Goal: Task Accomplishment & Management: Manage account settings

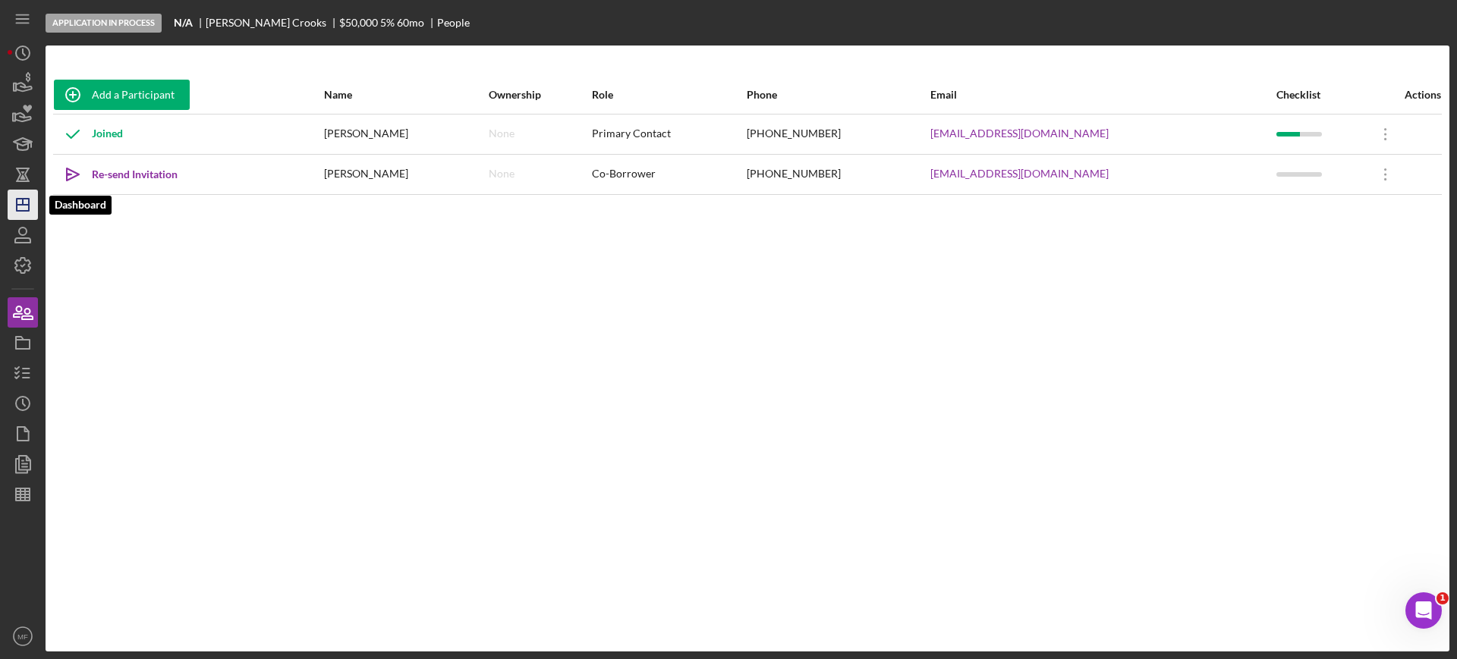
click at [25, 202] on icon "Icon/Dashboard" at bounding box center [23, 205] width 38 height 38
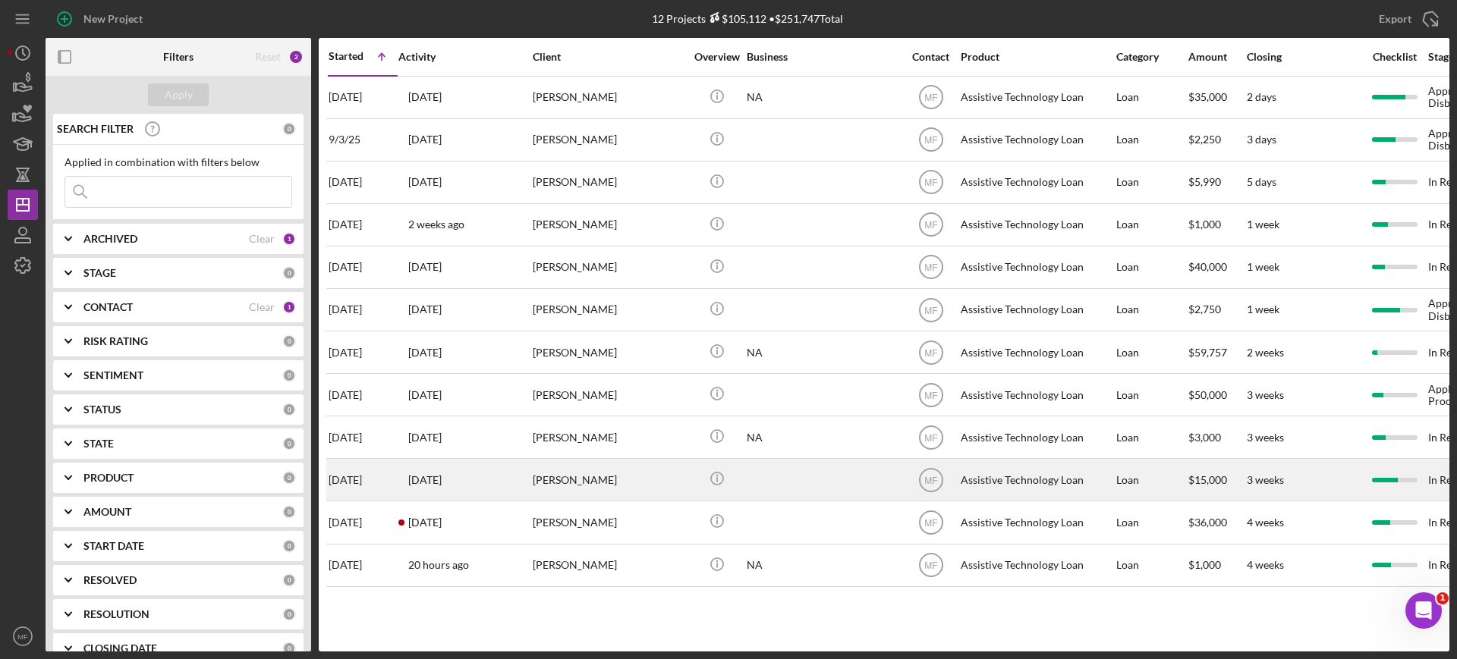
click at [561, 472] on div "[PERSON_NAME]" at bounding box center [609, 480] width 152 height 40
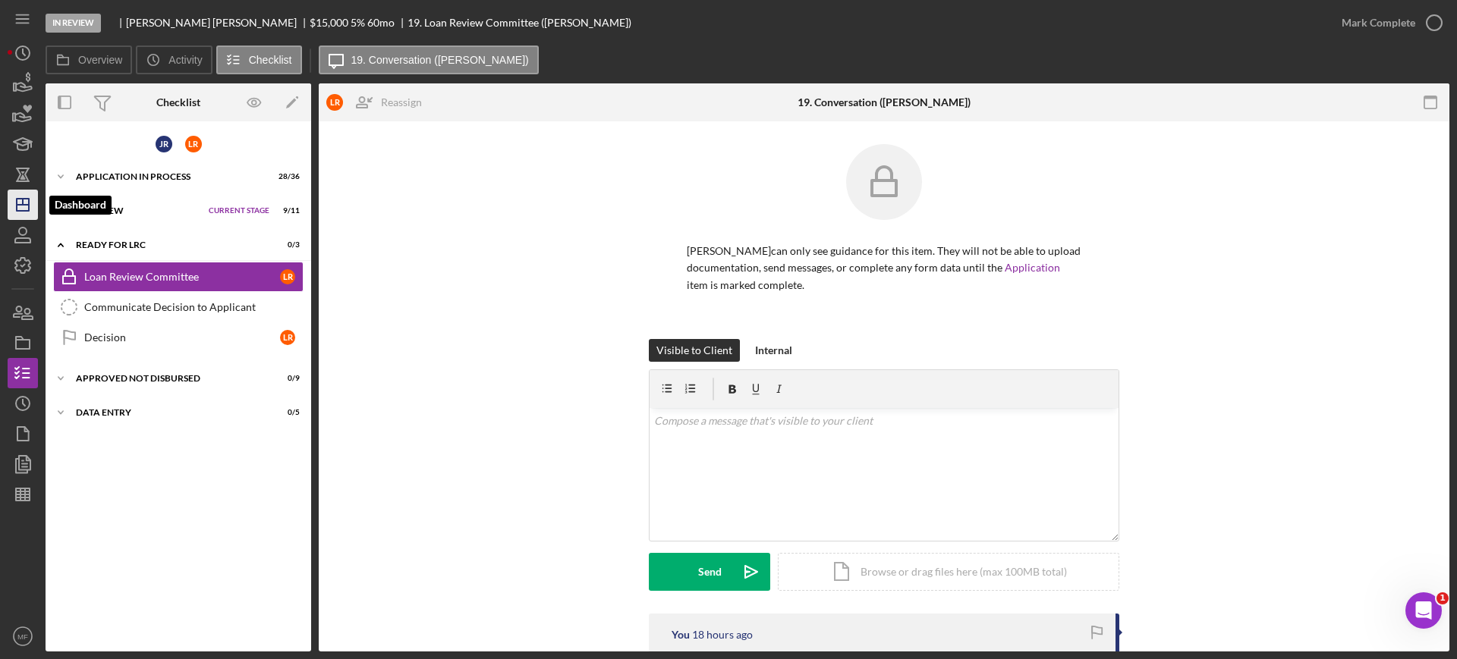
click at [20, 205] on line "button" at bounding box center [23, 205] width 12 height 0
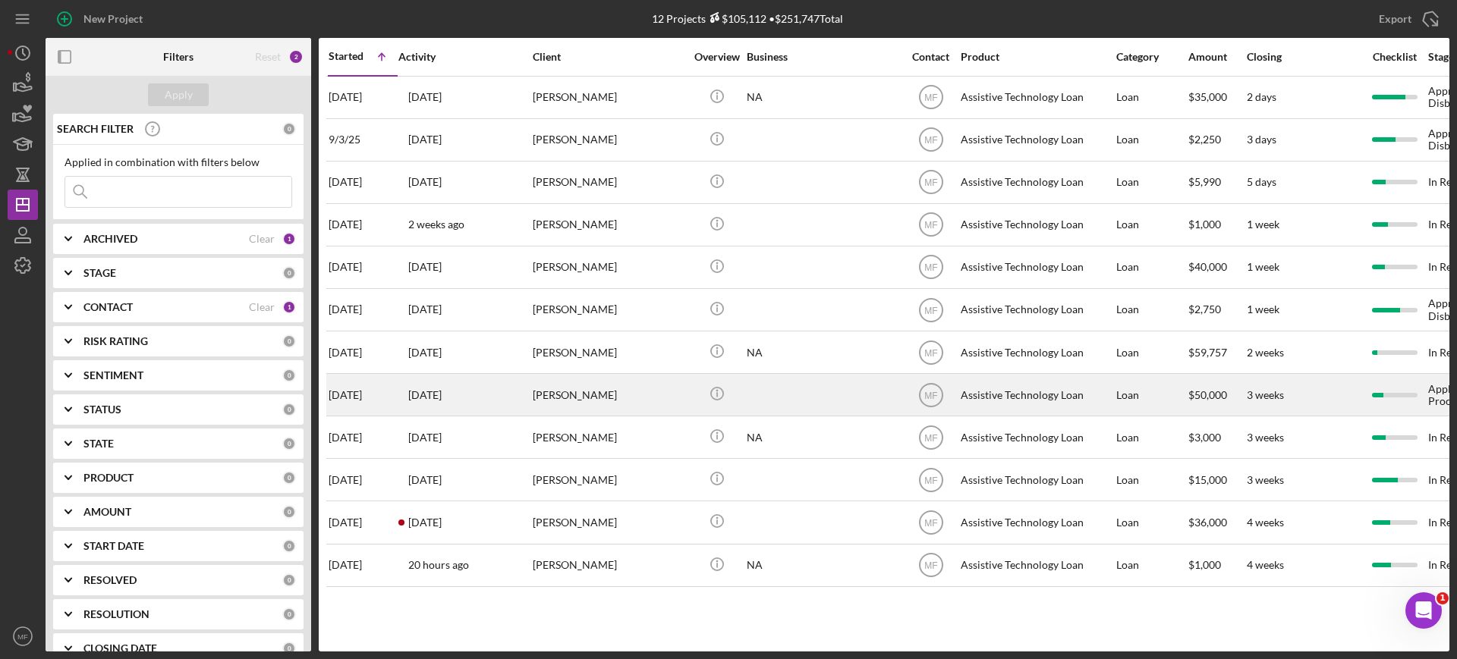
click at [577, 394] on div "[PERSON_NAME]" at bounding box center [609, 395] width 152 height 40
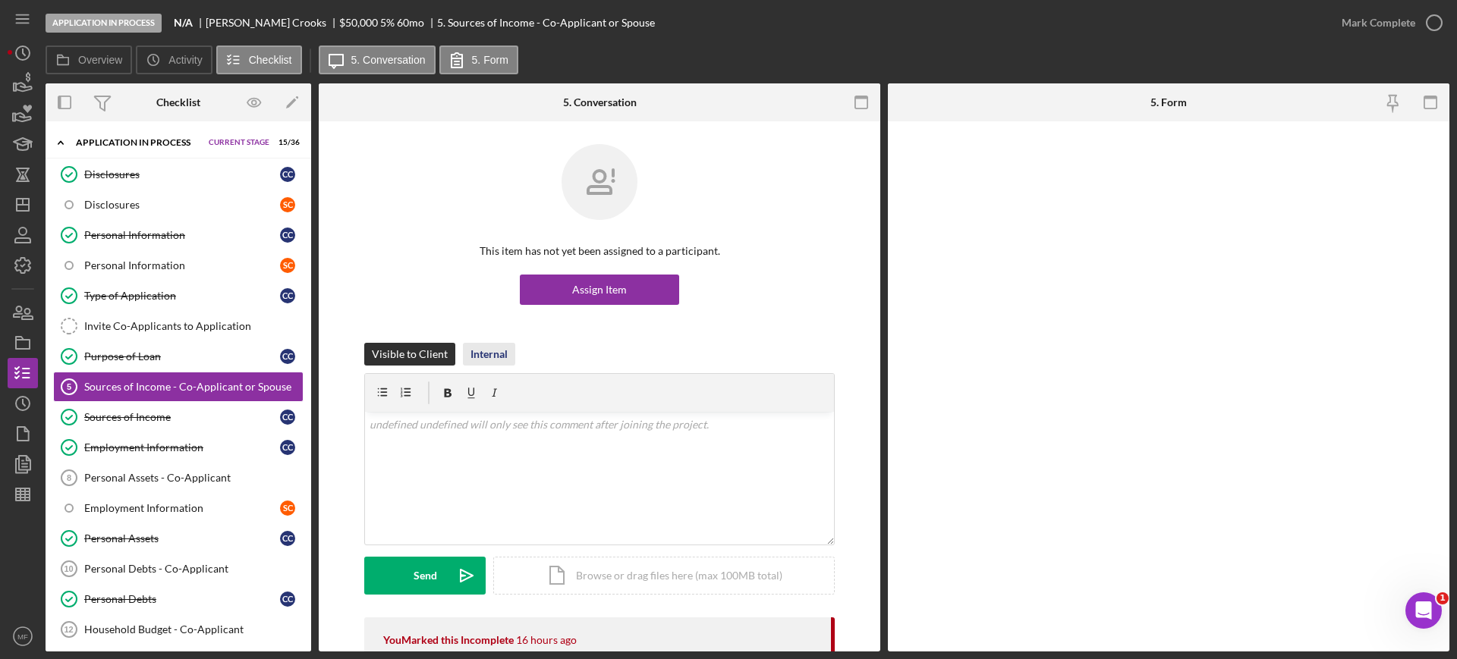
click at [481, 352] on div "Internal" at bounding box center [488, 354] width 37 height 23
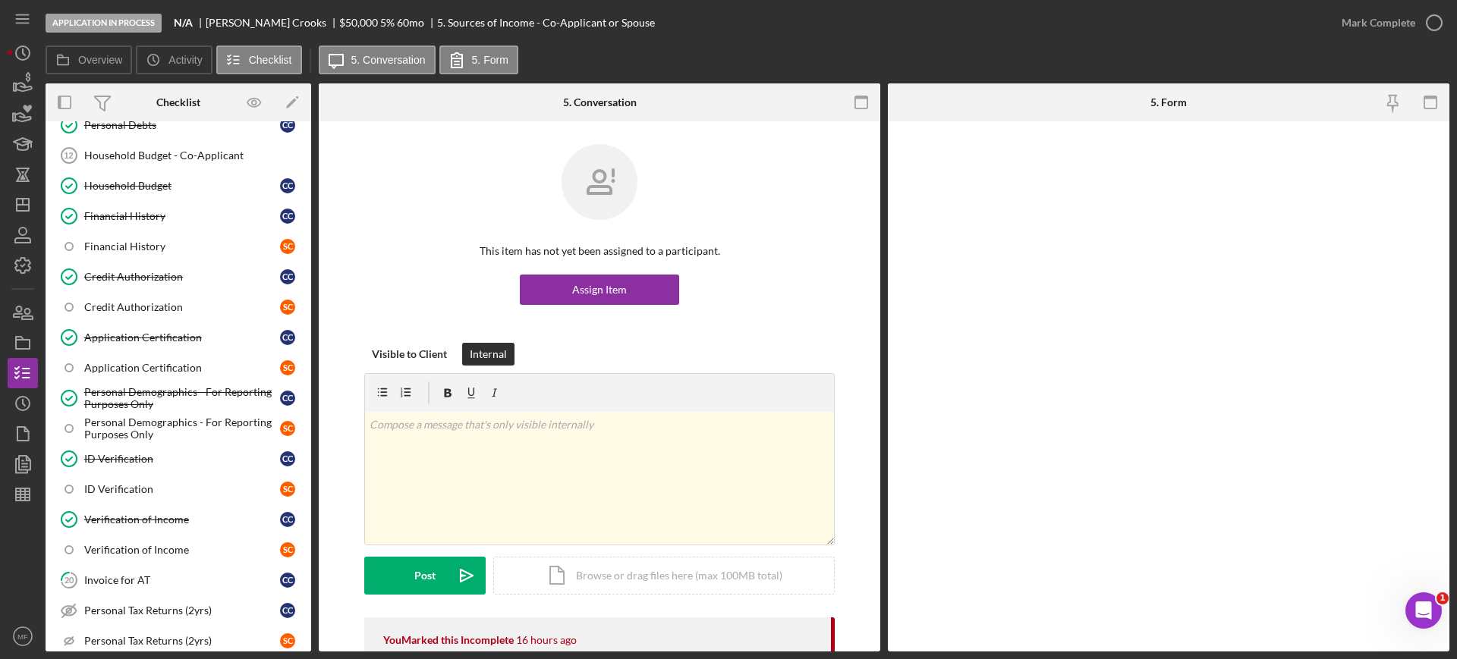
scroll to position [786, 0]
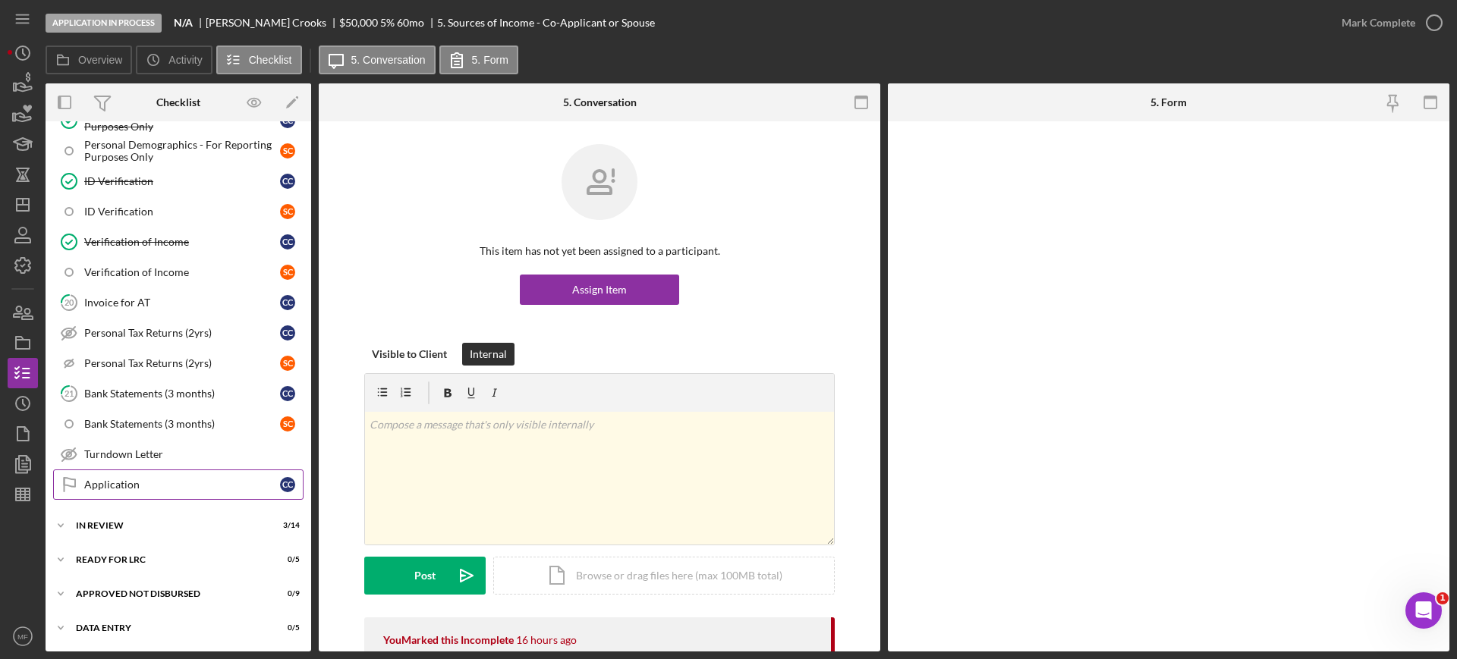
click at [128, 480] on div "Application" at bounding box center [182, 485] width 196 height 12
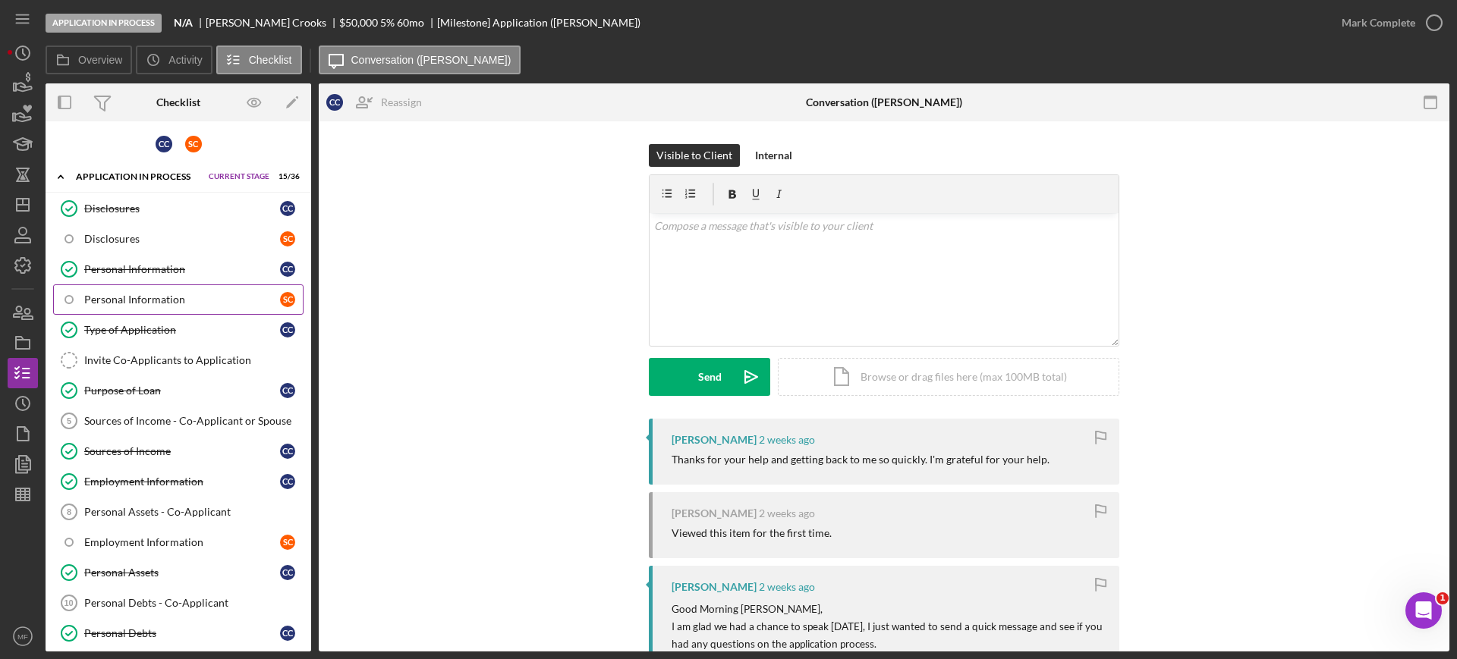
click at [146, 300] on div "Personal Information" at bounding box center [182, 300] width 196 height 12
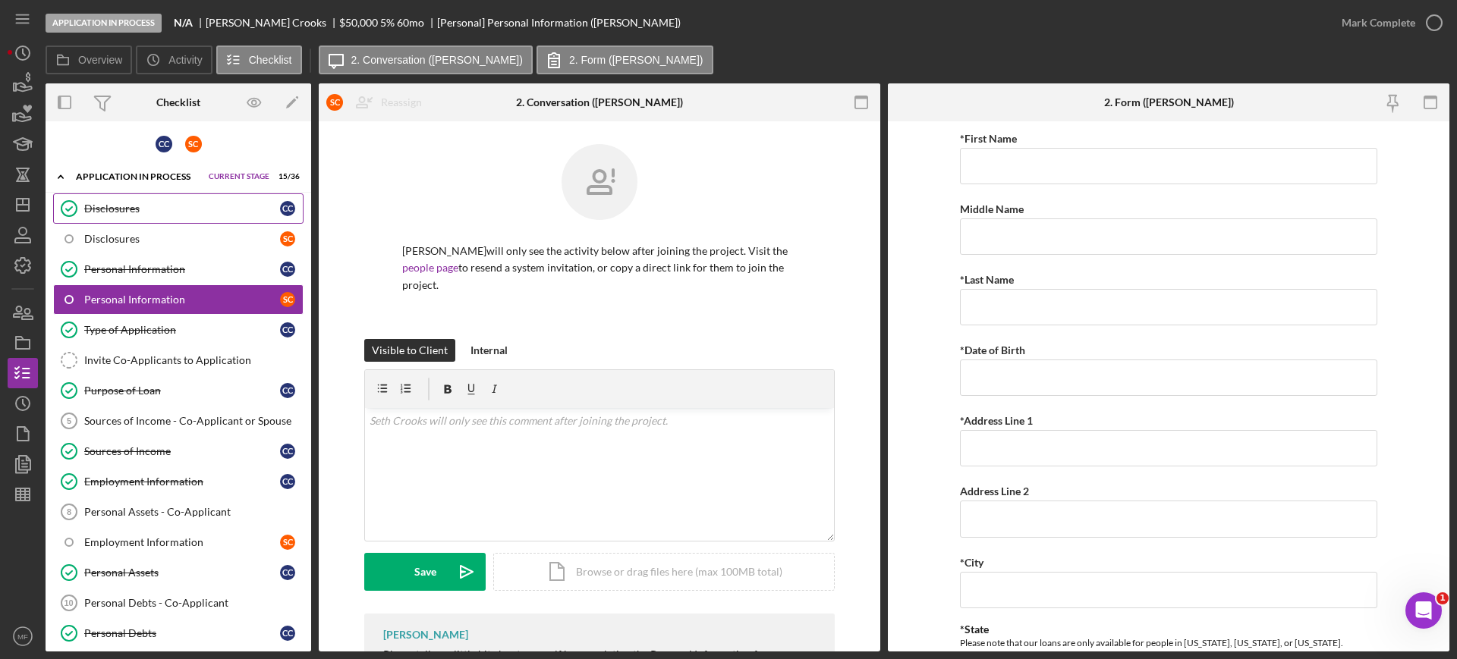
click at [139, 215] on link "Disclosures Disclosures C C" at bounding box center [178, 208] width 250 height 30
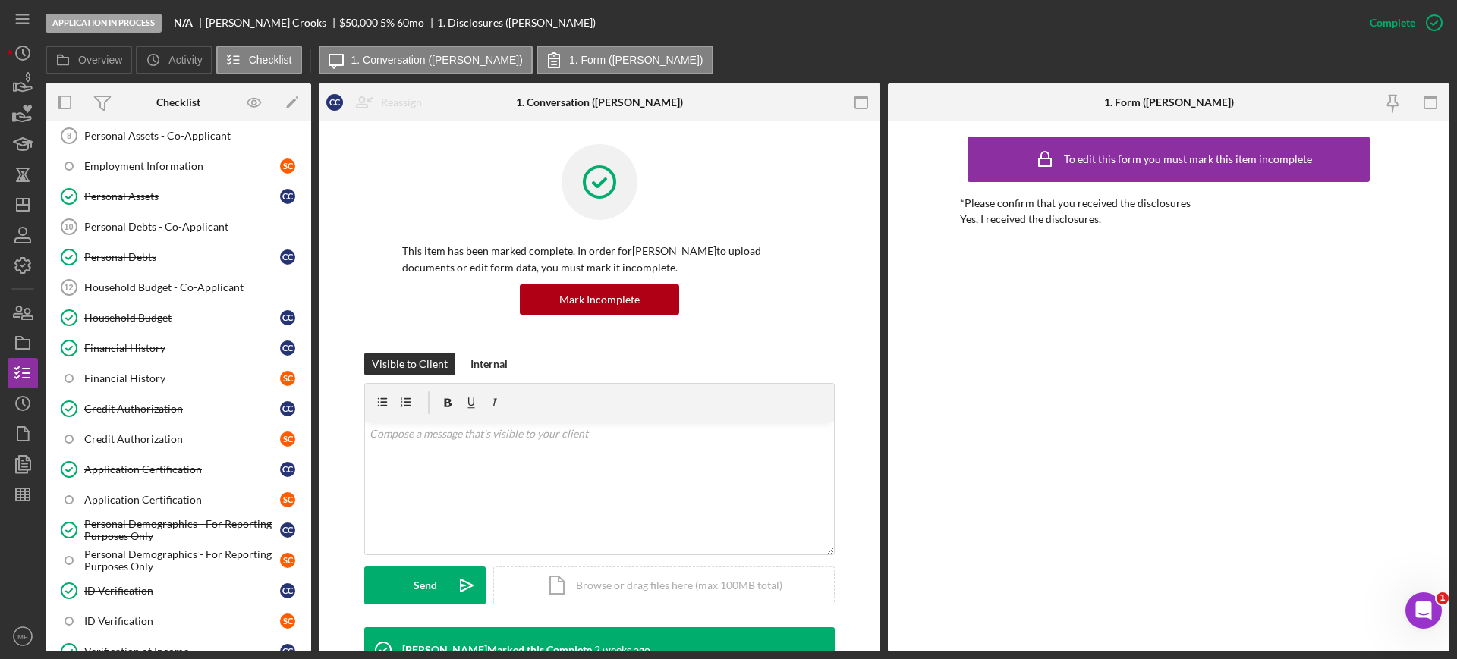
scroll to position [786, 0]
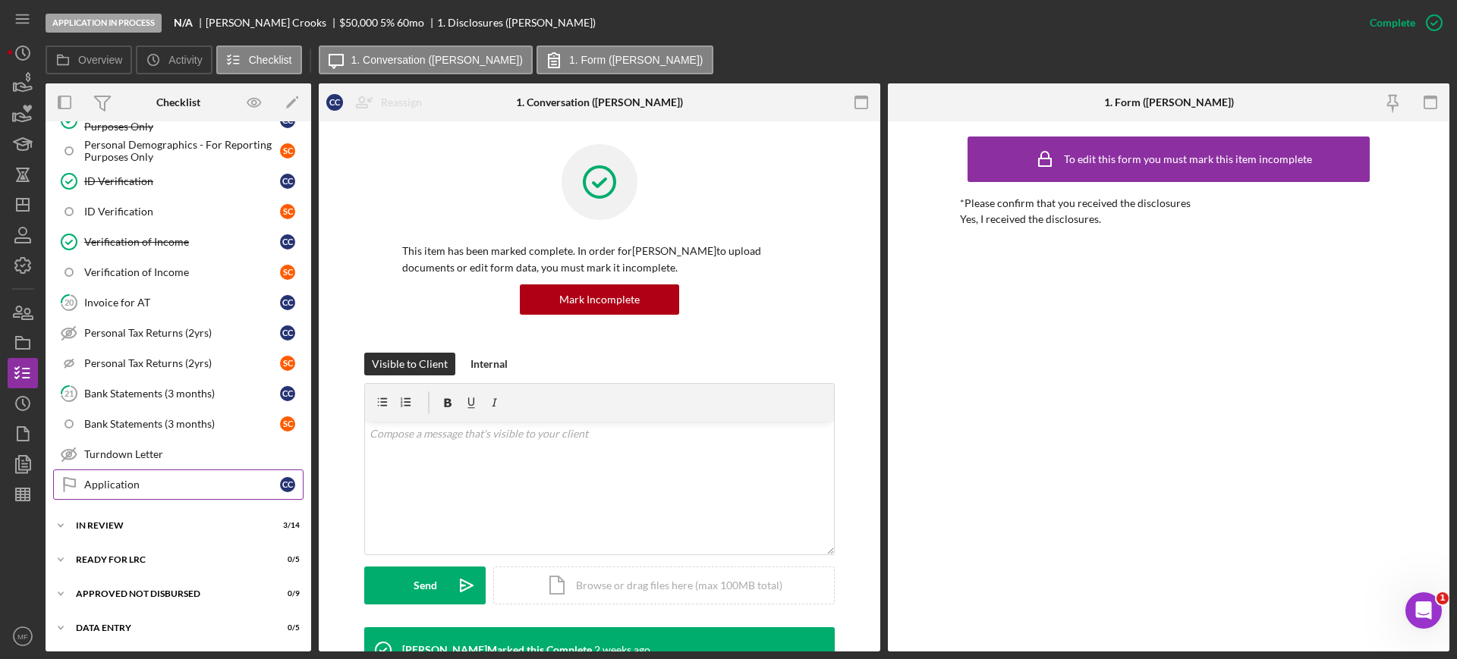
click at [124, 489] on div "Application" at bounding box center [182, 485] width 196 height 12
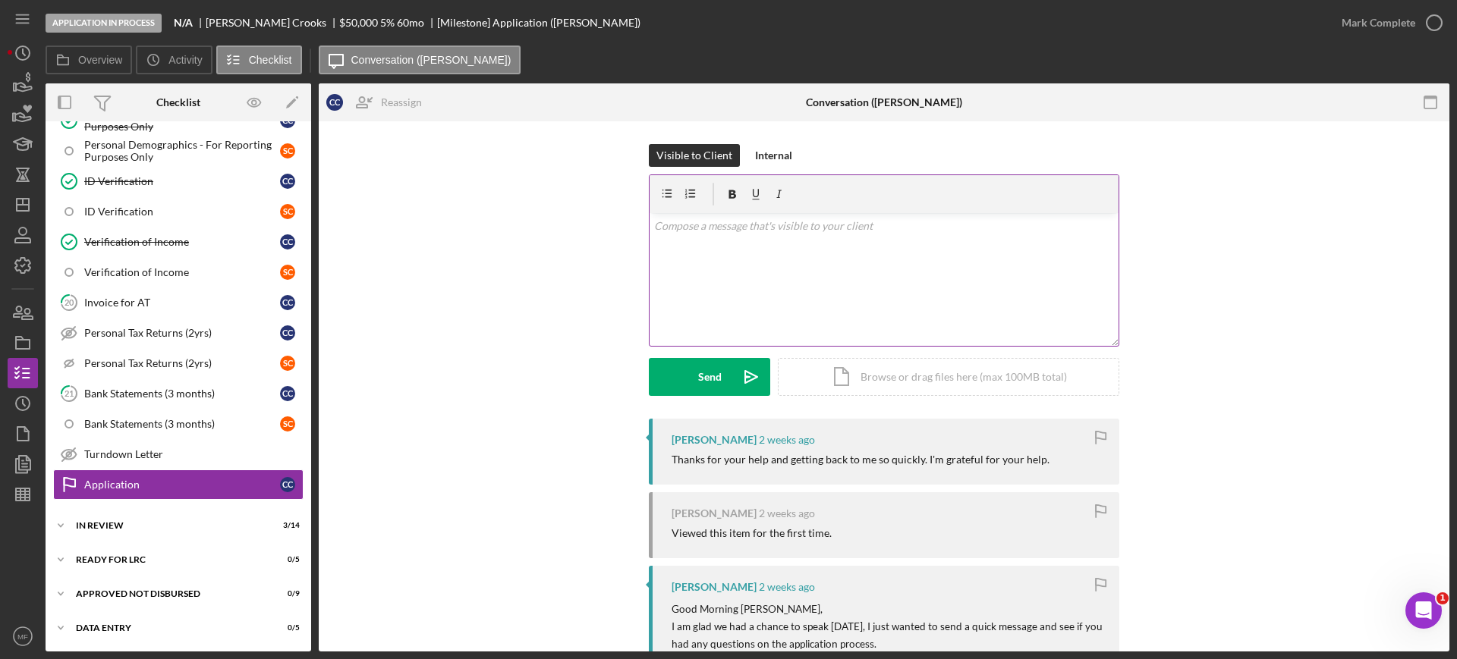
click at [739, 227] on p at bounding box center [884, 226] width 460 height 17
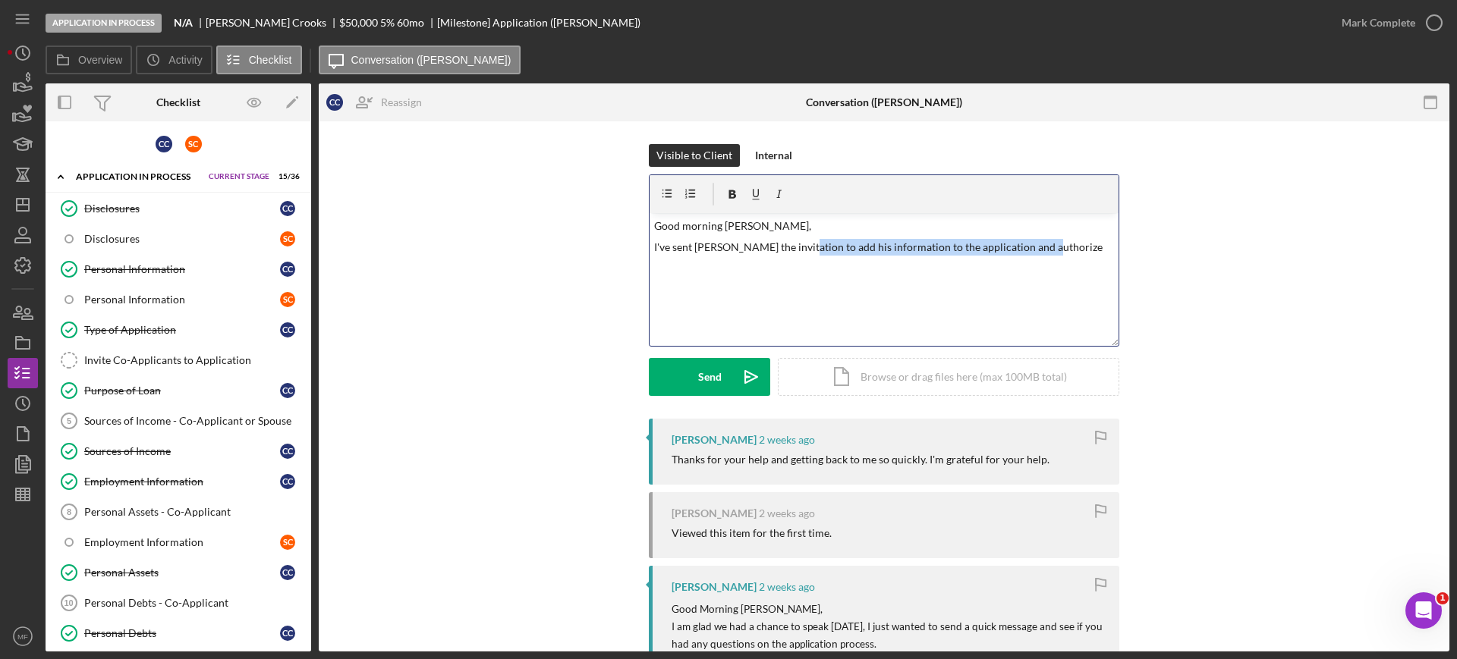
drag, startPoint x: 791, startPoint y: 247, endPoint x: 1064, endPoint y: 249, distance: 273.1
click at [1064, 249] on p "I've sent Seth the invitation to add his information to the application and aut…" at bounding box center [884, 247] width 460 height 17
click at [1064, 250] on p "I've sent Seth the invitation to add his information to the application and aut…" at bounding box center [884, 247] width 460 height 17
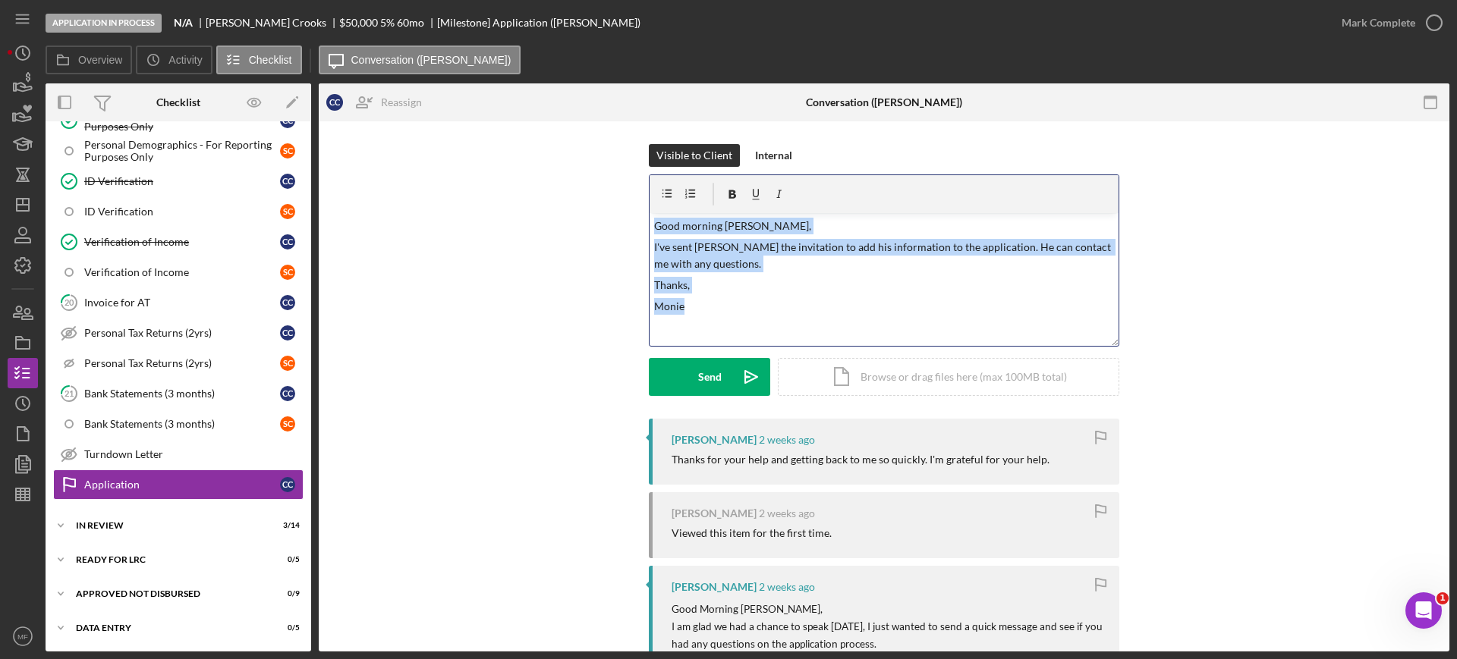
drag, startPoint x: 651, startPoint y: 225, endPoint x: 802, endPoint y: 302, distance: 169.6
click at [802, 302] on div "v Color teal Color pink Remove color Add row above Add row below Add column bef…" at bounding box center [883, 279] width 469 height 133
copy div "Good morning Connie, I've sent Seth the invitation to add his information to th…"
click at [21, 322] on icon "button" at bounding box center [23, 313] width 38 height 38
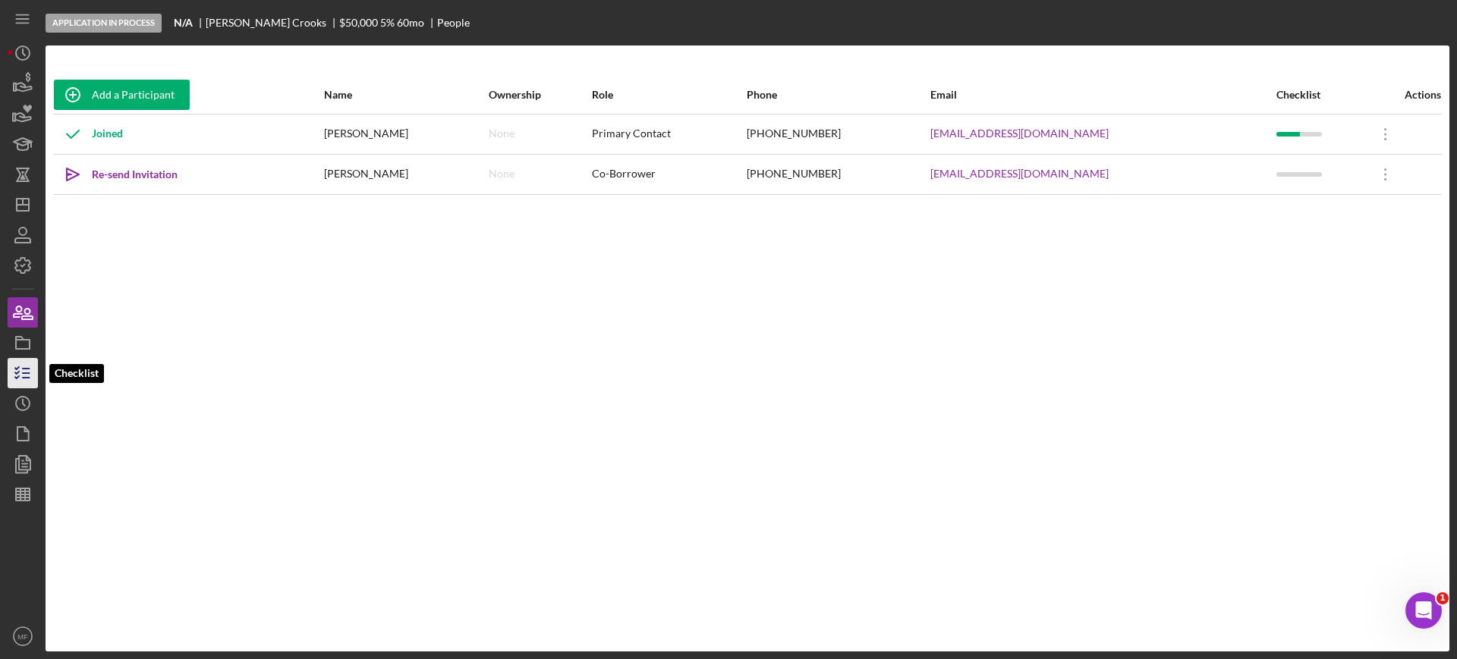
click at [30, 369] on icon "button" at bounding box center [23, 373] width 38 height 38
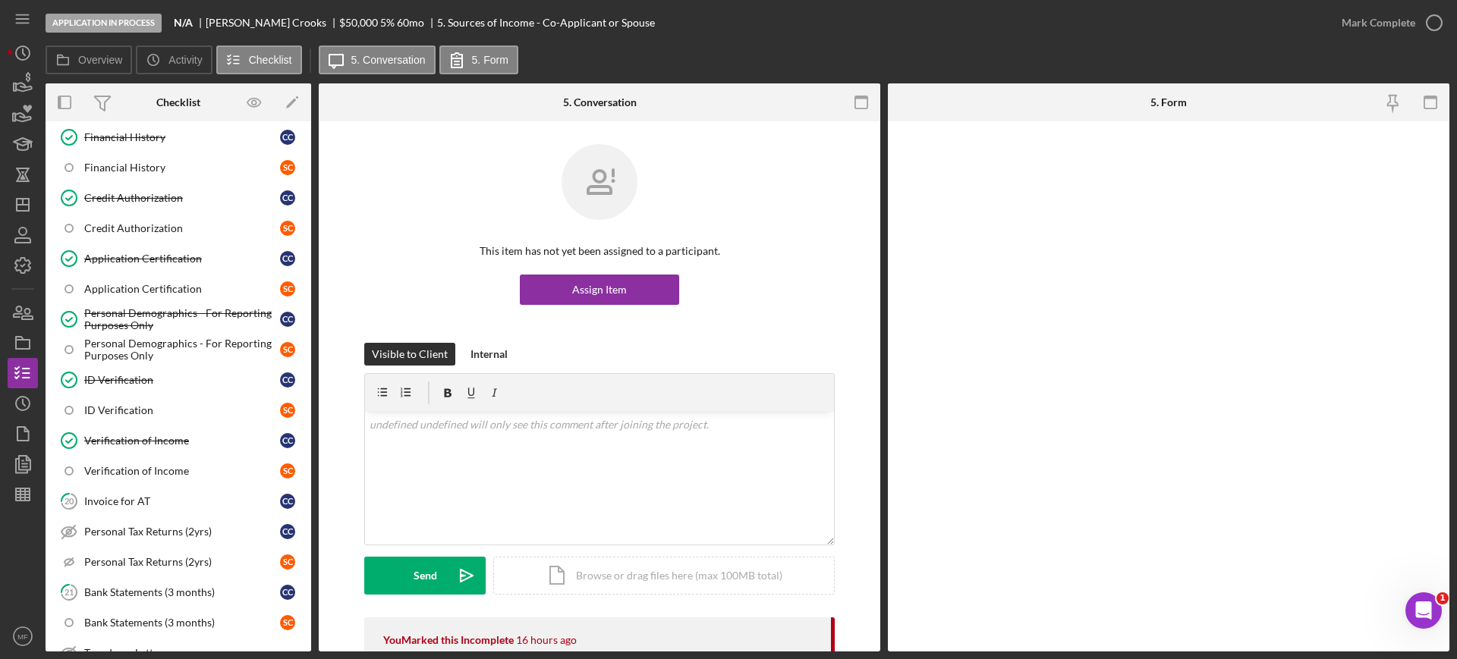
scroll to position [786, 0]
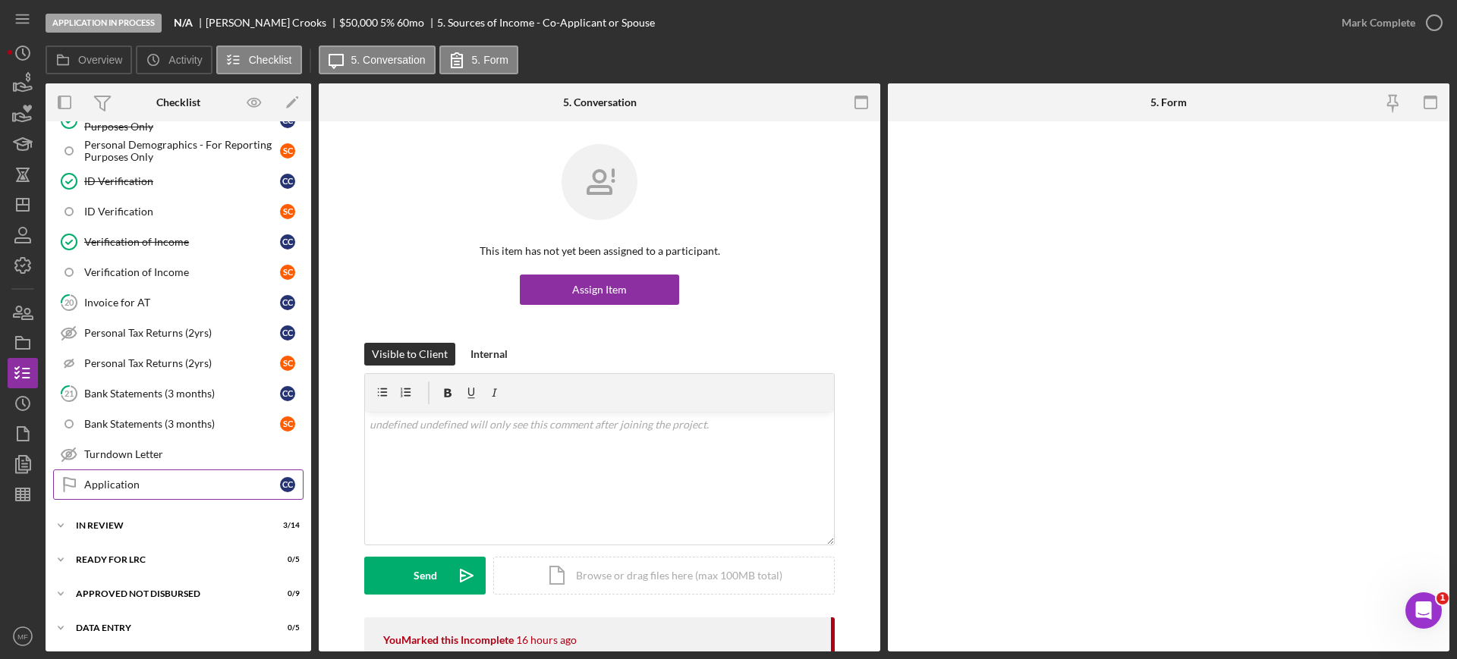
click at [127, 482] on div "Application" at bounding box center [182, 485] width 196 height 12
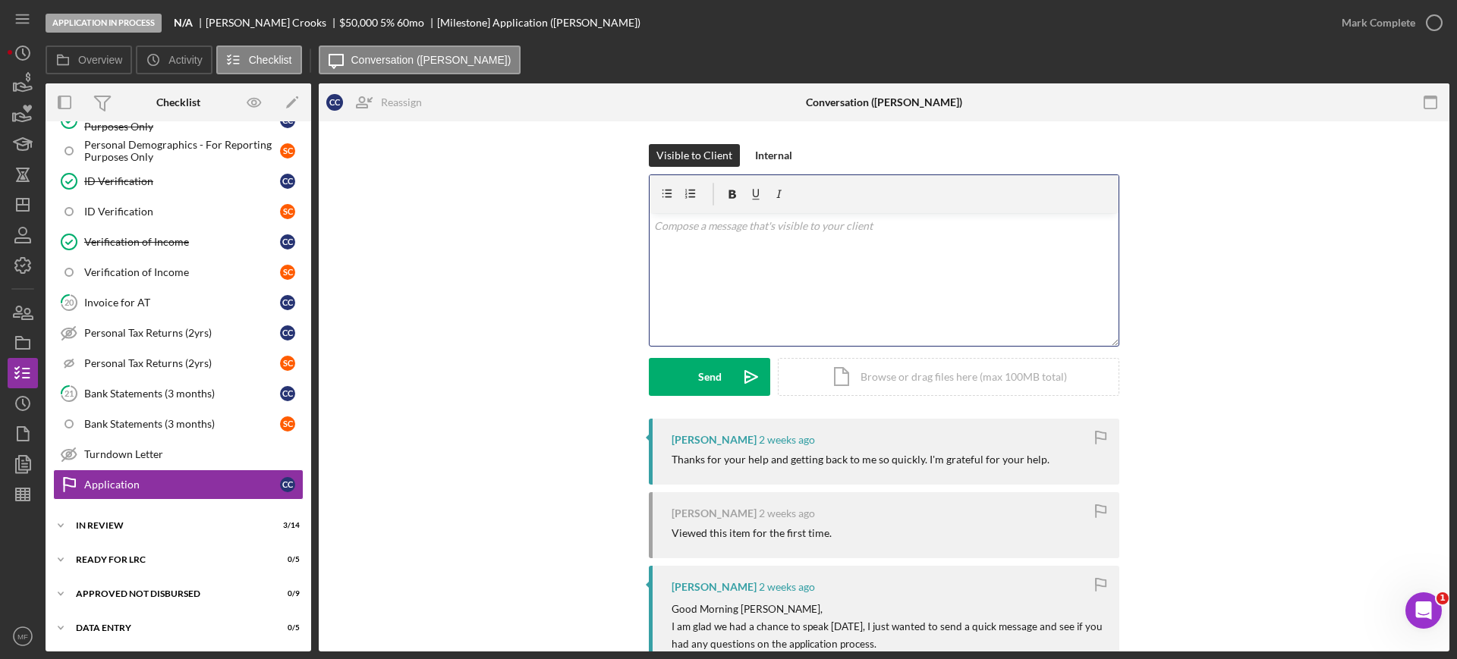
click at [712, 233] on p at bounding box center [884, 226] width 460 height 17
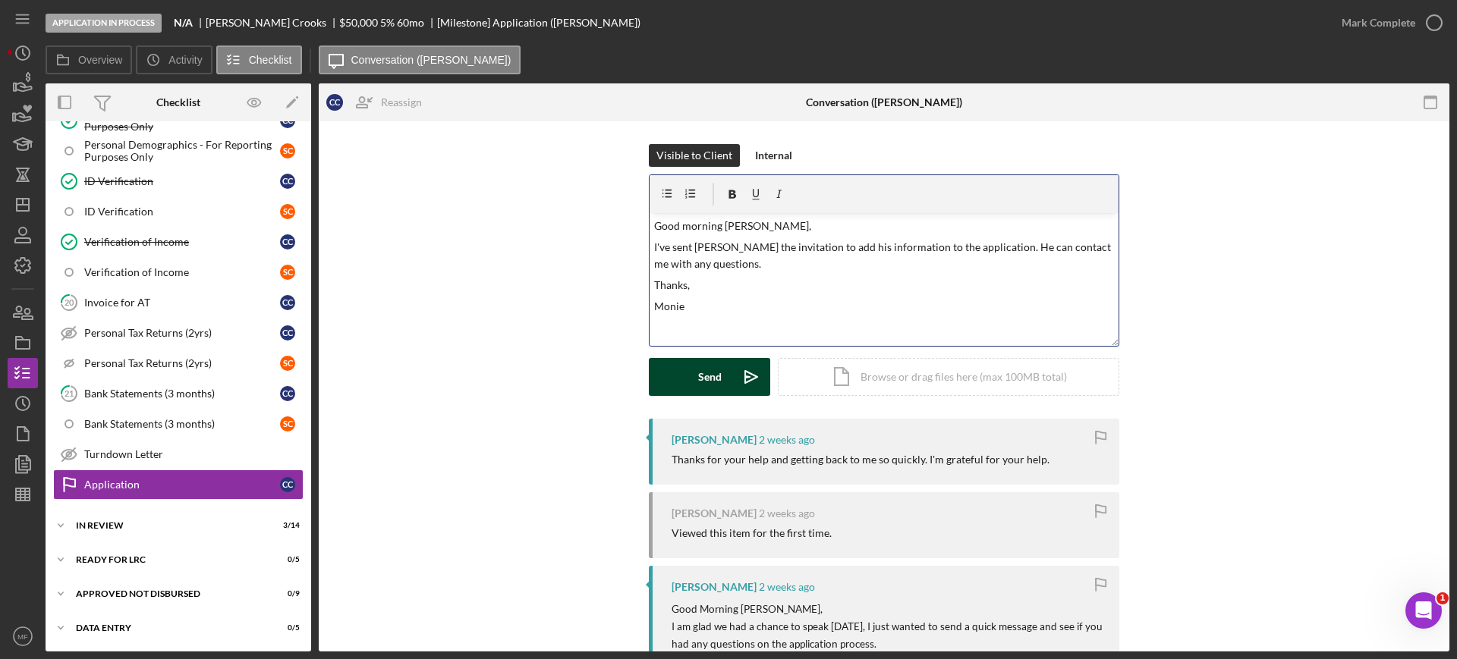
click at [700, 374] on div "Send" at bounding box center [710, 377] width 24 height 38
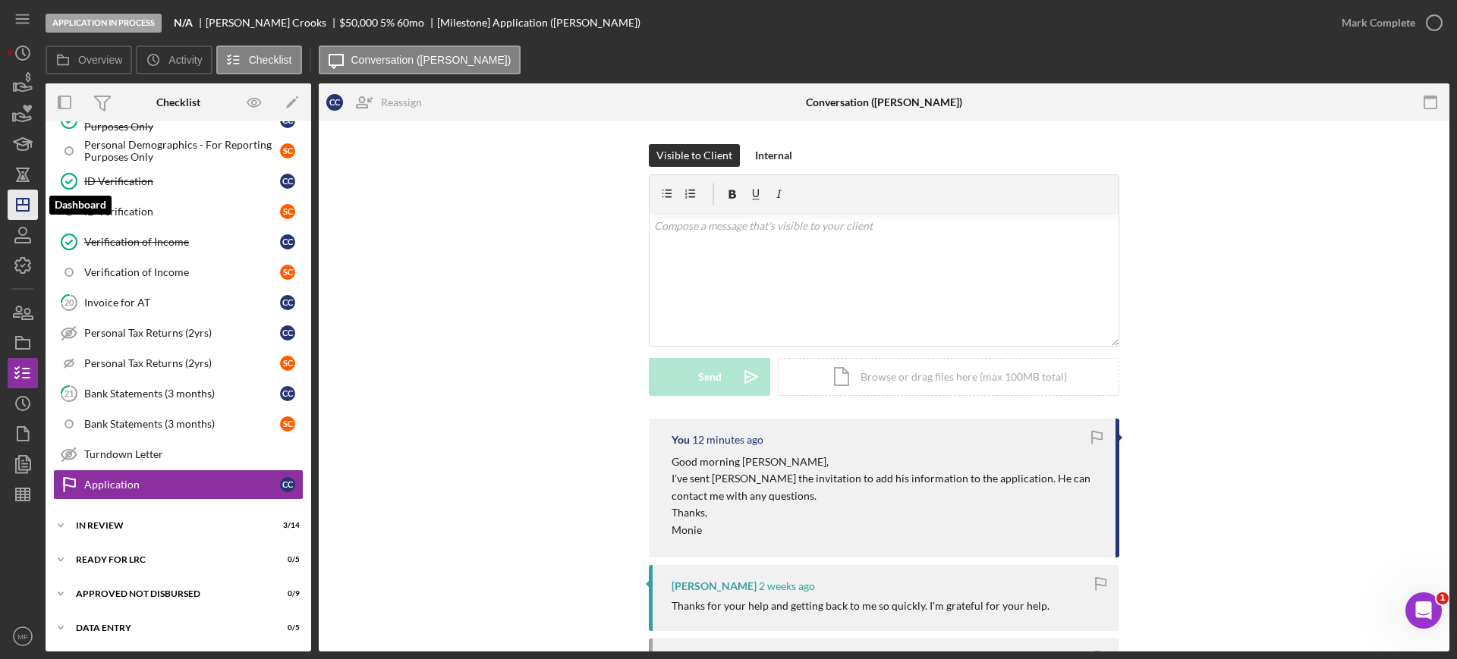
click at [23, 211] on polygon "button" at bounding box center [23, 205] width 12 height 12
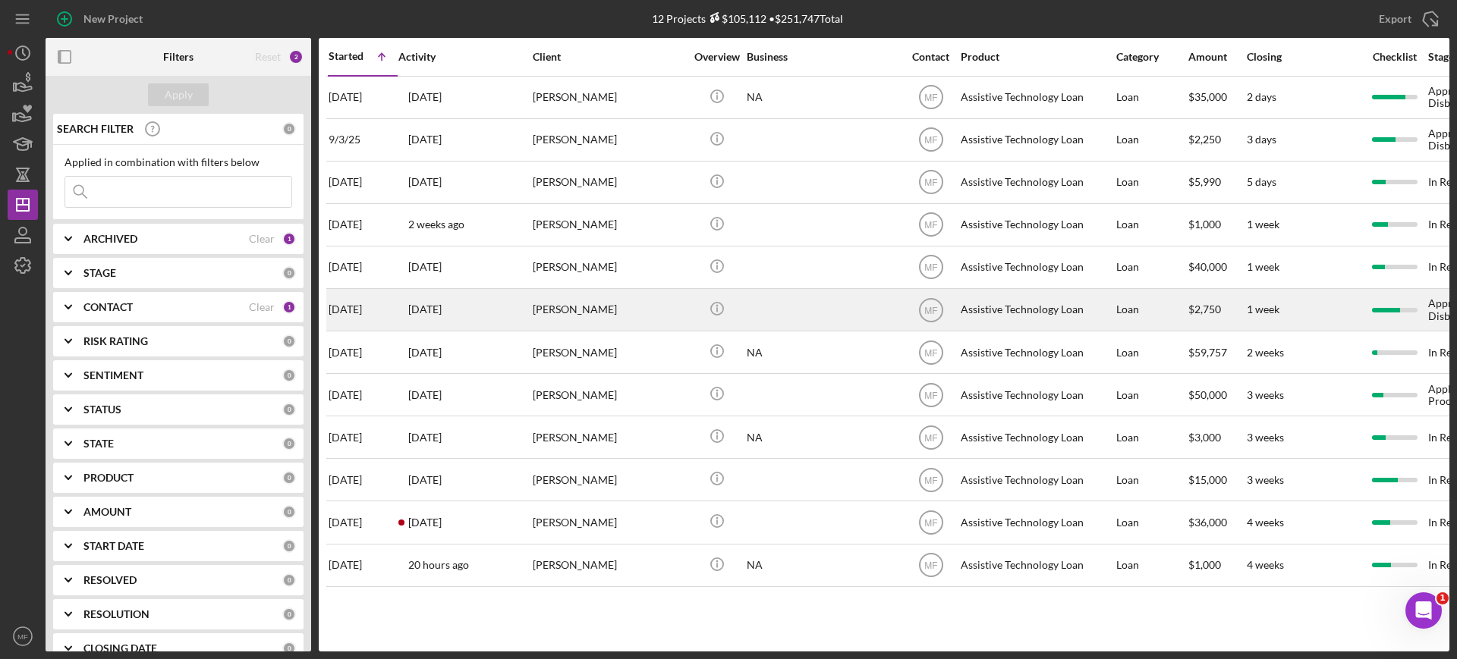
click at [602, 308] on div "David Schoonover" at bounding box center [609, 310] width 152 height 40
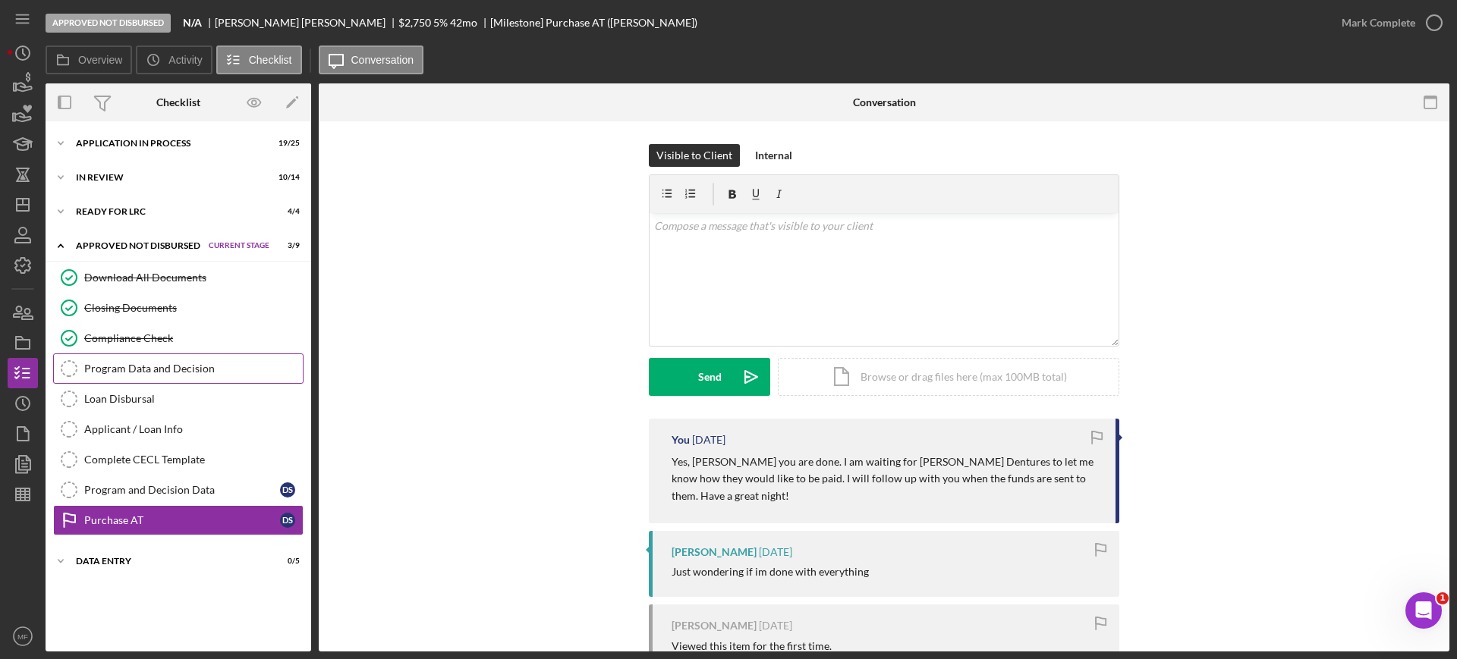
click at [179, 368] on div "Program Data and Decision" at bounding box center [193, 369] width 218 height 12
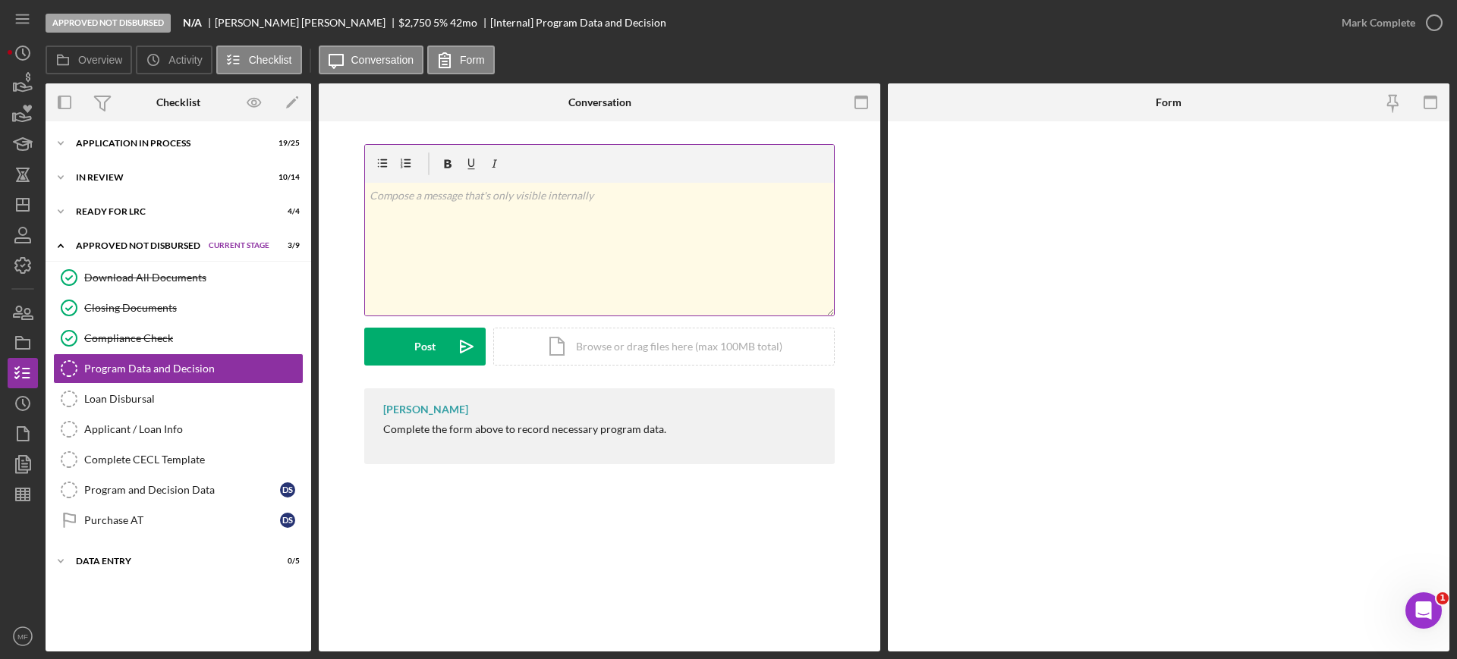
click at [452, 189] on p at bounding box center [599, 195] width 460 height 17
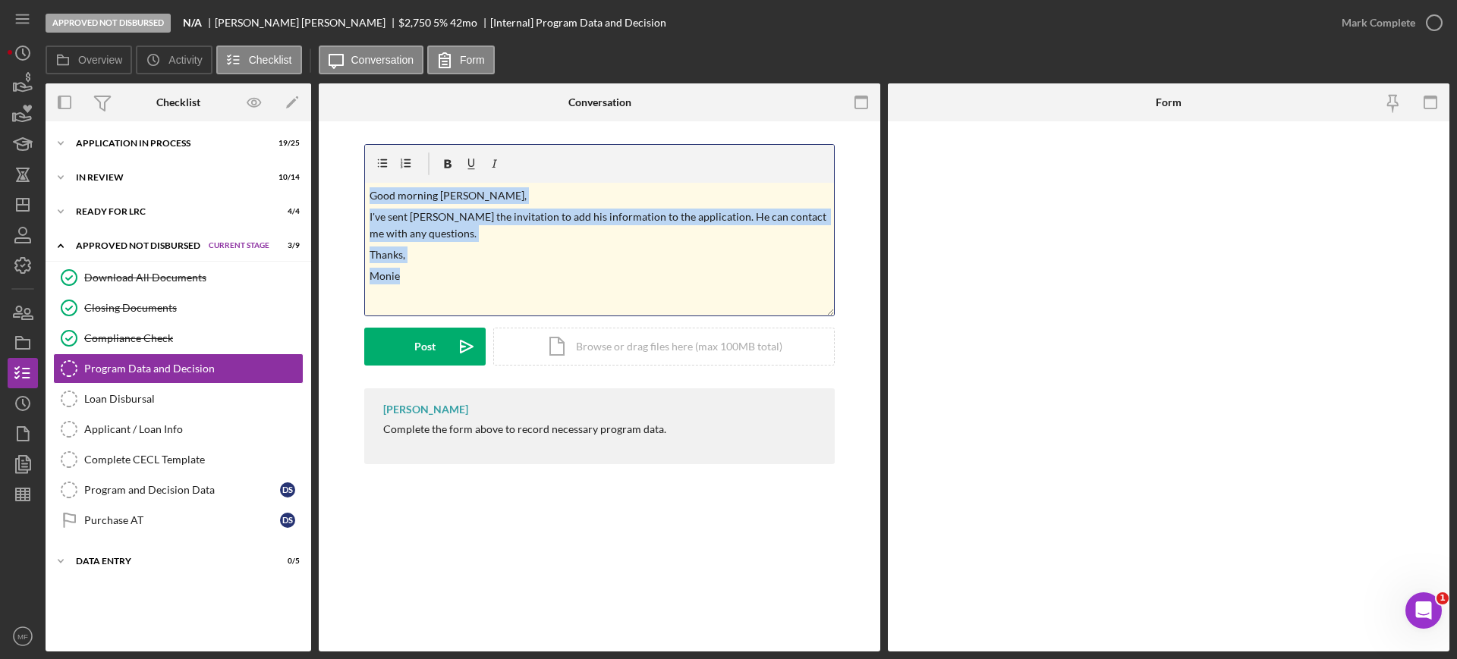
drag, startPoint x: 372, startPoint y: 196, endPoint x: 539, endPoint y: 291, distance: 191.3
click at [539, 291] on div "v Color teal Color pink Remove color Add row above Add row below Add column bef…" at bounding box center [599, 249] width 469 height 133
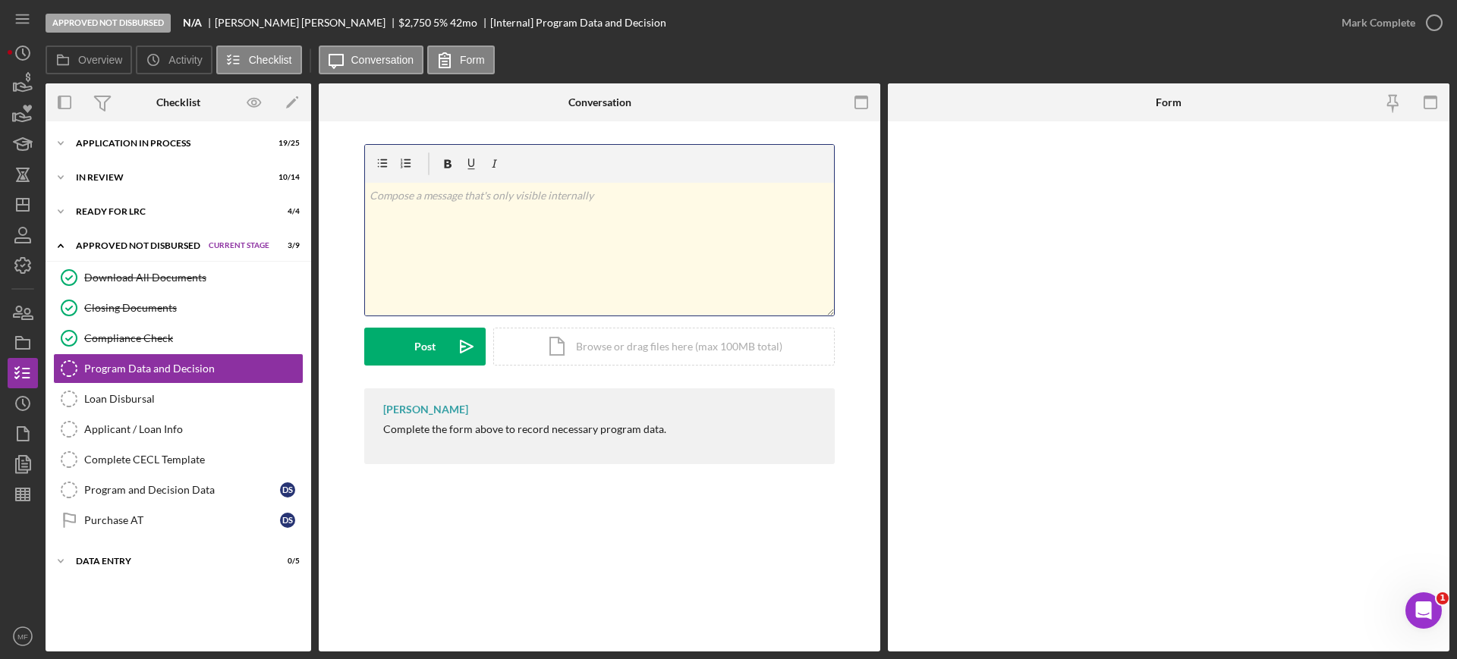
click at [441, 190] on p at bounding box center [599, 195] width 460 height 17
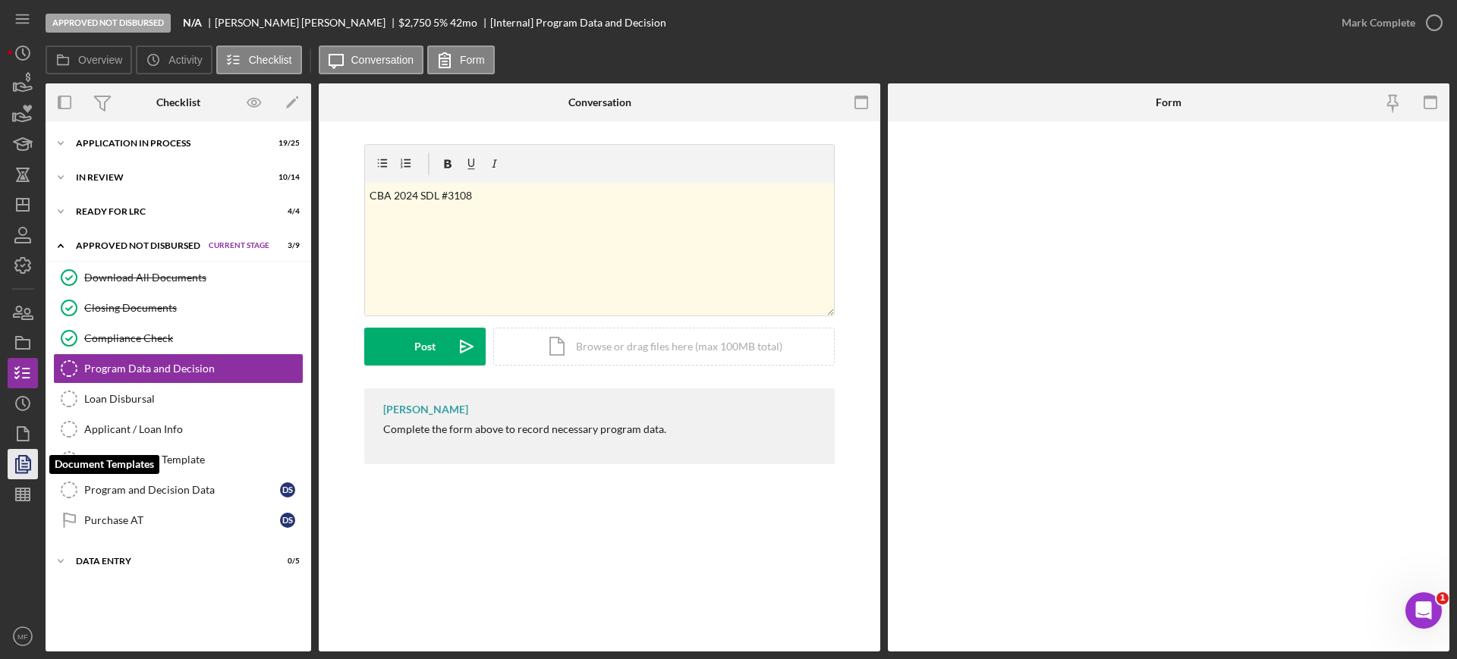
click at [29, 460] on polyline "button" at bounding box center [29, 459] width 4 height 4
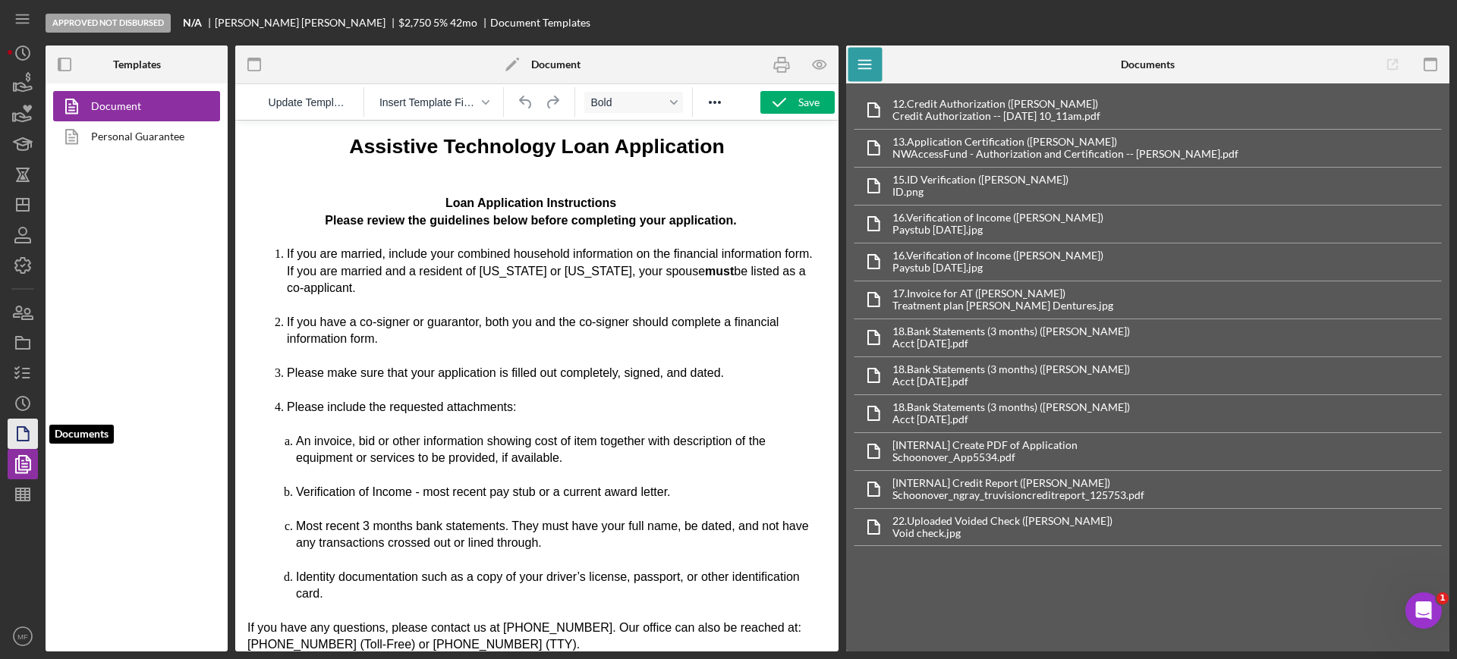
click at [24, 440] on polygon "button" at bounding box center [22, 434] width 11 height 14
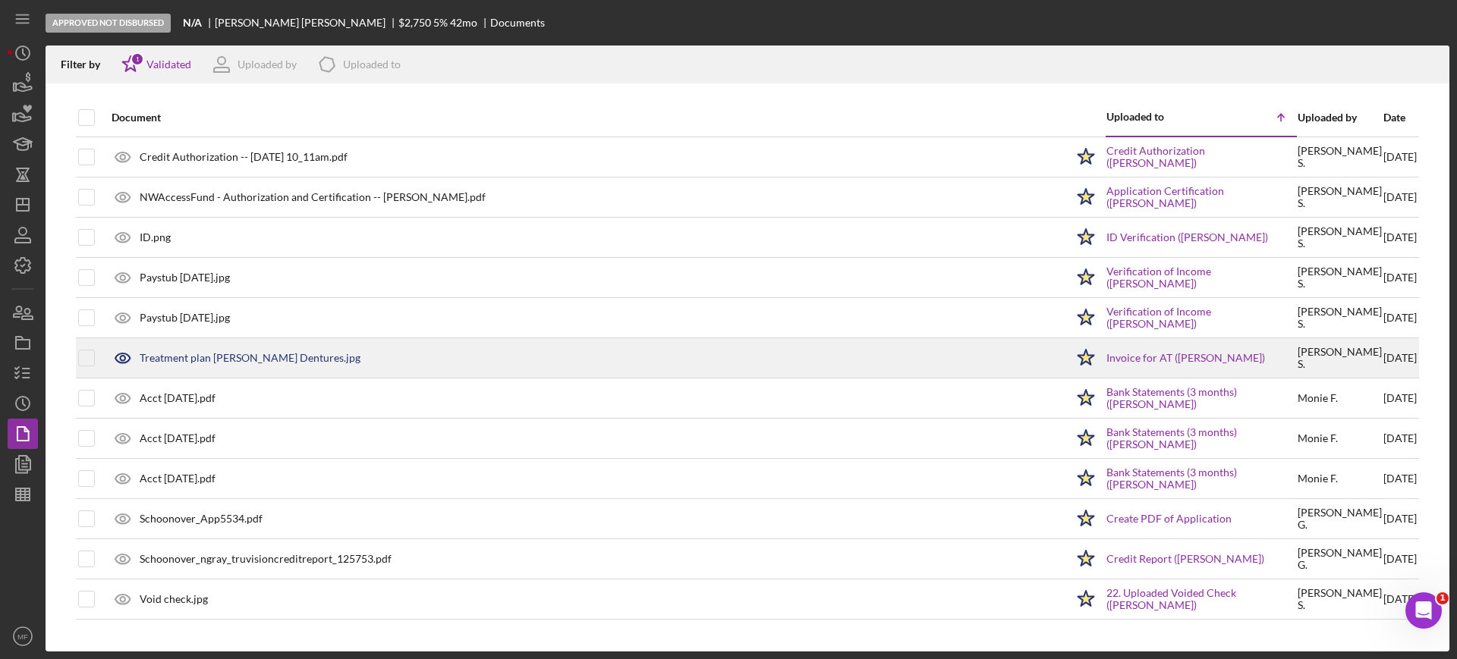
click at [247, 360] on div "Treatment plan Dunivin Dentures.jpg" at bounding box center [250, 358] width 221 height 12
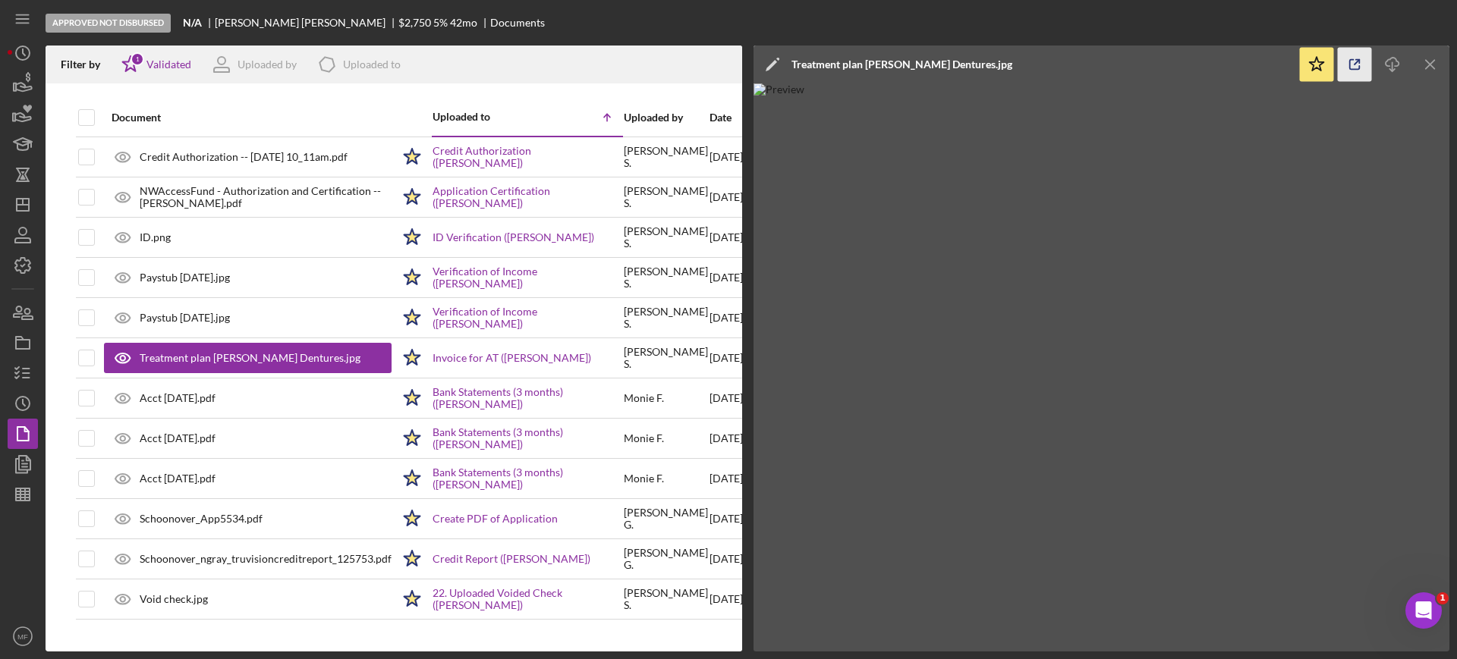
click at [1355, 63] on line "button" at bounding box center [1356, 62] width 5 height 5
click at [23, 364] on icon "button" at bounding box center [23, 373] width 38 height 38
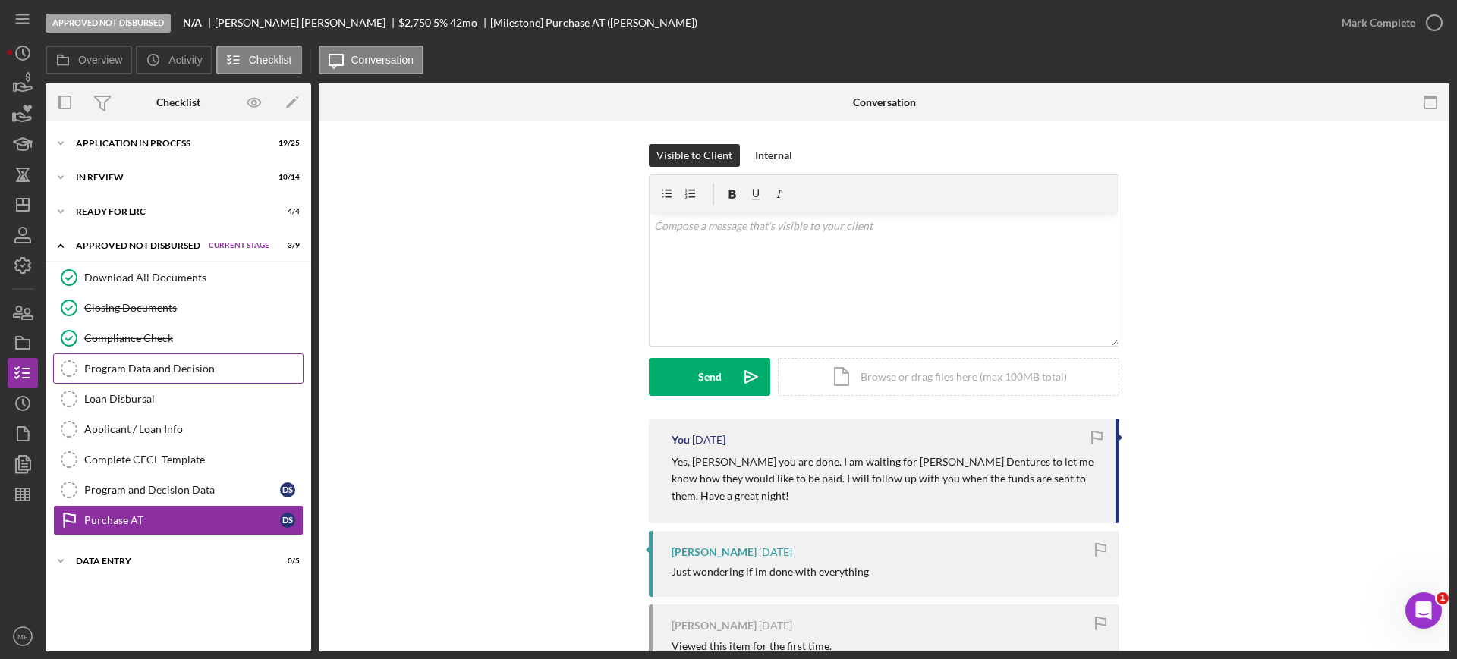
click at [148, 371] on div "Program Data and Decision" at bounding box center [193, 369] width 218 height 12
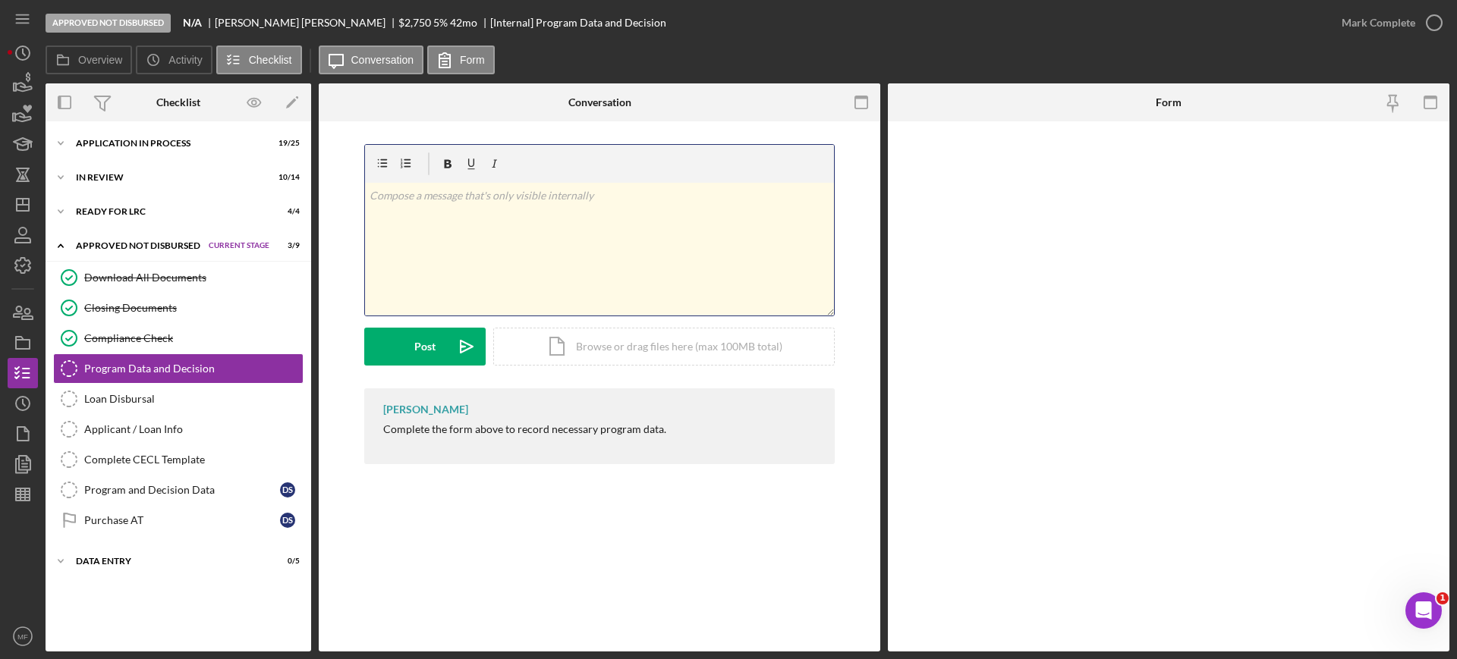
click at [423, 203] on p at bounding box center [599, 195] width 460 height 17
click at [416, 212] on div "v Color teal Color pink Remove color Add row above Add row below Add column bef…" at bounding box center [599, 249] width 469 height 133
drag, startPoint x: 478, startPoint y: 203, endPoint x: 245, endPoint y: 176, distance: 234.4
click at [245, 176] on div "Overview Internal Workflow Stage Approved Not Disbursed Icon/Dropdown Arrow Arc…" at bounding box center [747, 367] width 1403 height 568
click at [1413, 24] on button "Mark Complete" at bounding box center [1387, 23] width 123 height 30
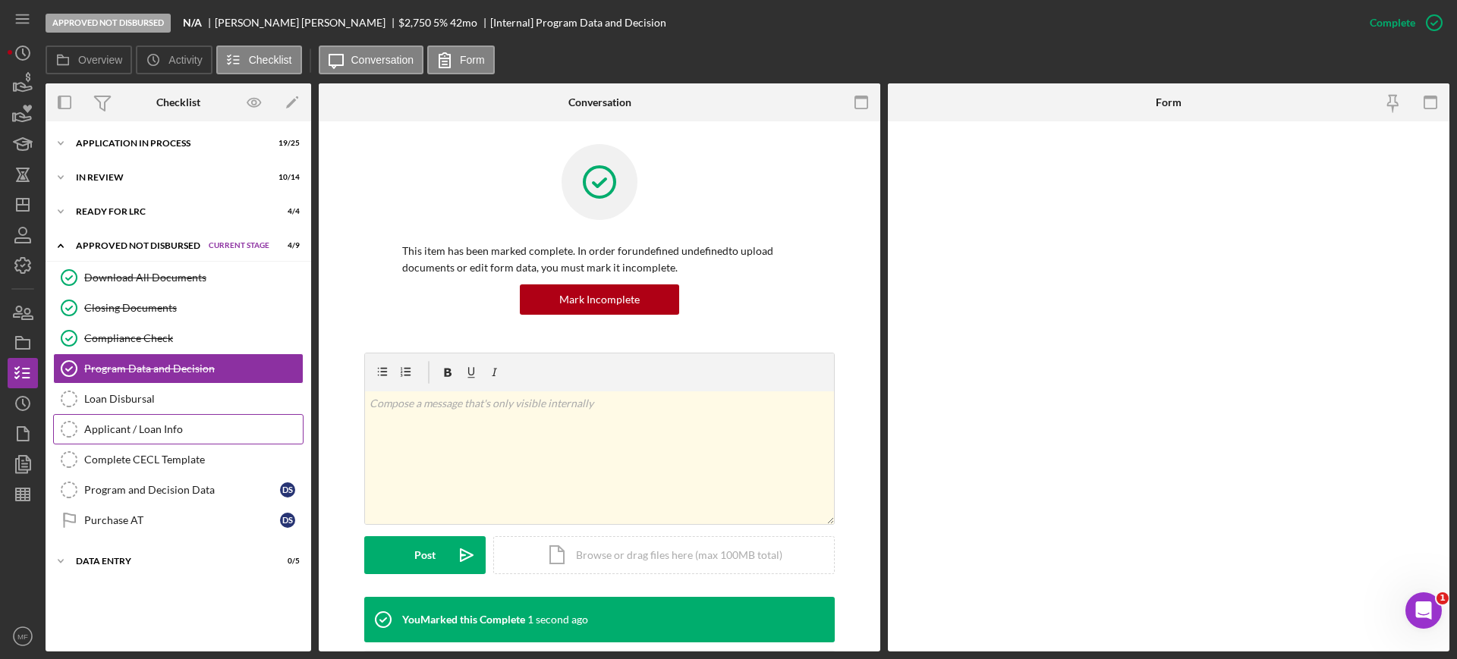
click at [149, 430] on div "Applicant / Loan Info" at bounding box center [193, 429] width 218 height 12
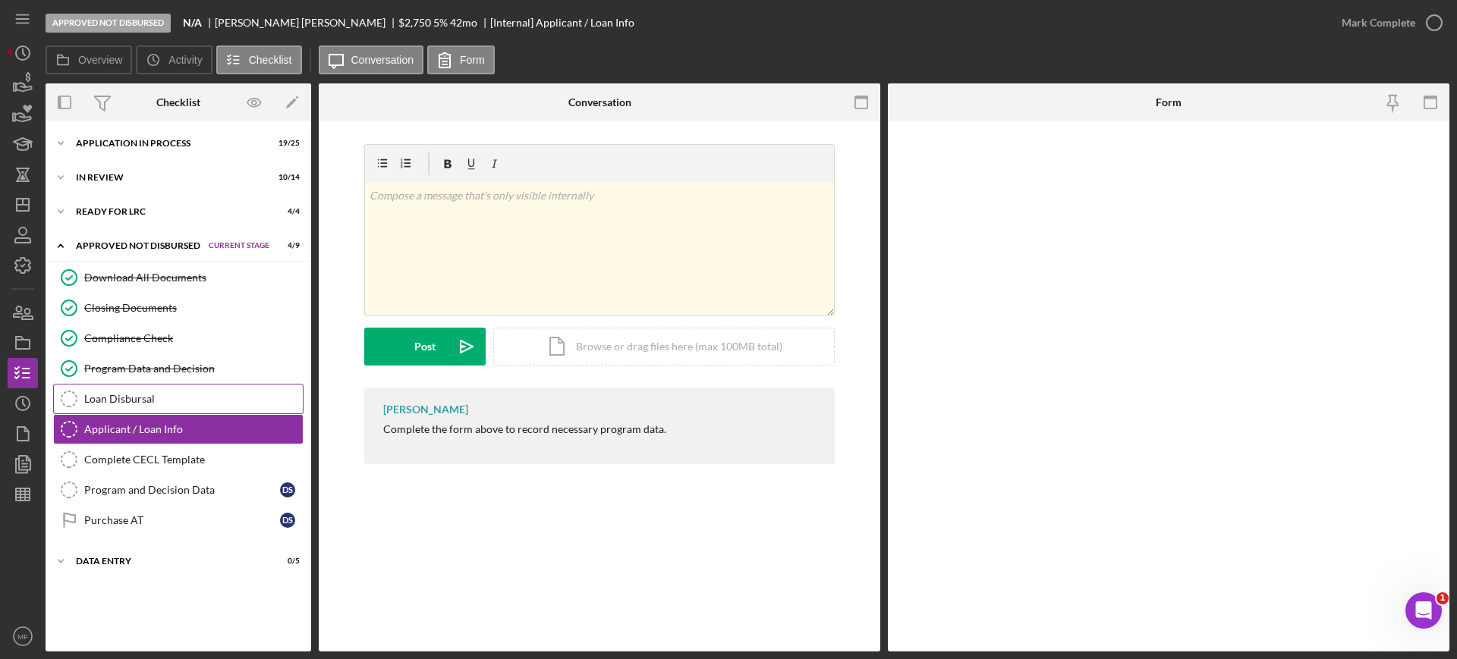
click at [134, 401] on div "Loan Disbursal" at bounding box center [193, 399] width 218 height 12
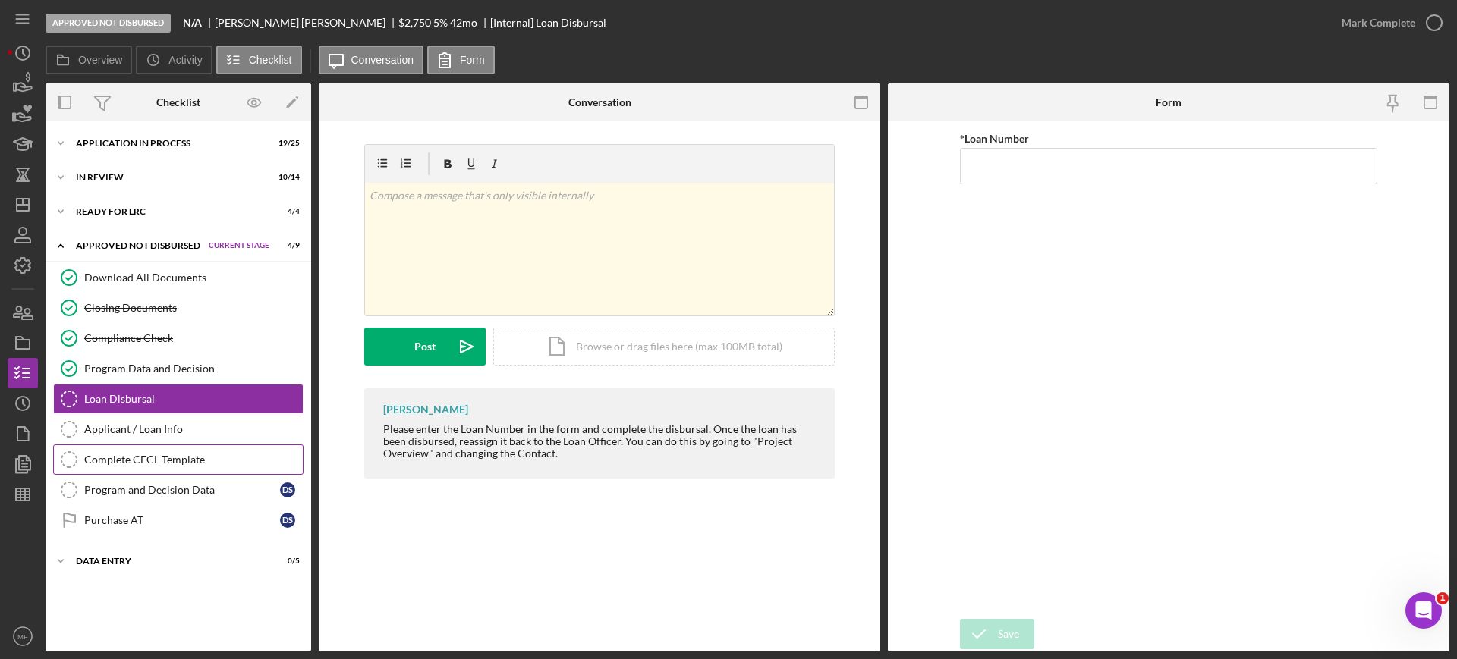
click at [165, 458] on div "Complete CECL Template" at bounding box center [193, 460] width 218 height 12
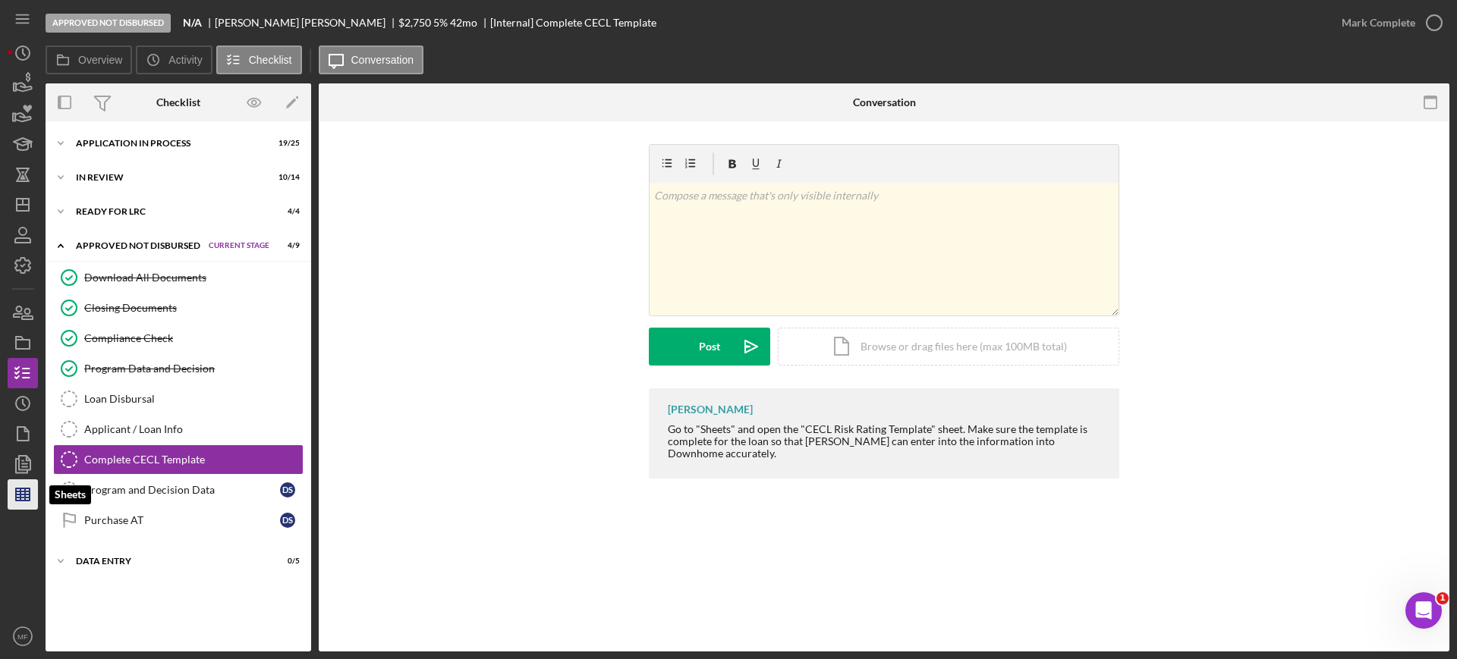
click at [20, 501] on polygon "button" at bounding box center [23, 495] width 14 height 12
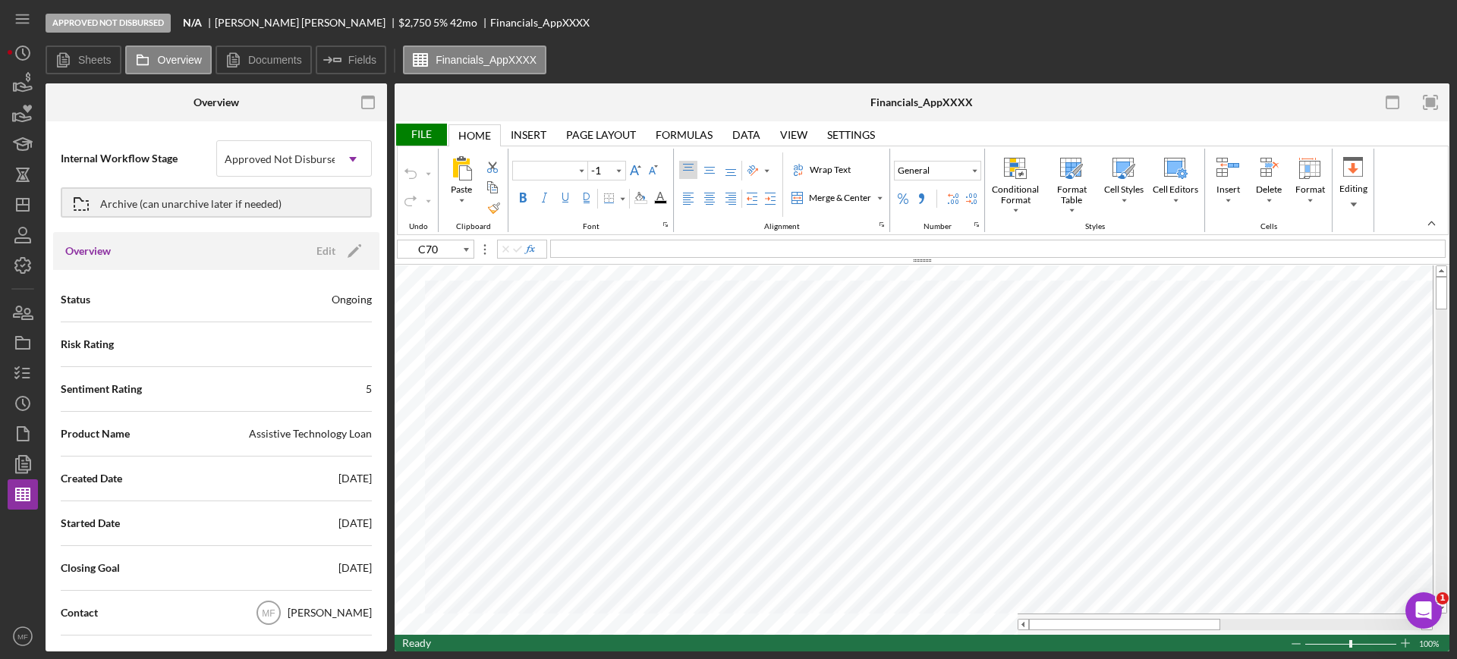
type input "Calibri"
type input "11"
click at [25, 460] on icon "button" at bounding box center [23, 464] width 38 height 38
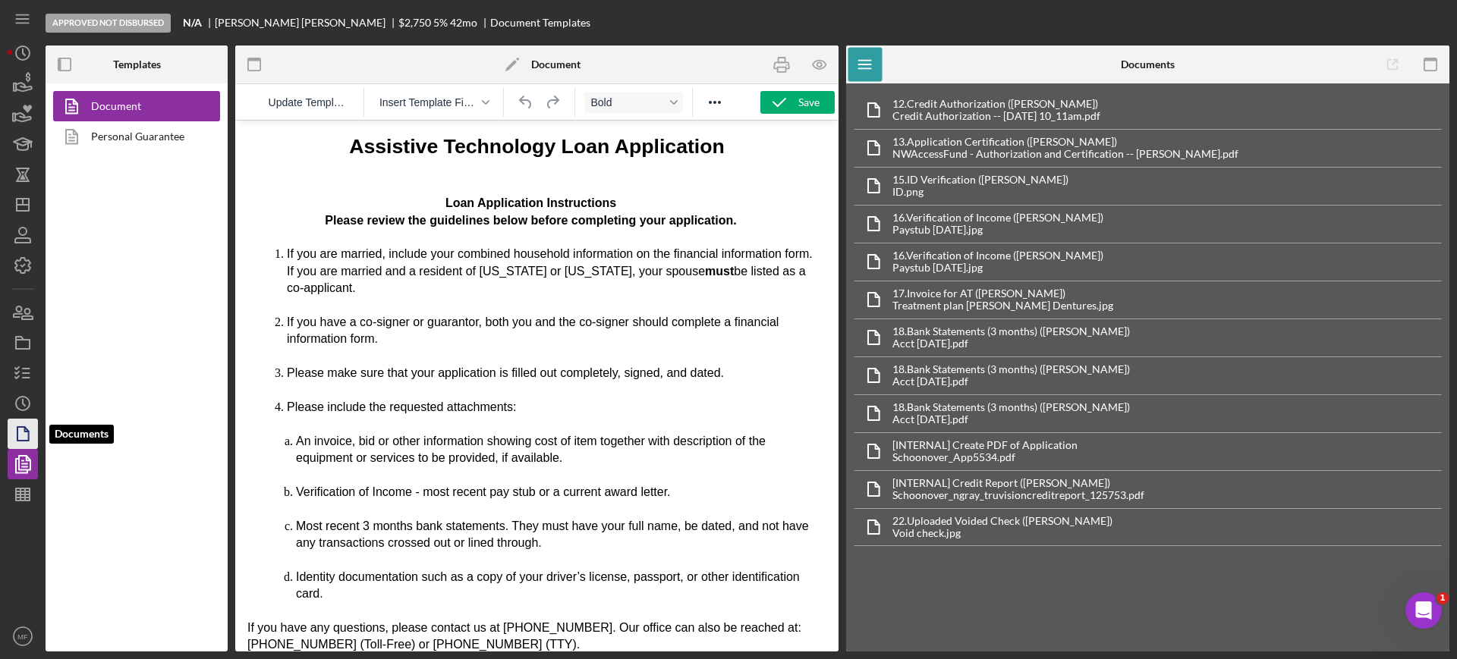
click at [17, 438] on polygon "button" at bounding box center [22, 434] width 11 height 14
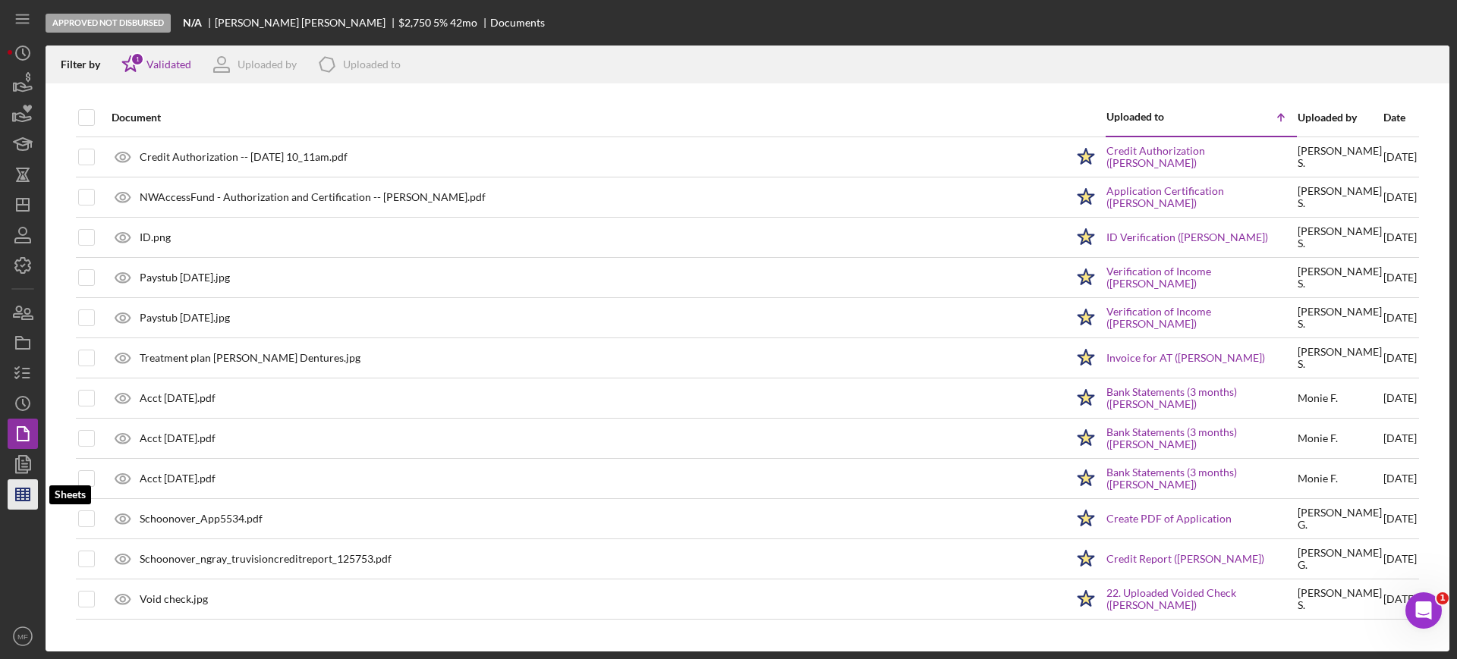
click at [24, 492] on line "button" at bounding box center [23, 492] width 14 height 0
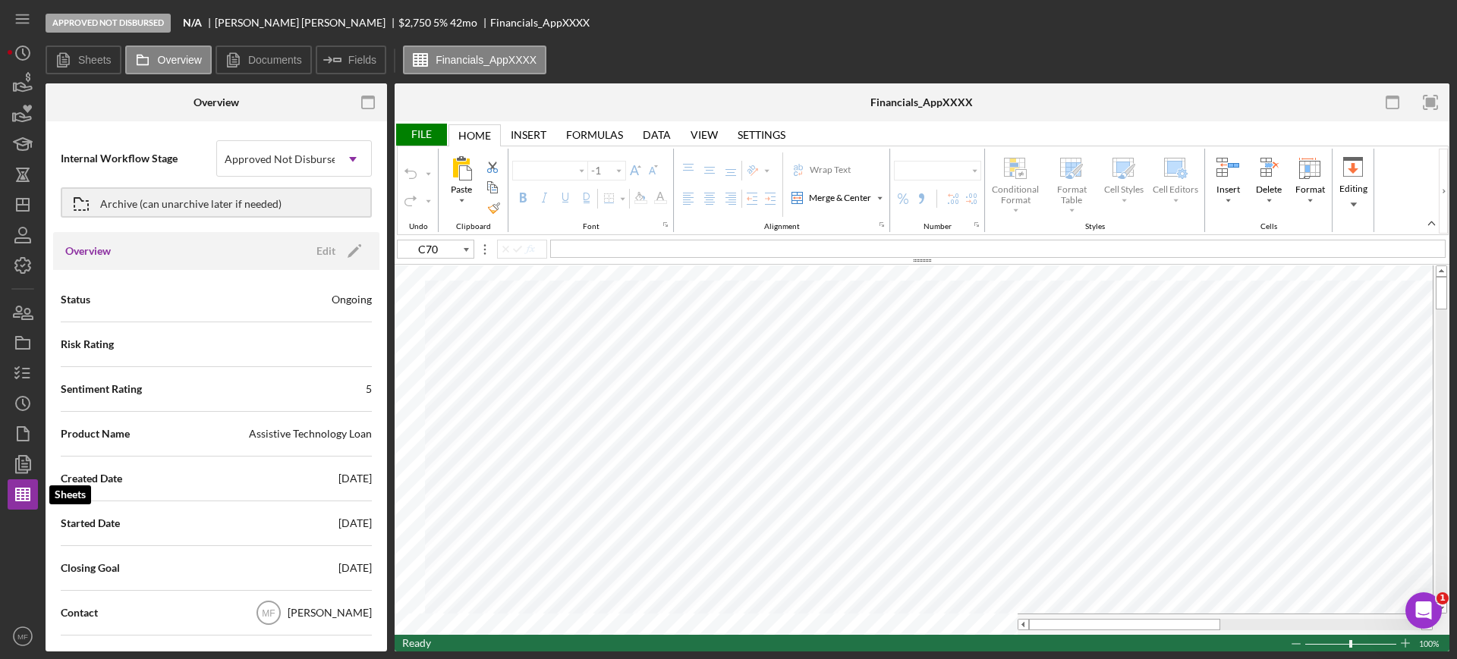
type input "Calibri"
type input "11"
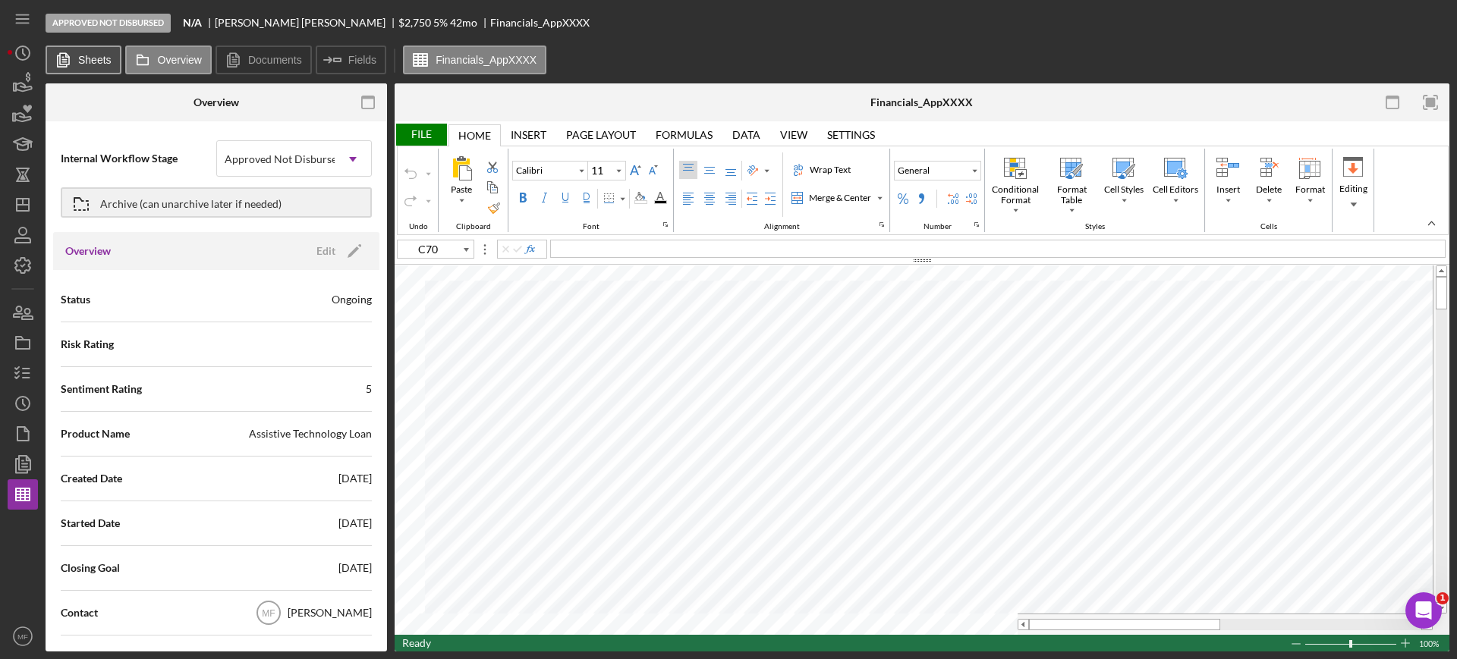
click at [86, 61] on label "Sheets" at bounding box center [94, 60] width 33 height 12
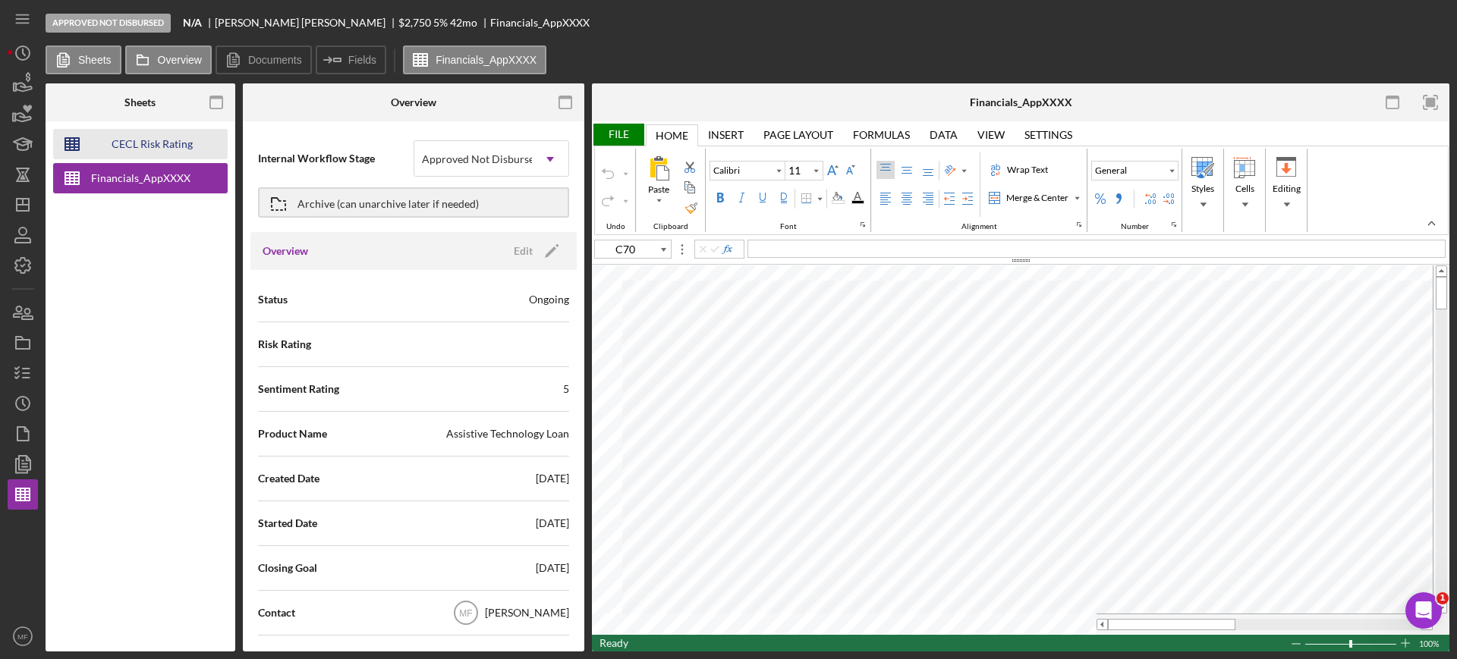
click at [172, 140] on div "CECL Risk Rating Template" at bounding box center [151, 144] width 121 height 30
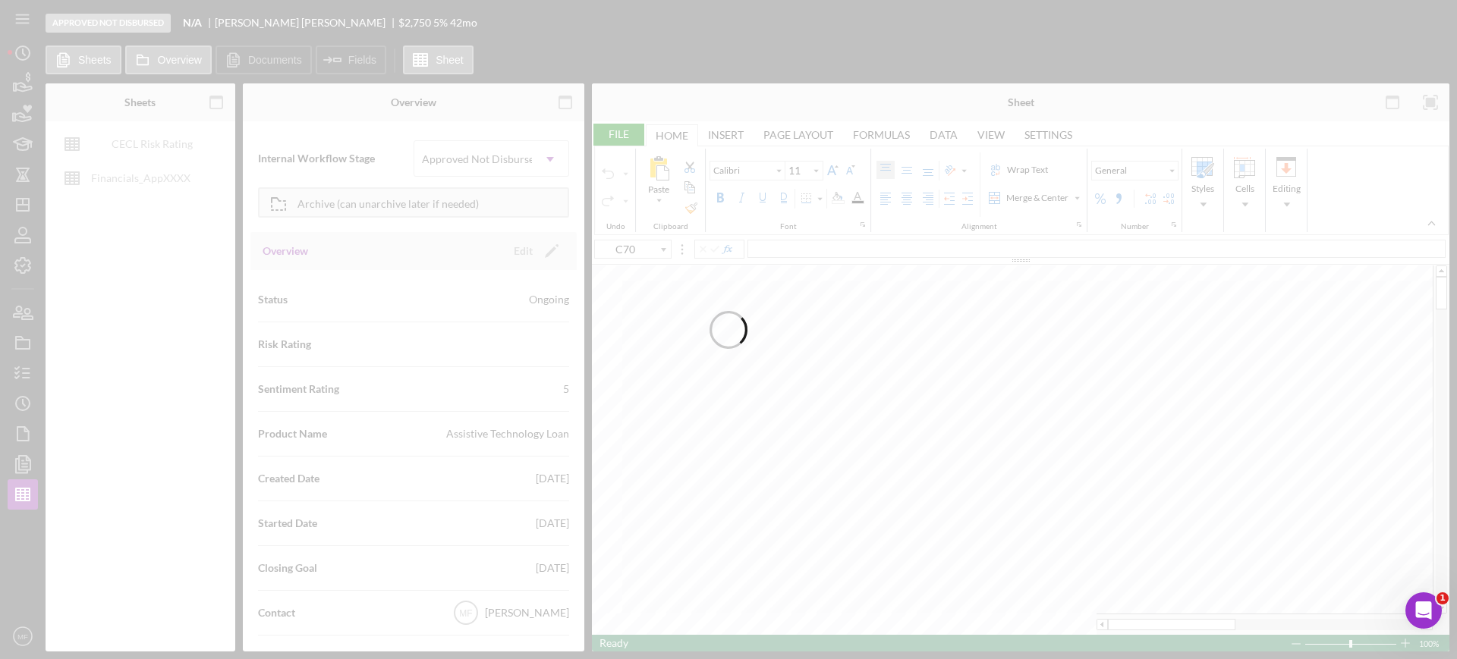
type input "Aptos Narrow"
type input "12"
type input "M23"
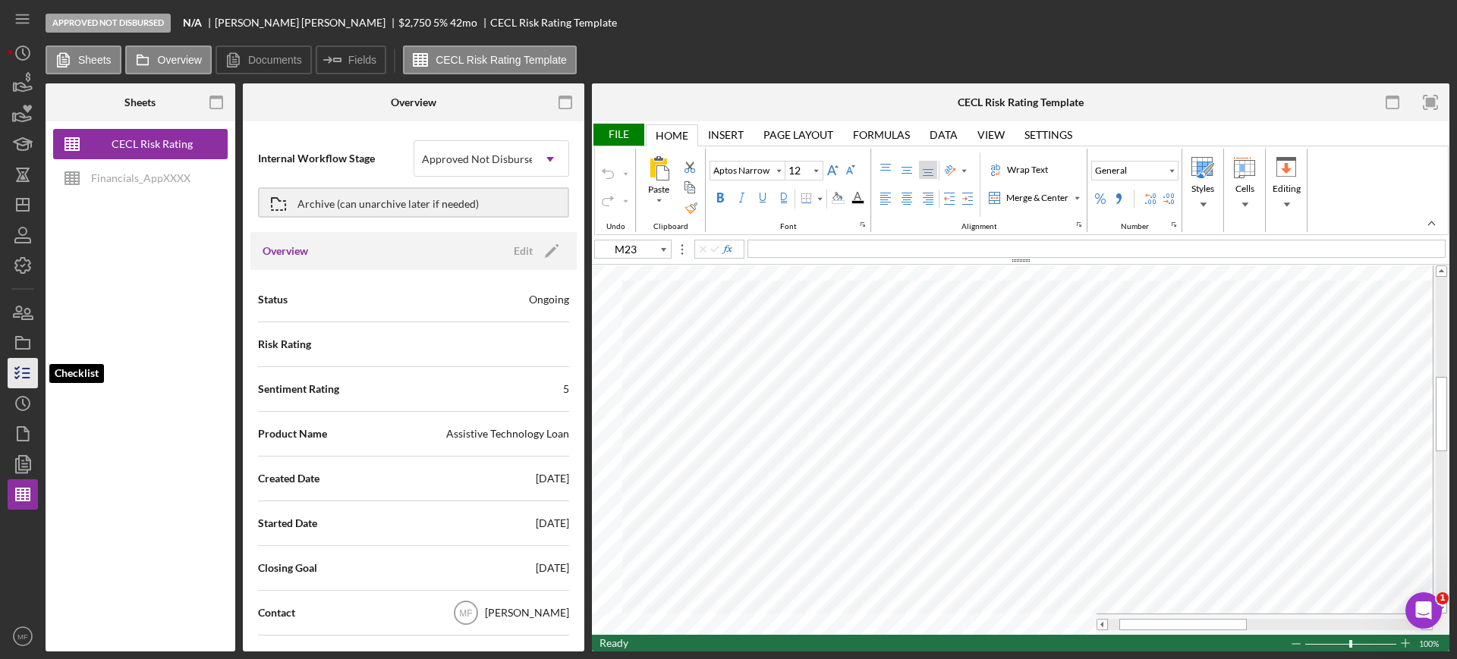
click at [27, 379] on icon "button" at bounding box center [23, 373] width 38 height 38
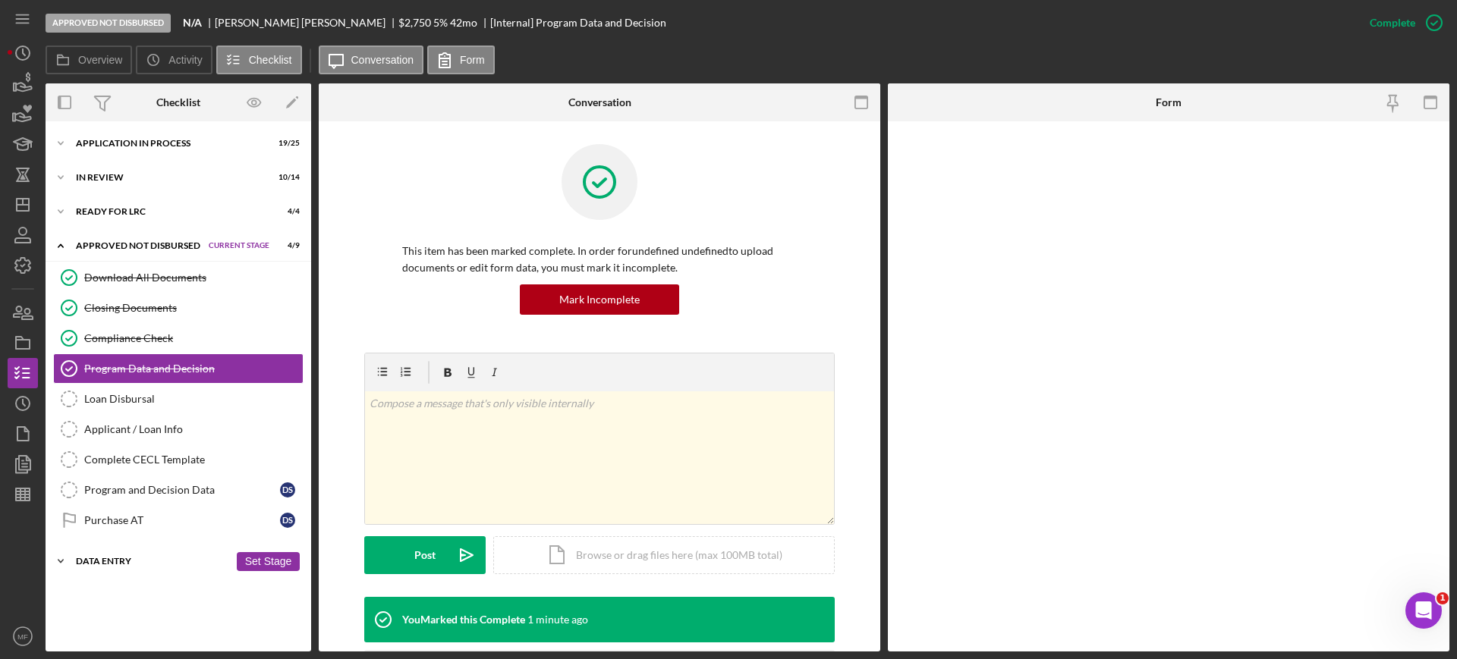
click at [108, 557] on div "Data Entry" at bounding box center [152, 561] width 153 height 9
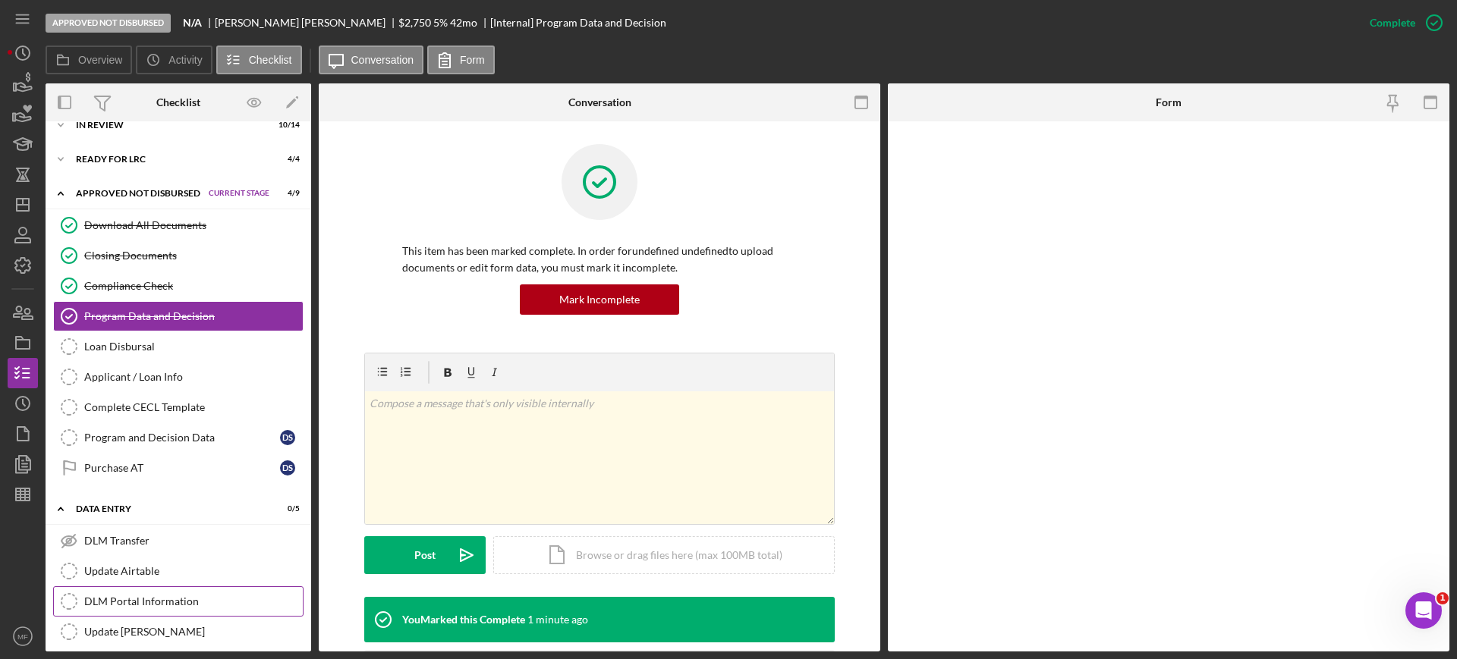
scroll to position [93, 0]
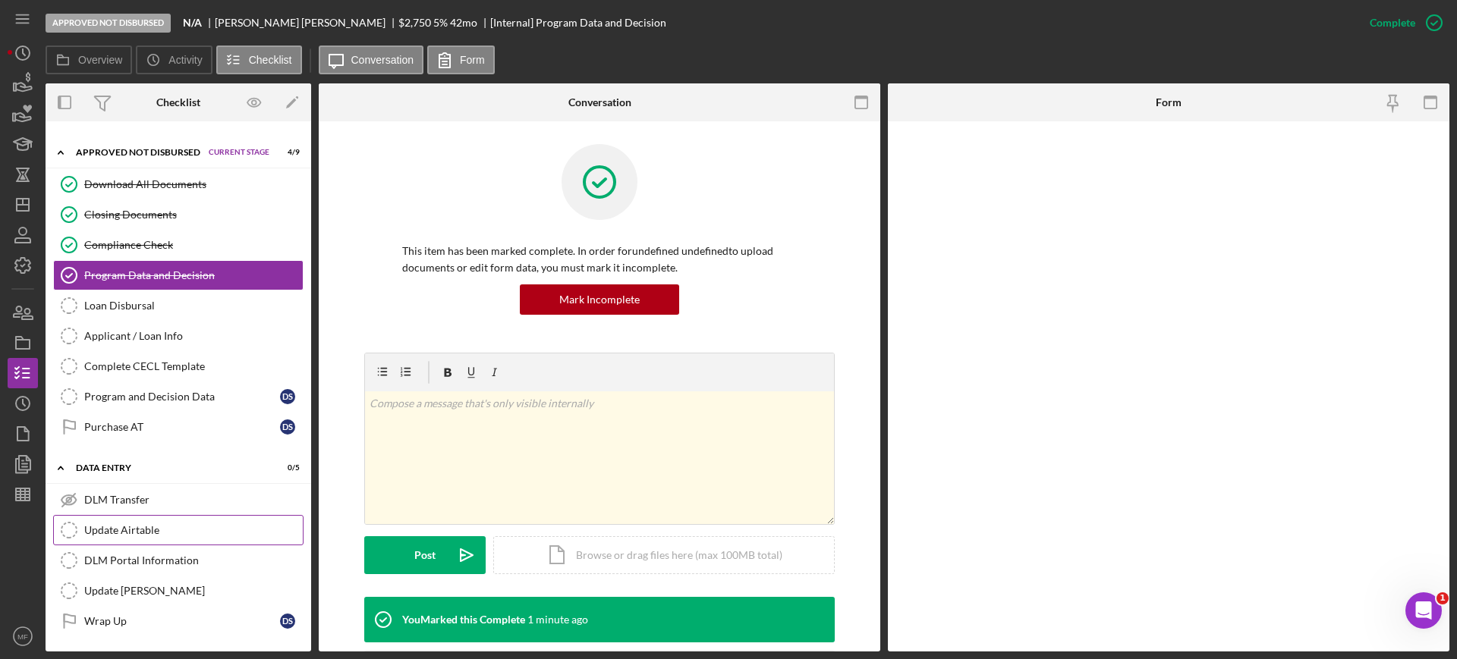
click at [134, 524] on div "Update Airtable" at bounding box center [193, 530] width 218 height 12
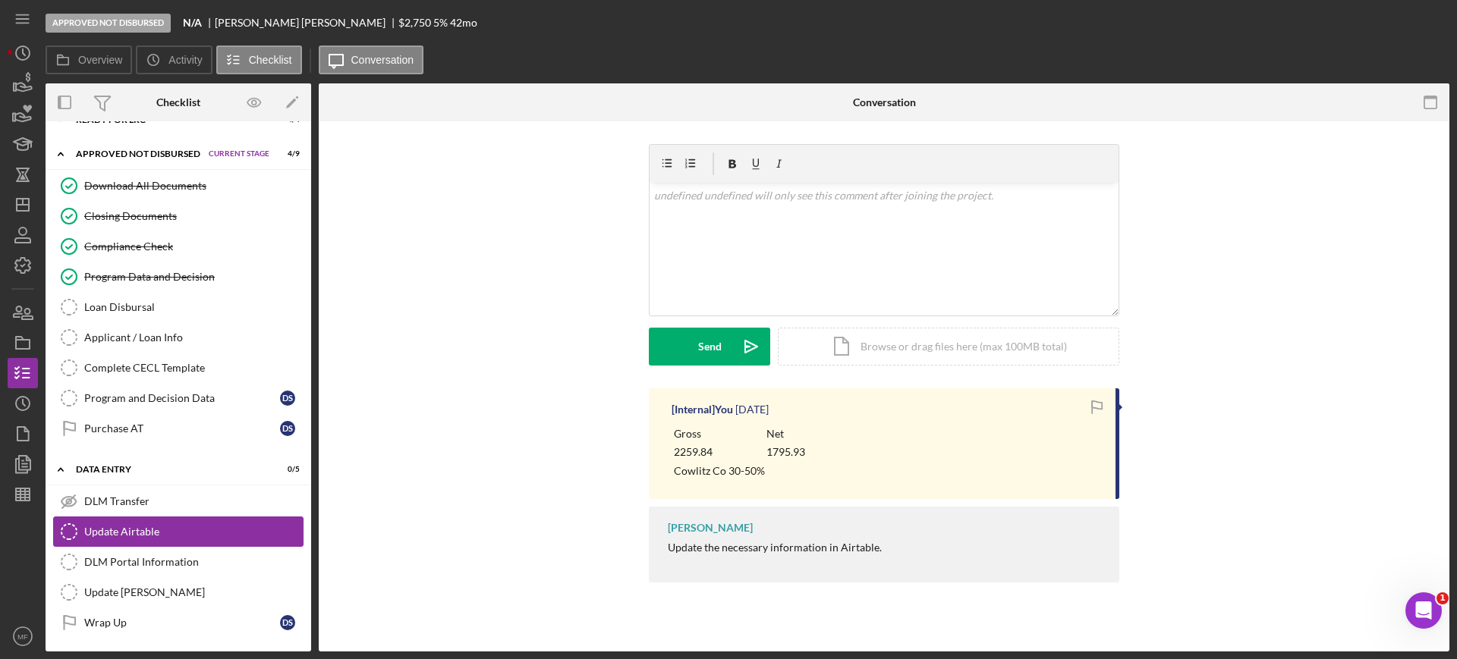
scroll to position [93, 0]
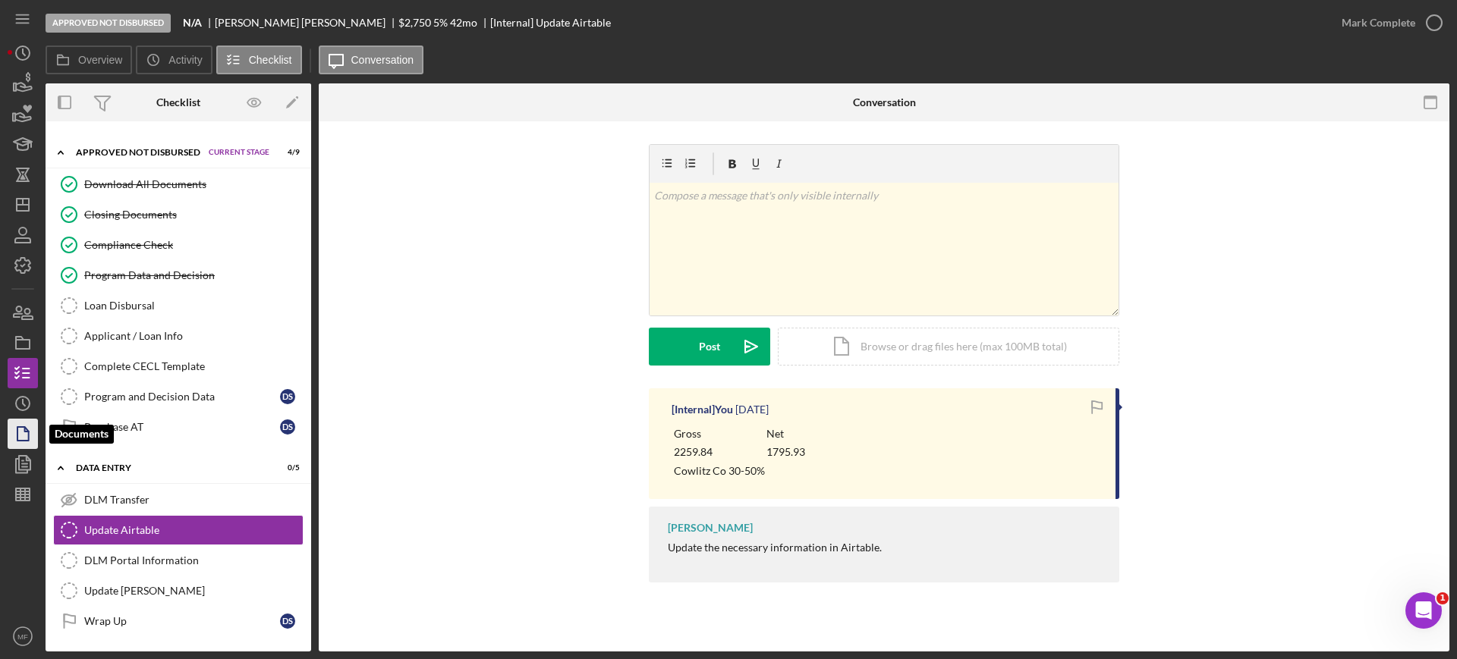
click at [34, 430] on icon "button" at bounding box center [23, 434] width 38 height 38
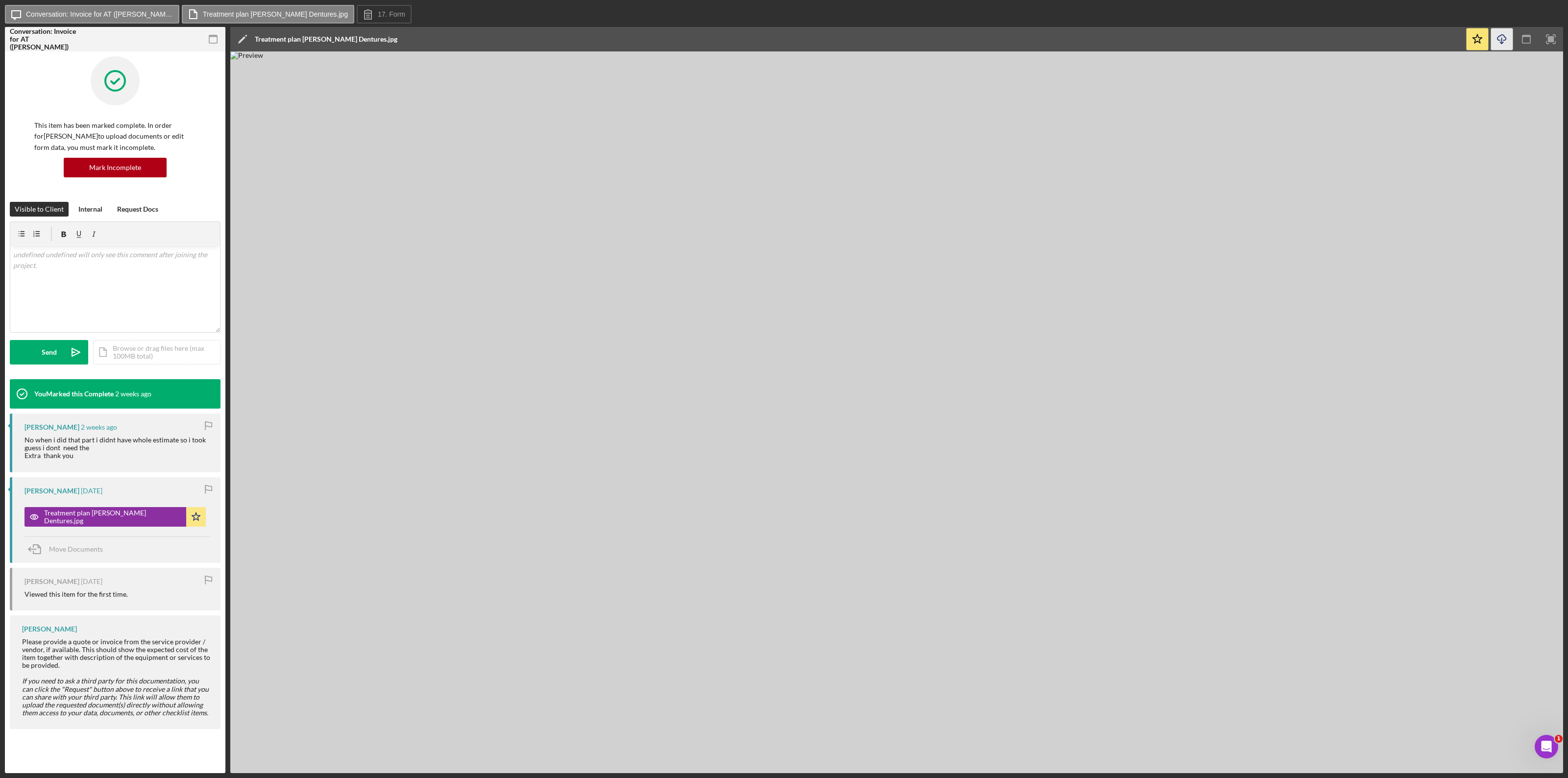
click at [940, 43] on polyline "button" at bounding box center [1501, 43] width 3 height 1
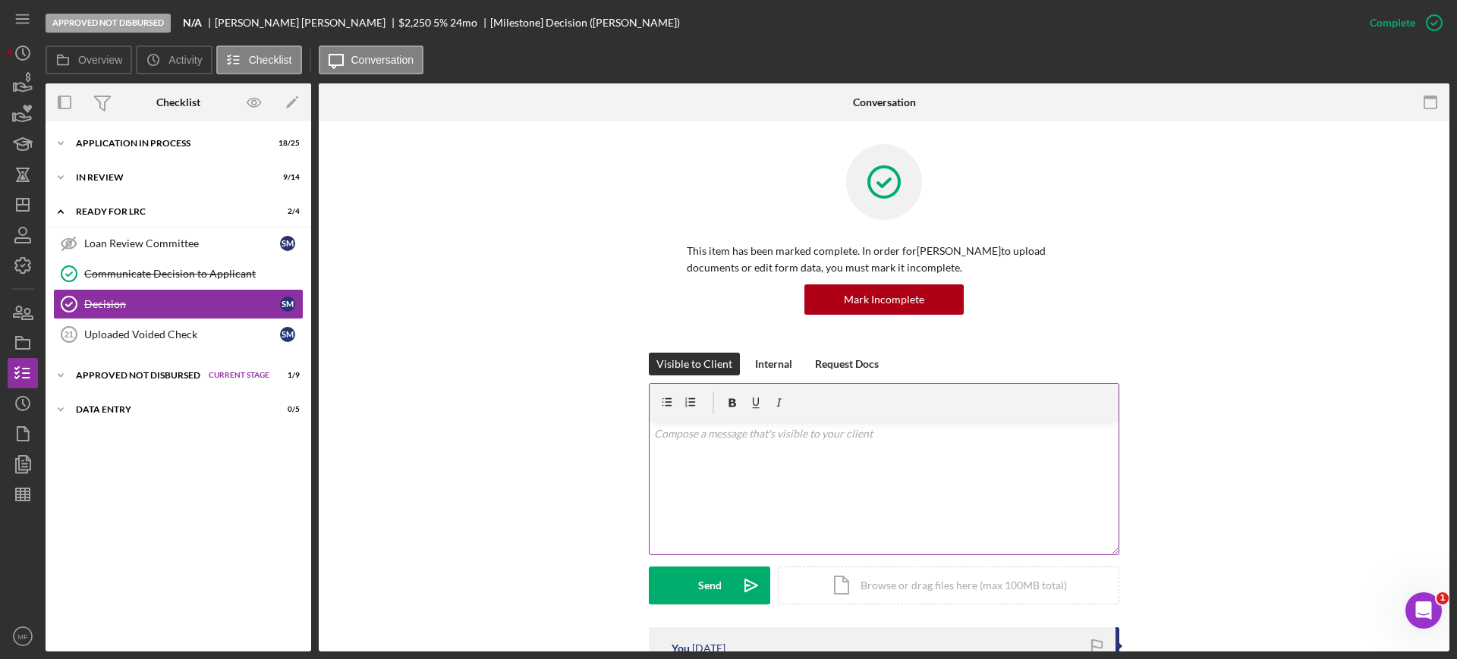
click at [811, 436] on p at bounding box center [884, 434] width 460 height 17
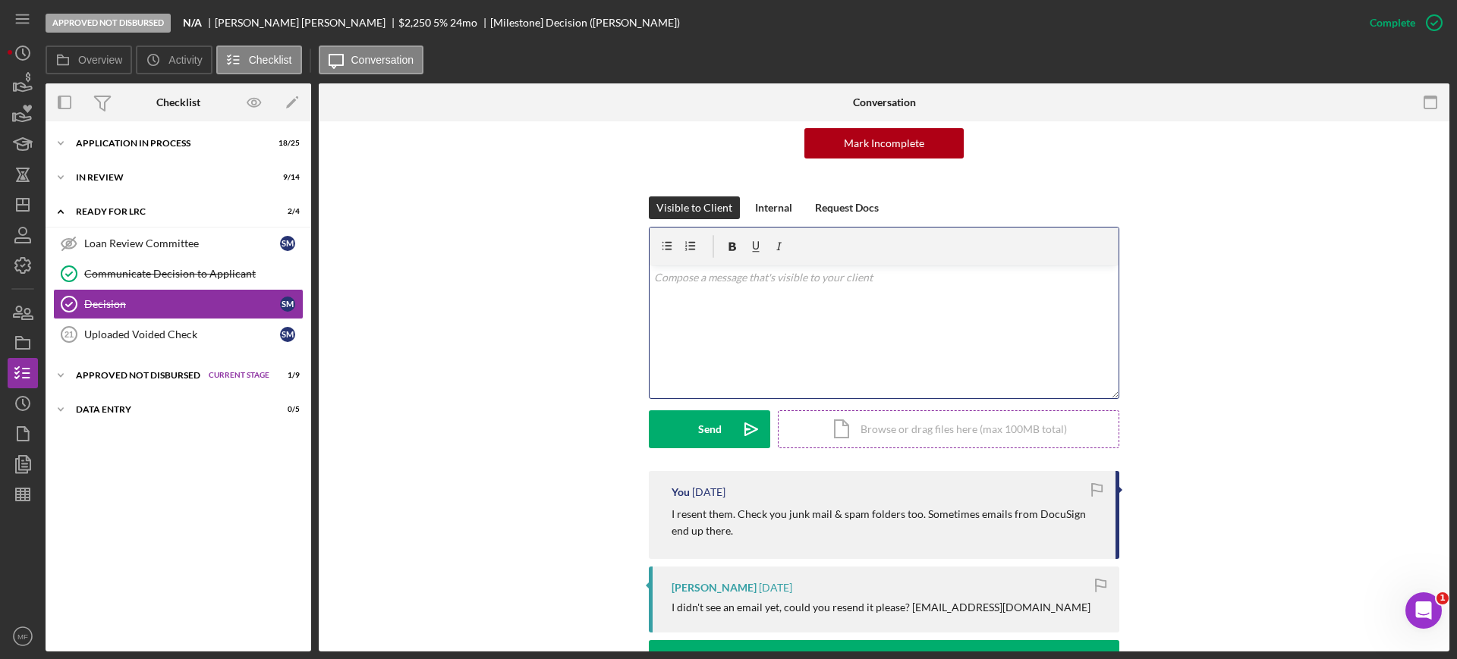
scroll to position [190, 0]
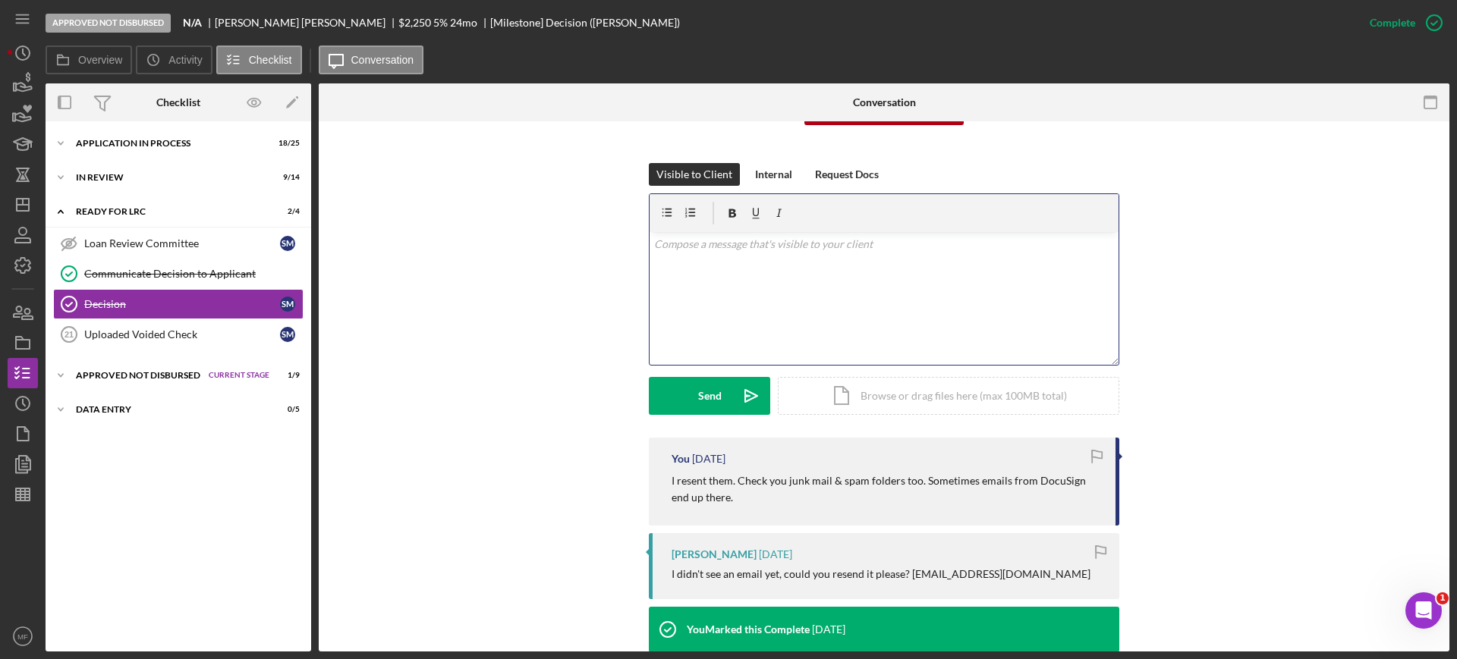
click at [722, 241] on p at bounding box center [884, 244] width 460 height 17
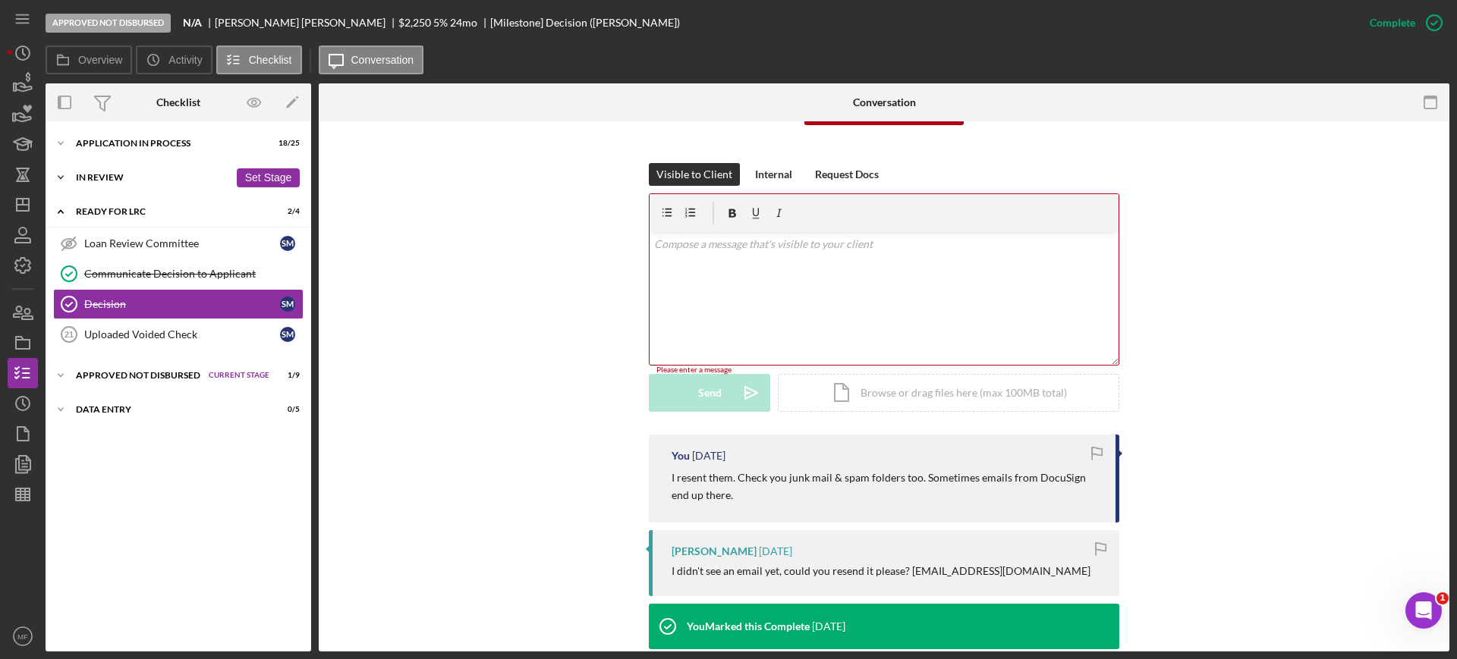
click at [116, 178] on div "In Review" at bounding box center [152, 177] width 153 height 9
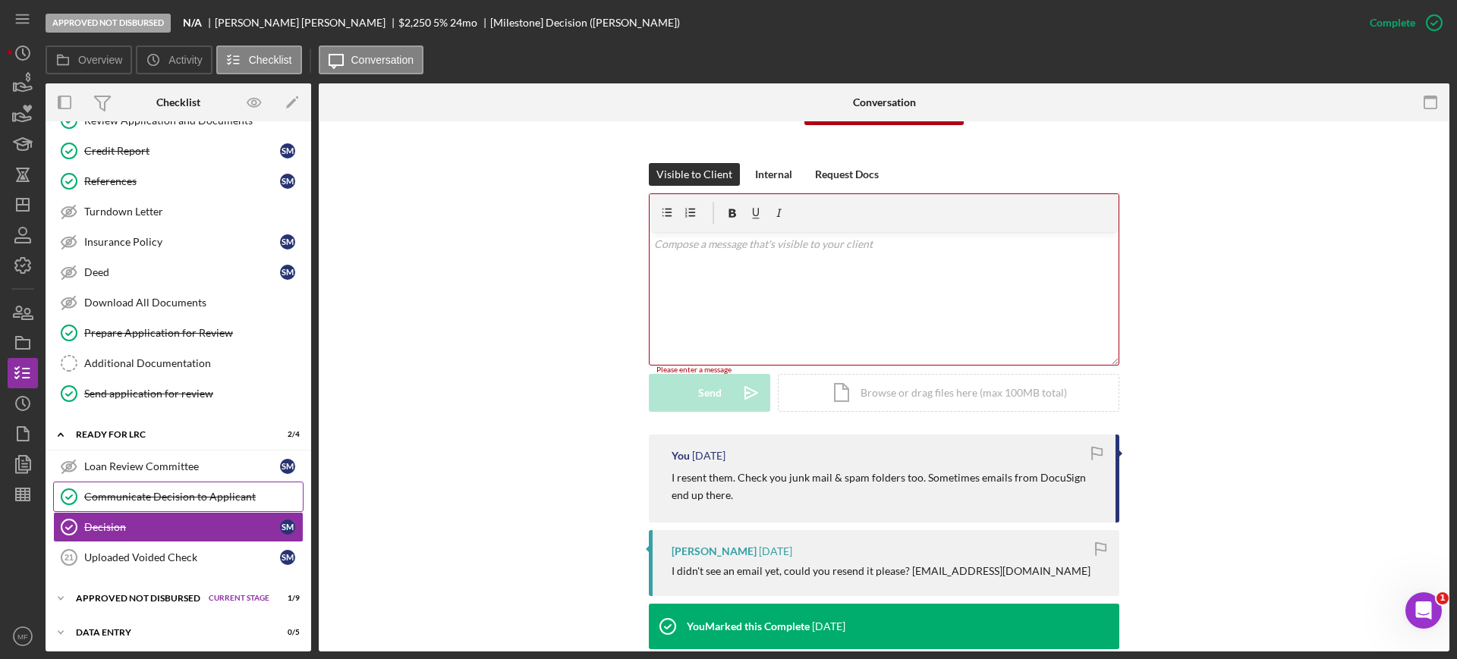
scroll to position [215, 0]
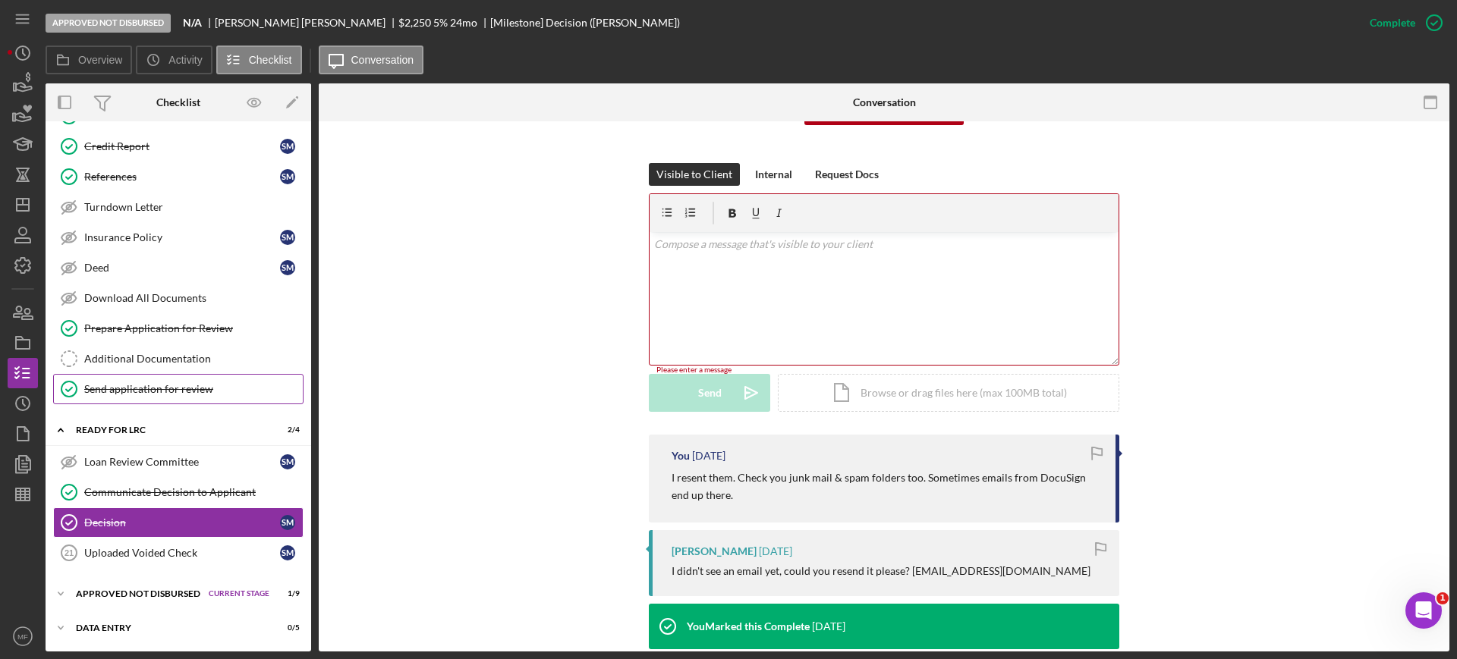
click at [158, 389] on div "Send application for review" at bounding box center [193, 389] width 218 height 12
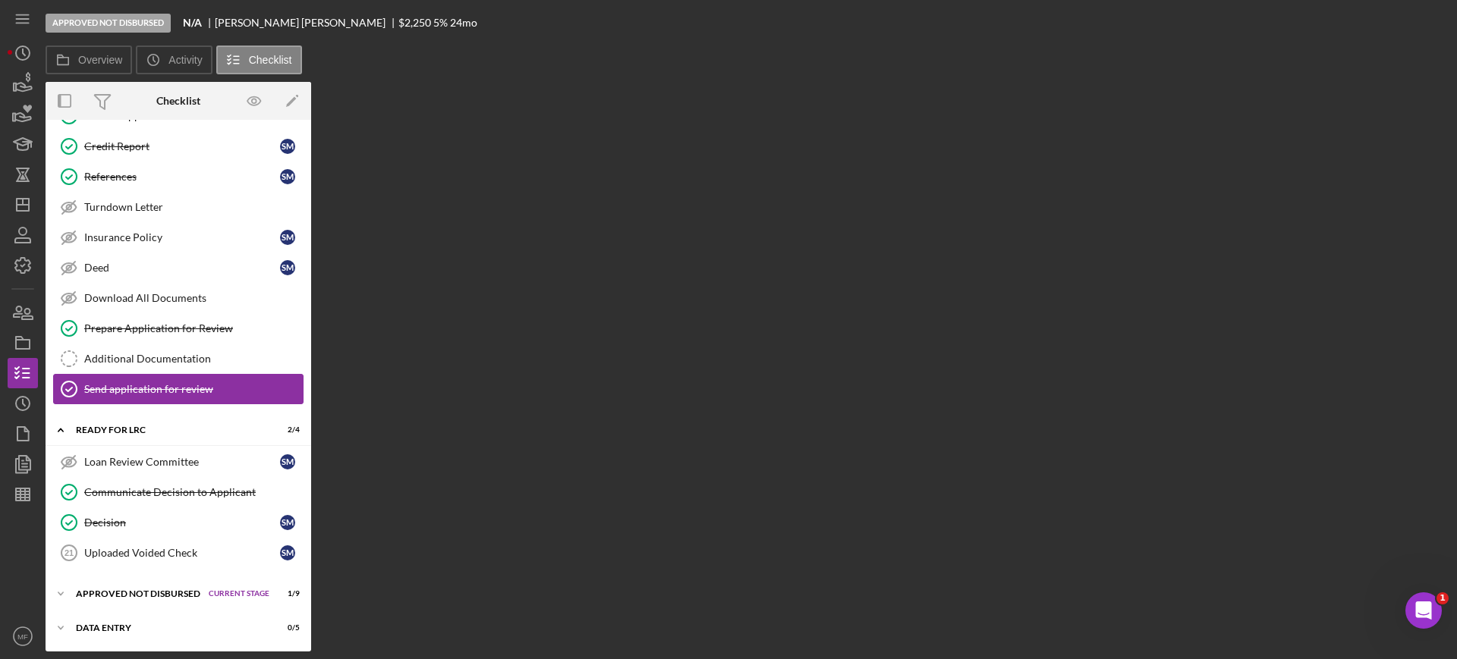
scroll to position [215, 0]
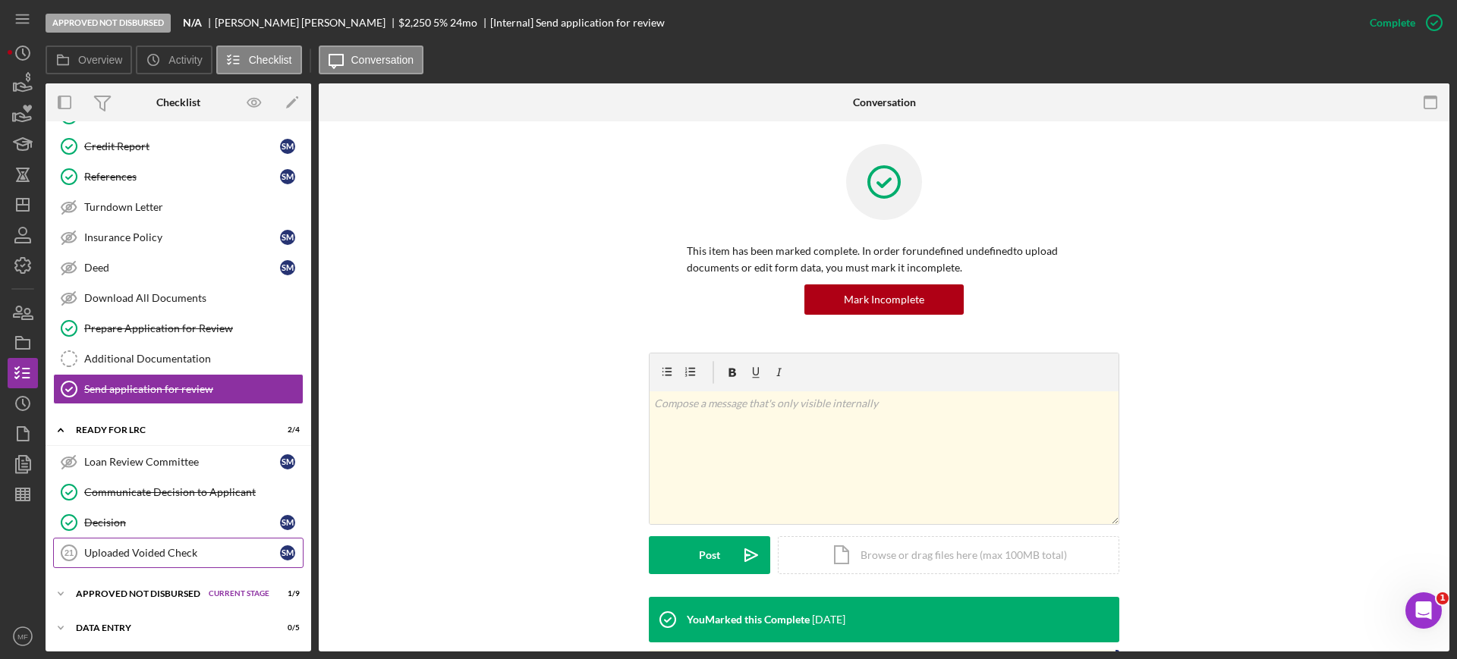
click at [179, 547] on div "Uploaded Voided Check" at bounding box center [182, 553] width 196 height 12
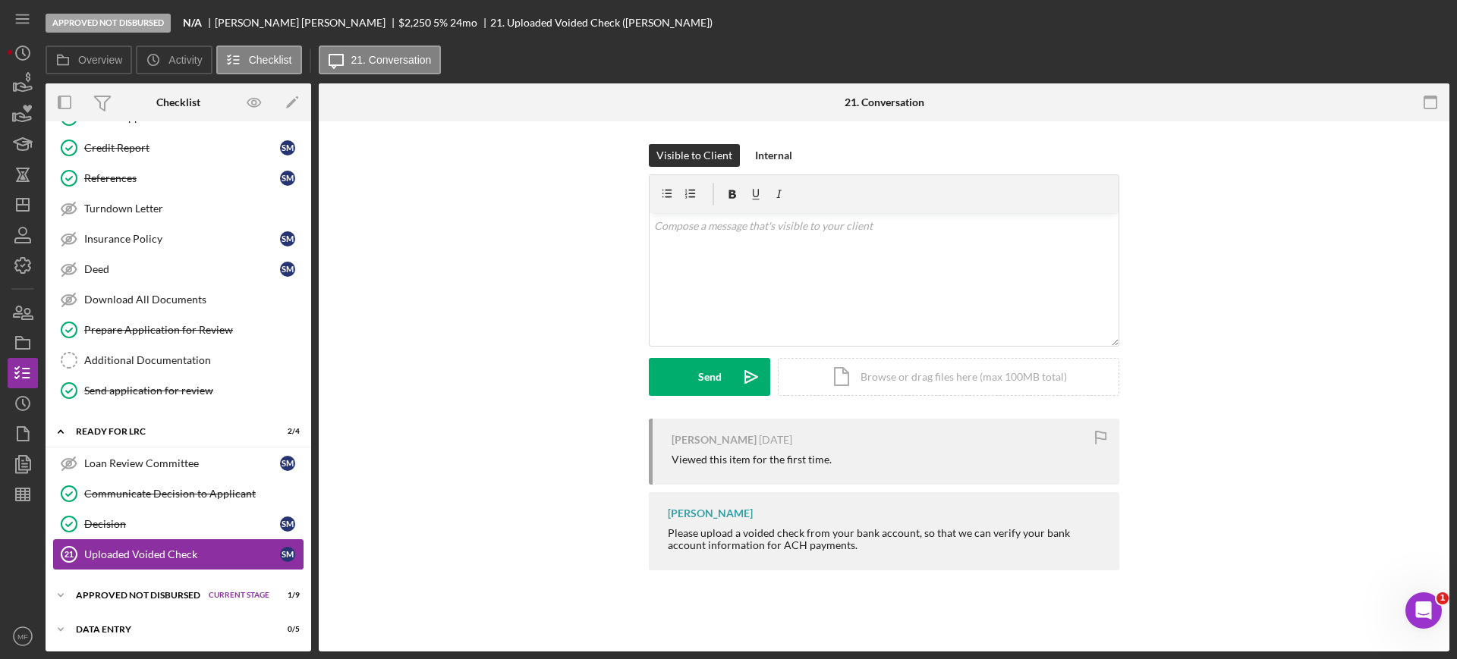
scroll to position [215, 0]
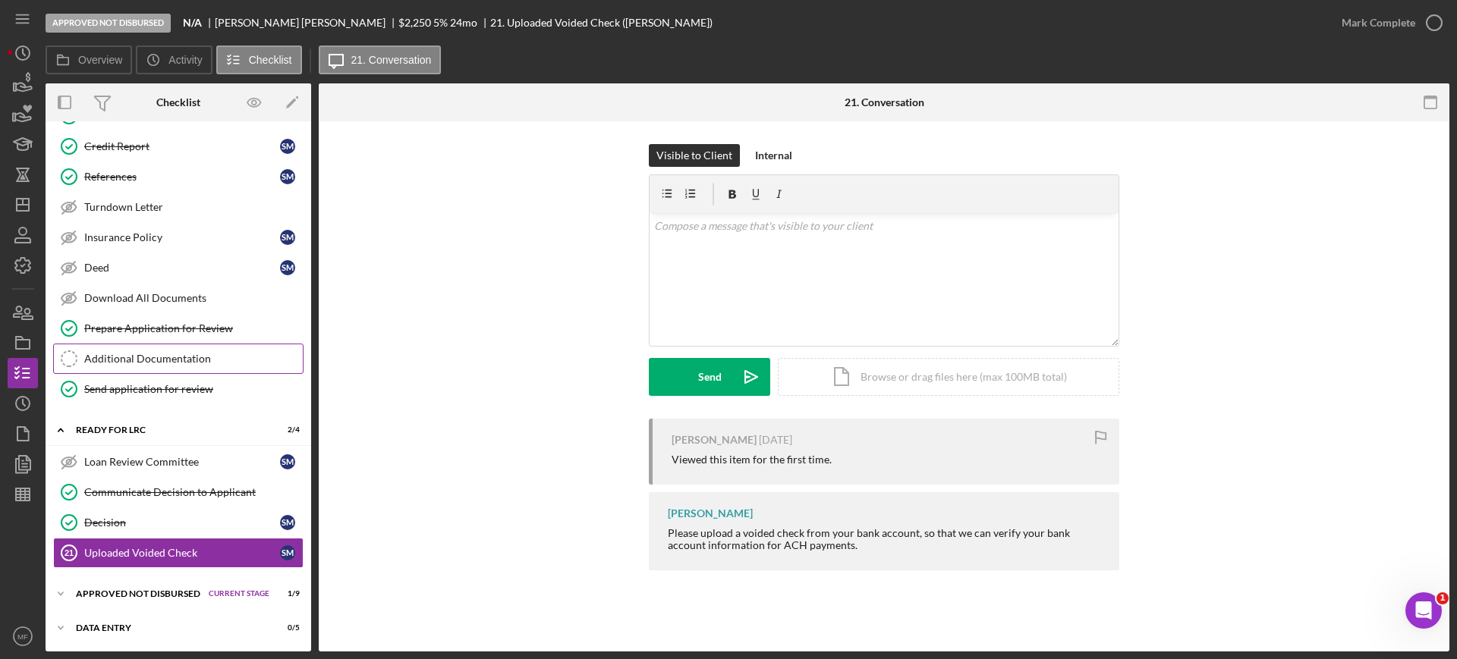
click at [173, 362] on div "Additional Documentation" at bounding box center [193, 359] width 218 height 12
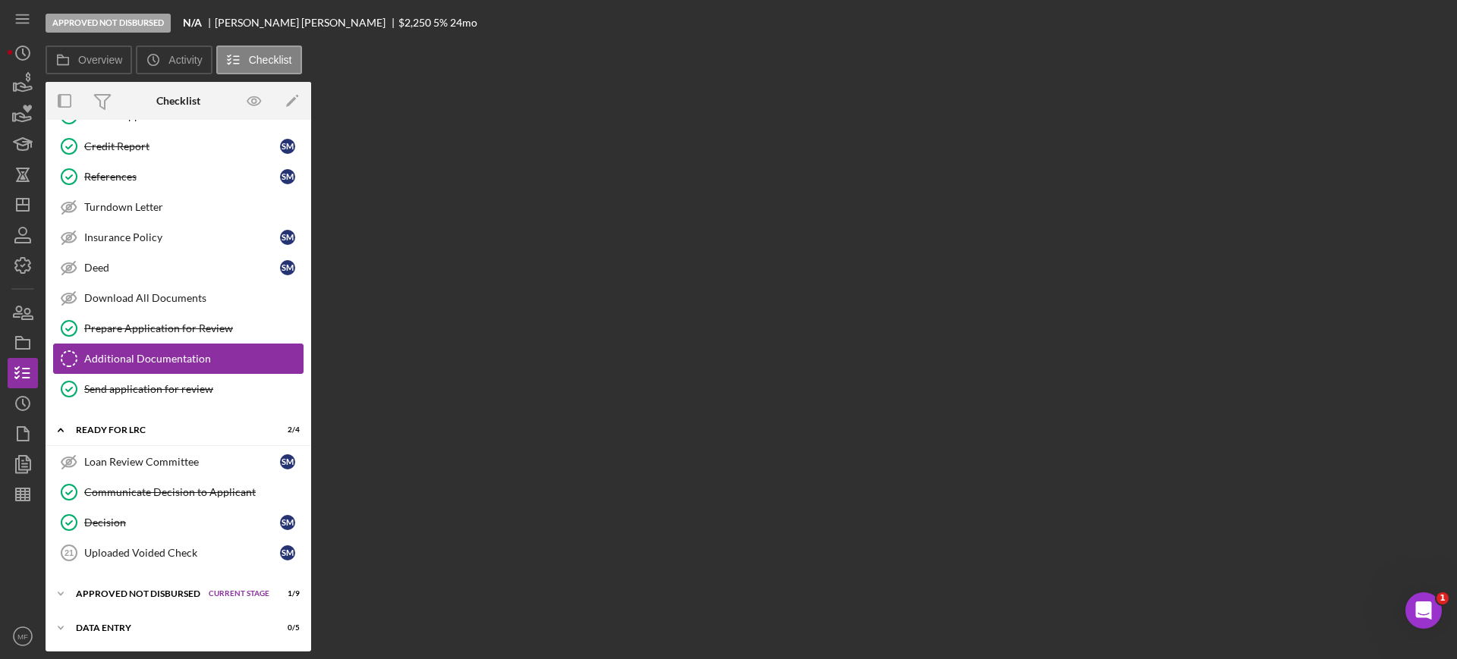
scroll to position [215, 0]
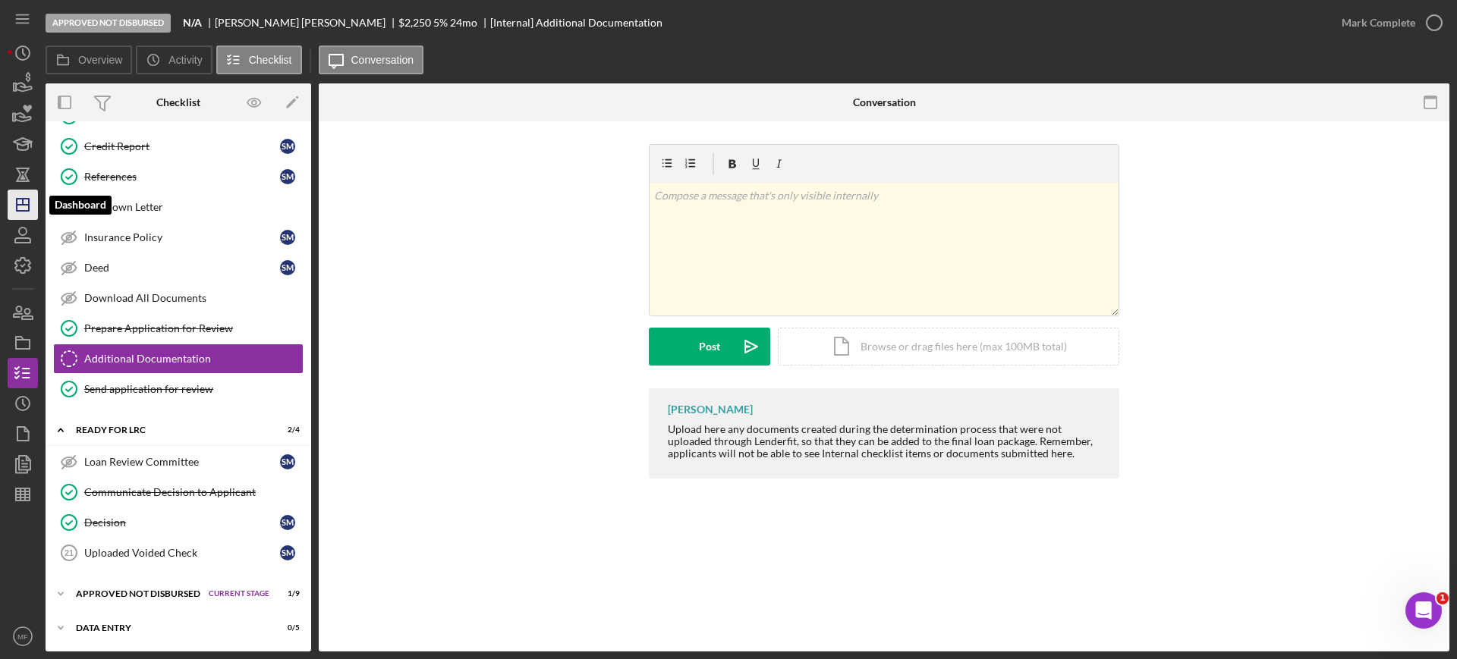
click at [32, 205] on icon "Icon/Dashboard" at bounding box center [23, 205] width 38 height 38
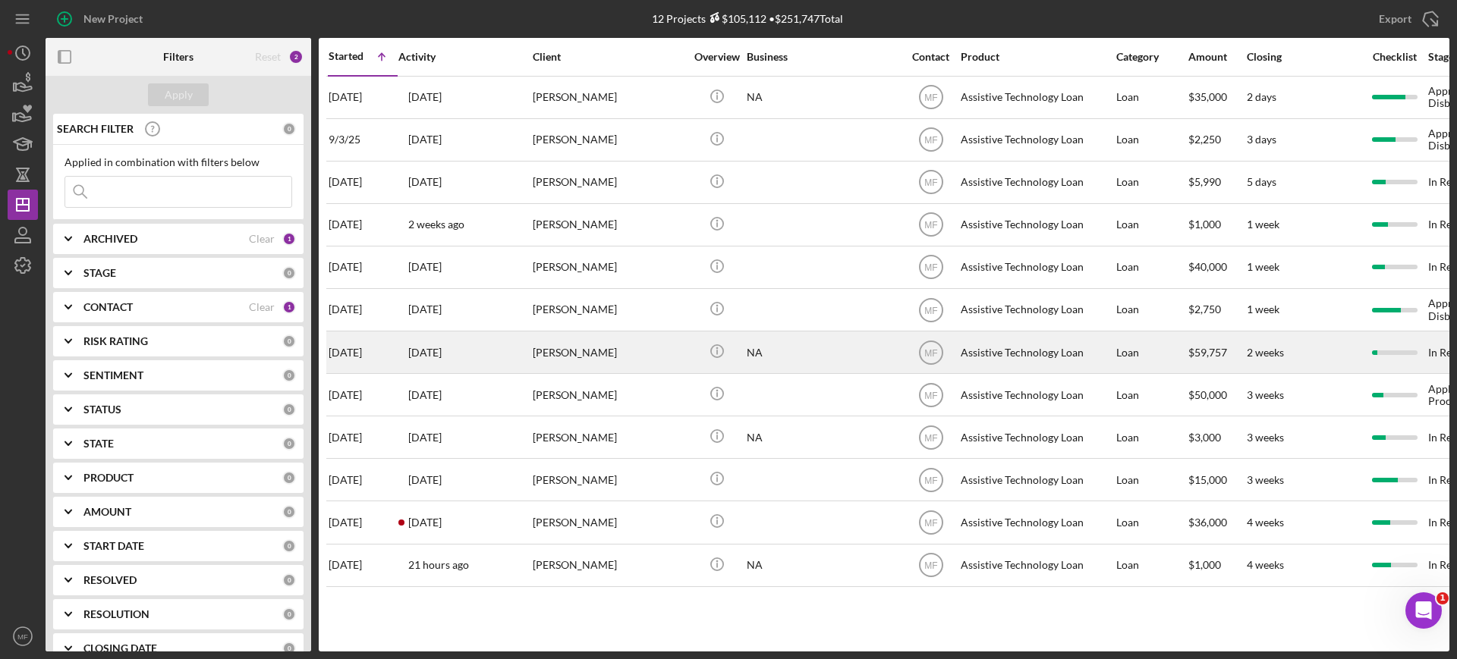
click at [872, 356] on div "NA" at bounding box center [822, 352] width 152 height 40
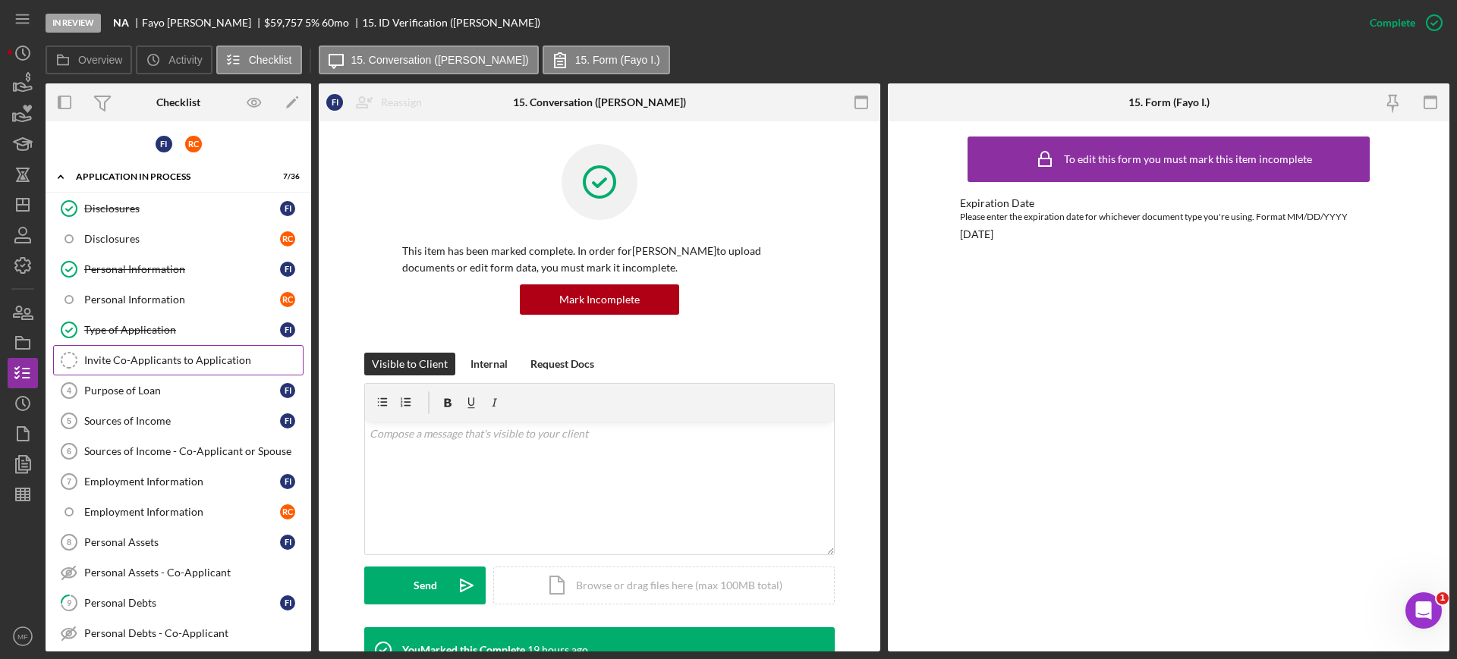
click at [156, 365] on div "Invite Co-Applicants to Application" at bounding box center [193, 360] width 218 height 12
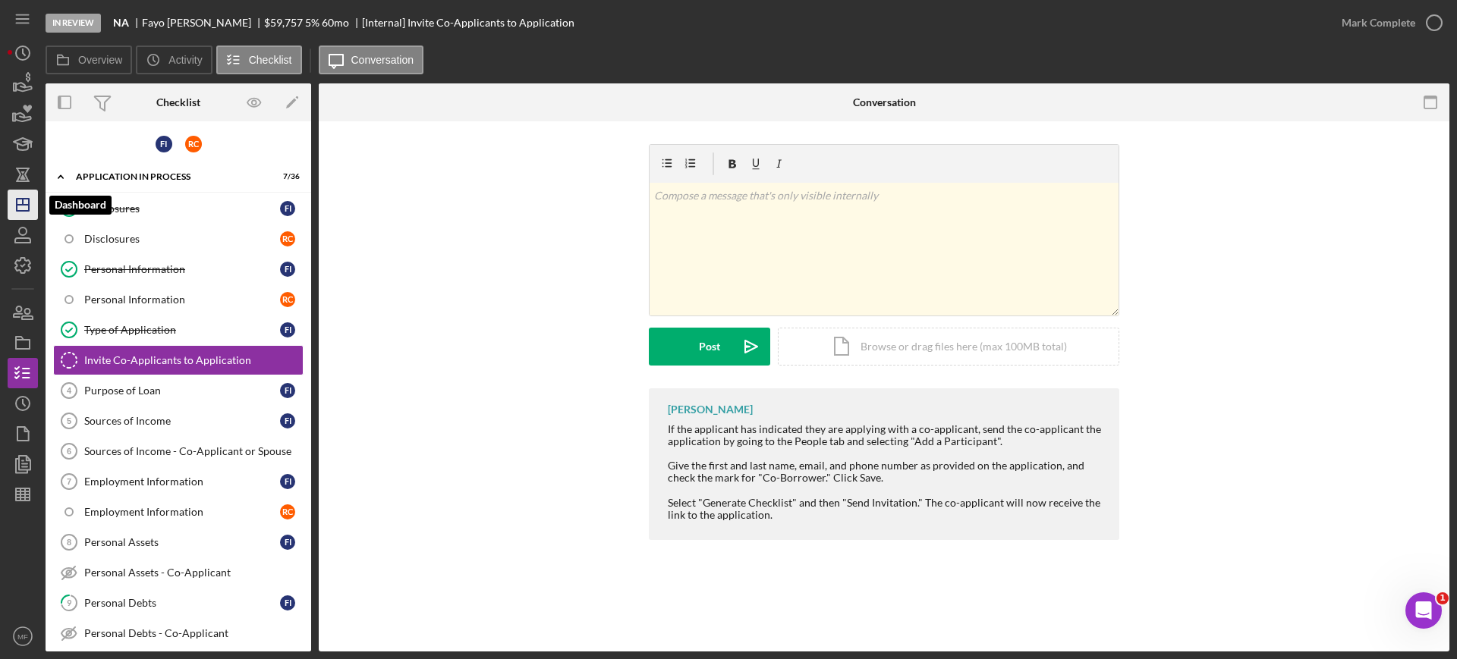
click at [29, 200] on polygon "button" at bounding box center [23, 205] width 12 height 12
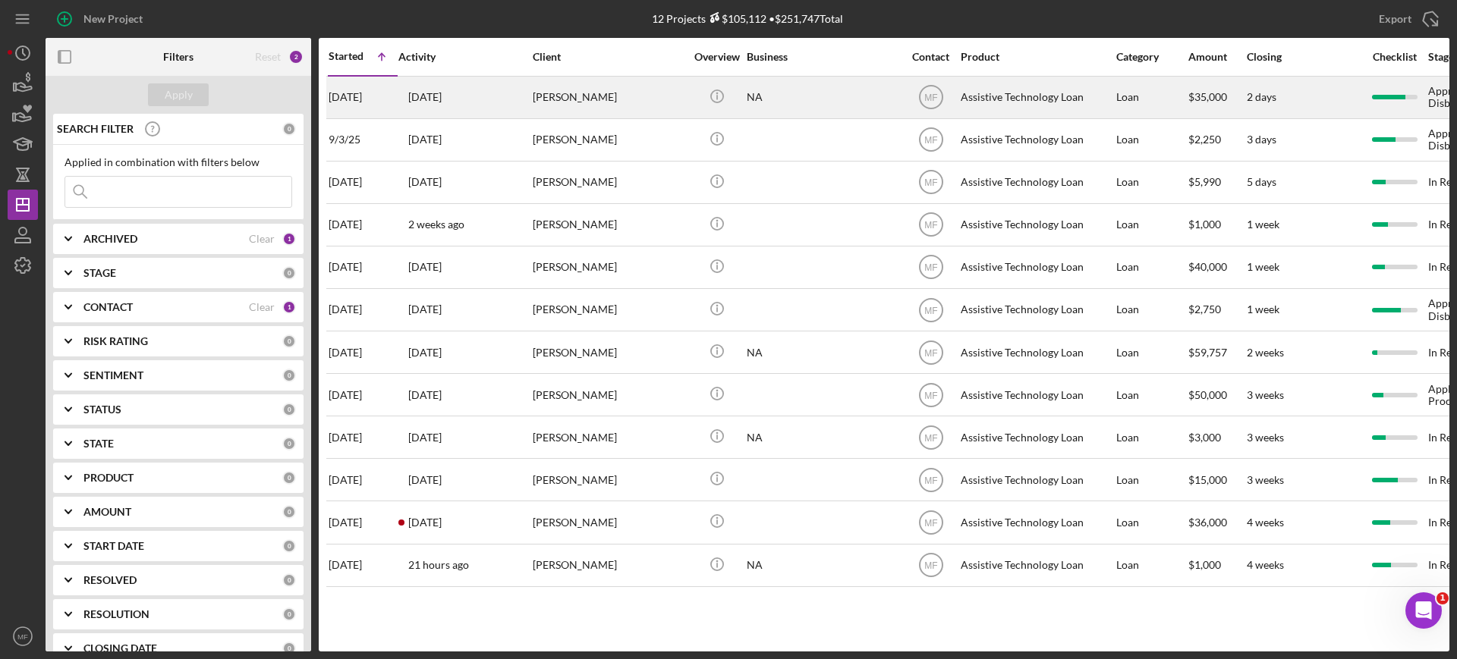
click at [652, 97] on div "Trini Torrez" at bounding box center [609, 97] width 152 height 40
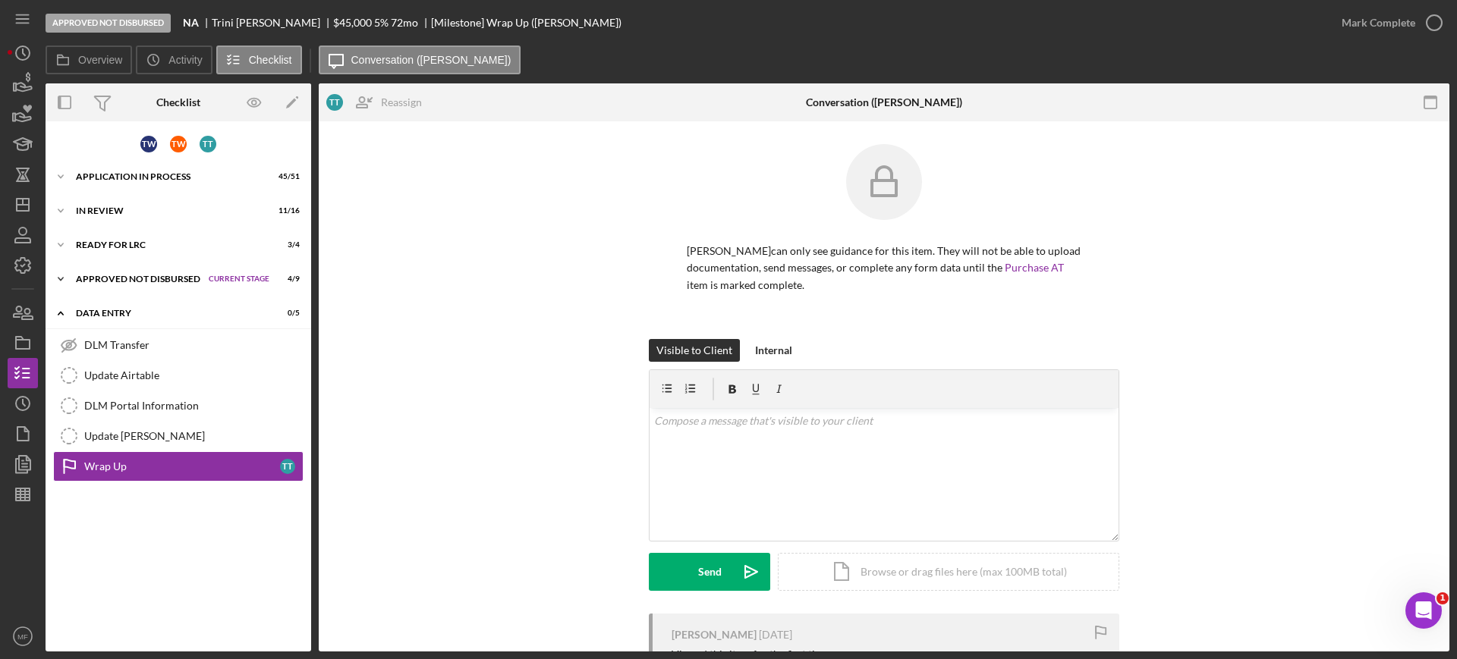
click at [140, 276] on div "Approved Not Disbursed" at bounding box center [138, 279] width 125 height 9
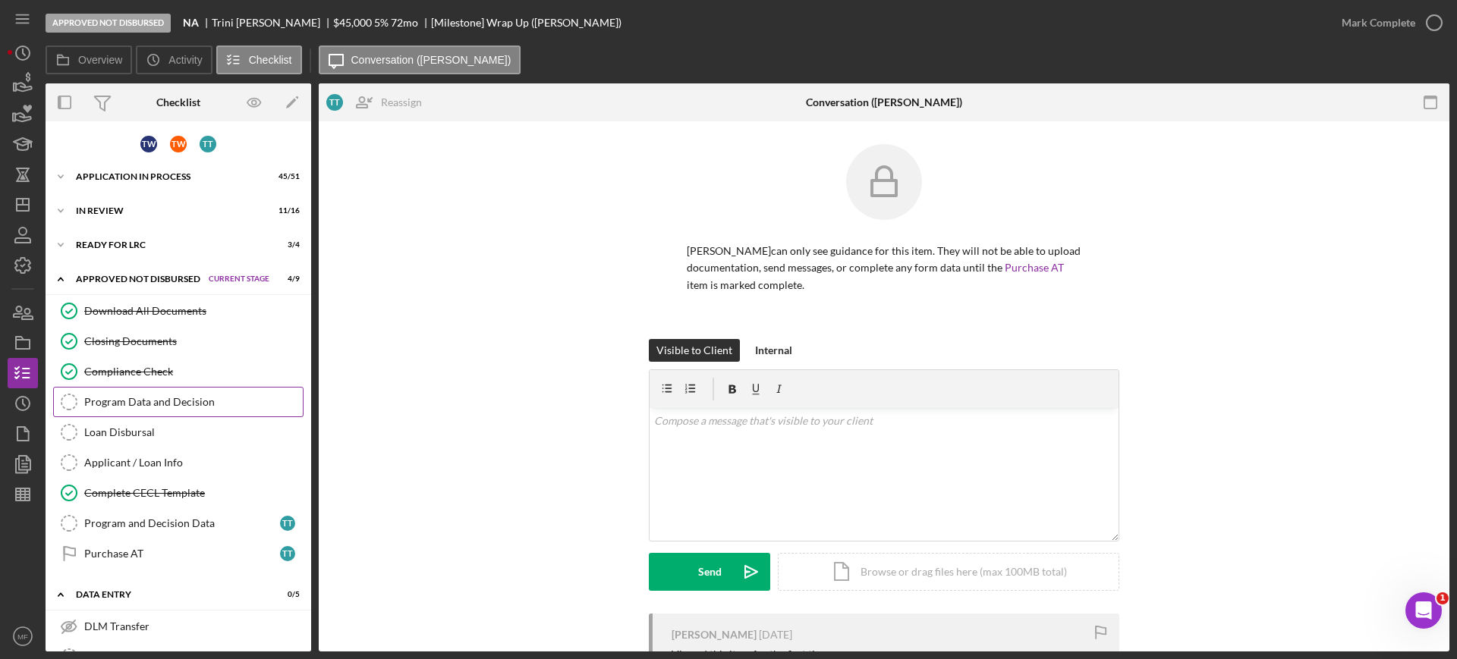
click at [178, 396] on div "Program Data and Decision" at bounding box center [193, 402] width 218 height 12
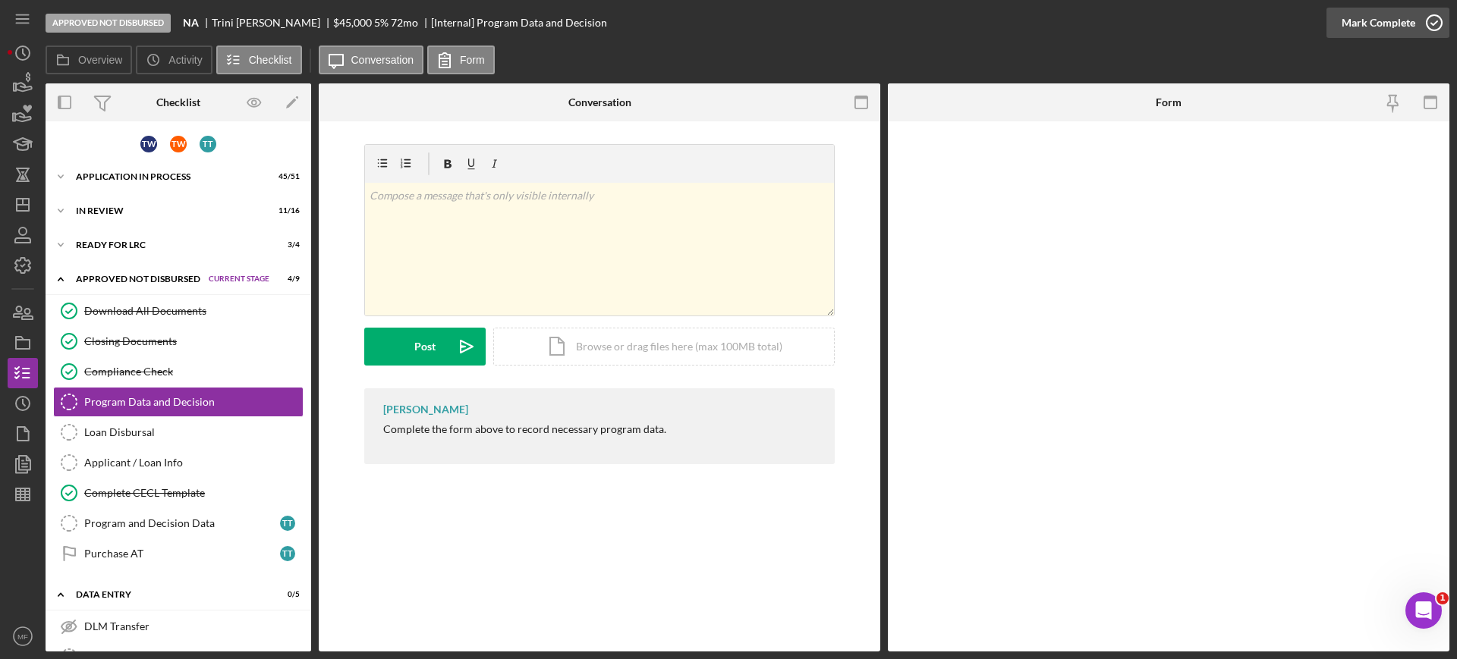
click at [1437, 21] on icon "button" at bounding box center [1434, 23] width 38 height 38
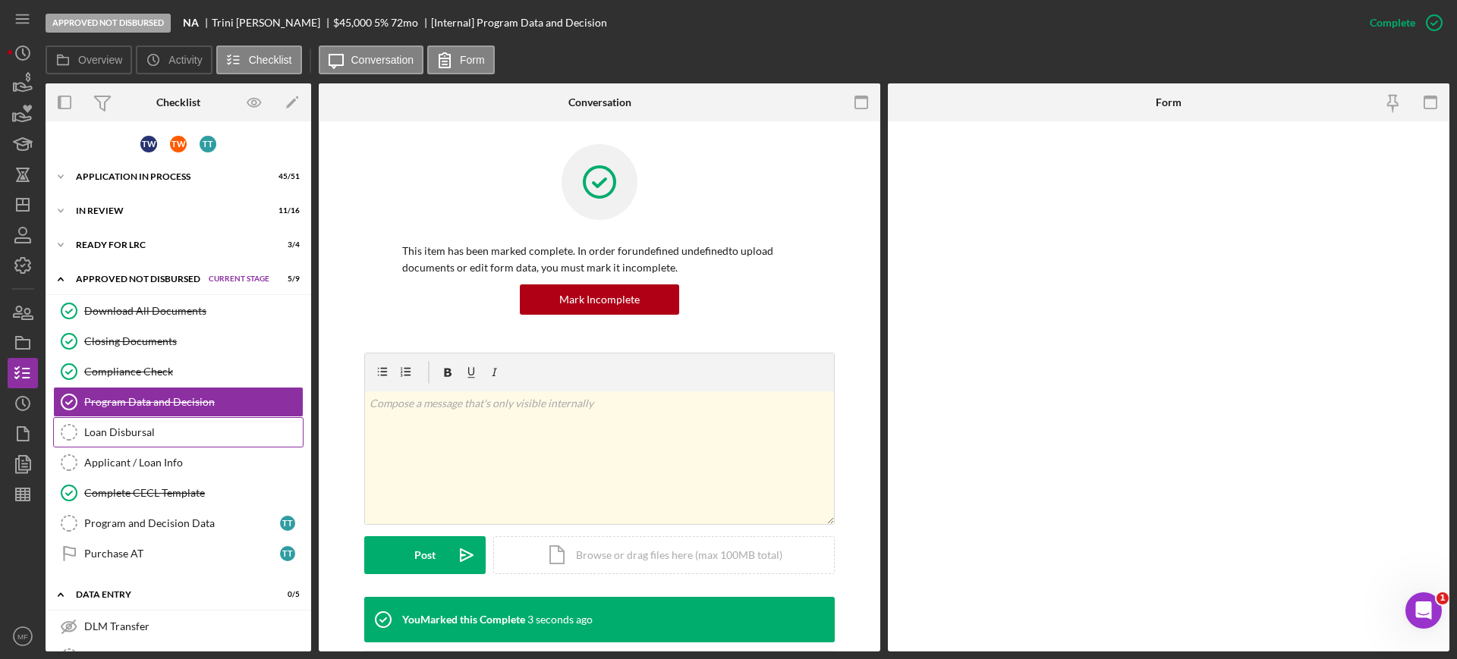
click at [129, 429] on div "Loan Disbursal" at bounding box center [193, 432] width 218 height 12
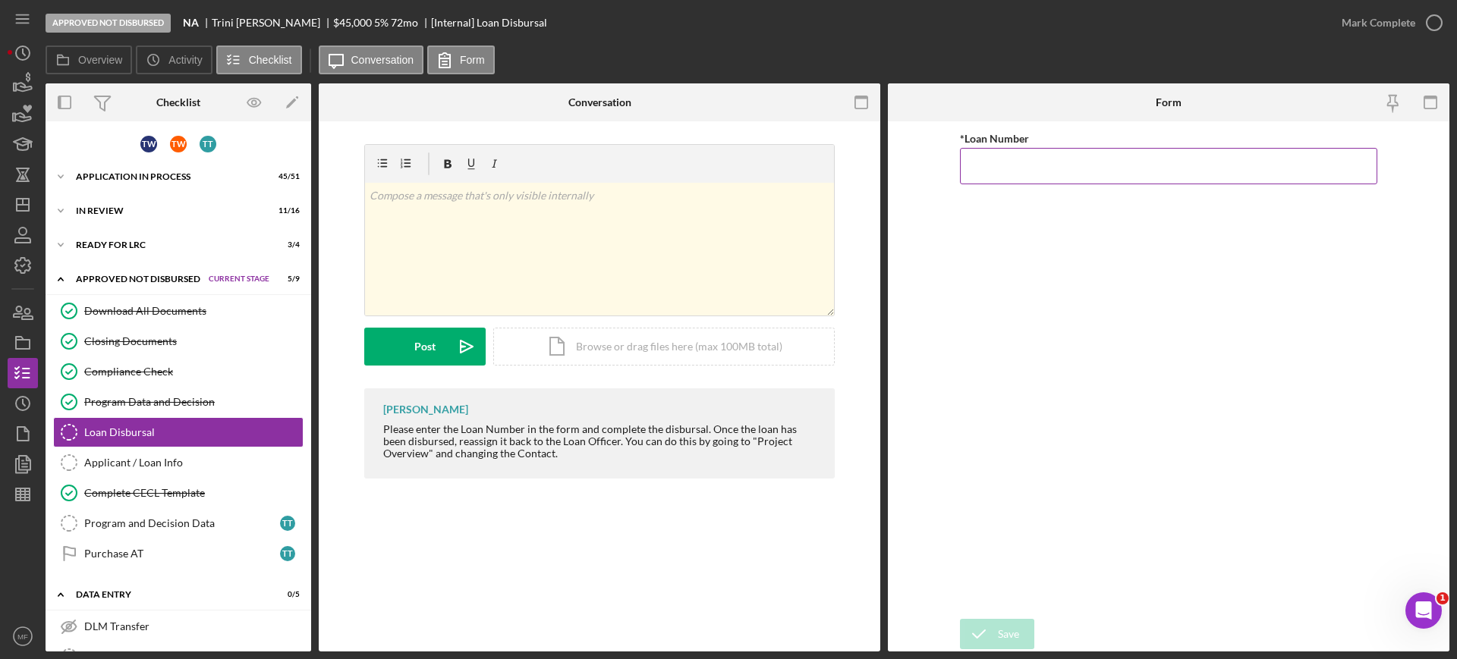
click at [1016, 159] on input "*Loan Number" at bounding box center [1168, 166] width 417 height 36
type input "3,106"
click at [1001, 631] on div "Save" at bounding box center [1008, 634] width 21 height 30
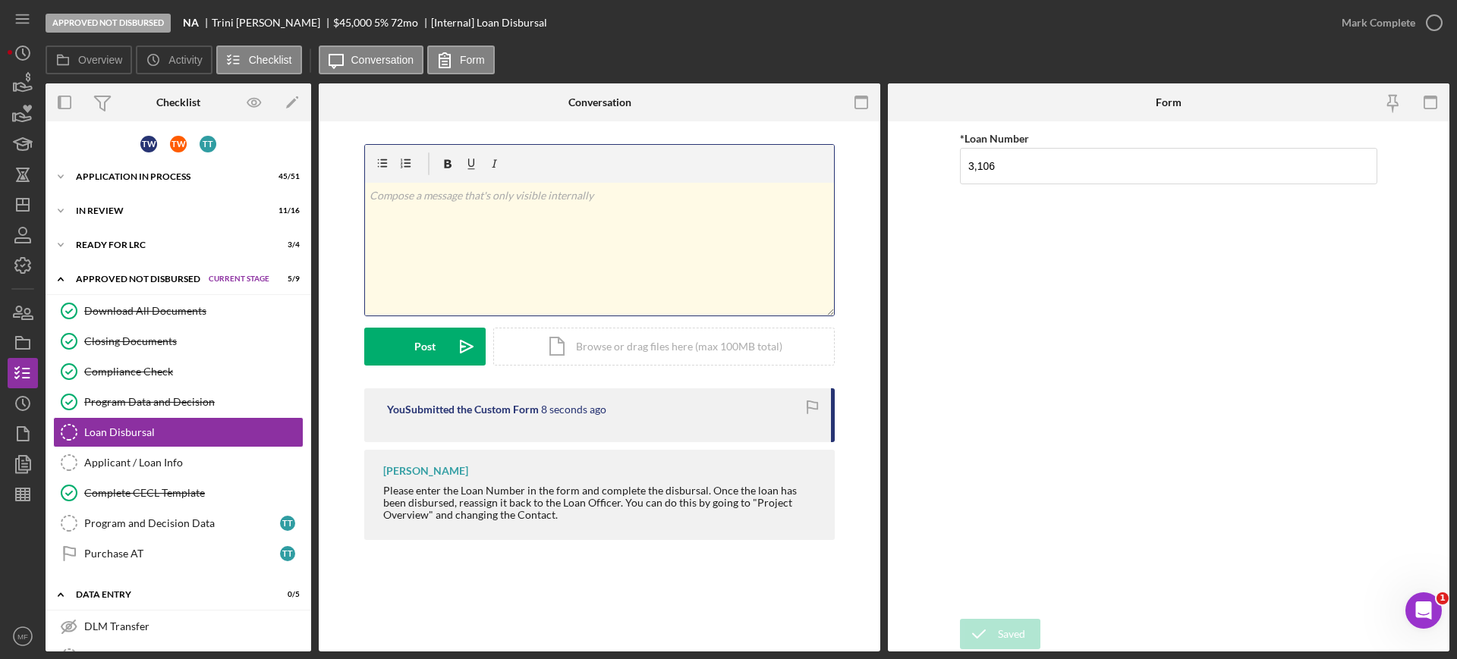
click at [454, 200] on p at bounding box center [599, 195] width 460 height 17
click at [427, 341] on div "Post" at bounding box center [424, 347] width 21 height 38
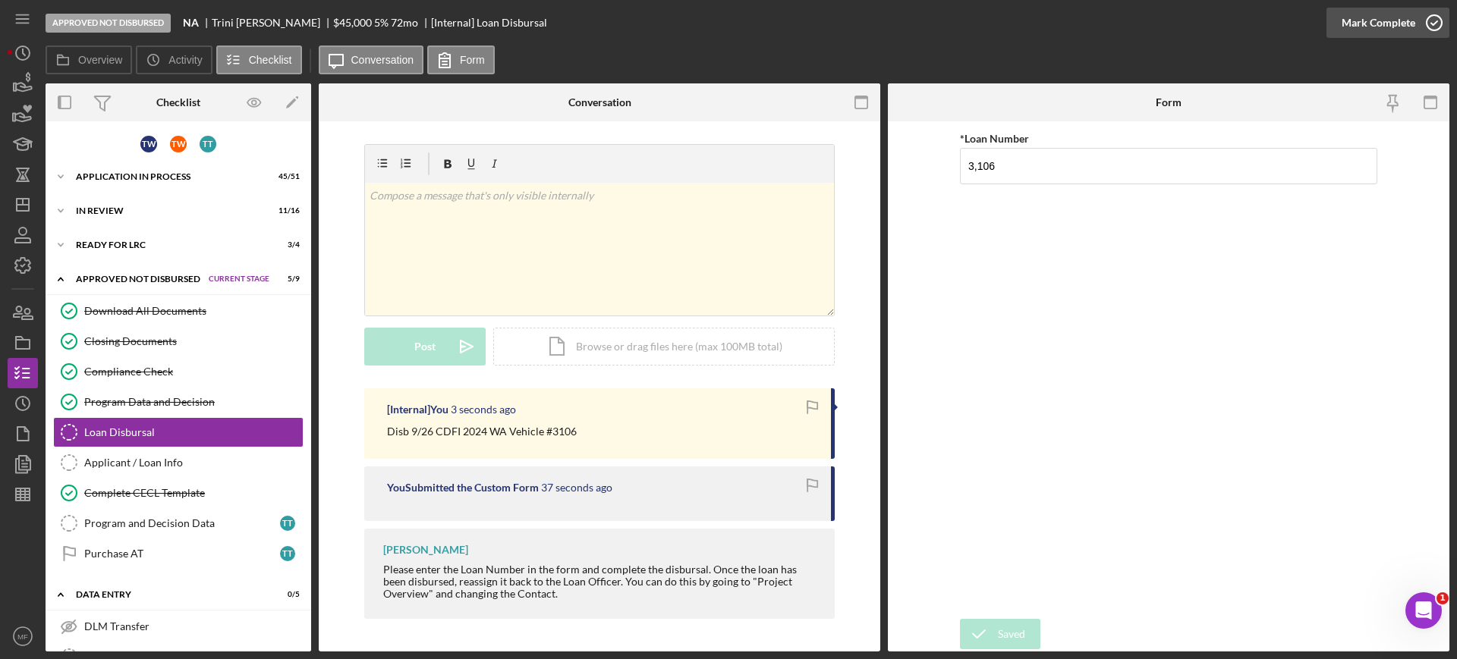
click at [1431, 22] on icon "button" at bounding box center [1434, 23] width 38 height 38
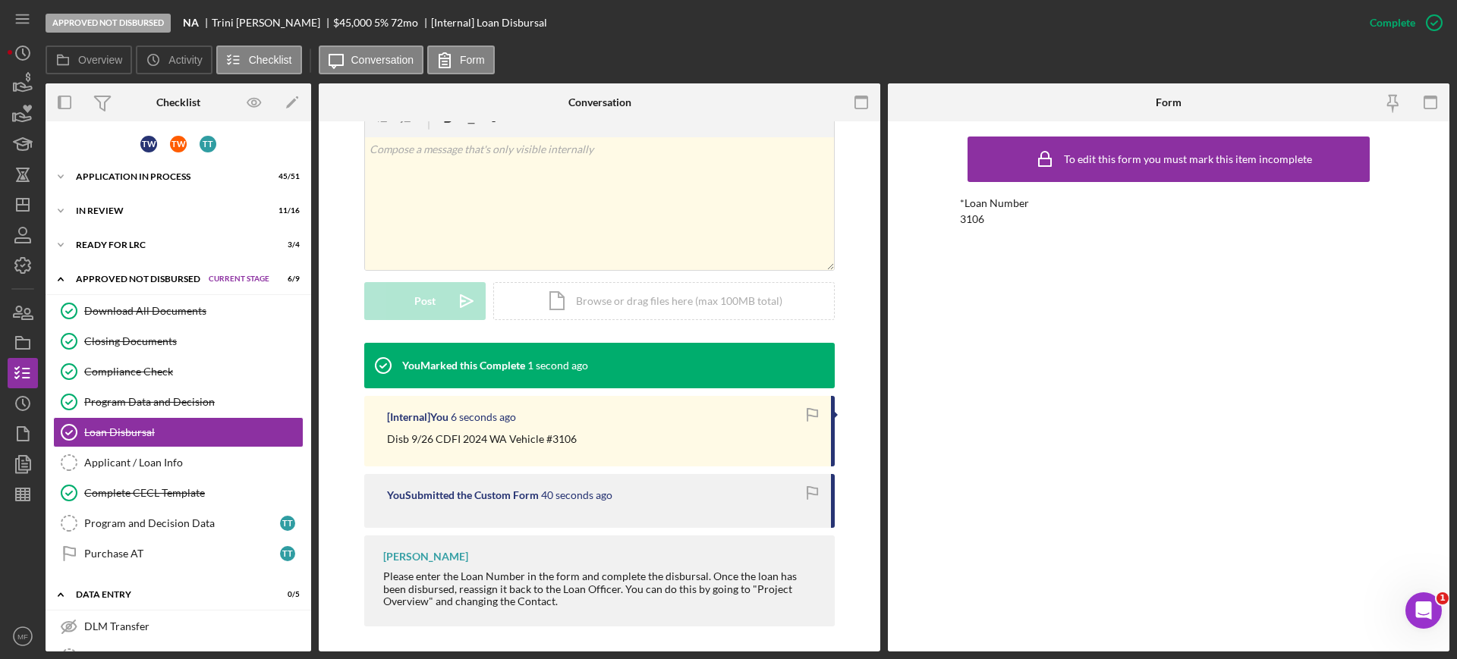
scroll to position [259, 0]
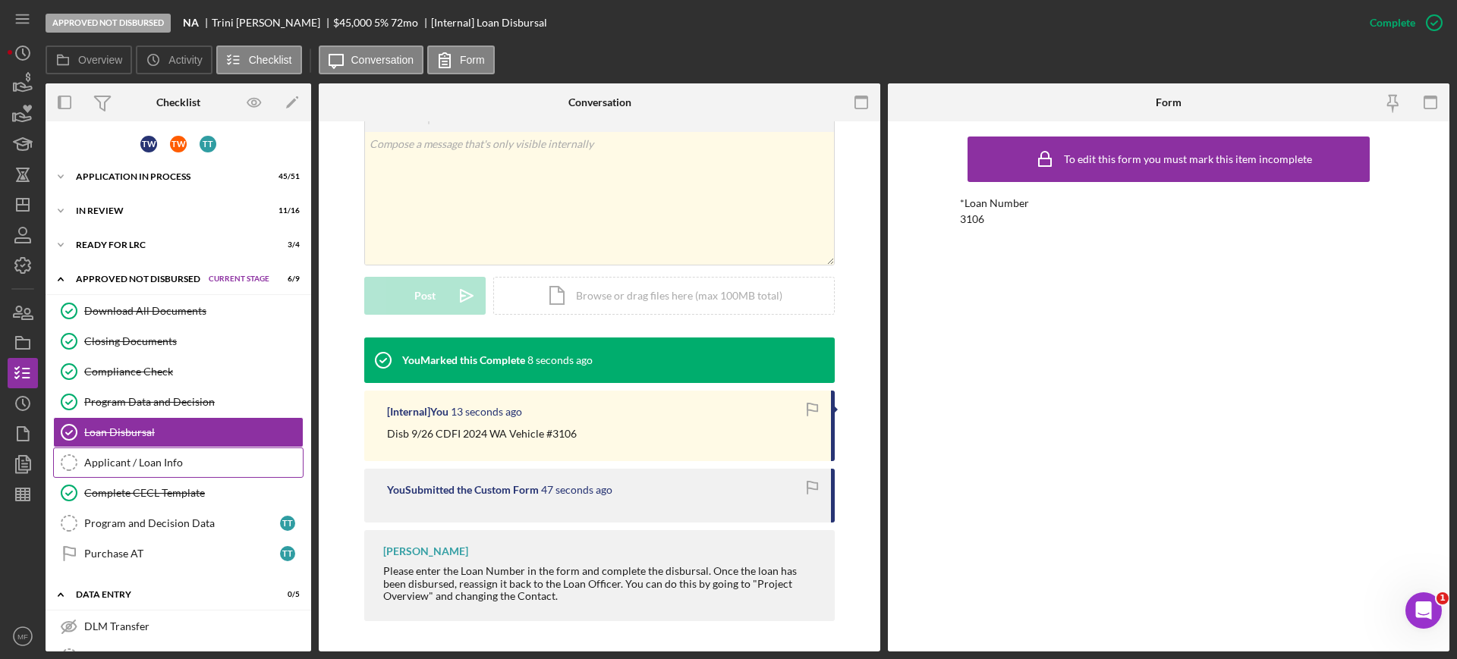
click at [159, 461] on div "Applicant / Loan Info" at bounding box center [193, 463] width 218 height 12
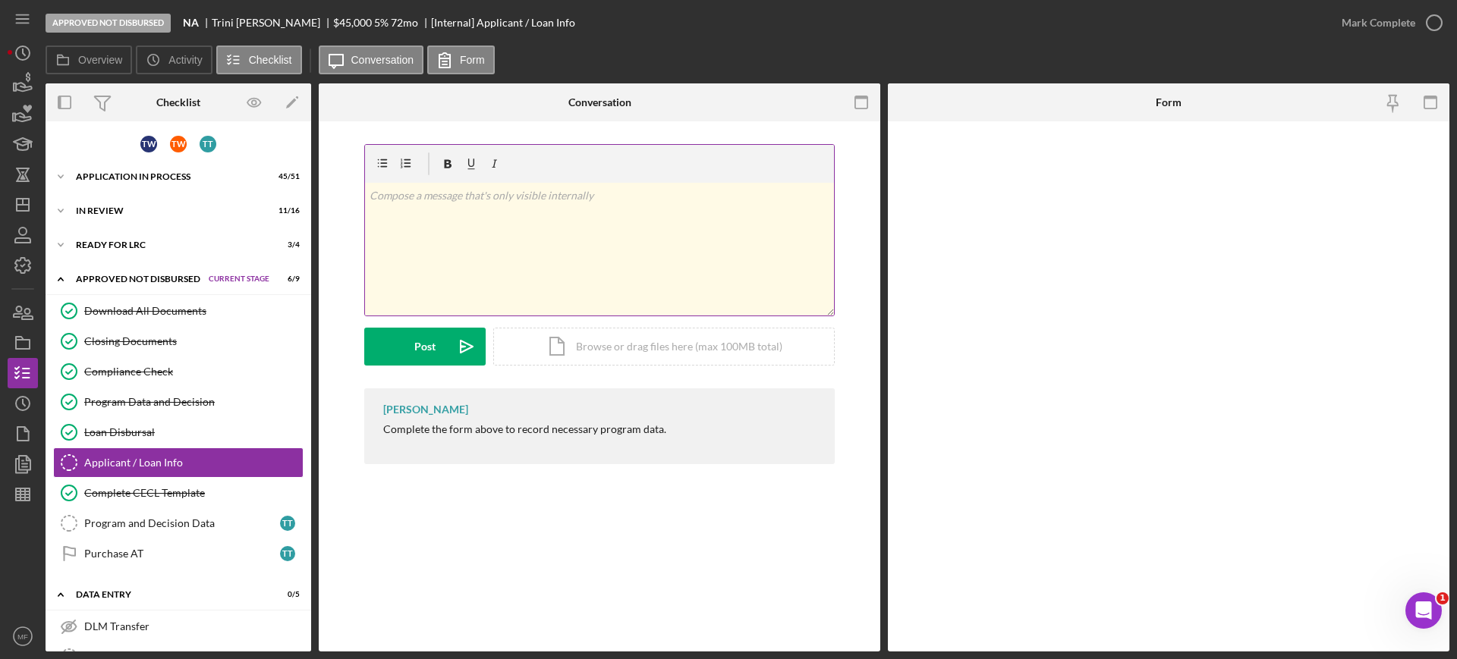
click at [455, 194] on p at bounding box center [599, 195] width 460 height 17
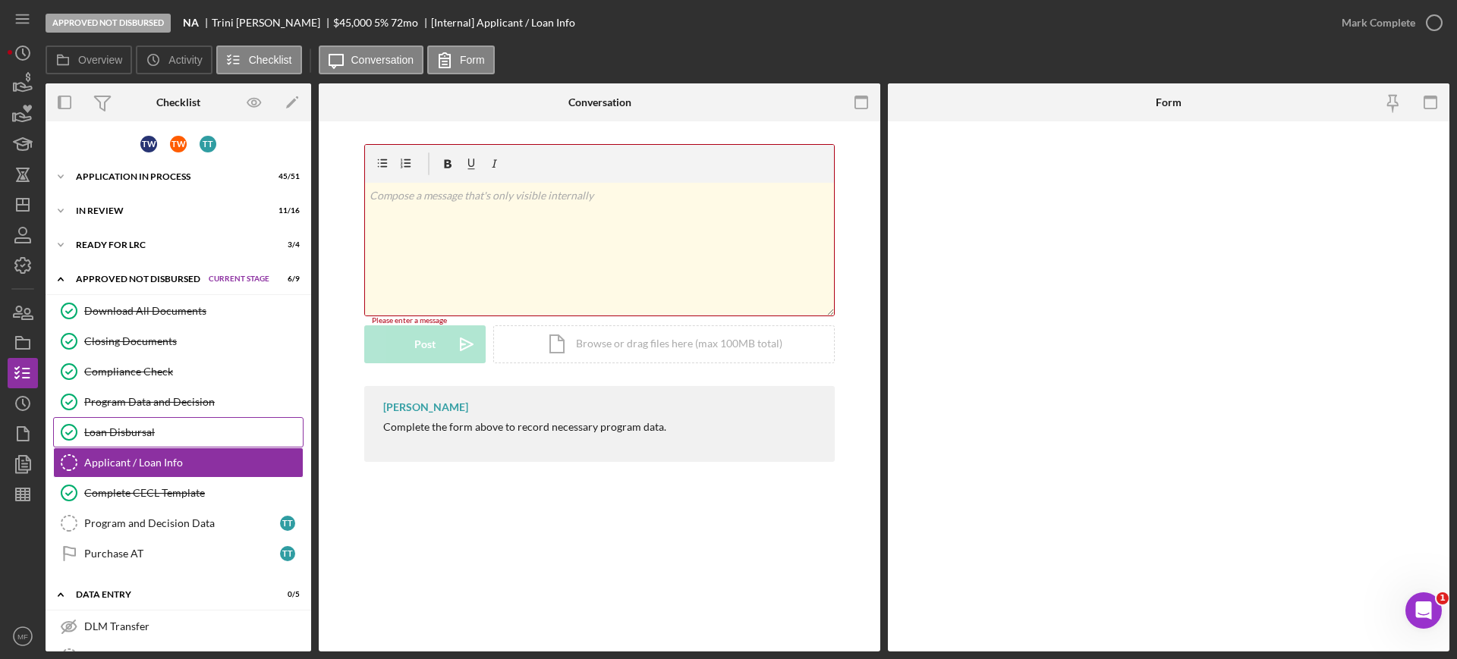
click at [128, 437] on div "Loan Disbursal" at bounding box center [193, 432] width 218 height 12
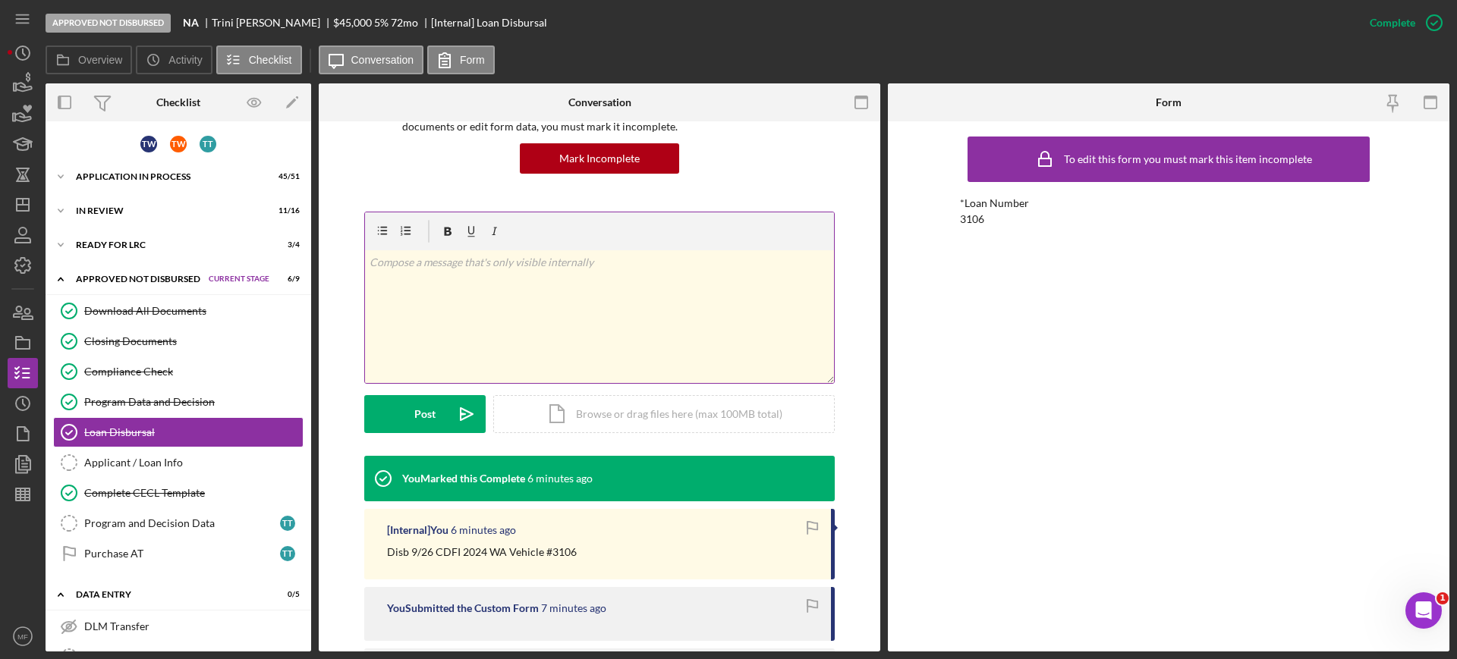
scroll to position [259, 0]
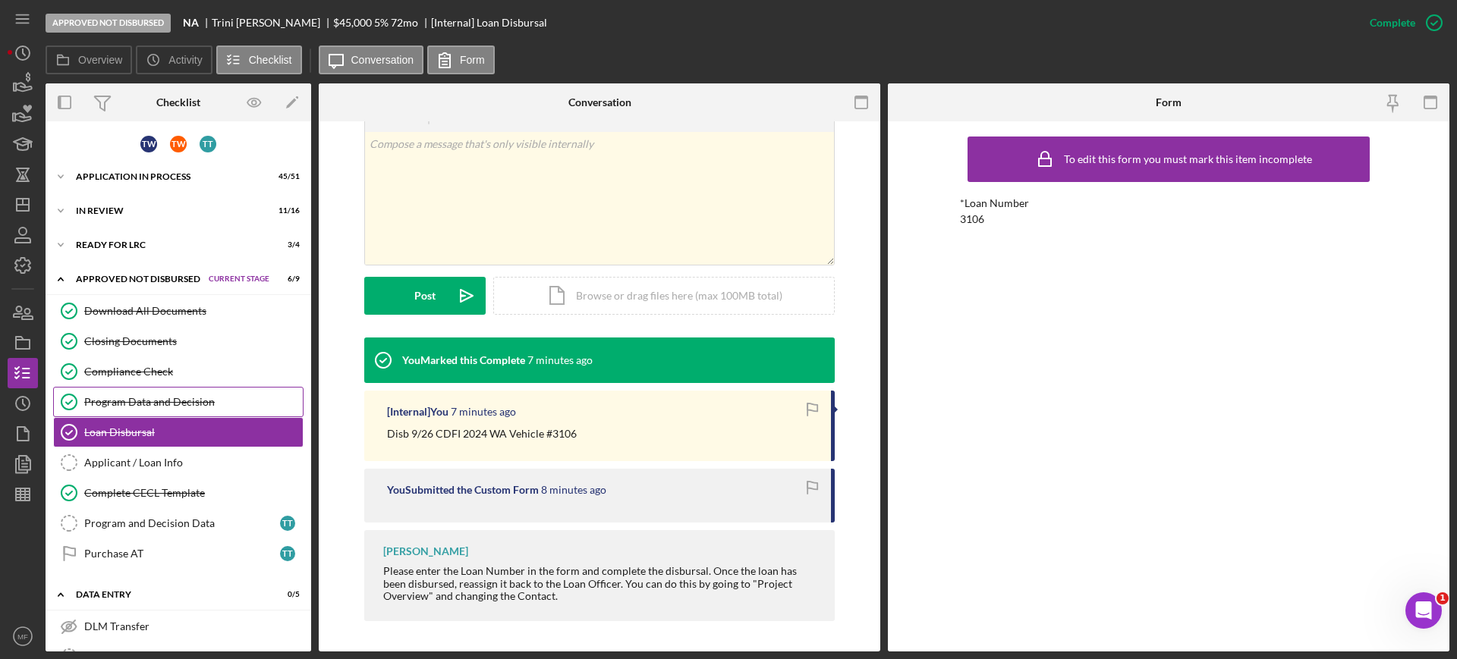
click at [137, 398] on div "Program Data and Decision" at bounding box center [193, 402] width 218 height 12
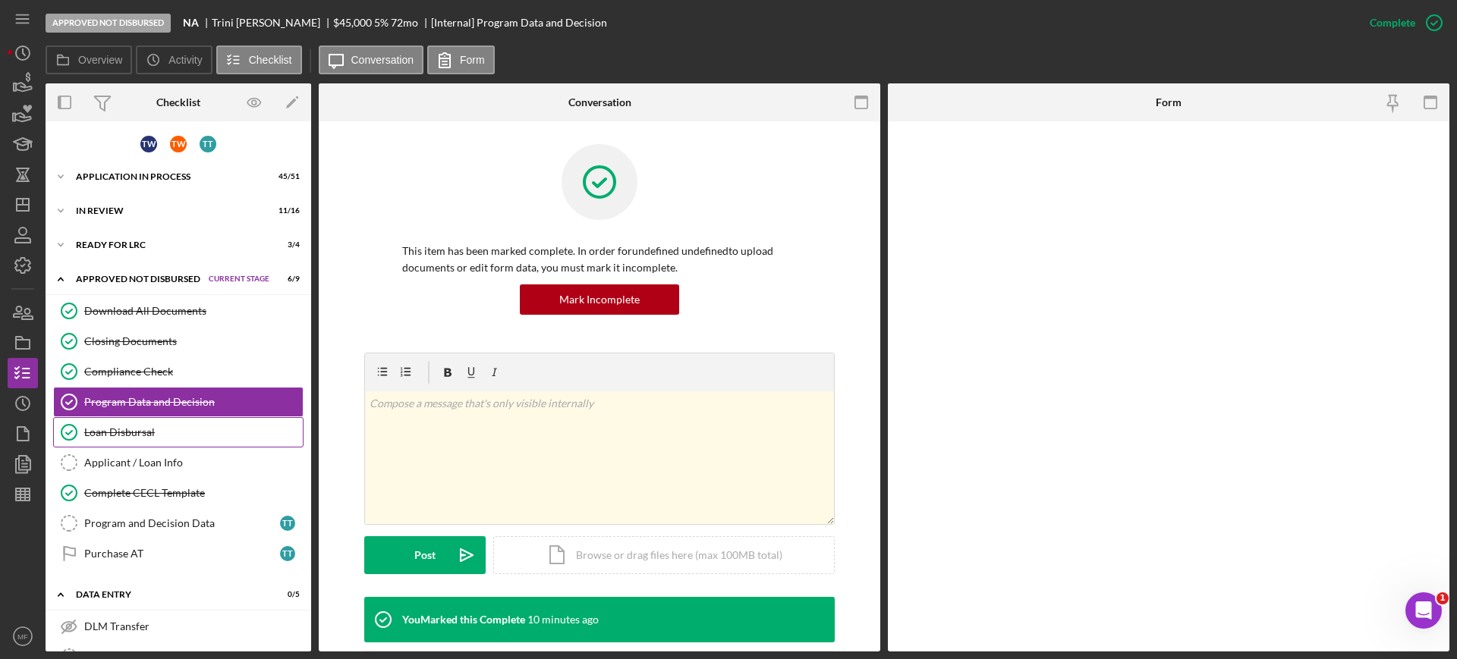
click at [143, 428] on div "Loan Disbursal" at bounding box center [193, 432] width 218 height 12
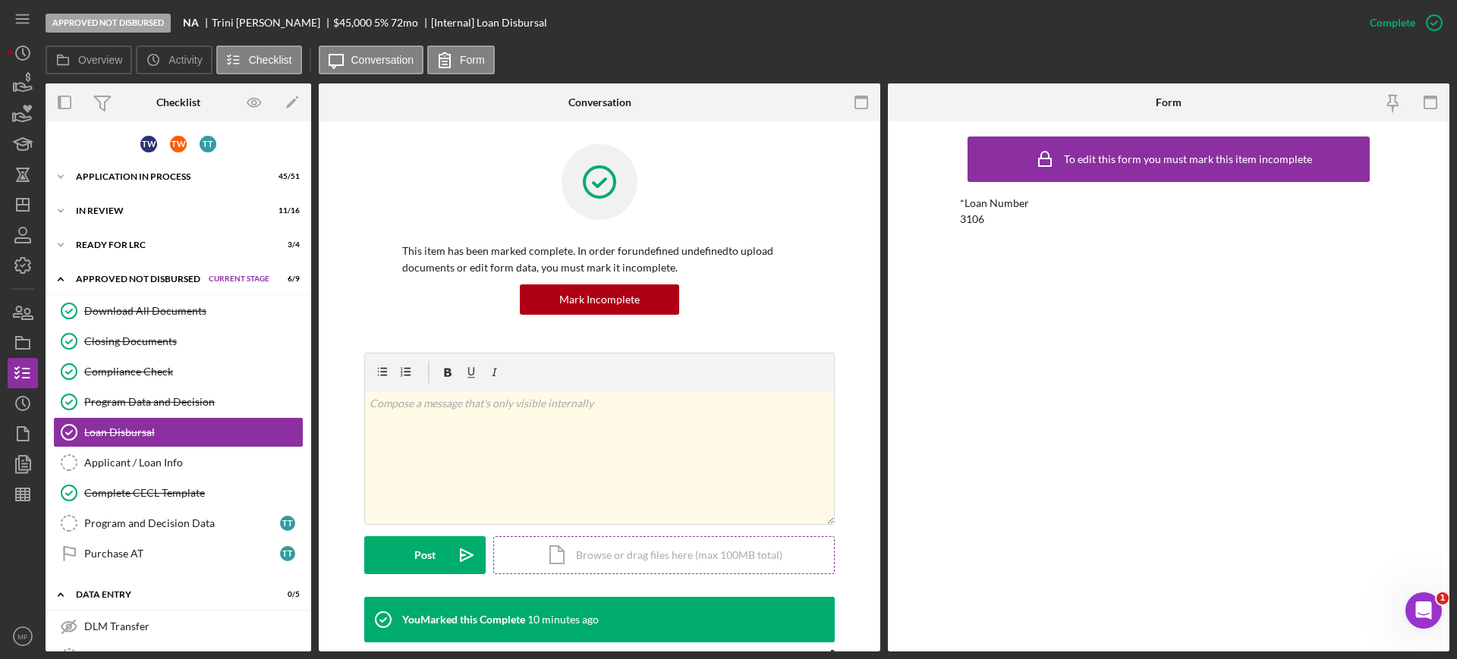
scroll to position [259, 0]
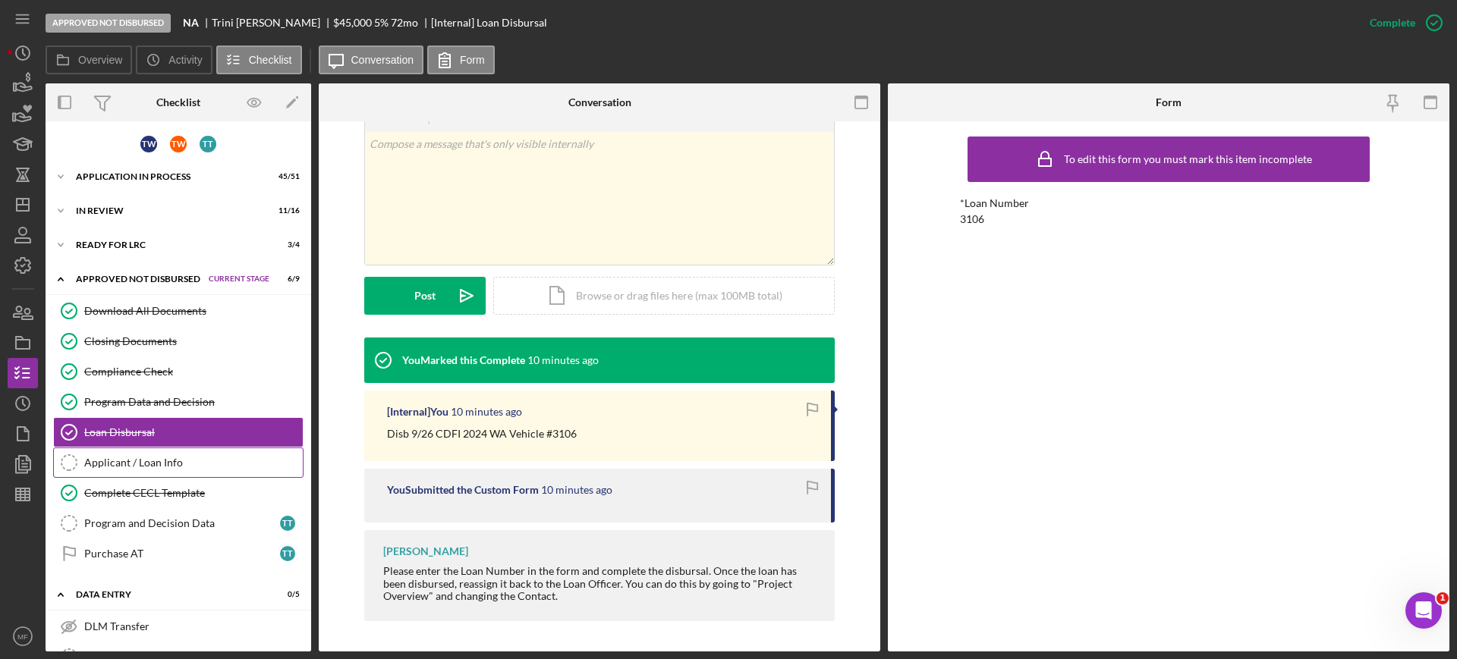
click at [138, 467] on div "Applicant / Loan Info" at bounding box center [193, 463] width 218 height 12
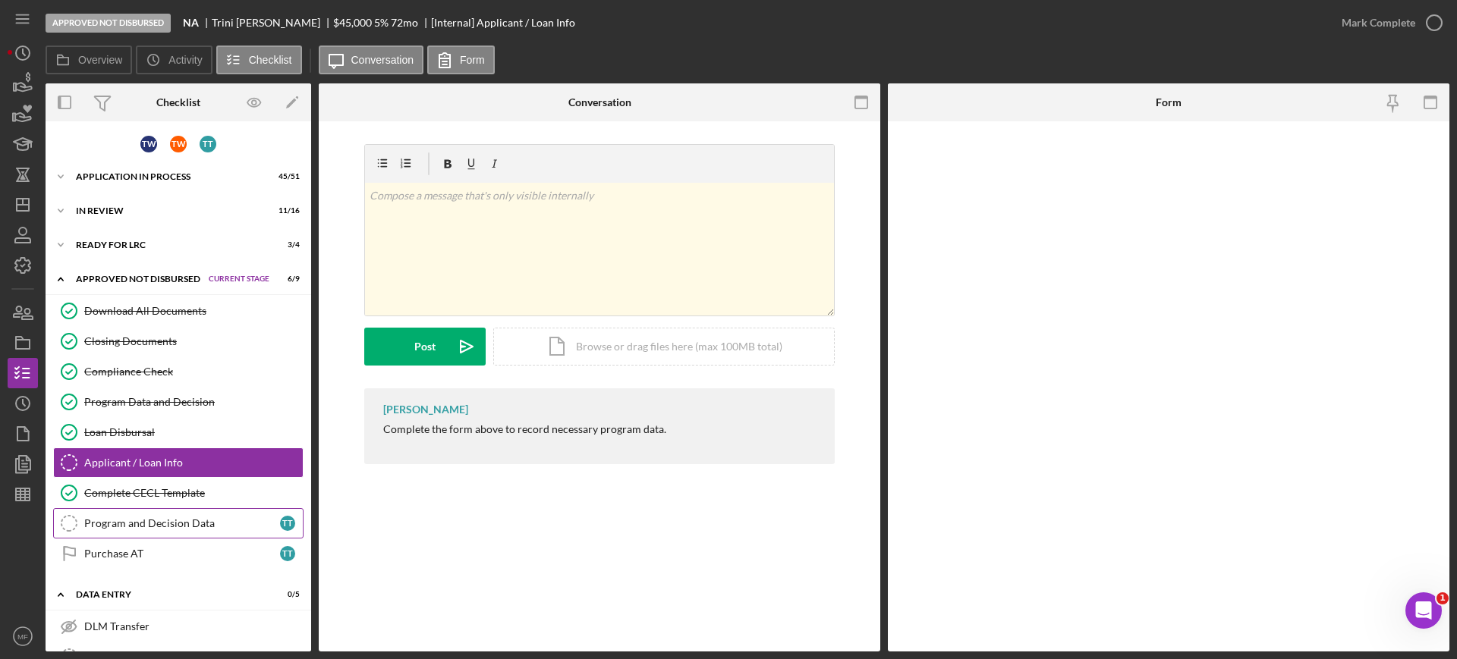
click at [152, 523] on div "Program and Decision Data" at bounding box center [182, 523] width 196 height 12
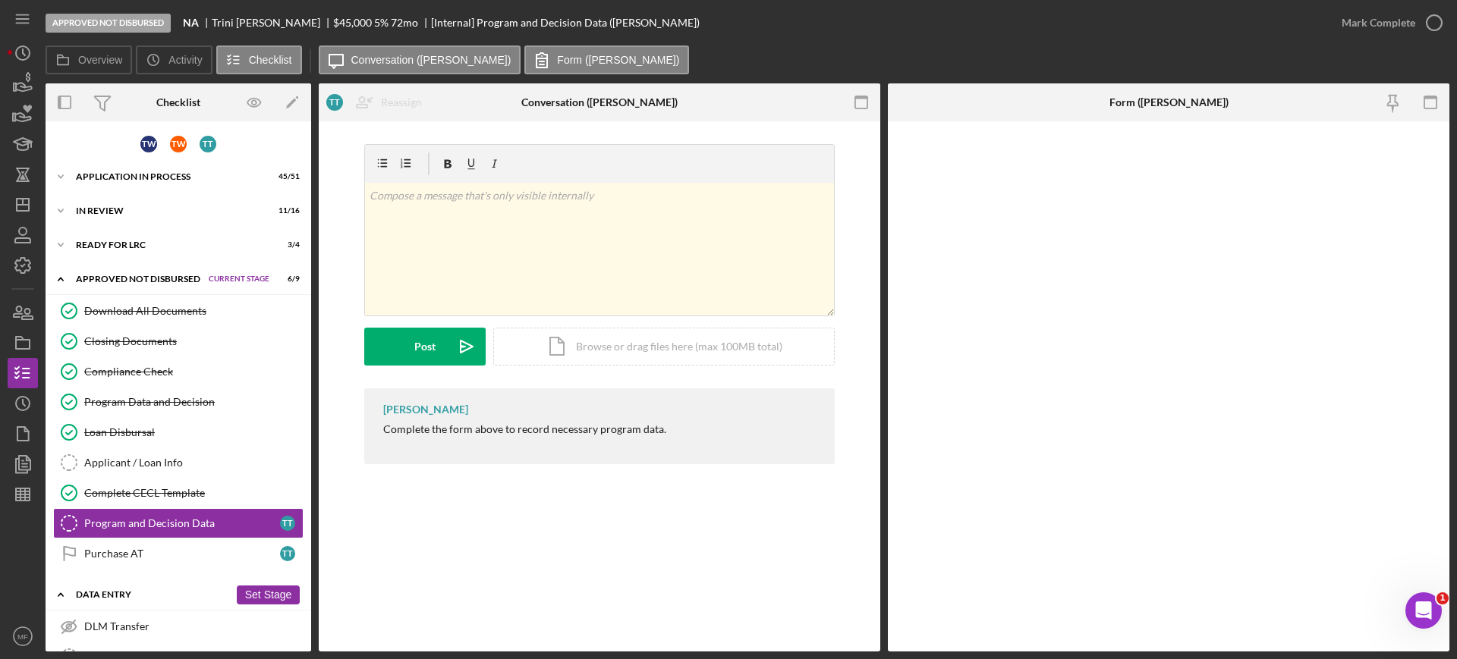
scroll to position [95, 0]
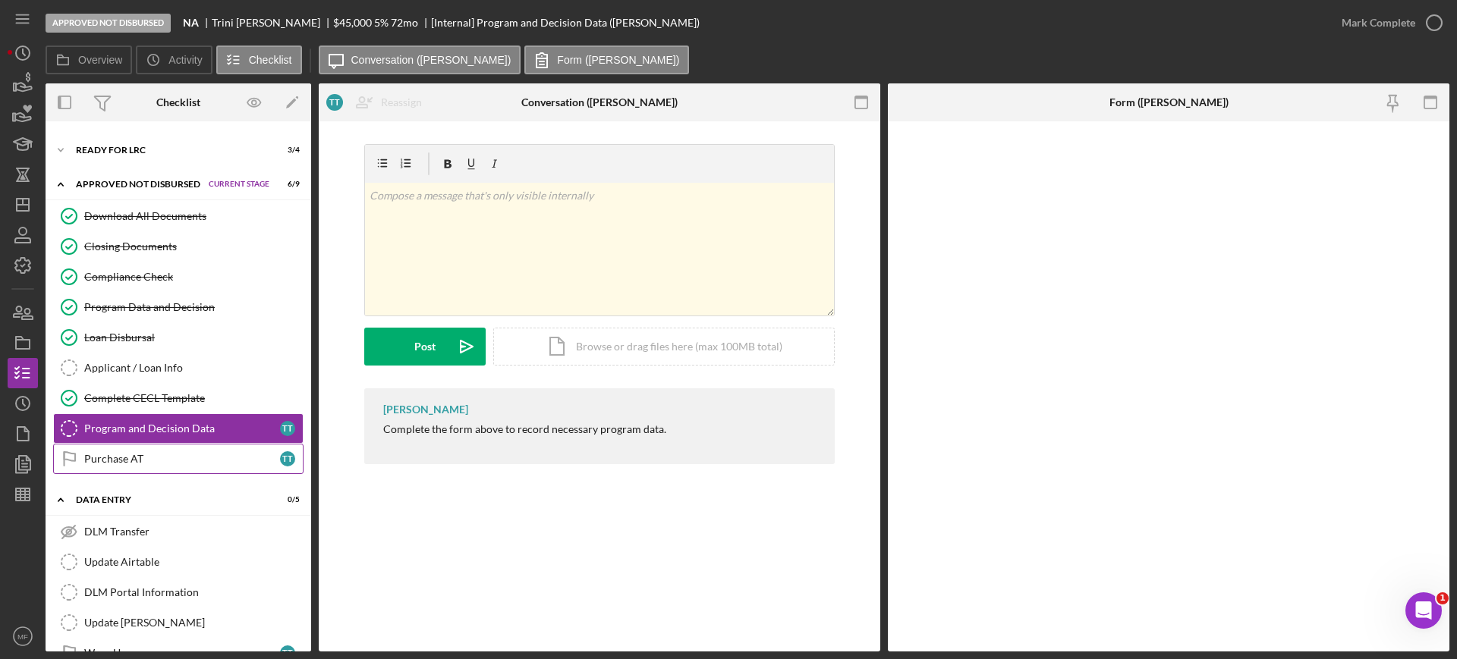
click at [120, 456] on div "Purchase AT" at bounding box center [182, 459] width 196 height 12
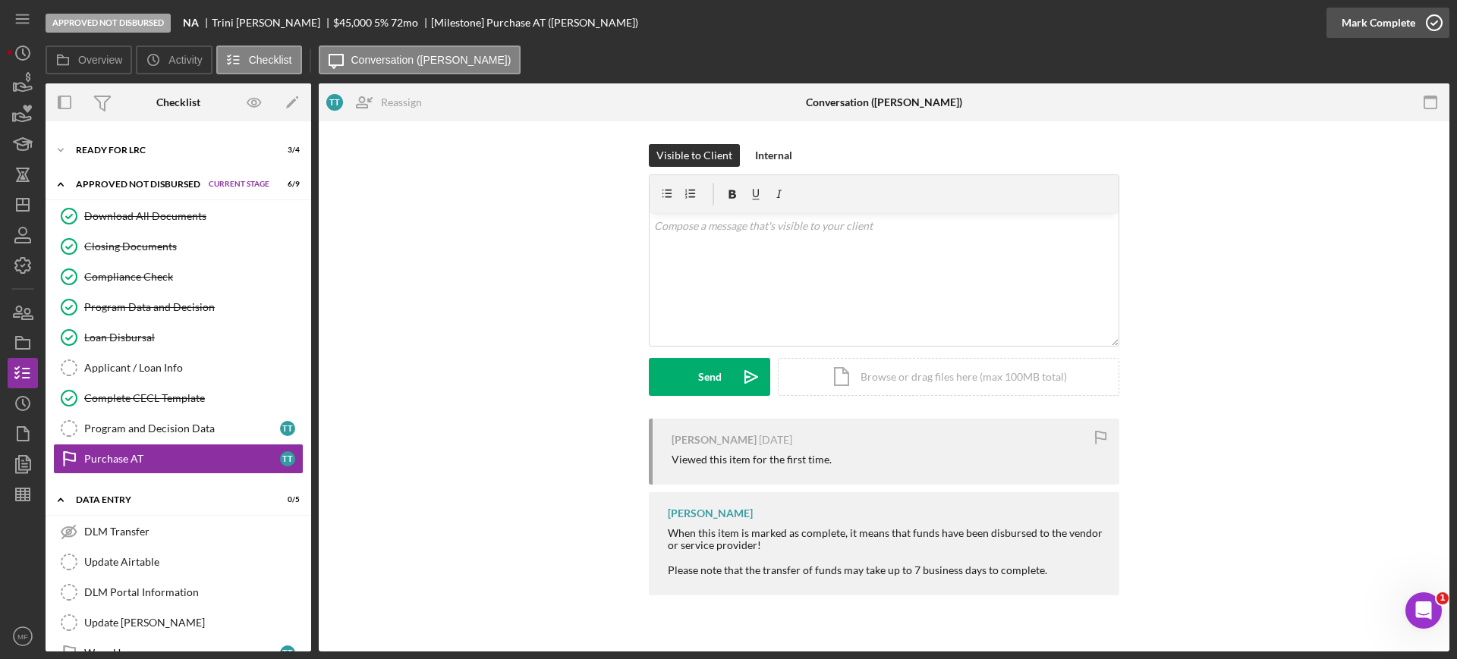
click at [1398, 23] on div "Mark Complete" at bounding box center [1378, 23] width 74 height 30
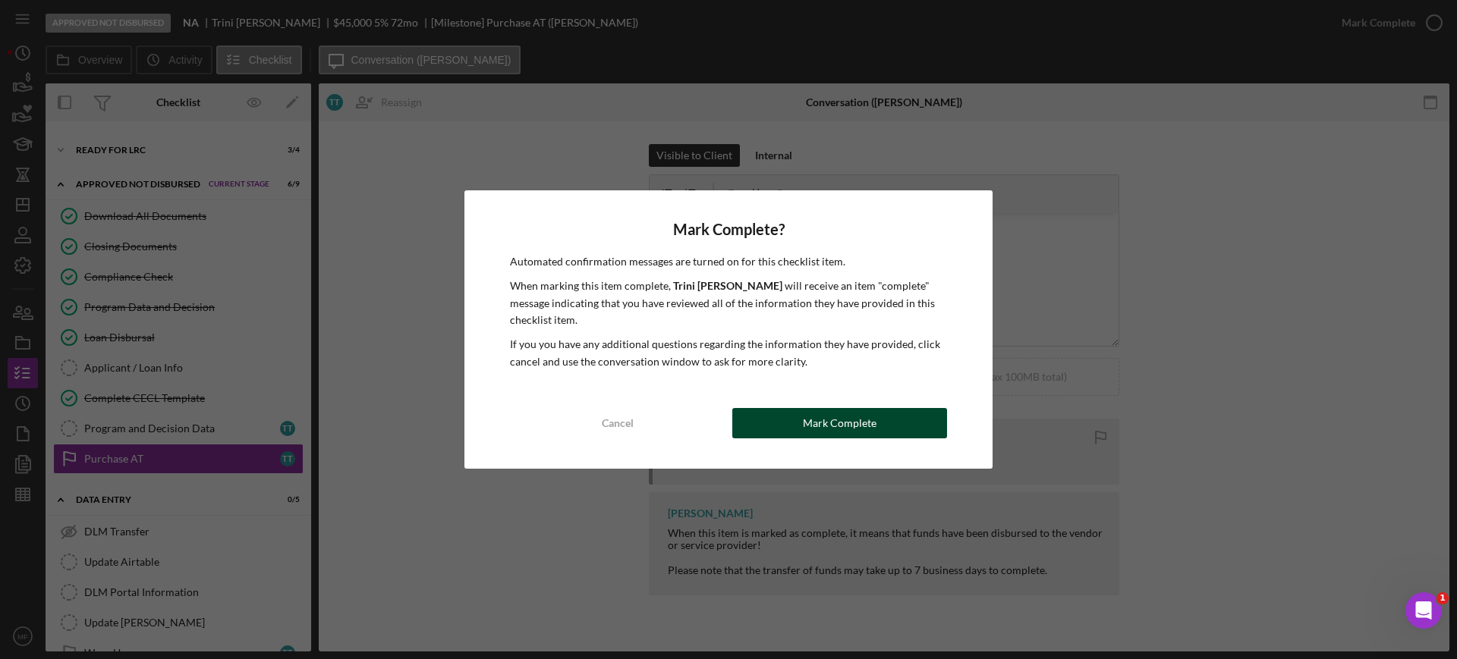
click at [821, 417] on div "Mark Complete" at bounding box center [840, 423] width 74 height 30
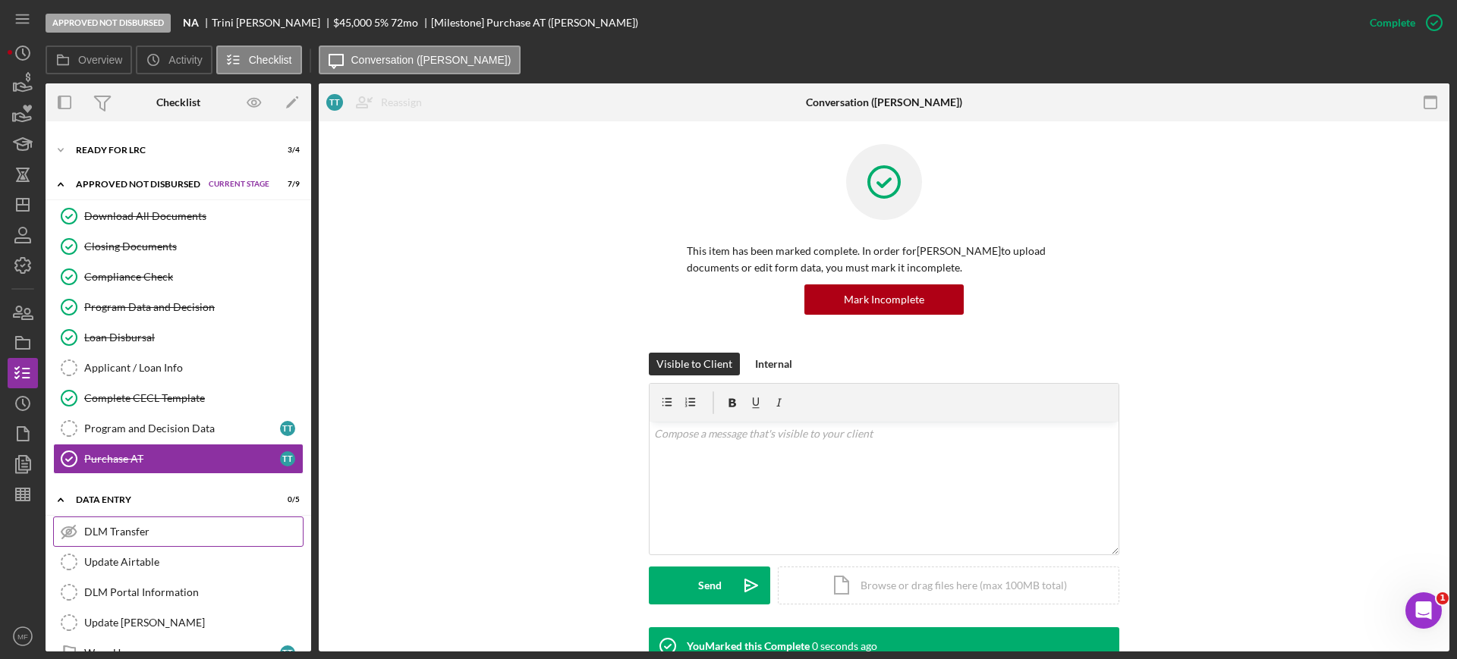
scroll to position [127, 0]
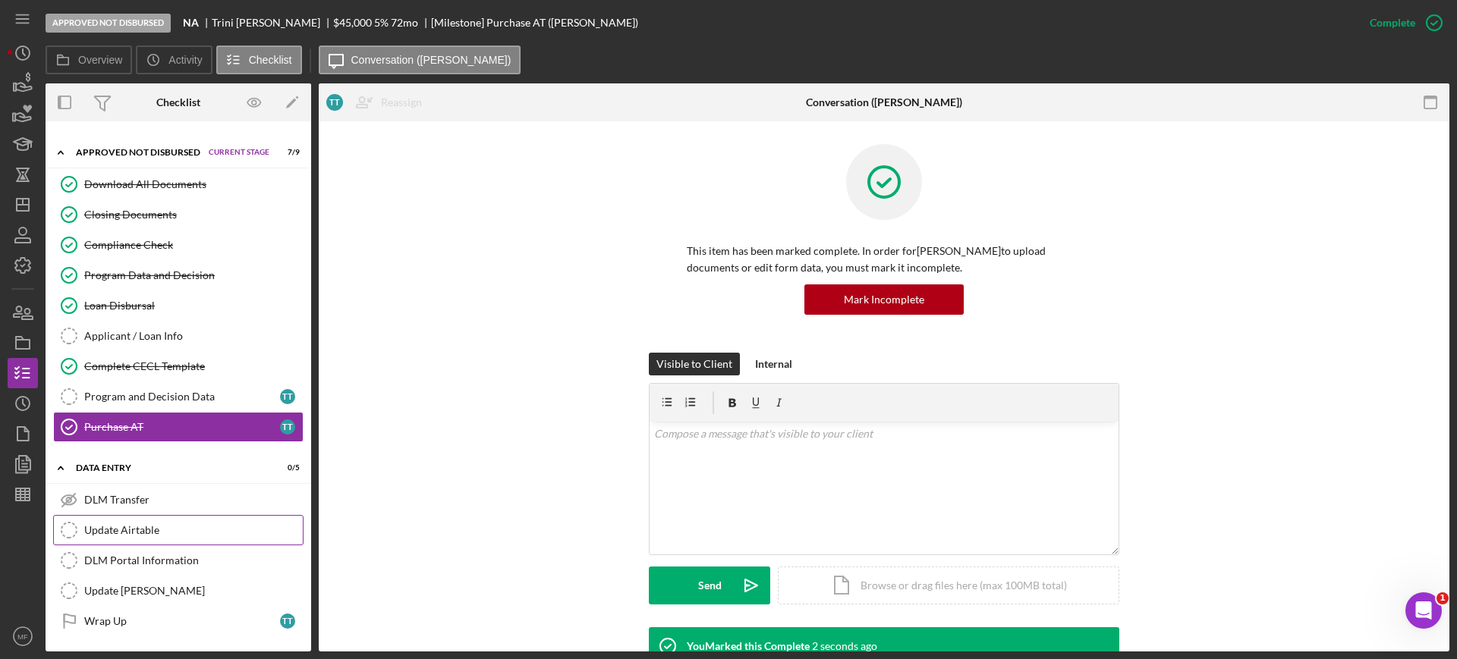
click at [143, 526] on div "Update Airtable" at bounding box center [193, 530] width 218 height 12
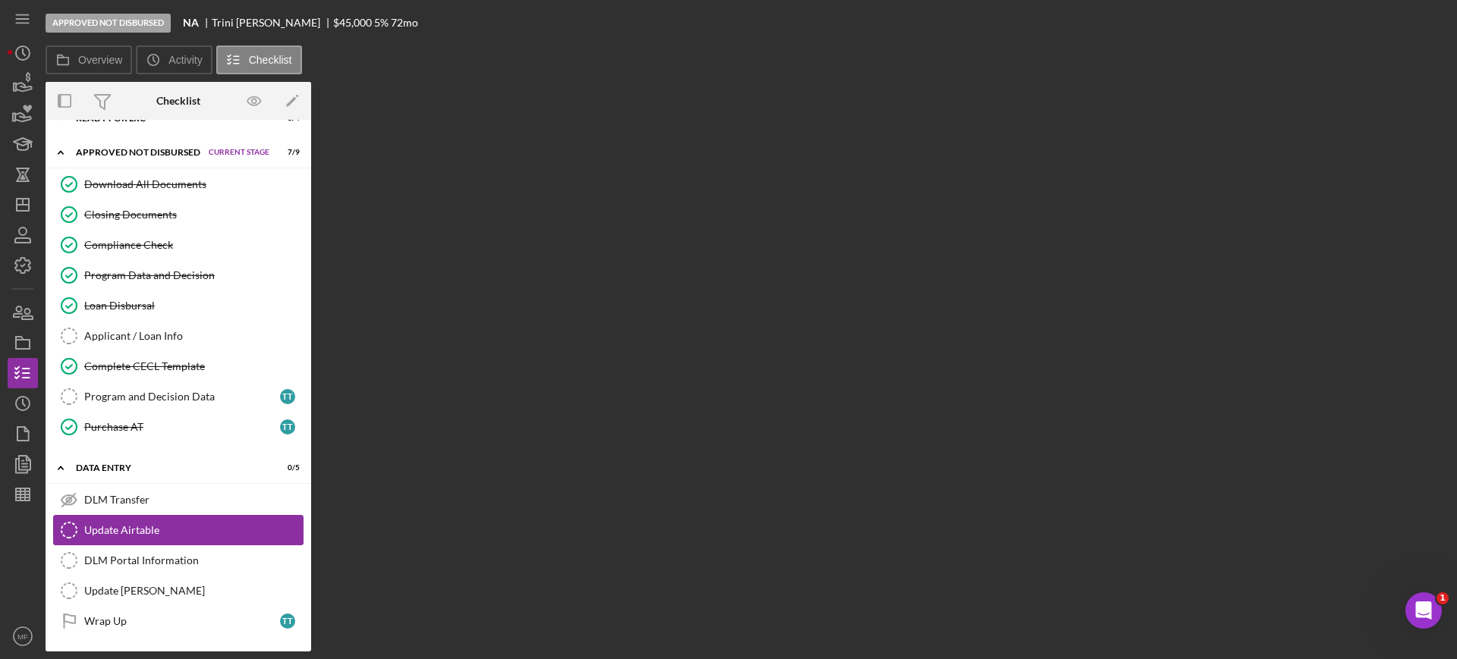
scroll to position [127, 0]
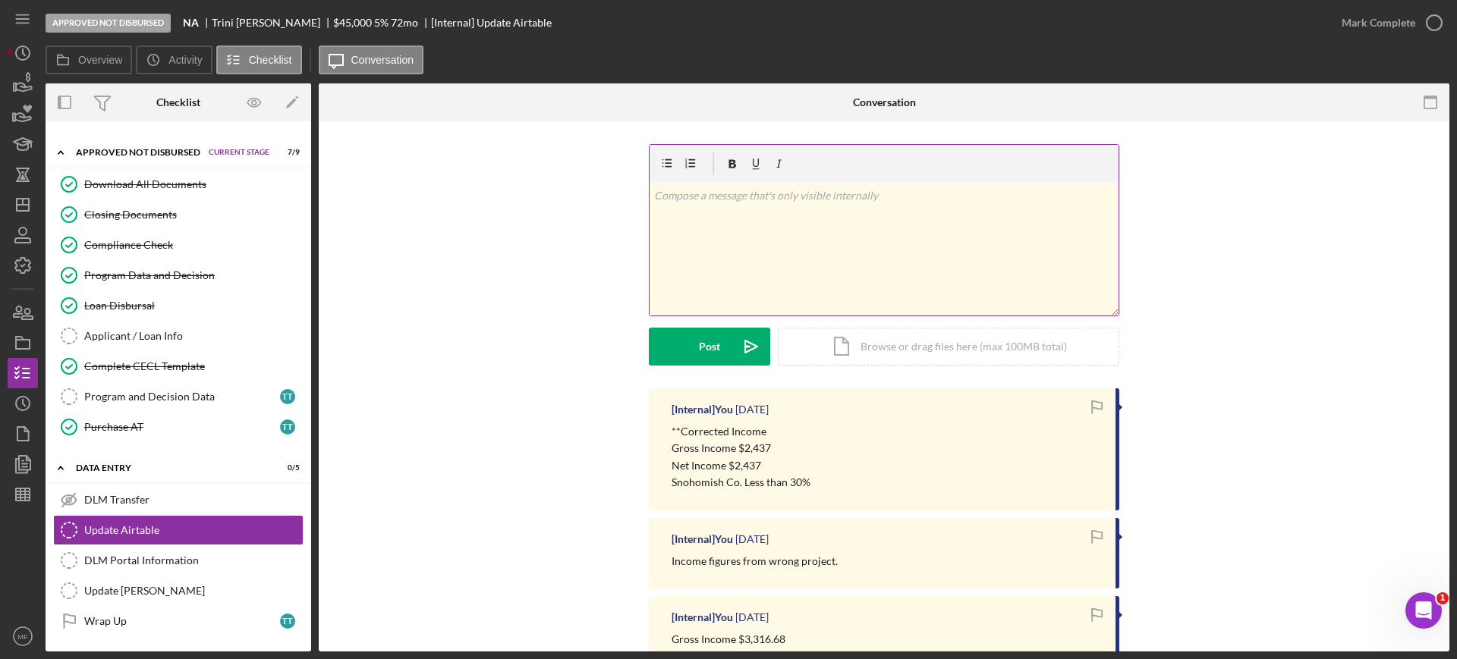
click at [733, 198] on p at bounding box center [884, 195] width 460 height 17
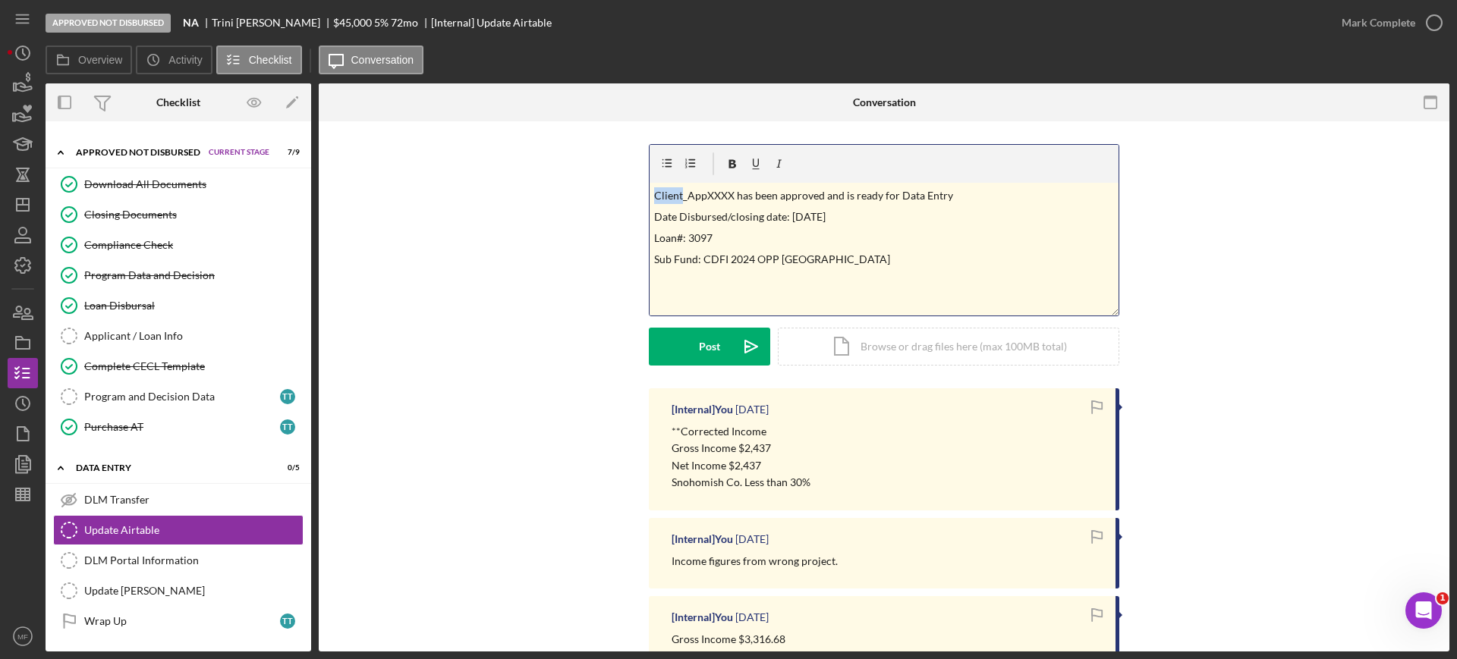
drag, startPoint x: 678, startPoint y: 194, endPoint x: 644, endPoint y: 193, distance: 34.2
click at [644, 193] on div "v Color teal Color pink Remove color Add row above Add row below Add column bef…" at bounding box center [883, 266] width 1085 height 244
drag, startPoint x: 731, startPoint y: 189, endPoint x: 706, endPoint y: 193, distance: 26.1
click at [706, 193] on p "Torrez_AppXXXX has been approved and is ready for Data Entry" at bounding box center [884, 195] width 460 height 17
drag, startPoint x: 814, startPoint y: 215, endPoint x: 803, endPoint y: 220, distance: 12.3
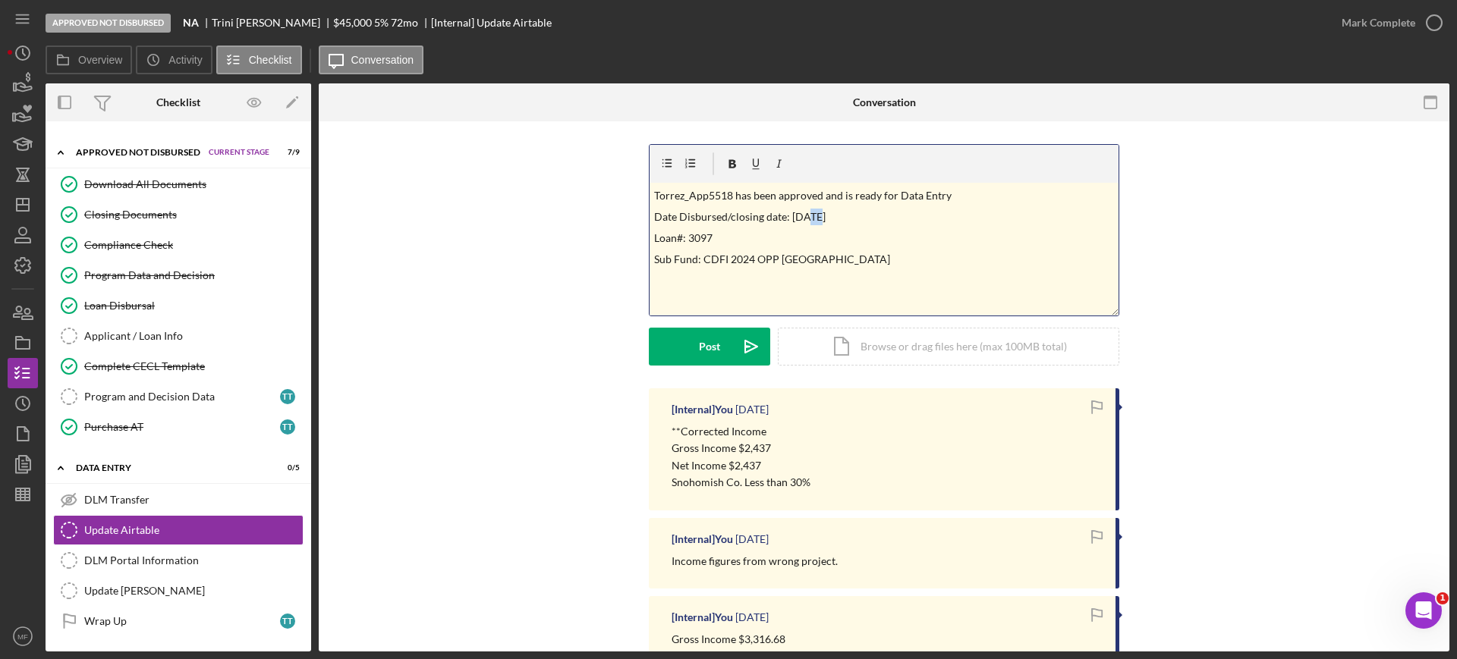
click at [803, 220] on p "Date Disbursed/closing date: 09/09/2025" at bounding box center [884, 217] width 460 height 17
drag, startPoint x: 688, startPoint y: 237, endPoint x: 709, endPoint y: 234, distance: 20.6
click at [709, 234] on p "Loan#: 3097" at bounding box center [884, 238] width 460 height 17
drag, startPoint x: 753, startPoint y: 260, endPoint x: 806, endPoint y: 266, distance: 52.7
click at [806, 266] on p "Sub Fund: CDFI 2024 OPP WA" at bounding box center [884, 259] width 460 height 17
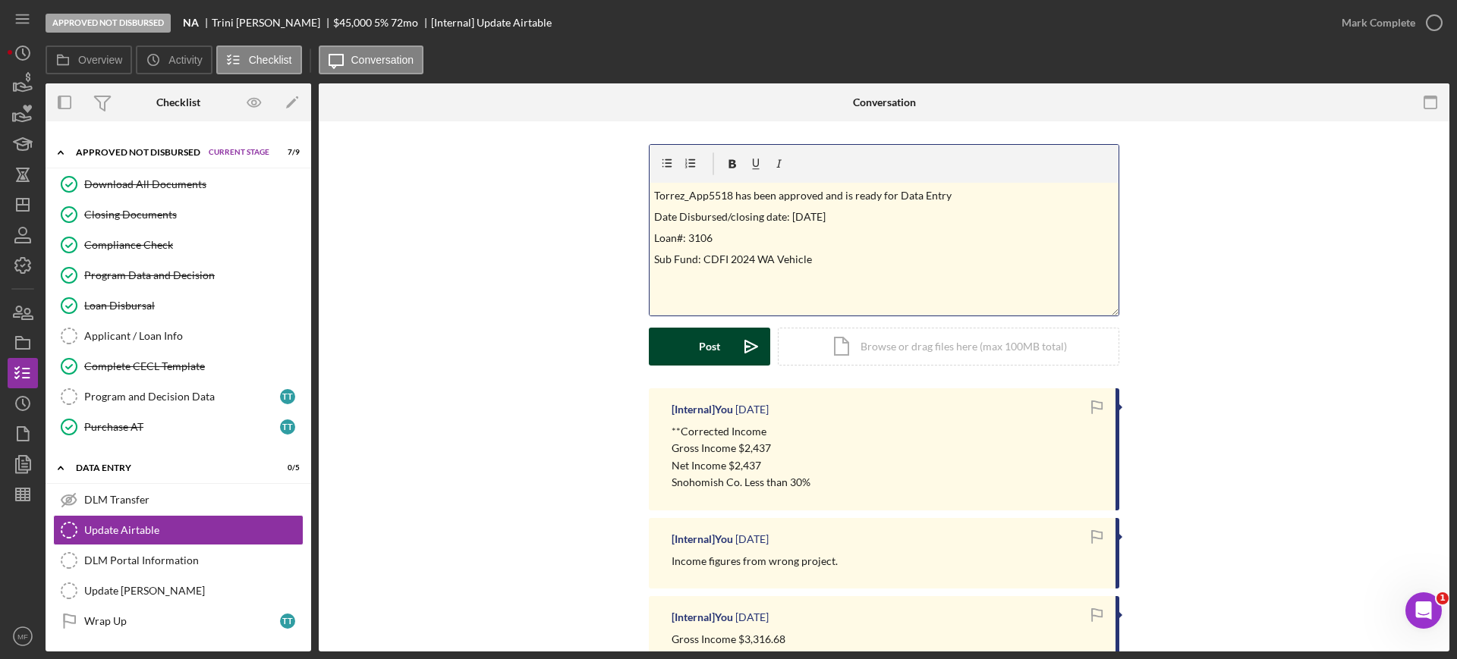
click at [676, 351] on button "Post Icon/icon-invite-send" at bounding box center [709, 347] width 121 height 38
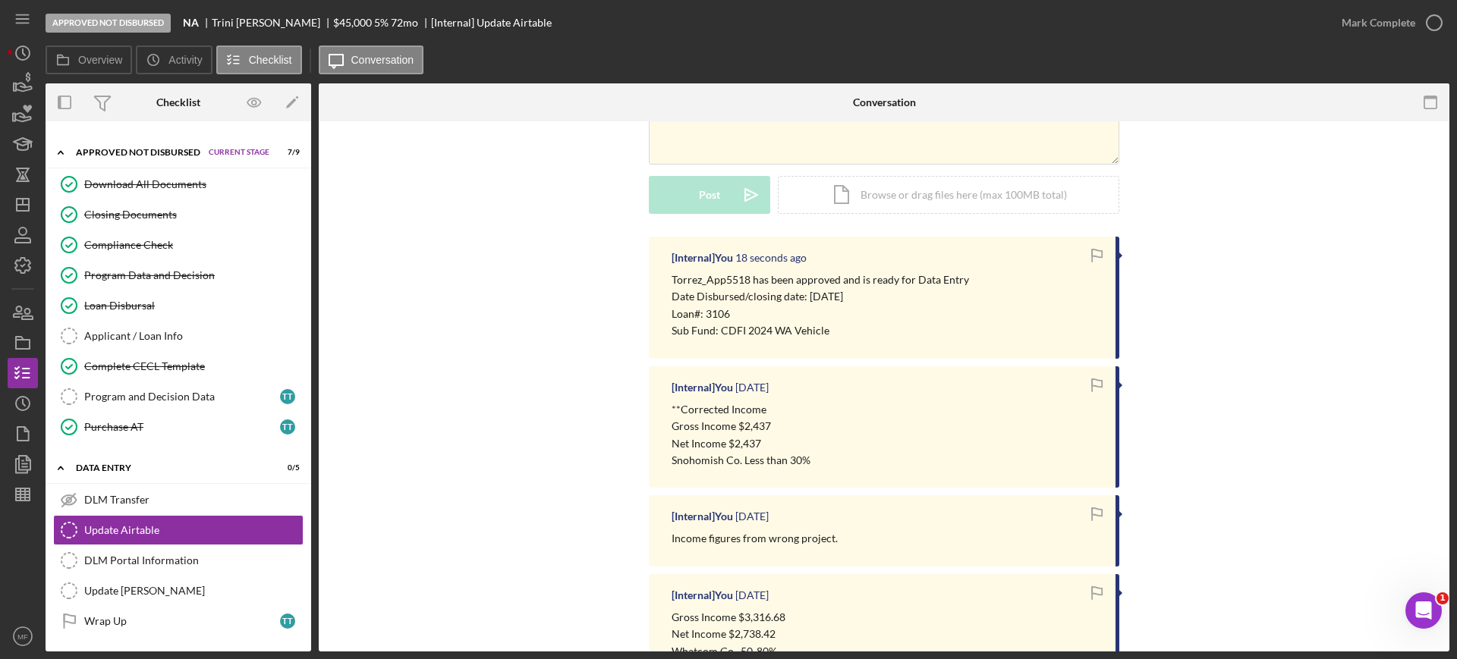
scroll to position [103, 0]
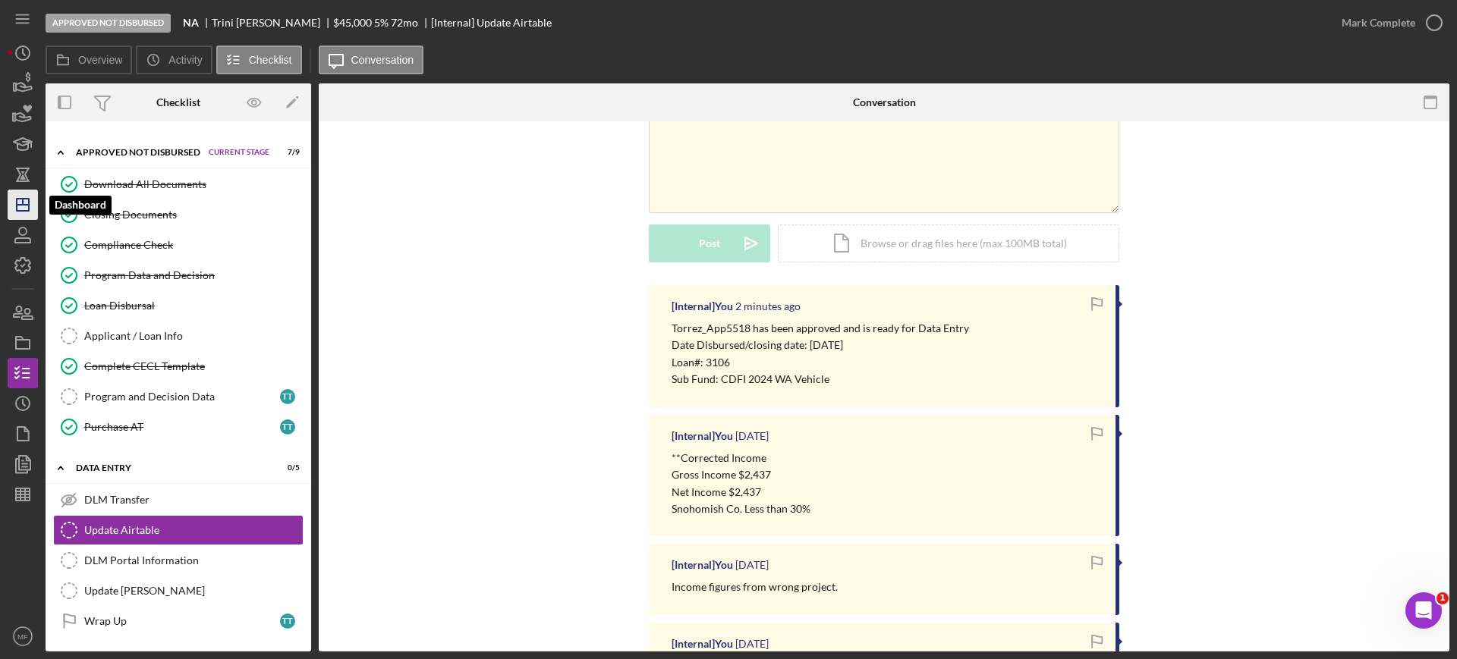
click at [27, 202] on icon "Icon/Dashboard" at bounding box center [23, 205] width 38 height 38
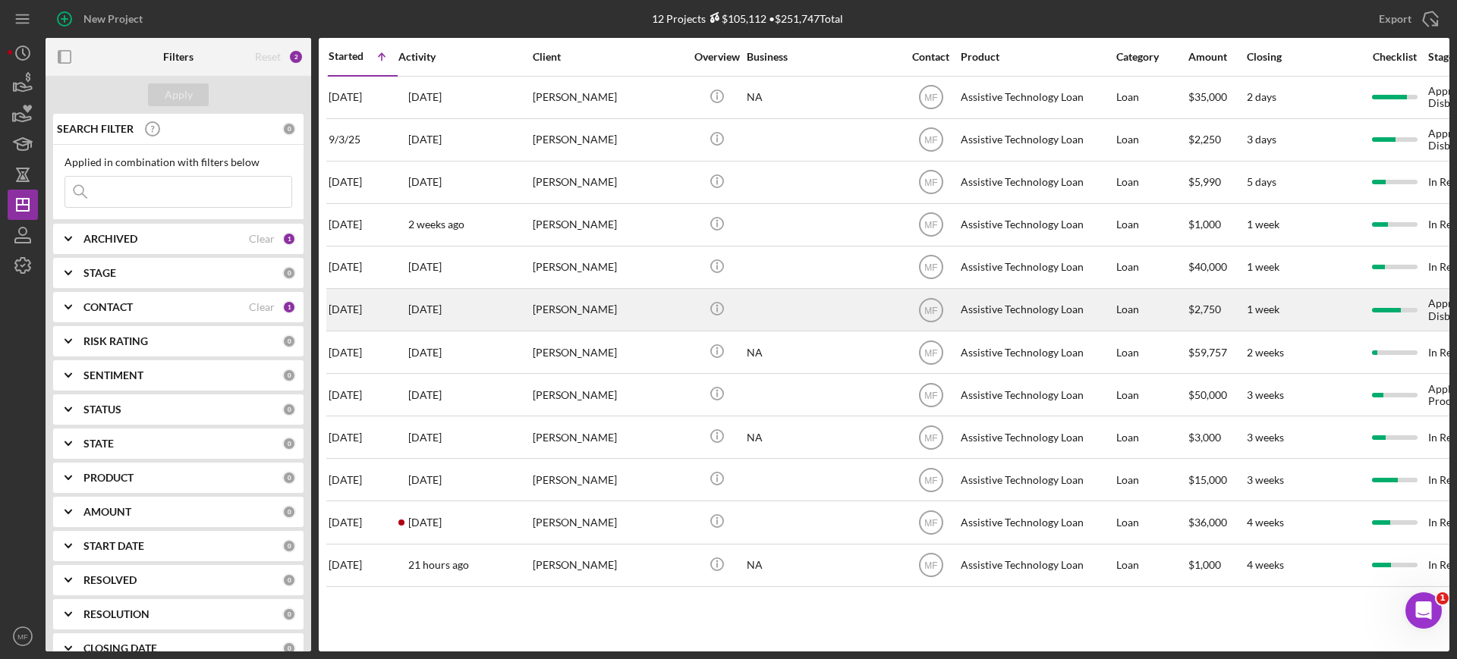
click at [611, 318] on div "David Schoonover" at bounding box center [609, 310] width 152 height 40
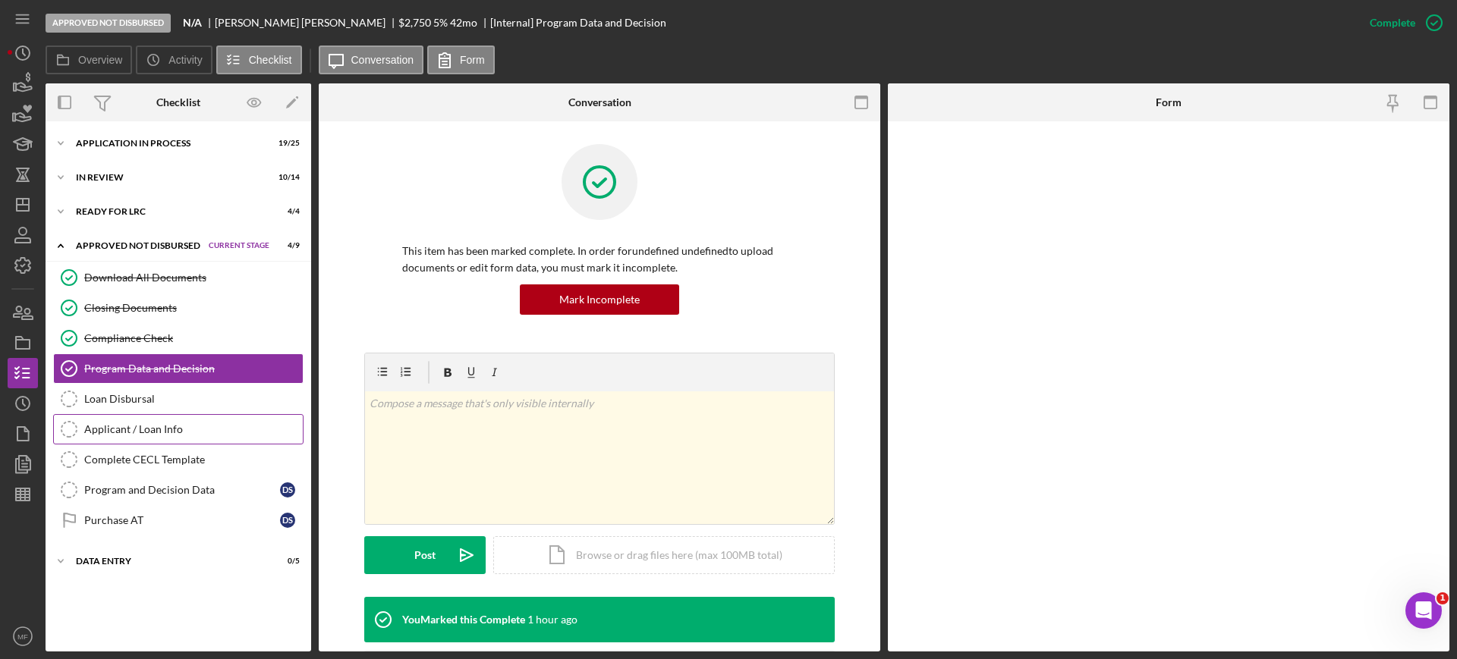
click at [142, 429] on div "Applicant / Loan Info" at bounding box center [193, 429] width 218 height 12
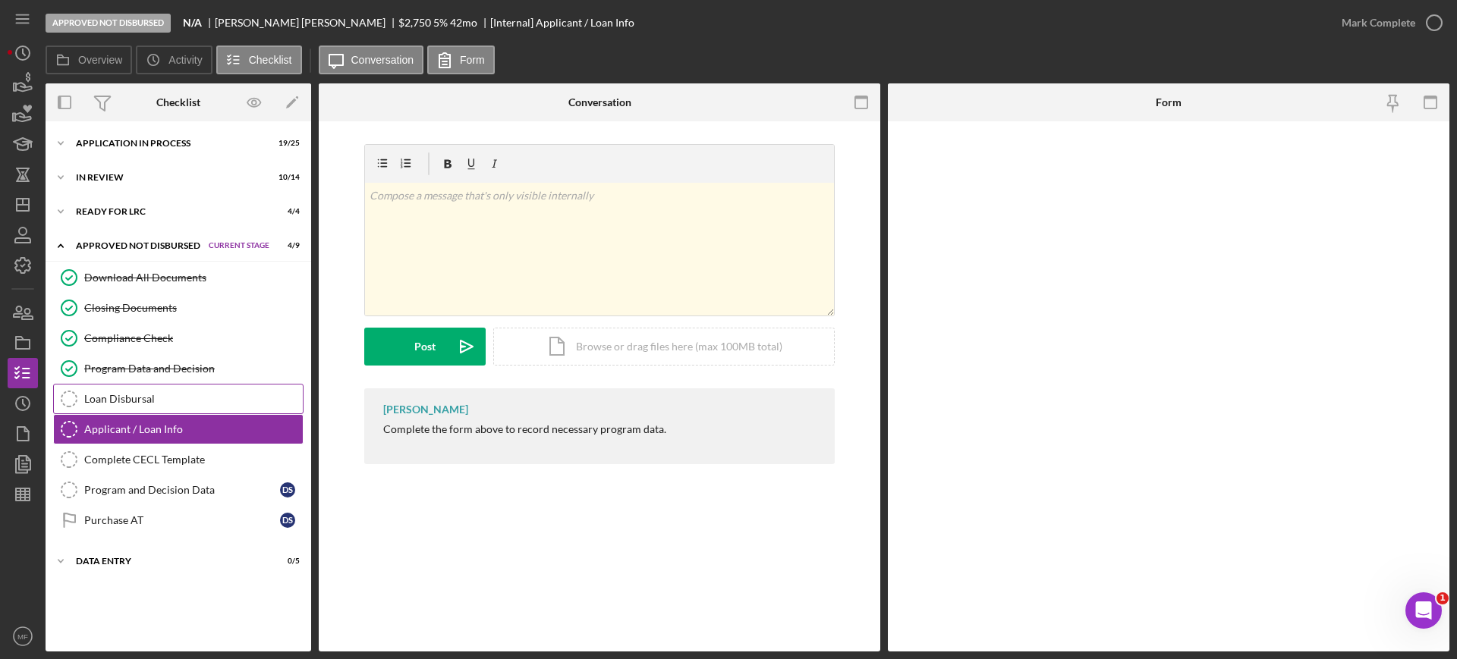
click at [136, 394] on div "Loan Disbursal" at bounding box center [193, 399] width 218 height 12
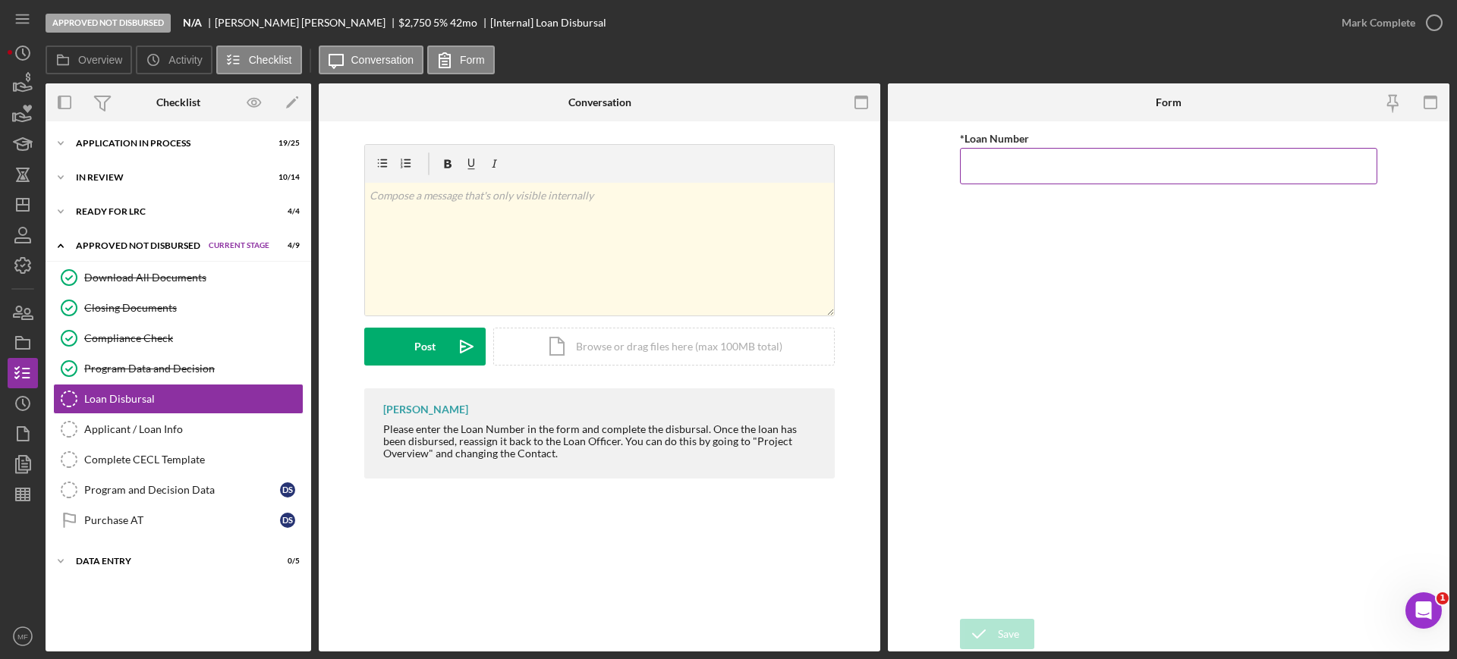
click at [997, 164] on input "*Loan Number" at bounding box center [1168, 166] width 417 height 36
type input "3,108"
click at [1007, 634] on div "Save" at bounding box center [1008, 634] width 21 height 30
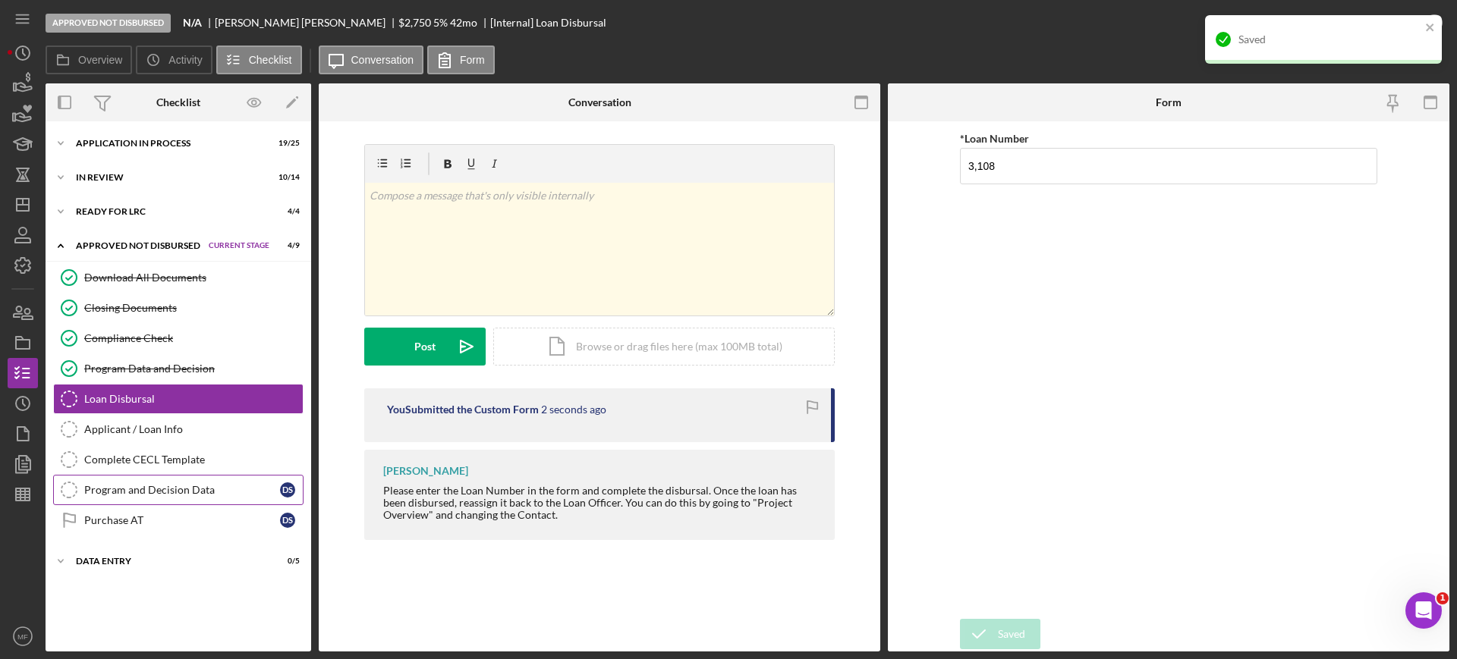
click at [152, 487] on div "Program and Decision Data" at bounding box center [182, 490] width 196 height 12
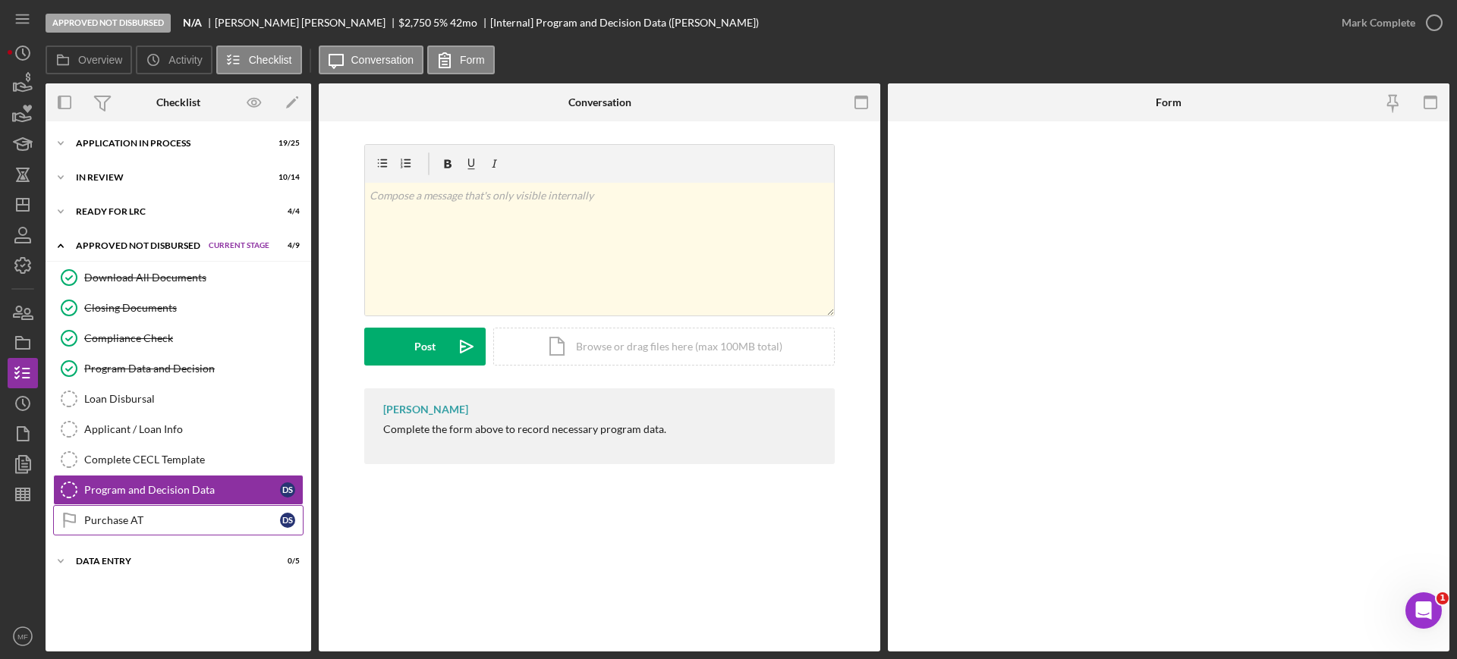
click at [109, 520] on div "Purchase AT" at bounding box center [182, 520] width 196 height 12
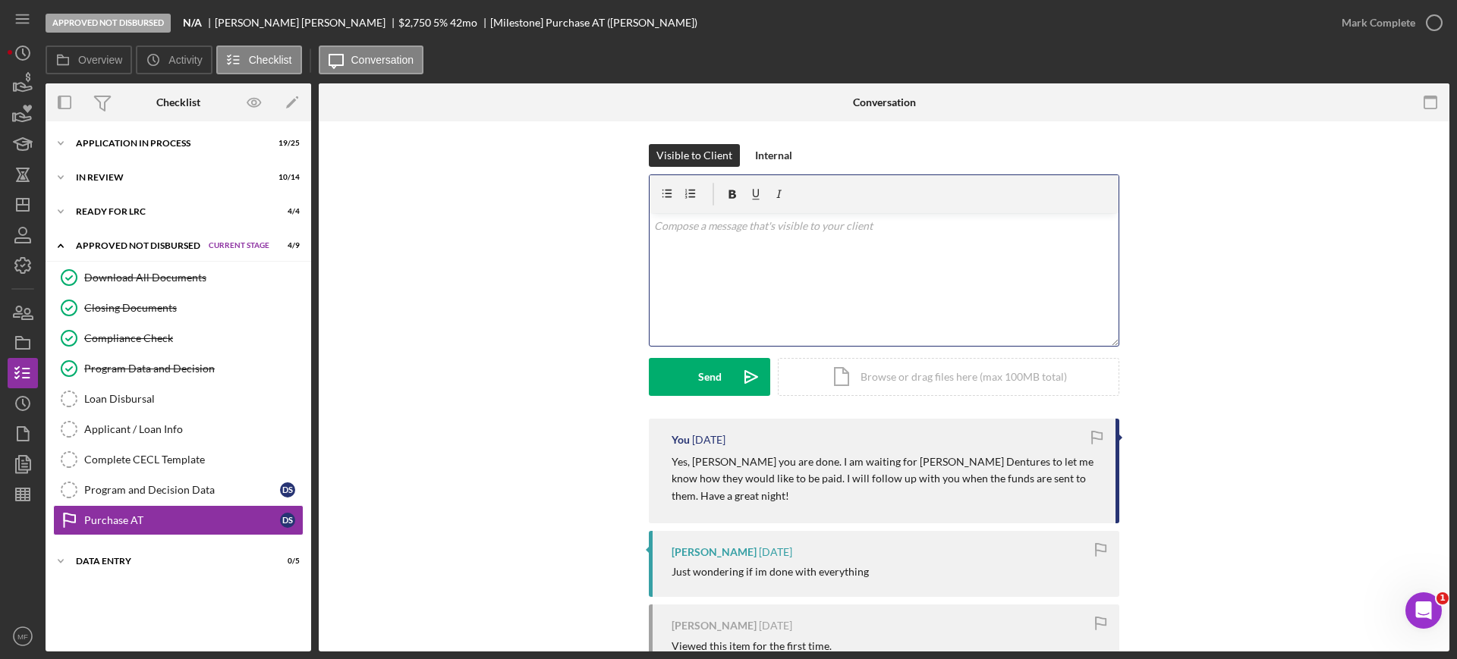
click at [775, 227] on p at bounding box center [884, 226] width 460 height 17
click at [829, 219] on p "Hi David! We have sent $2,750" at bounding box center [884, 226] width 460 height 17
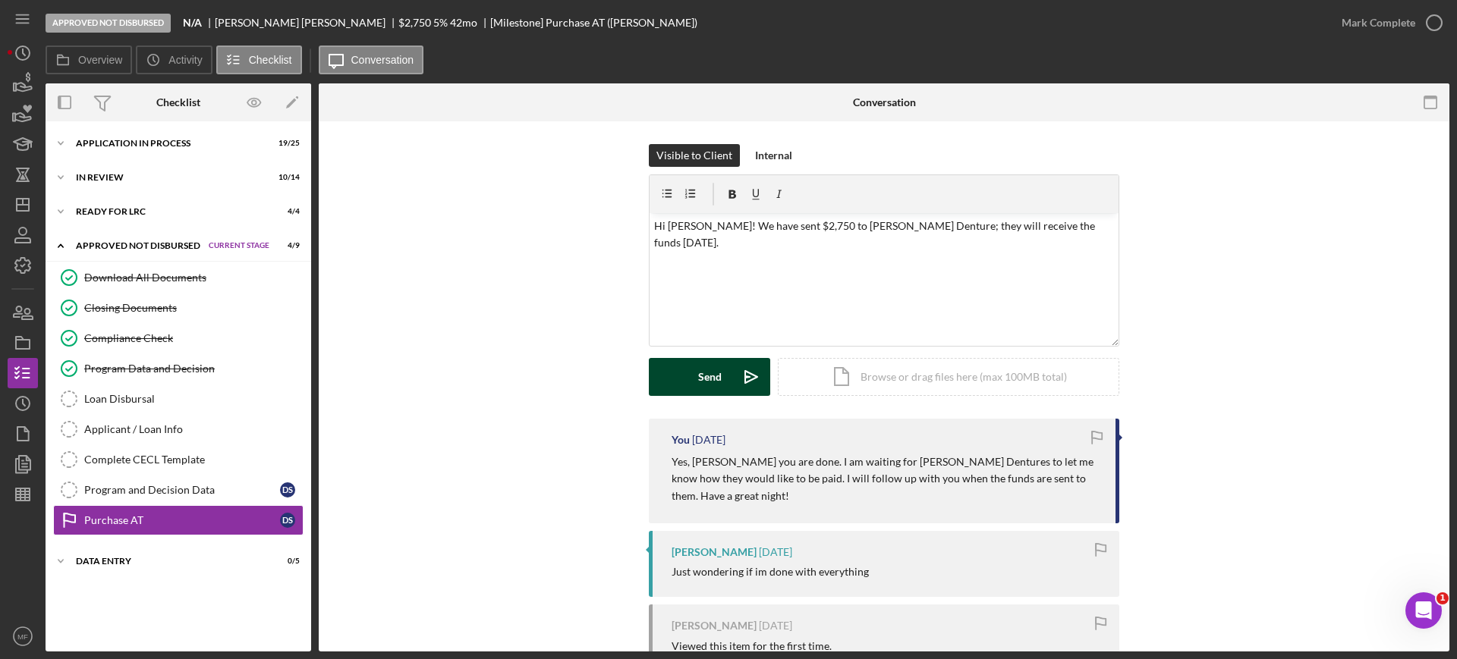
click at [706, 376] on div "Send" at bounding box center [710, 377] width 24 height 38
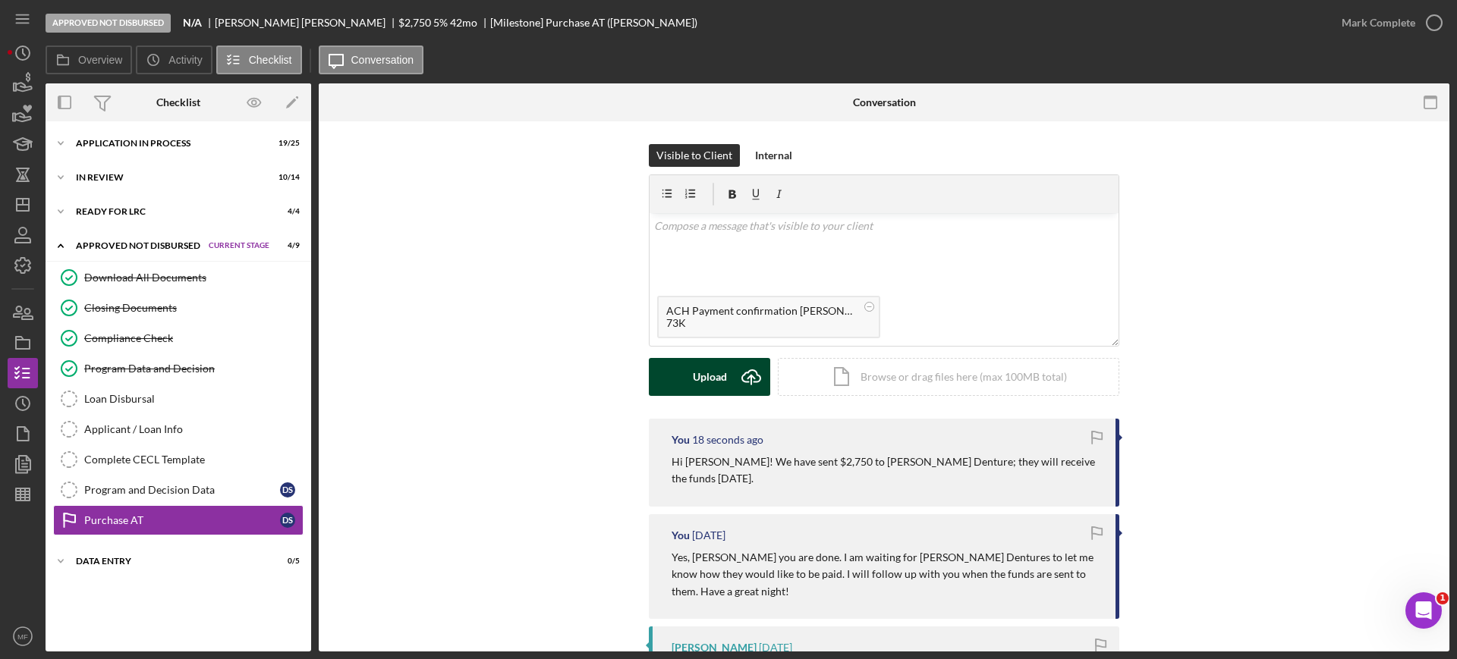
click at [715, 382] on div "Upload" at bounding box center [710, 377] width 34 height 38
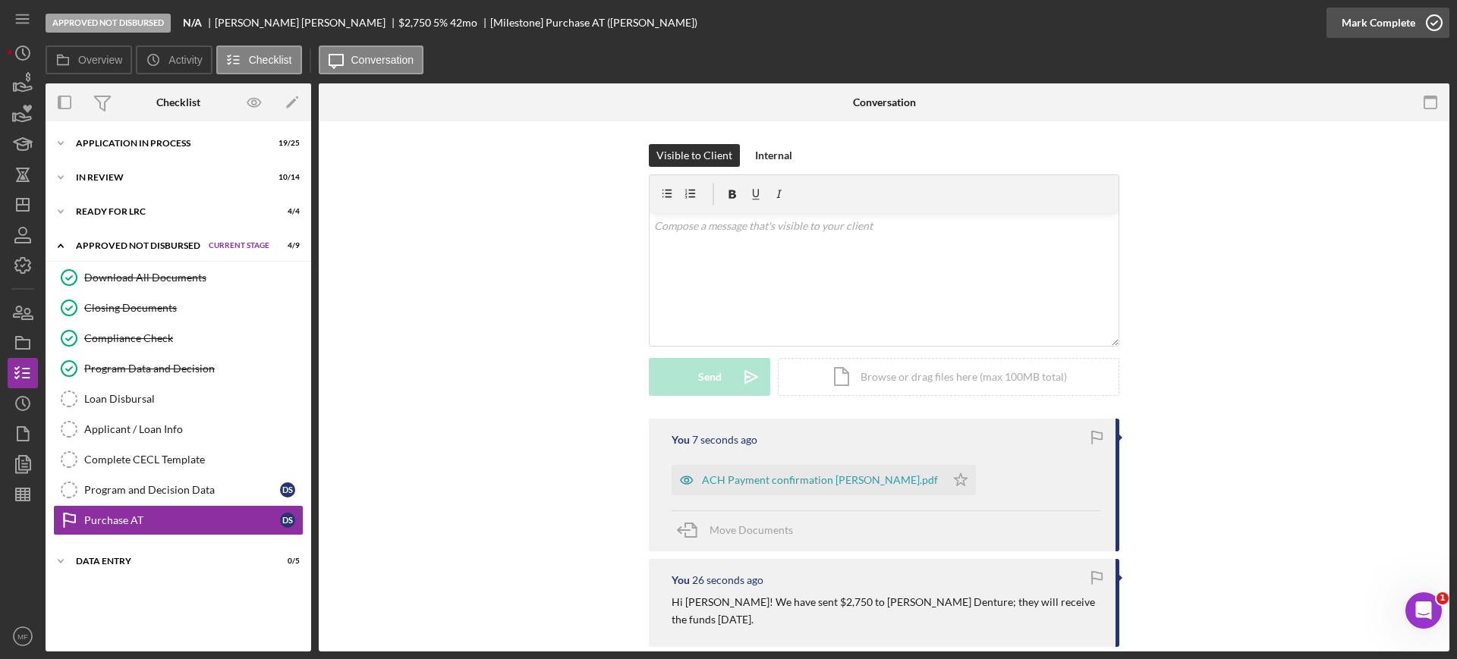
click at [1391, 20] on div "Mark Complete" at bounding box center [1378, 23] width 74 height 30
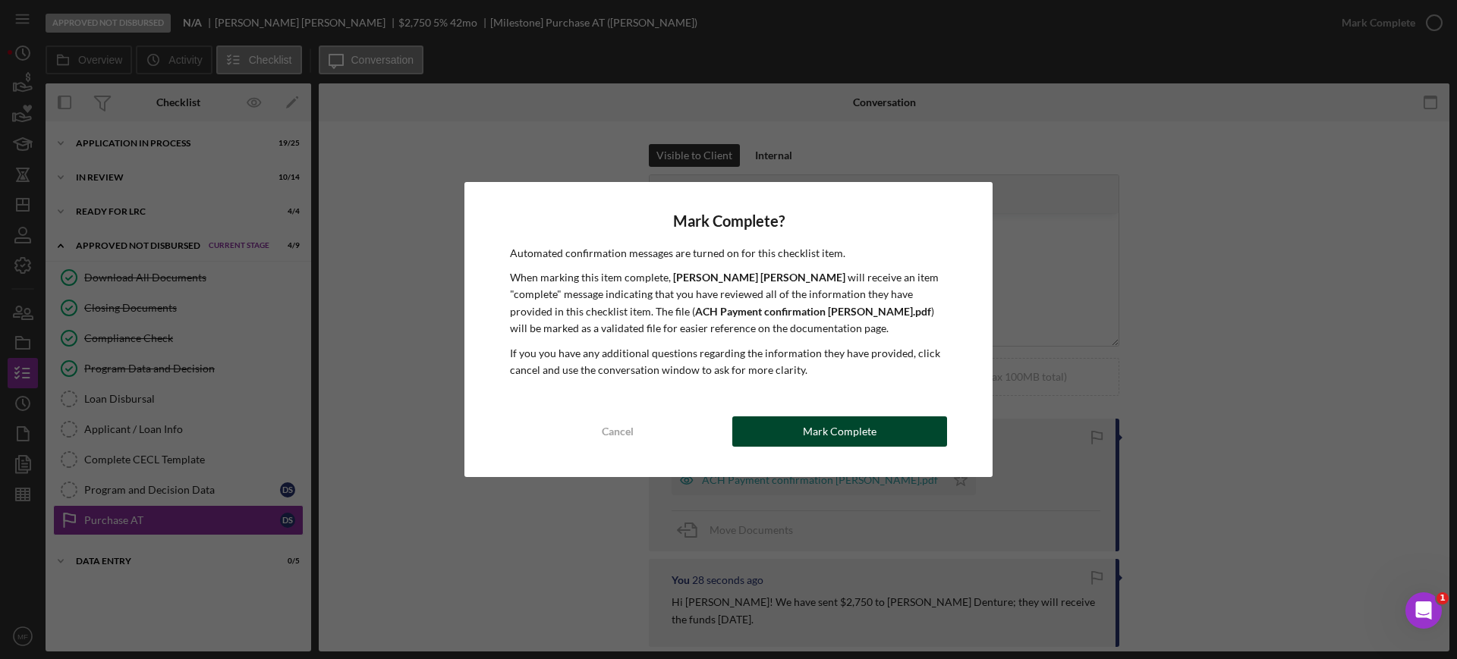
click at [837, 438] on div "Mark Complete" at bounding box center [840, 431] width 74 height 30
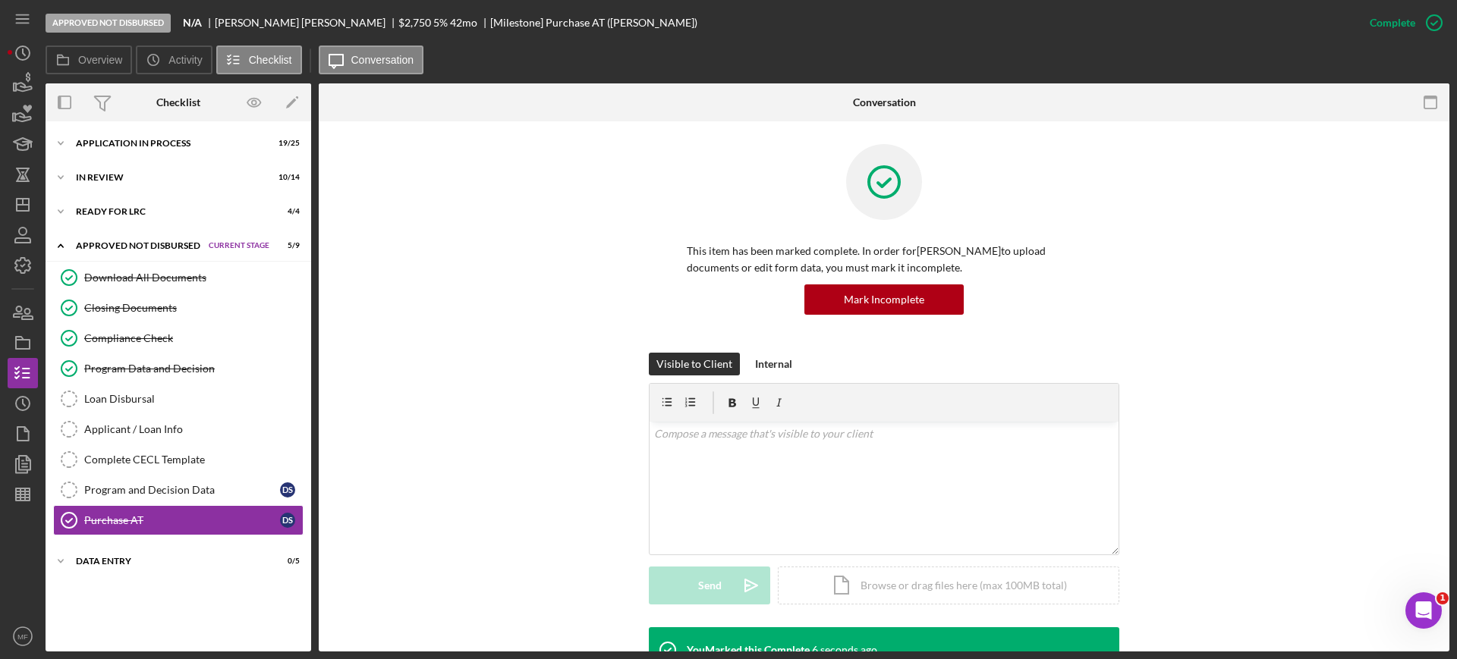
click at [127, 237] on div "Icon/Expander Approved Not Disbursed Current Stage 5 / 9 Set Stage" at bounding box center [179, 246] width 266 height 31
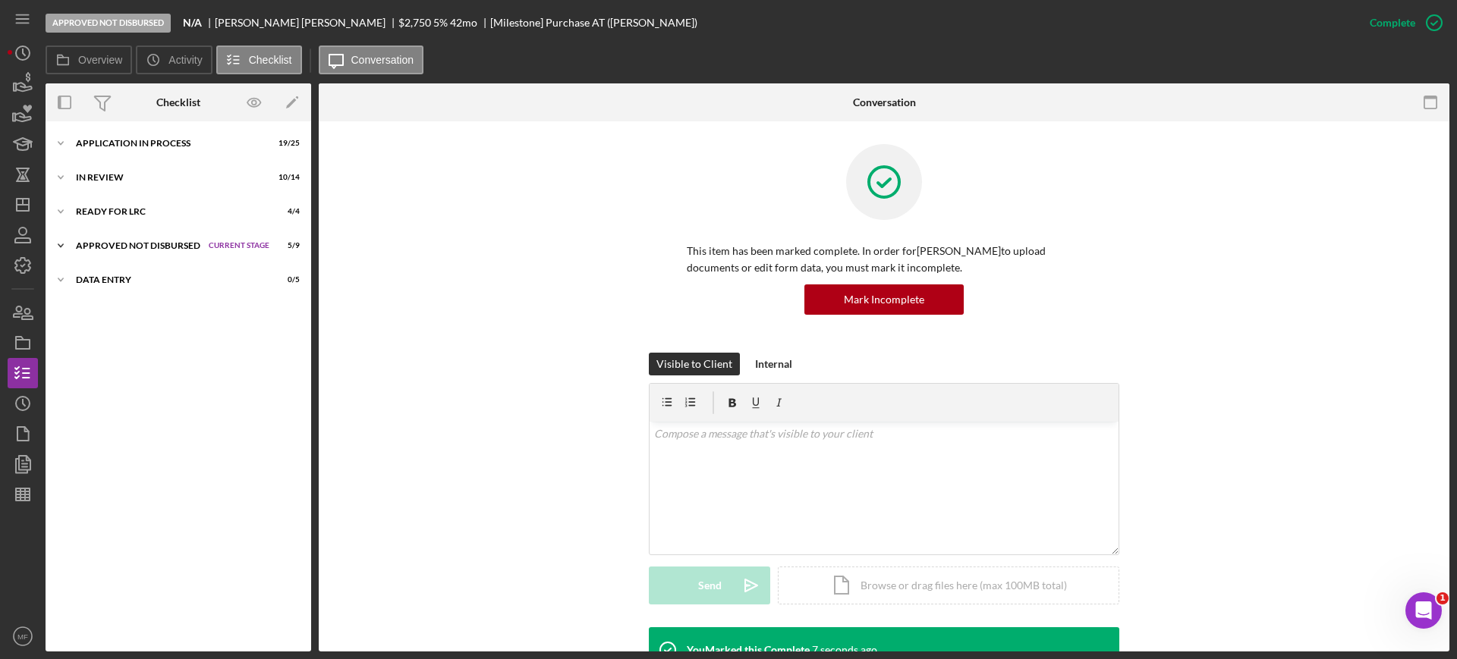
click at [134, 248] on div "Approved Not Disbursed" at bounding box center [138, 245] width 125 height 9
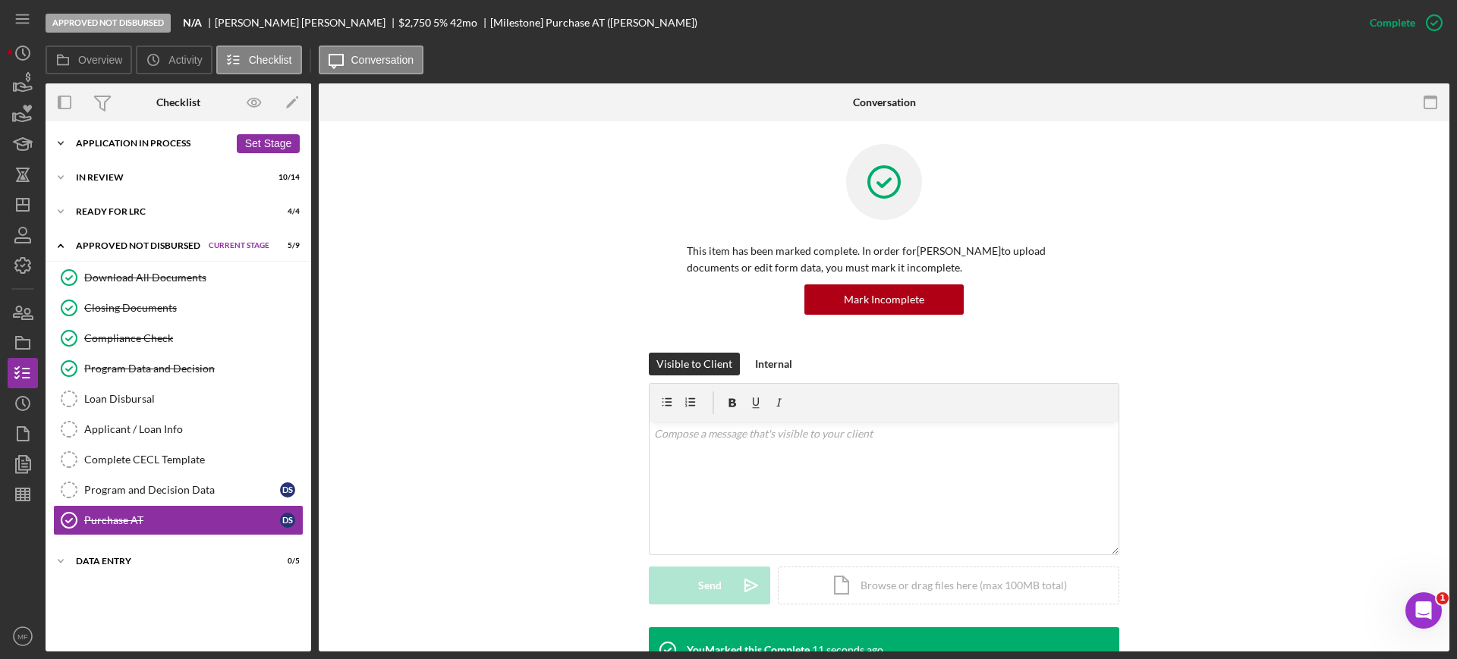
click at [151, 139] on div "Application In Process" at bounding box center [152, 143] width 153 height 9
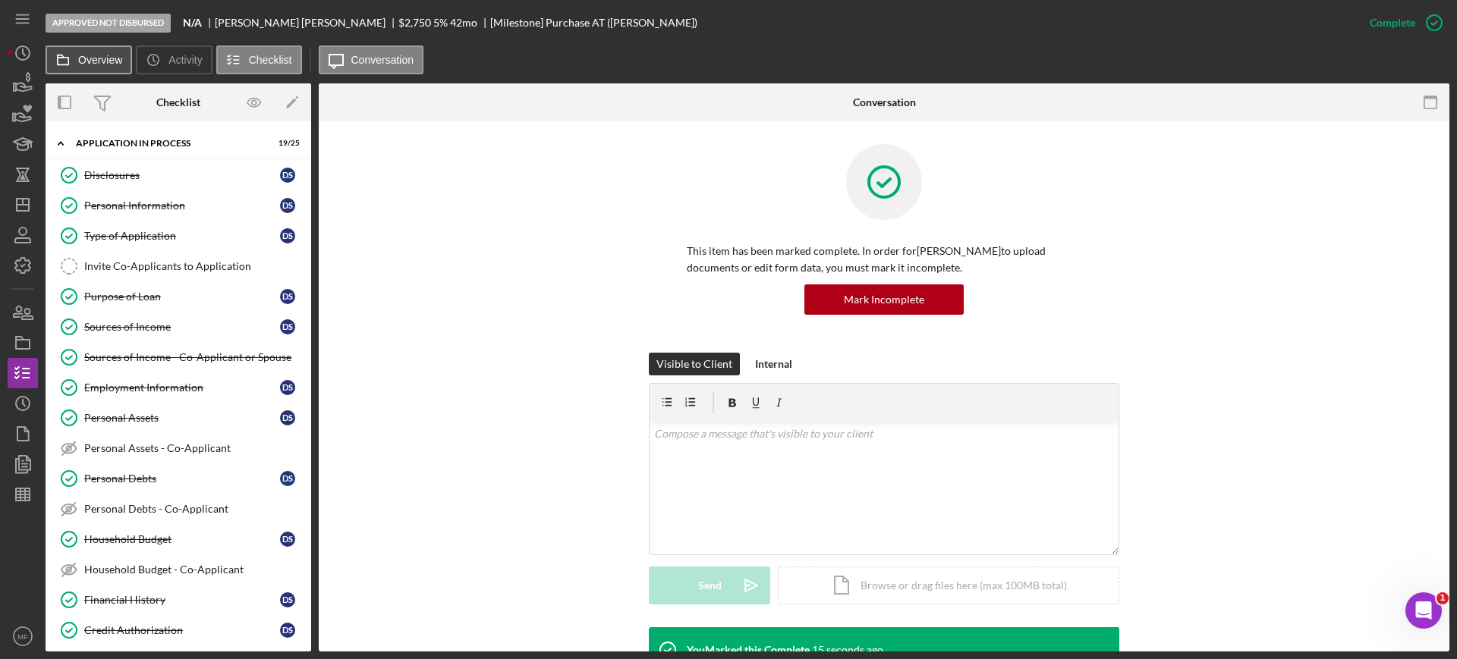
click at [82, 52] on button "Overview" at bounding box center [89, 60] width 86 height 29
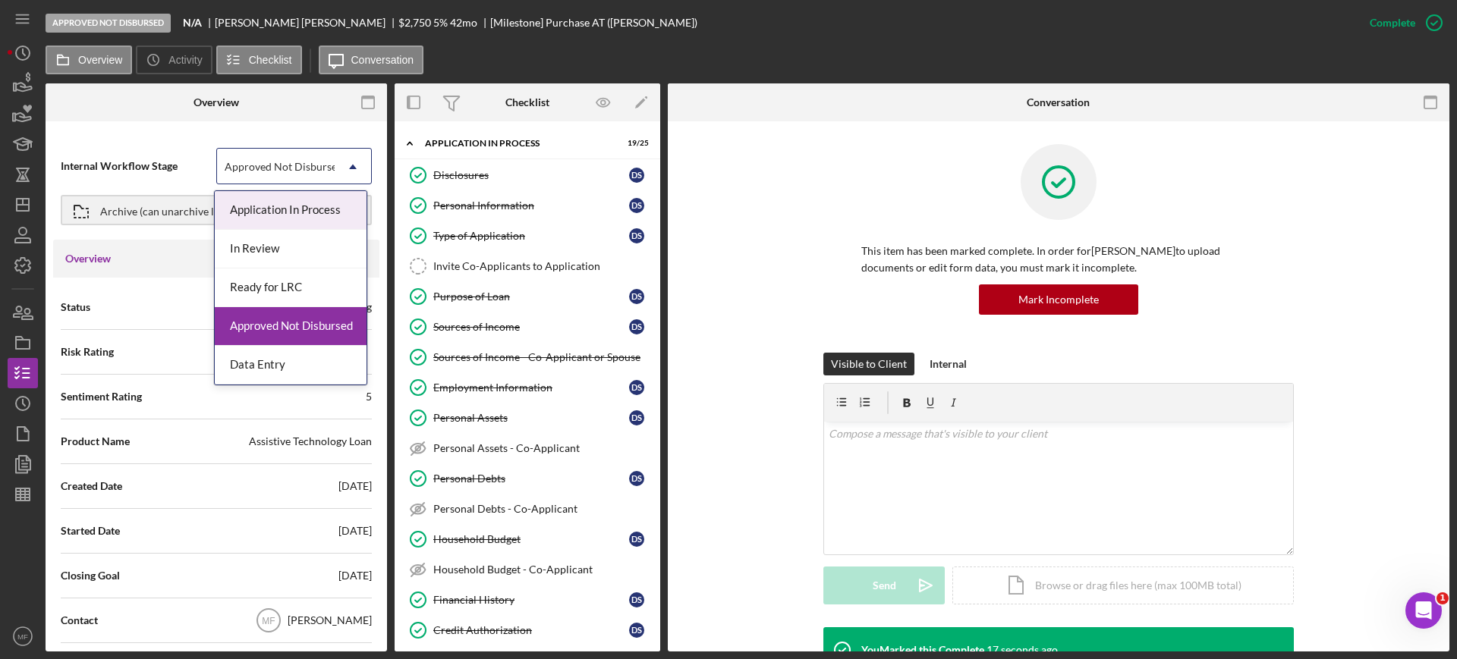
click at [329, 165] on div "Approved Not Disbursed" at bounding box center [284, 167] width 118 height 12
click at [275, 365] on div "Data Entry" at bounding box center [291, 365] width 152 height 39
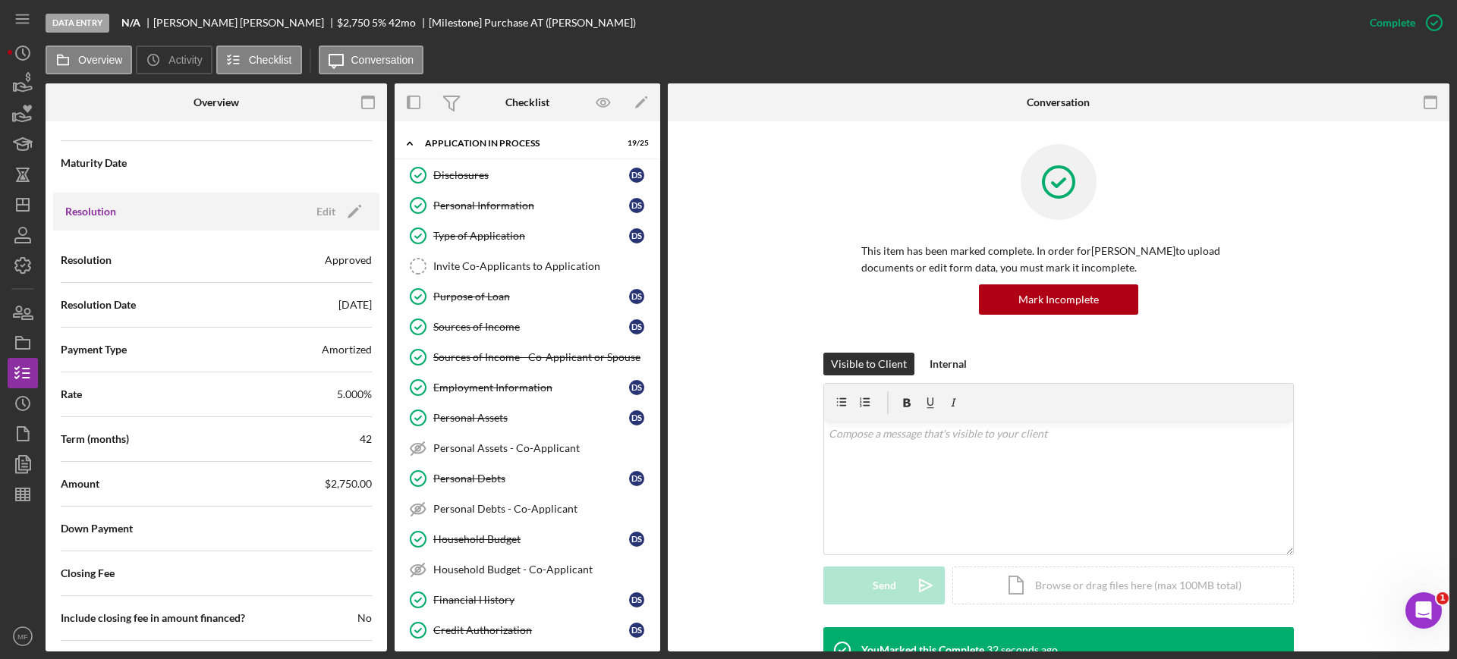
scroll to position [2030, 0]
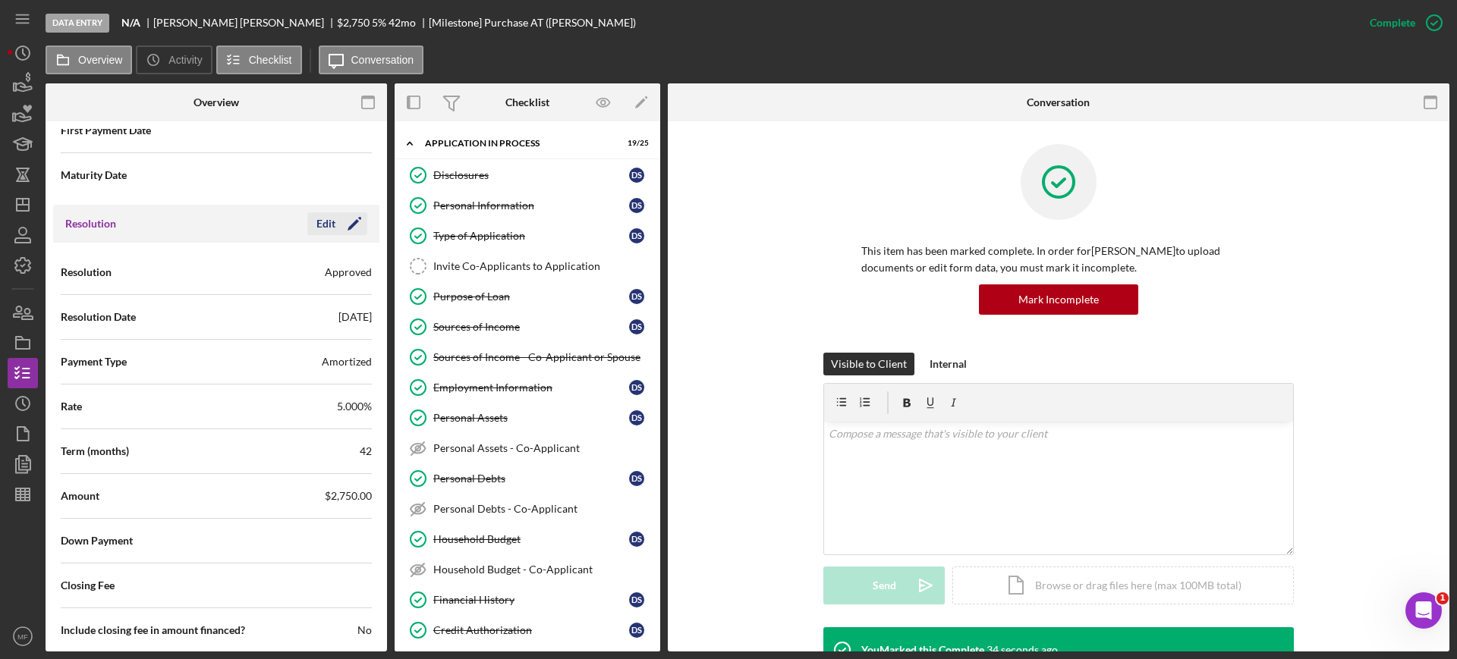
click at [324, 226] on div "Edit" at bounding box center [325, 223] width 19 height 23
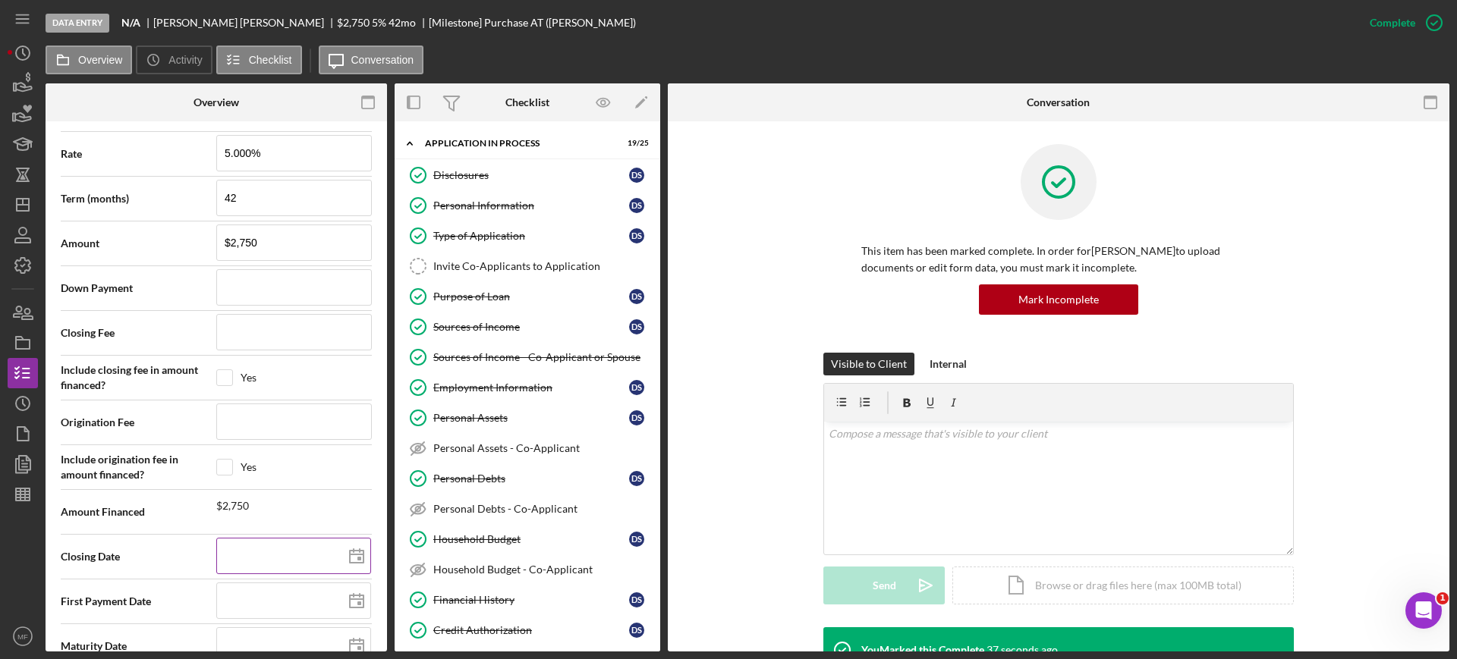
scroll to position [2315, 0]
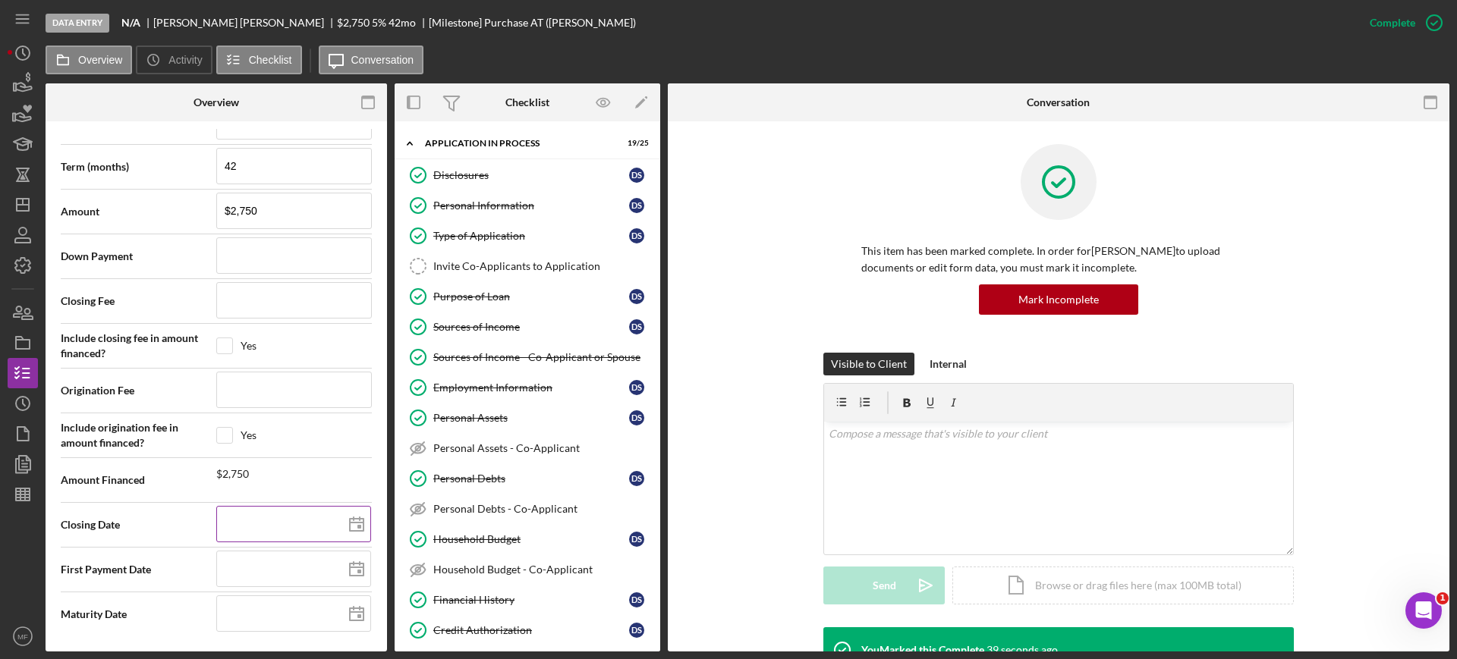
click at [354, 523] on icon at bounding box center [357, 525] width 38 height 38
type input "09/30/2025"
type input "2025-09-30"
click at [350, 573] on polygon at bounding box center [357, 570] width 14 height 12
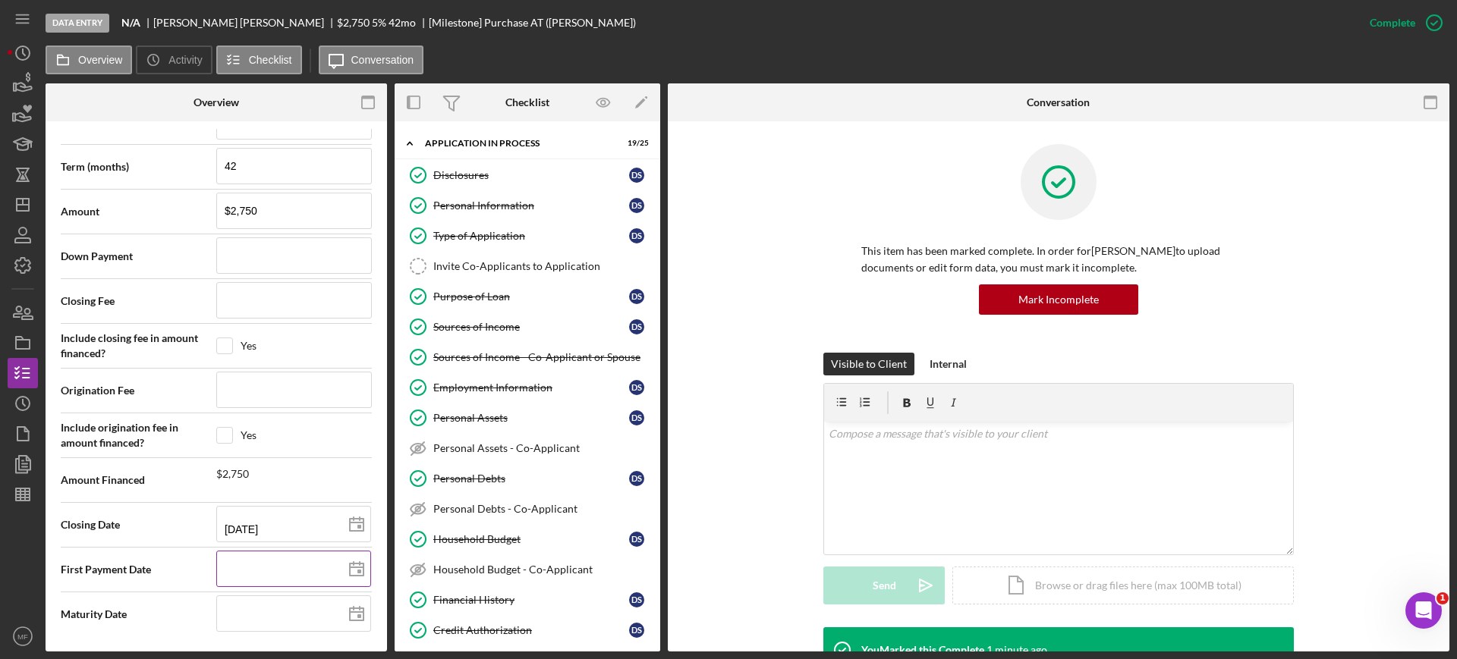
type input "[DATE]"
click at [350, 612] on line at bounding box center [357, 612] width 14 height 0
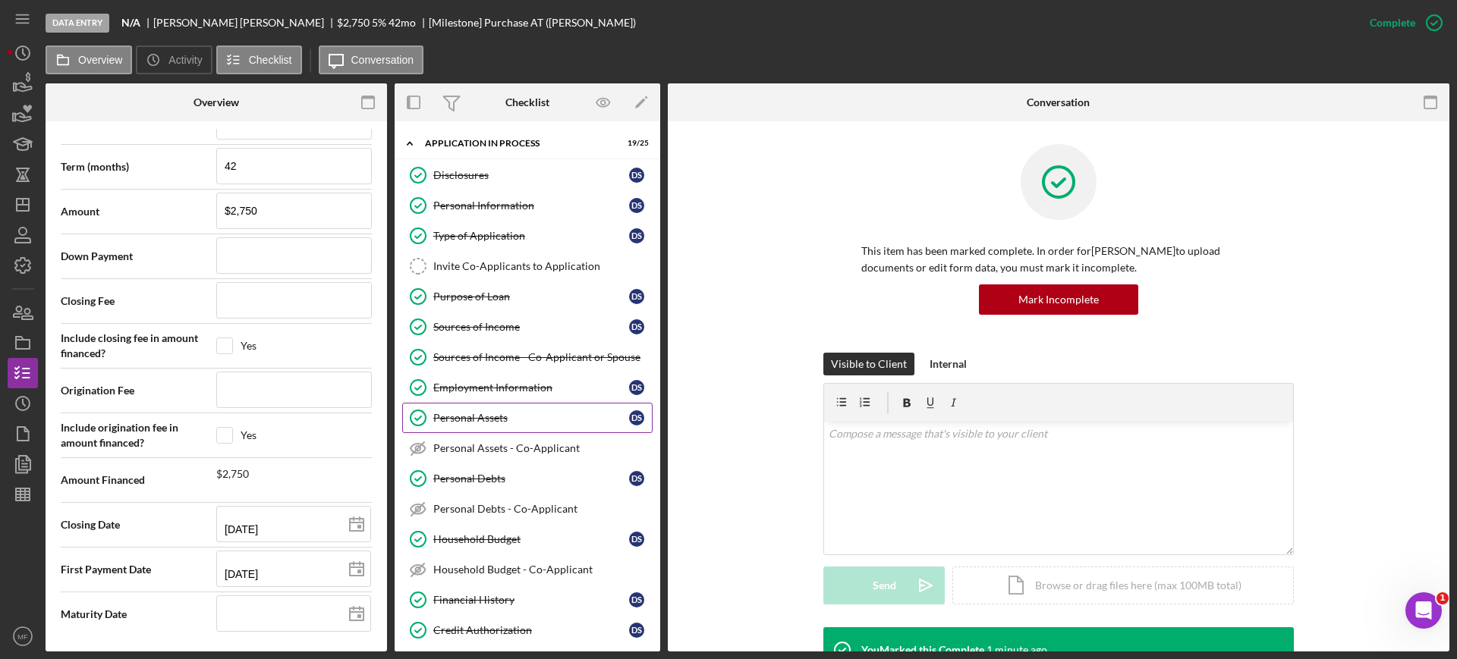
type input "03/30/2029"
type input "2029-03-30"
type input "03/22/2029"
type input "2029-03-22"
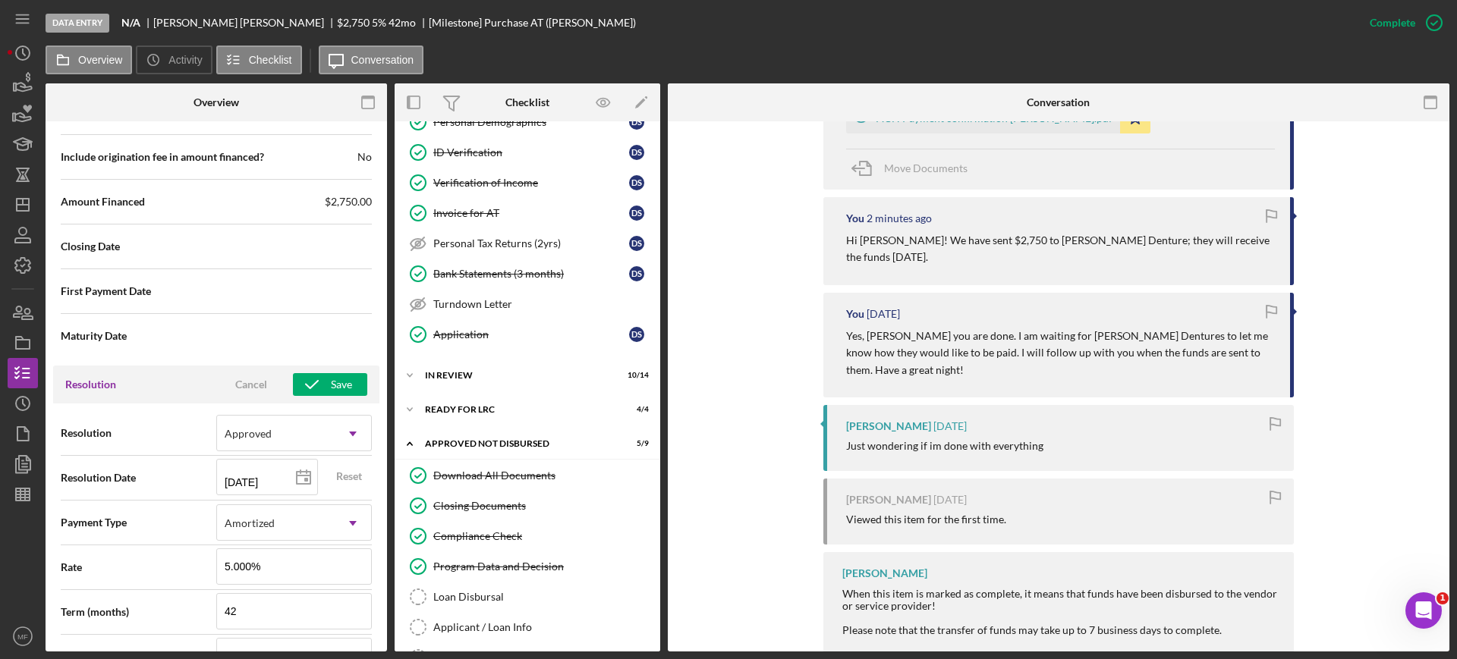
scroll to position [1840, 0]
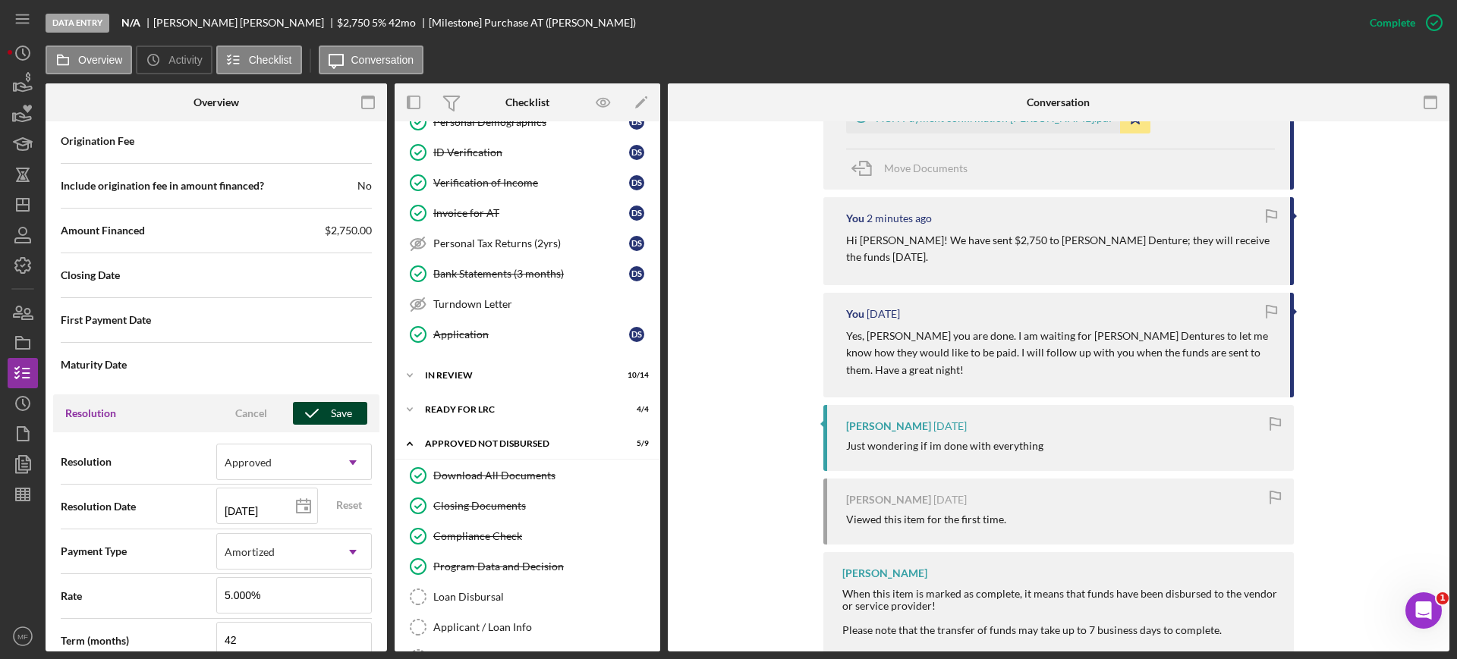
click at [319, 415] on icon "button" at bounding box center [312, 413] width 38 height 38
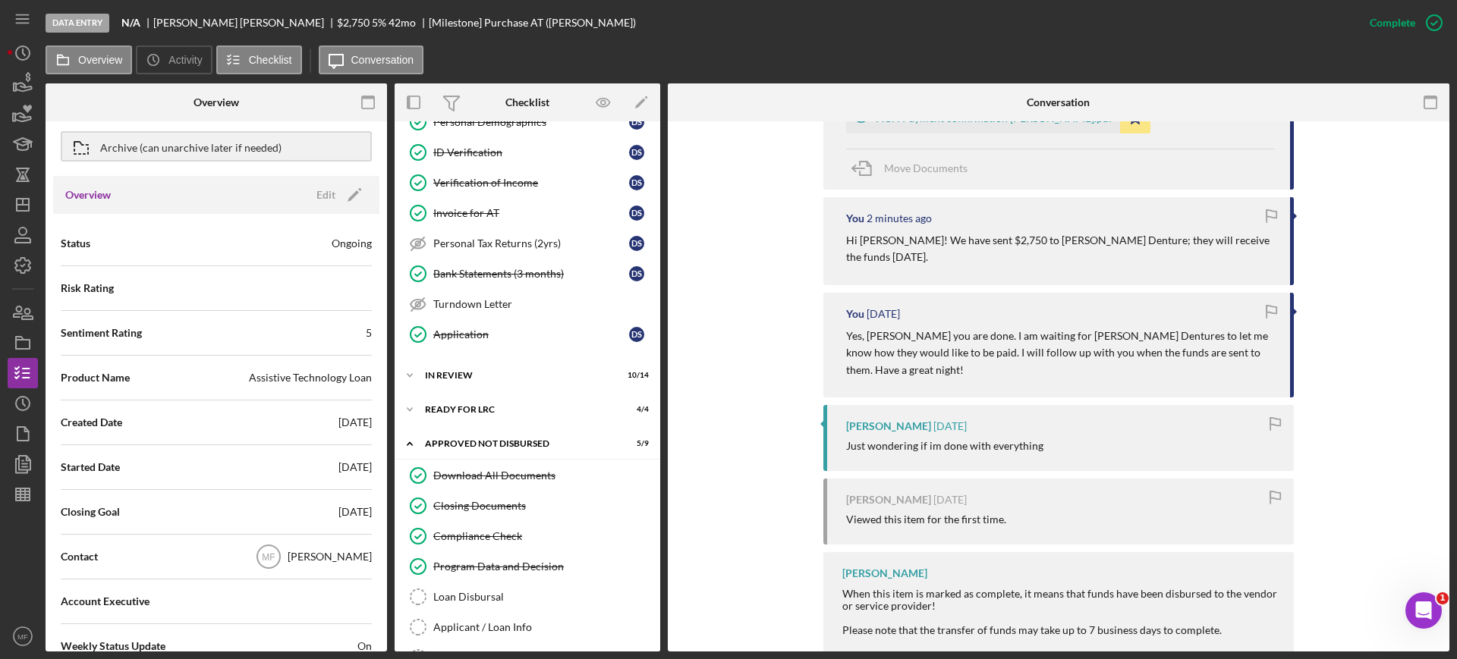
scroll to position [0, 0]
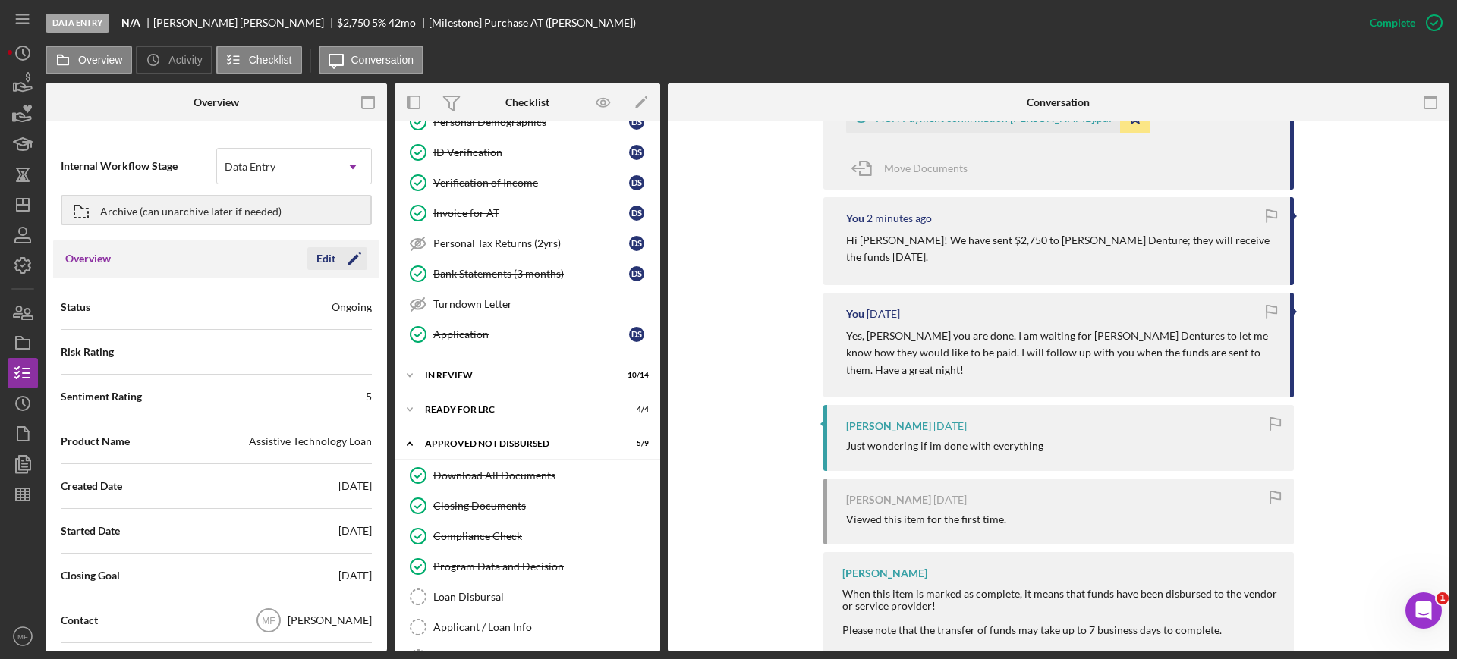
click at [320, 257] on div "Edit" at bounding box center [325, 258] width 19 height 23
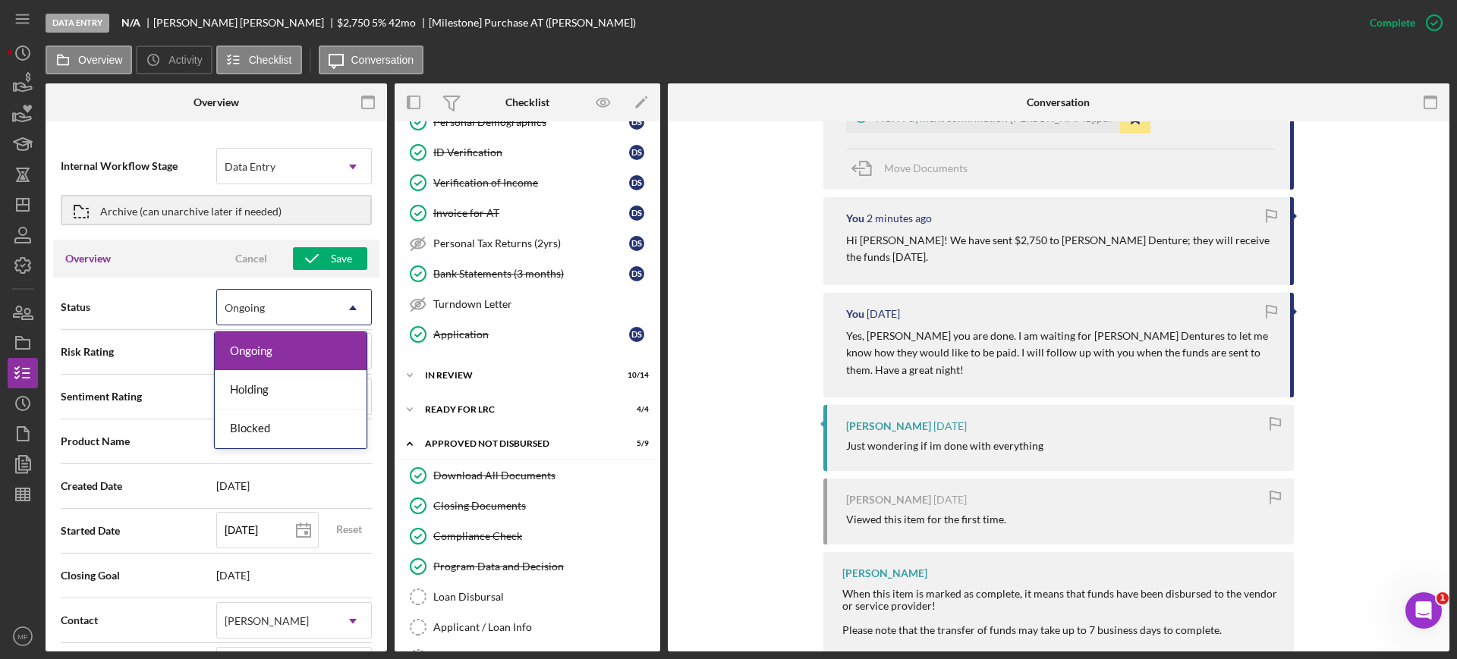
click at [316, 310] on div "Ongoing" at bounding box center [276, 308] width 118 height 35
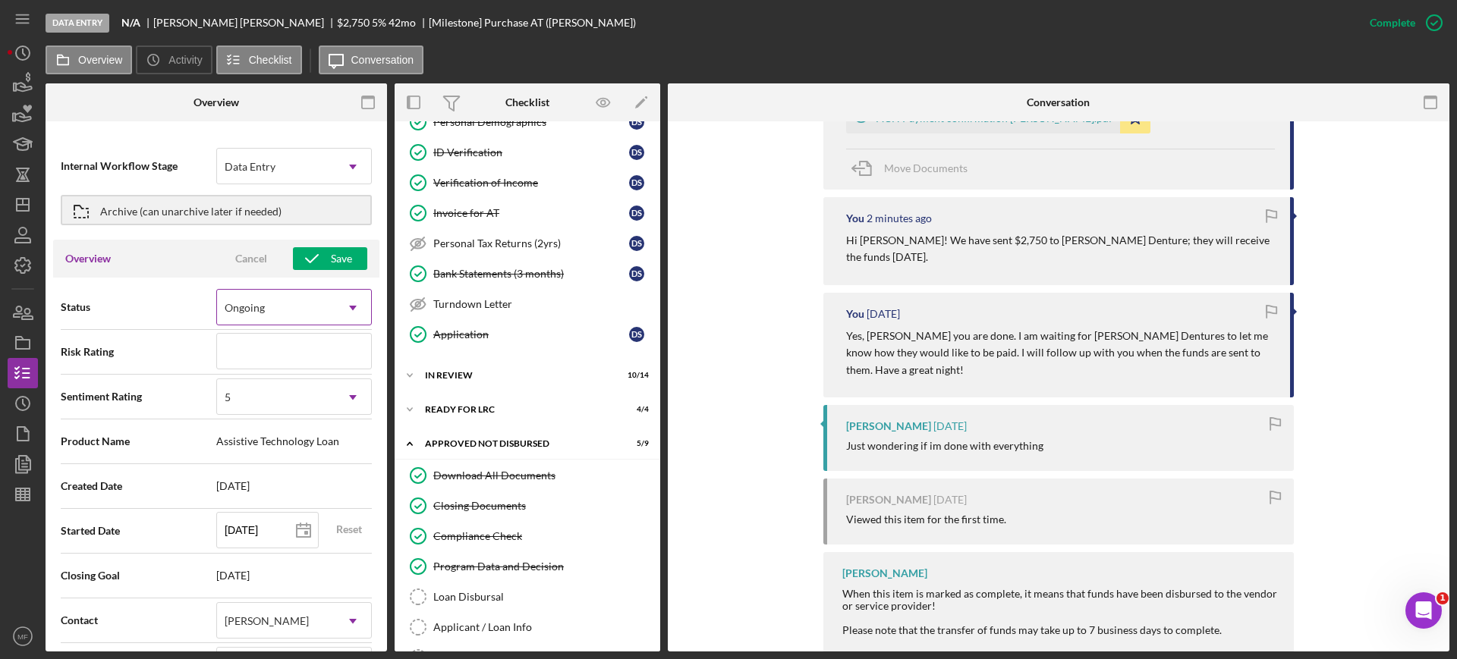
click at [316, 310] on div "Ongoing" at bounding box center [276, 308] width 118 height 35
type textarea "Here's a snapshot of information that has been fully approved, as well as the i…"
click at [128, 97] on div at bounding box center [103, 102] width 114 height 38
click at [365, 102] on icon "button" at bounding box center [368, 103] width 34 height 34
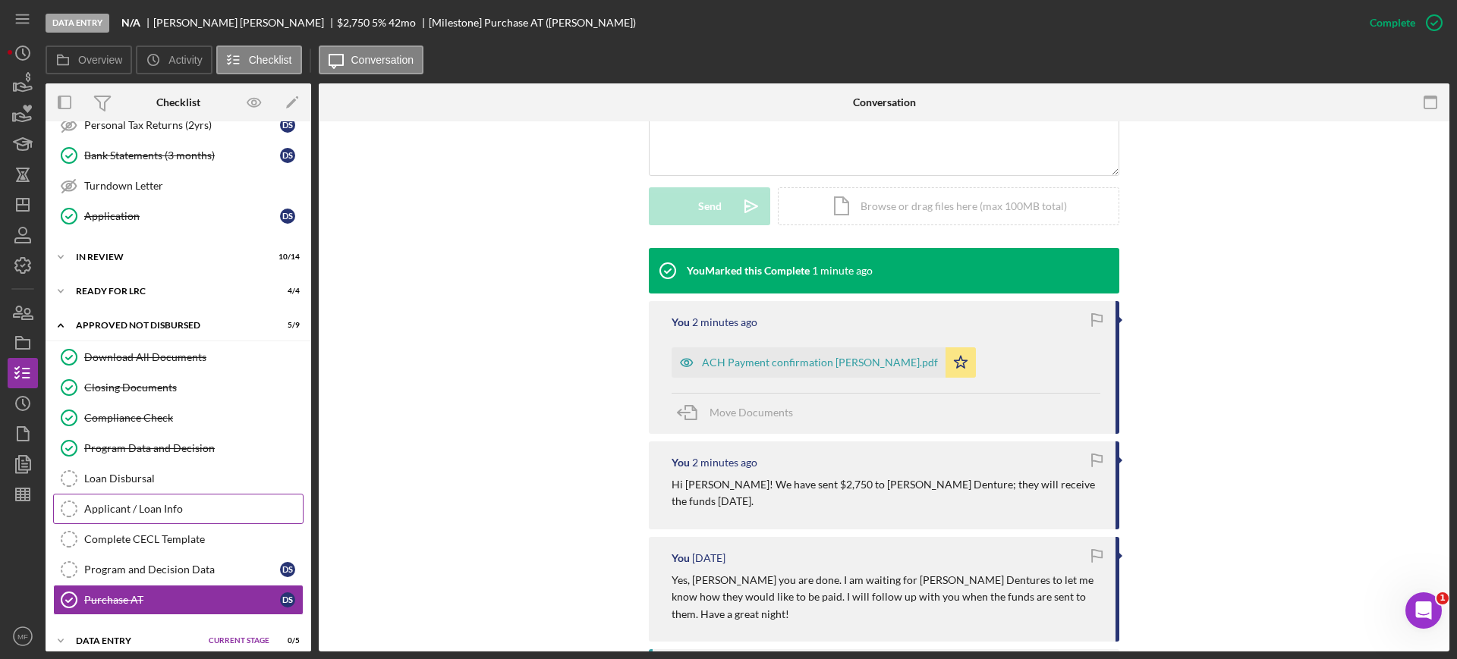
scroll to position [700, 0]
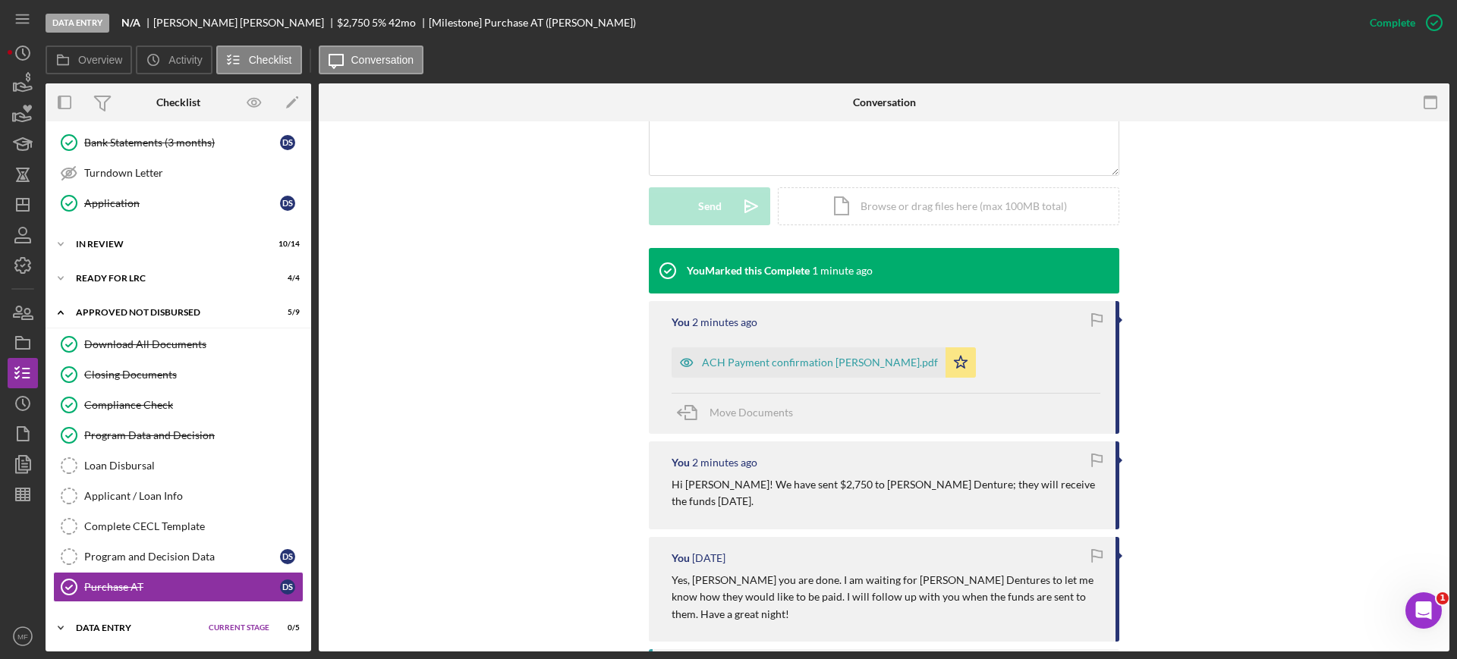
click at [108, 626] on div "Data Entry" at bounding box center [138, 628] width 125 height 9
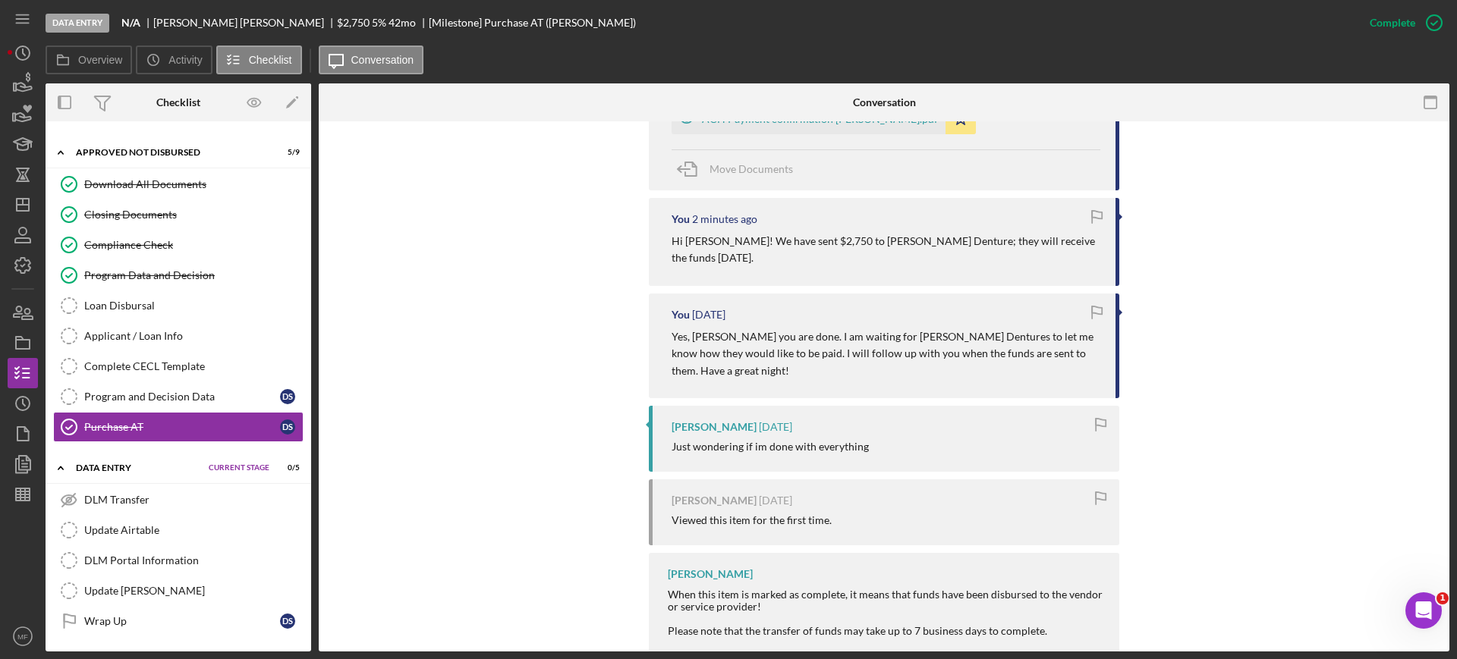
scroll to position [624, 0]
click at [147, 530] on div "Update Airtable" at bounding box center [193, 530] width 218 height 12
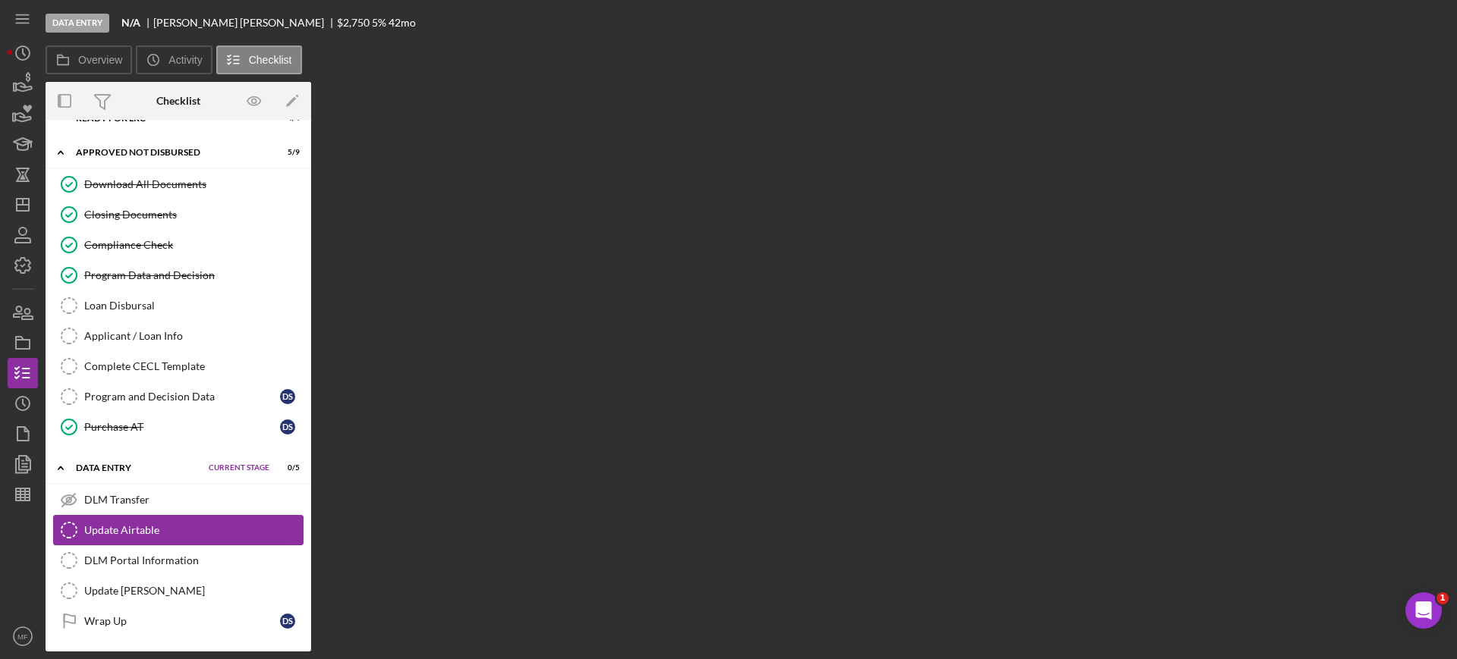
scroll to position [860, 0]
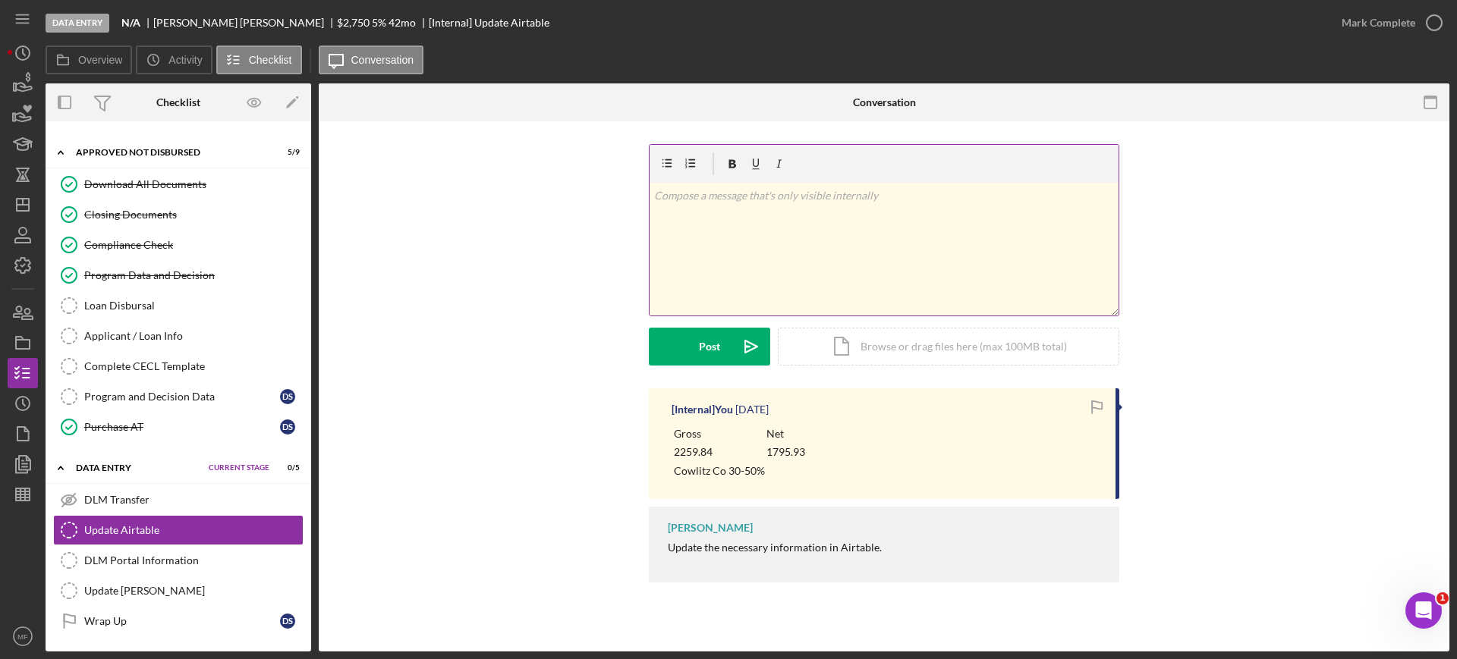
click at [713, 199] on p at bounding box center [884, 195] width 460 height 17
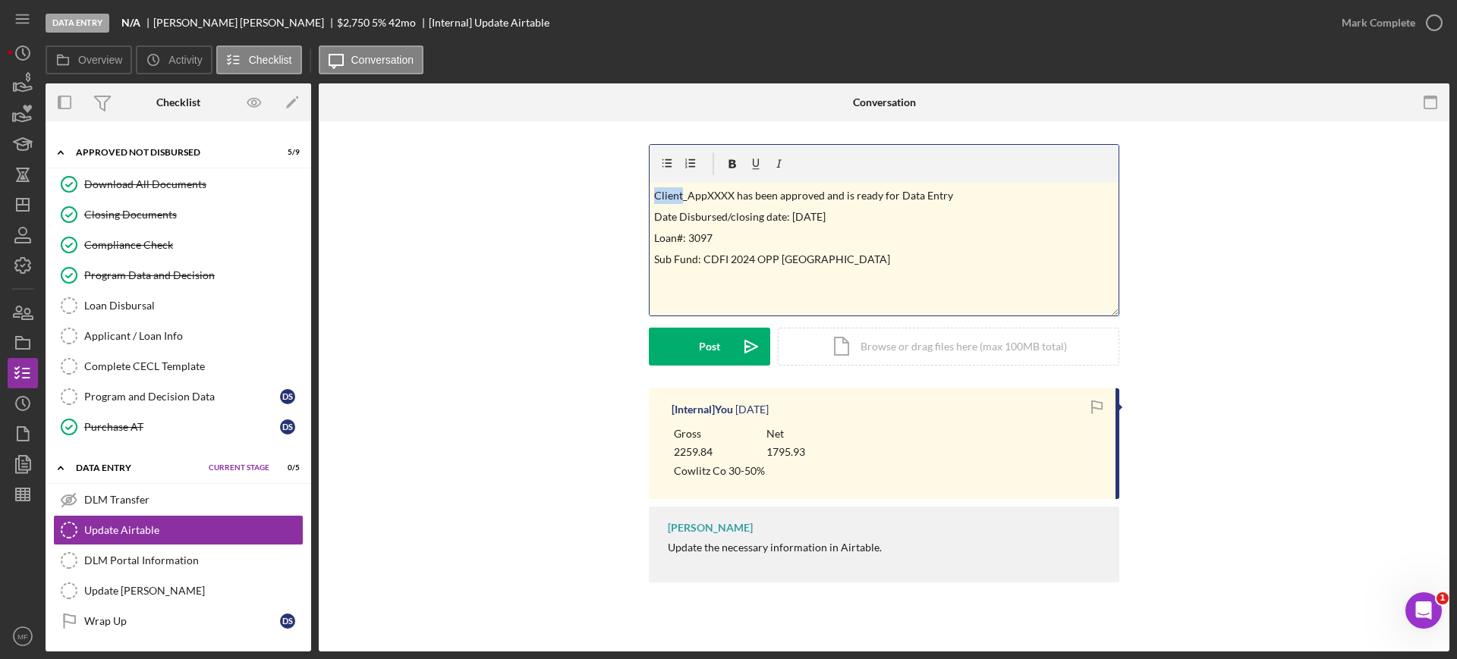
drag, startPoint x: 682, startPoint y: 194, endPoint x: 651, endPoint y: 200, distance: 31.6
click at [651, 200] on div "v Color teal Color pink Remove color Add row above Add row below Add column bef…" at bounding box center [883, 249] width 469 height 133
click at [734, 193] on p "Schoonover_App has been approved and is ready for Data Entry" at bounding box center [884, 195] width 460 height 17
click at [812, 215] on p "Date Disbursed/closing date: 09/09/2025" at bounding box center [884, 217] width 460 height 17
drag, startPoint x: 687, startPoint y: 237, endPoint x: 719, endPoint y: 237, distance: 31.9
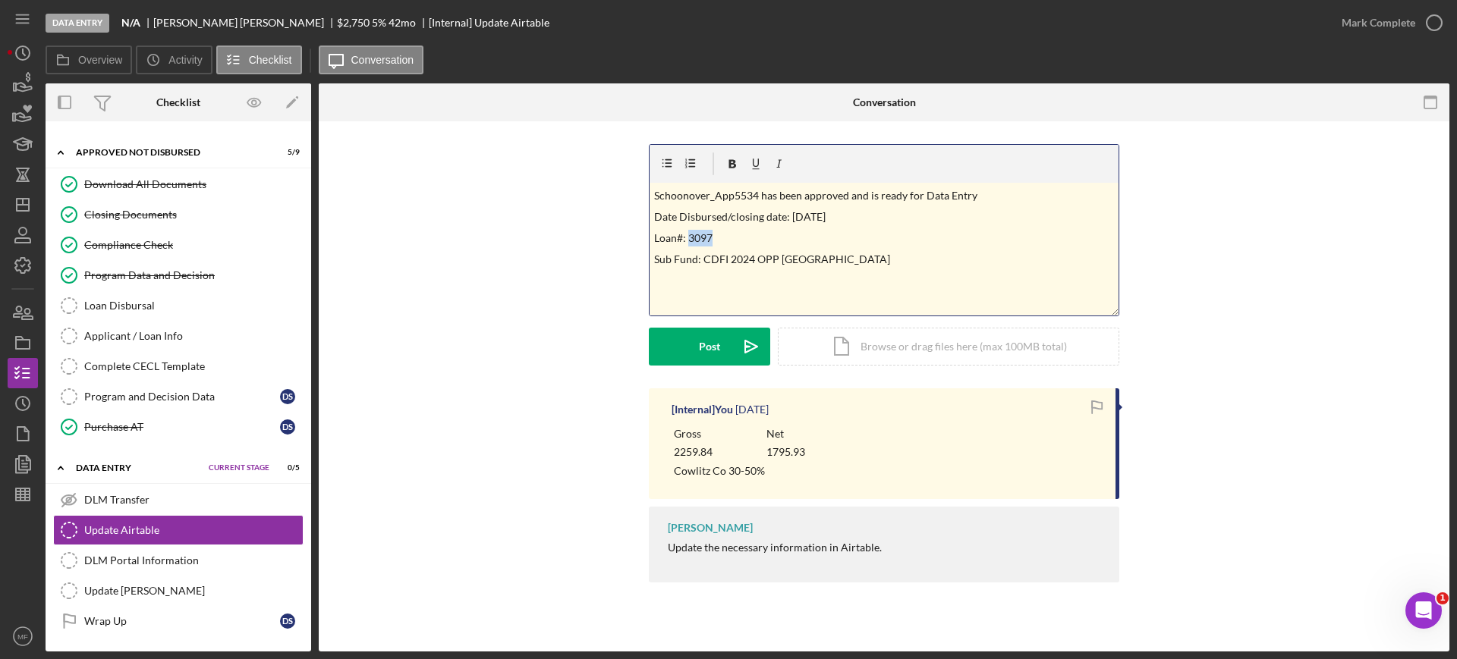
click at [719, 237] on p "Loan#: 3097" at bounding box center [884, 238] width 460 height 17
drag, startPoint x: 756, startPoint y: 256, endPoint x: 800, endPoint y: 259, distance: 44.1
click at [800, 259] on p "Sub Fund: CDFI 2024 OPP WA" at bounding box center [884, 259] width 460 height 17
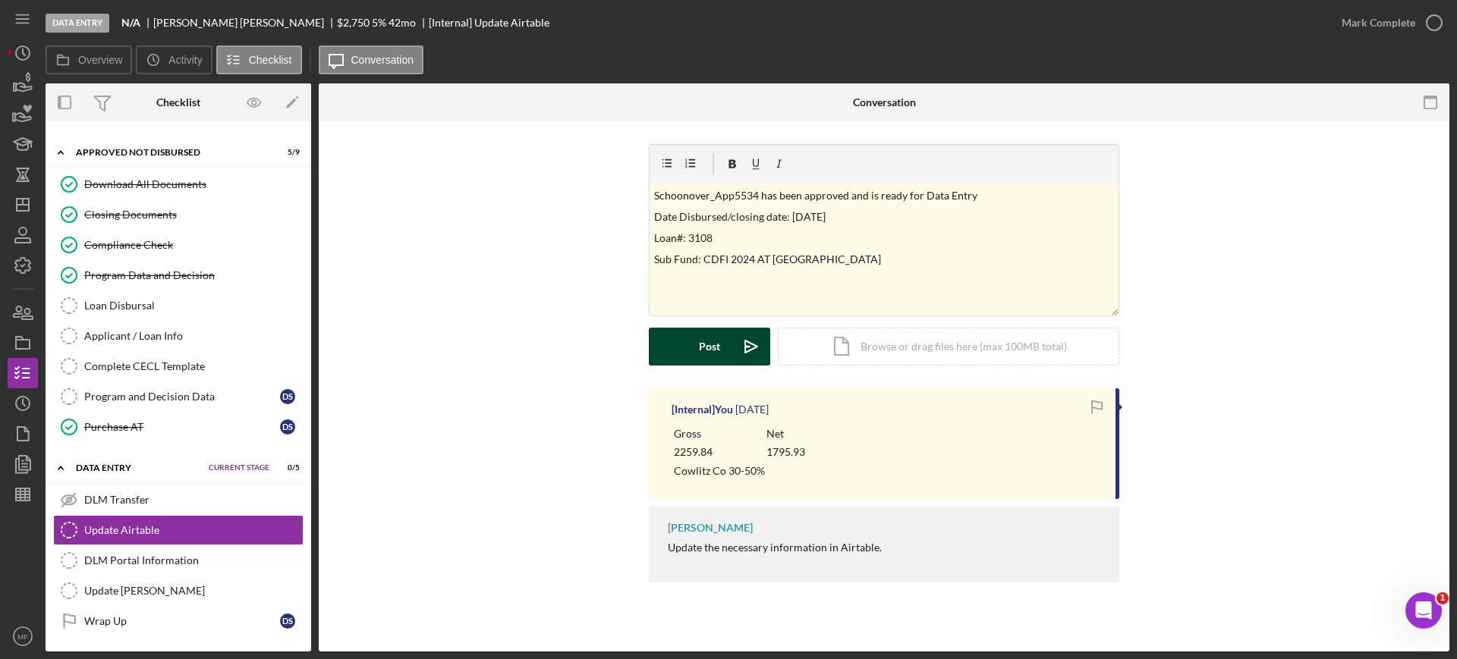
click at [708, 343] on div "Post" at bounding box center [709, 347] width 21 height 38
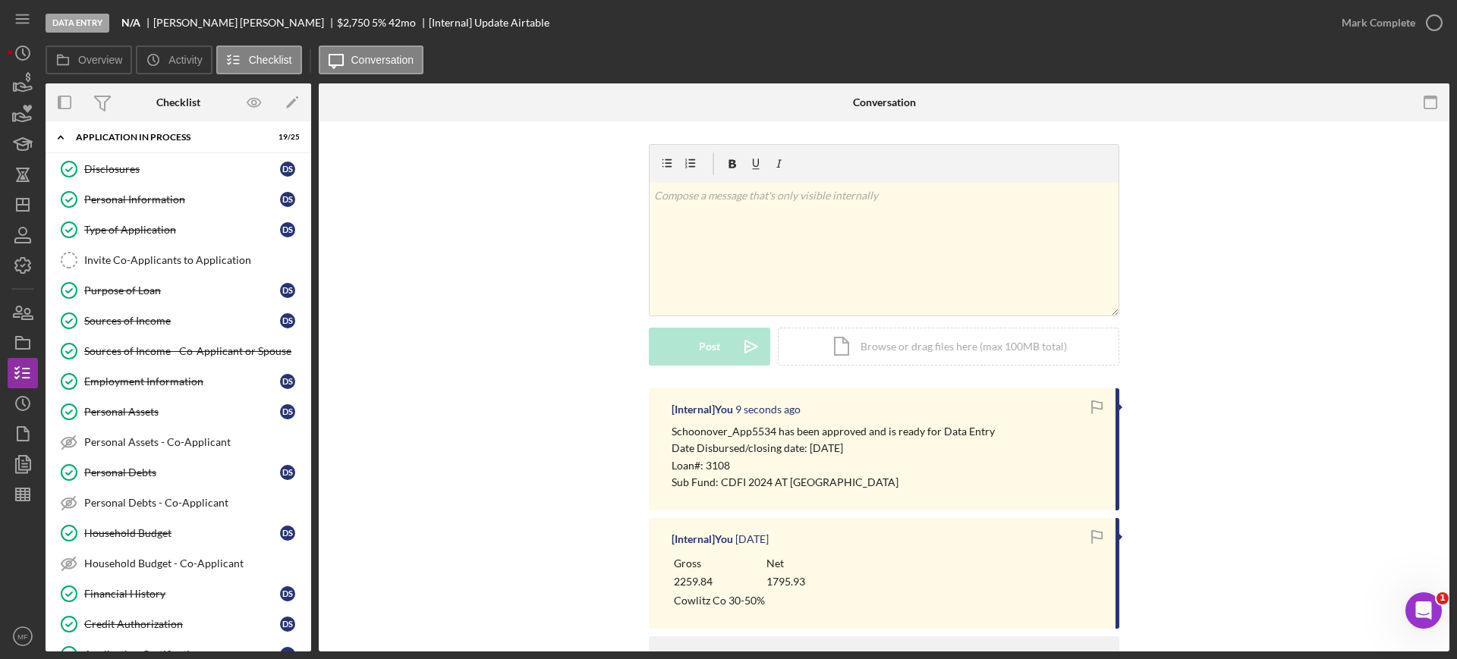
scroll to position [0, 0]
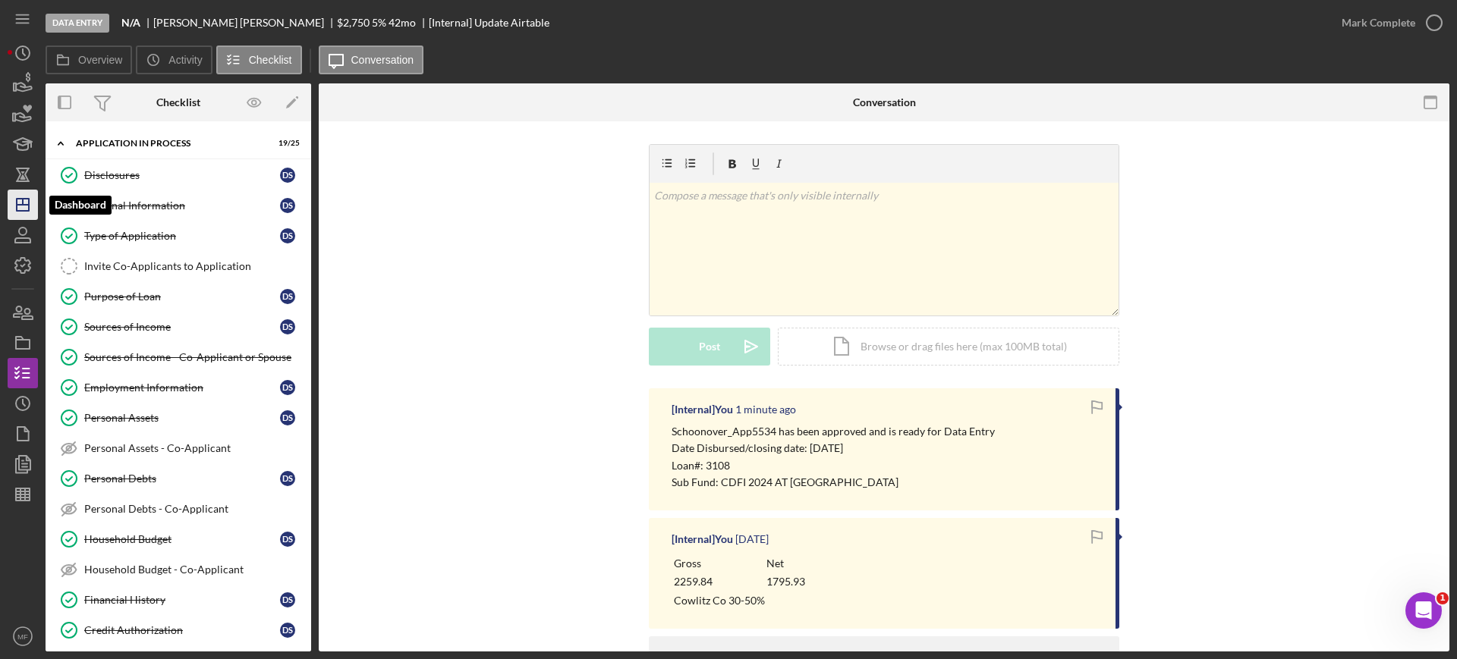
click at [32, 203] on icon "Icon/Dashboard" at bounding box center [23, 205] width 38 height 38
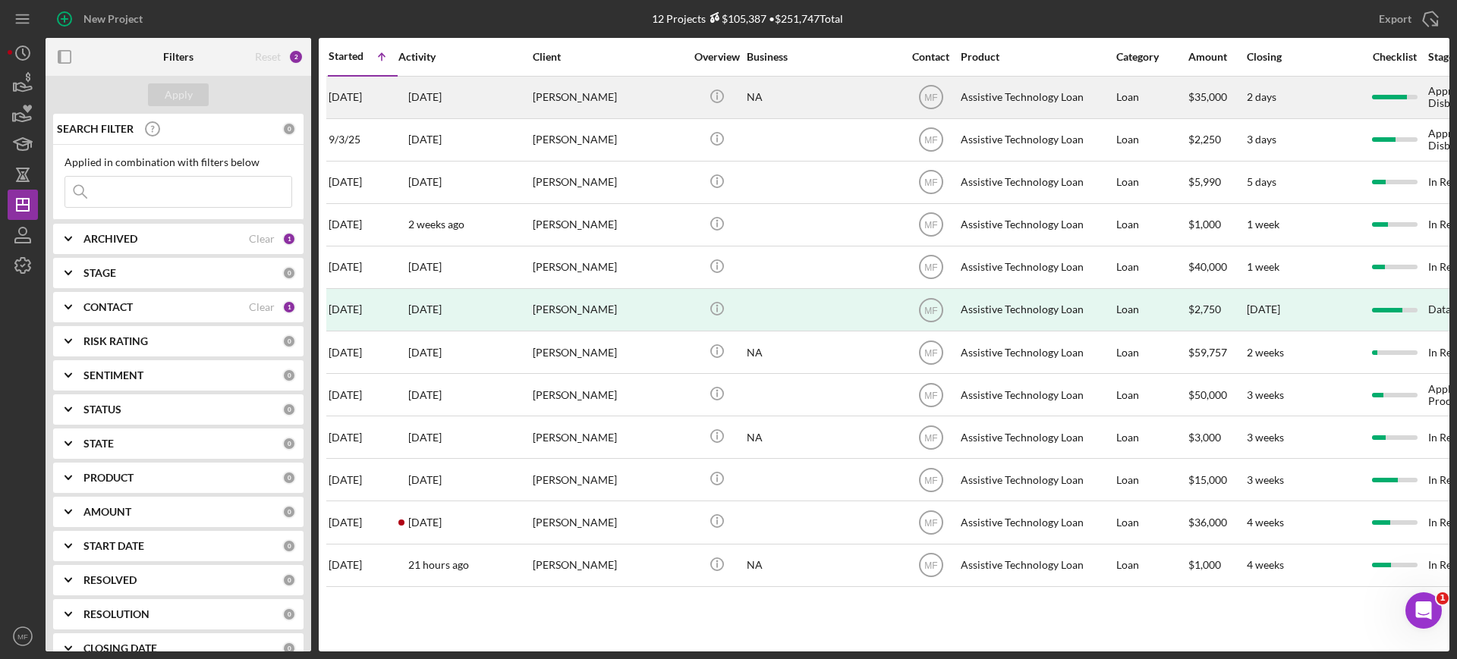
click at [655, 96] on div "[PERSON_NAME]" at bounding box center [609, 97] width 152 height 40
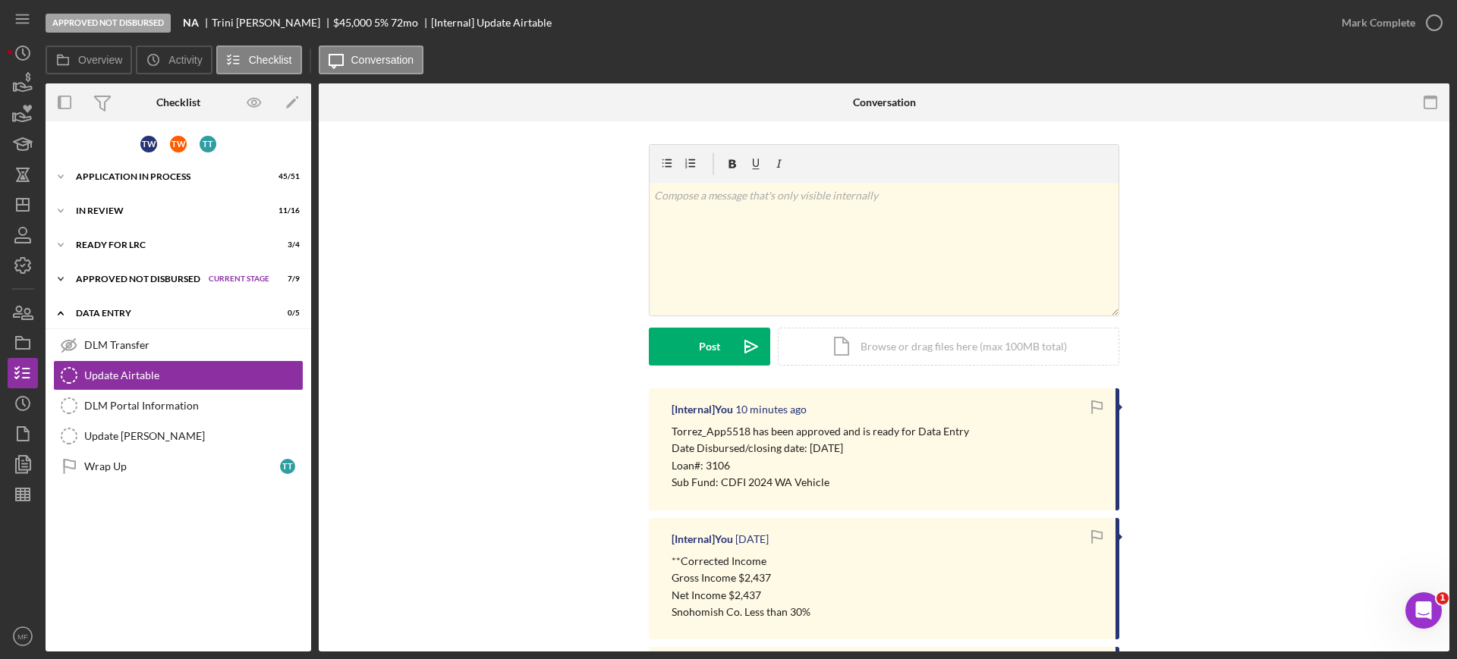
click at [130, 276] on div "Approved Not Disbursed" at bounding box center [138, 279] width 125 height 9
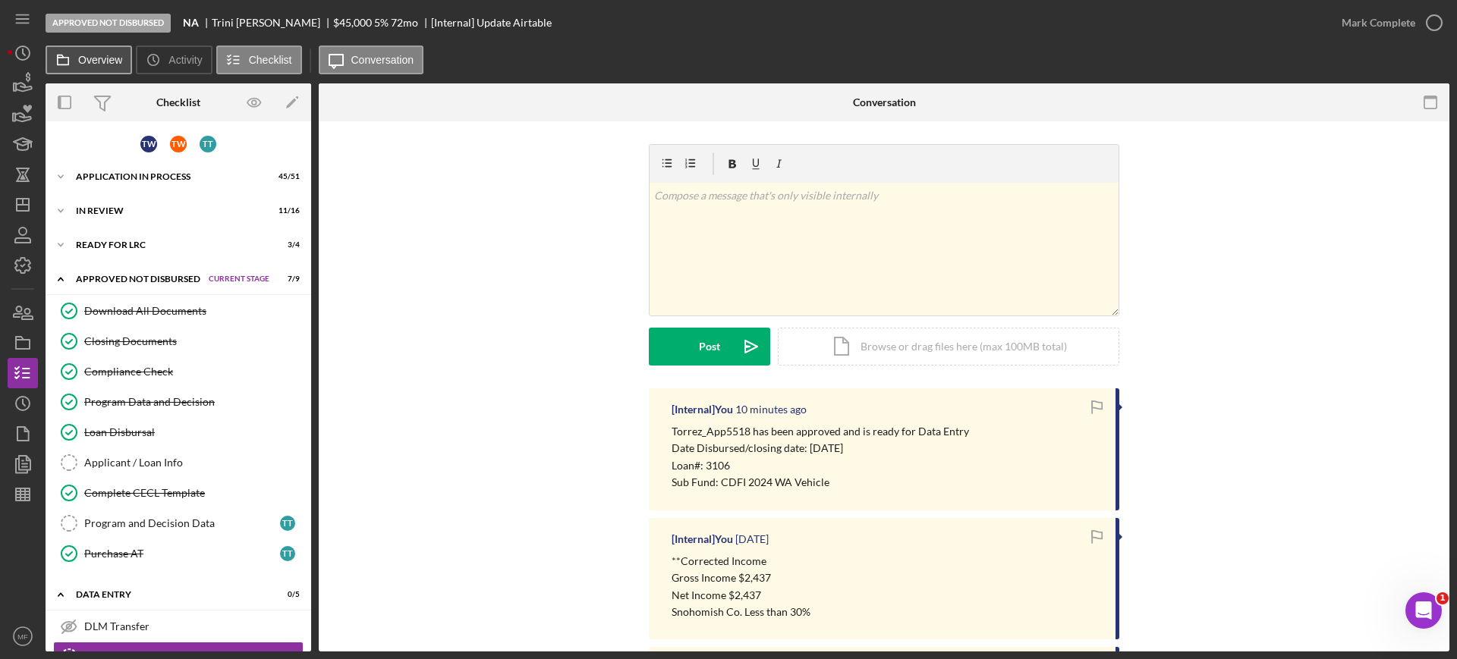
click at [57, 56] on icon at bounding box center [63, 60] width 30 height 30
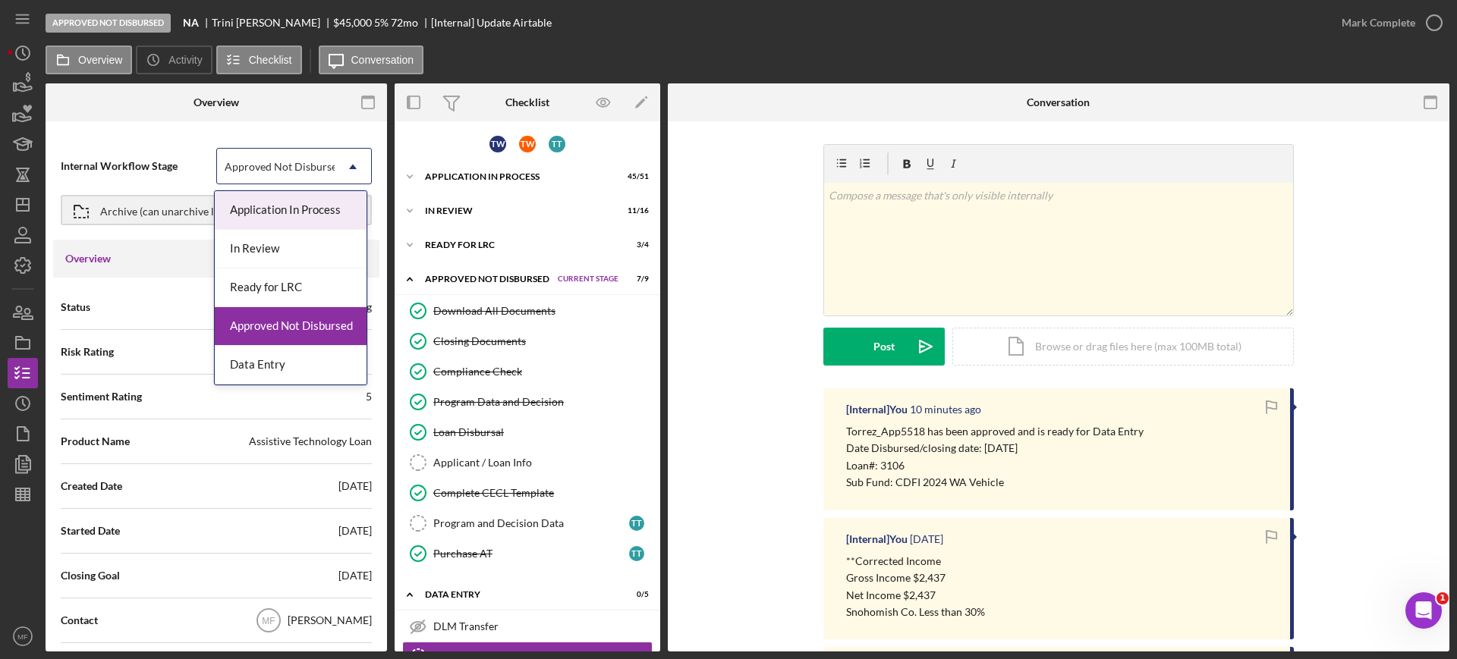
click at [301, 164] on div "Approved Not Disbursed" at bounding box center [284, 167] width 118 height 12
click at [253, 365] on div "Data Entry" at bounding box center [291, 365] width 152 height 39
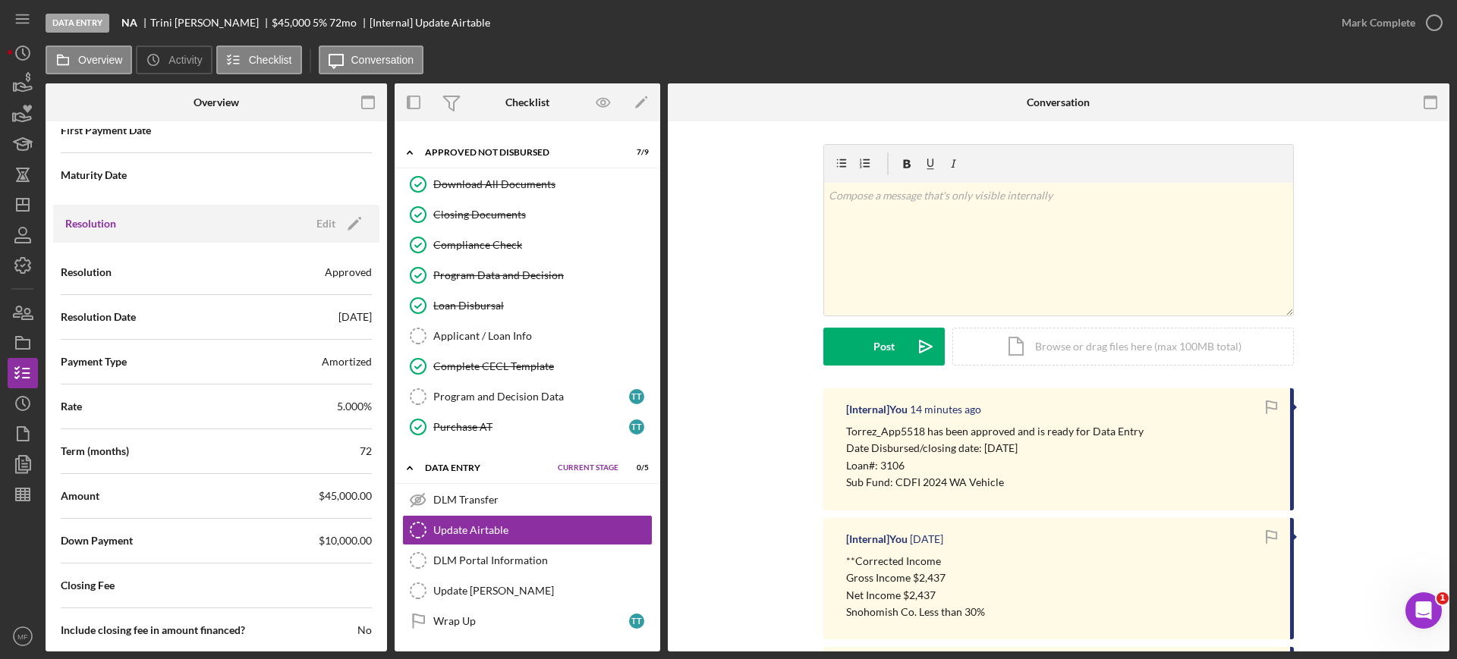
scroll to position [1935, 0]
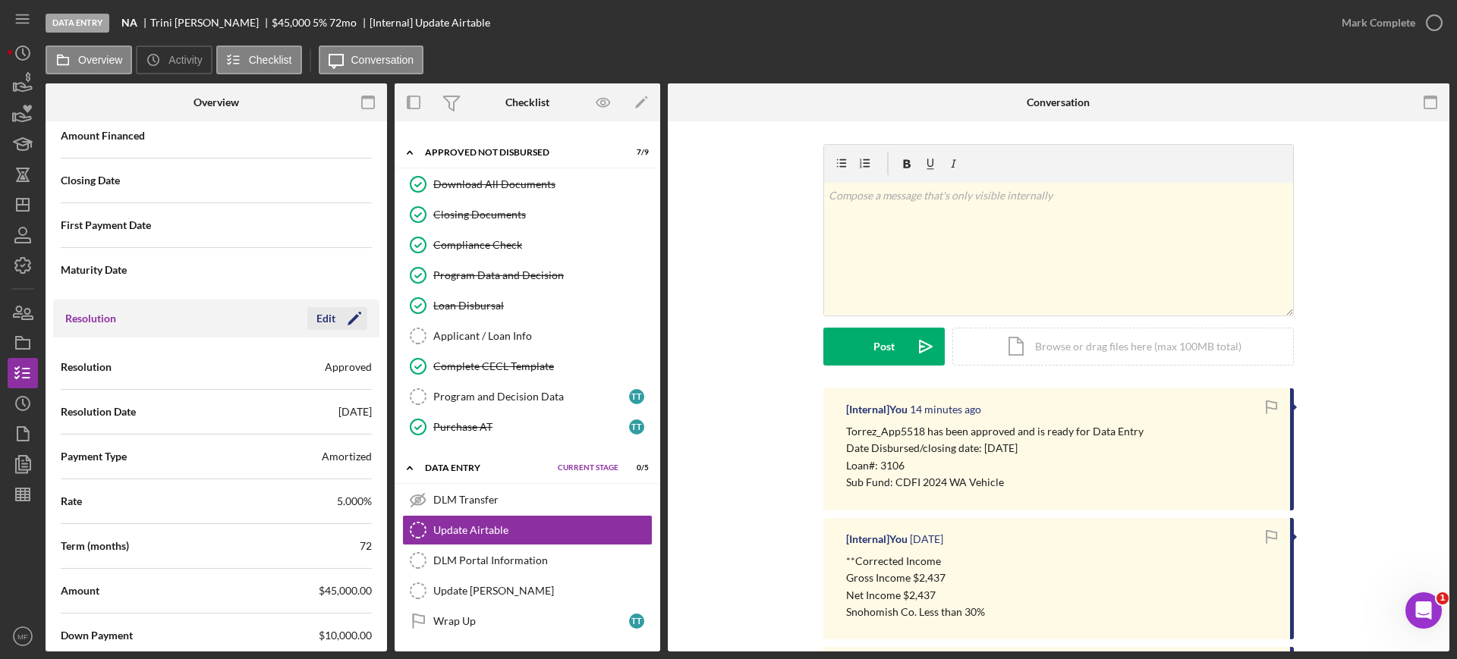
click at [321, 320] on div "Edit" at bounding box center [325, 318] width 19 height 23
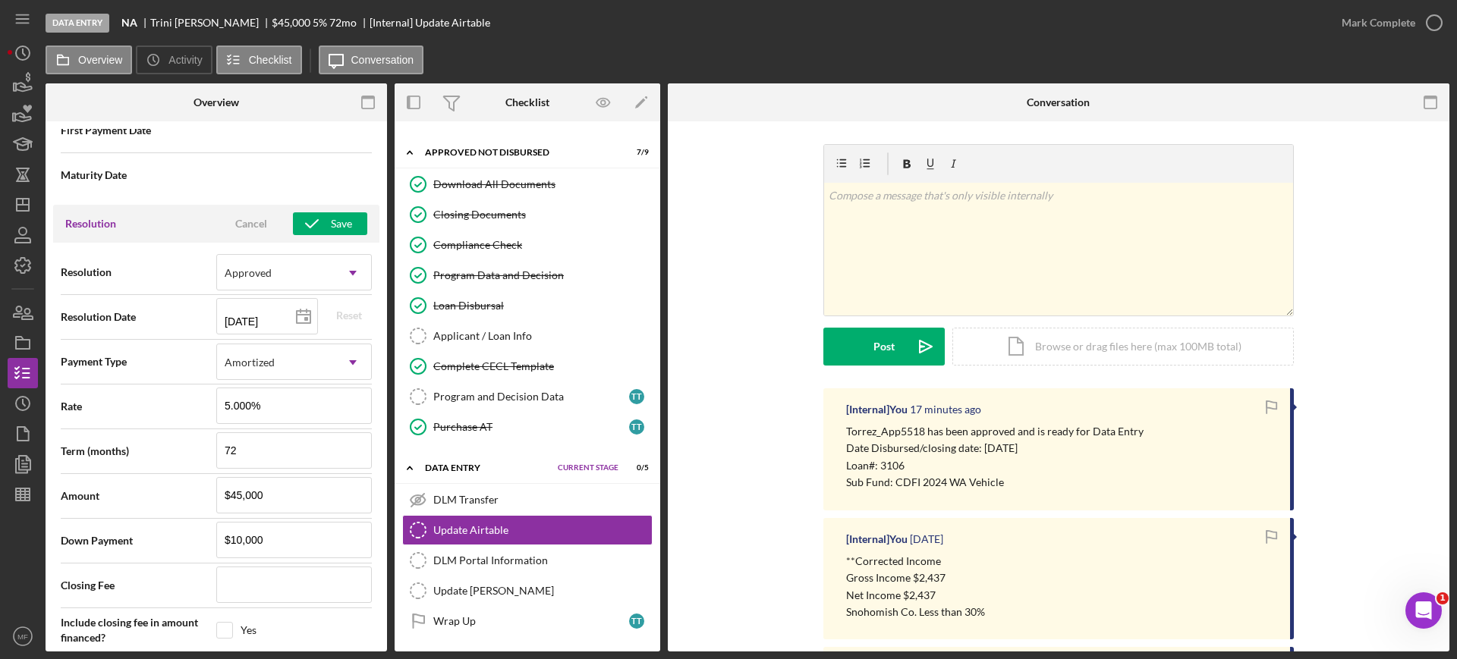
scroll to position [2125, 0]
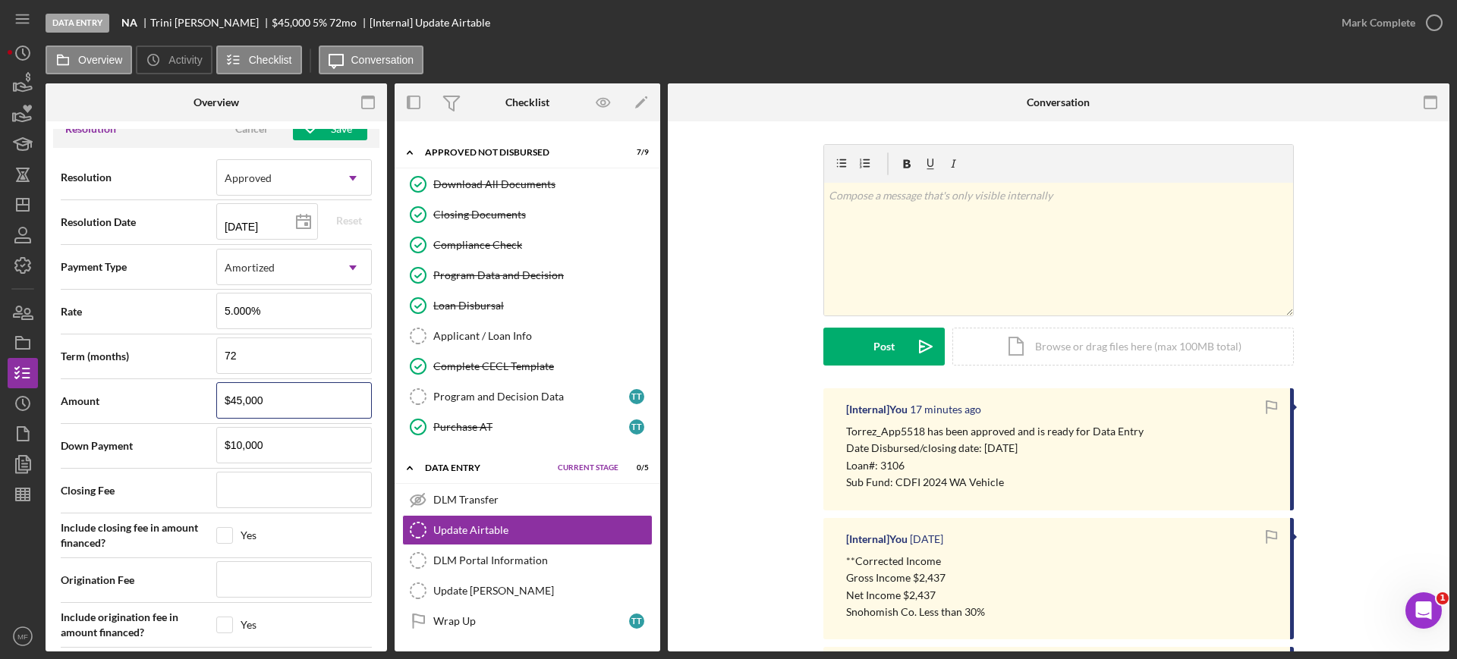
drag, startPoint x: 276, startPoint y: 399, endPoint x: 188, endPoint y: 398, distance: 88.0
click at [188, 398] on div "Amount $45,000" at bounding box center [216, 401] width 311 height 38
type input "$3"
type input "$39"
type input "$399"
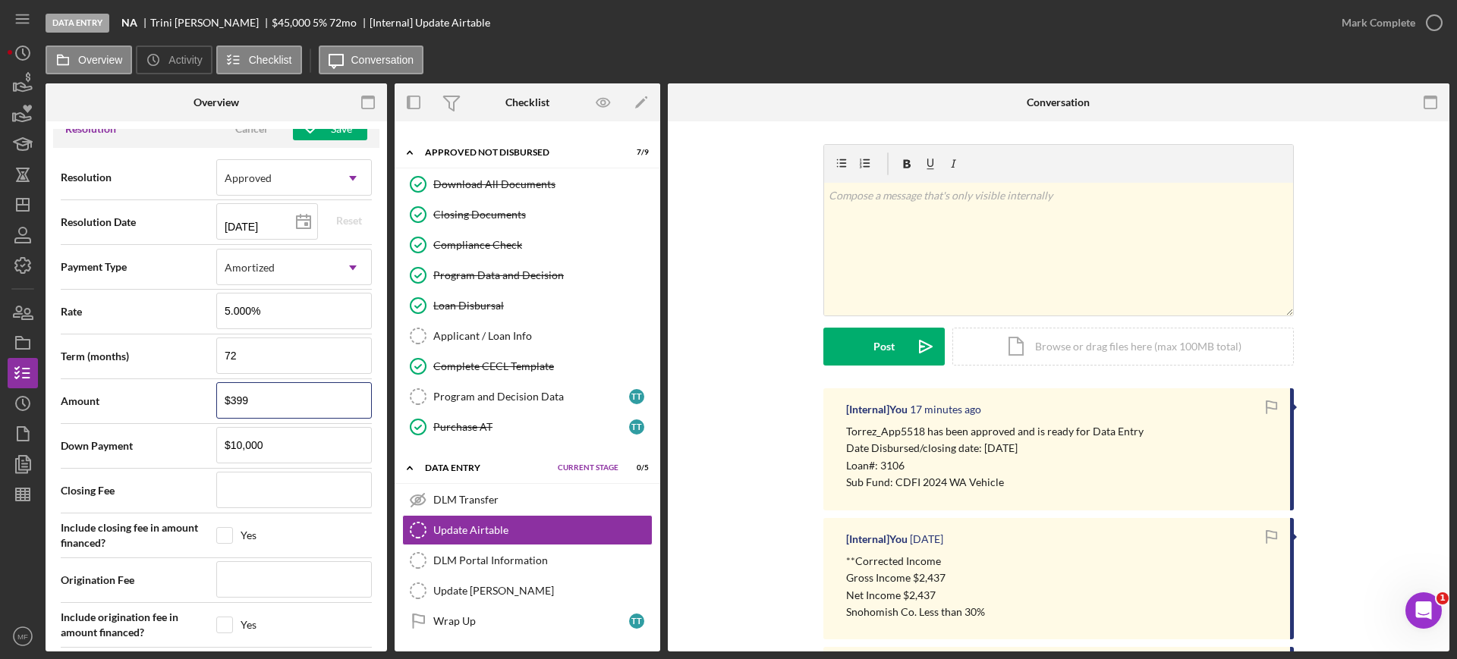
type input "$3,991"
type input "$39,917"
type input "$399,175"
type input "$3,991,759"
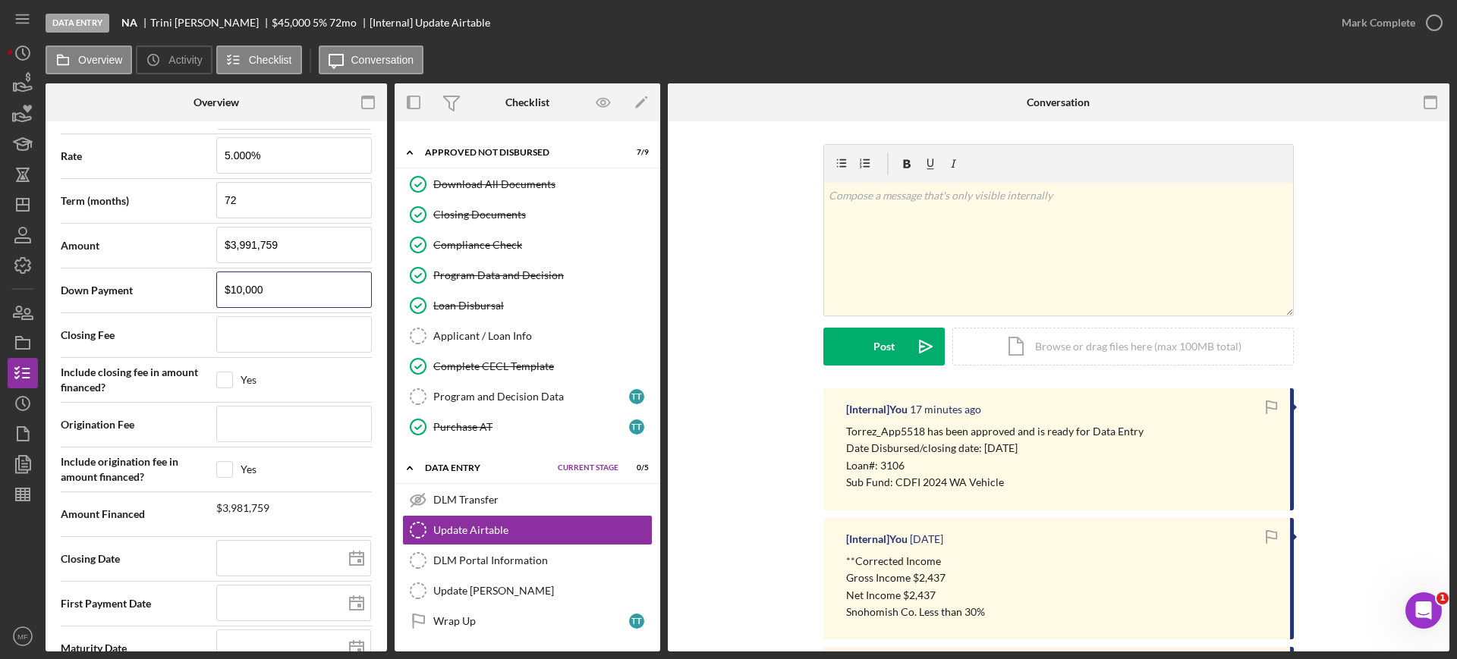
scroll to position [2315, 0]
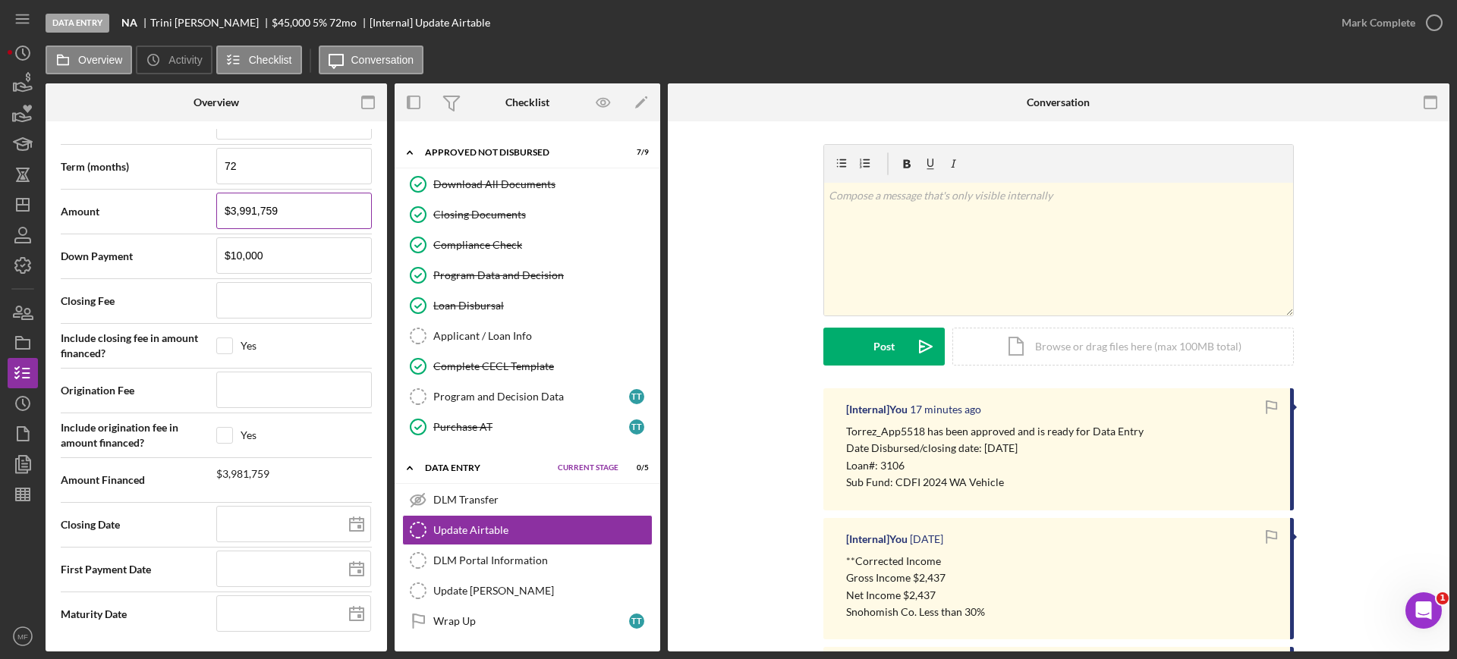
click at [283, 206] on input "$3,991,759" at bounding box center [294, 211] width 156 height 36
type input "$399,175"
type input "$39,917"
type input "$3,991"
type input "$399"
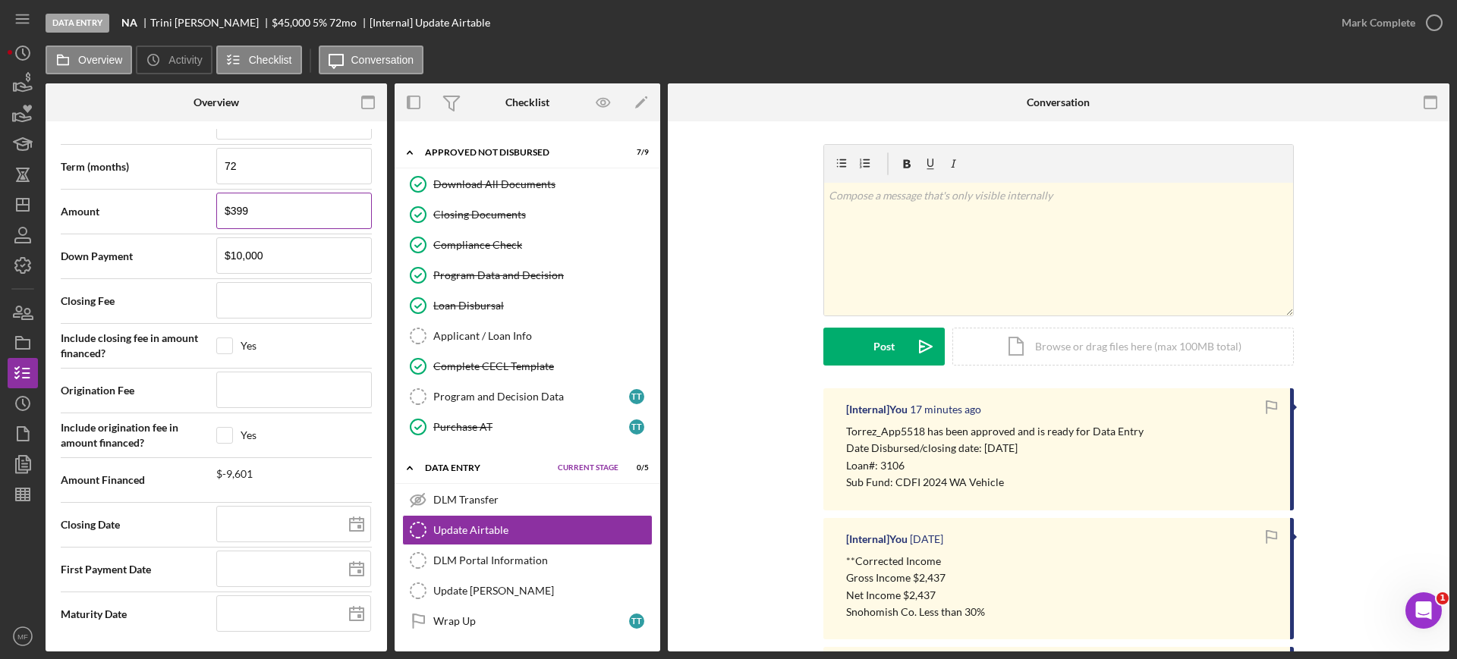
type input "$39"
type input "$3"
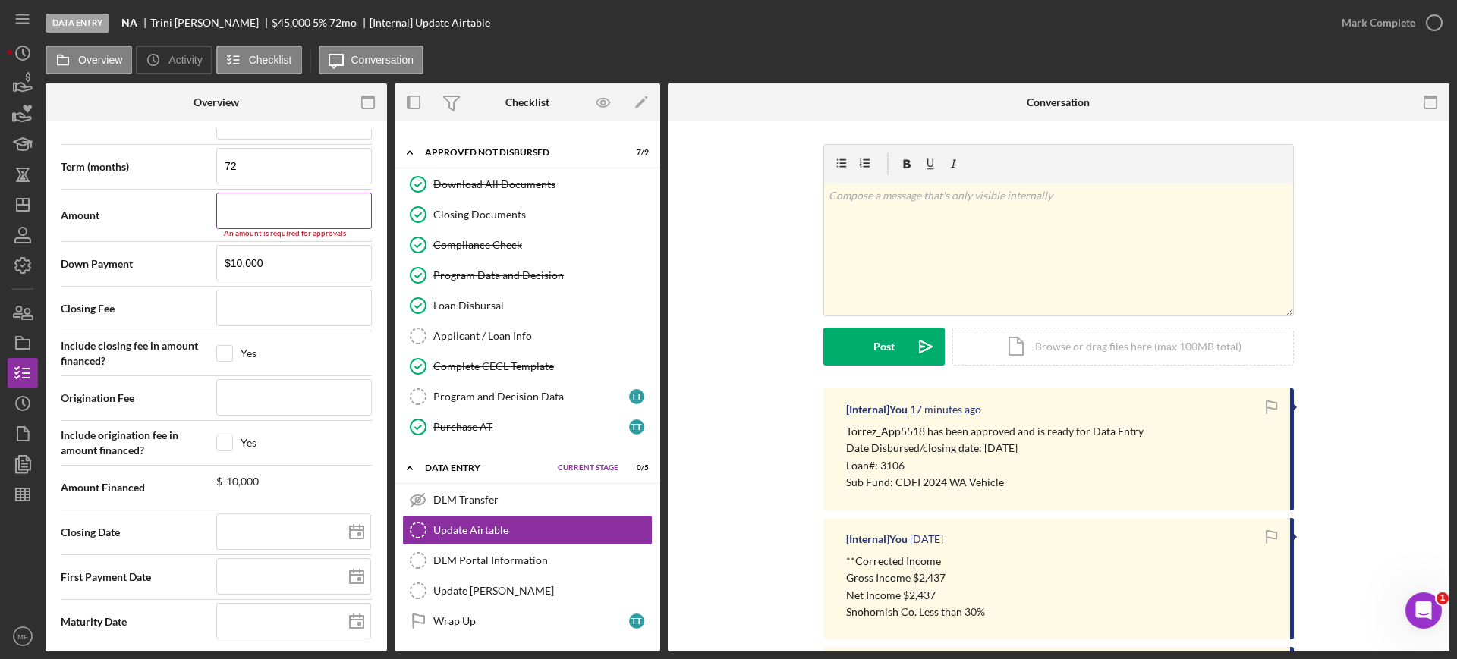
type input "$3"
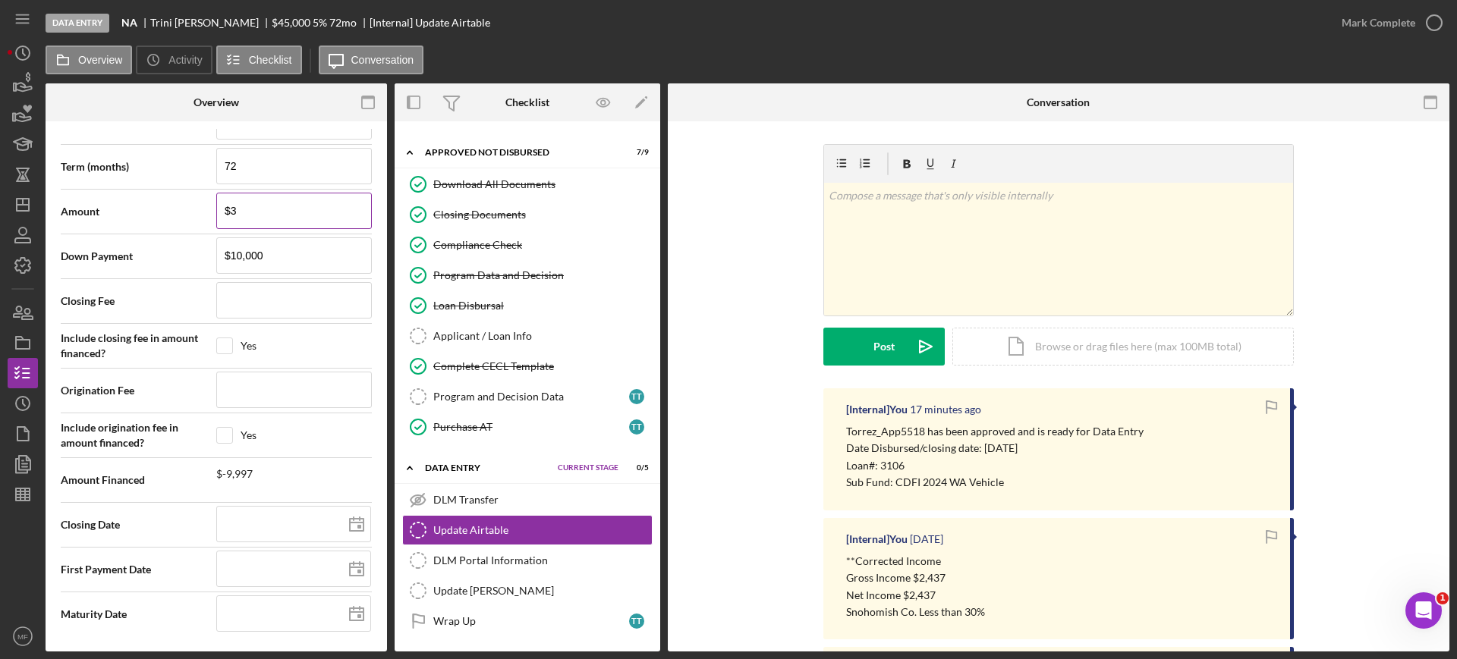
type input "$39"
type input "$399"
type input "$3,991"
type input "$39,917"
type input "$399,175"
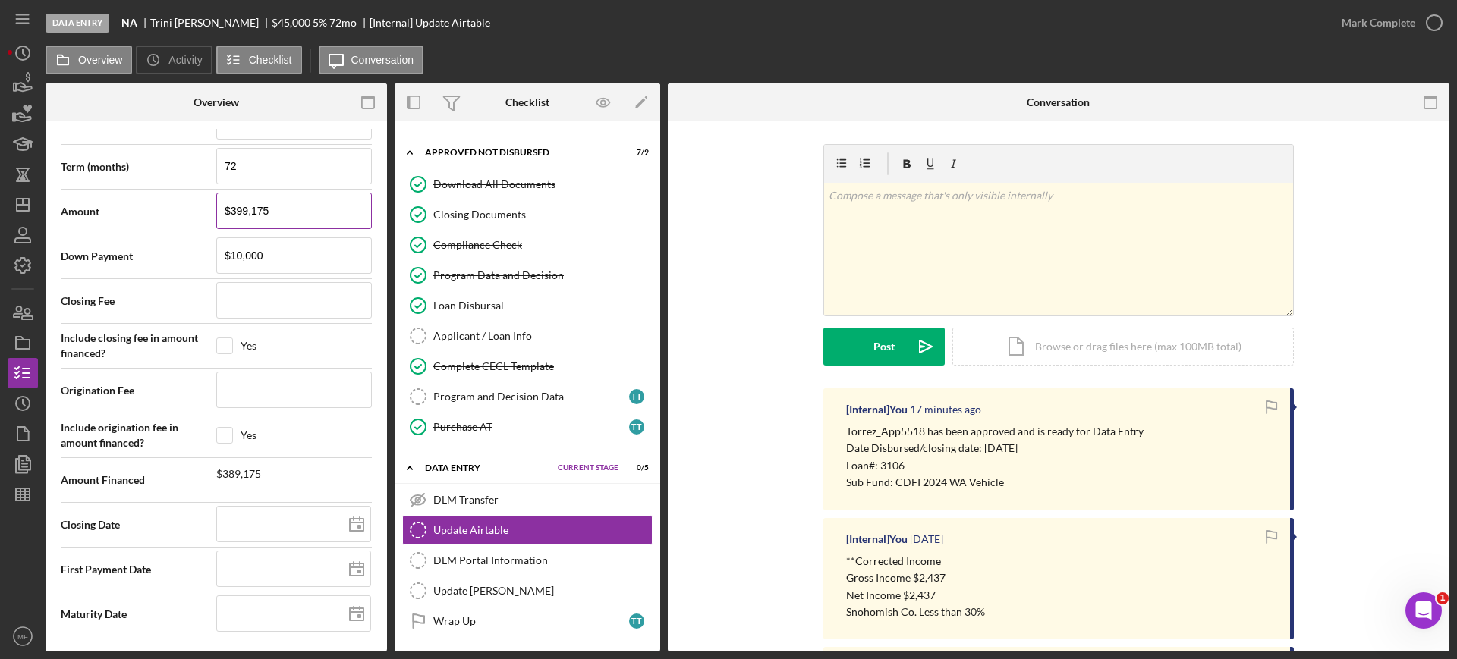
type input "$3,991,759"
type input "$399,175"
type input "$39,917"
type input "$3,991"
type input "$39,917"
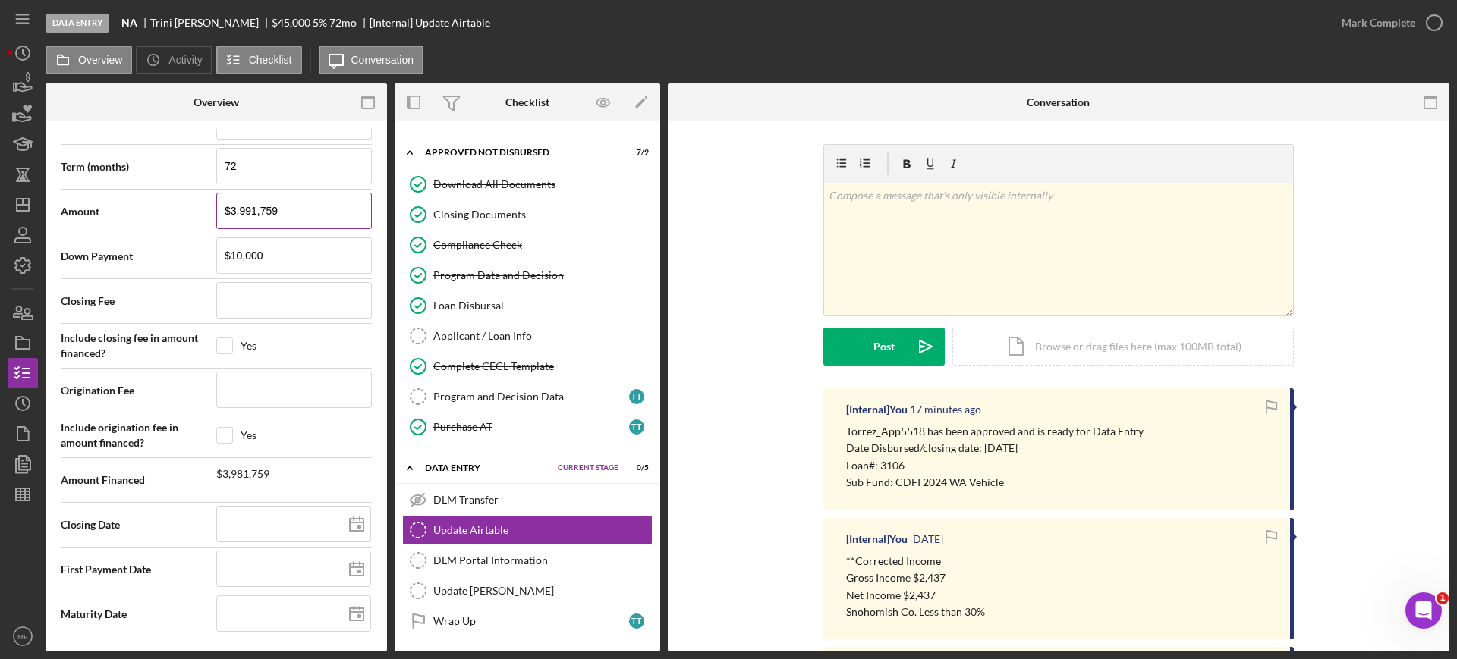
click at [291, 204] on input "$3,991,759" at bounding box center [294, 211] width 156 height 36
click at [272, 250] on input "$10,000" at bounding box center [294, 255] width 156 height 36
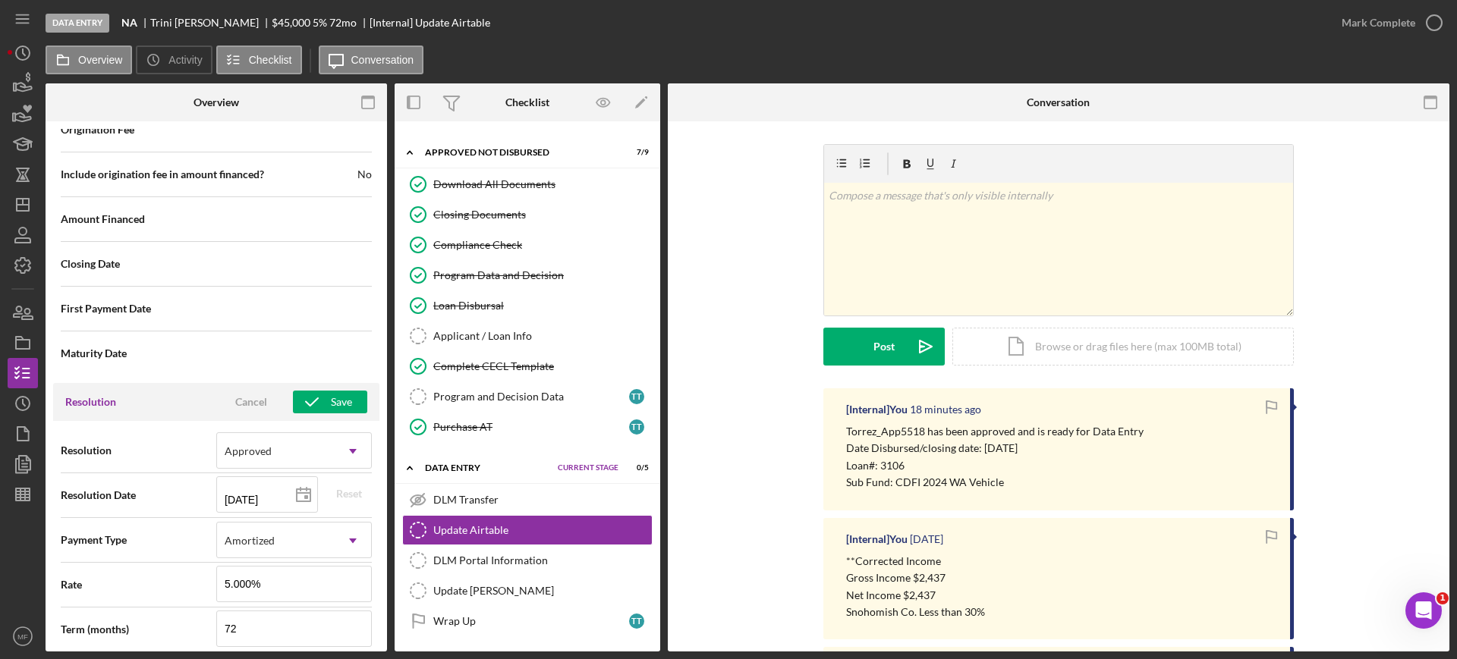
scroll to position [2030, 0]
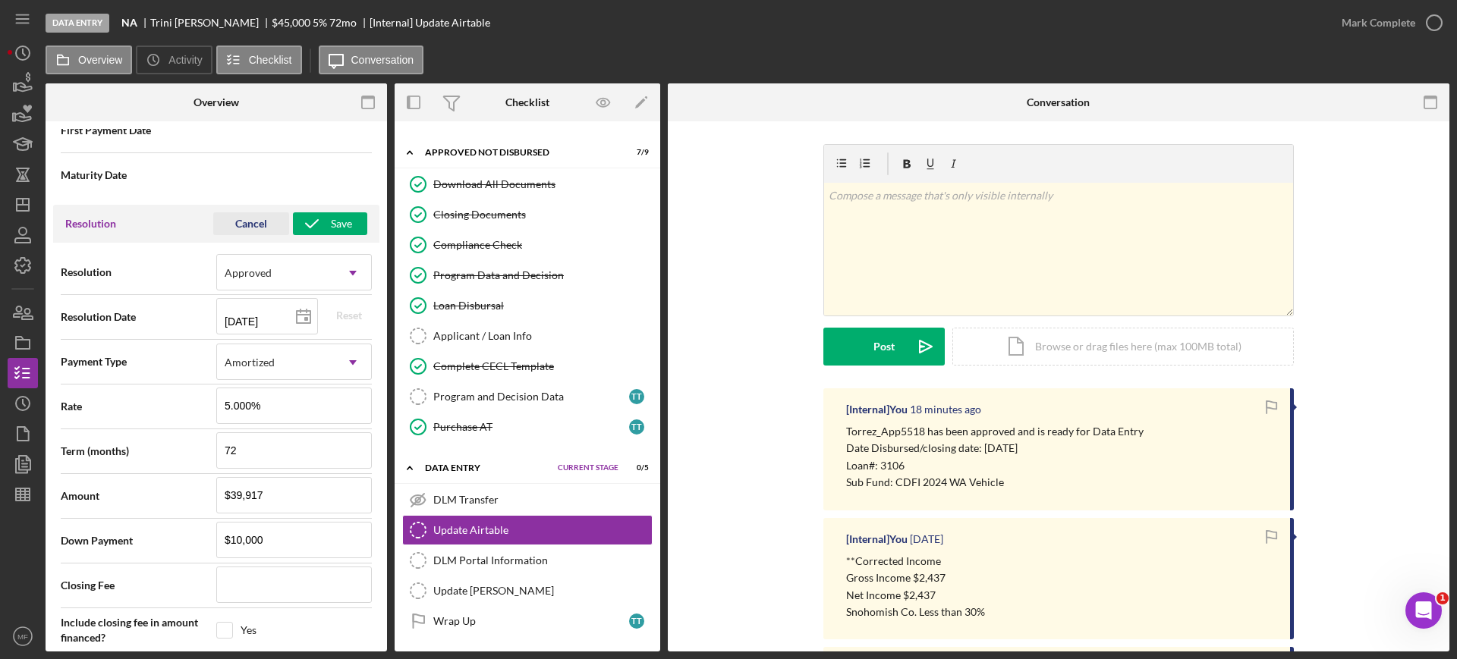
click at [247, 225] on div "Cancel" at bounding box center [251, 223] width 32 height 23
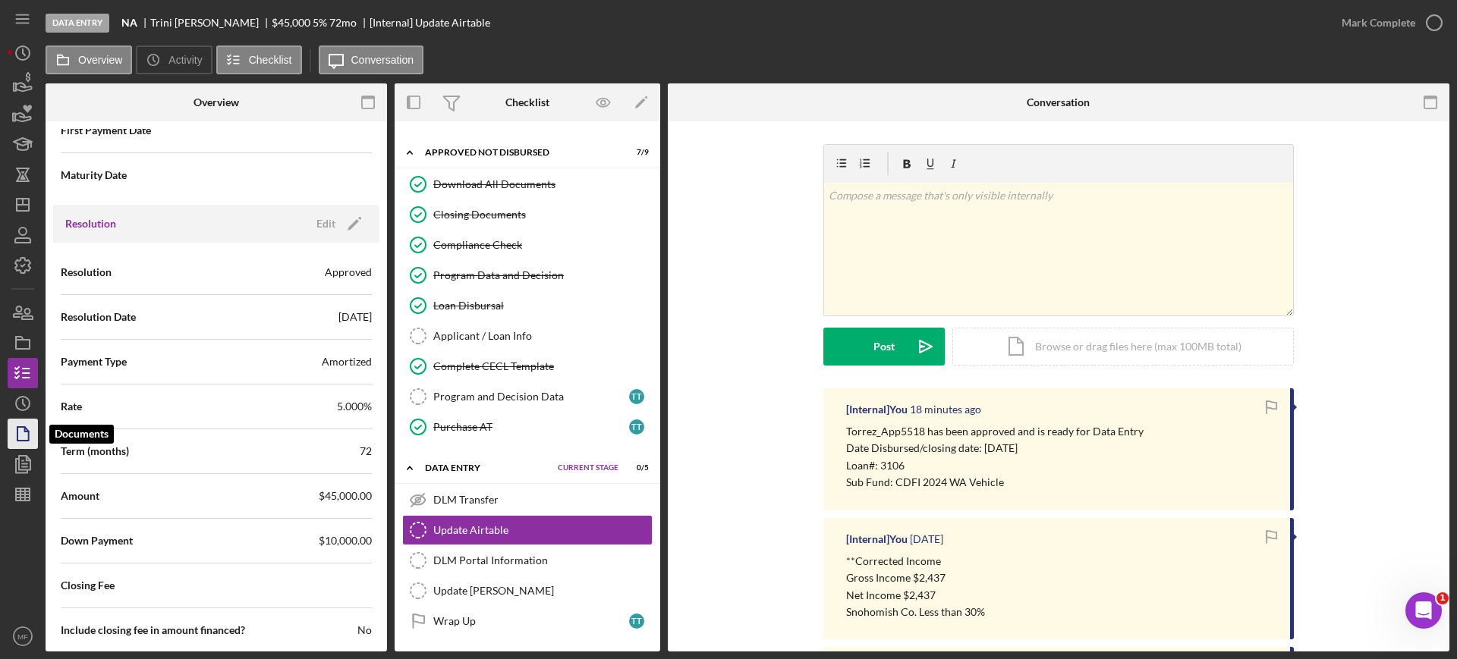
click at [20, 439] on icon "button" at bounding box center [23, 434] width 38 height 38
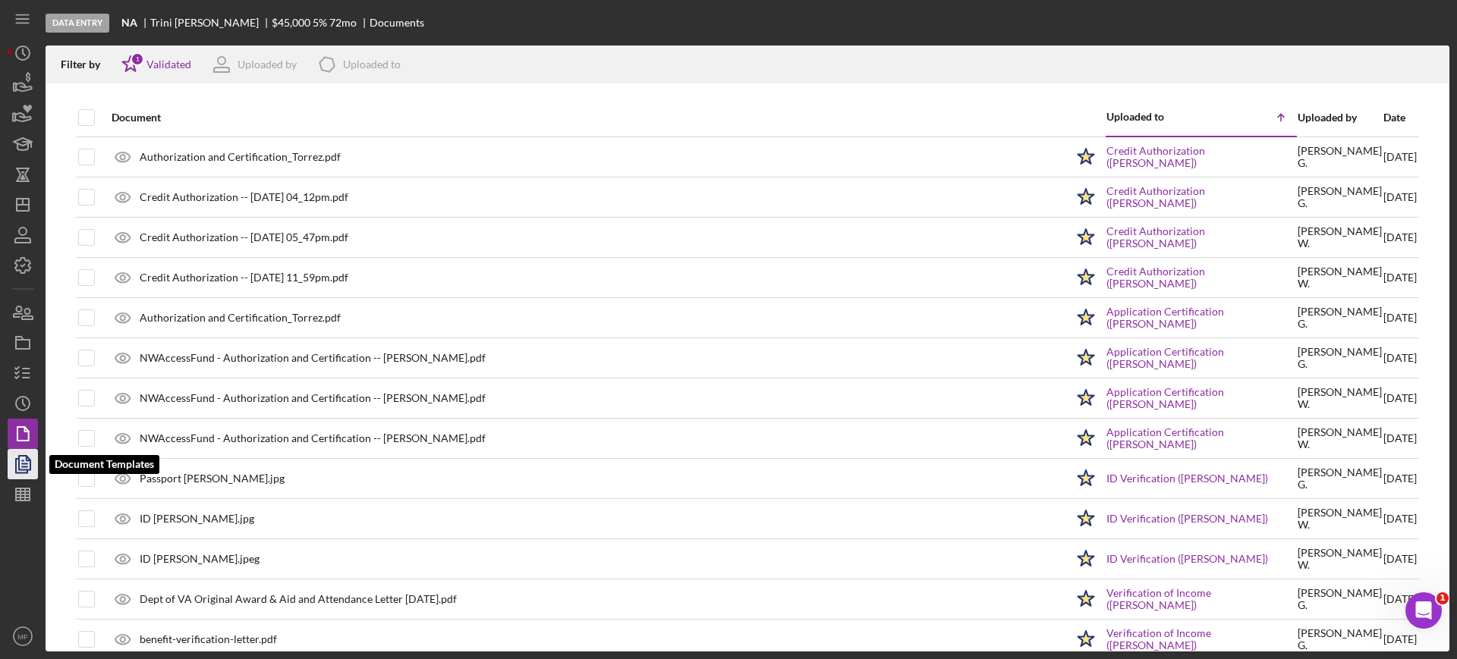
click at [23, 459] on icon "button" at bounding box center [23, 464] width 38 height 38
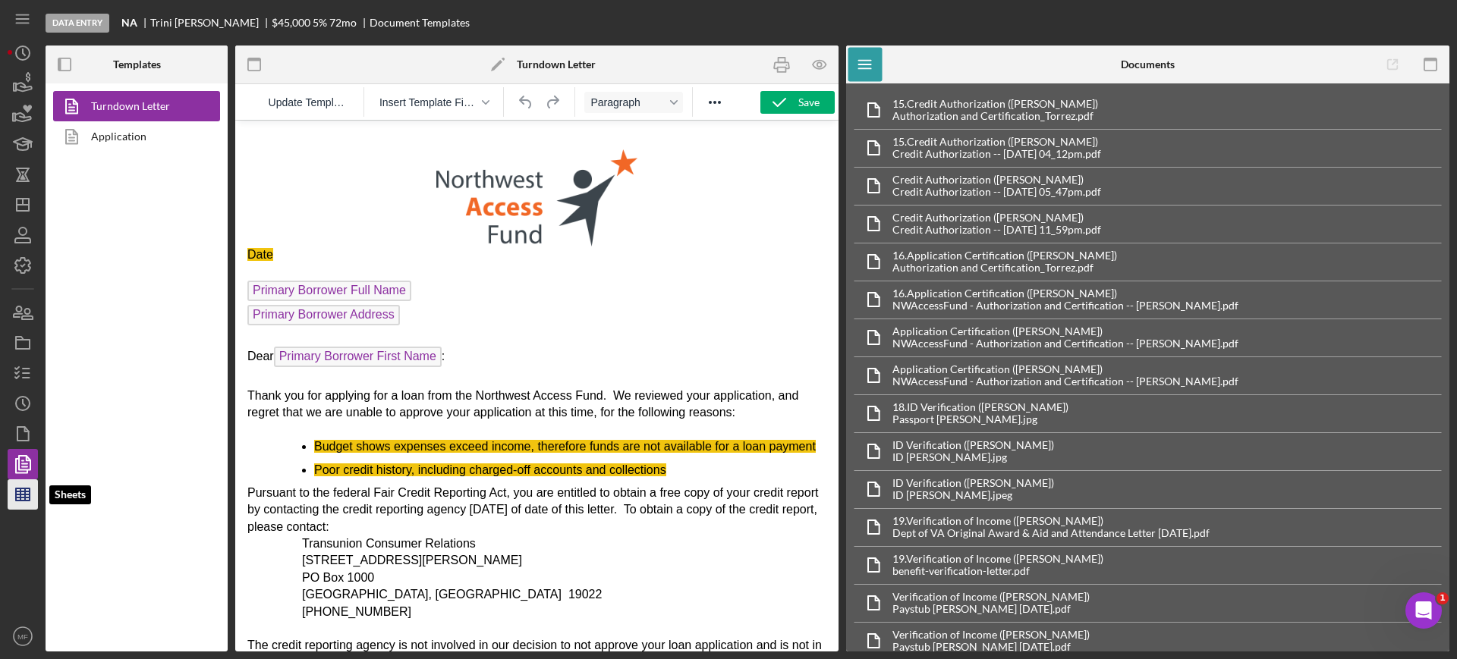
click at [20, 497] on line "button" at bounding box center [20, 495] width 0 height 12
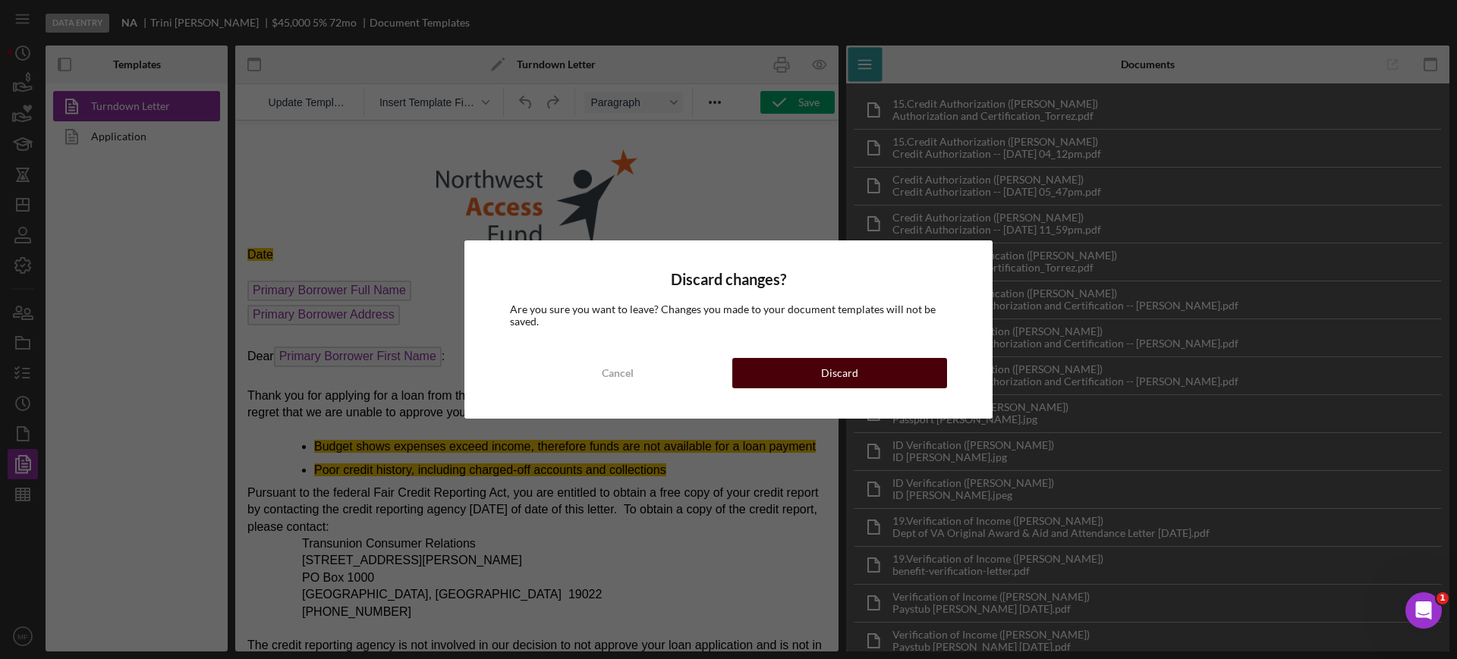
click at [835, 367] on div "Discard" at bounding box center [839, 373] width 37 height 30
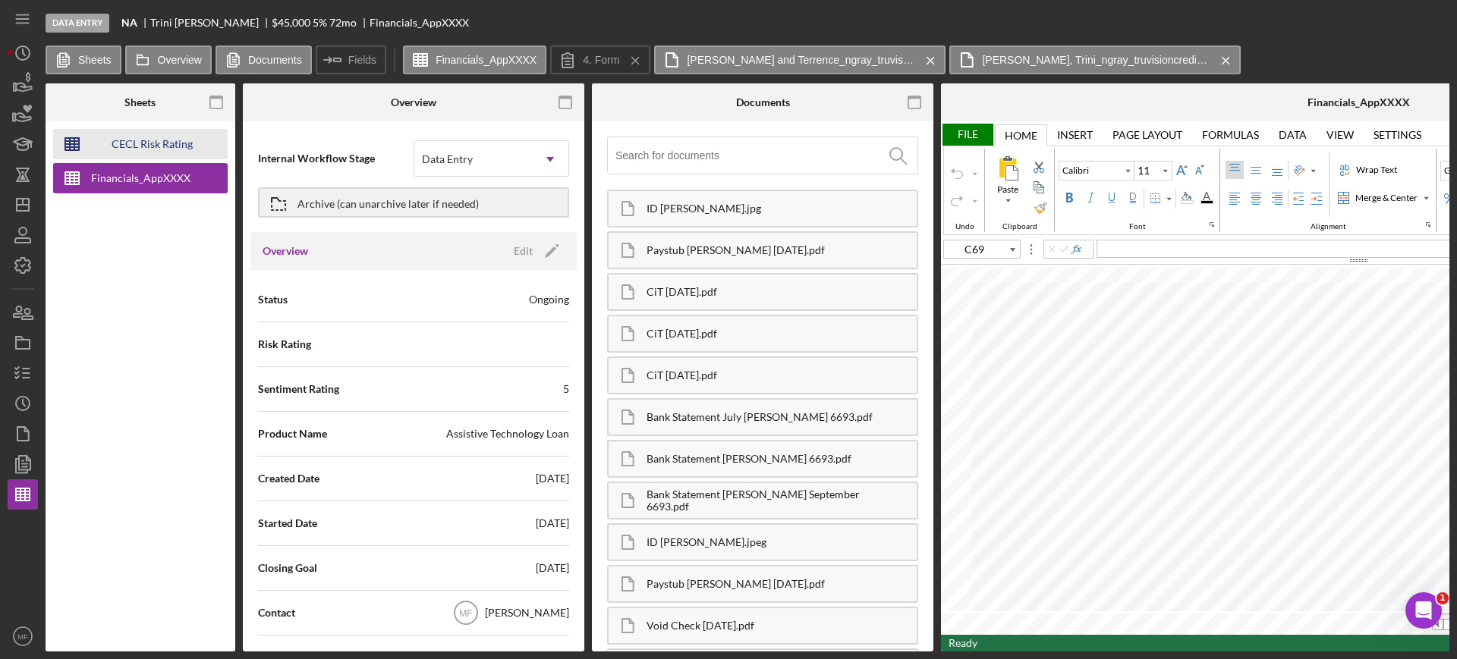
click at [162, 149] on div "CECL Risk Rating Template" at bounding box center [151, 144] width 121 height 30
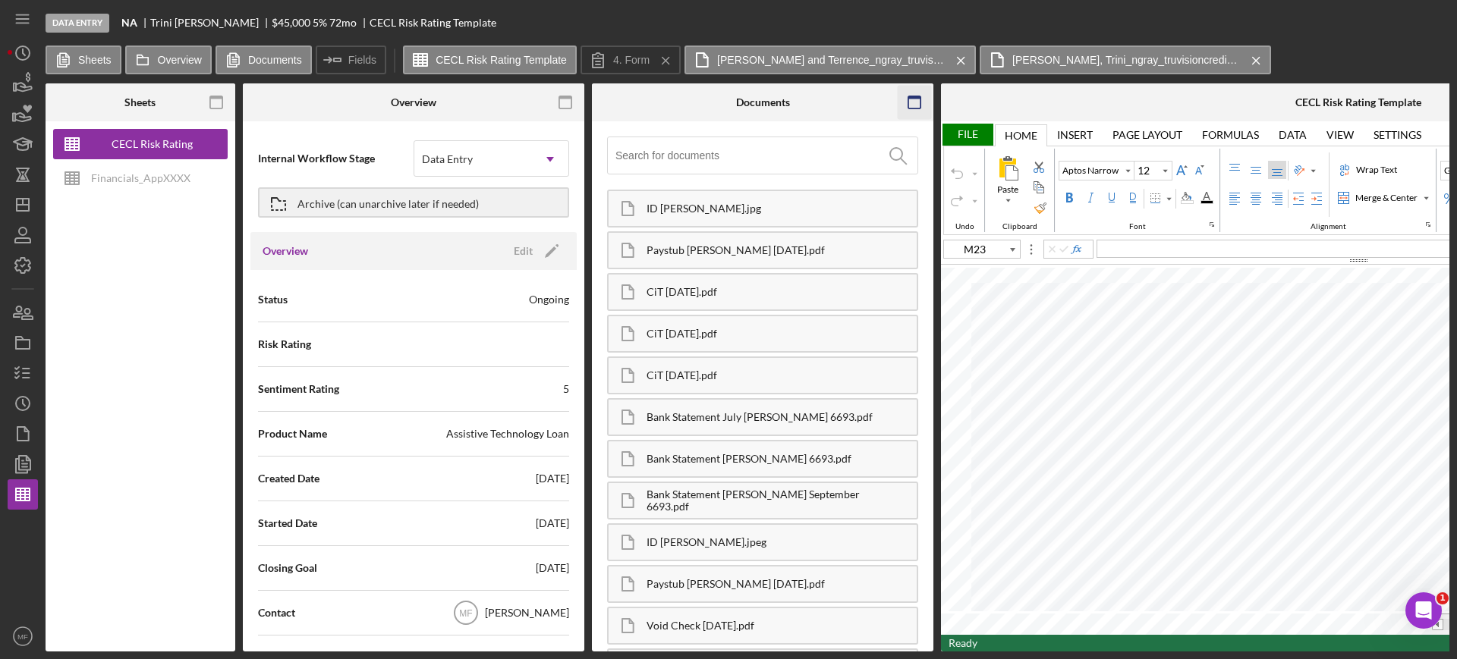
click at [913, 102] on icon "button" at bounding box center [914, 103] width 34 height 34
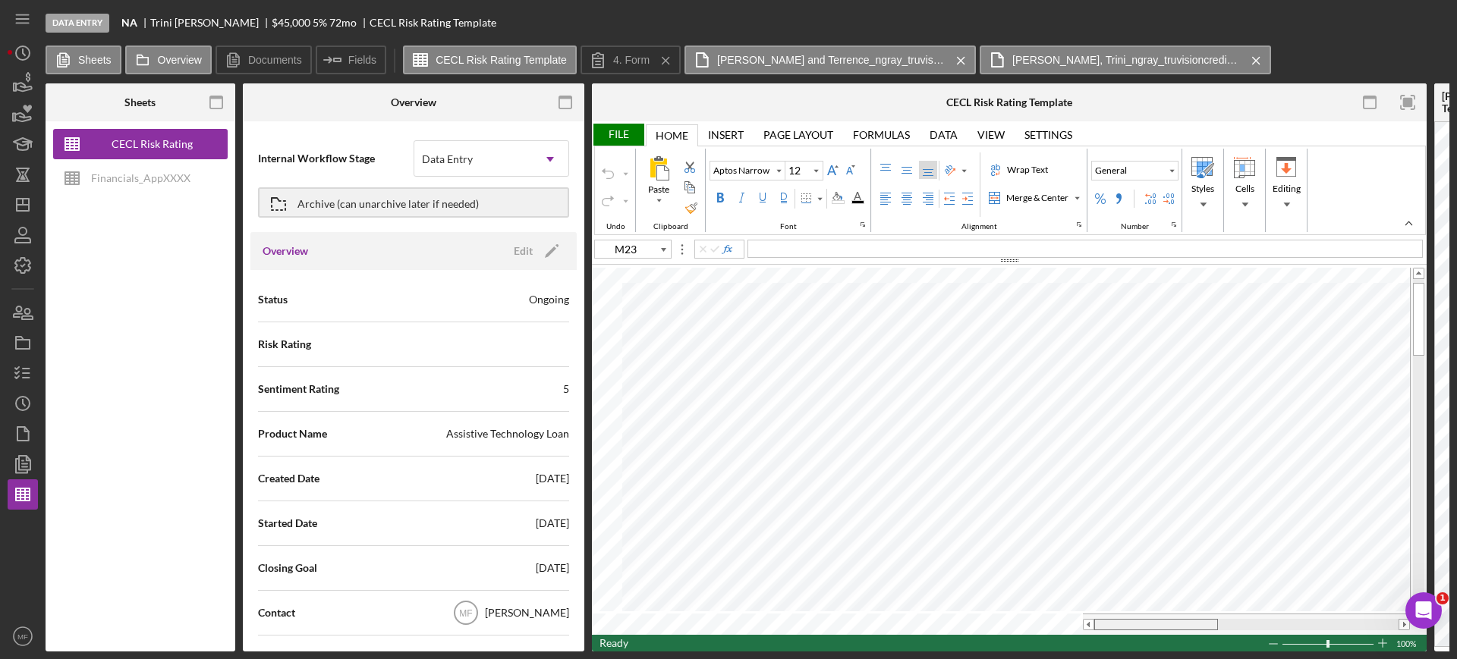
drag, startPoint x: 1177, startPoint y: 616, endPoint x: 1137, endPoint y: 620, distance: 39.6
click at [1137, 620] on div at bounding box center [1156, 624] width 124 height 11
click at [626, 134] on div "File" at bounding box center [618, 135] width 52 height 22
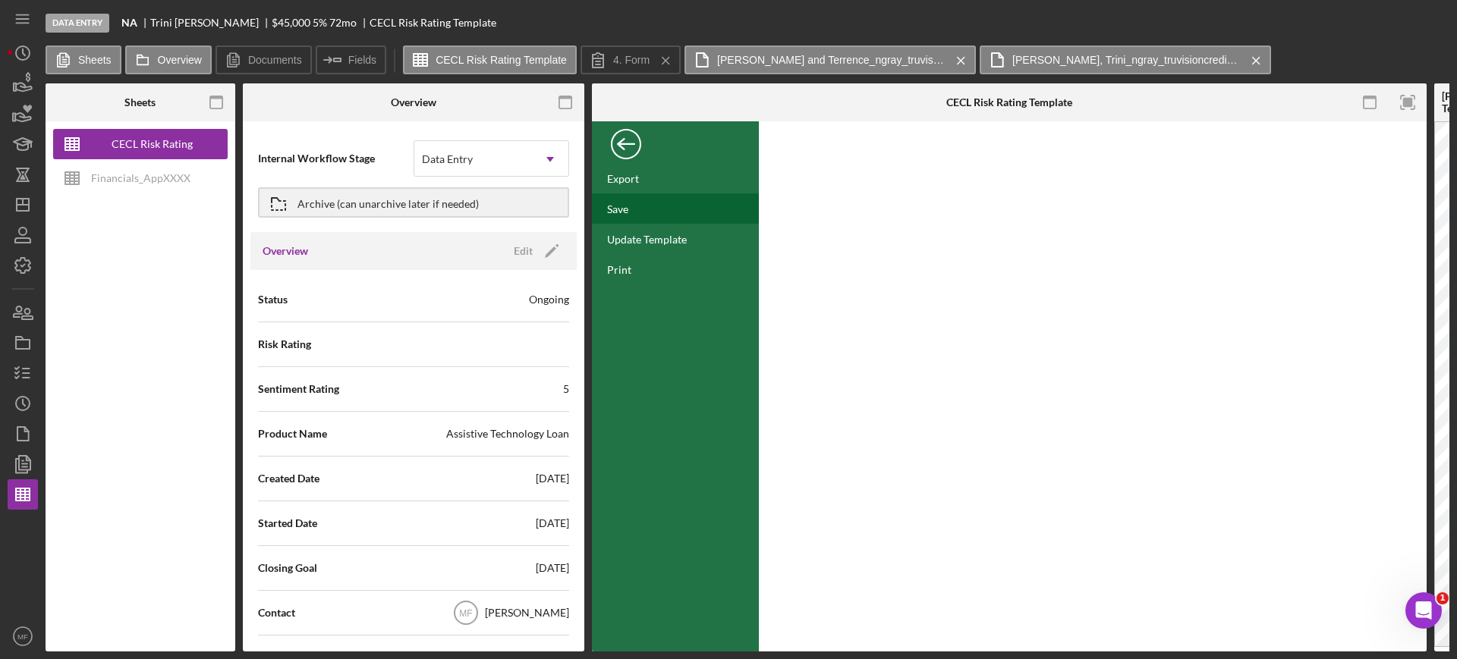
click at [627, 215] on div "Save" at bounding box center [675, 208] width 167 height 30
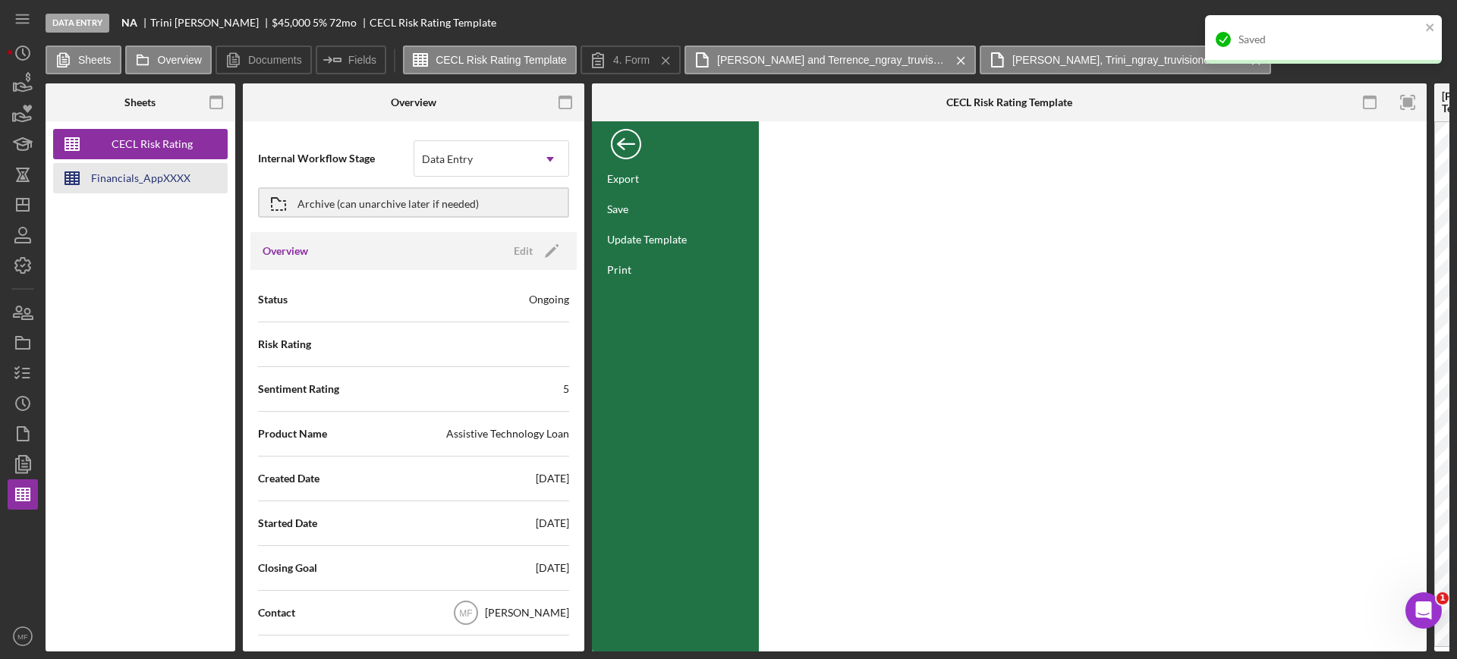
click at [124, 178] on div "Financials_AppXXXX" at bounding box center [140, 178] width 99 height 30
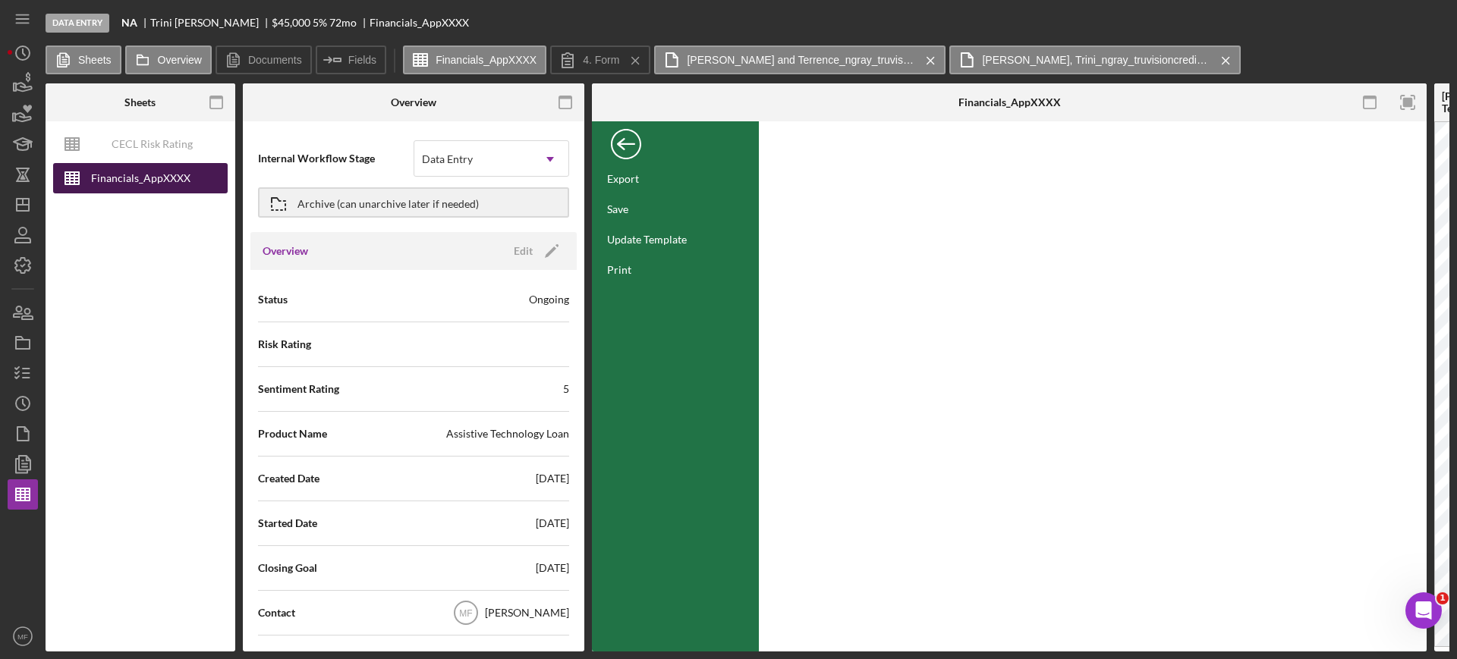
click at [126, 174] on div "Financials_AppXXXX" at bounding box center [140, 178] width 99 height 30
click at [630, 140] on div "Back" at bounding box center [626, 140] width 30 height 30
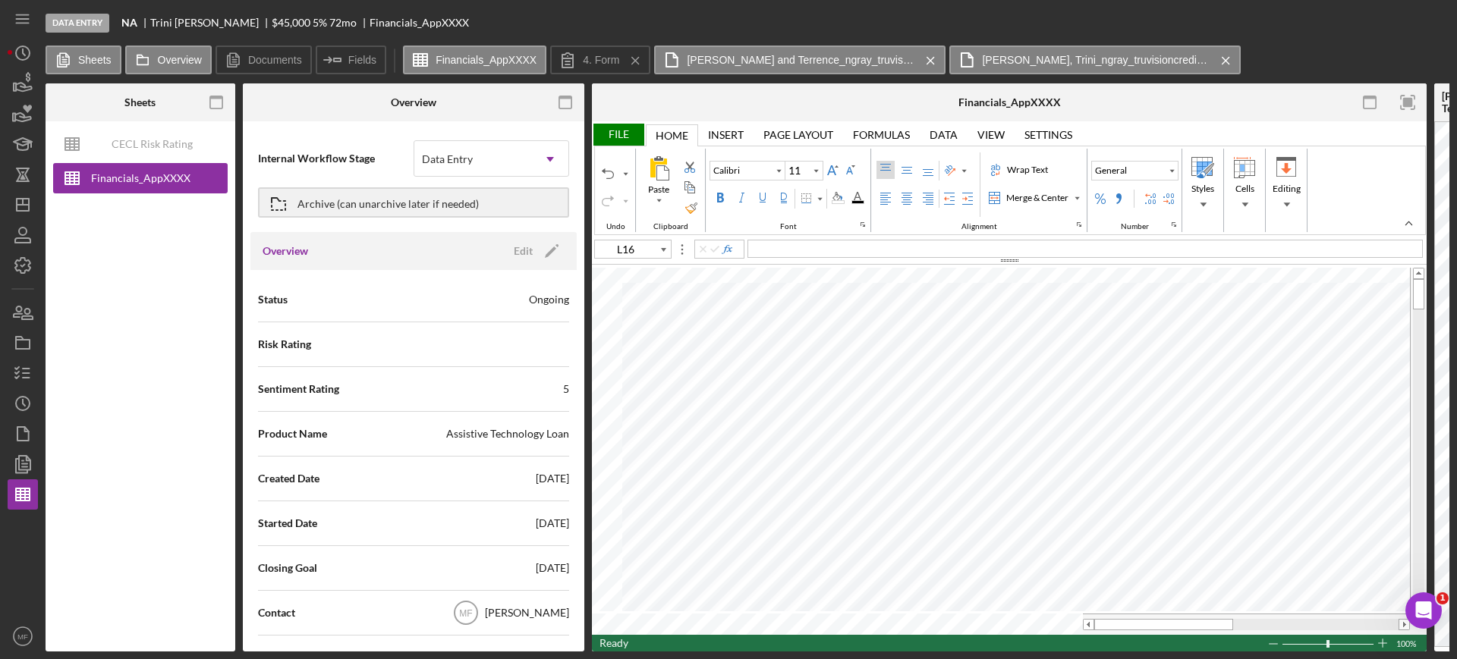
click at [618, 130] on div "File" at bounding box center [618, 135] width 52 height 22
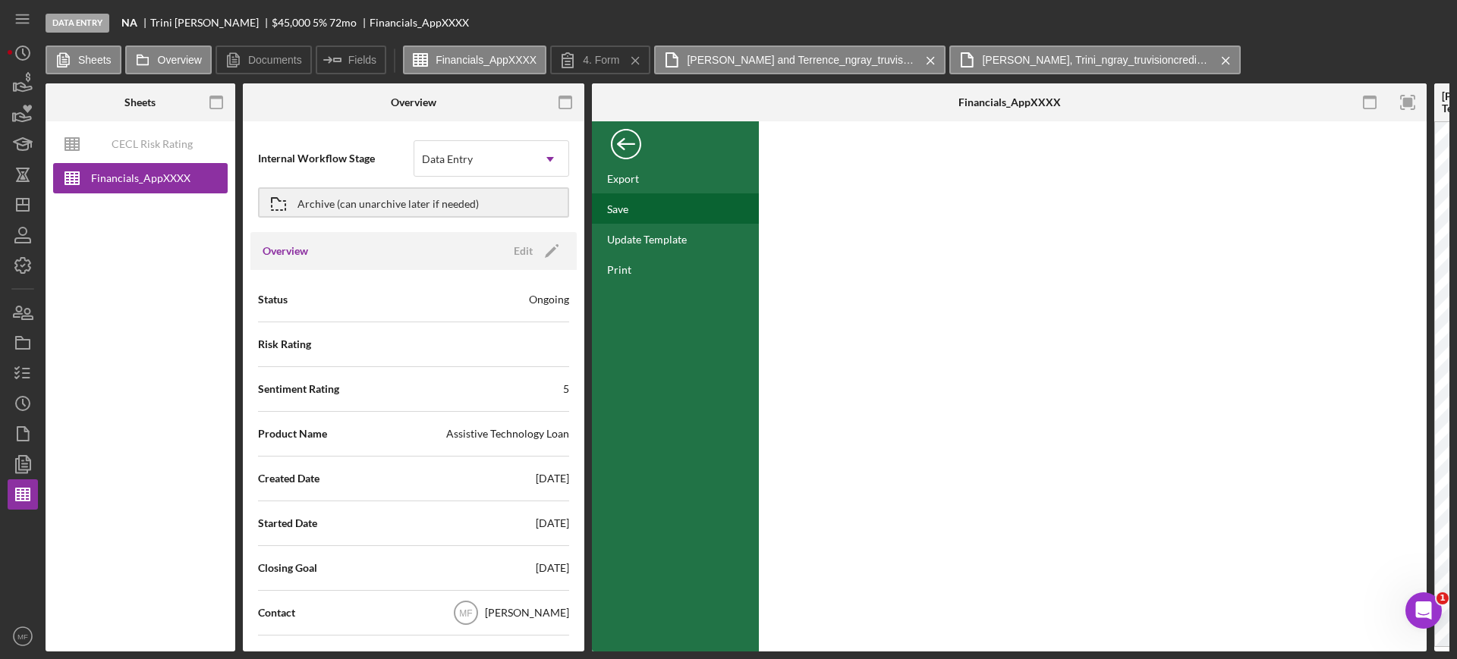
click at [629, 205] on div "Save" at bounding box center [675, 208] width 167 height 30
click at [634, 145] on div "Back" at bounding box center [626, 140] width 30 height 30
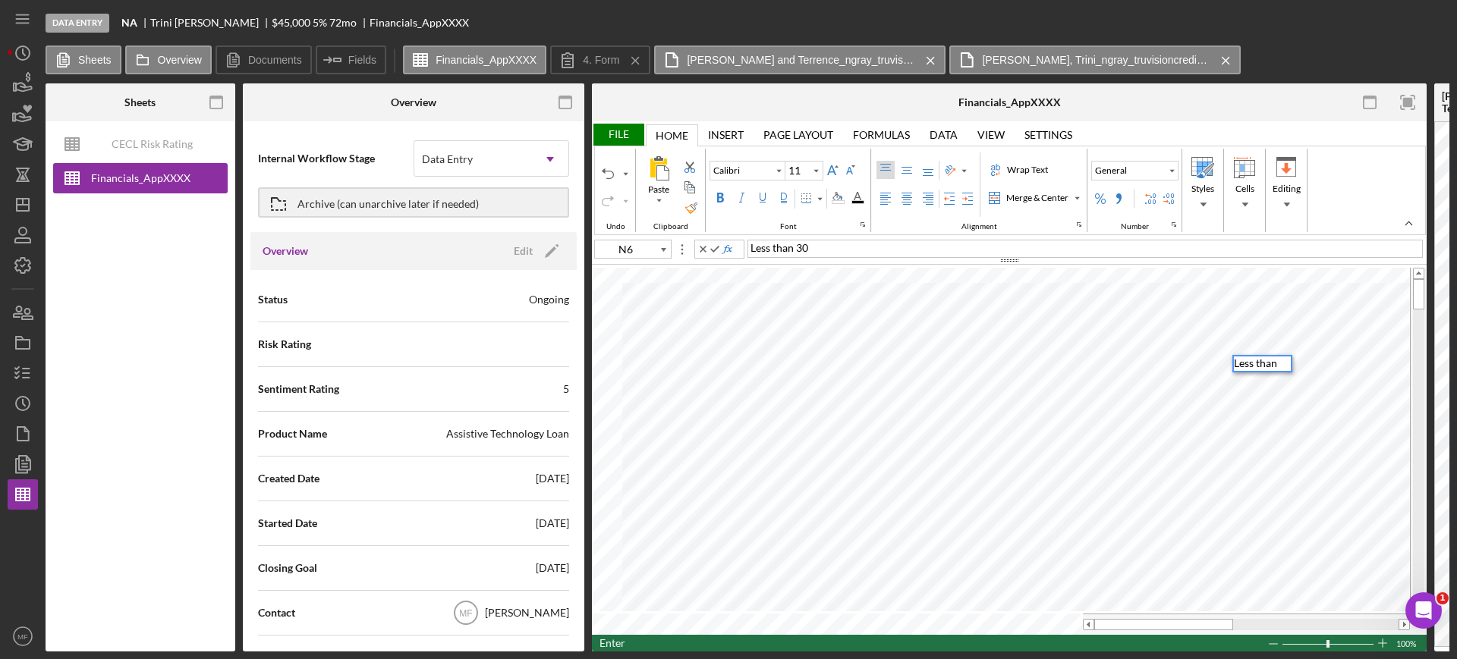
scroll to position [12, 0]
click at [627, 132] on div "File" at bounding box center [618, 135] width 52 height 22
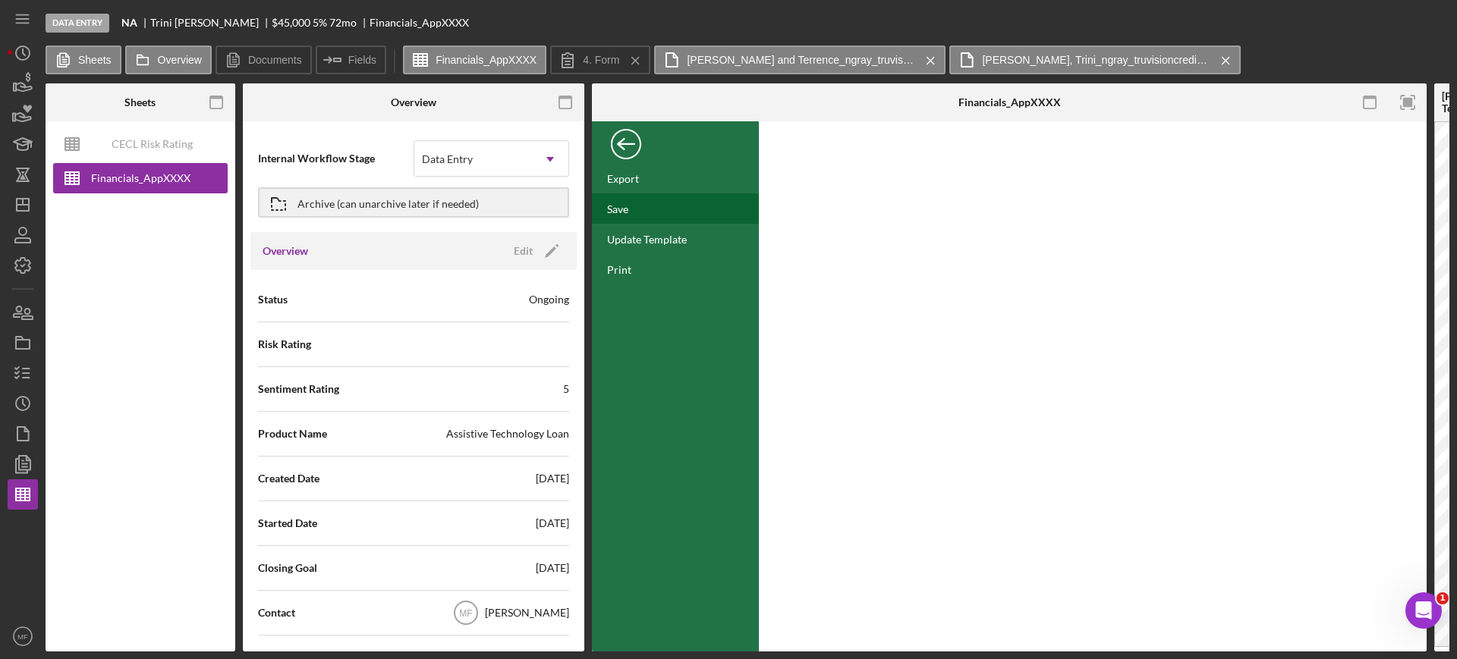
click at [628, 203] on div "Save" at bounding box center [617, 209] width 21 height 13
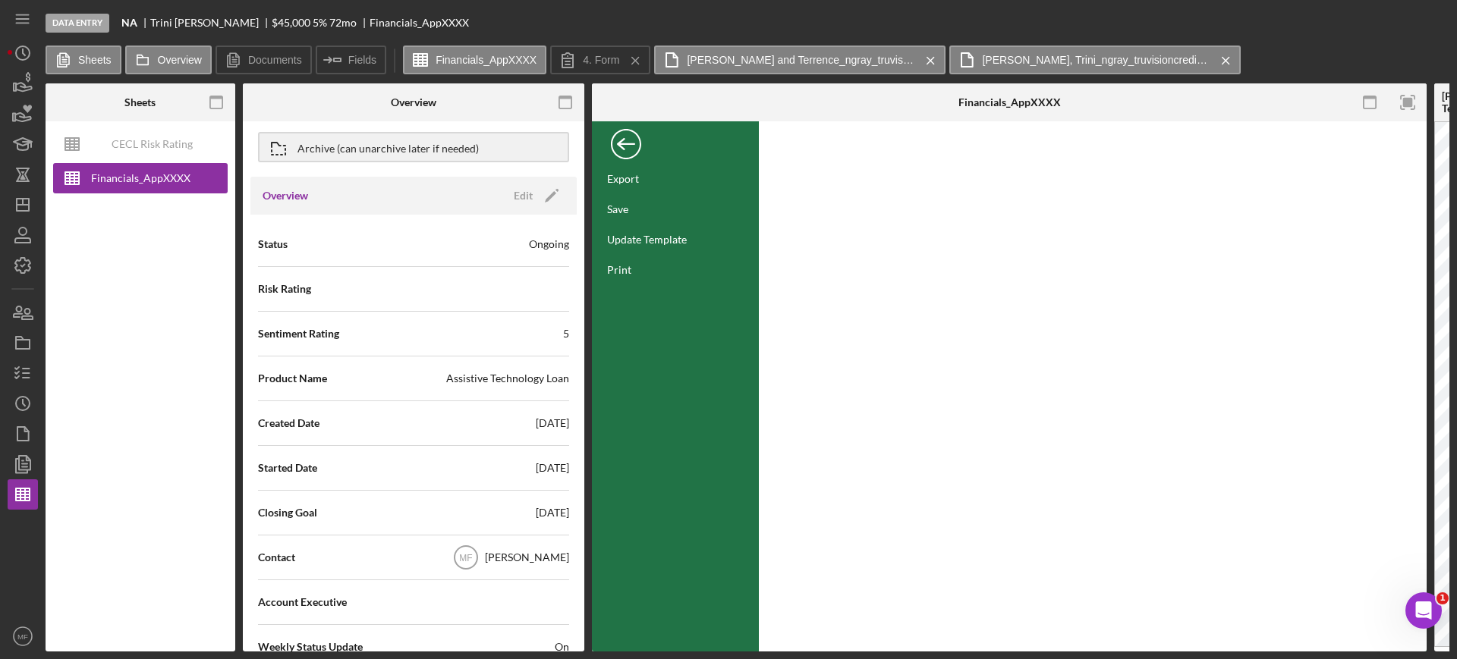
scroll to position [0, 0]
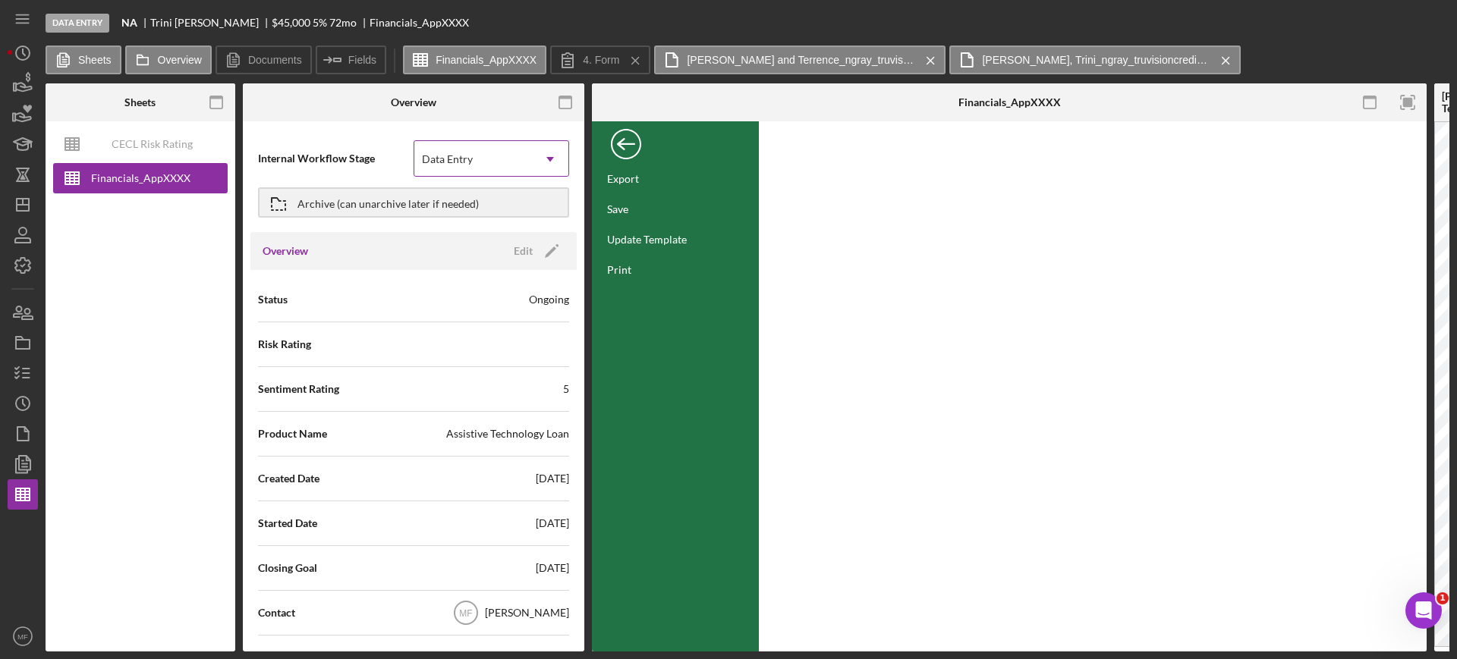
click at [538, 162] on icon "Icon/Dropdown Arrow" at bounding box center [550, 159] width 36 height 36
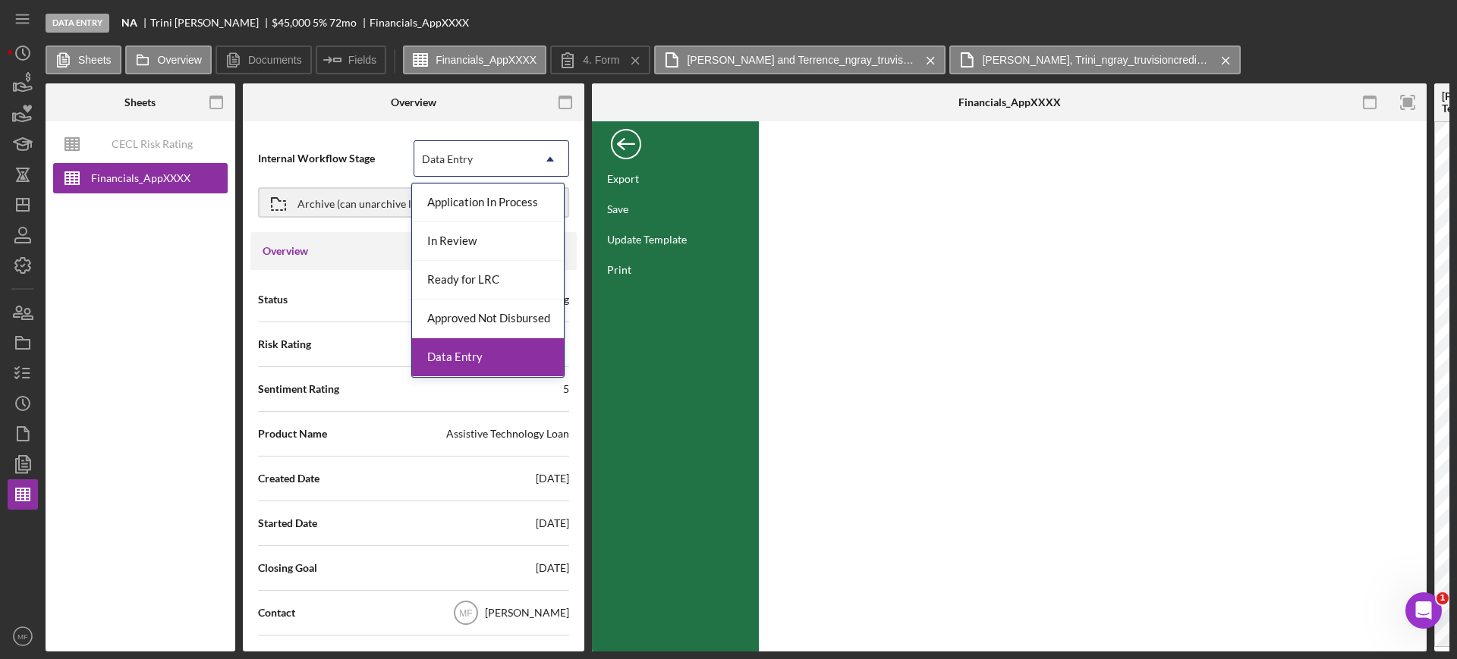
click at [470, 351] on div "Data Entry" at bounding box center [488, 357] width 152 height 39
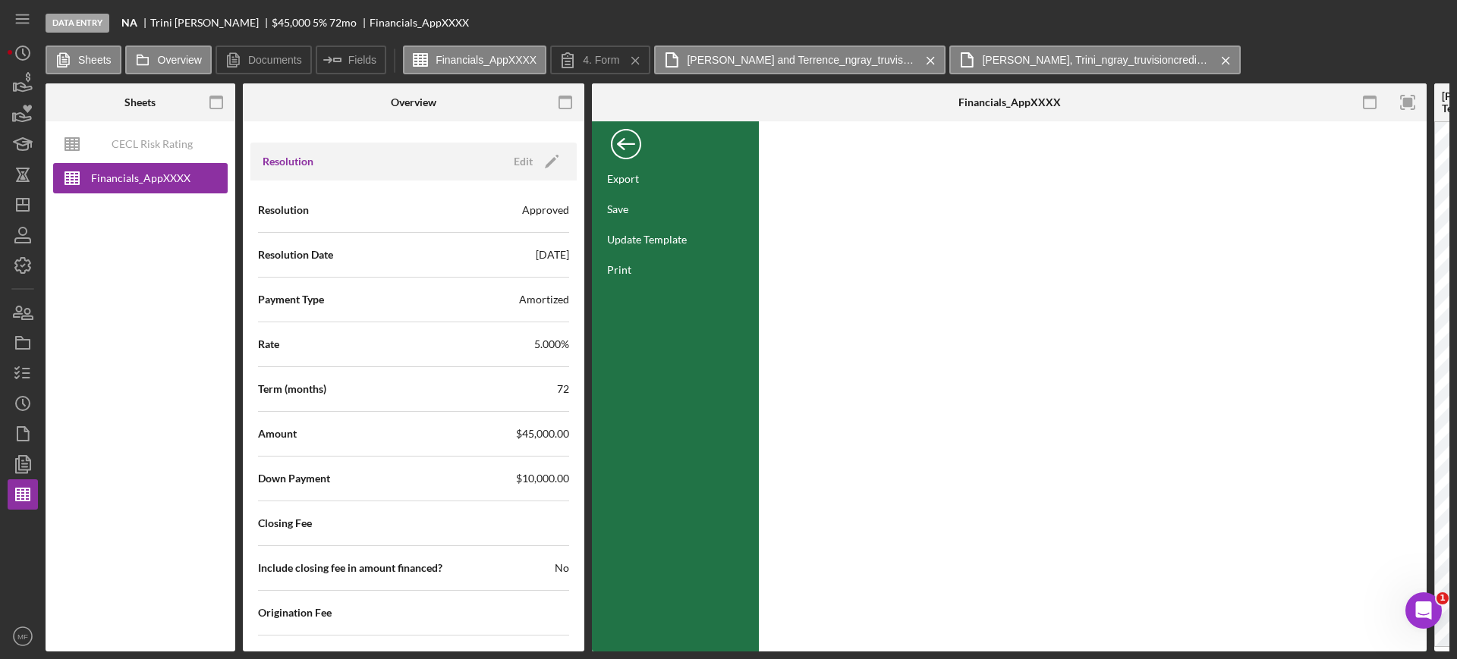
scroll to position [2027, 0]
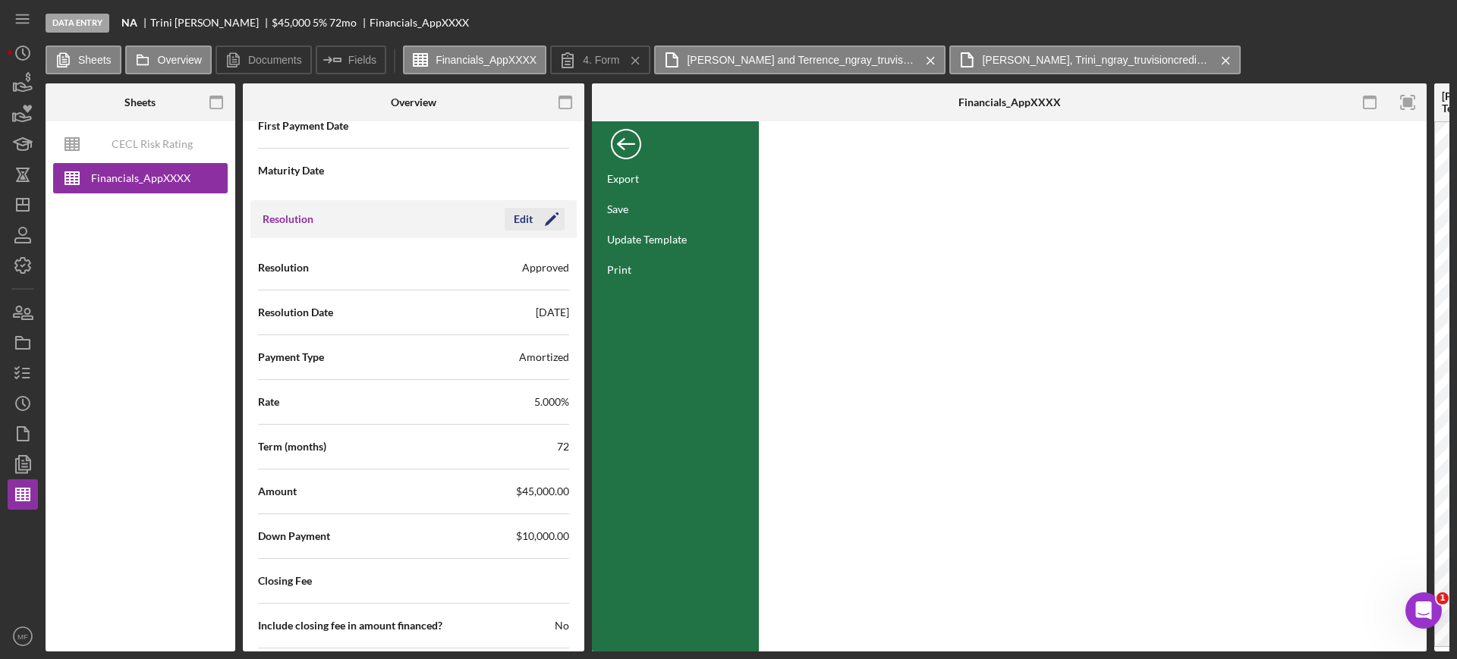
click at [516, 219] on div "Edit" at bounding box center [523, 219] width 19 height 23
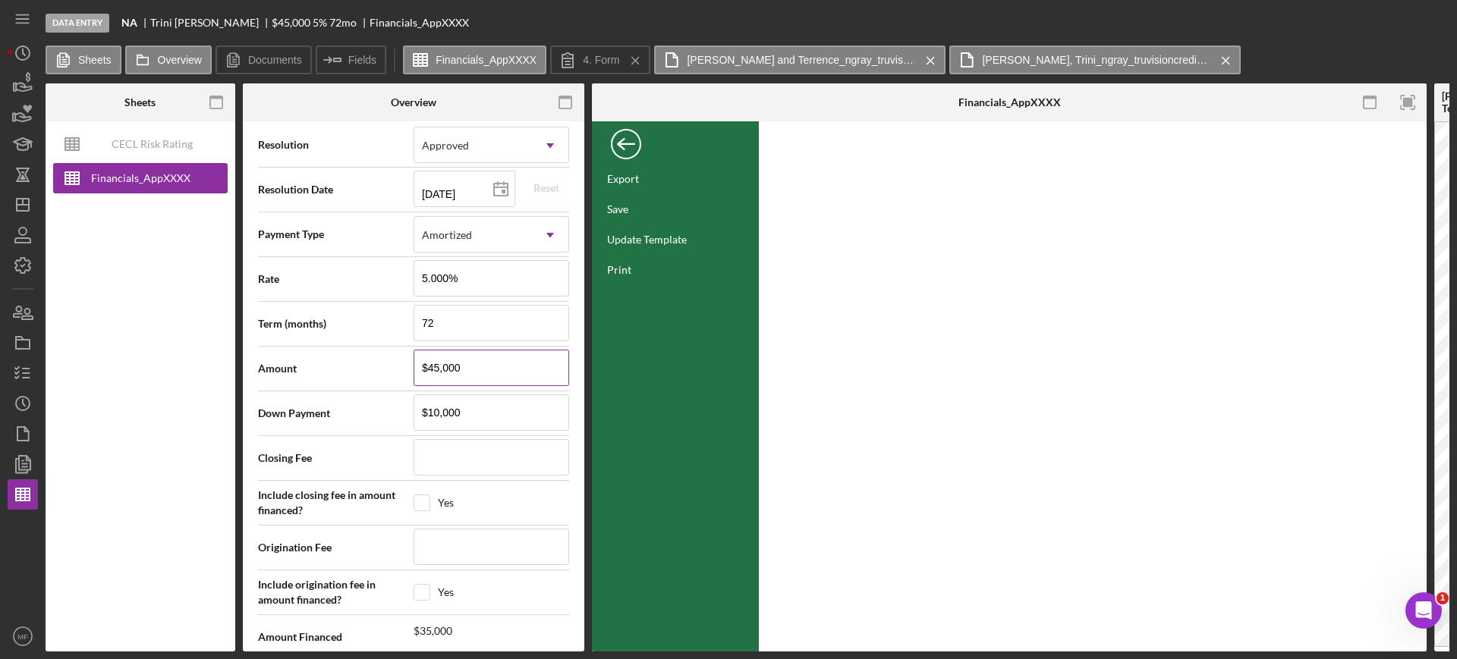
scroll to position [2217, 0]
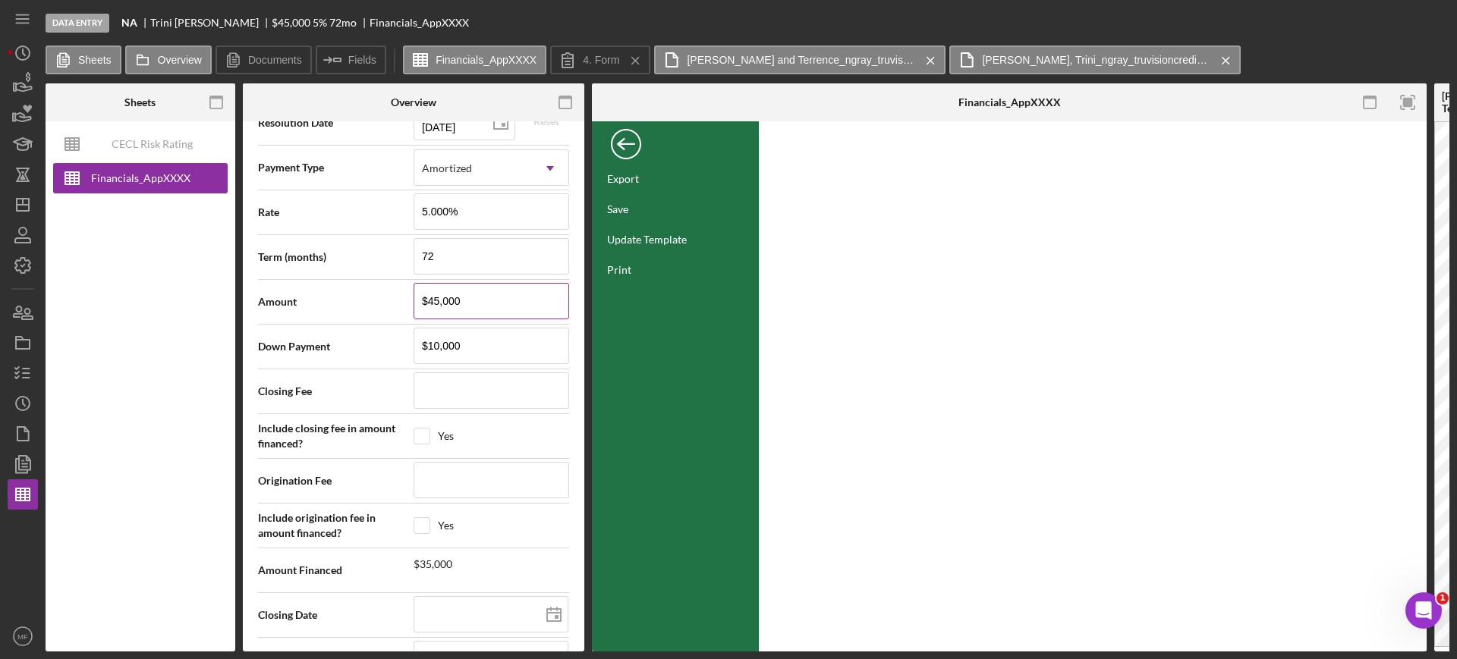
click at [471, 297] on input "$45,000" at bounding box center [491, 301] width 156 height 36
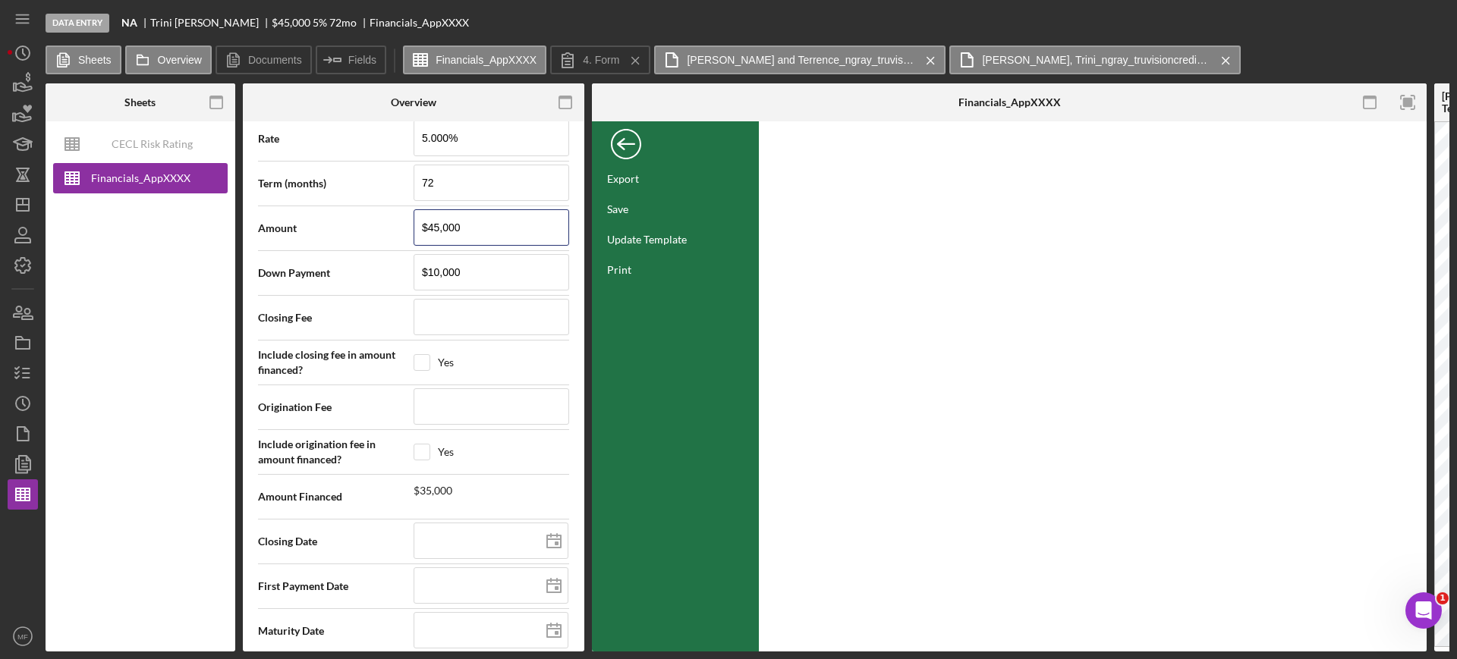
scroll to position [2312, 0]
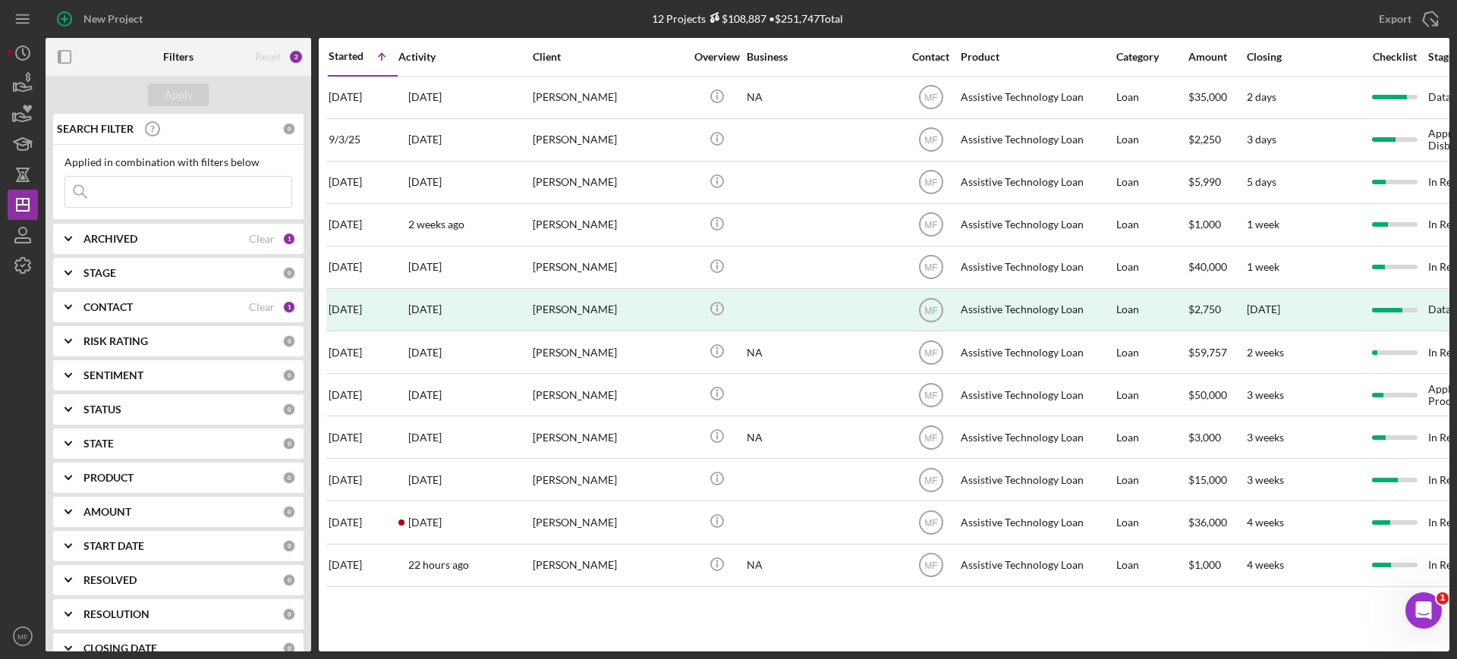
click at [580, 607] on div "Started Icon/Table Sort Arrow Activity Client Overview Business Contact Product…" at bounding box center [884, 345] width 1130 height 614
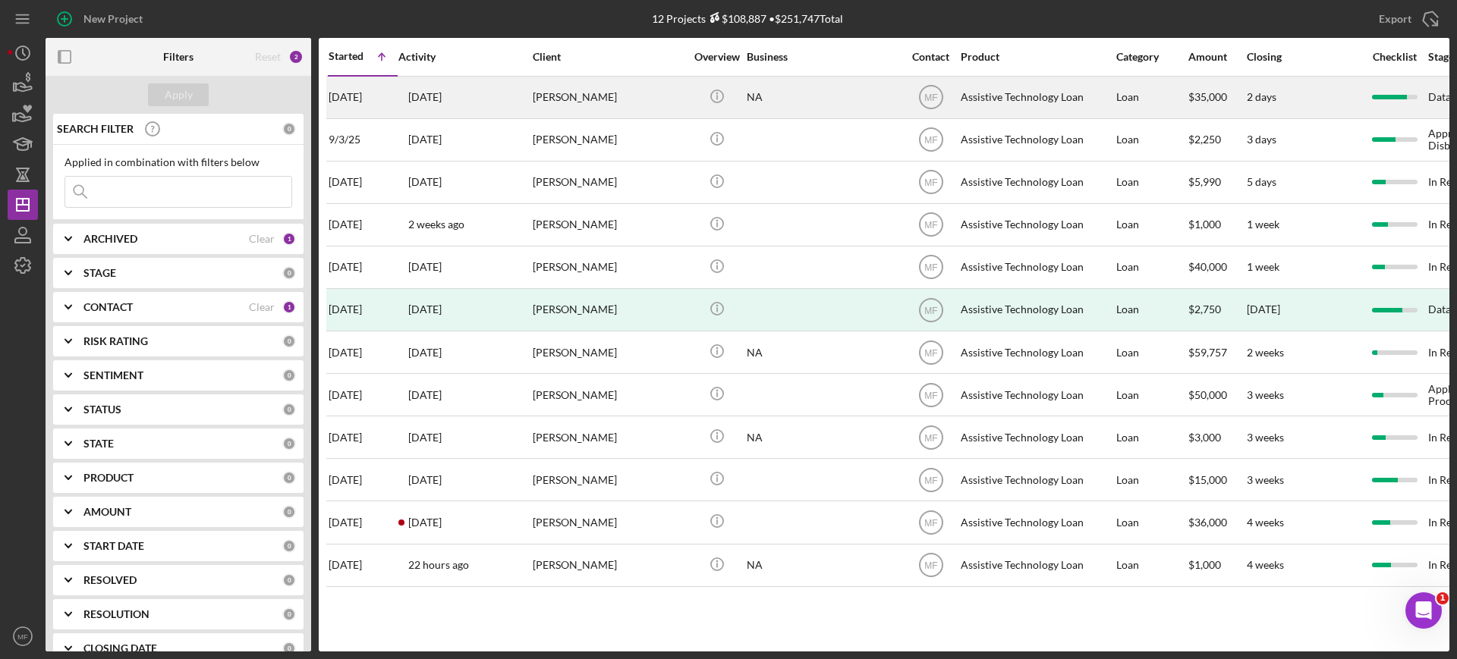
click at [610, 102] on div "[PERSON_NAME]" at bounding box center [609, 97] width 152 height 40
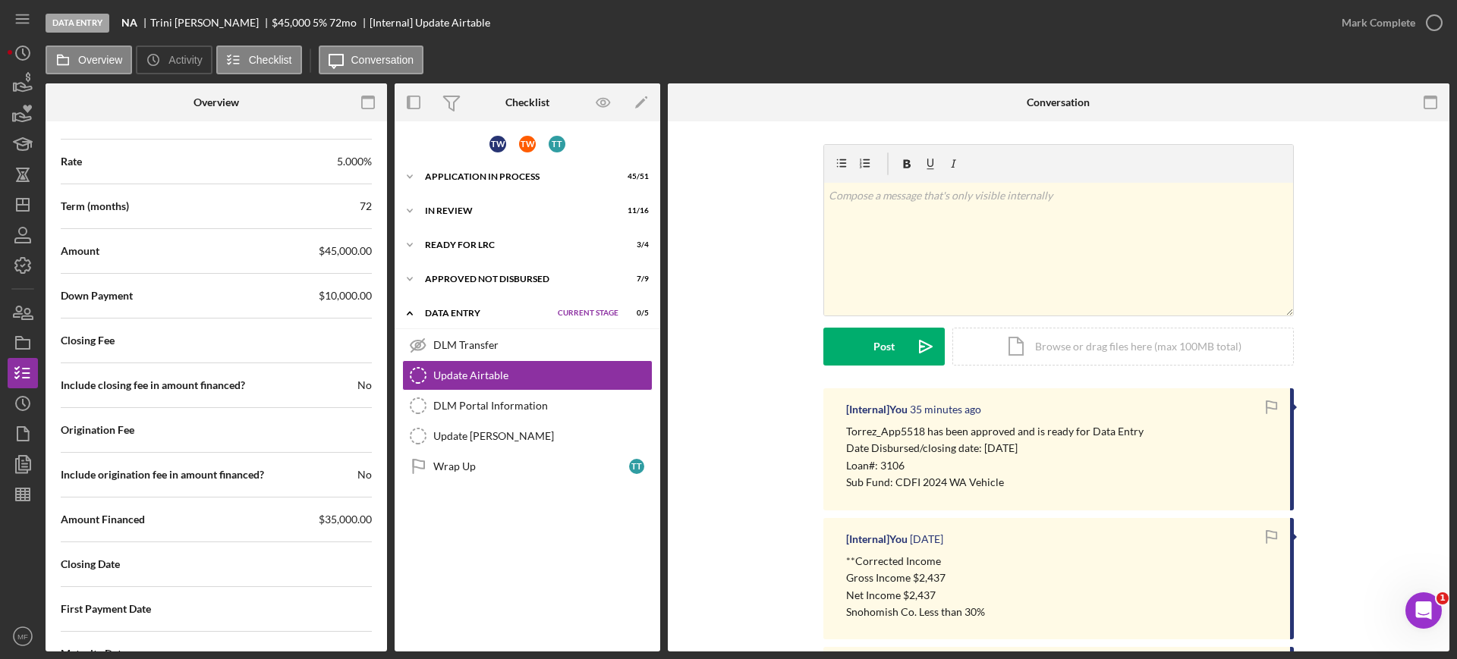
scroll to position [2276, 0]
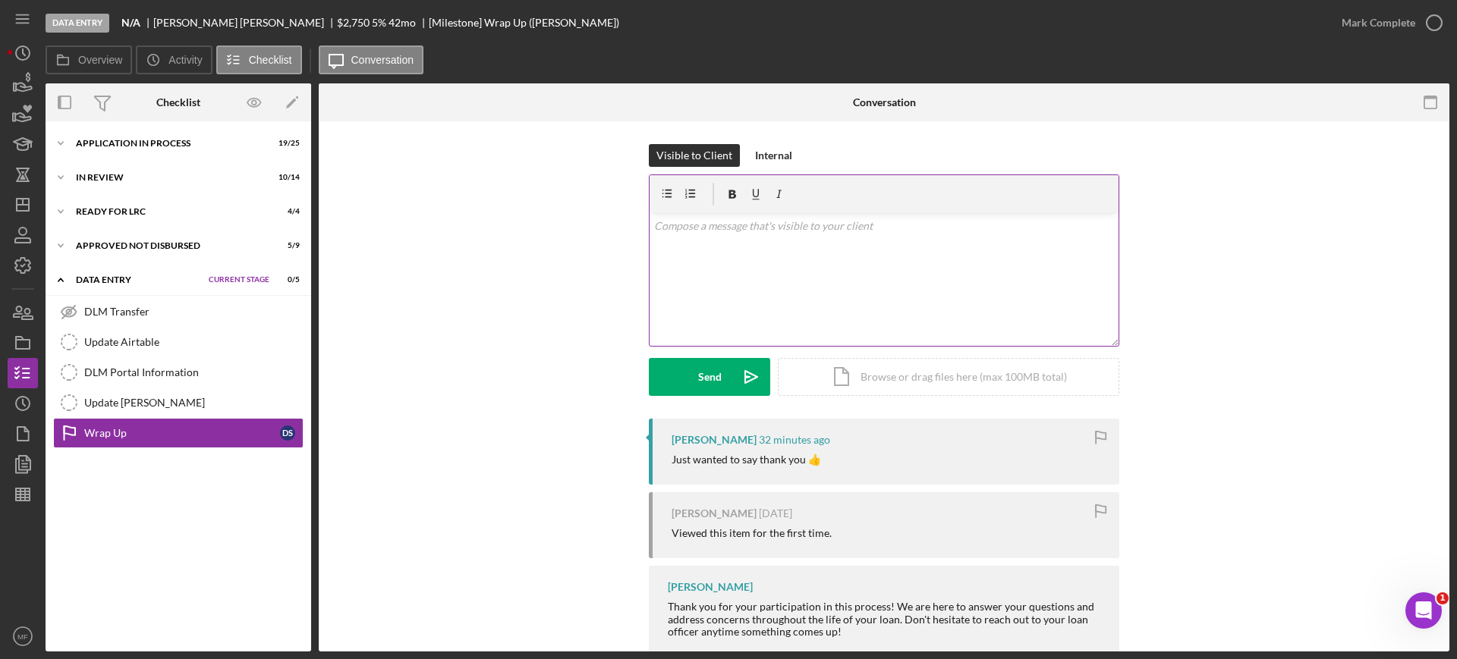
click at [749, 231] on p at bounding box center [884, 226] width 460 height 17
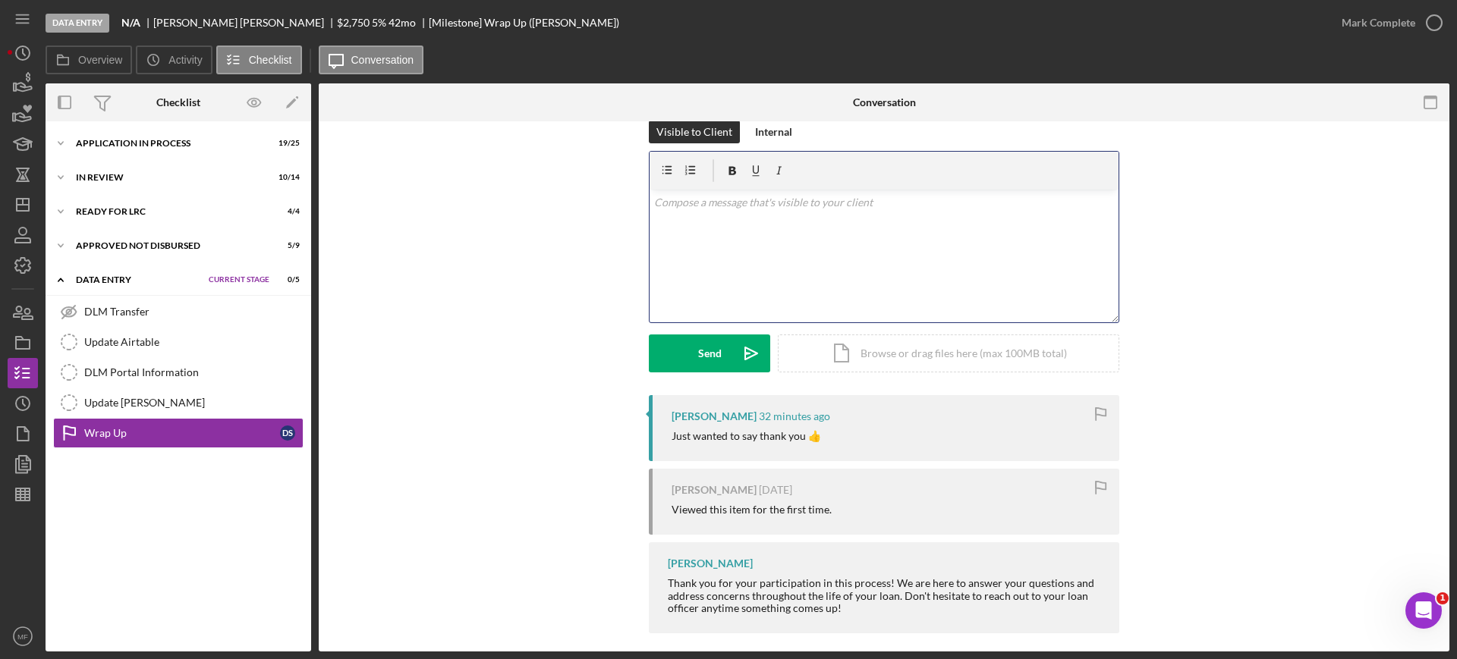
scroll to position [36, 0]
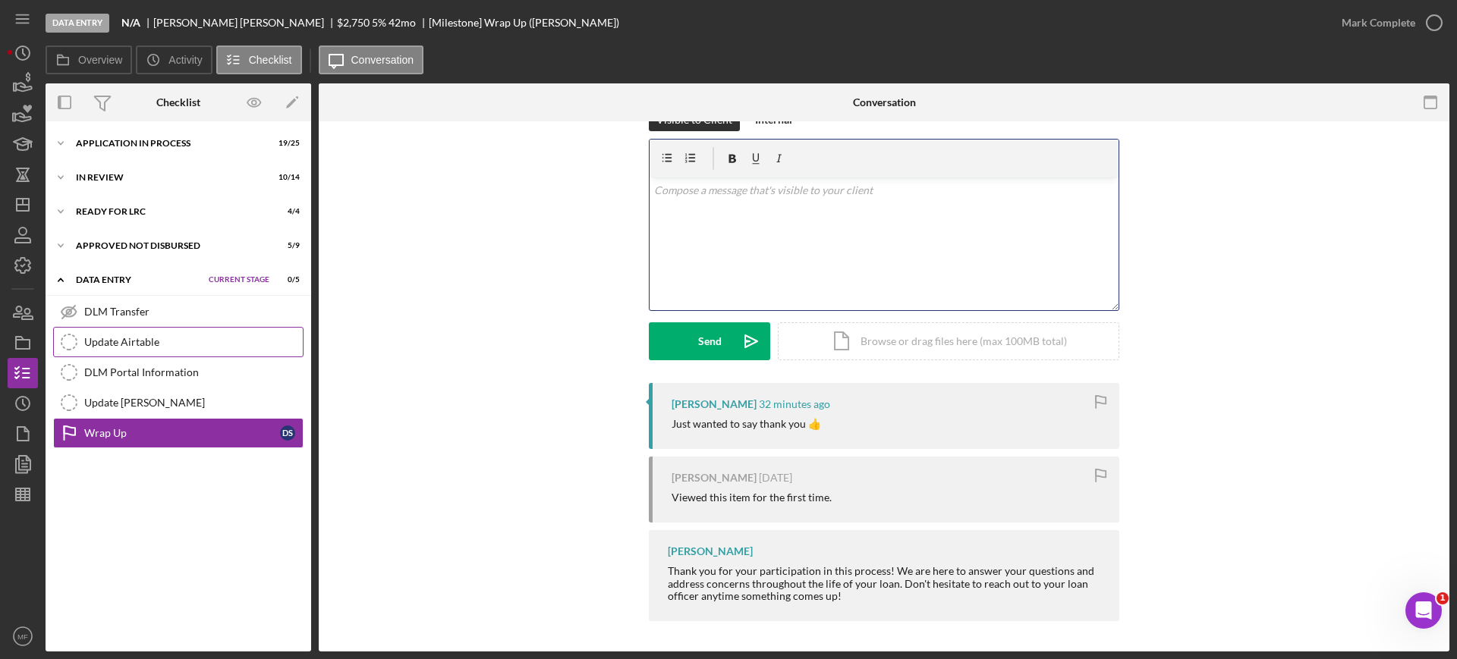
click at [149, 346] on div "Update Airtable" at bounding box center [193, 342] width 218 height 12
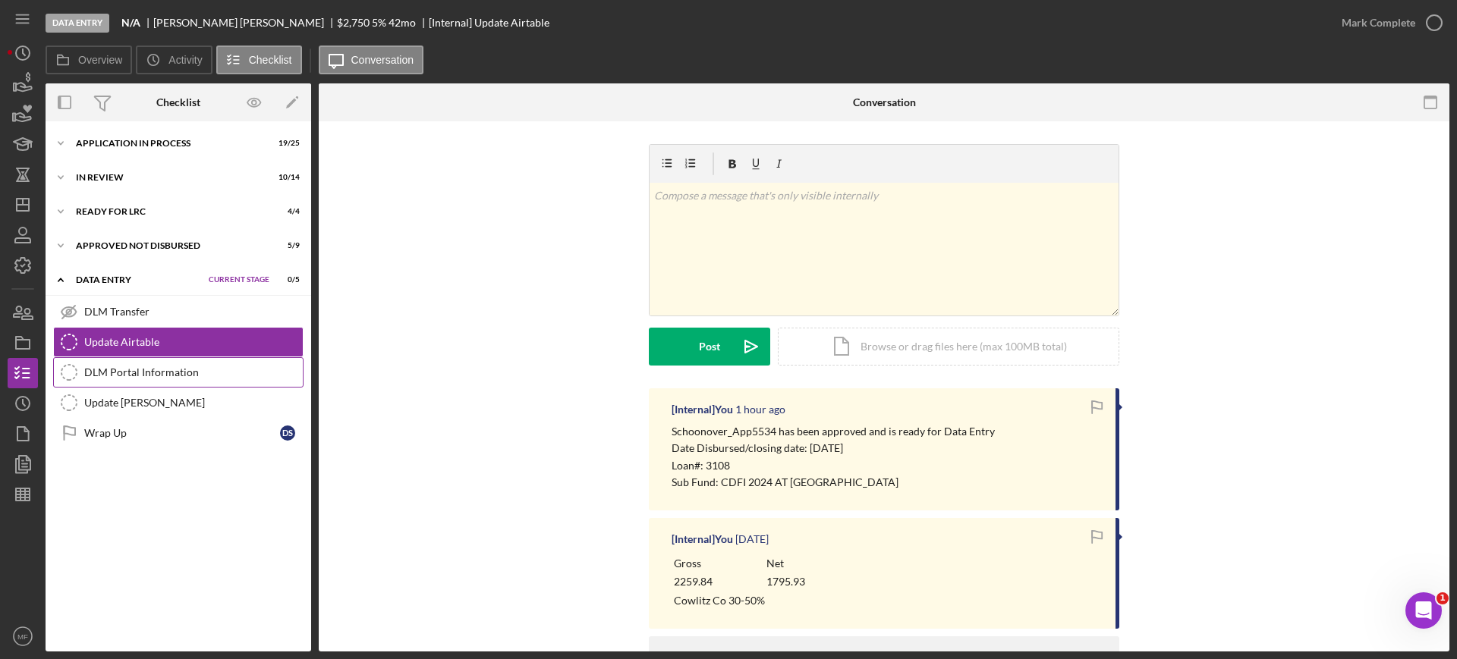
click at [123, 370] on div "DLM Portal Information" at bounding box center [193, 372] width 218 height 12
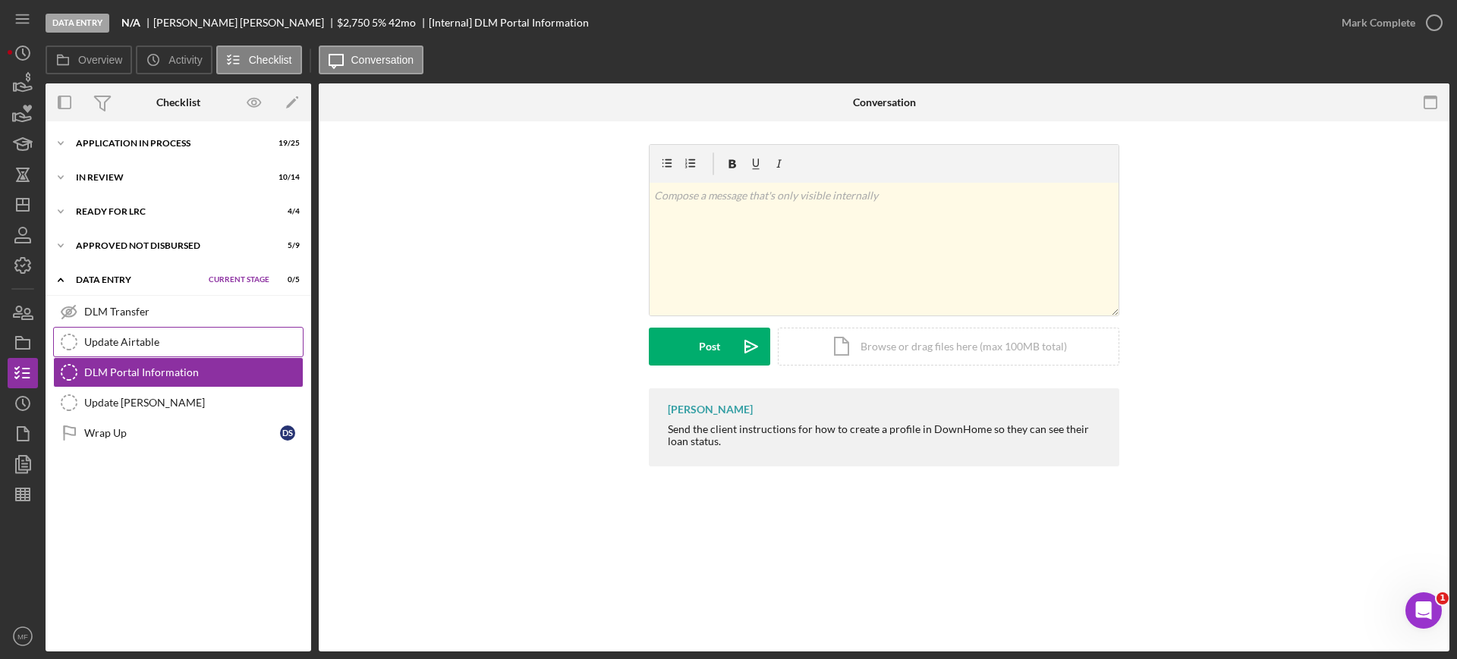
click at [140, 339] on div "Update Airtable" at bounding box center [193, 342] width 218 height 12
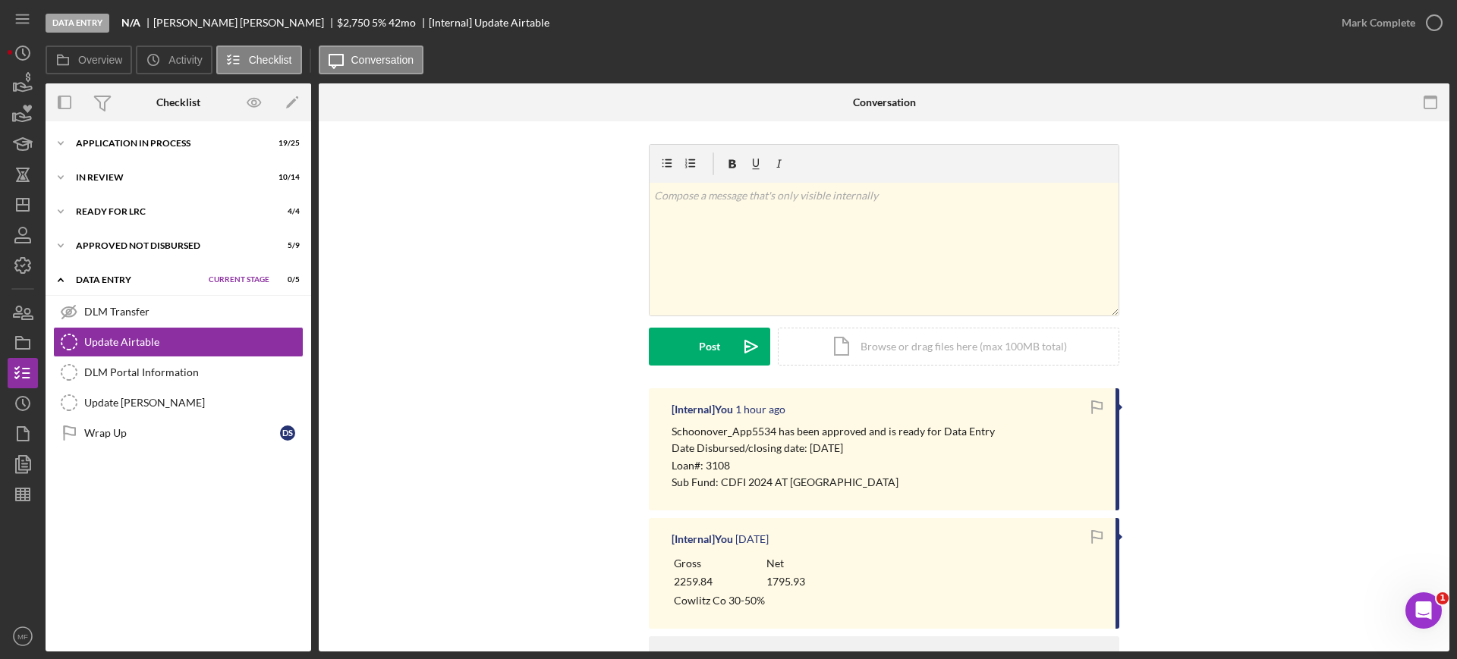
scroll to position [91, 0]
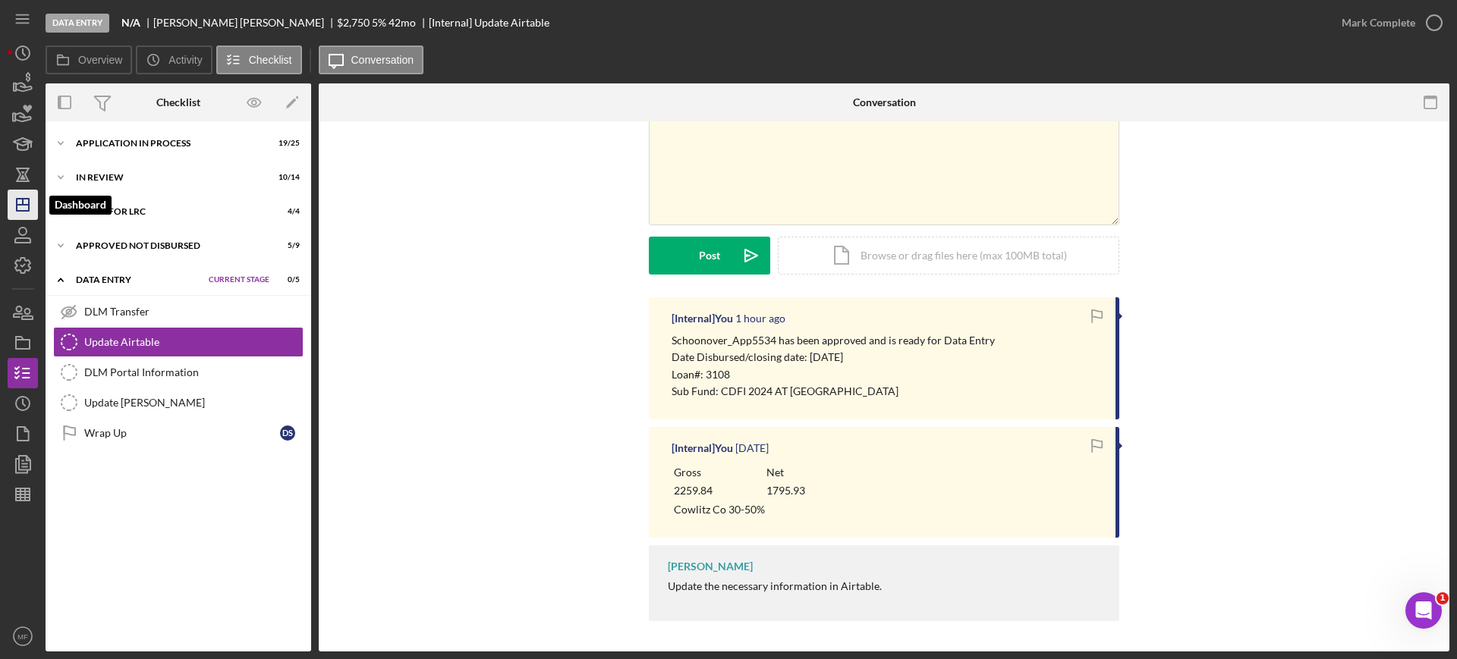
click at [18, 209] on icon "Icon/Dashboard" at bounding box center [23, 205] width 38 height 38
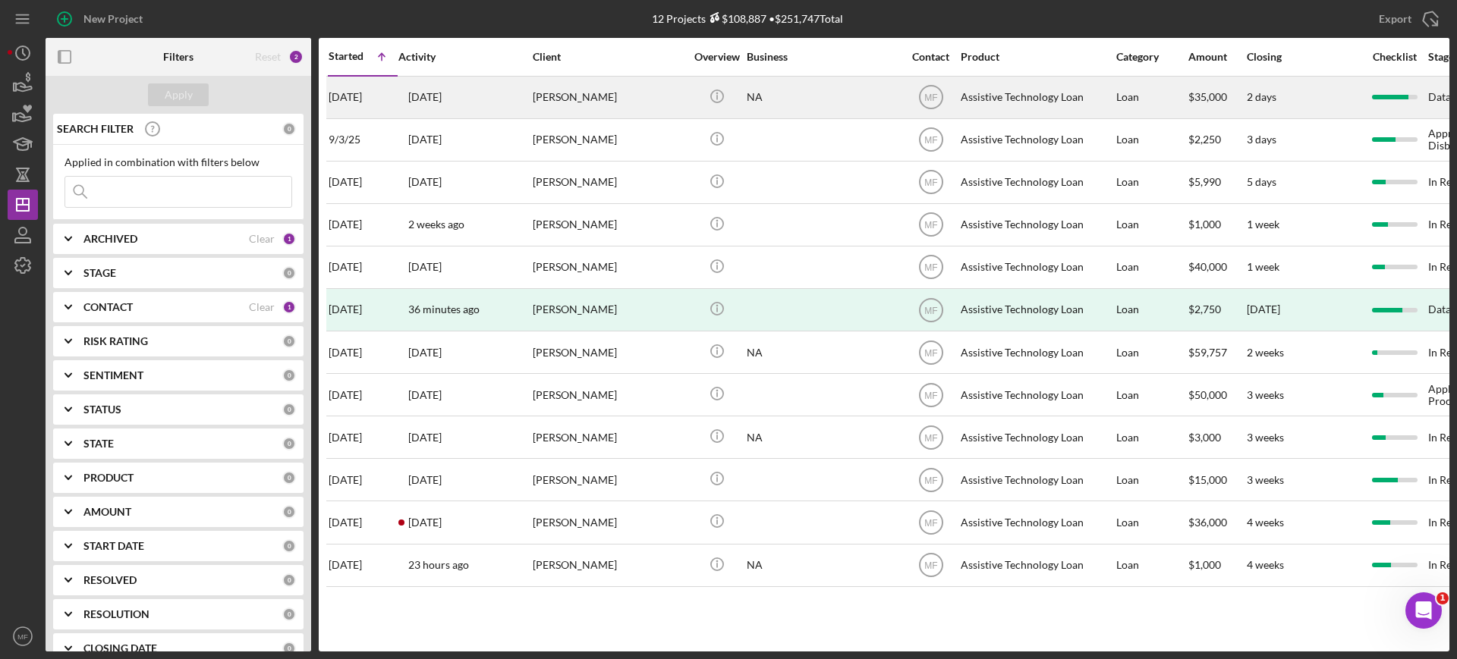
click at [618, 102] on div "Trini Torrez" at bounding box center [609, 97] width 152 height 40
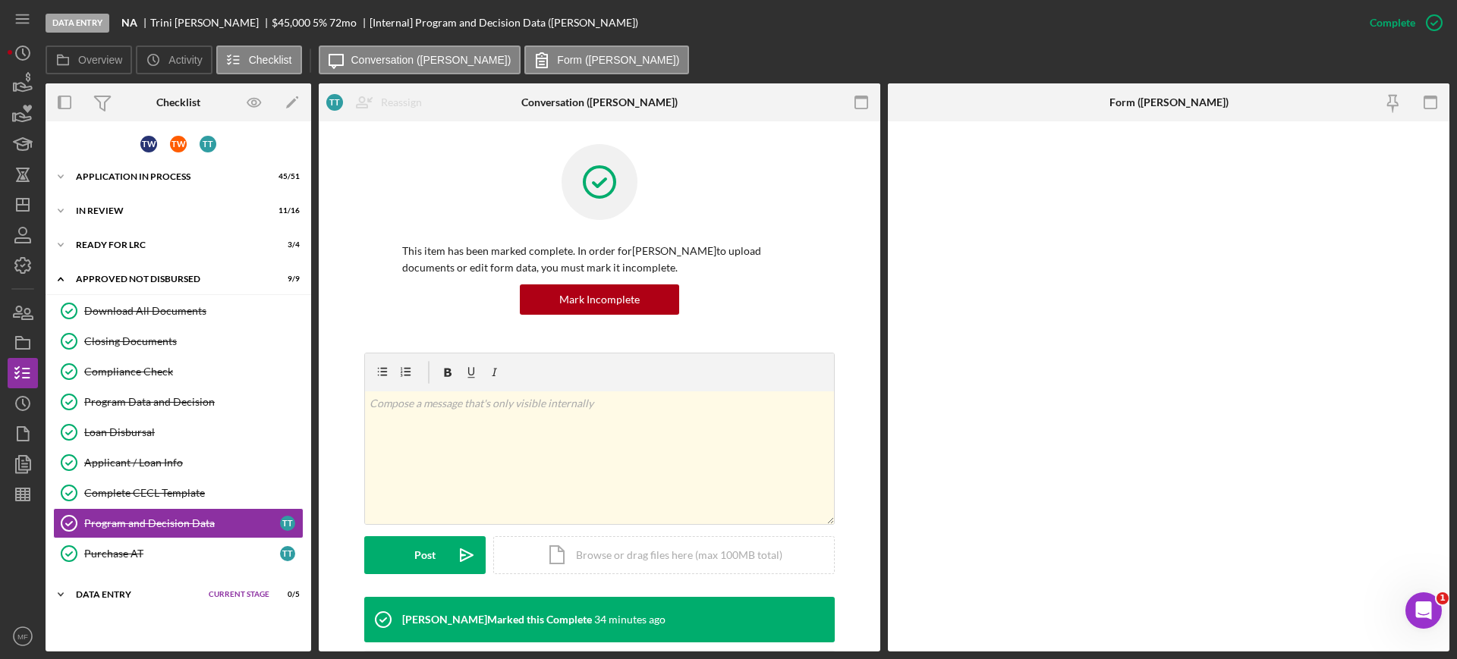
click at [120, 595] on div "Data Entry" at bounding box center [138, 594] width 125 height 9
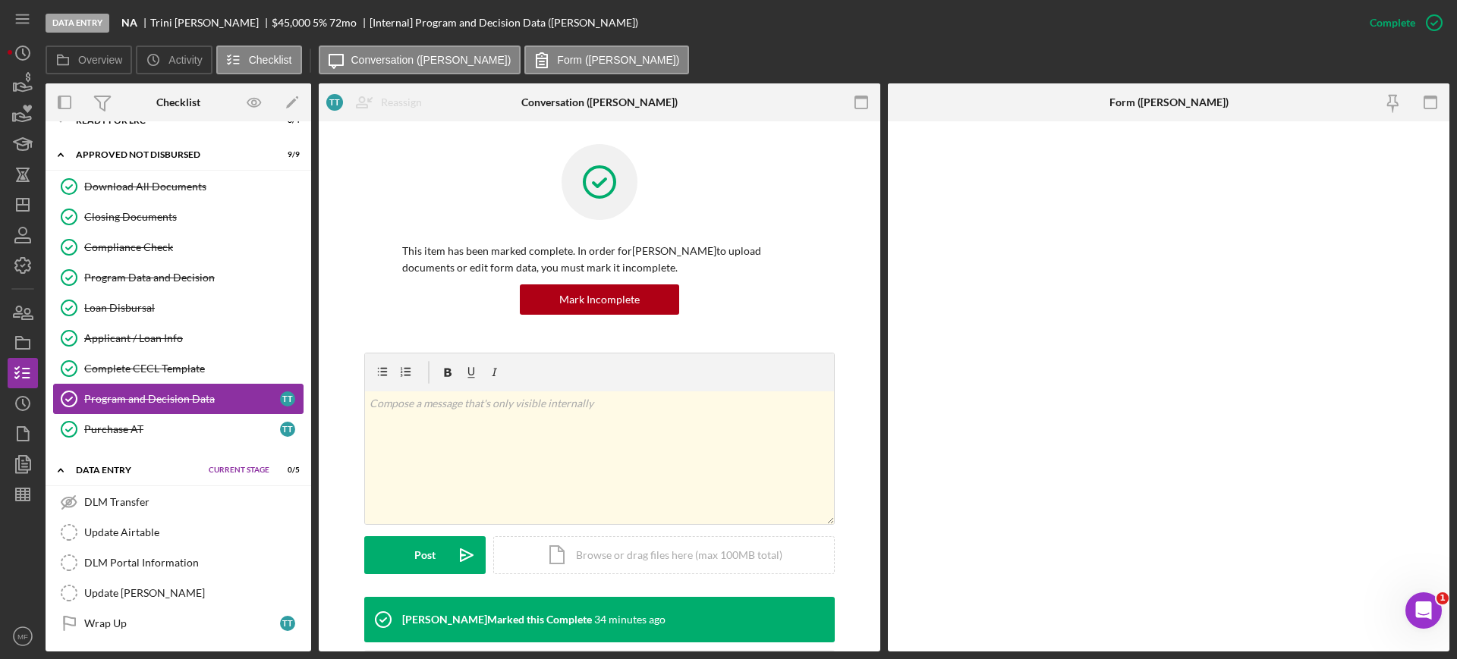
scroll to position [127, 0]
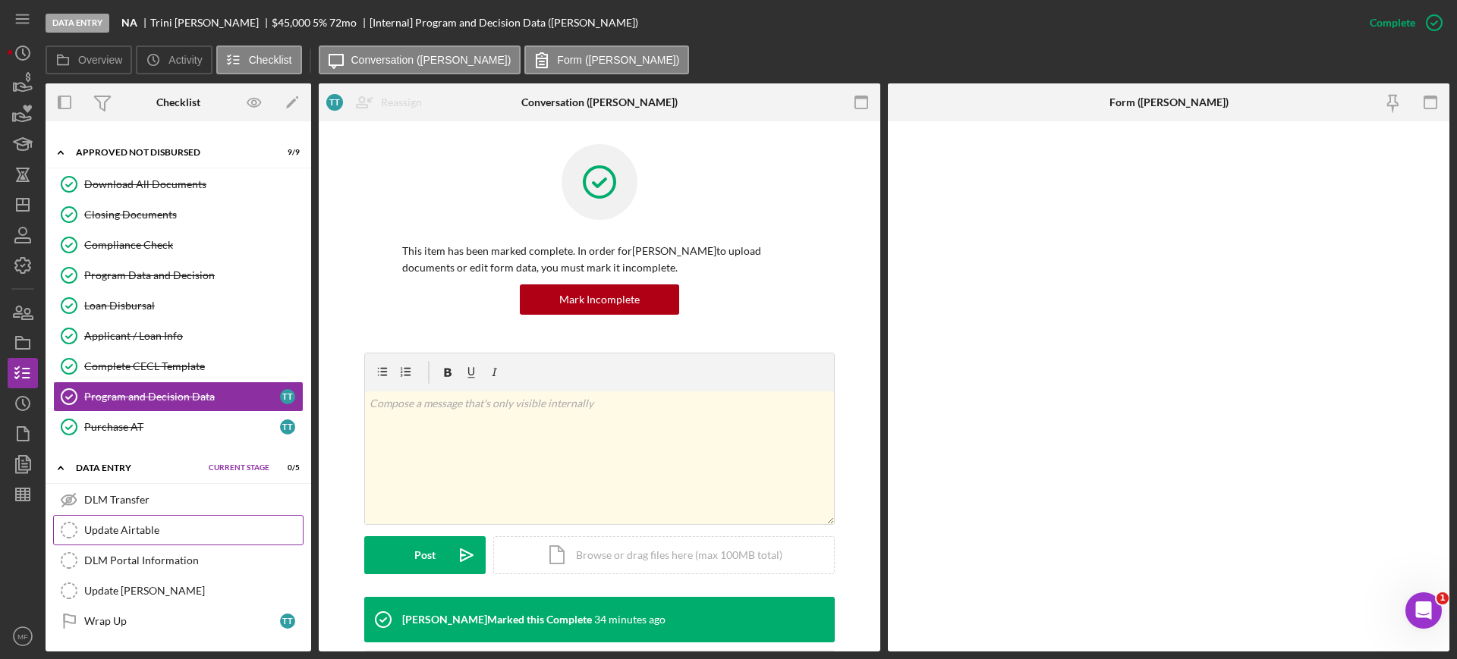
click at [152, 520] on link "Update Airtable Update Airtable" at bounding box center [178, 530] width 250 height 30
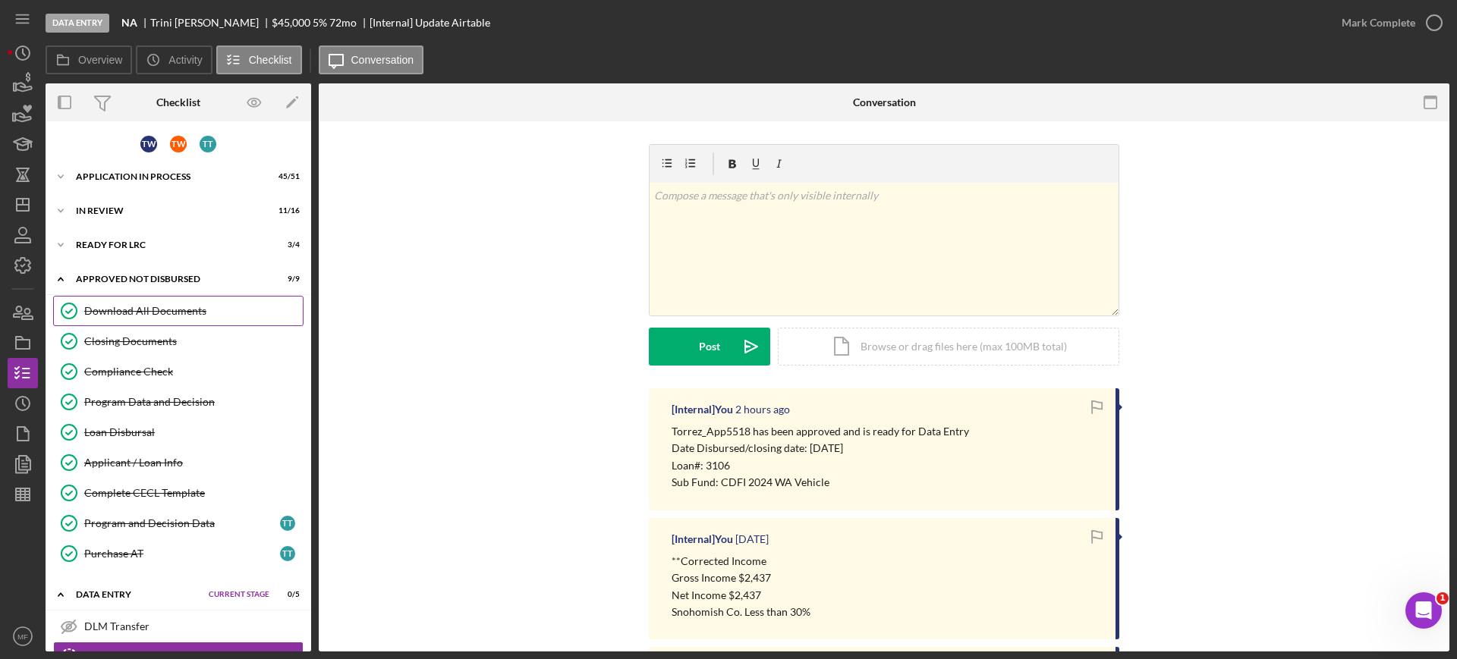
click at [173, 313] on div "Download All Documents" at bounding box center [193, 311] width 218 height 12
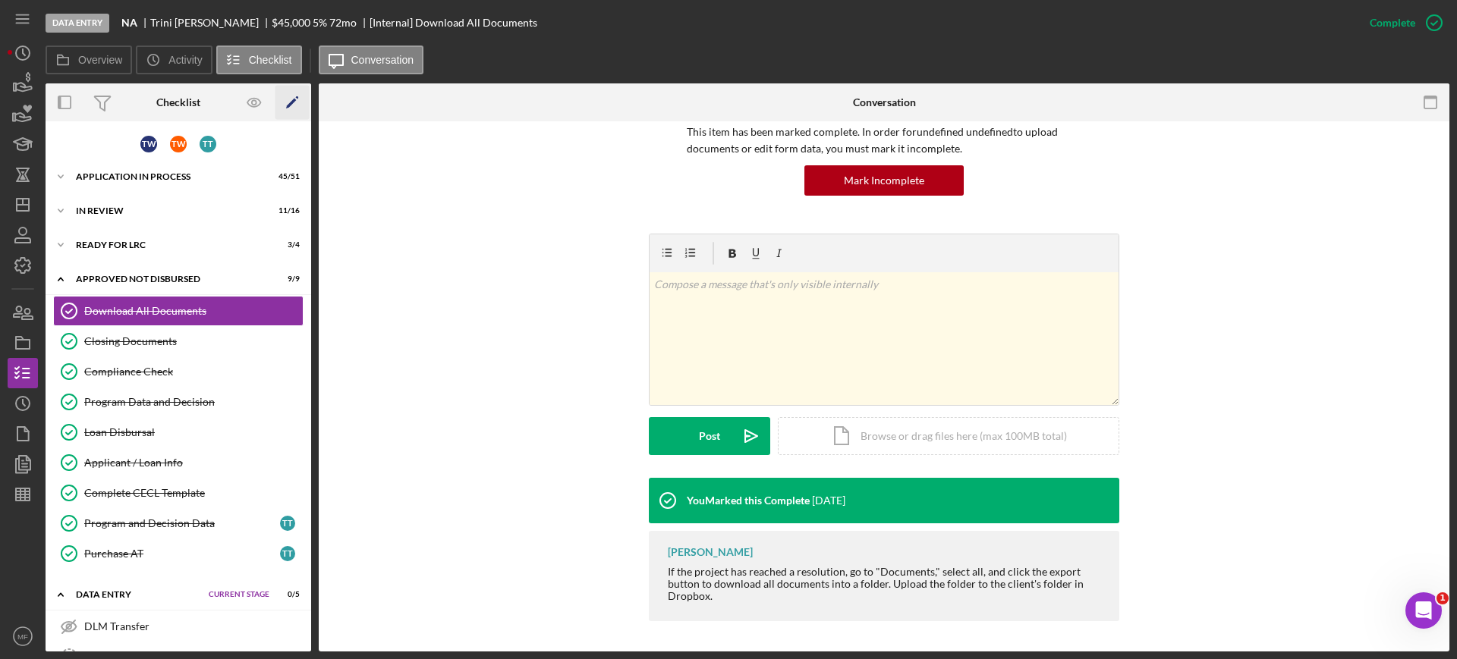
click at [292, 100] on polygon "button" at bounding box center [291, 104] width 11 height 11
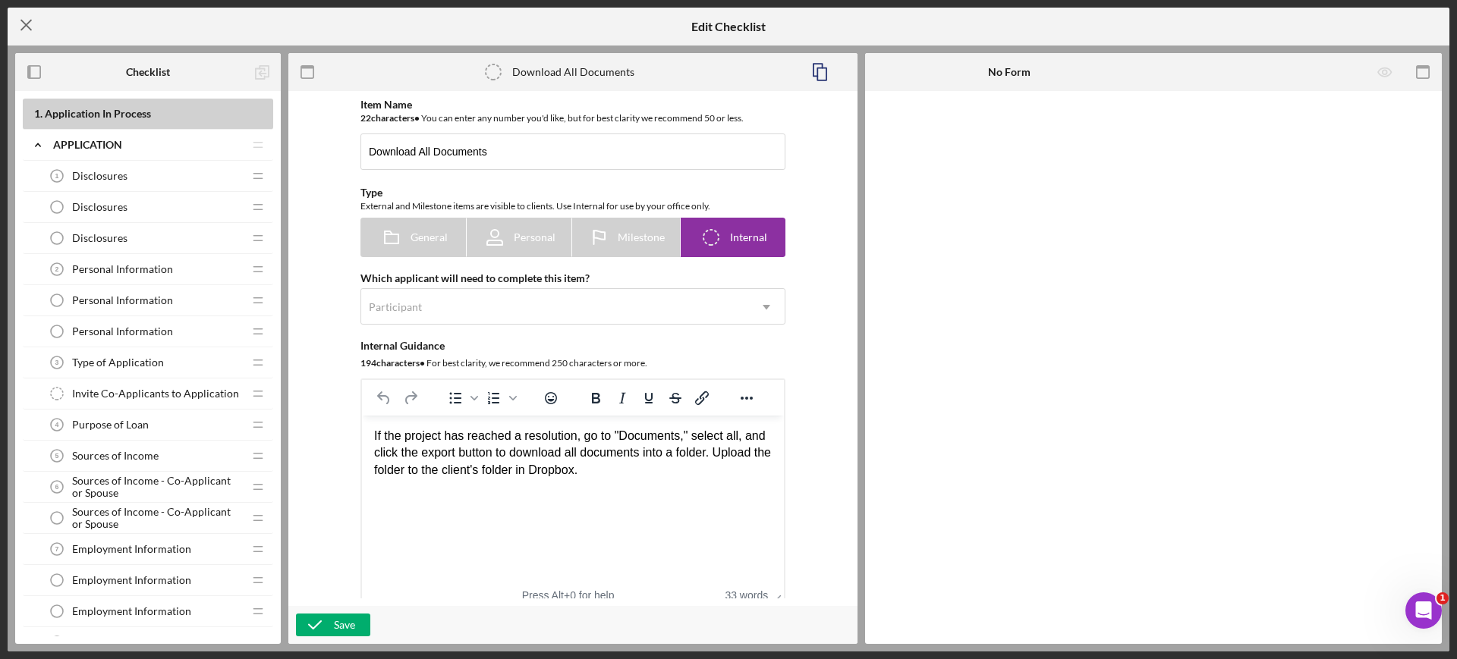
click at [24, 23] on line at bounding box center [26, 25] width 10 height 10
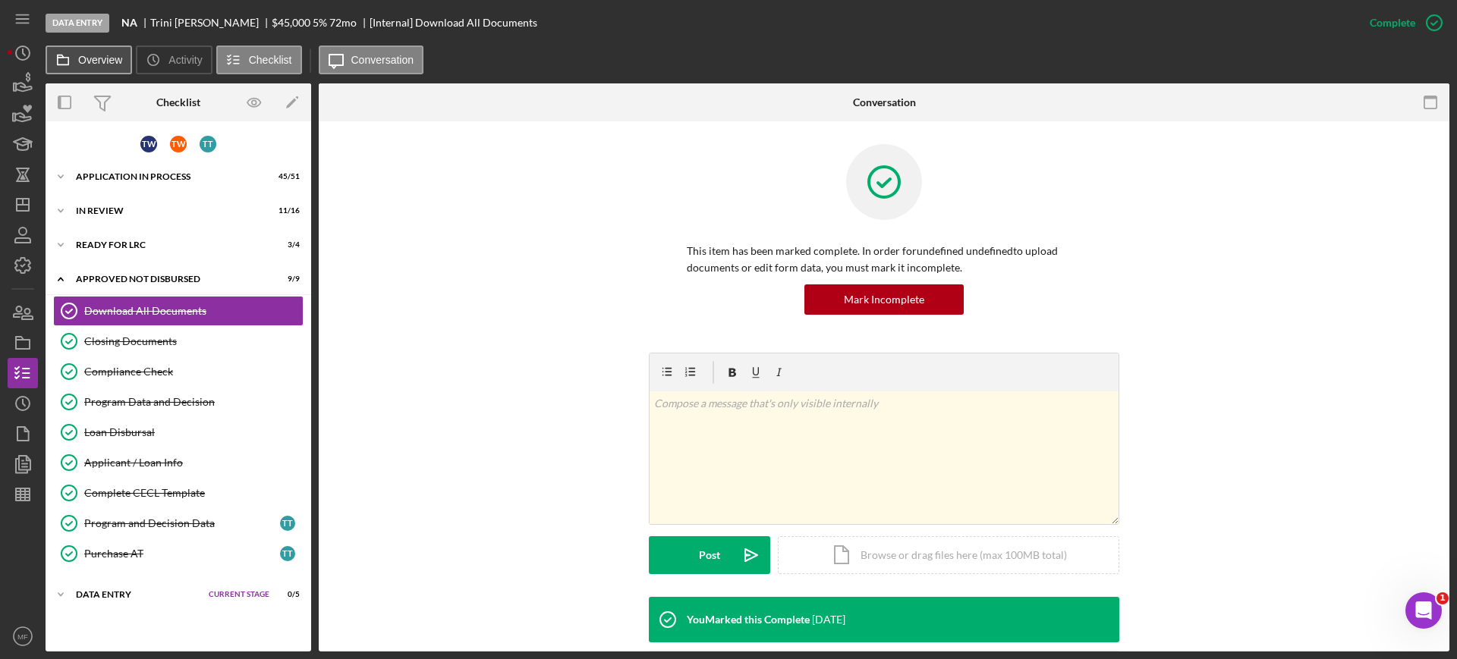
click at [99, 57] on label "Overview" at bounding box center [100, 60] width 44 height 12
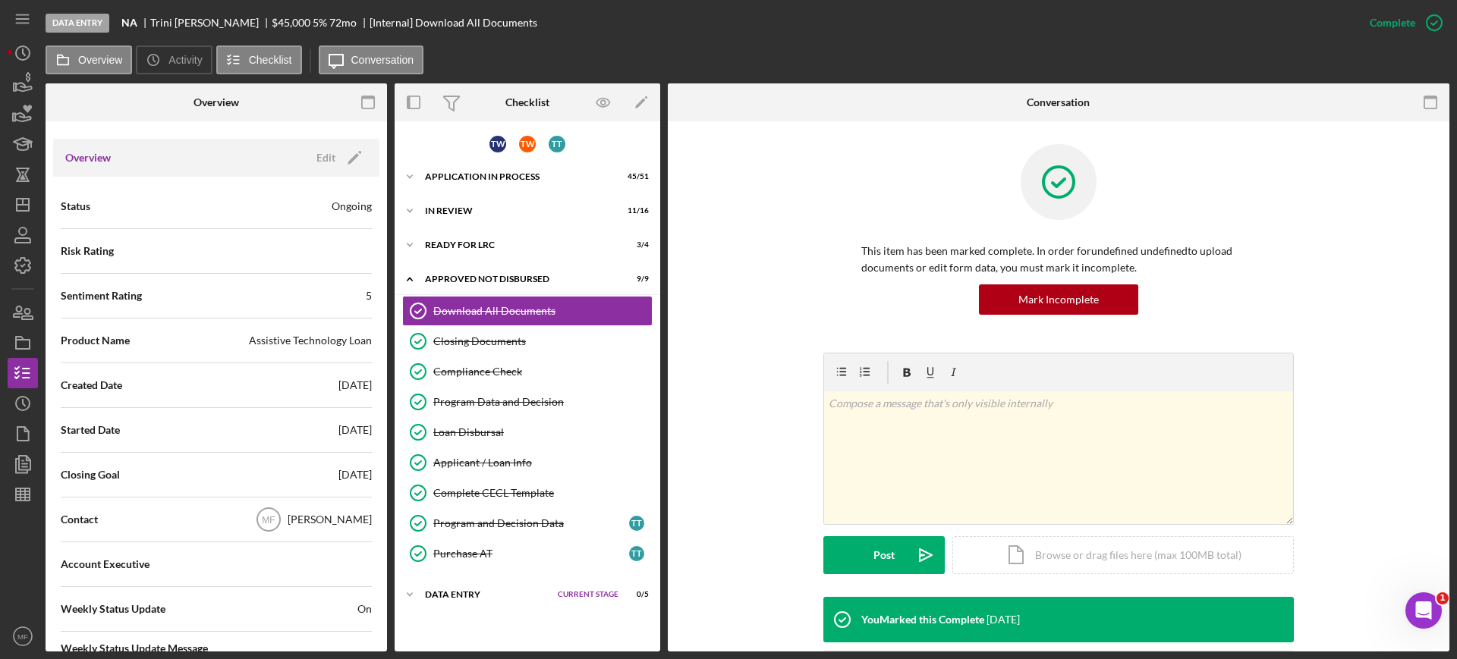
scroll to position [95, 0]
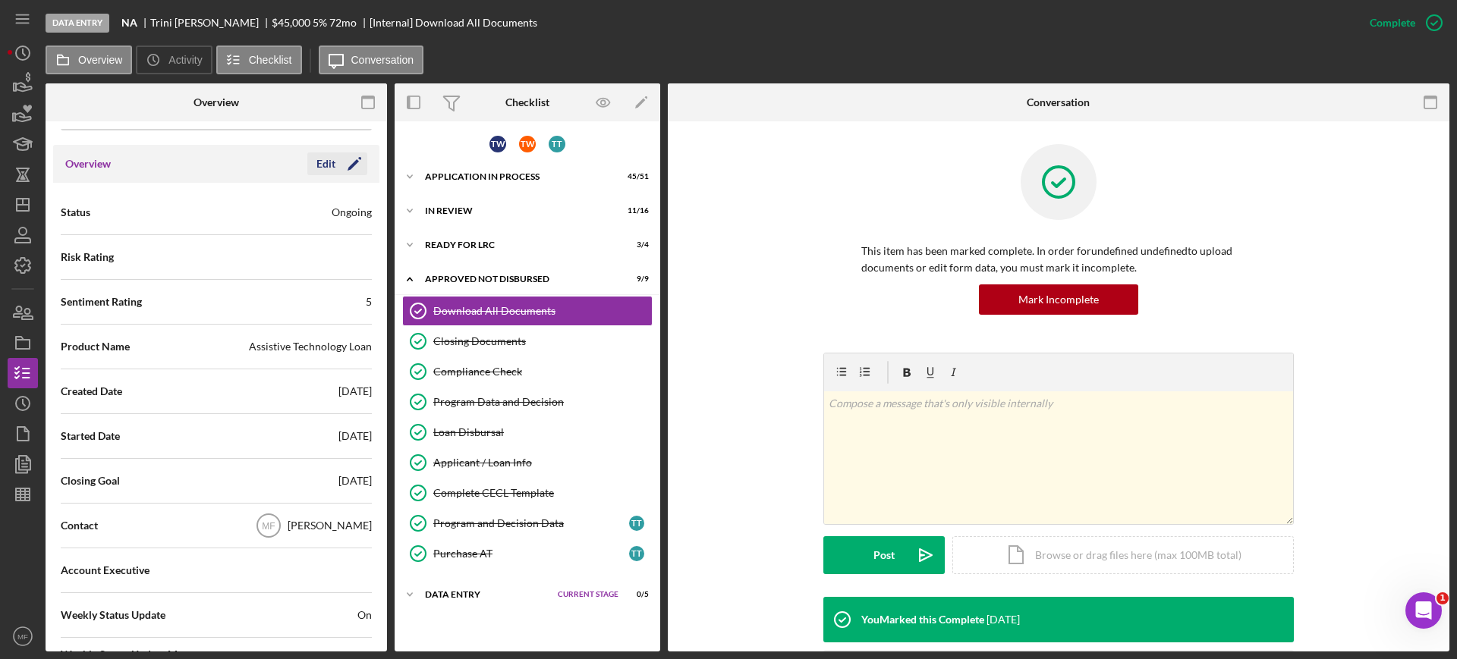
click at [344, 162] on icon "Icon/Edit" at bounding box center [354, 164] width 38 height 38
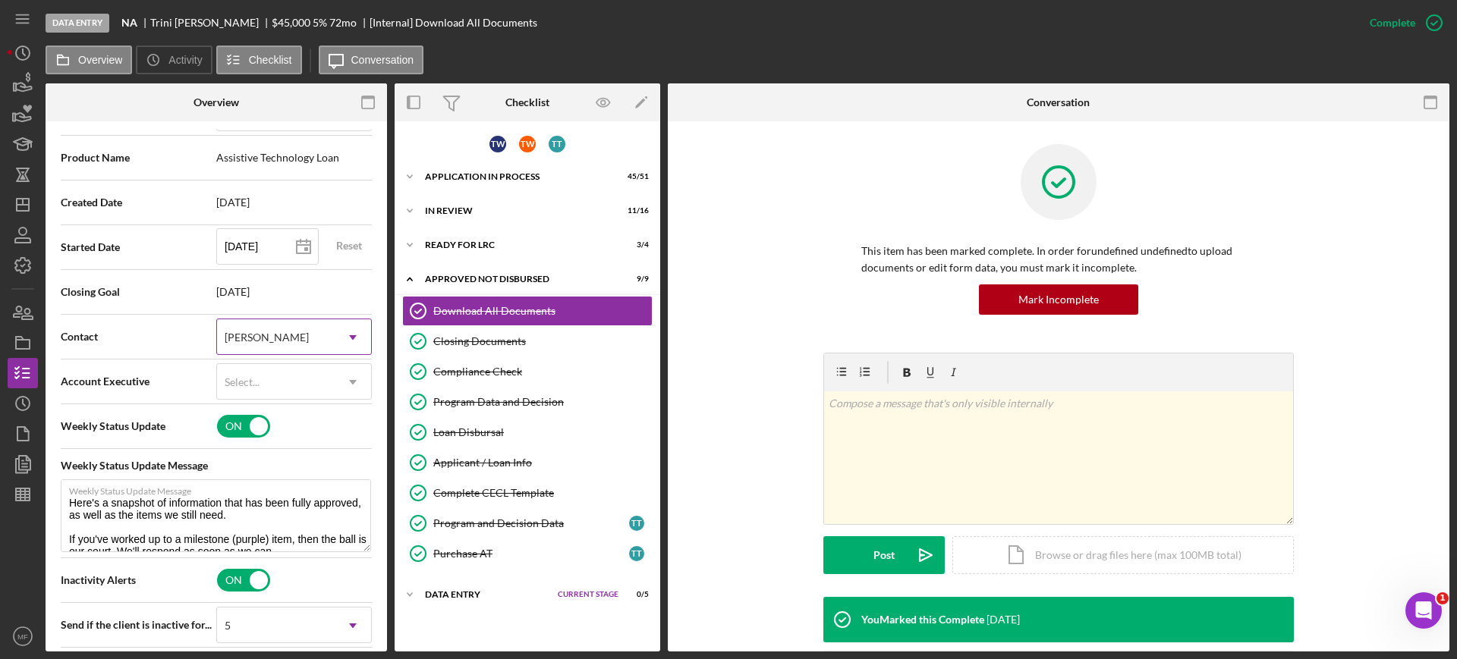
scroll to position [284, 0]
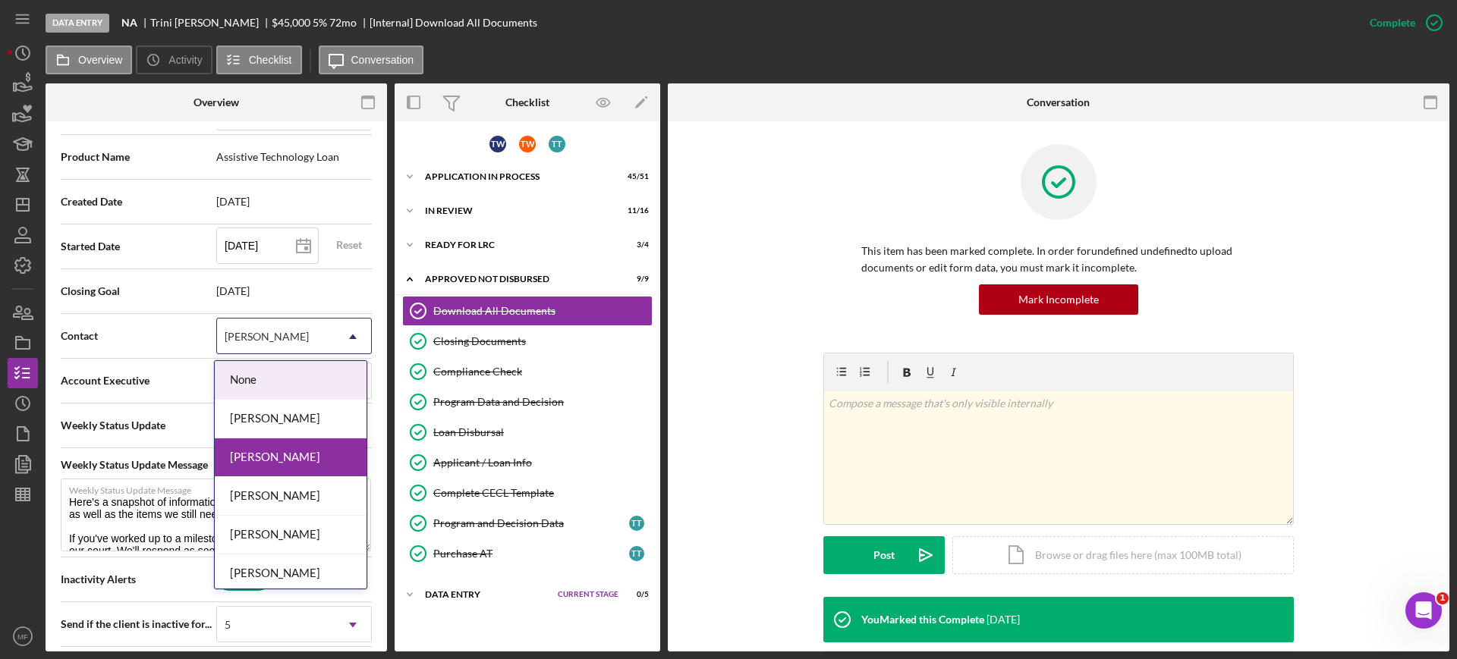
click at [318, 344] on div "[PERSON_NAME]" at bounding box center [276, 336] width 118 height 35
click at [287, 494] on div "Nicole Gray" at bounding box center [291, 496] width 152 height 39
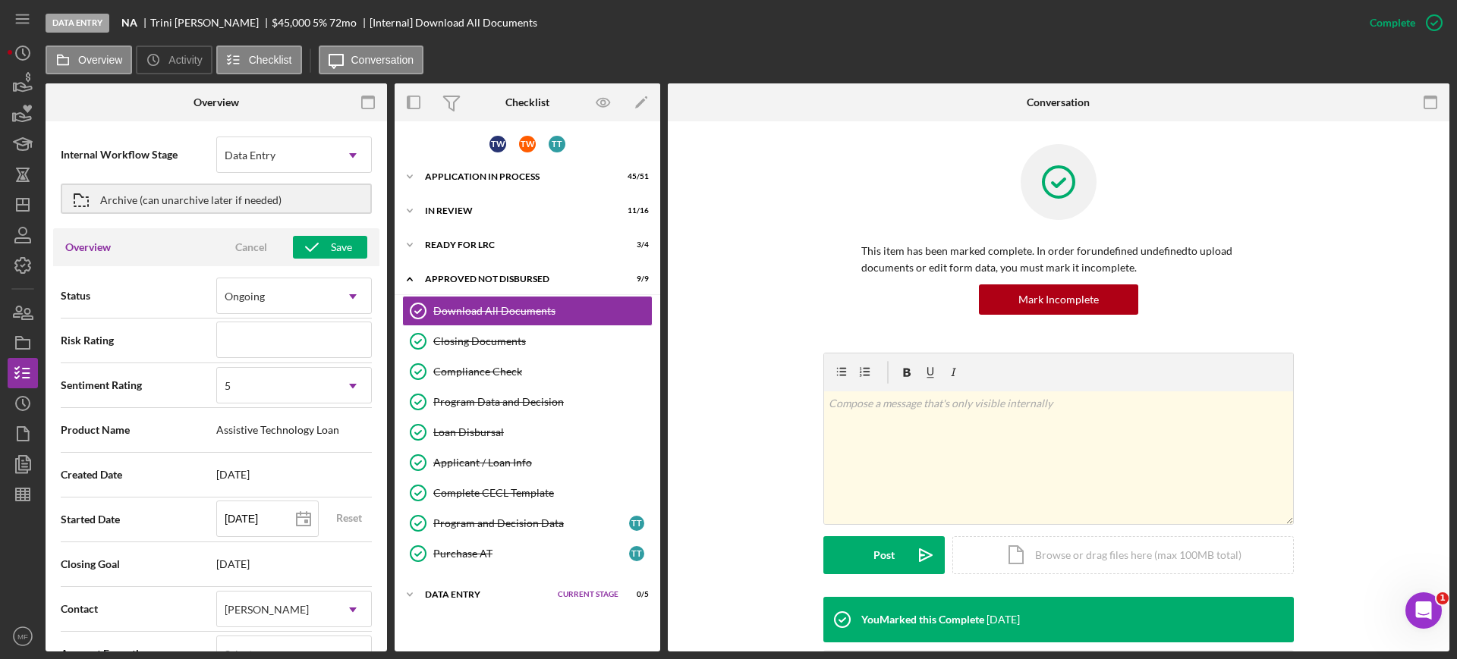
scroll to position [0, 0]
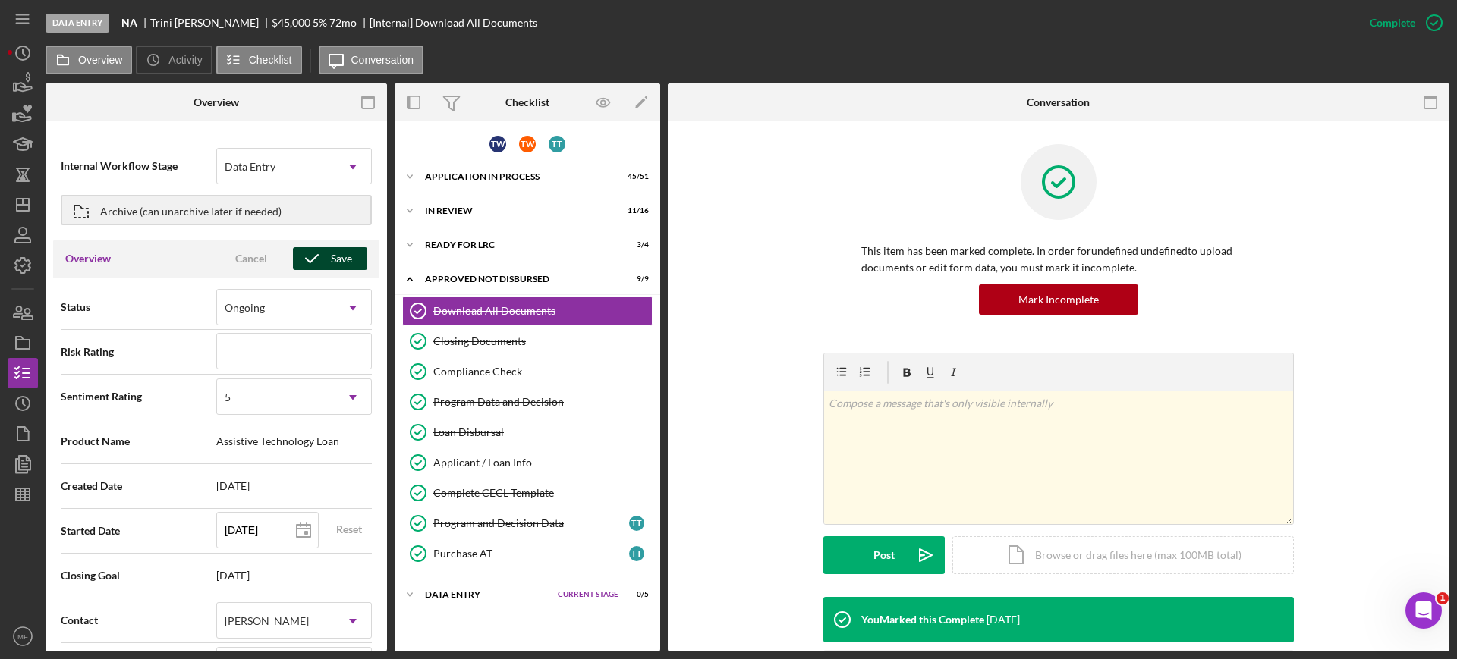
click at [324, 257] on icon "button" at bounding box center [312, 259] width 38 height 38
type textarea "Here's a snapshot of information that has been fully approved, as well as the i…"
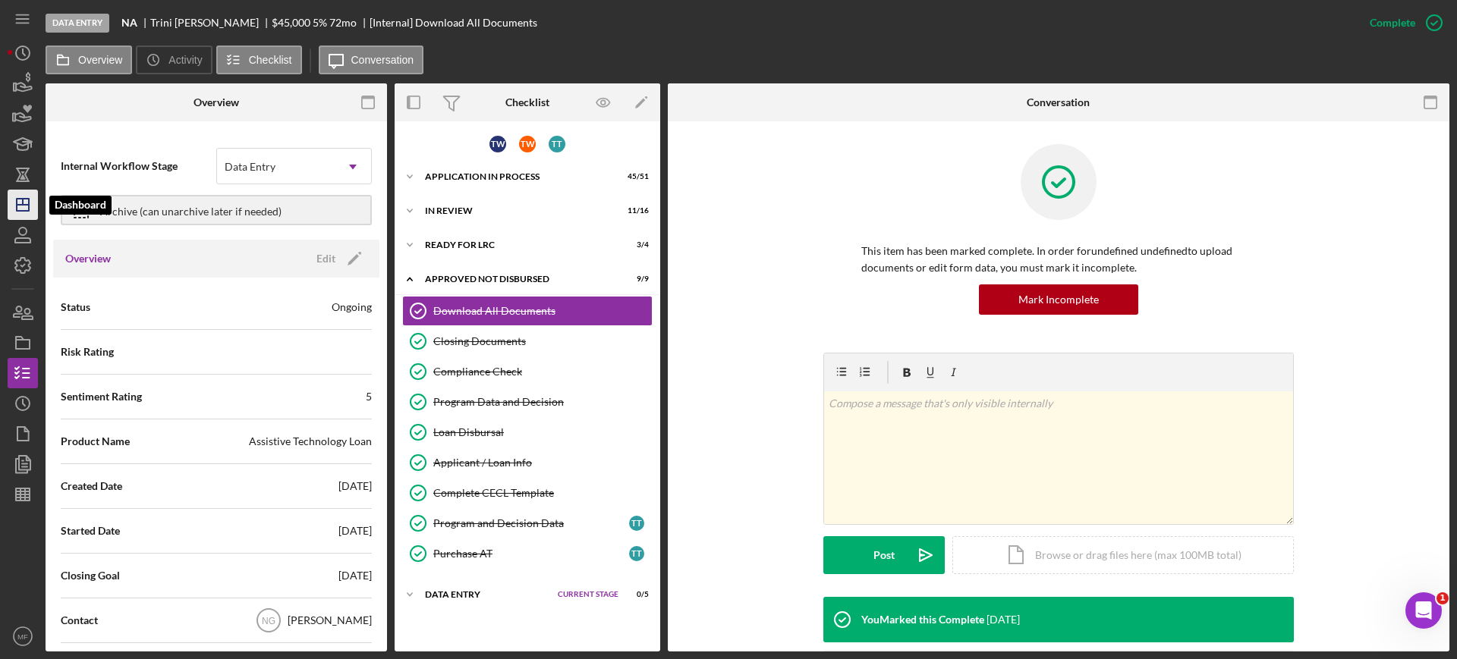
click at [24, 213] on icon "Icon/Dashboard" at bounding box center [23, 205] width 38 height 38
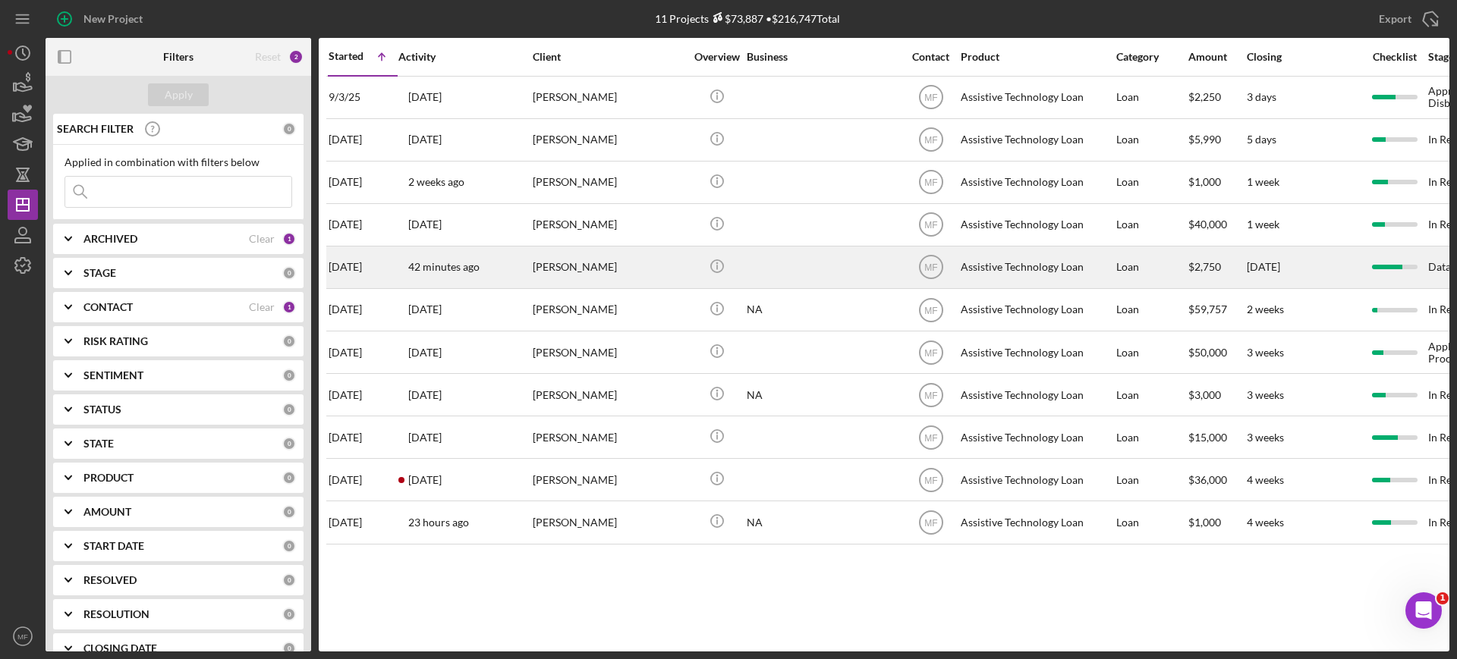
click at [640, 272] on div "David Schoonover" at bounding box center [609, 267] width 152 height 40
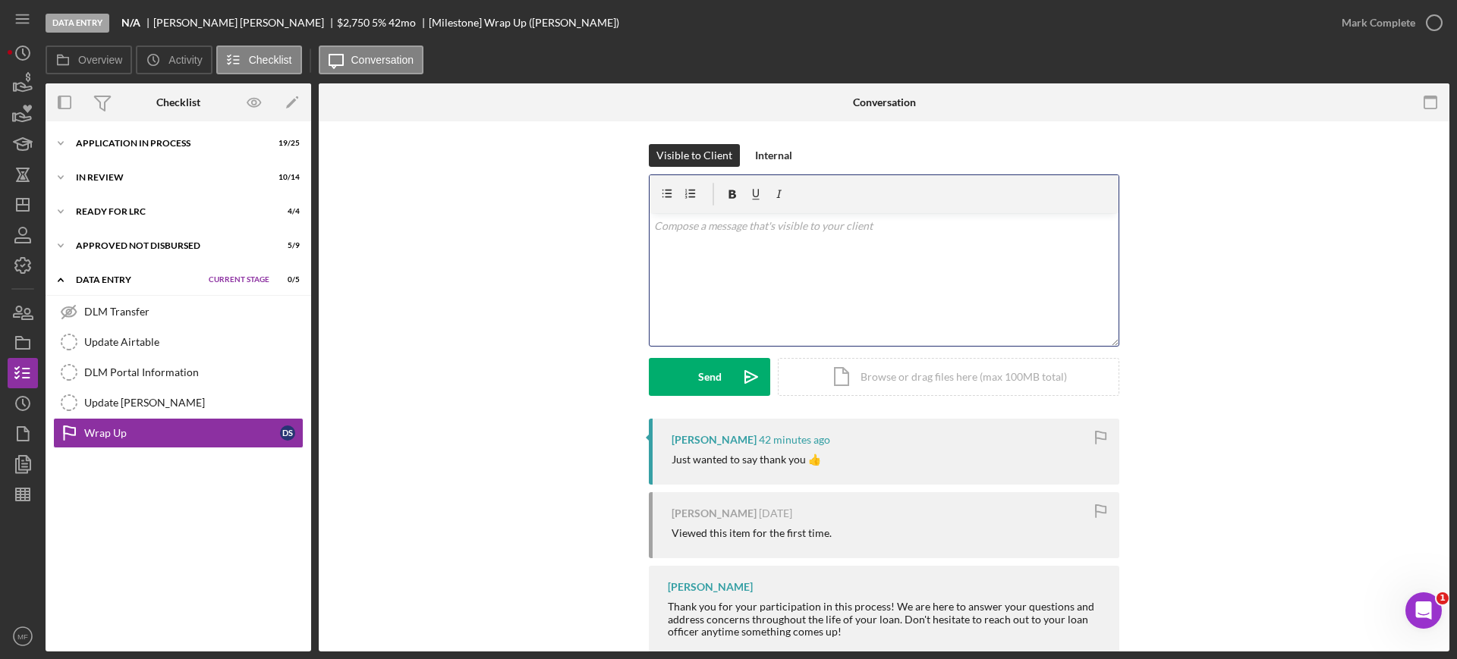
click at [709, 238] on div "v Color teal Color pink Remove color Add row above Add row below Add column bef…" at bounding box center [883, 279] width 469 height 133
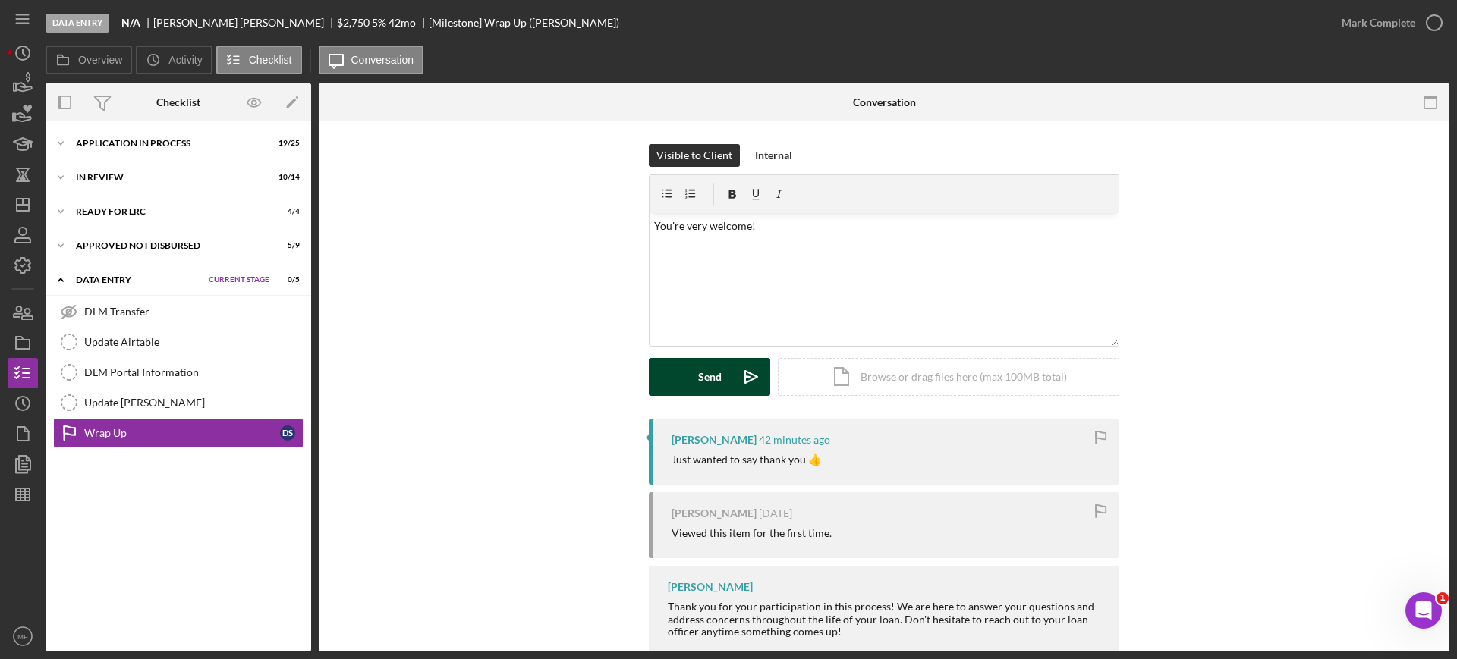
click at [702, 379] on div "Send" at bounding box center [710, 377] width 24 height 38
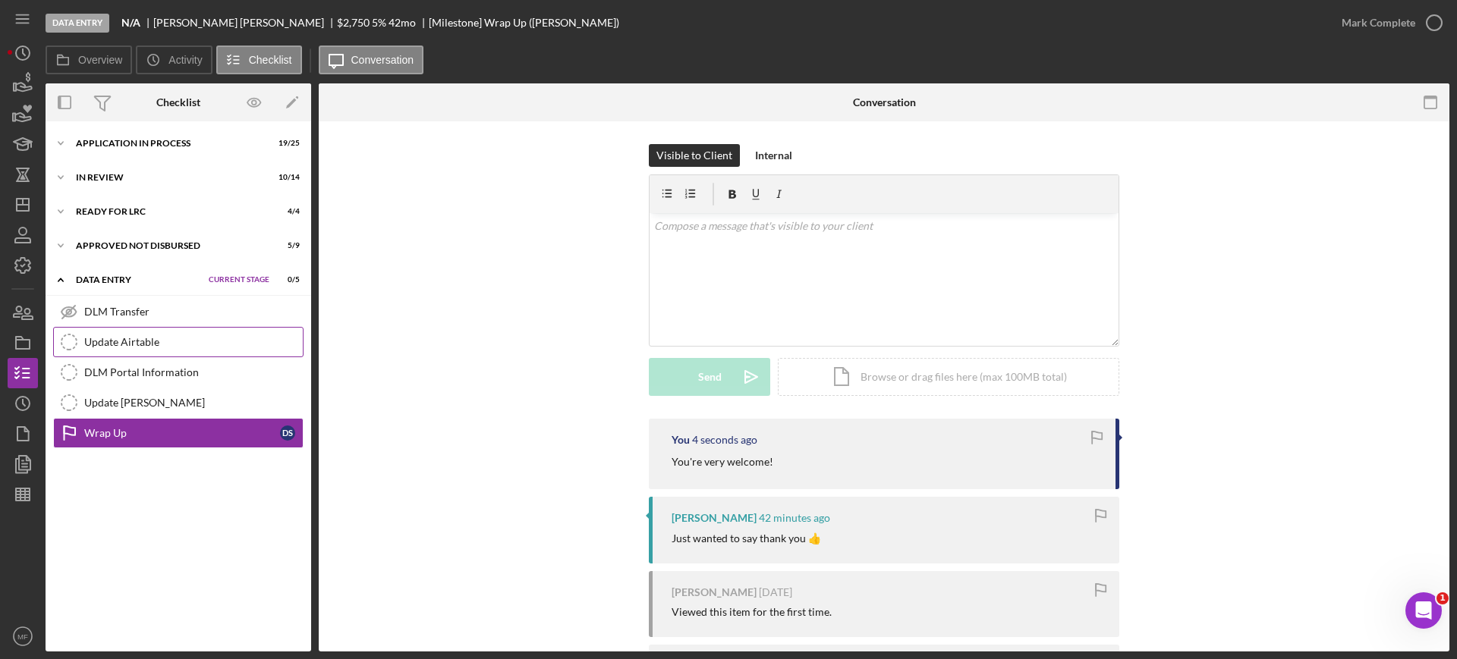
click at [135, 332] on link "Update Airtable Update Airtable" at bounding box center [178, 342] width 250 height 30
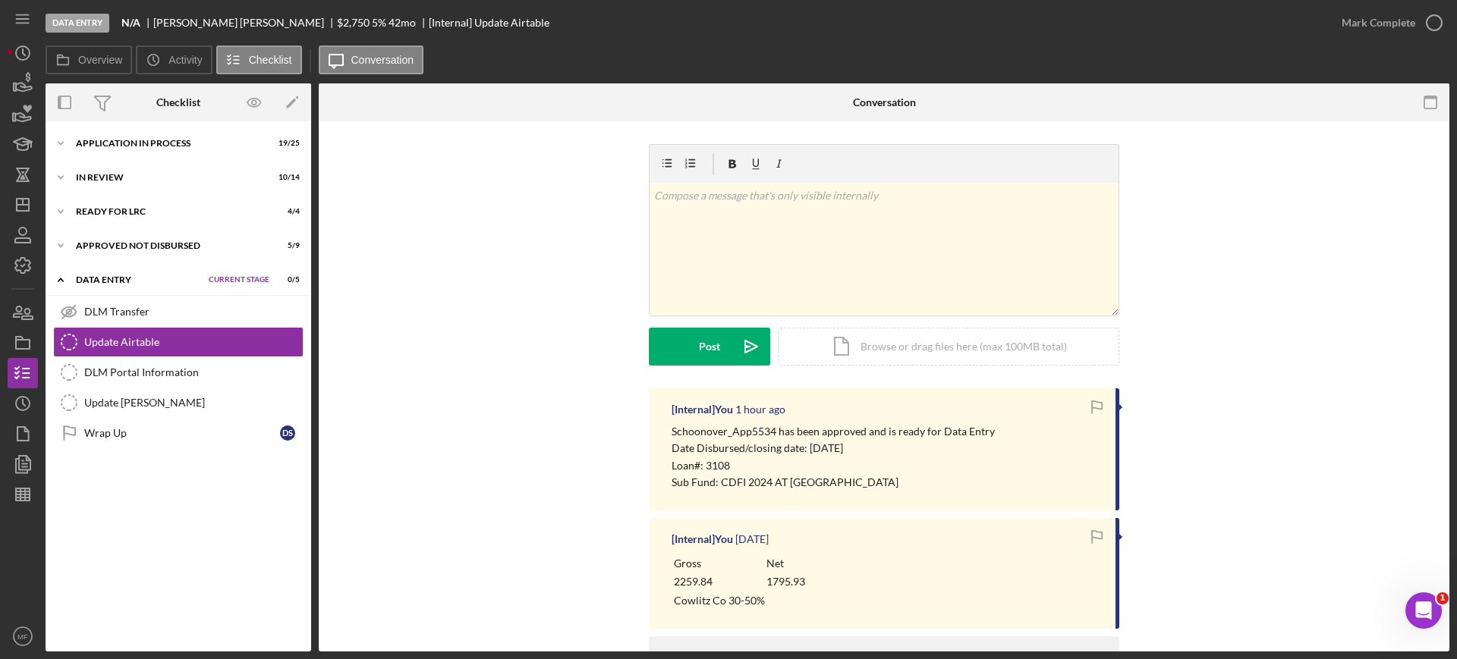
scroll to position [91, 0]
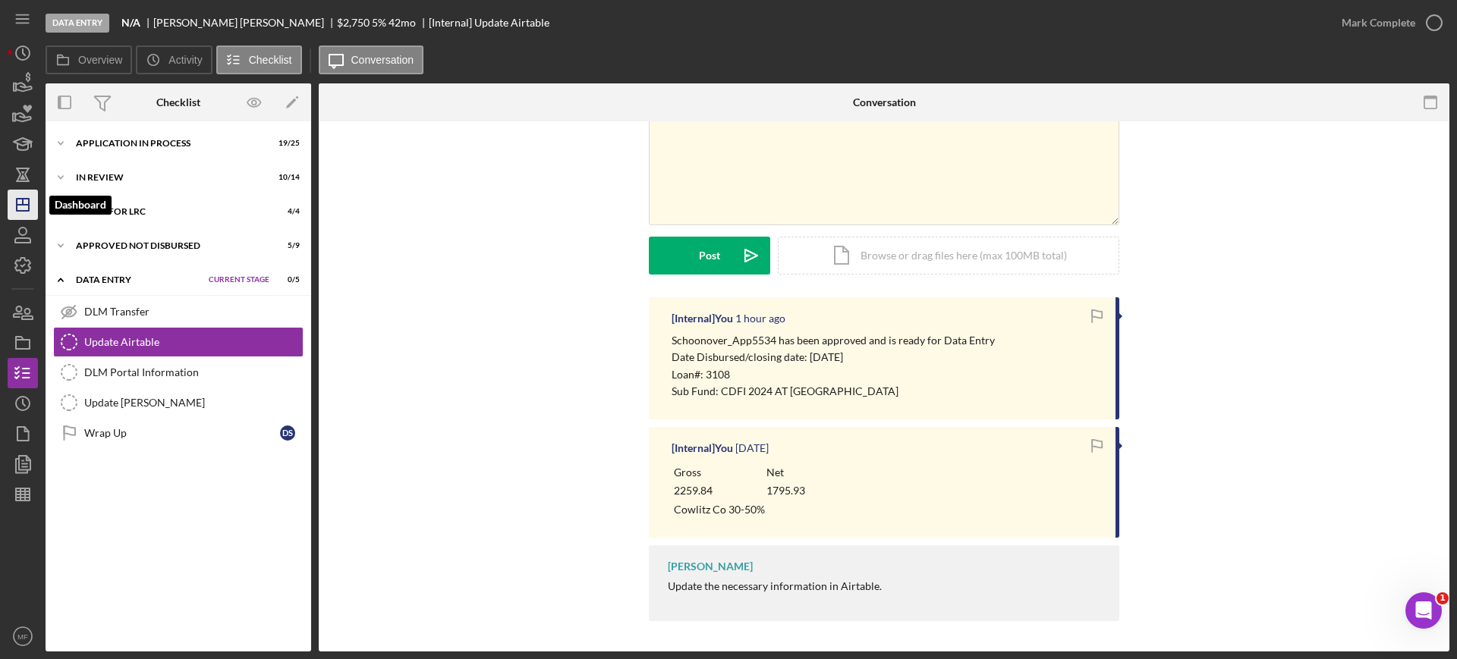
click at [30, 201] on icon "Icon/Dashboard" at bounding box center [23, 205] width 38 height 38
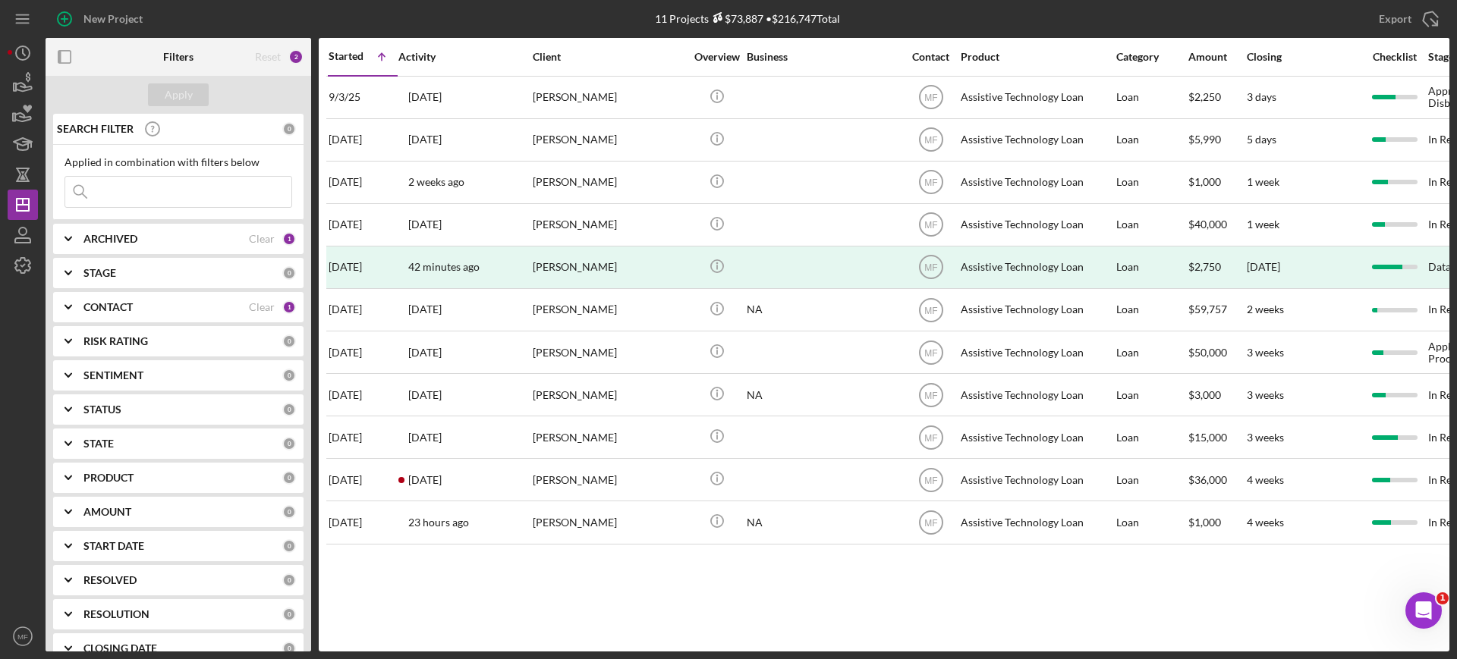
click at [184, 58] on b "Filters" at bounding box center [178, 57] width 30 height 12
click at [266, 53] on div "Reset" at bounding box center [268, 57] width 26 height 12
click at [22, 87] on icon "button" at bounding box center [23, 83] width 38 height 38
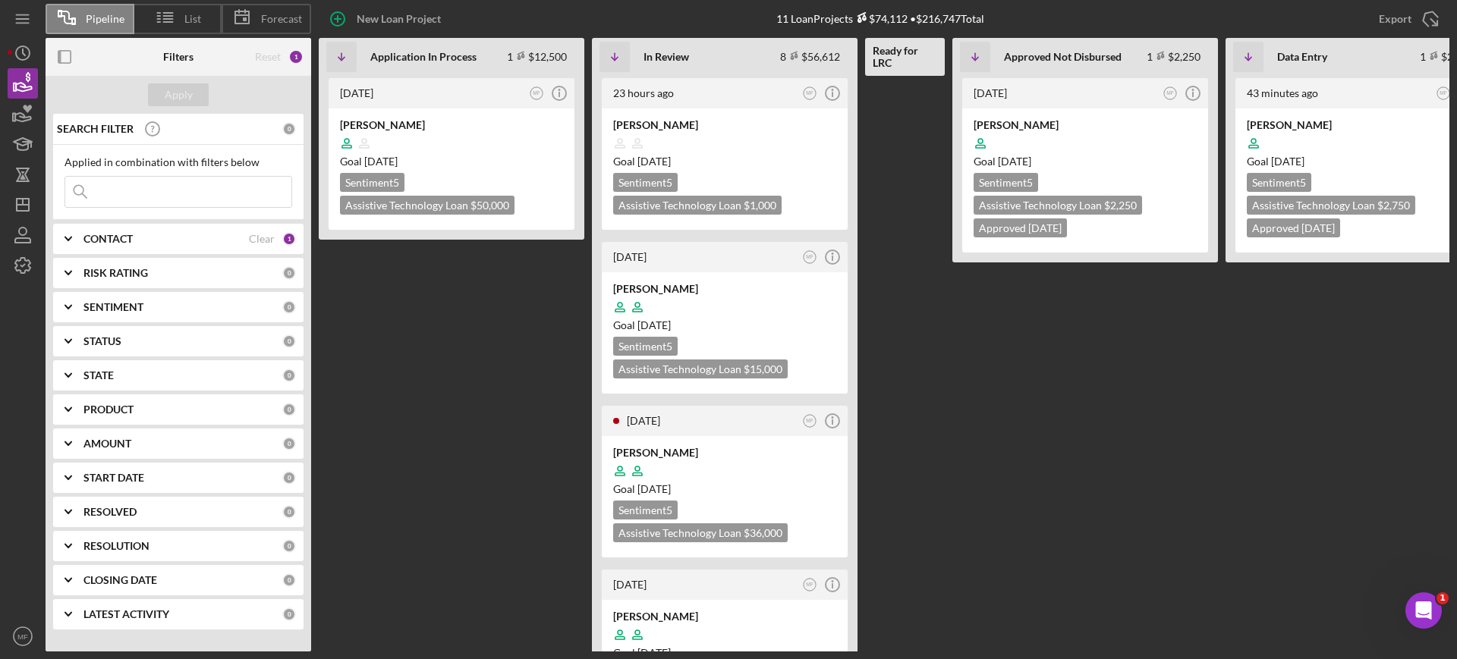
click at [206, 243] on div "CONTACT" at bounding box center [165, 239] width 165 height 12
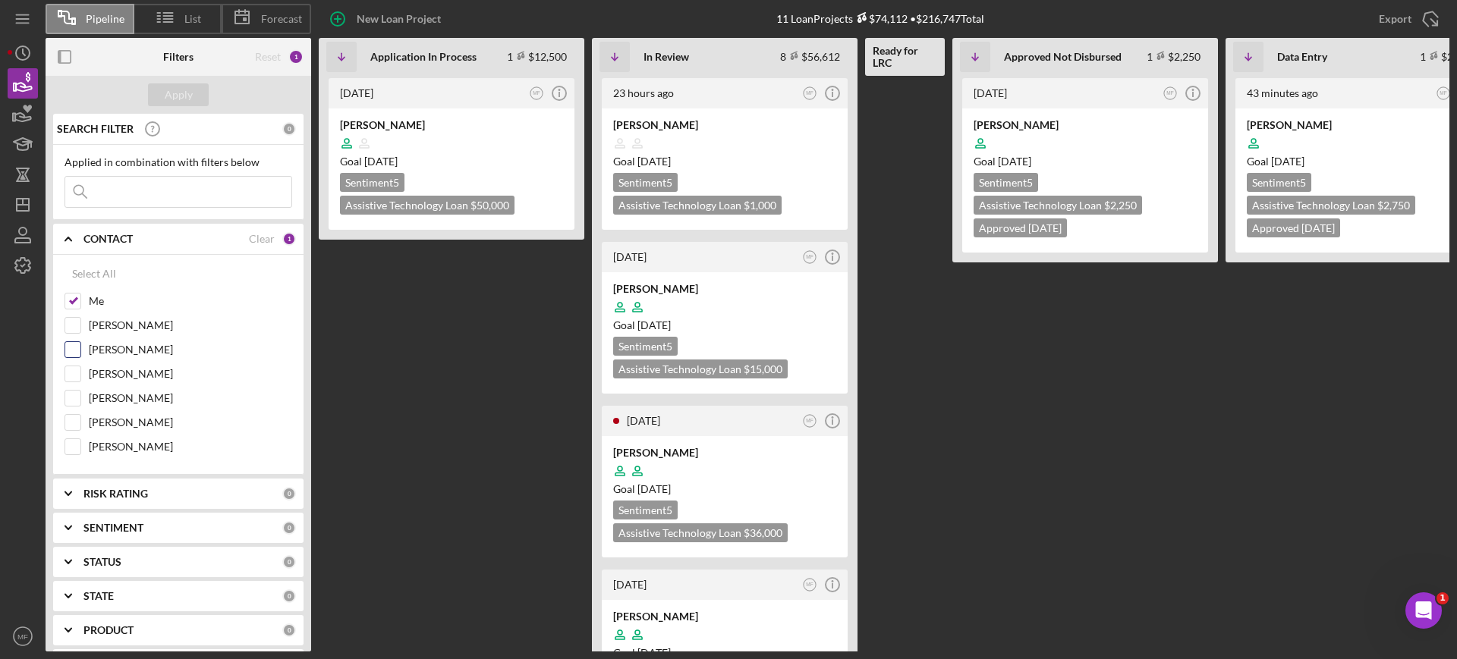
click at [72, 352] on input "Nicole Gray" at bounding box center [72, 349] width 15 height 15
checkbox input "true"
click at [1362, 133] on div at bounding box center [1357, 143] width 223 height 29
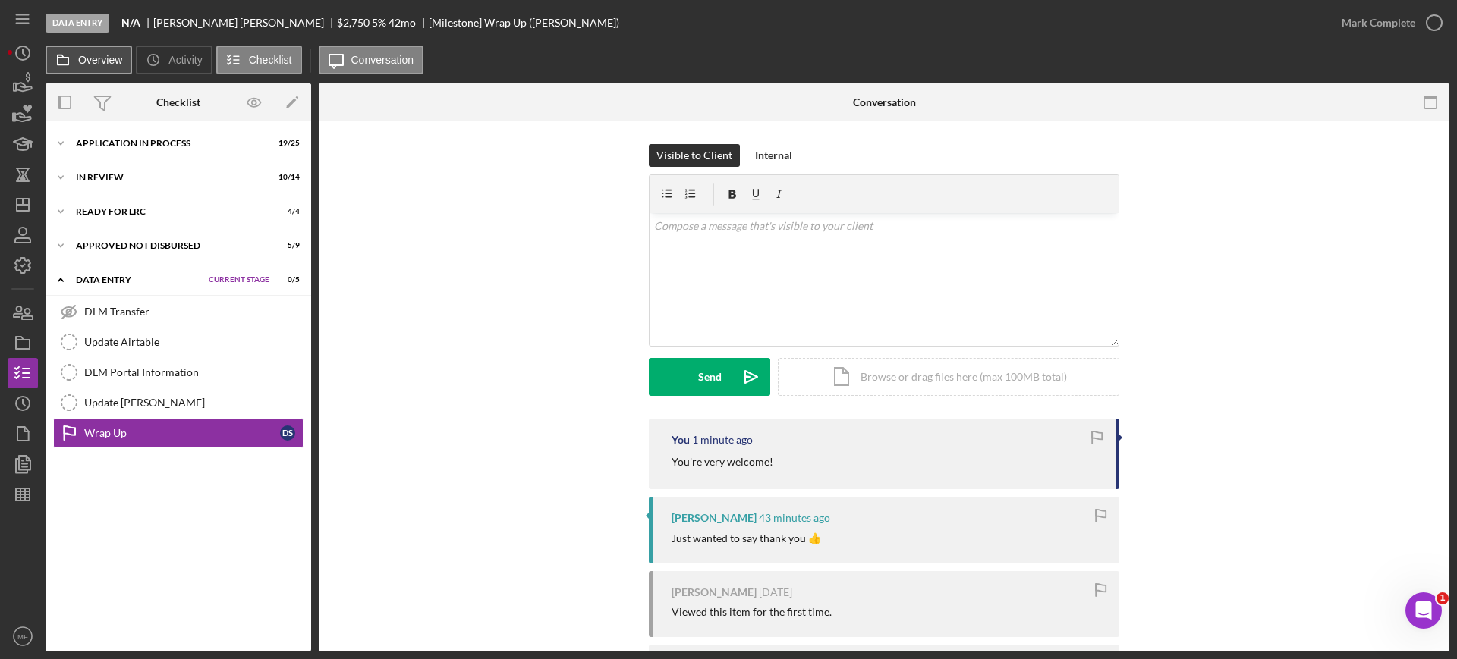
click at [89, 54] on label "Overview" at bounding box center [100, 60] width 44 height 12
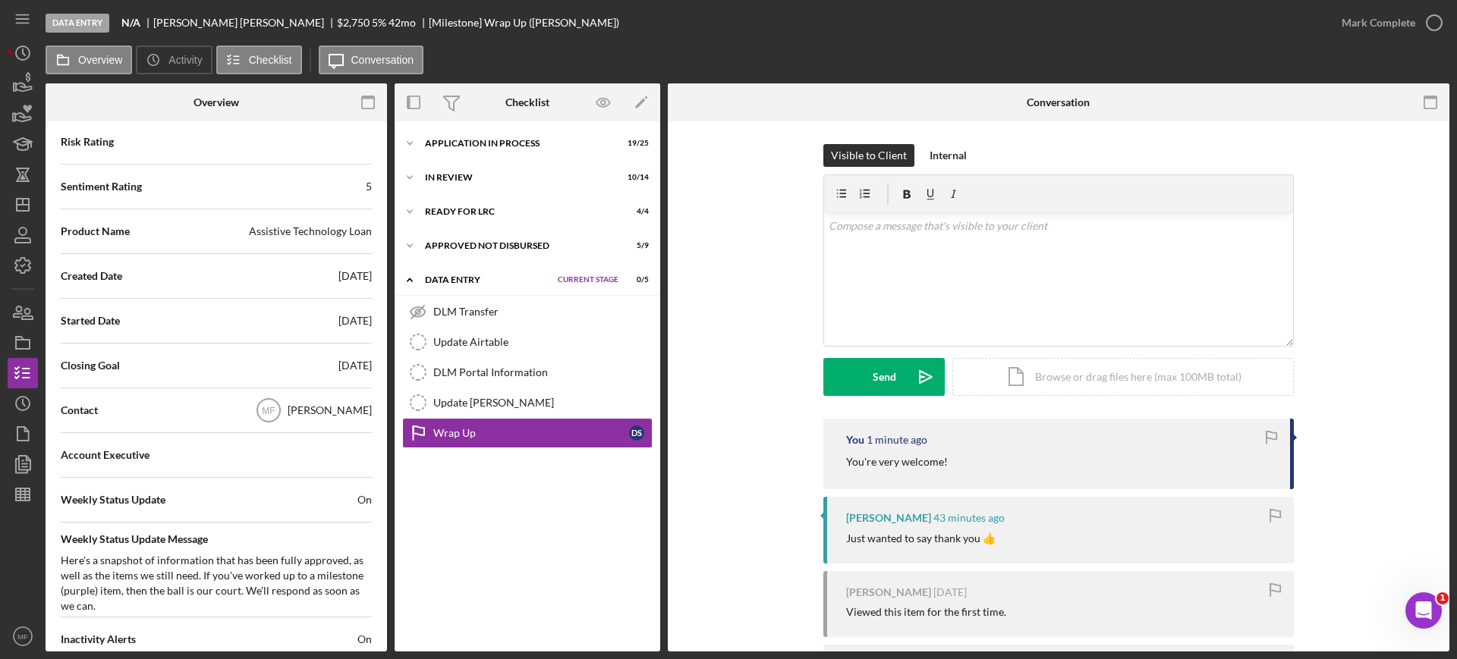
scroll to position [95, 0]
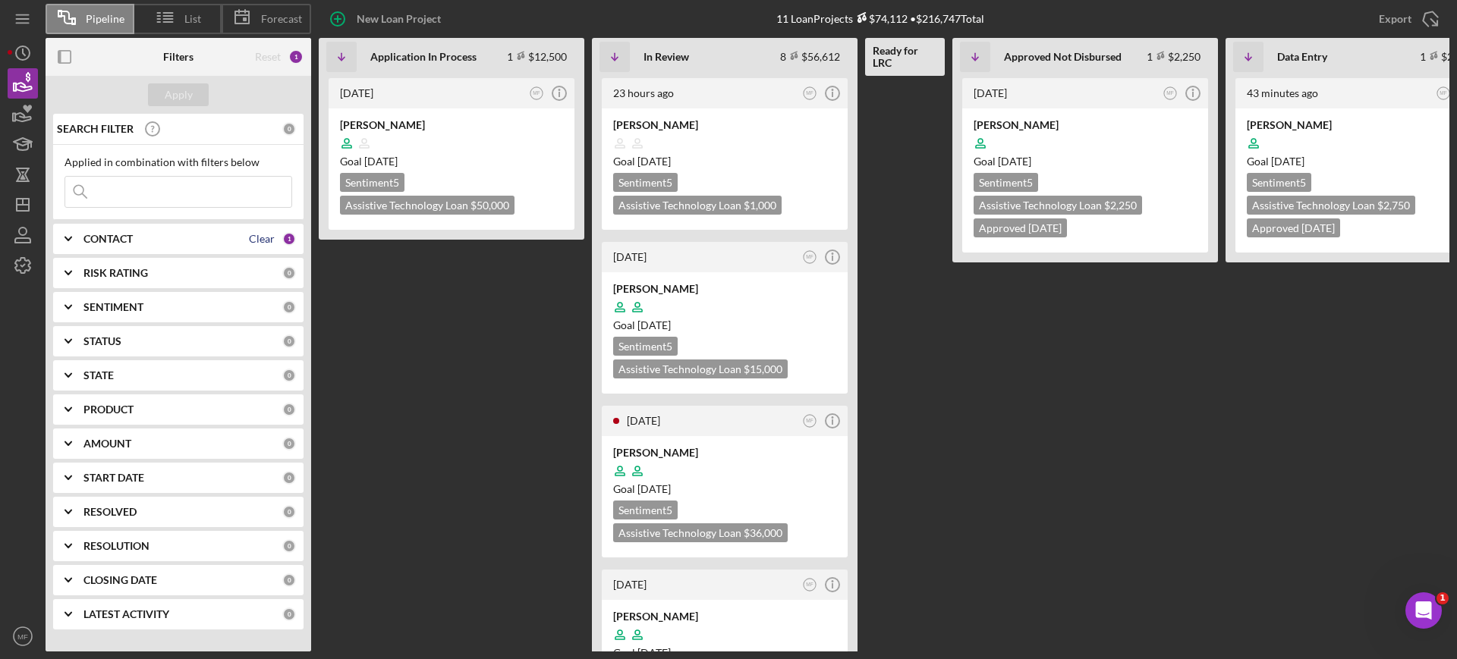
click at [257, 240] on div "Clear" at bounding box center [262, 239] width 26 height 12
click at [257, 240] on div "CONTACT" at bounding box center [182, 239] width 199 height 12
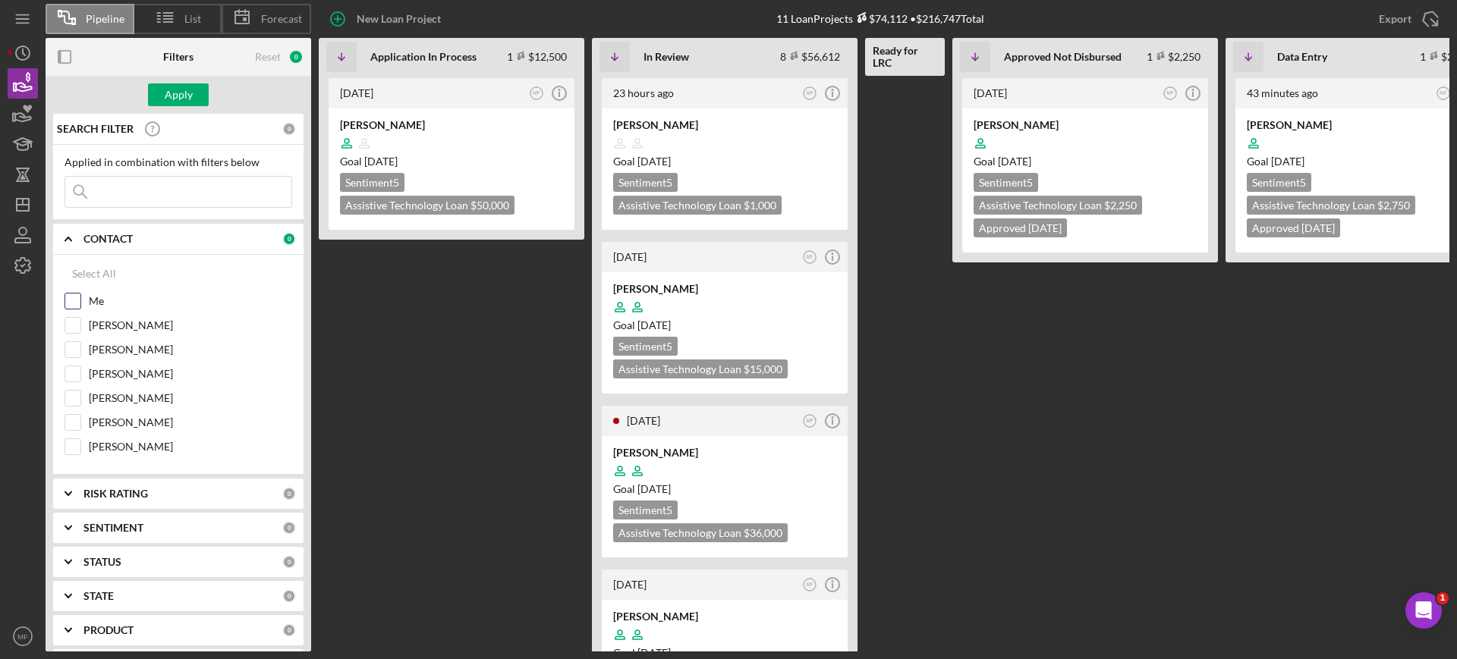
click at [68, 299] on input "Me" at bounding box center [72, 301] width 15 height 15
checkbox input "true"
click at [74, 349] on input "Nicole Gray" at bounding box center [72, 349] width 15 height 15
checkbox input "true"
click at [175, 93] on div "Apply" at bounding box center [179, 94] width 28 height 23
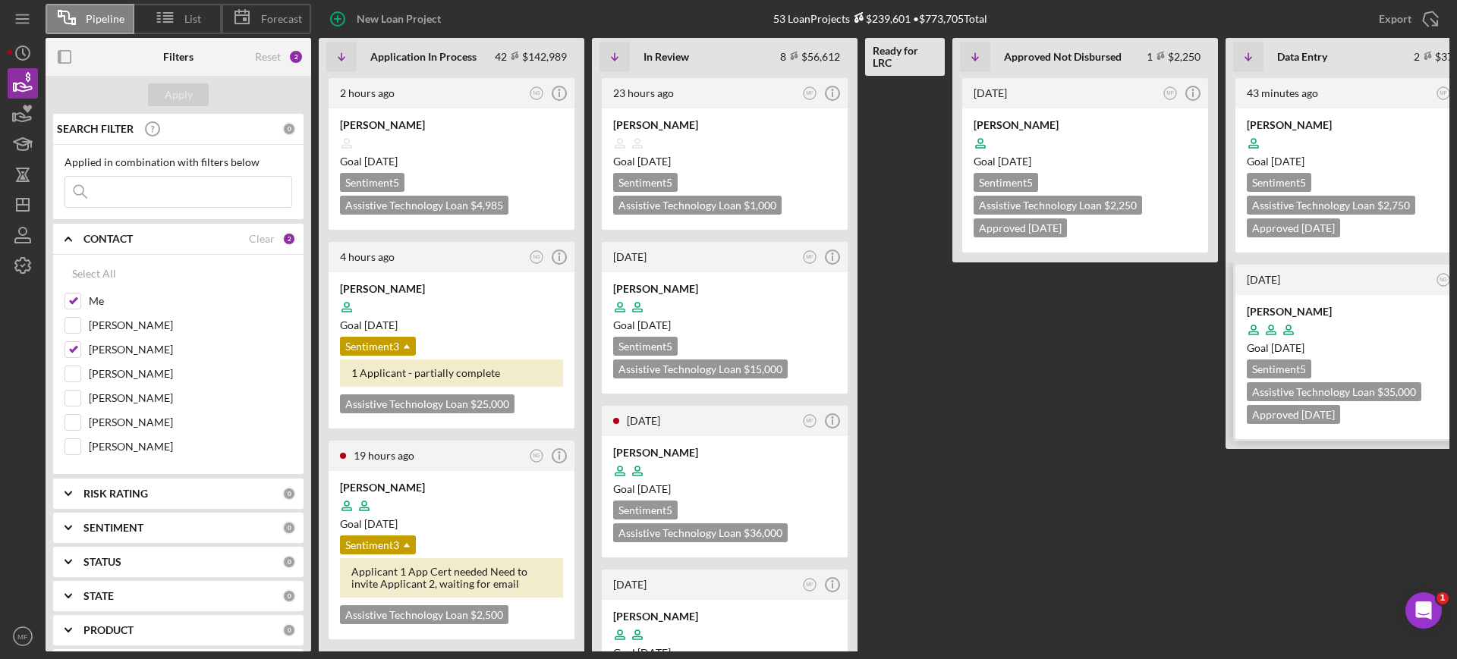
click at [1350, 349] on div "Goal 2 days from now" at bounding box center [1357, 348] width 223 height 15
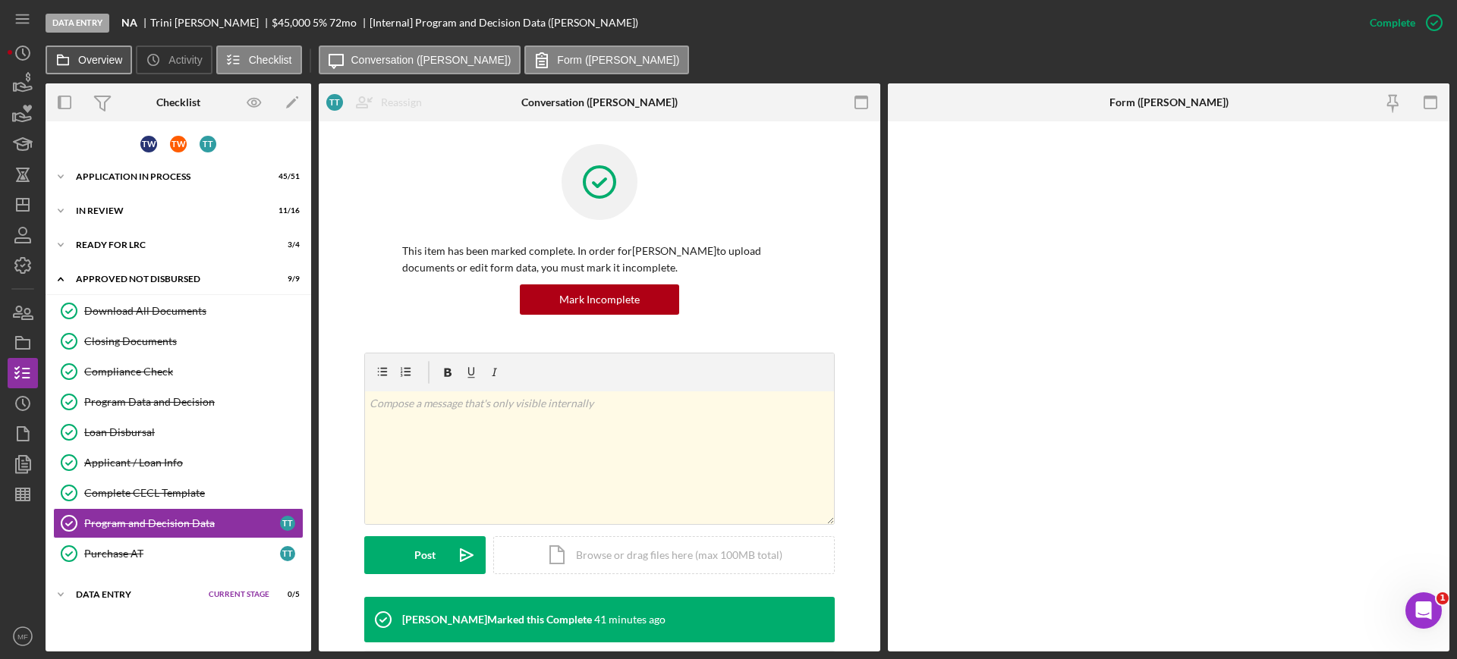
click at [82, 57] on label "Overview" at bounding box center [100, 60] width 44 height 12
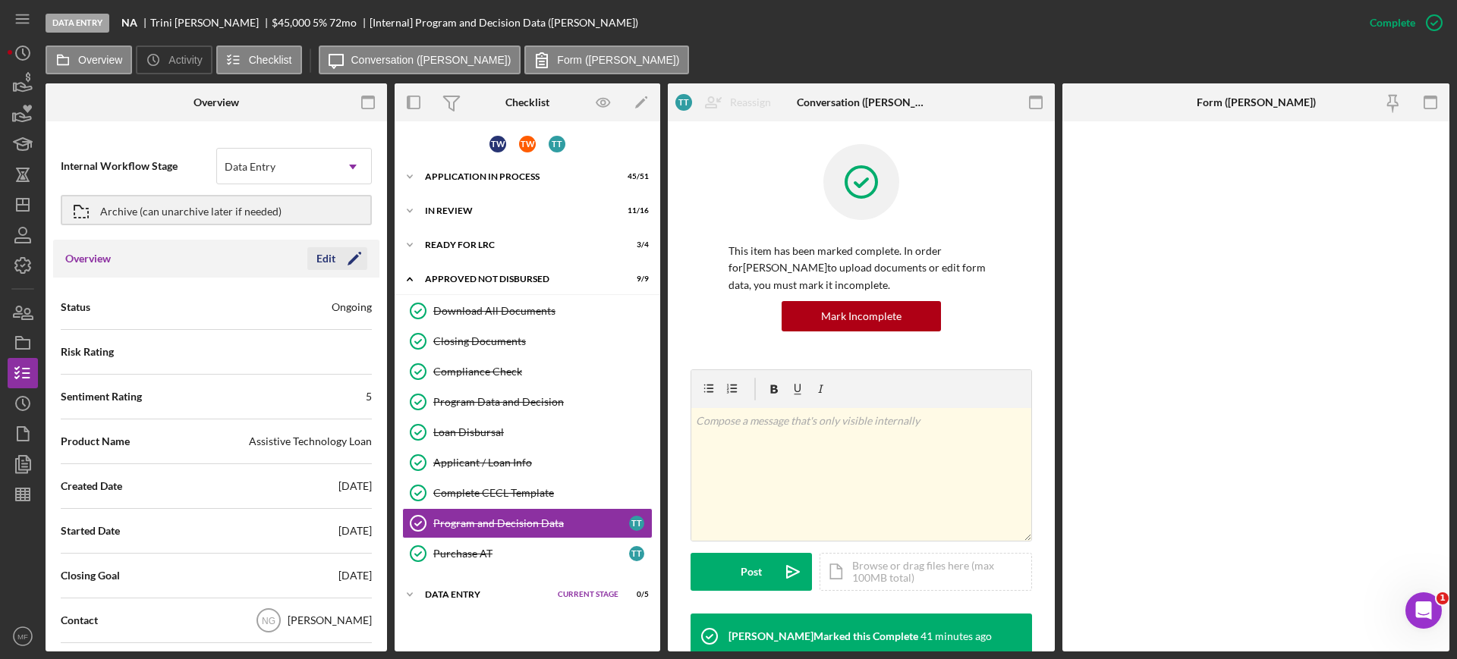
click at [324, 249] on div "Edit" at bounding box center [325, 258] width 19 height 23
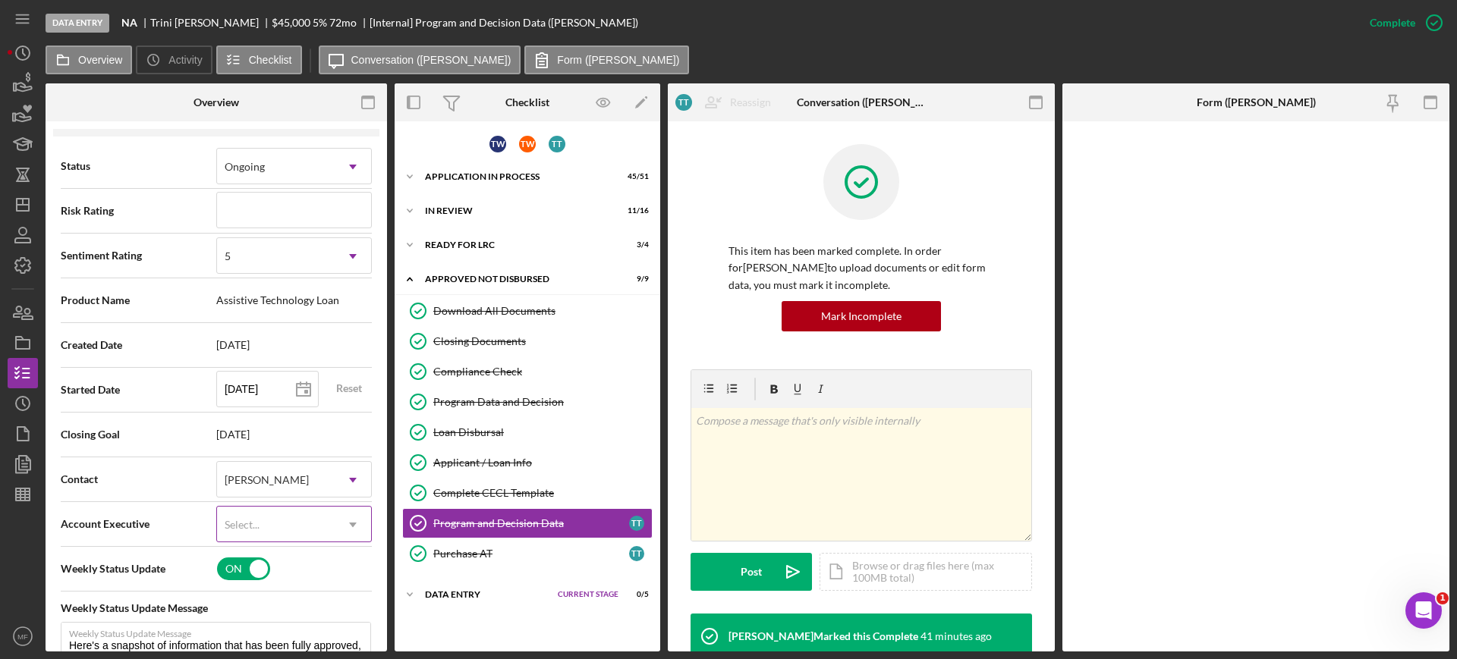
scroll to position [190, 0]
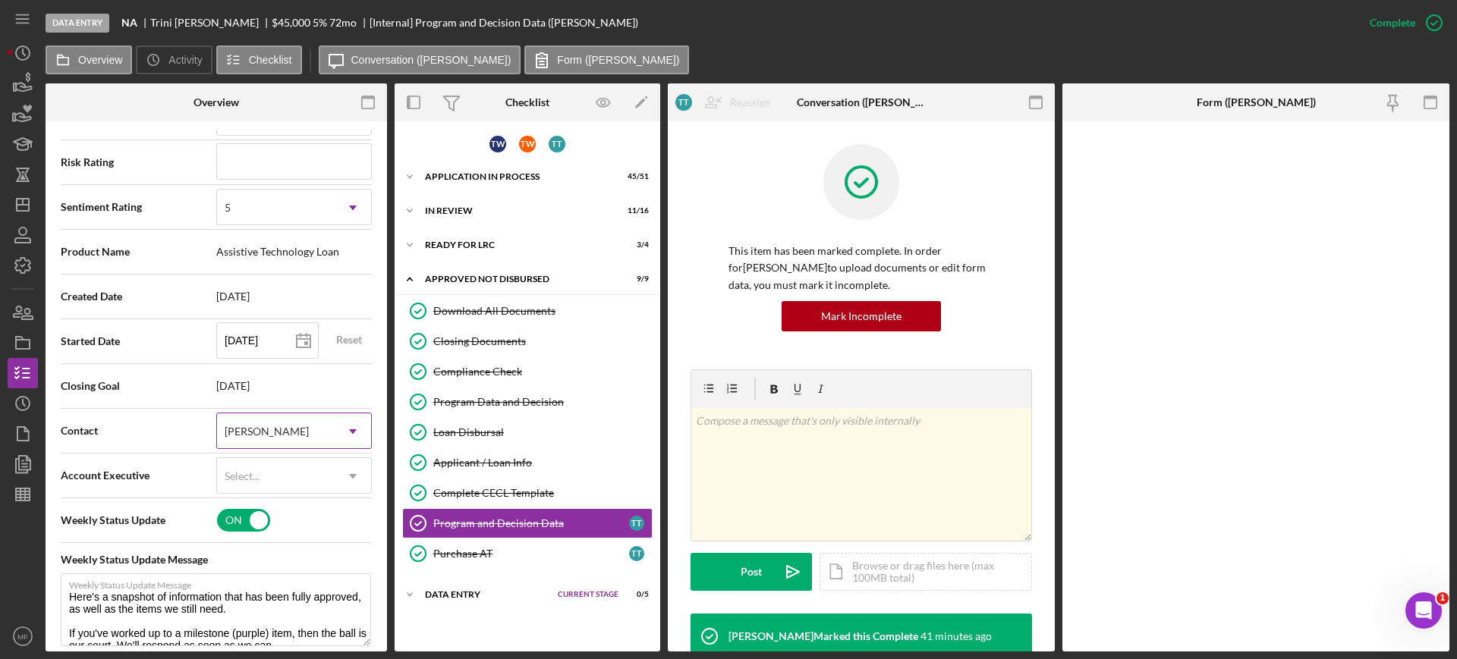
click at [329, 429] on div "Nicole Gray" at bounding box center [276, 431] width 118 height 35
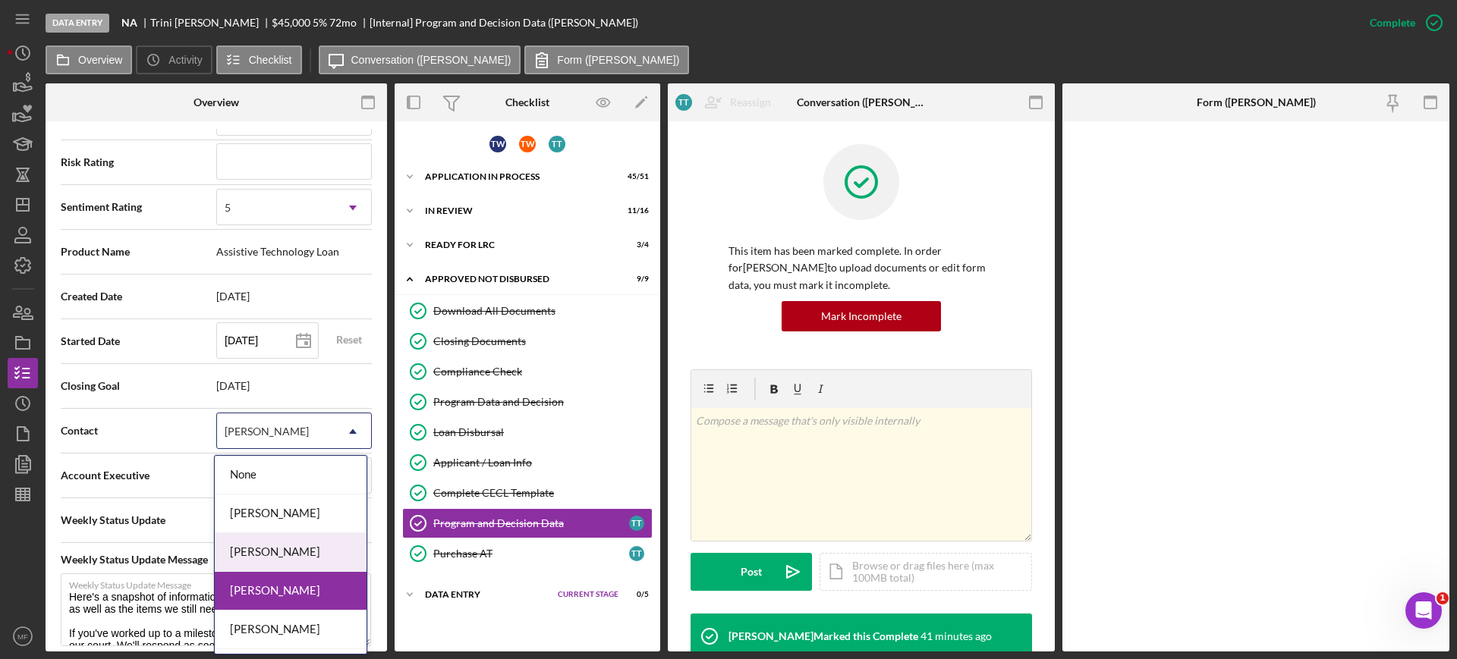
click at [278, 554] on div "[PERSON_NAME]" at bounding box center [291, 552] width 152 height 39
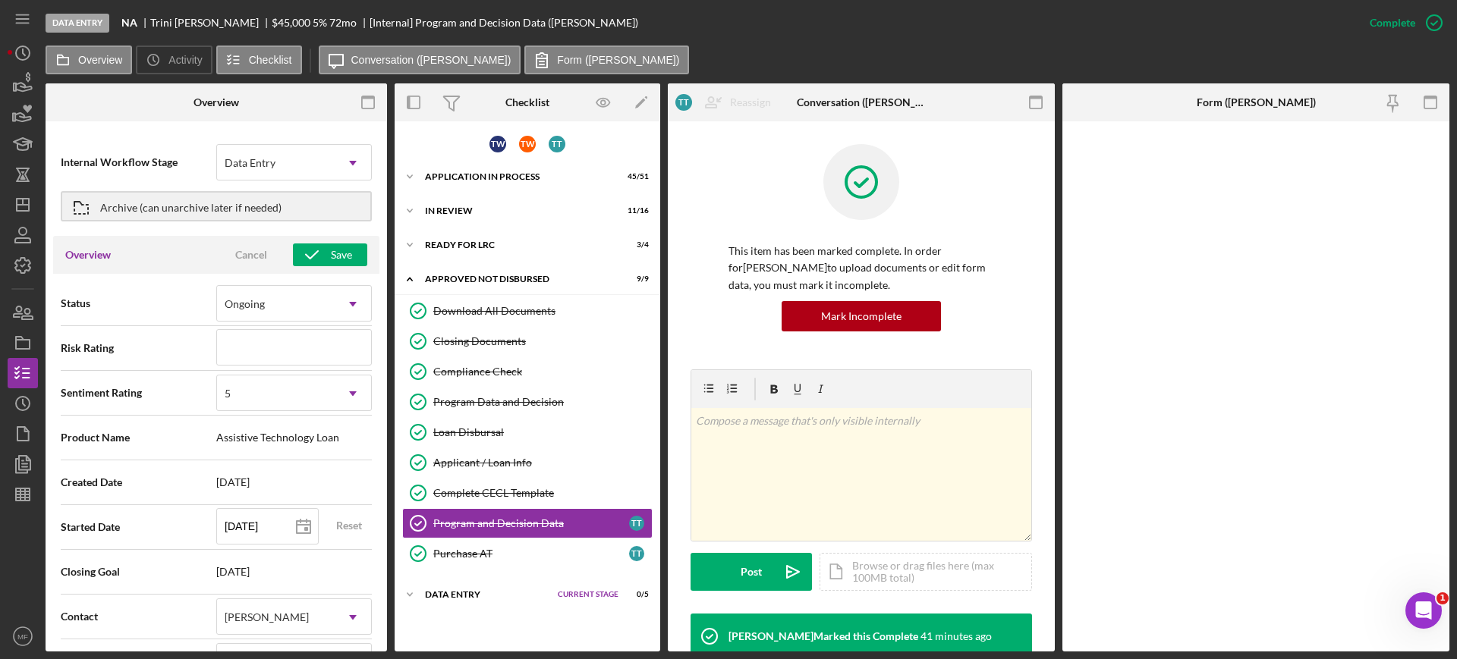
scroll to position [0, 0]
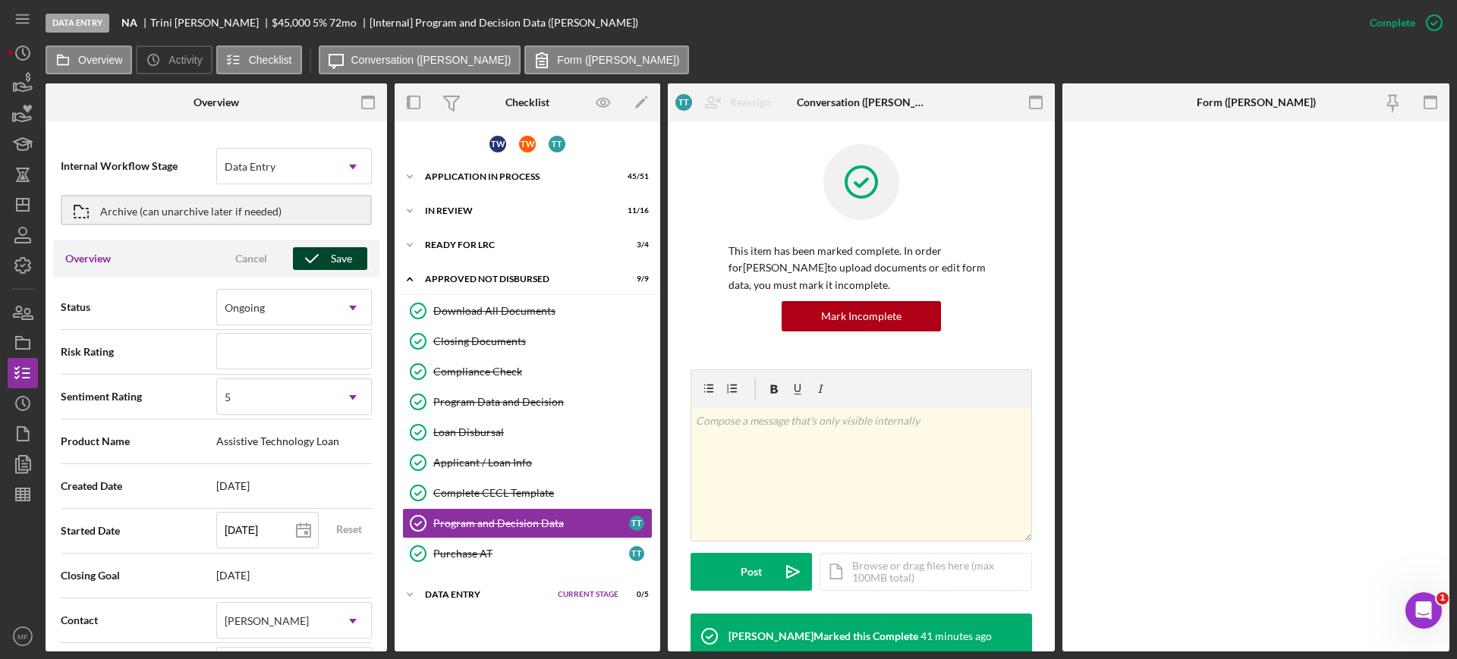
click at [323, 248] on icon "button" at bounding box center [312, 259] width 38 height 38
type textarea "Here's a snapshot of information that has been fully approved, as well as the i…"
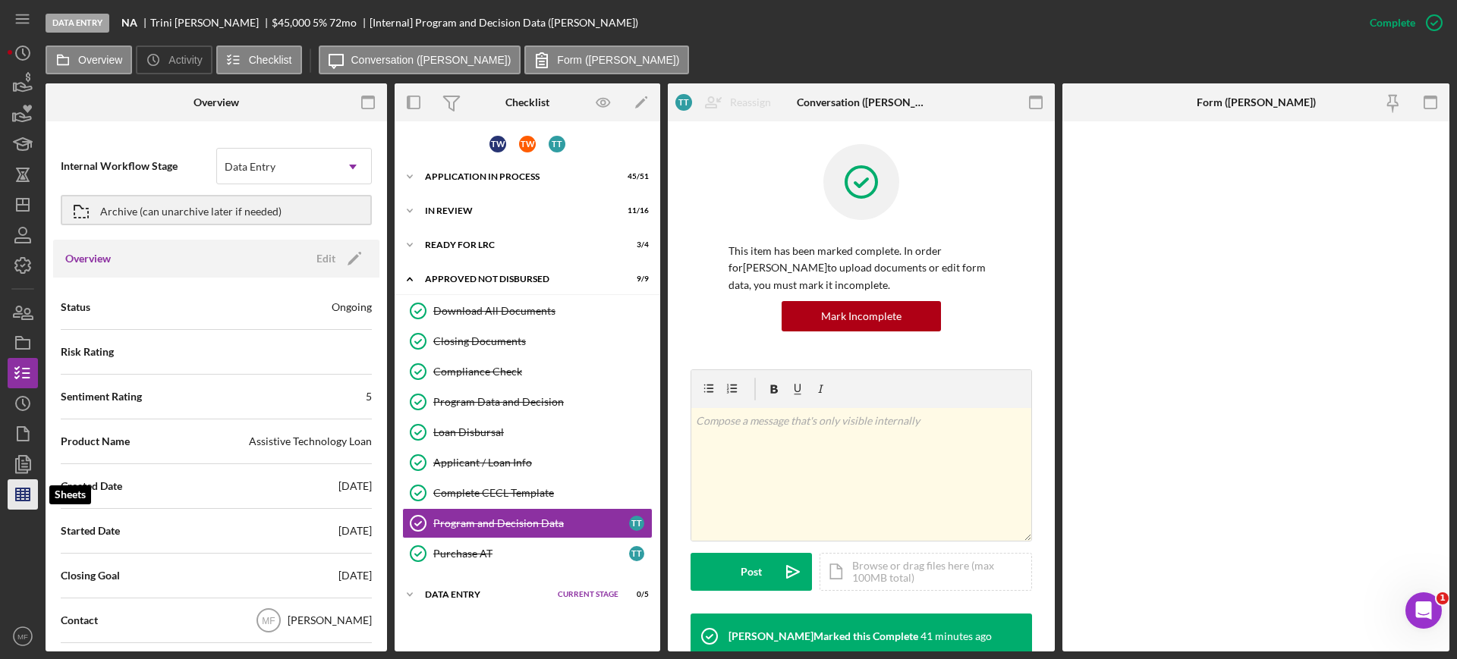
click at [14, 499] on icon "button" at bounding box center [23, 495] width 38 height 38
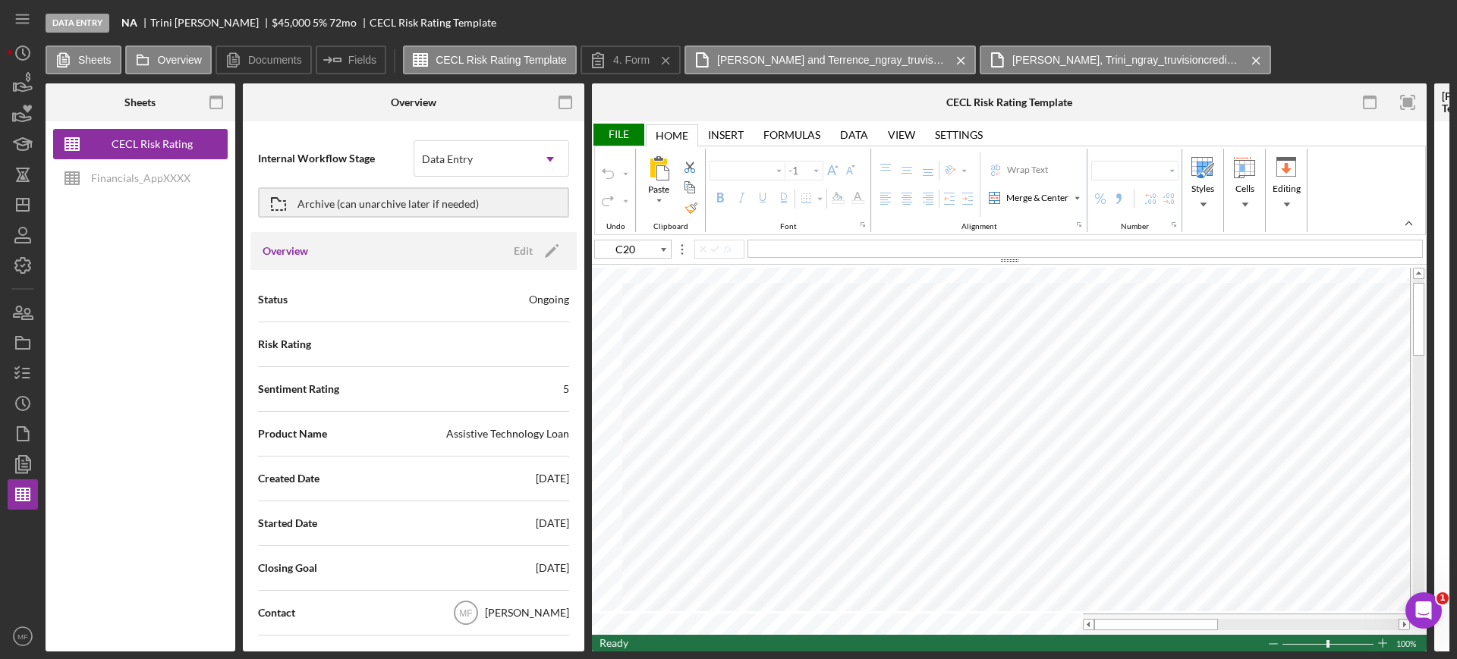
type input "Aptos Narrow"
type input "12"
type input "D20"
type input "E20"
drag, startPoint x: 1183, startPoint y: 617, endPoint x: 1271, endPoint y: 618, distance: 88.0
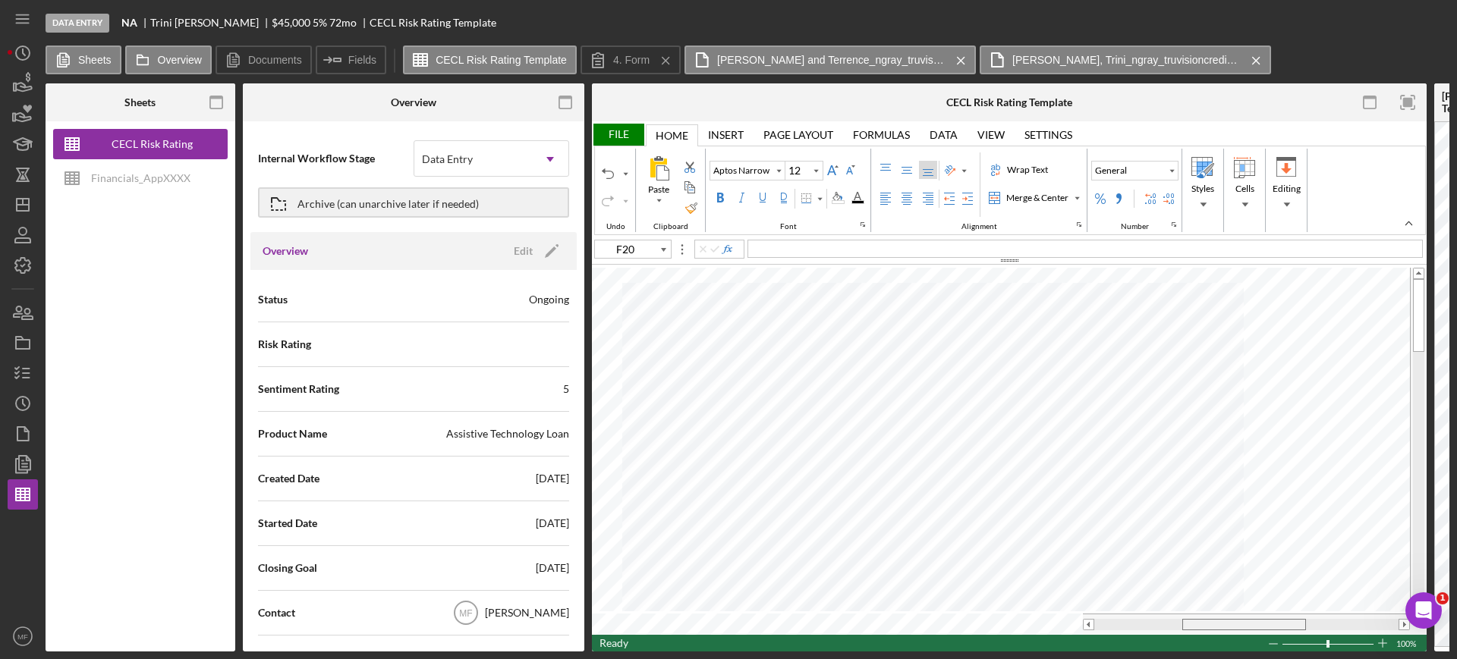
click at [1271, 619] on div at bounding box center [1244, 624] width 124 height 11
type input "K20"
type input "L20"
drag, startPoint x: 1240, startPoint y: 621, endPoint x: 1144, endPoint y: 627, distance: 96.5
click at [1144, 627] on div at bounding box center [1246, 624] width 327 height 21
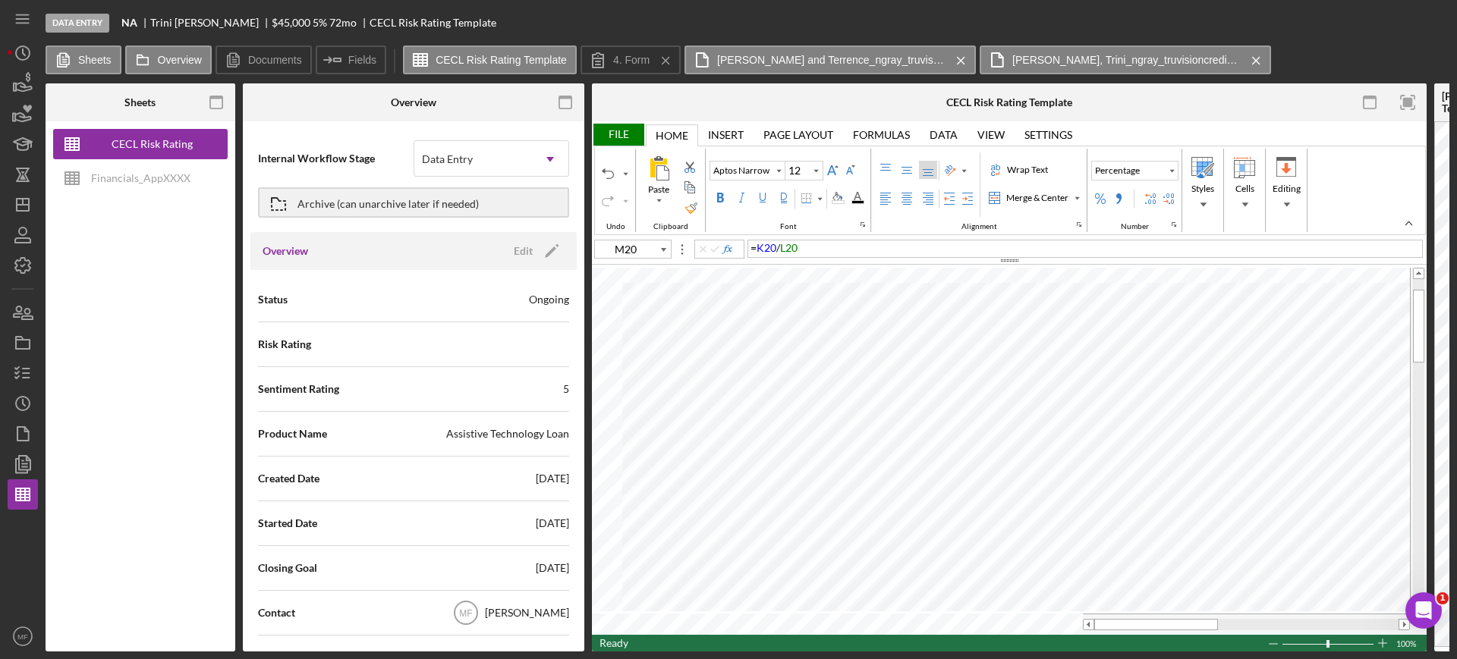
type input "F20"
type input "H20"
type input "I20"
click at [615, 130] on div "File" at bounding box center [618, 135] width 52 height 22
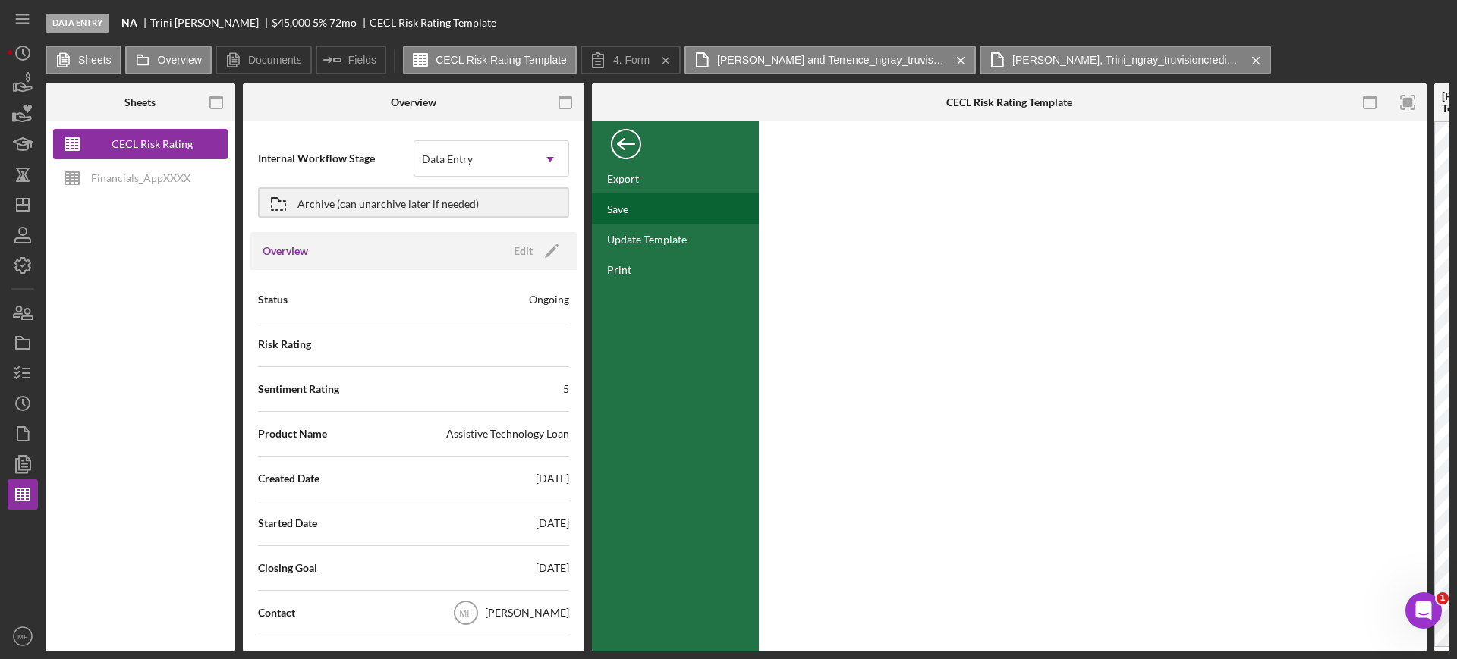
click at [625, 207] on div "Save" at bounding box center [617, 209] width 21 height 13
click at [163, 61] on label "Overview" at bounding box center [180, 60] width 44 height 12
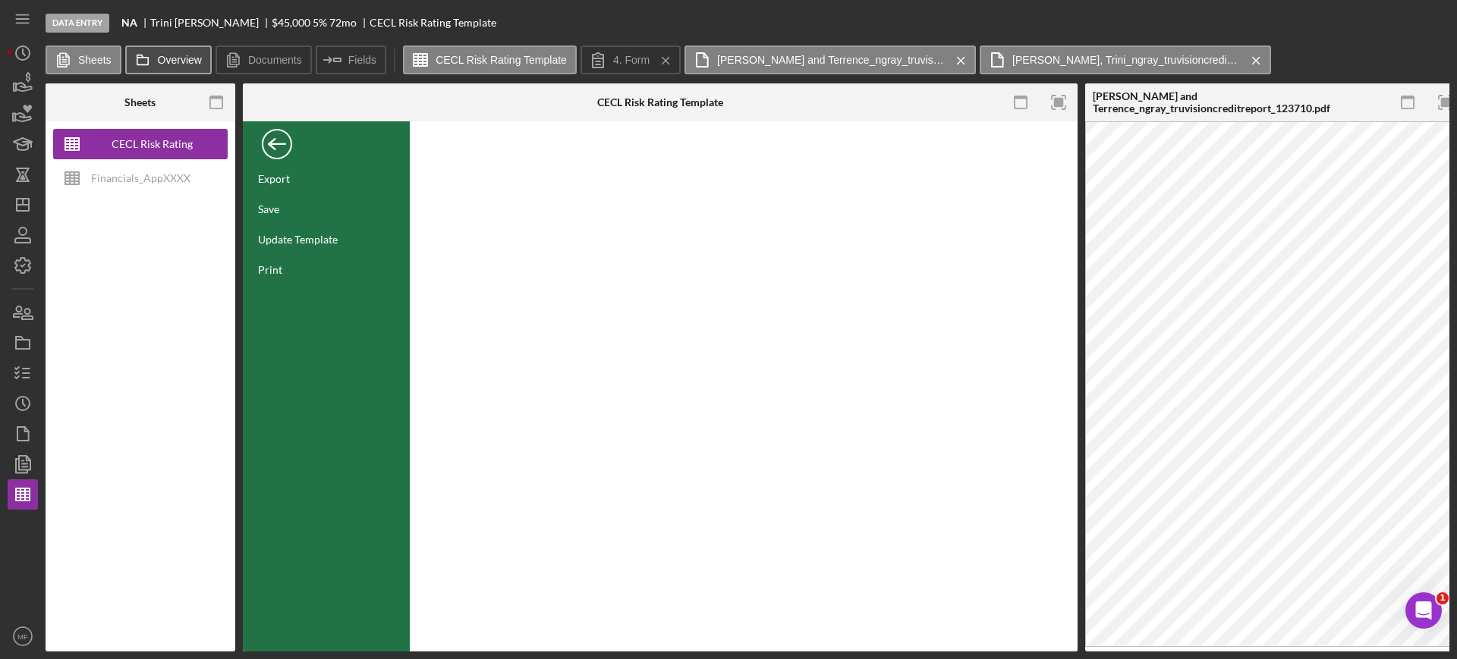
click at [151, 58] on icon at bounding box center [142, 60] width 30 height 30
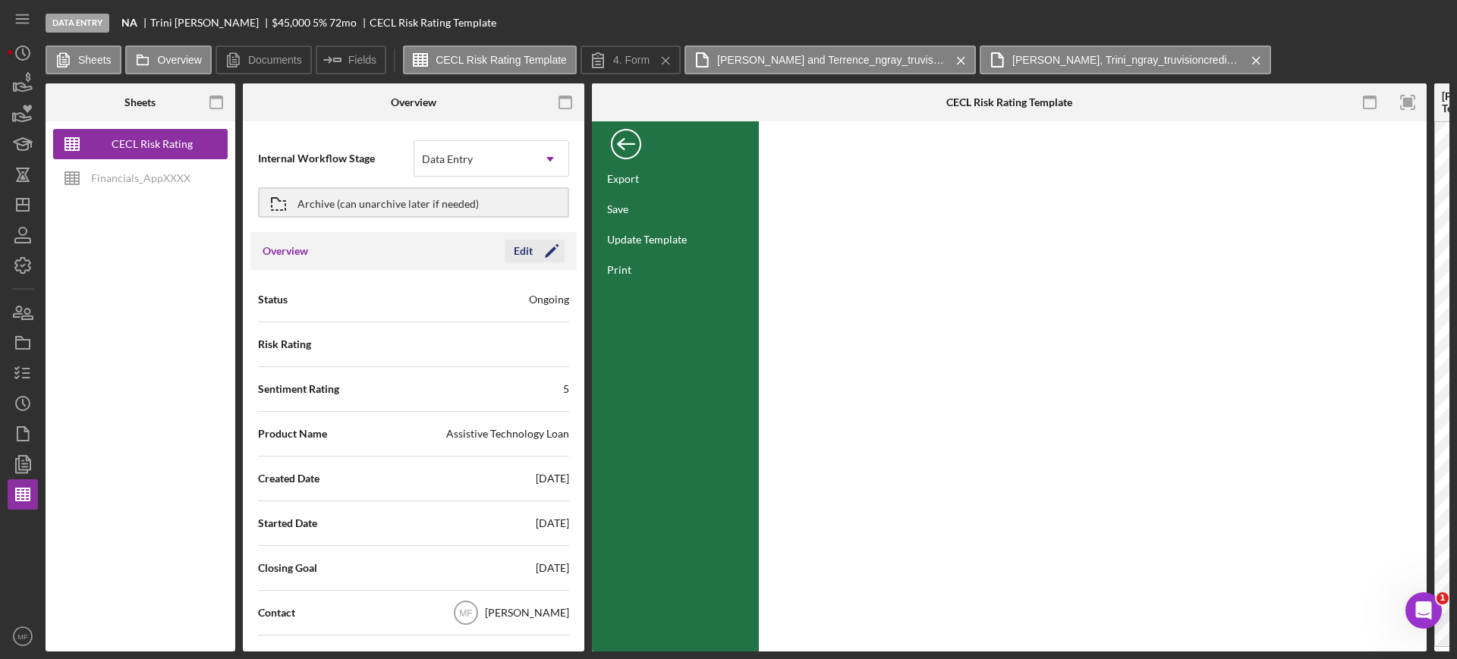
click at [533, 250] on icon "Icon/Edit" at bounding box center [552, 251] width 38 height 38
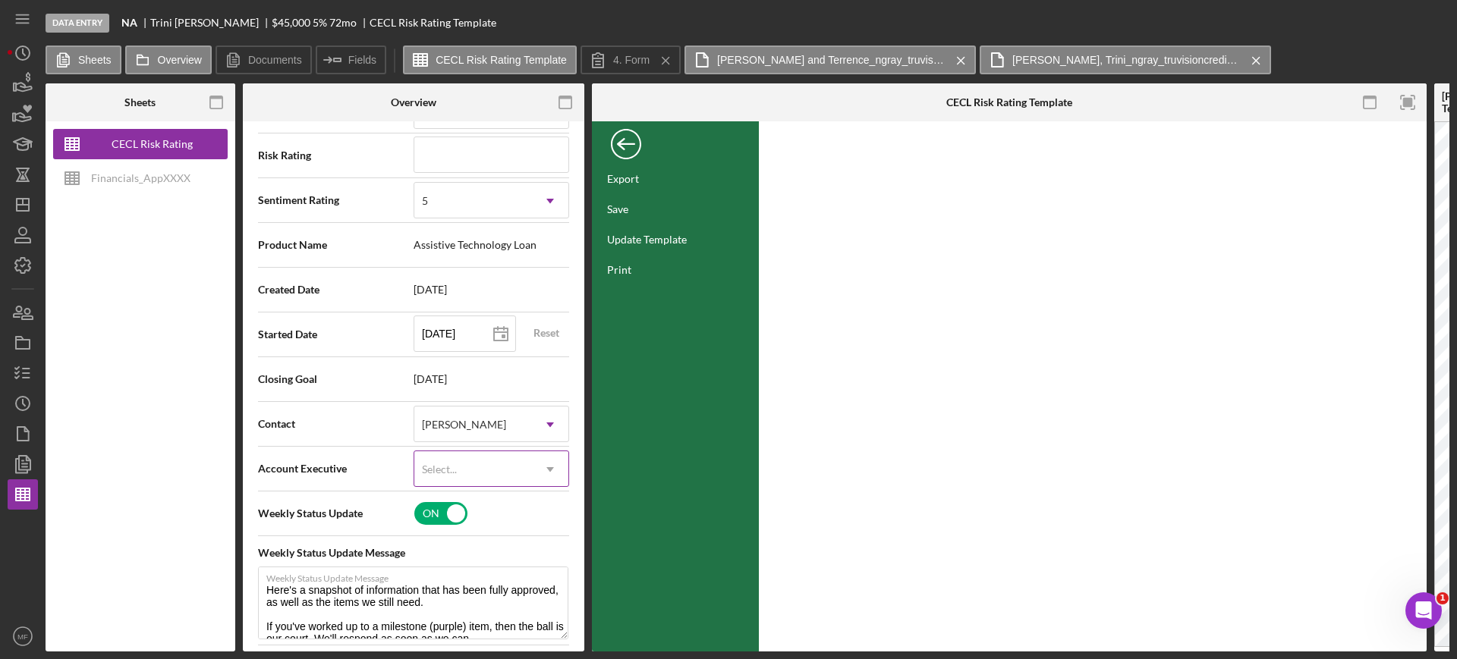
scroll to position [190, 0]
click at [526, 422] on div "[PERSON_NAME]" at bounding box center [473, 424] width 118 height 35
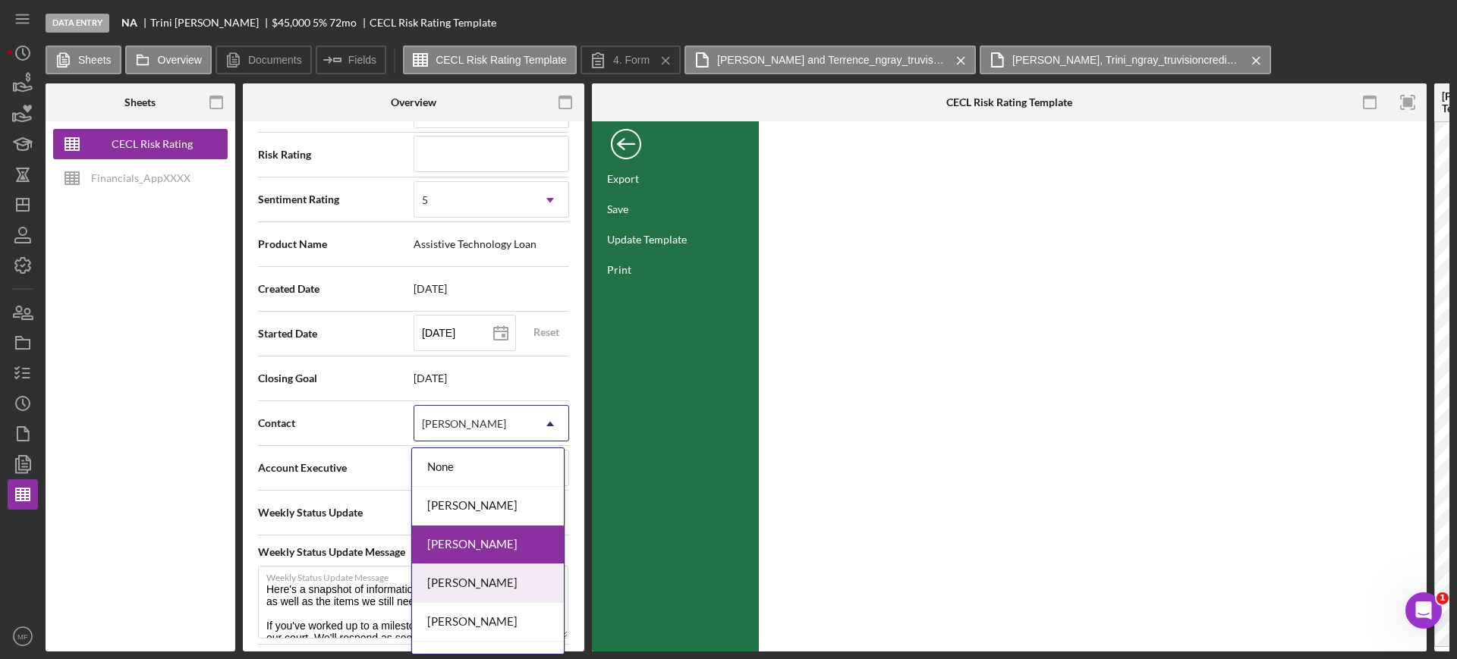
click at [461, 583] on div "Nicole Gray" at bounding box center [488, 583] width 152 height 39
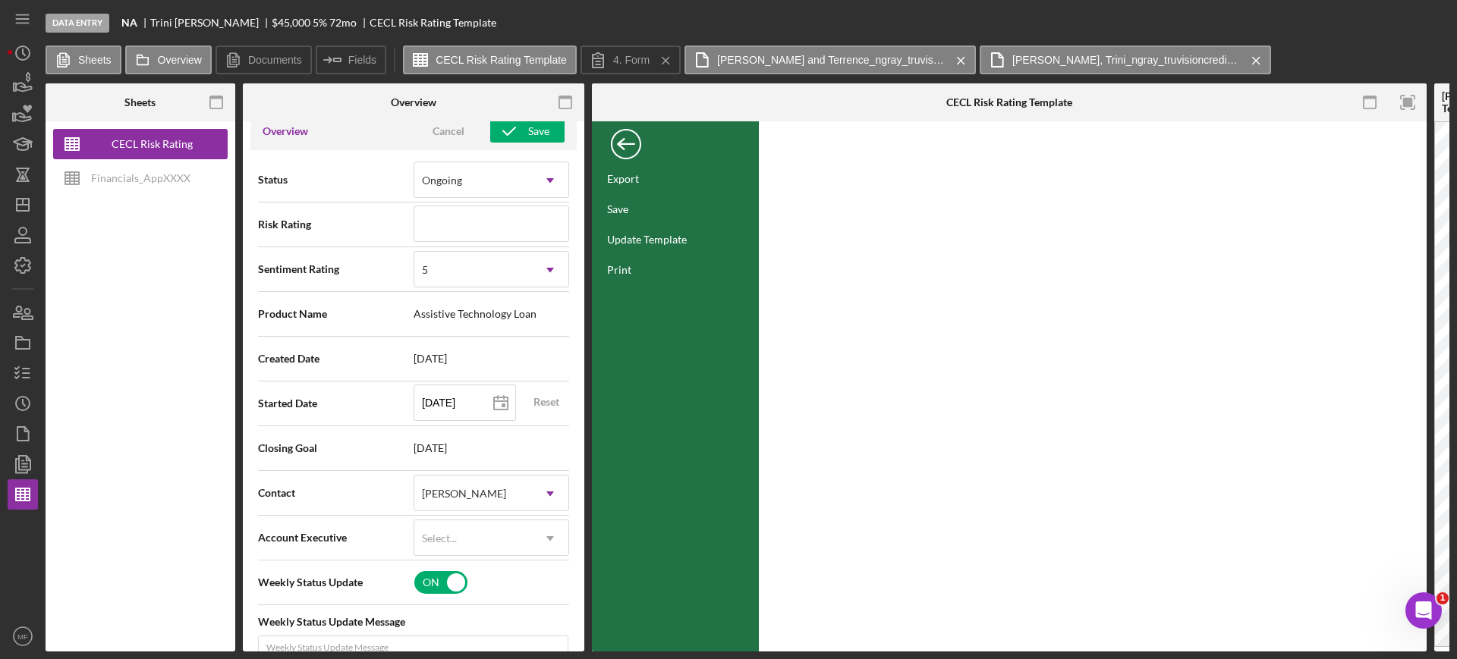
scroll to position [0, 0]
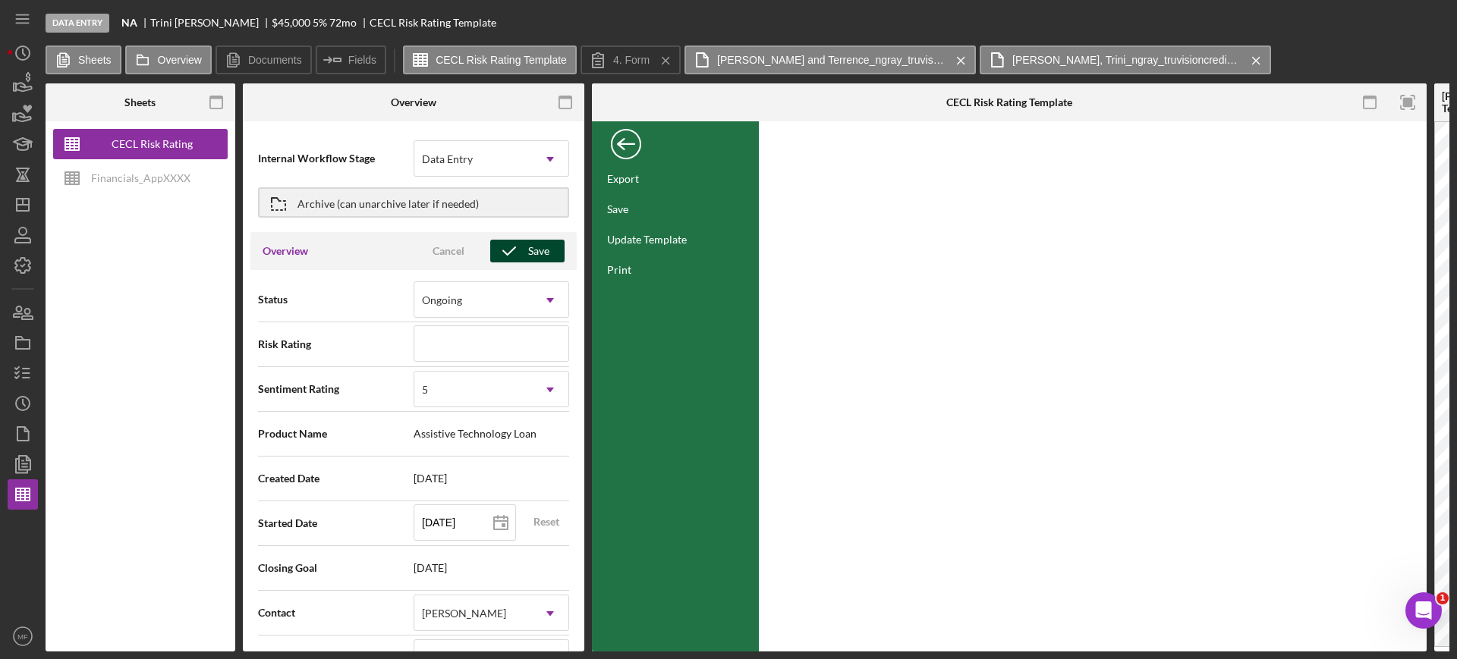
click at [511, 246] on icon "button" at bounding box center [509, 251] width 38 height 38
type textarea "Here's a snapshot of information that has been fully approved, as well as the i…"
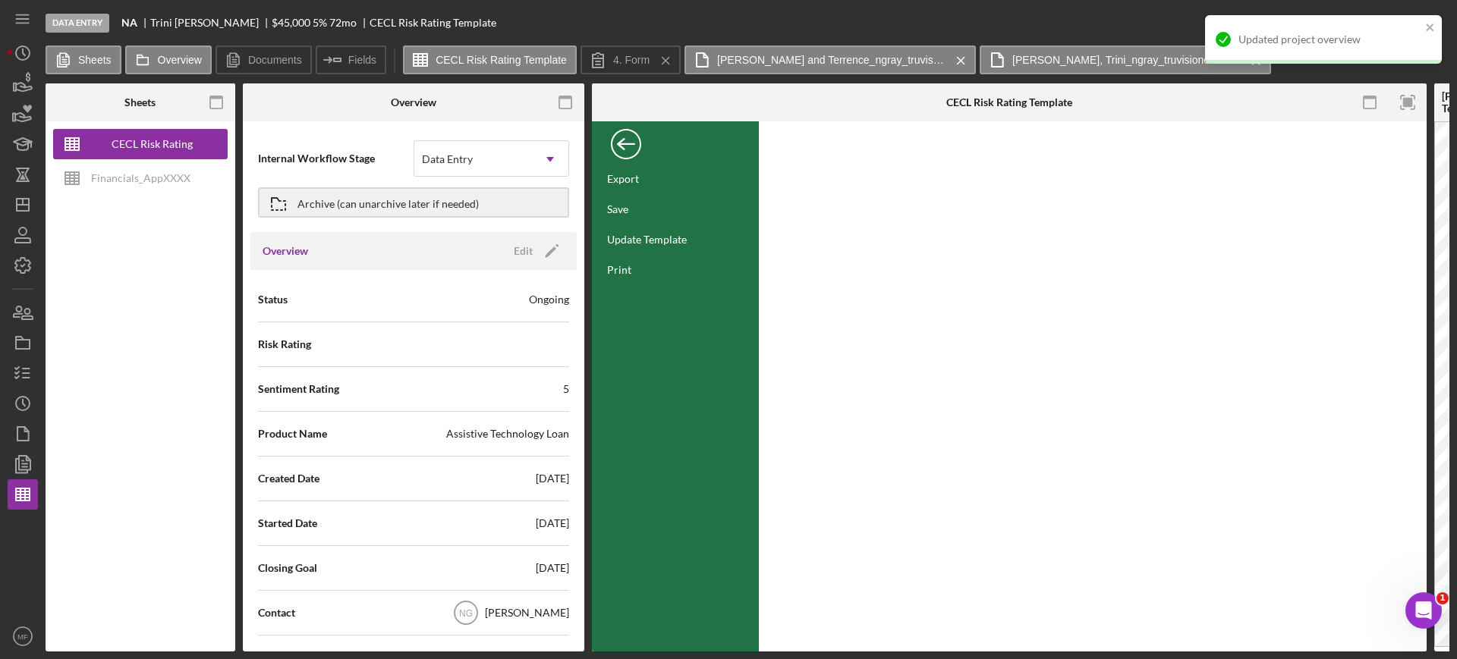
click at [630, 140] on div "Back" at bounding box center [626, 140] width 30 height 30
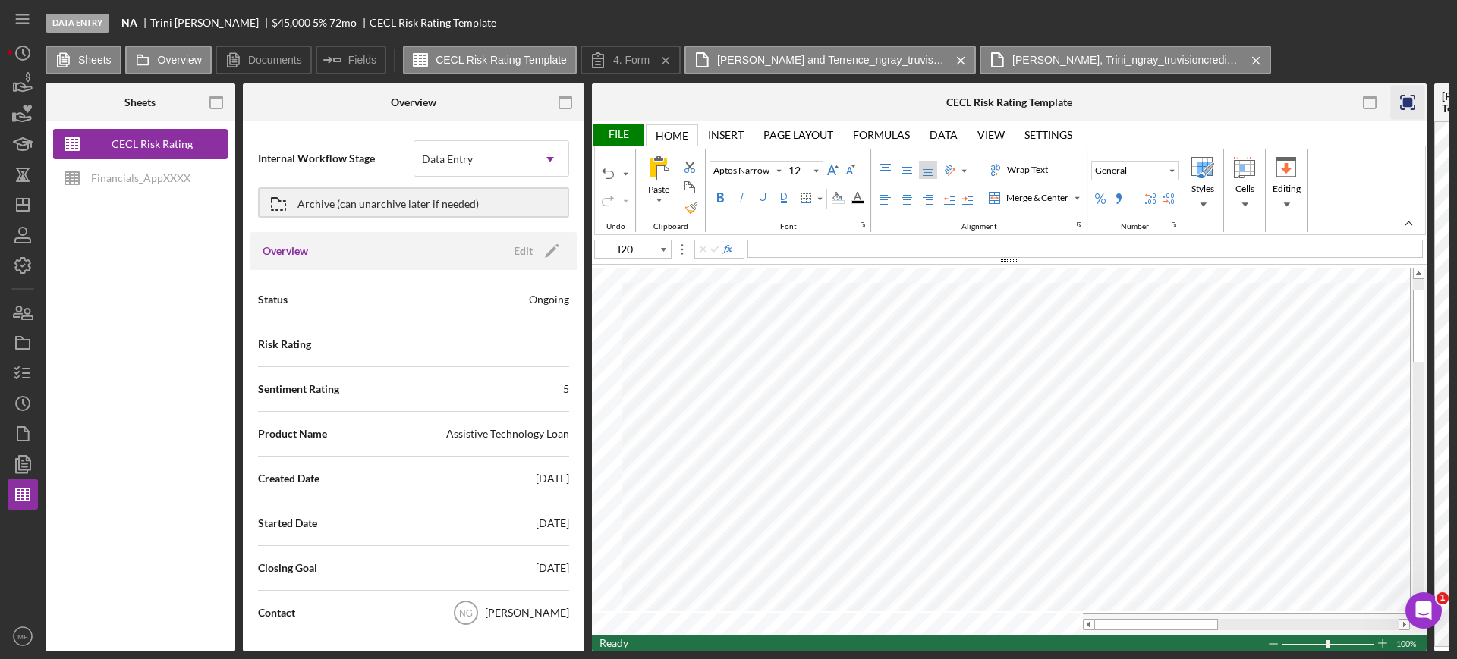
click at [1405, 99] on rect "button" at bounding box center [1408, 103] width 10 height 10
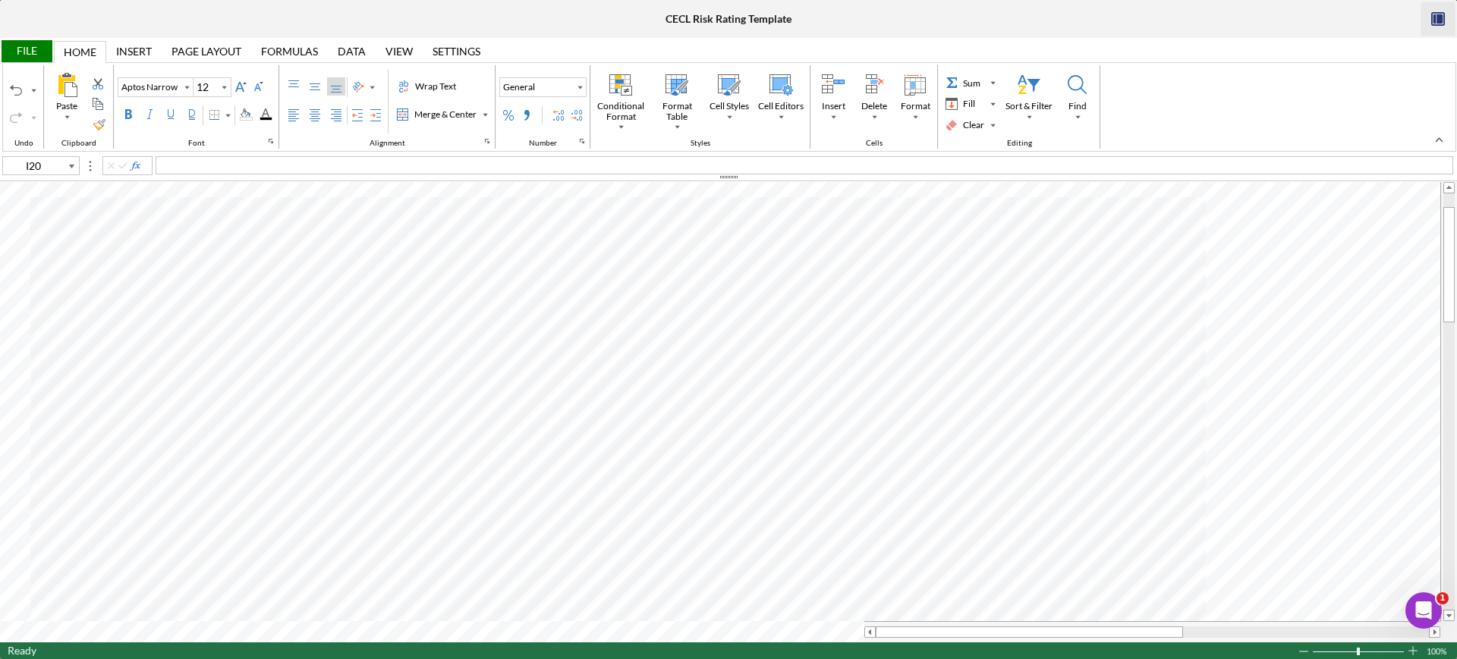
click at [27, 52] on div "File" at bounding box center [26, 51] width 52 height 22
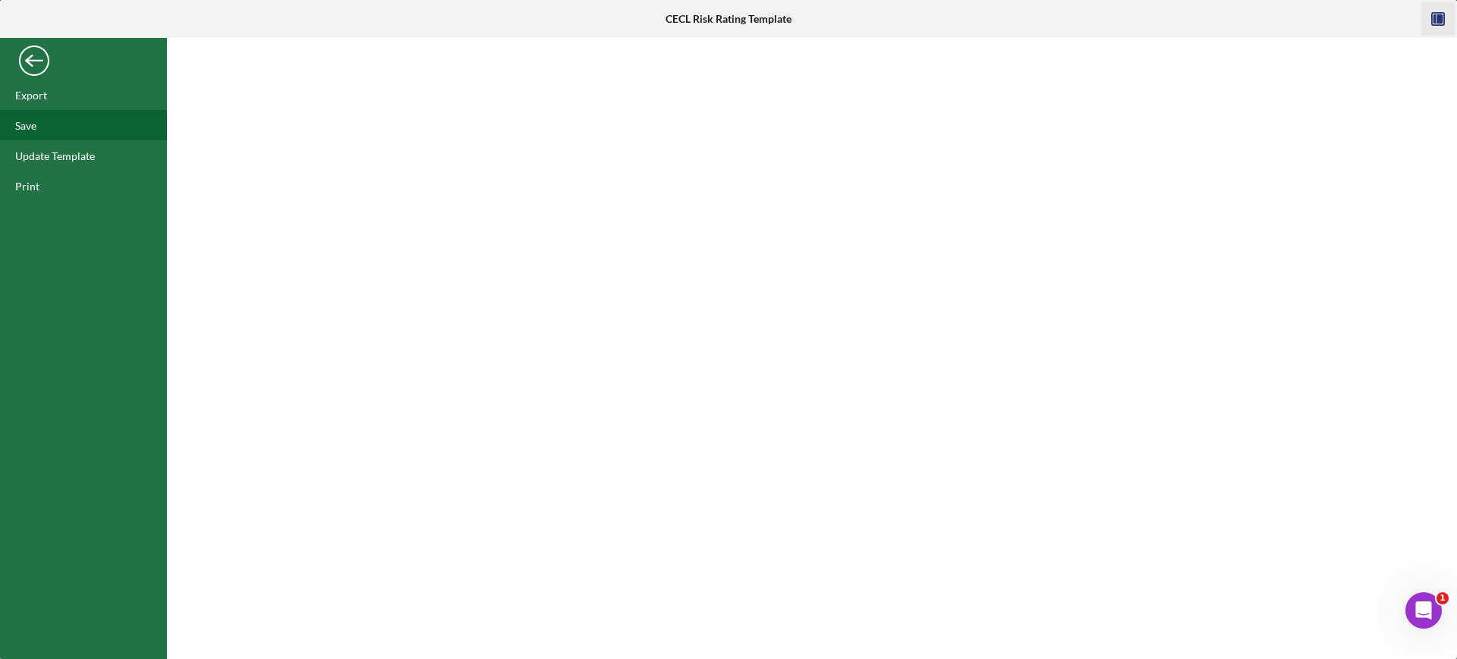
click at [33, 121] on div "Save" at bounding box center [25, 125] width 21 height 13
click at [33, 55] on div "Back" at bounding box center [34, 57] width 30 height 30
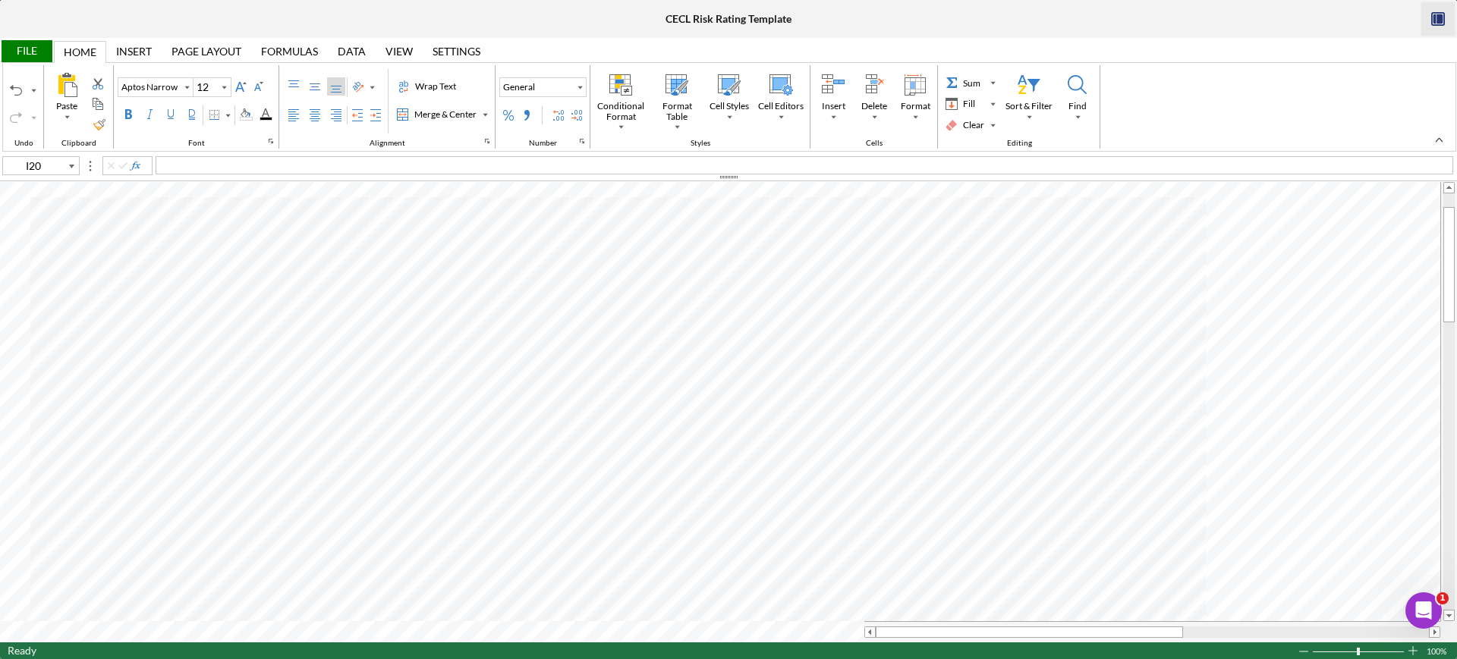
click at [1436, 15] on icon "button" at bounding box center [1438, 19] width 34 height 34
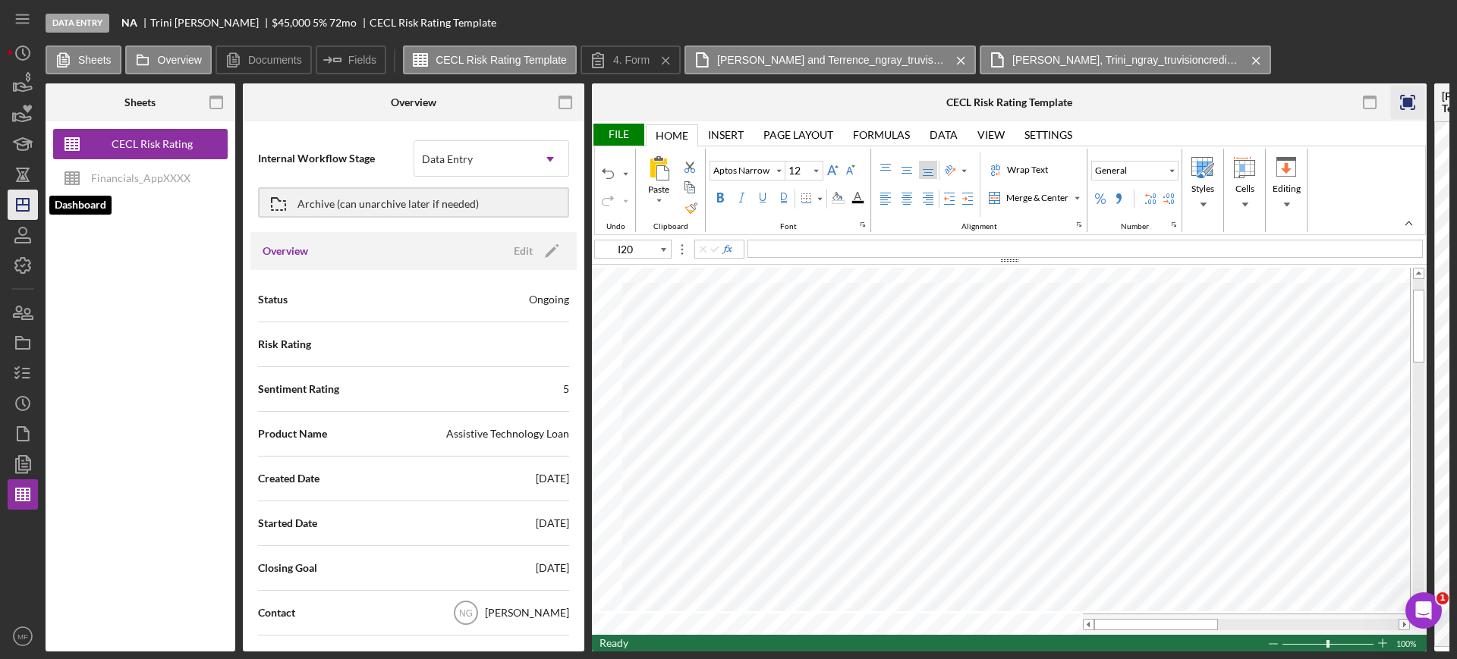
click at [24, 212] on icon "Icon/Dashboard" at bounding box center [23, 205] width 38 height 38
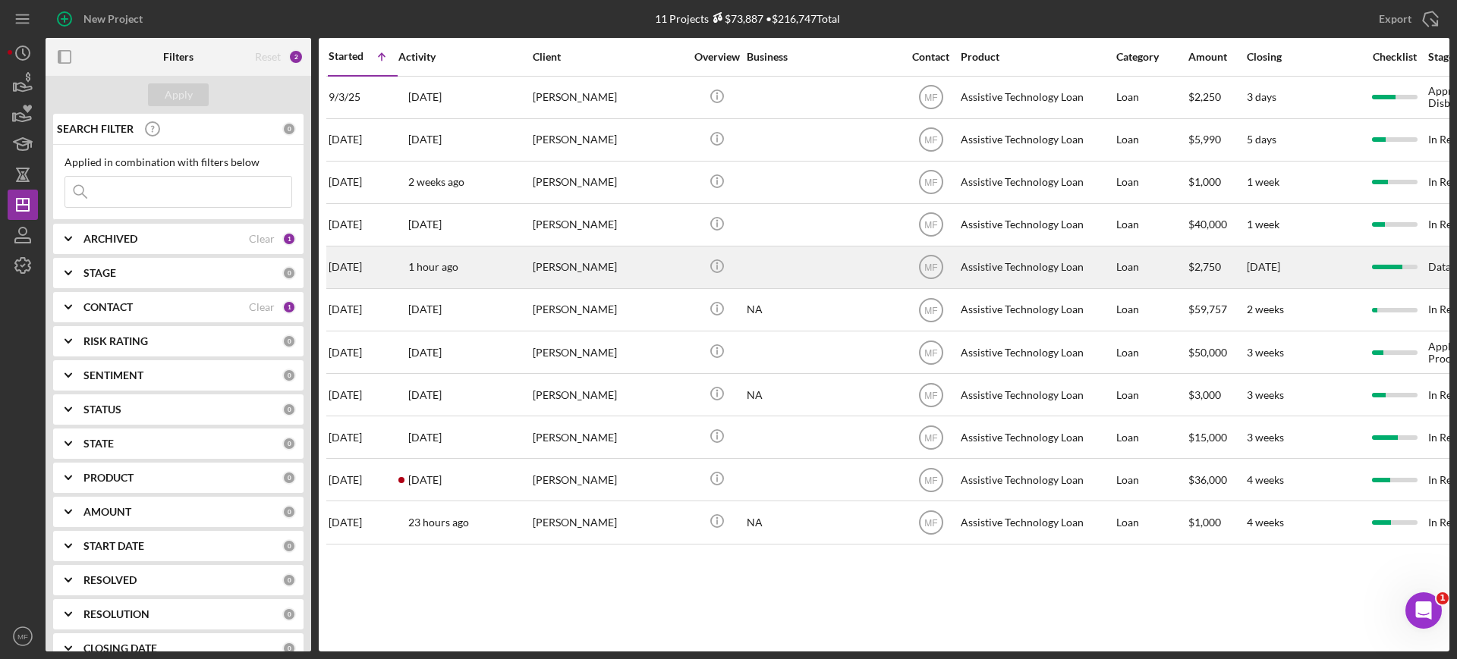
click at [866, 279] on div at bounding box center [822, 267] width 152 height 40
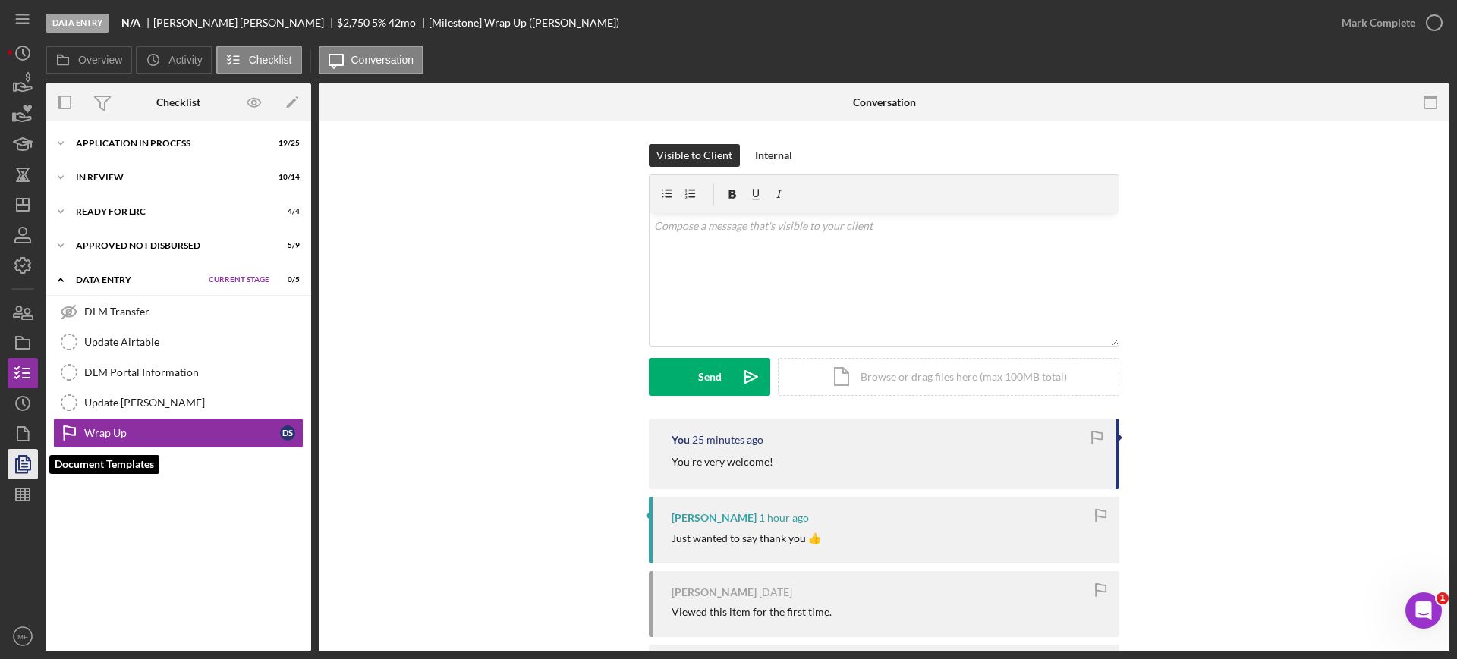
click at [27, 460] on polyline "button" at bounding box center [29, 459] width 4 height 4
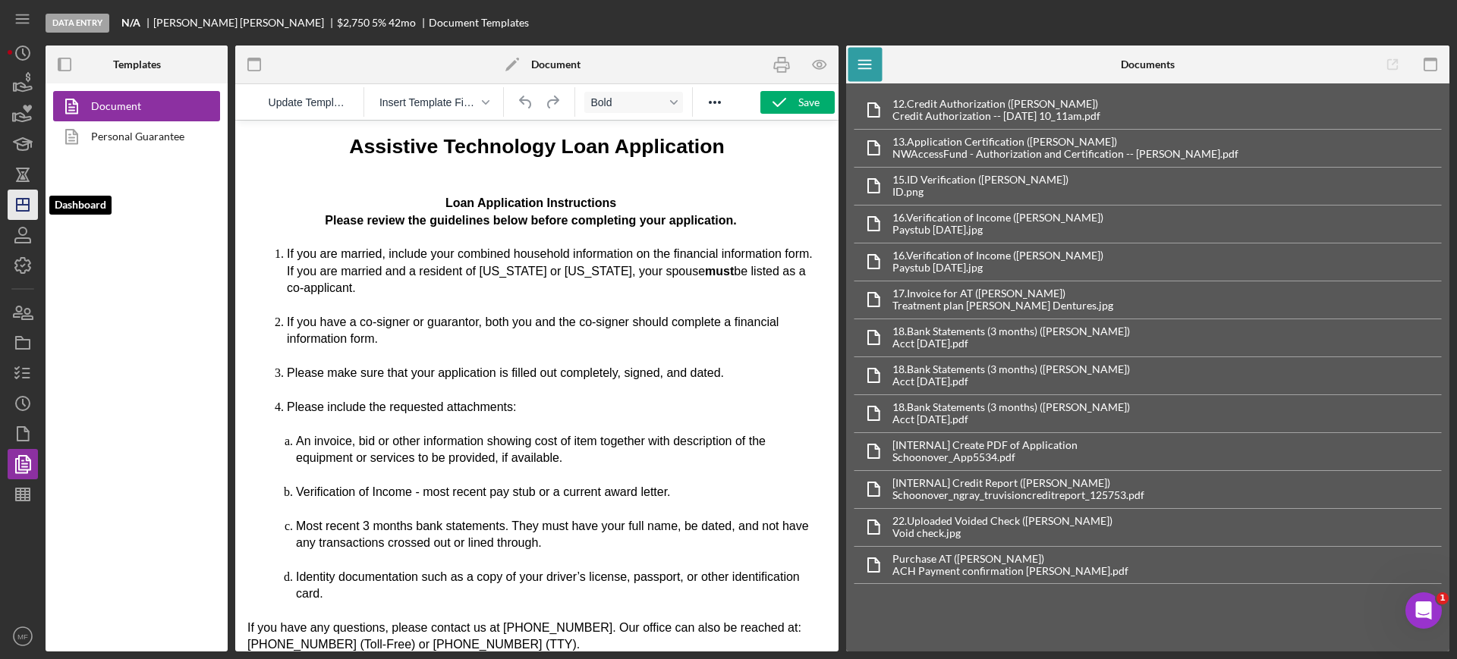
click at [26, 206] on icon "Icon/Dashboard" at bounding box center [23, 205] width 38 height 38
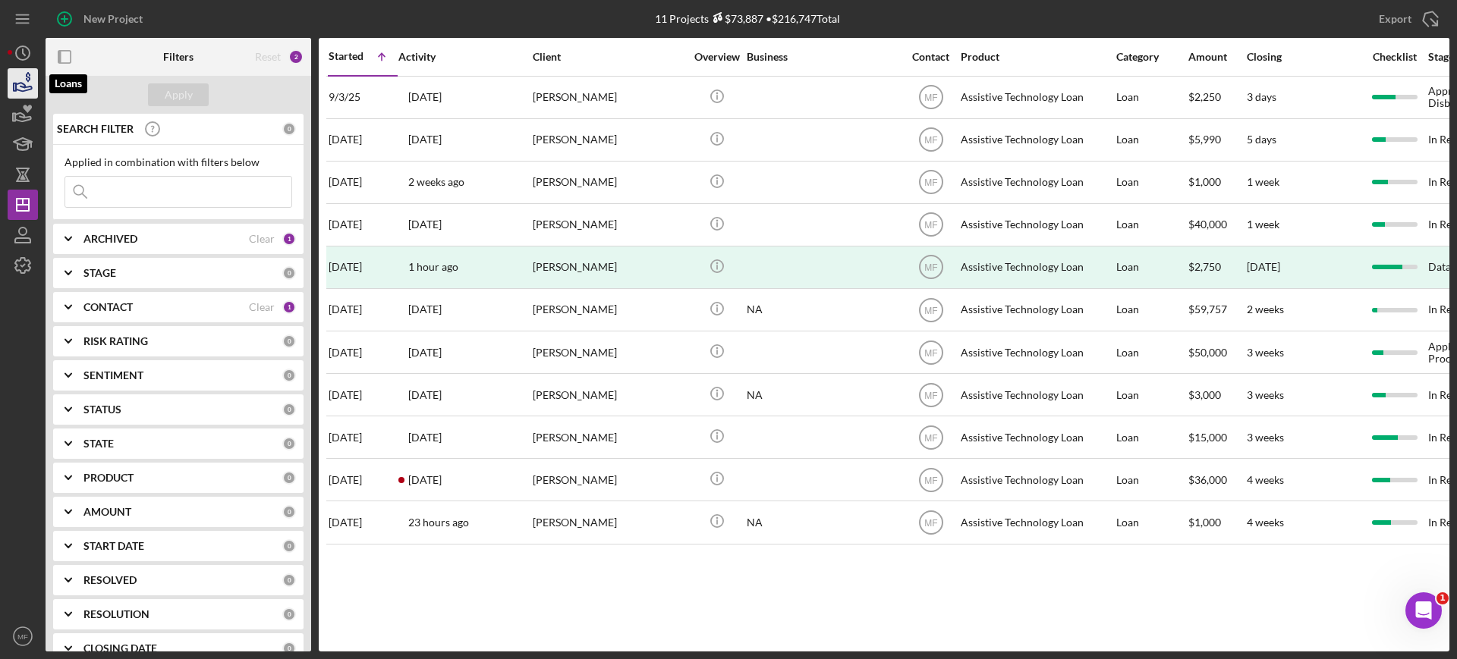
click at [21, 85] on icon "button" at bounding box center [23, 83] width 38 height 38
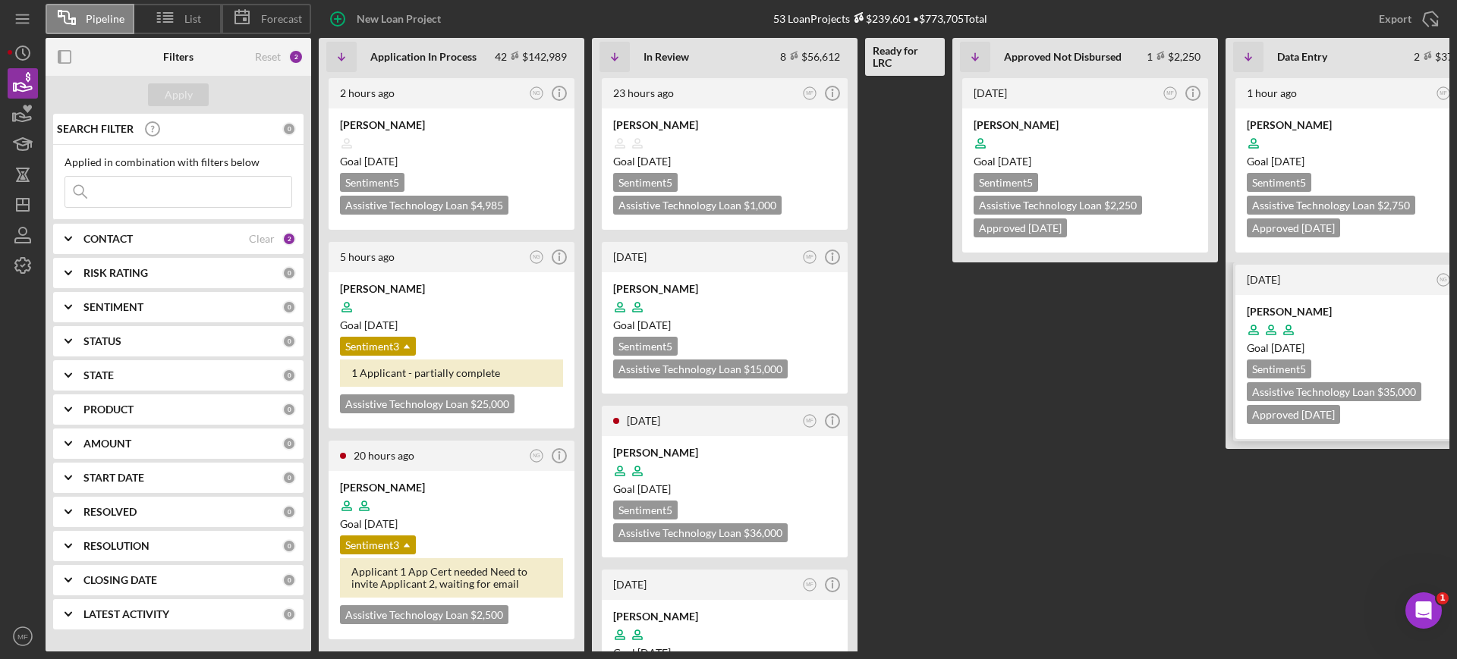
click at [1353, 343] on div "Goal 2 days from now" at bounding box center [1357, 348] width 223 height 15
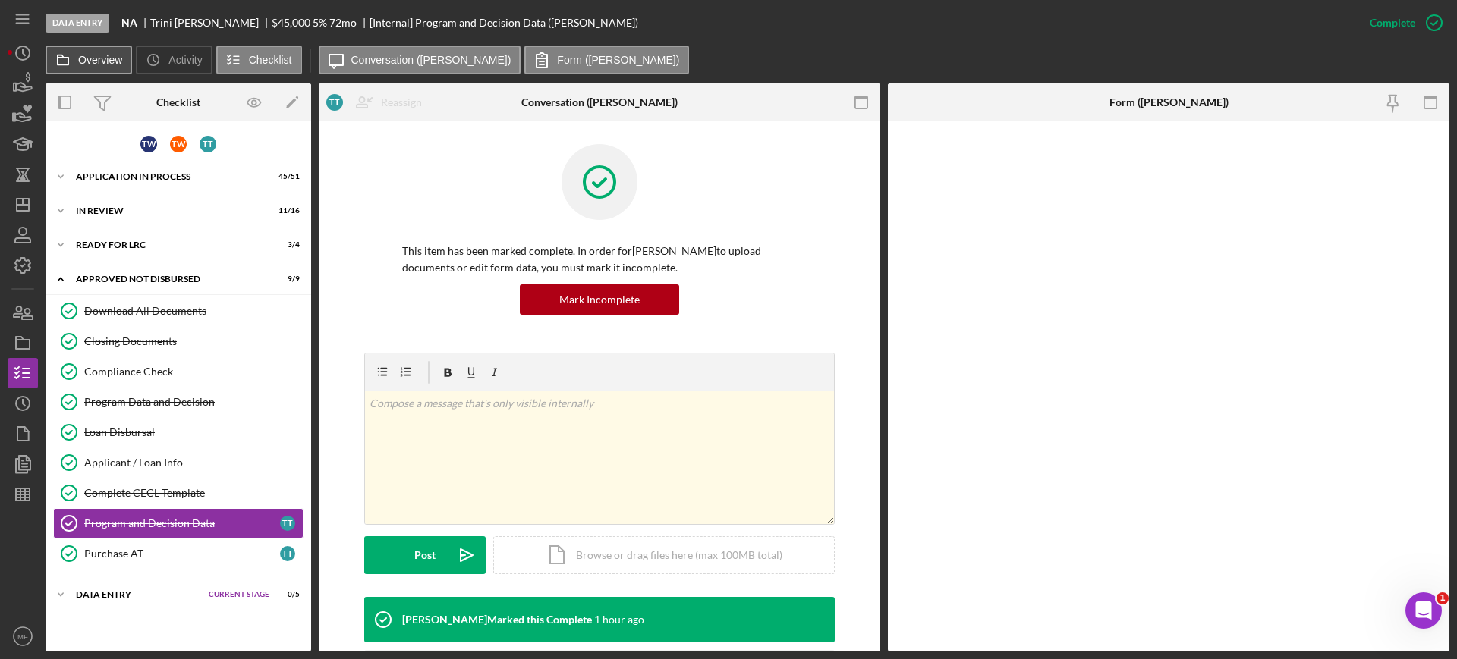
click at [89, 58] on label "Overview" at bounding box center [100, 60] width 44 height 12
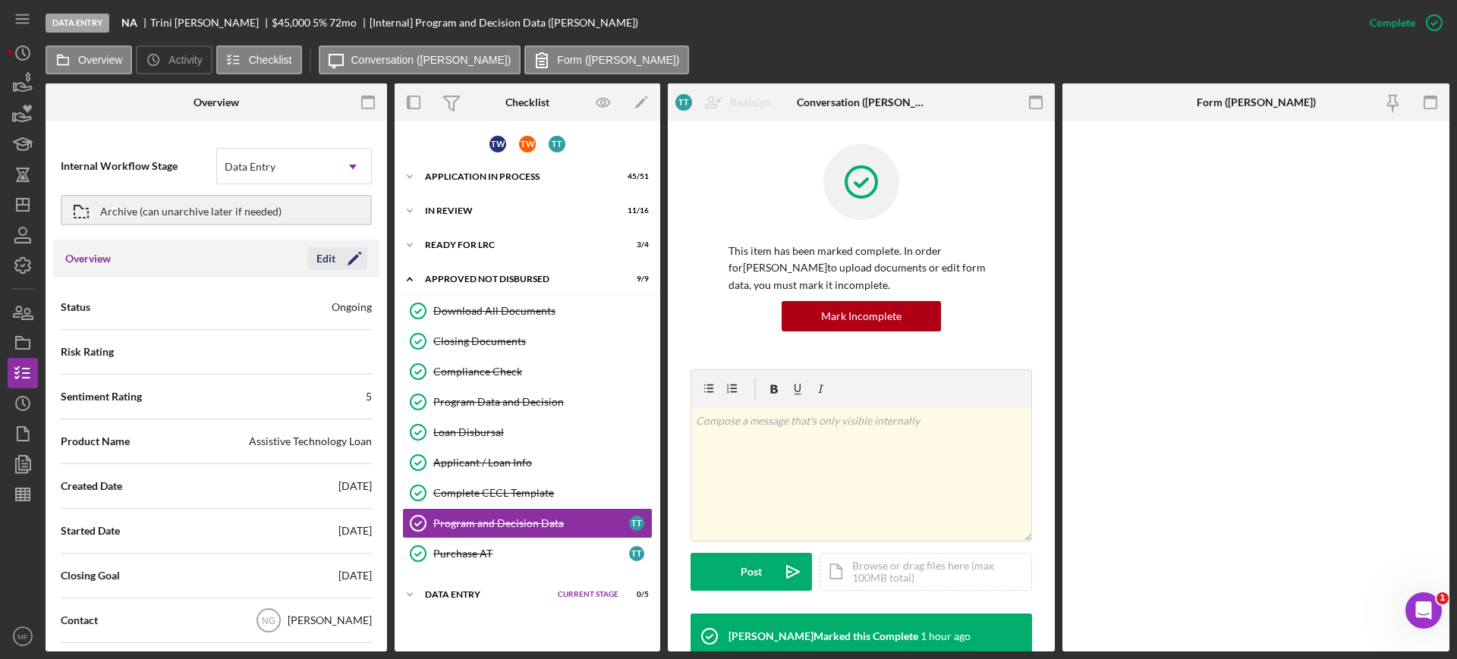
click at [320, 253] on div "Edit" at bounding box center [325, 258] width 19 height 23
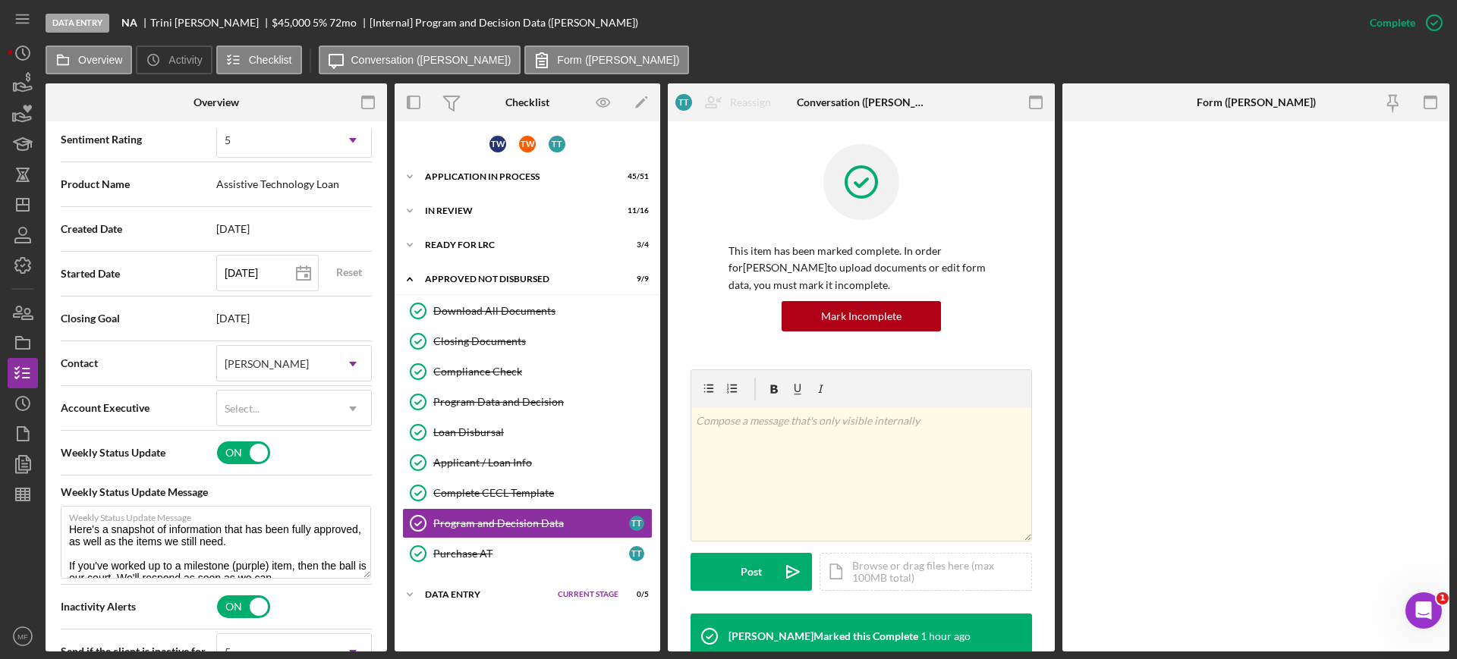
scroll to position [284, 0]
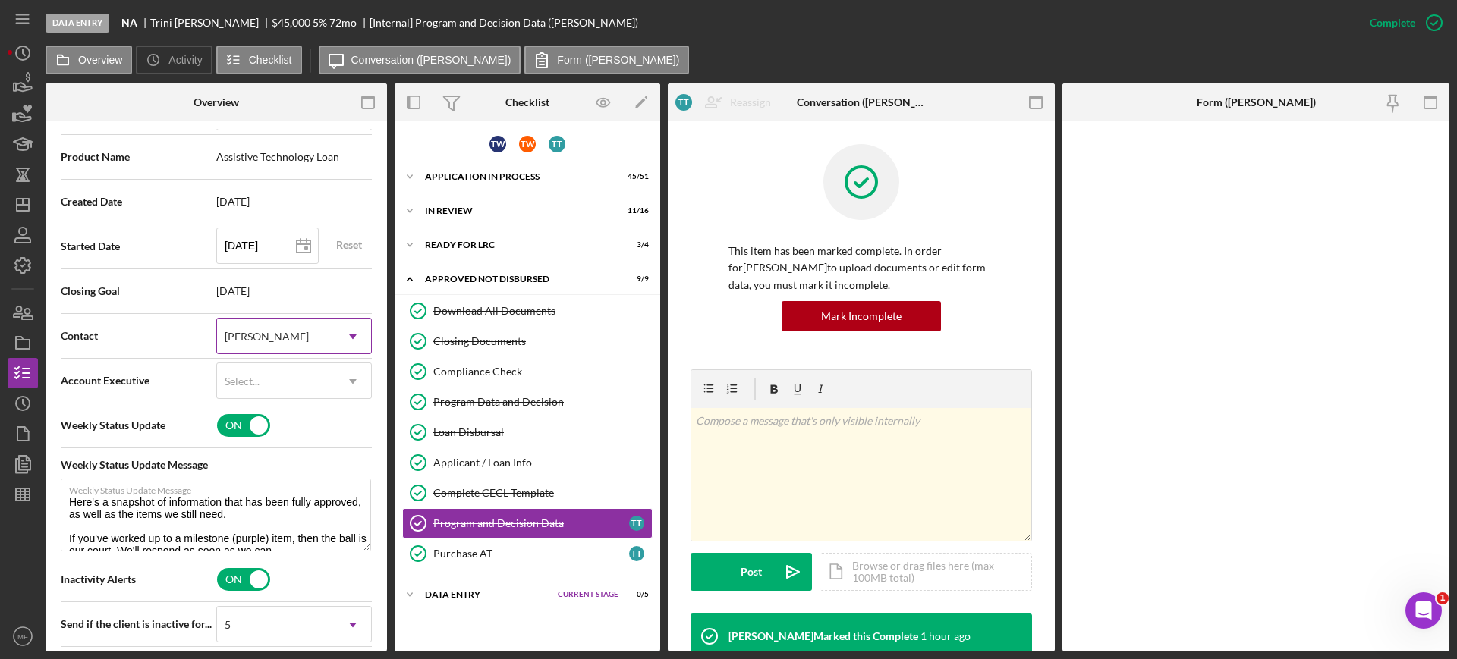
click at [329, 334] on div "[PERSON_NAME]" at bounding box center [276, 336] width 118 height 35
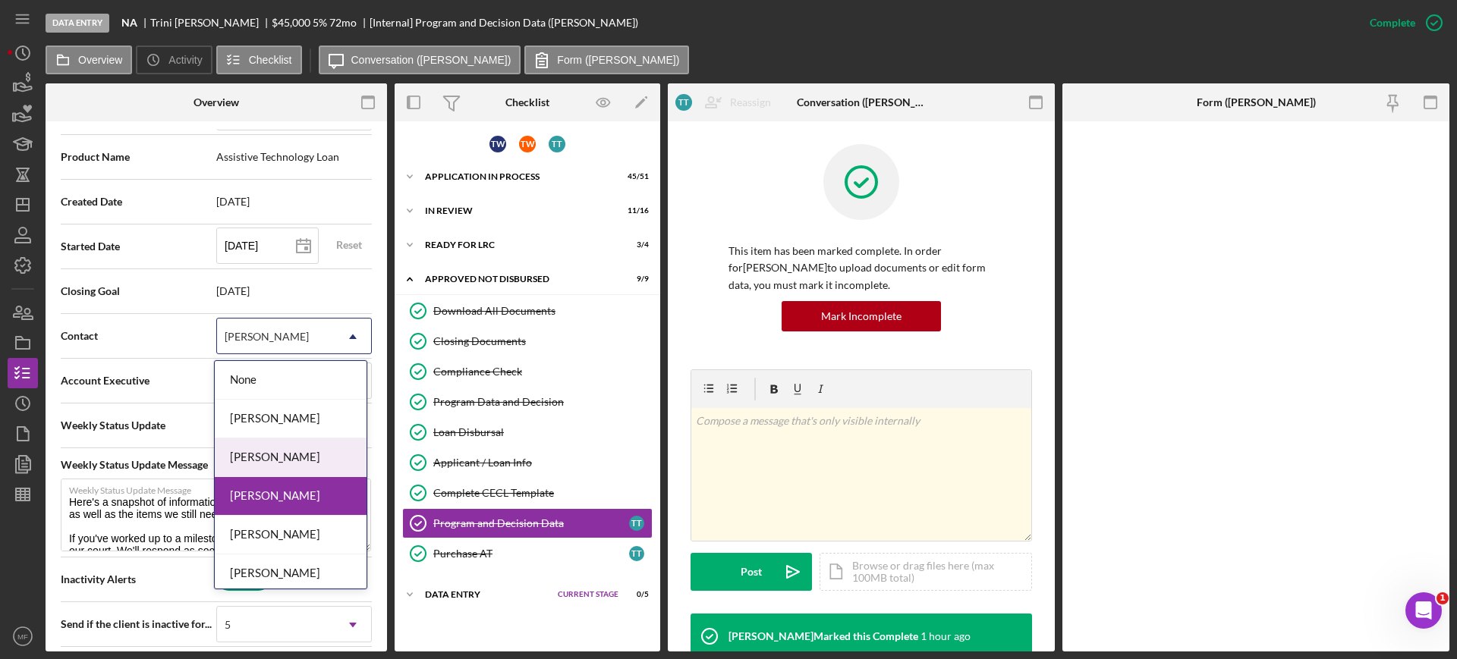
click at [274, 461] on div "[PERSON_NAME]" at bounding box center [291, 457] width 152 height 39
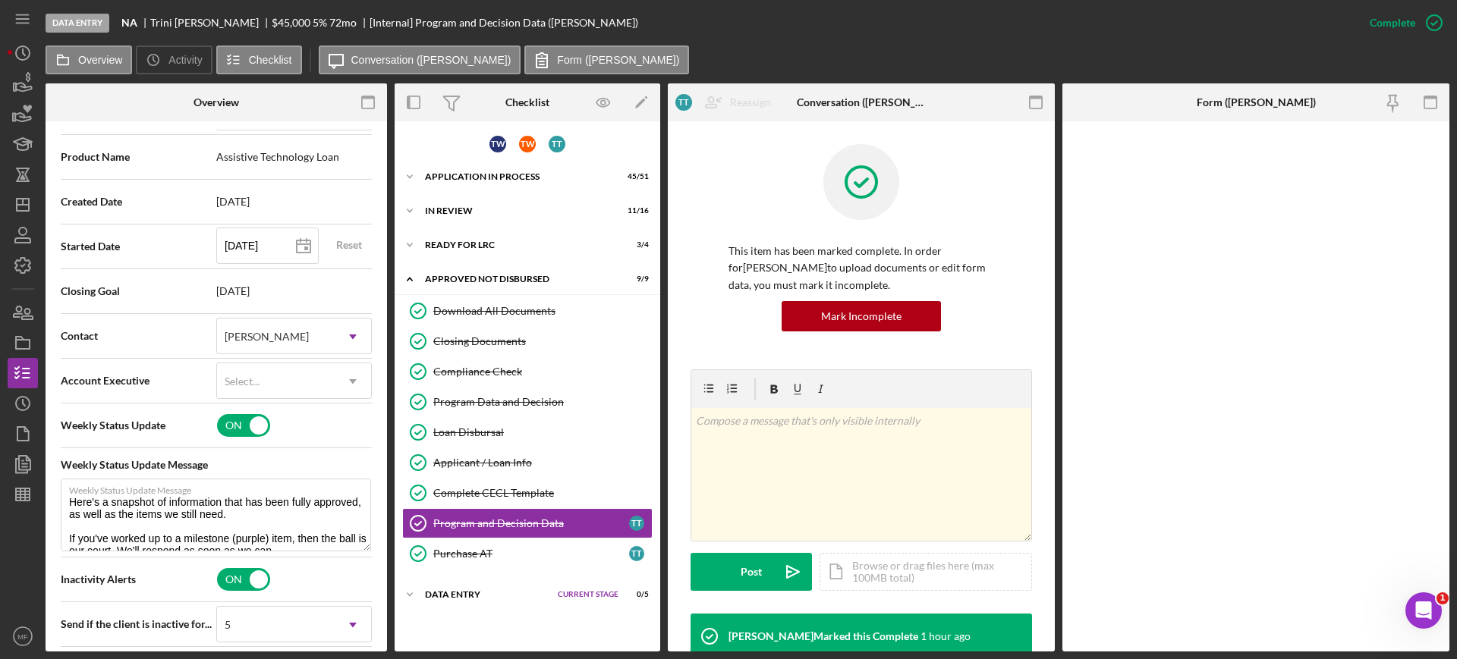
scroll to position [0, 0]
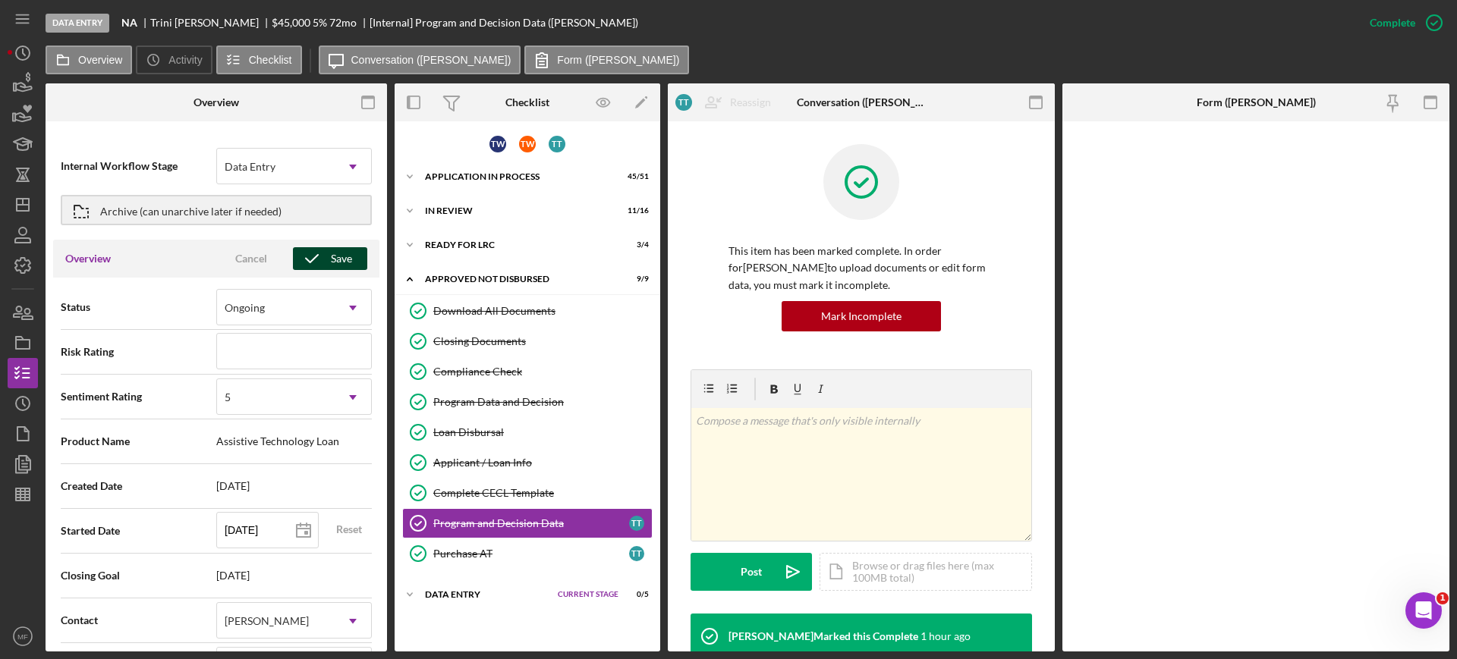
click at [318, 255] on icon "button" at bounding box center [312, 259] width 38 height 38
type textarea "Here's a snapshot of information that has been fully approved, as well as the i…"
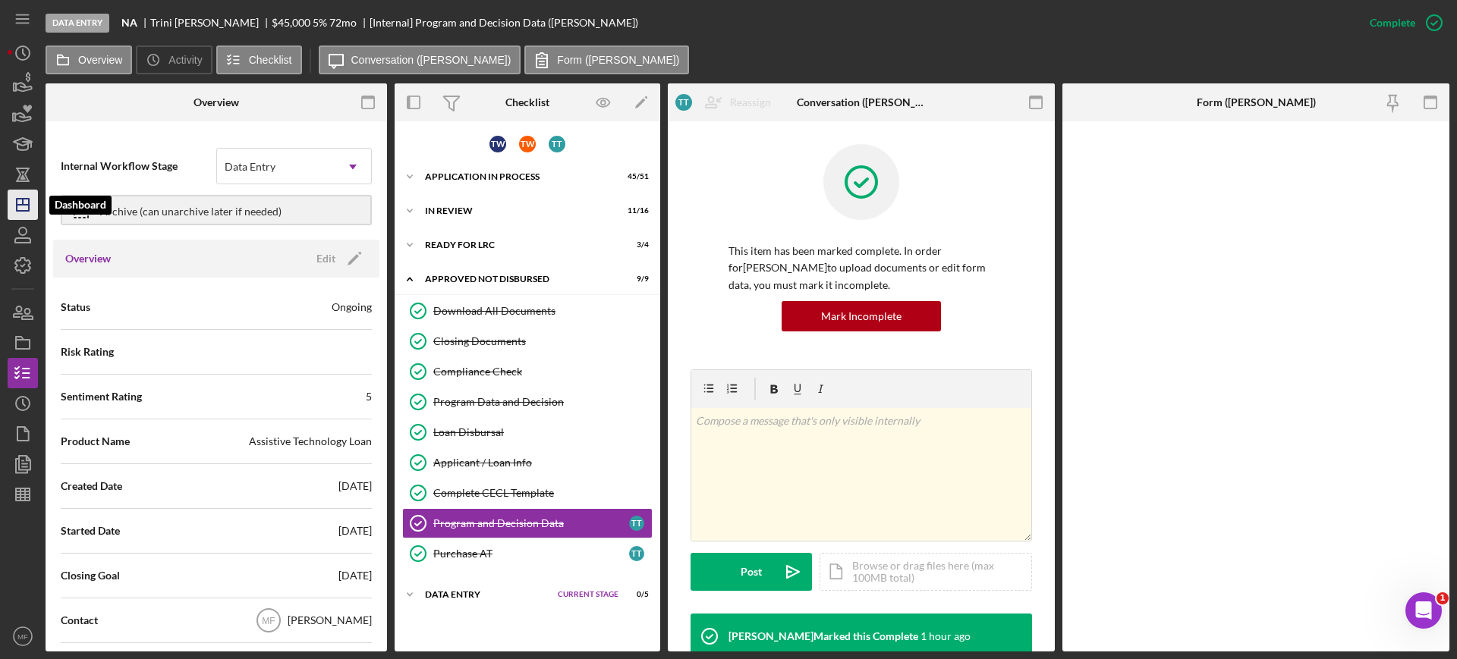
click at [22, 199] on polygon "button" at bounding box center [23, 205] width 12 height 12
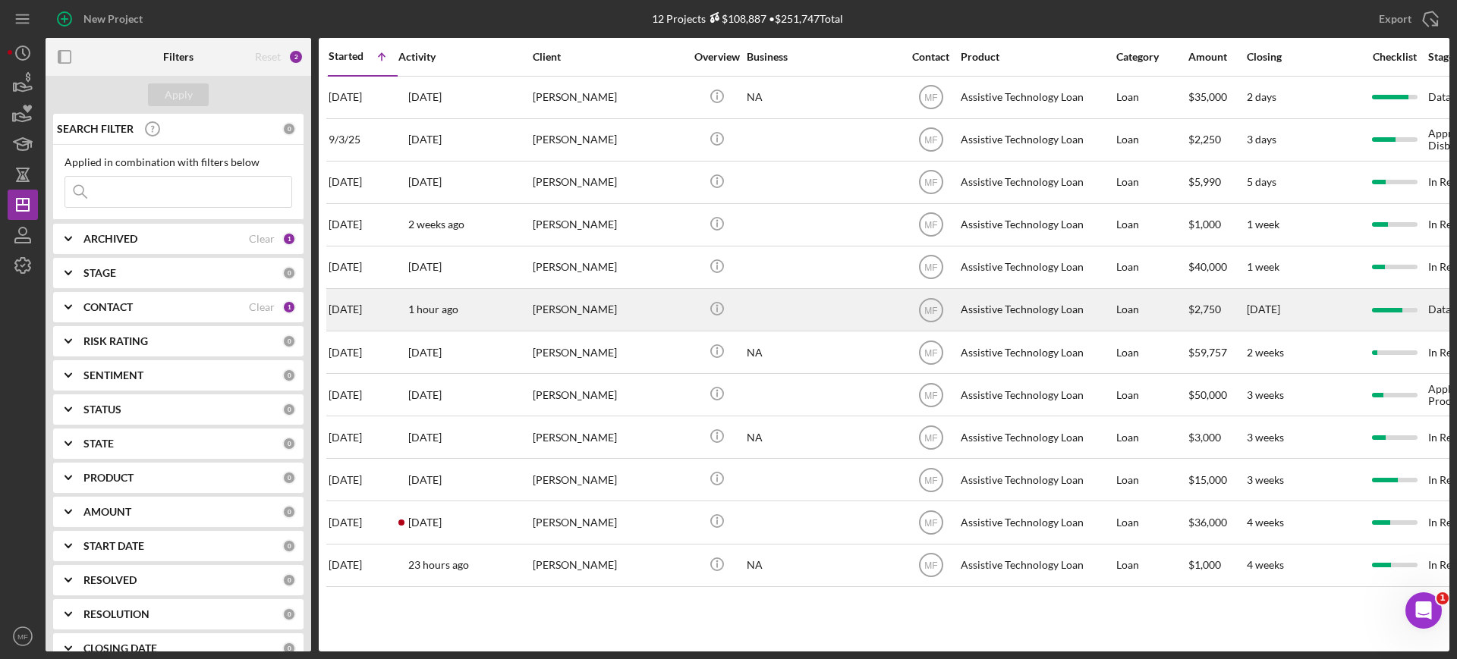
click at [660, 304] on div "David Schoonover" at bounding box center [609, 310] width 152 height 40
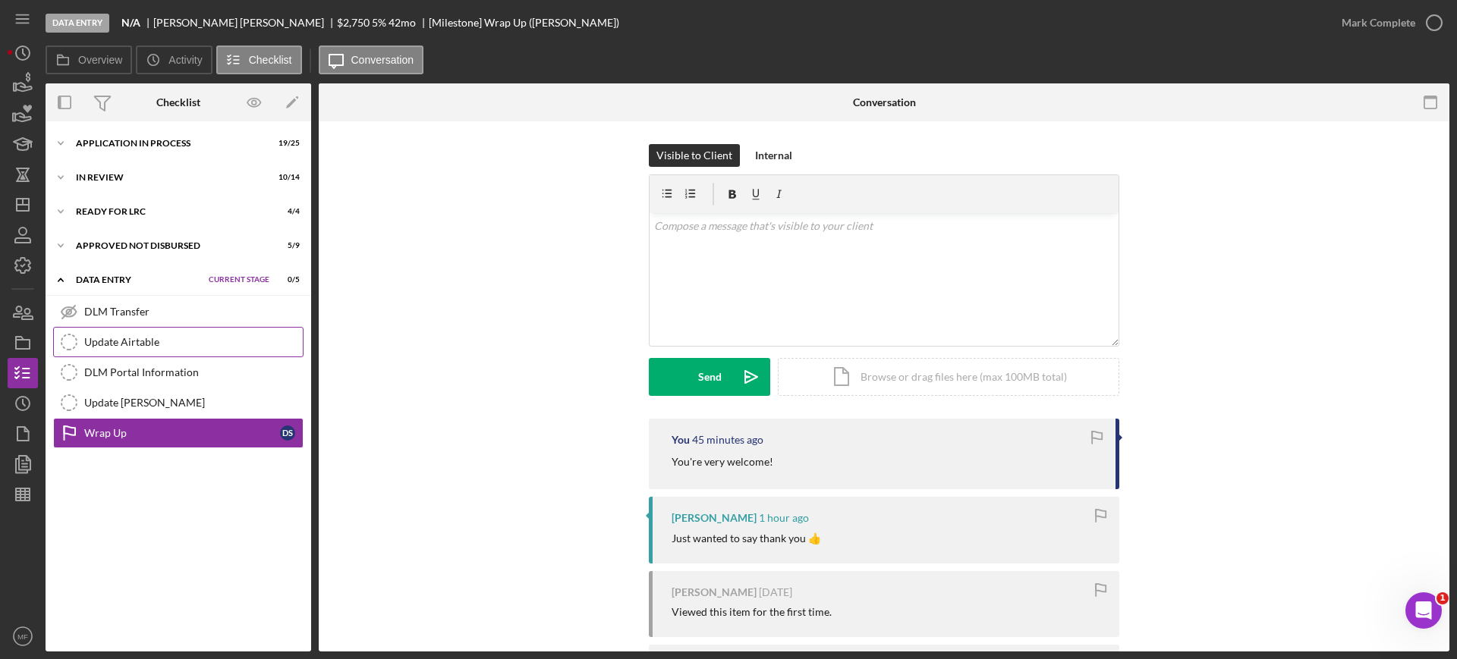
click at [108, 335] on link "Update Airtable Update Airtable" at bounding box center [178, 342] width 250 height 30
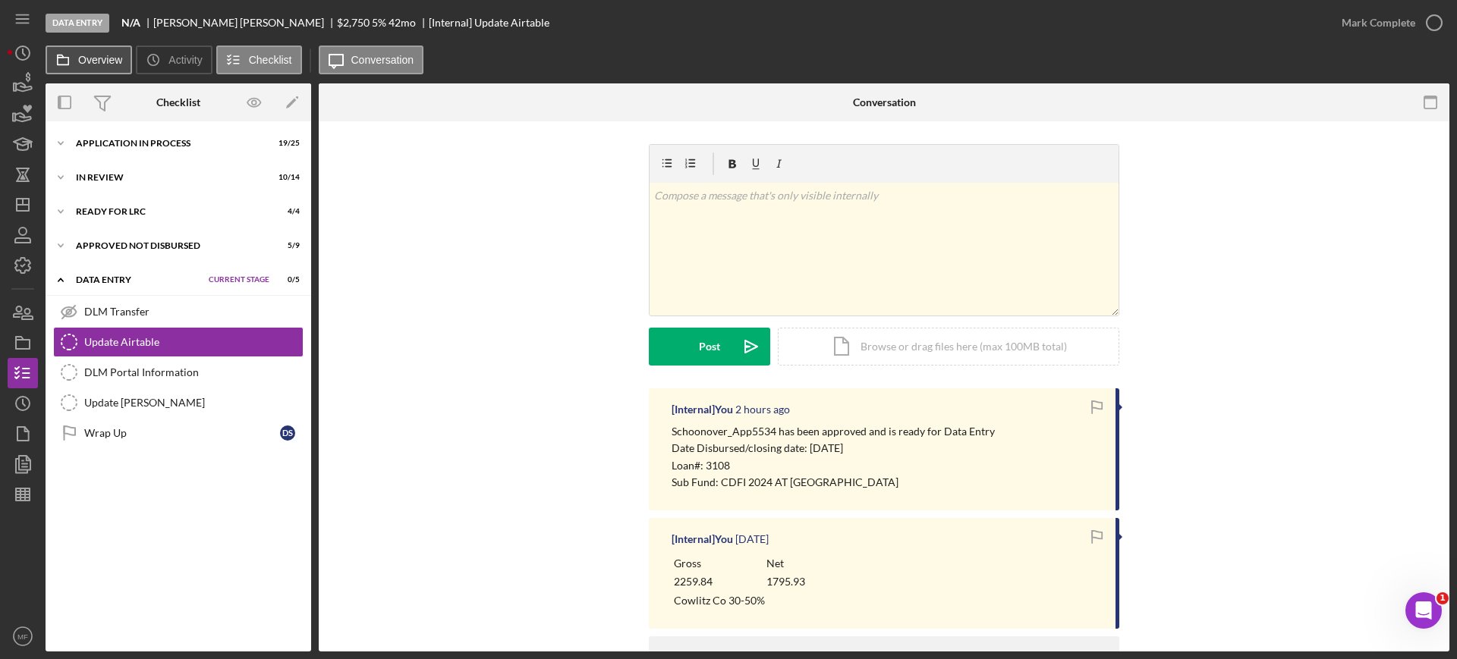
click at [89, 60] on label "Overview" at bounding box center [100, 60] width 44 height 12
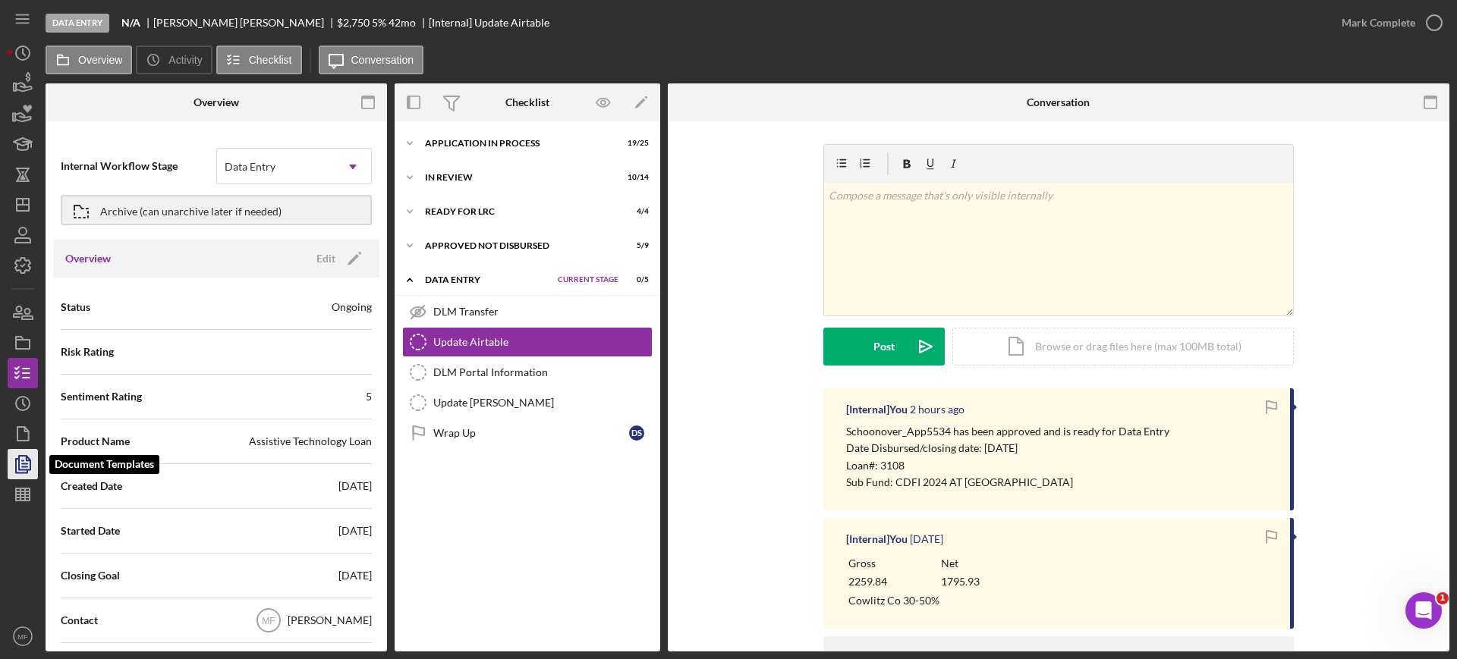
click at [24, 462] on icon "button" at bounding box center [23, 464] width 38 height 38
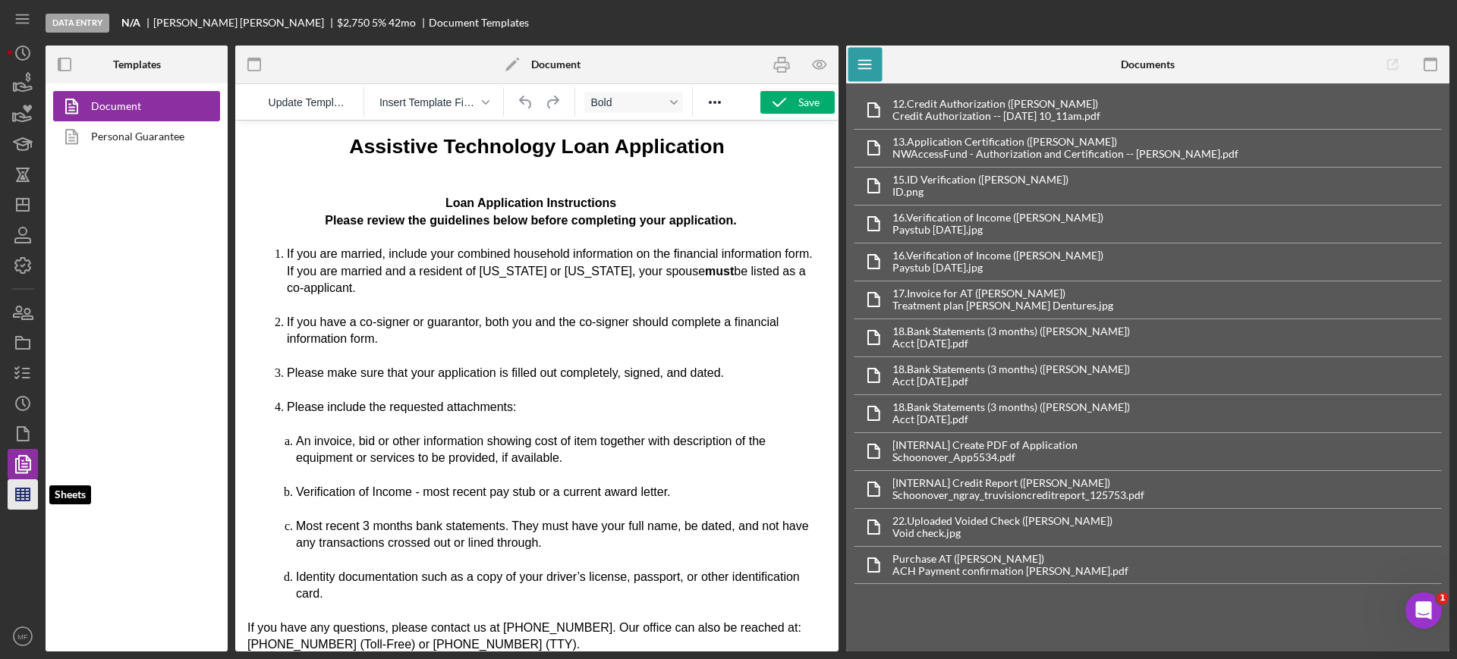
click at [23, 498] on line "button" at bounding box center [23, 498] width 14 height 0
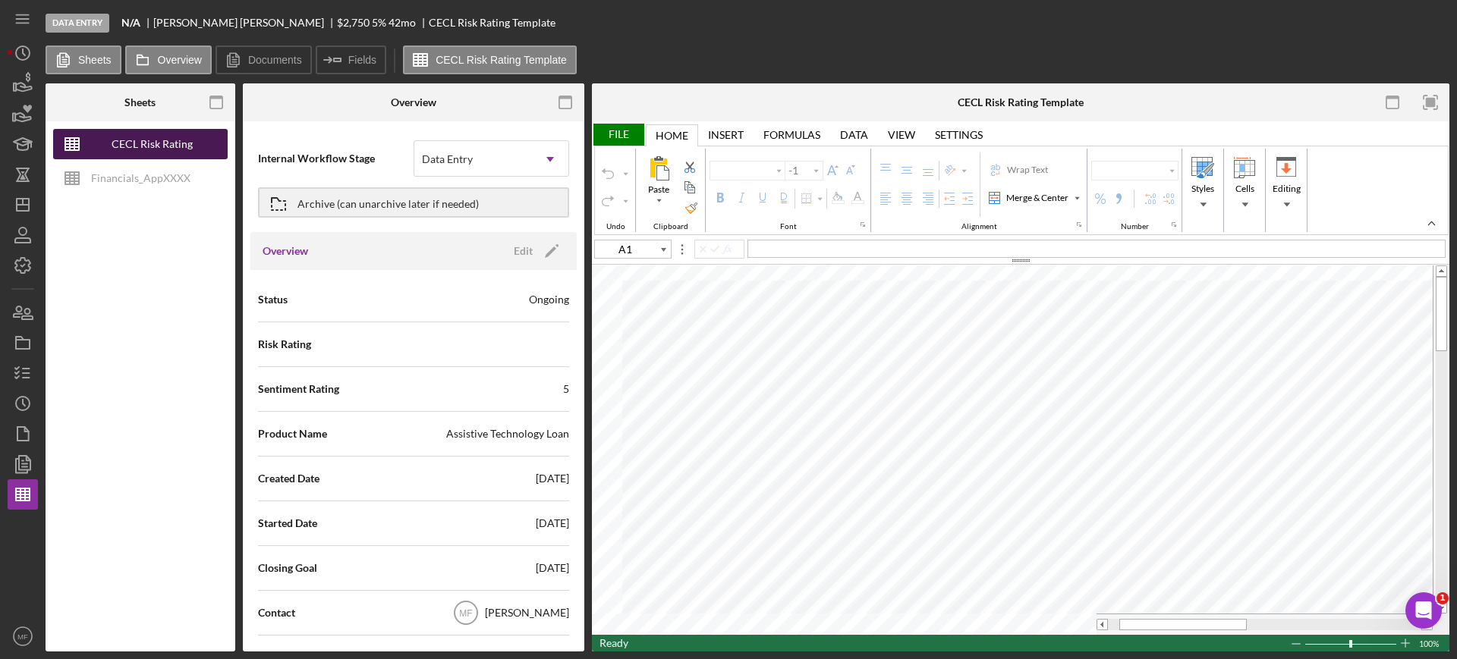
type input "Aptos Narrow"
type input "12"
click at [143, 141] on div "CECL Risk Rating Template" at bounding box center [151, 144] width 121 height 30
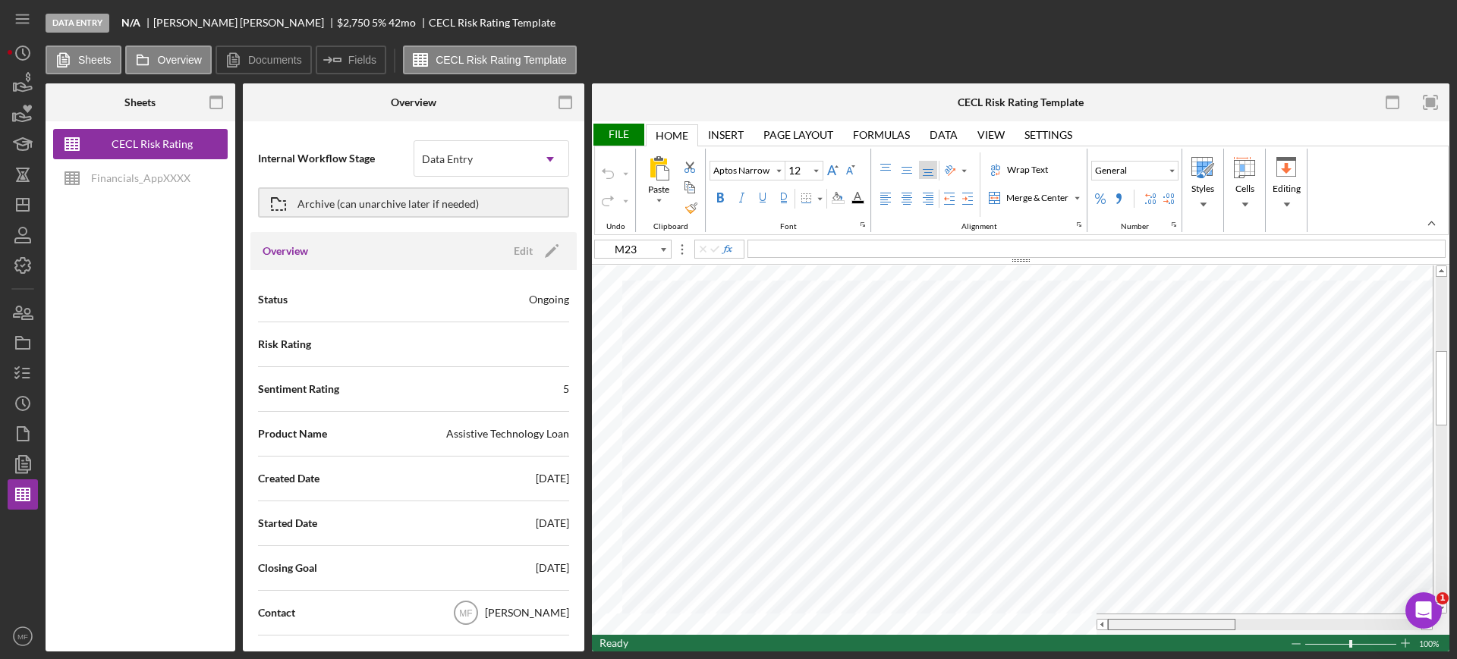
click at [1012, 625] on tr at bounding box center [1012, 624] width 841 height 21
type input "A39"
type input "B39"
click at [8, 435] on icon "button" at bounding box center [23, 434] width 38 height 38
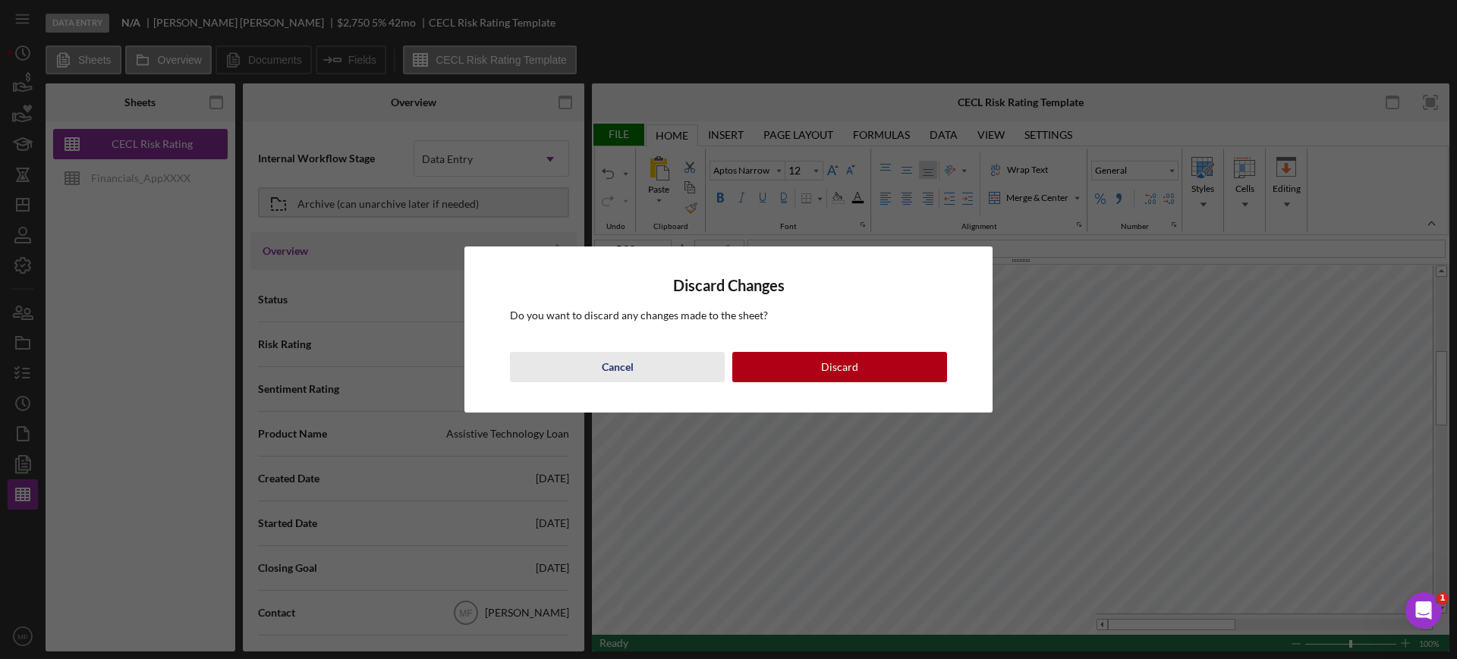
click at [631, 369] on div "Cancel" at bounding box center [618, 367] width 32 height 30
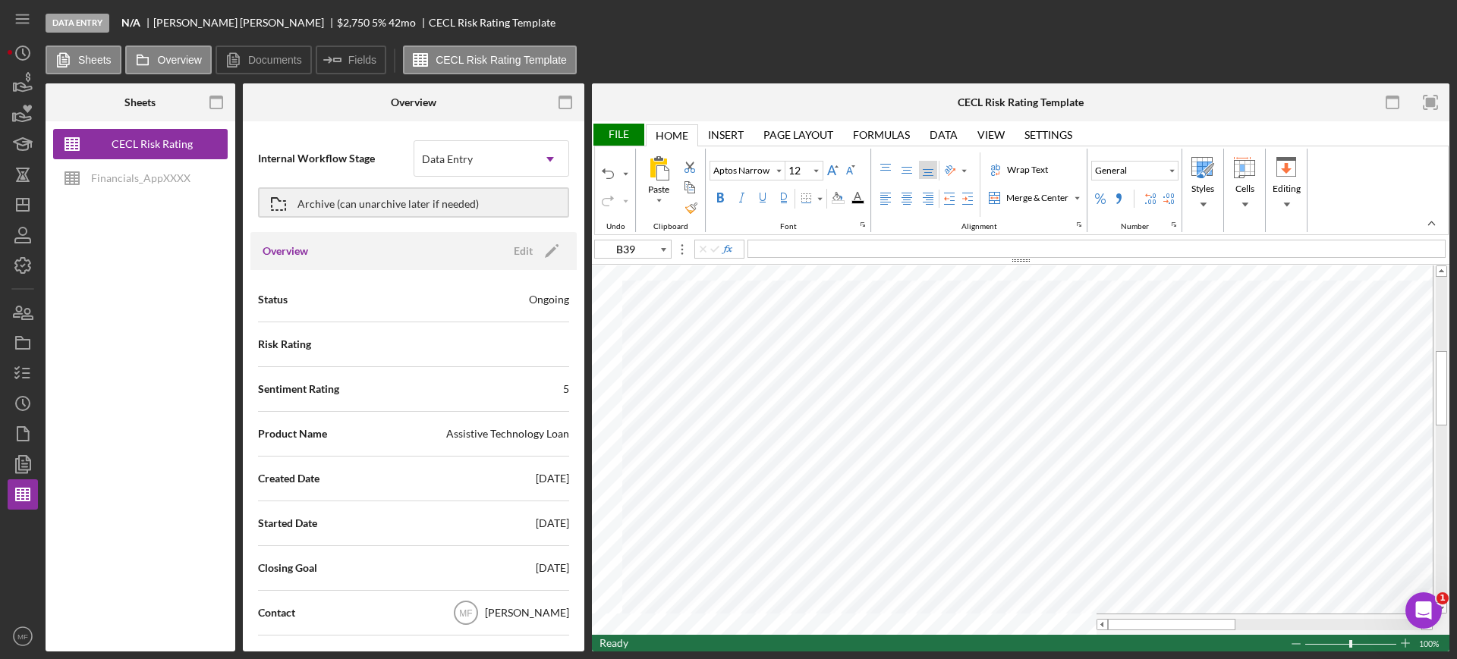
click at [622, 133] on div "File" at bounding box center [618, 135] width 52 height 22
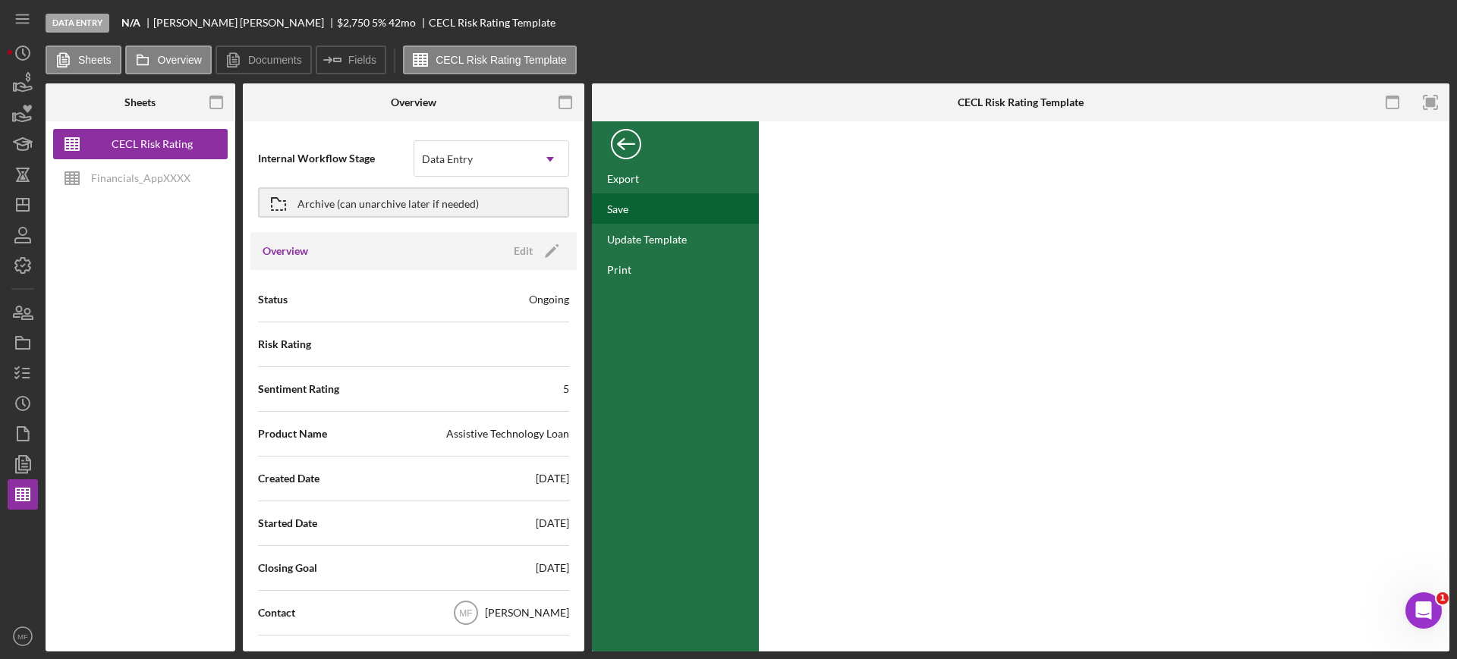
click at [630, 203] on div "Save" at bounding box center [675, 208] width 167 height 30
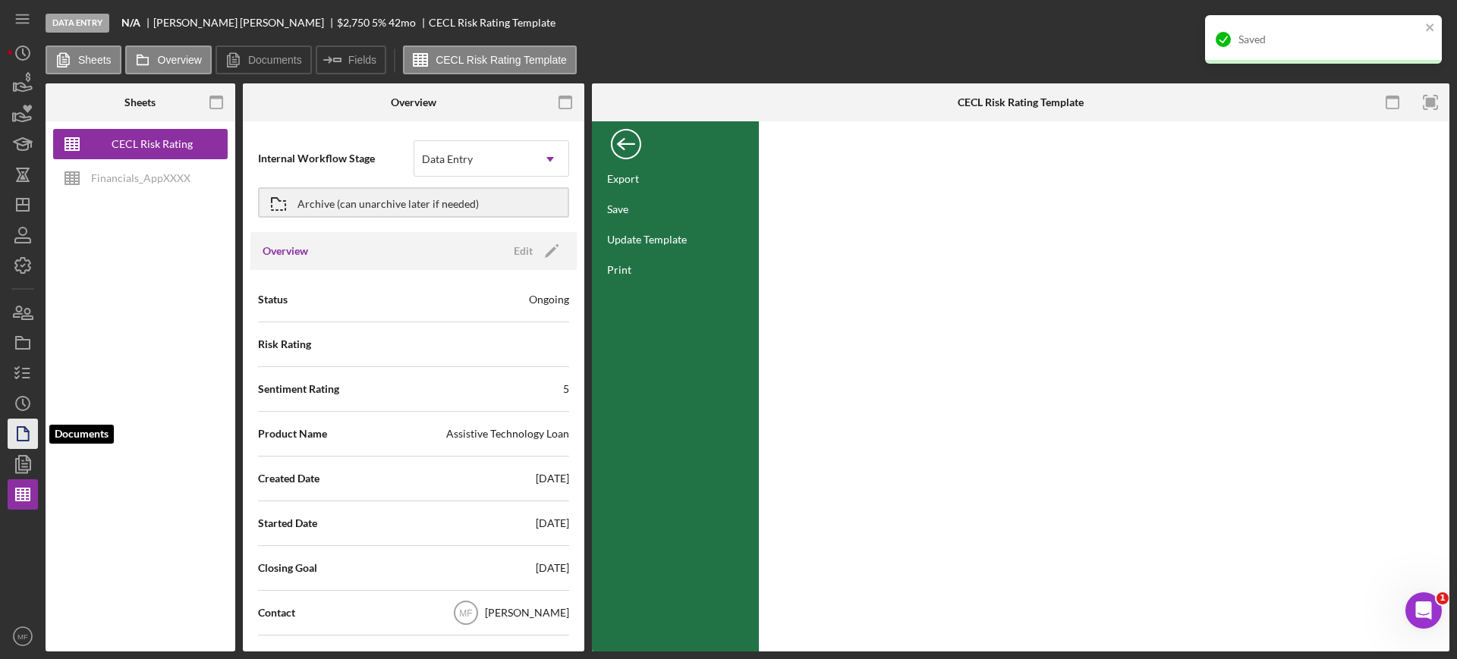
click at [17, 438] on polygon "button" at bounding box center [22, 434] width 11 height 14
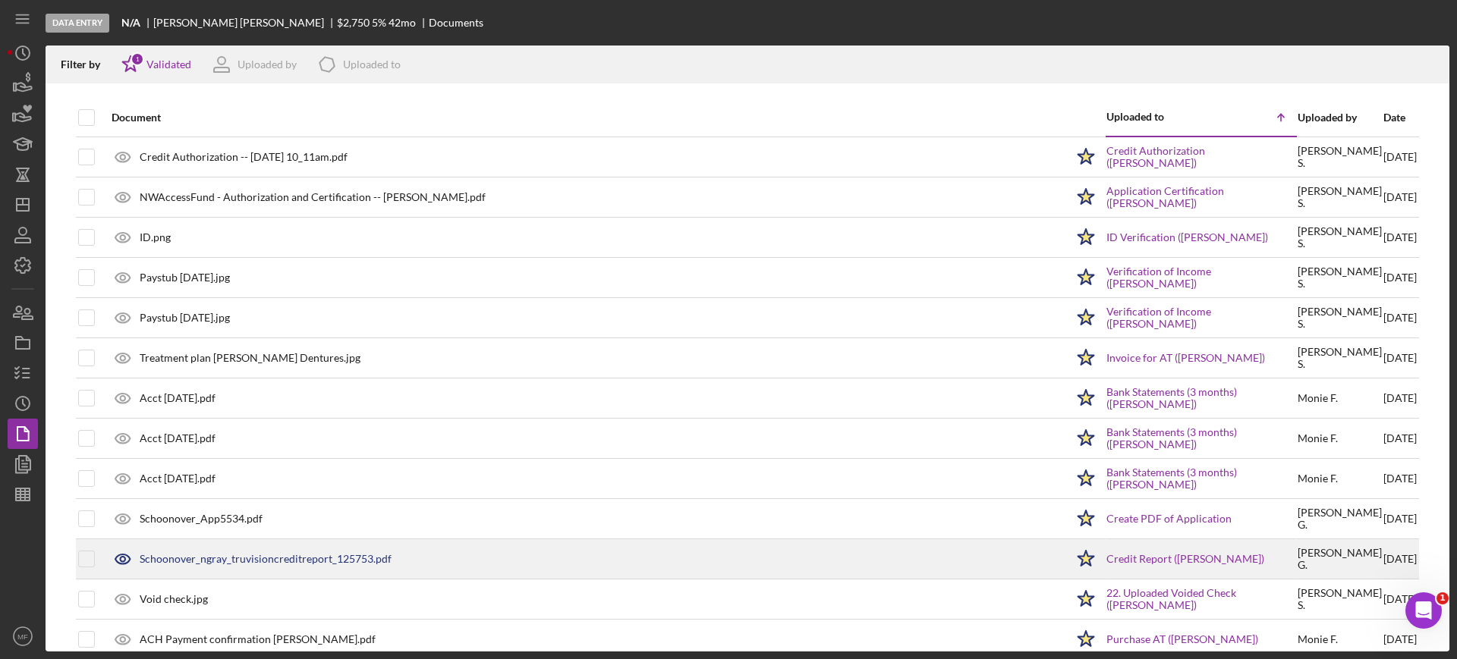
click at [268, 554] on div "Schoonover_ngray_truvisioncreditreport_125753.pdf" at bounding box center [266, 559] width 252 height 12
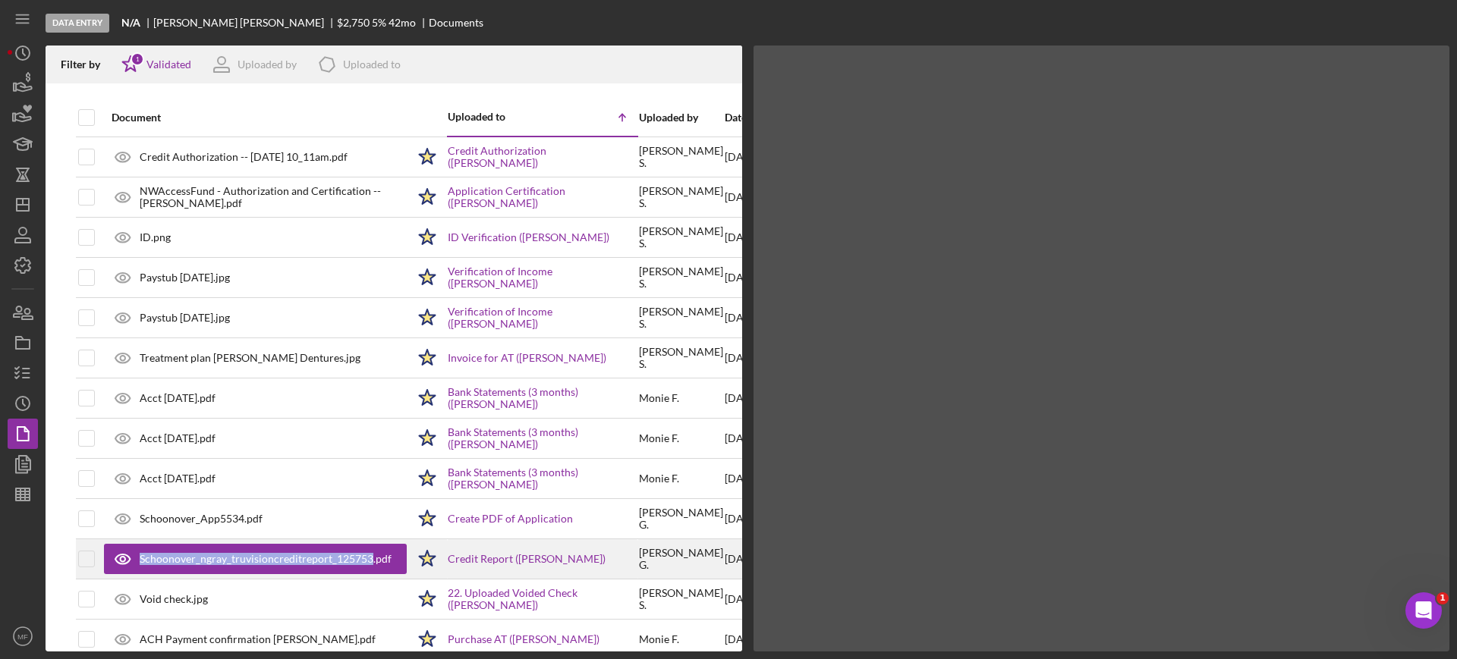
click at [268, 554] on div "Schoonover_ngray_truvisioncreditreport_125753.pdf" at bounding box center [266, 559] width 252 height 12
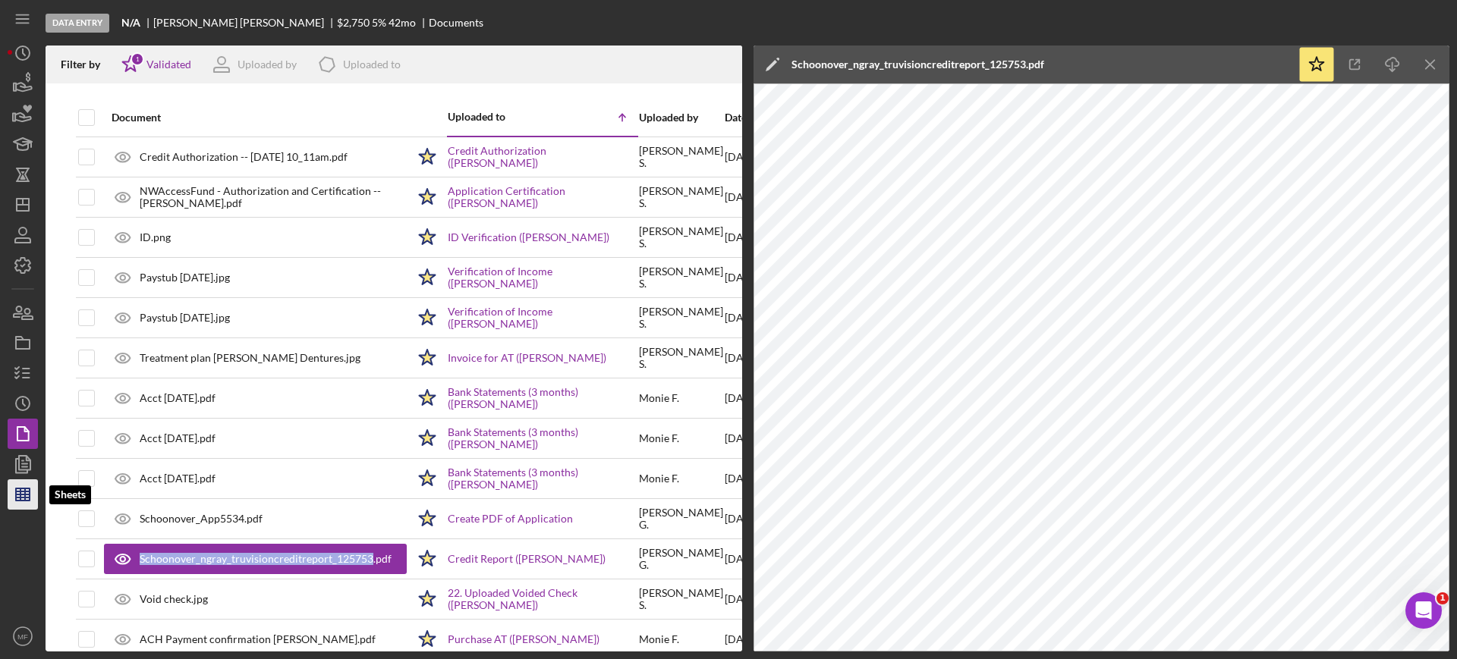
click at [27, 501] on polygon "button" at bounding box center [23, 495] width 14 height 12
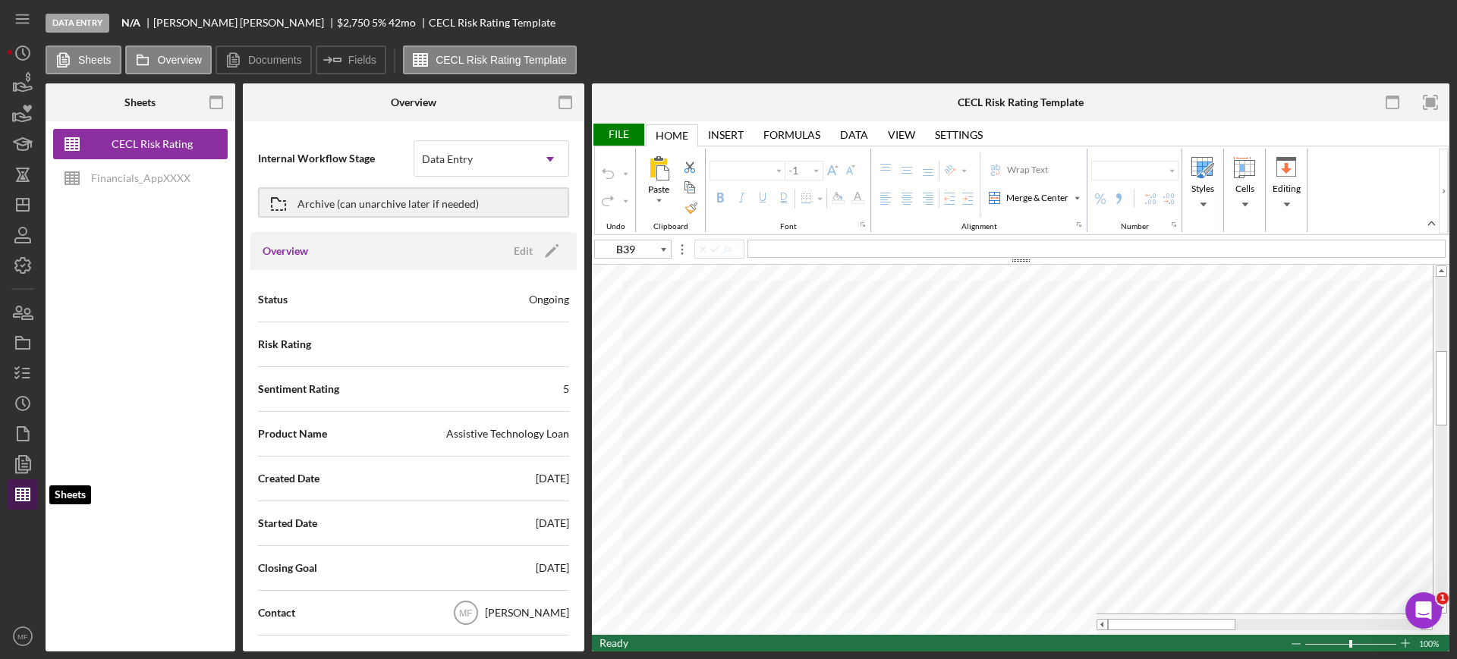
type input "Aptos Narrow"
type input "12"
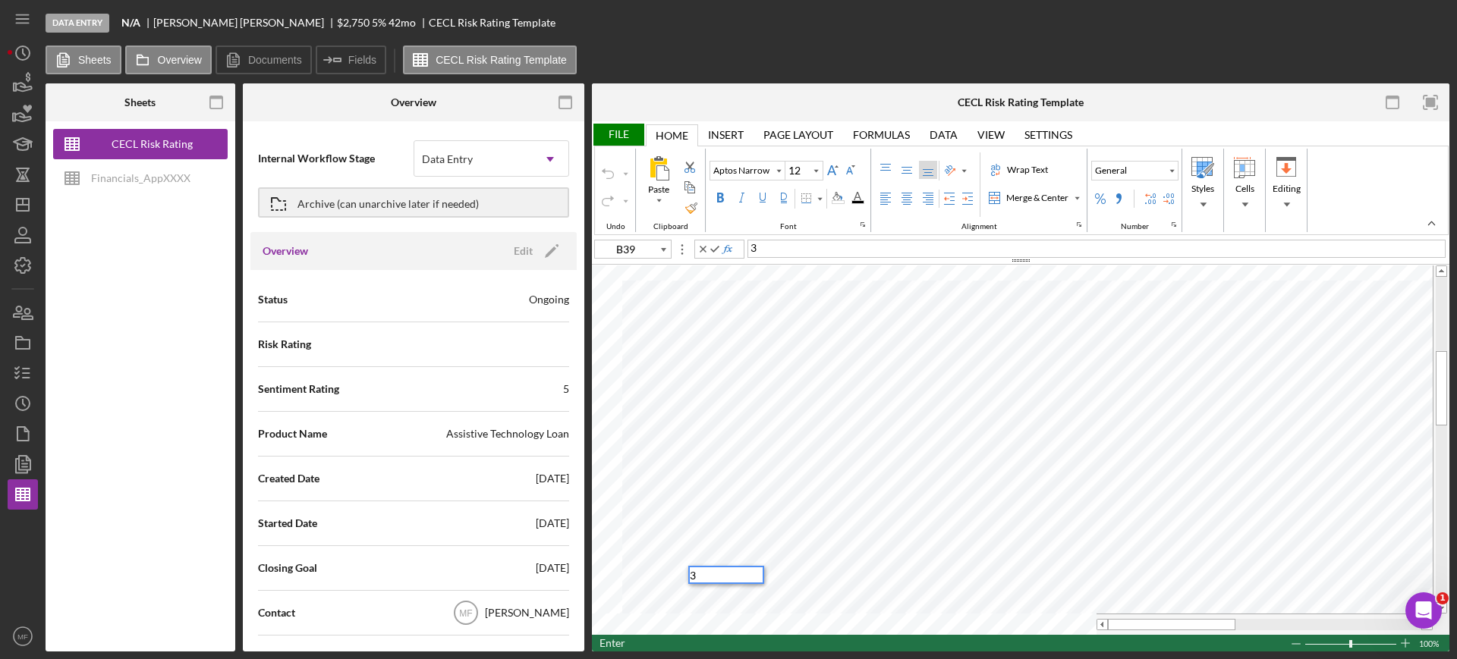
type input "C39"
click at [621, 130] on div "File" at bounding box center [618, 135] width 52 height 22
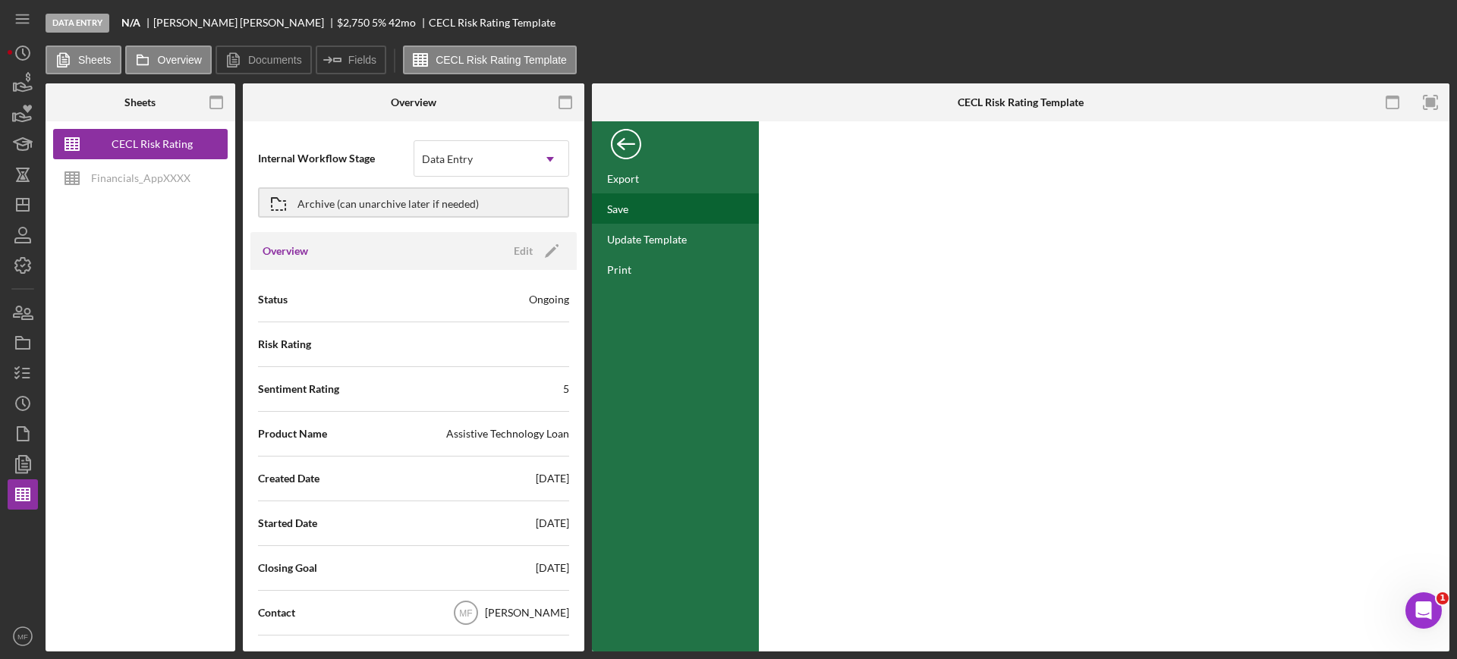
click at [627, 212] on div "Save" at bounding box center [617, 209] width 21 height 13
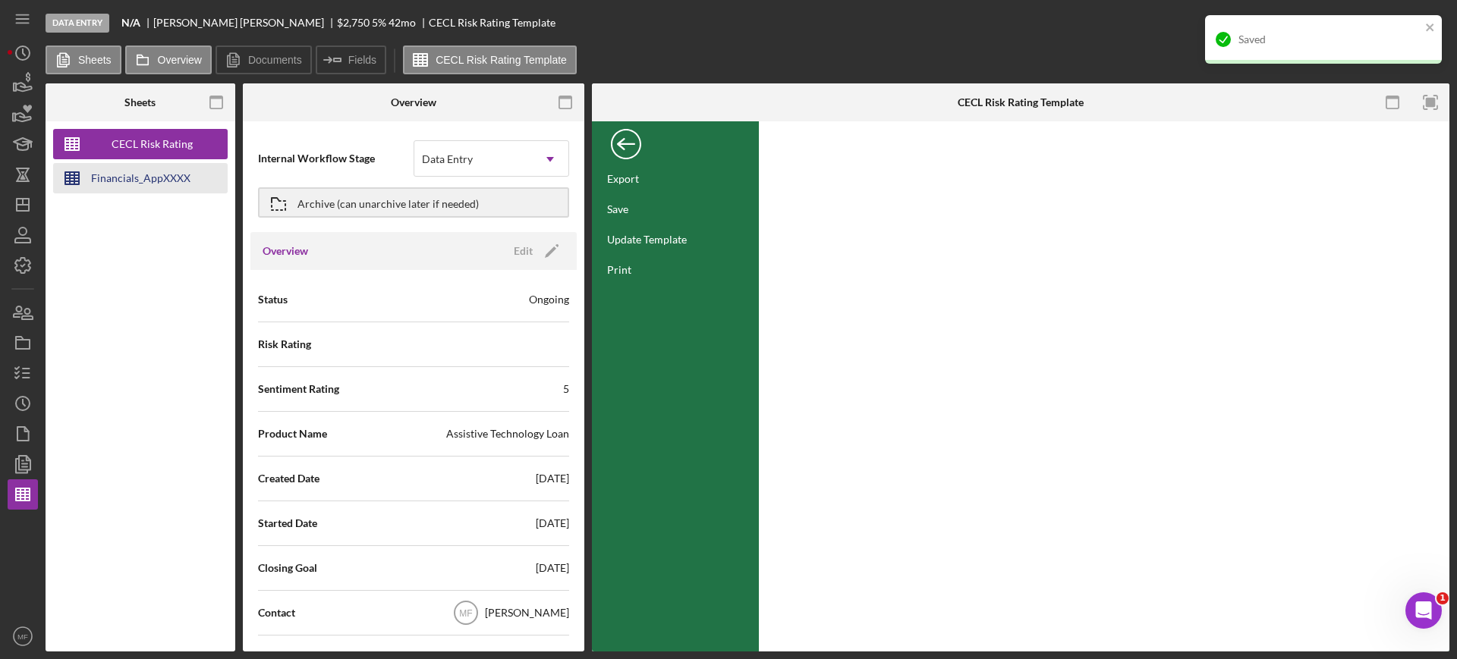
click at [103, 180] on div "Financials_AppXXXX" at bounding box center [140, 178] width 99 height 30
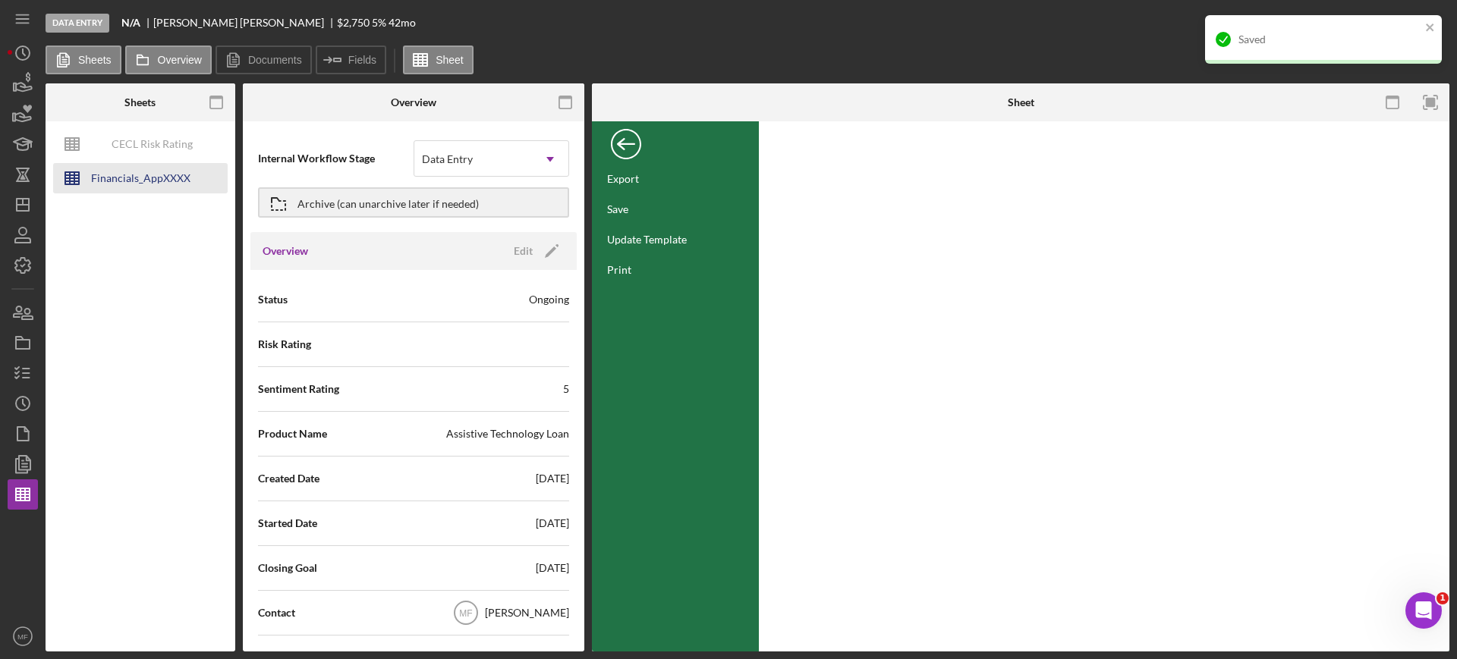
type input "Calibri"
type input "11"
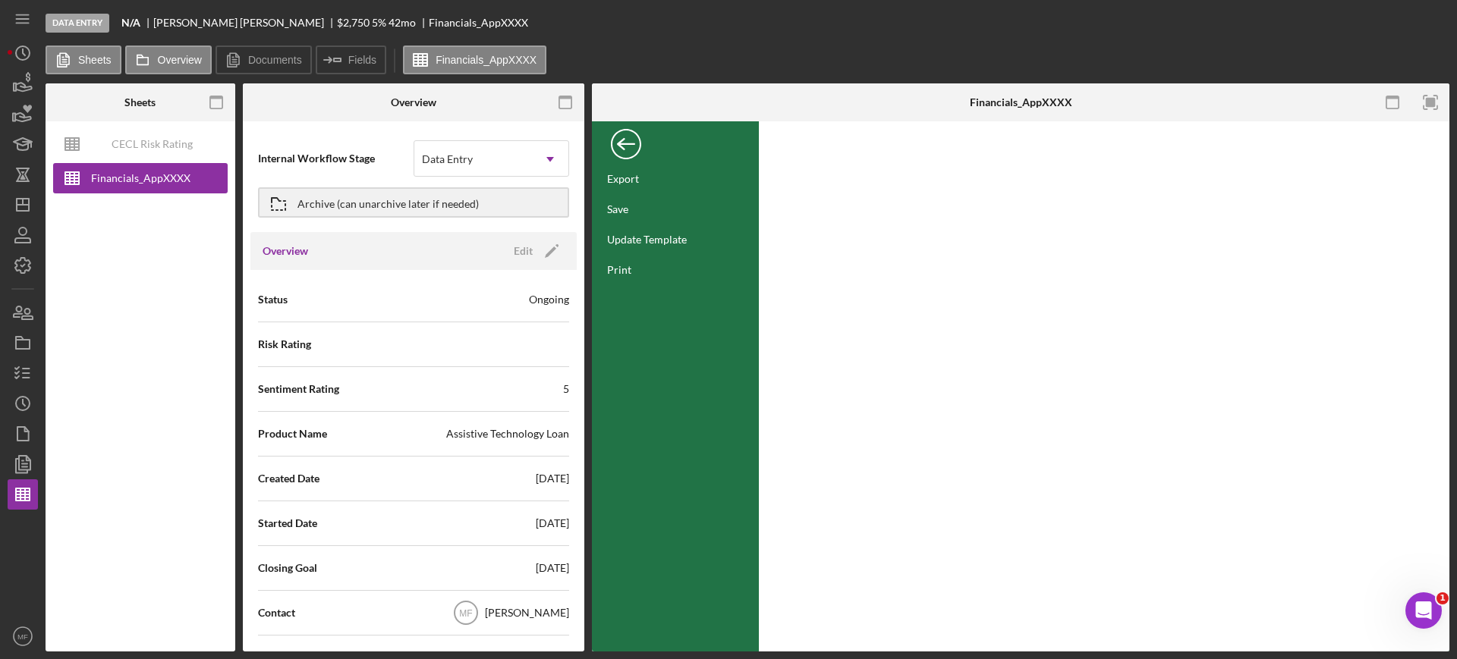
click at [614, 141] on div "Back" at bounding box center [626, 140] width 30 height 30
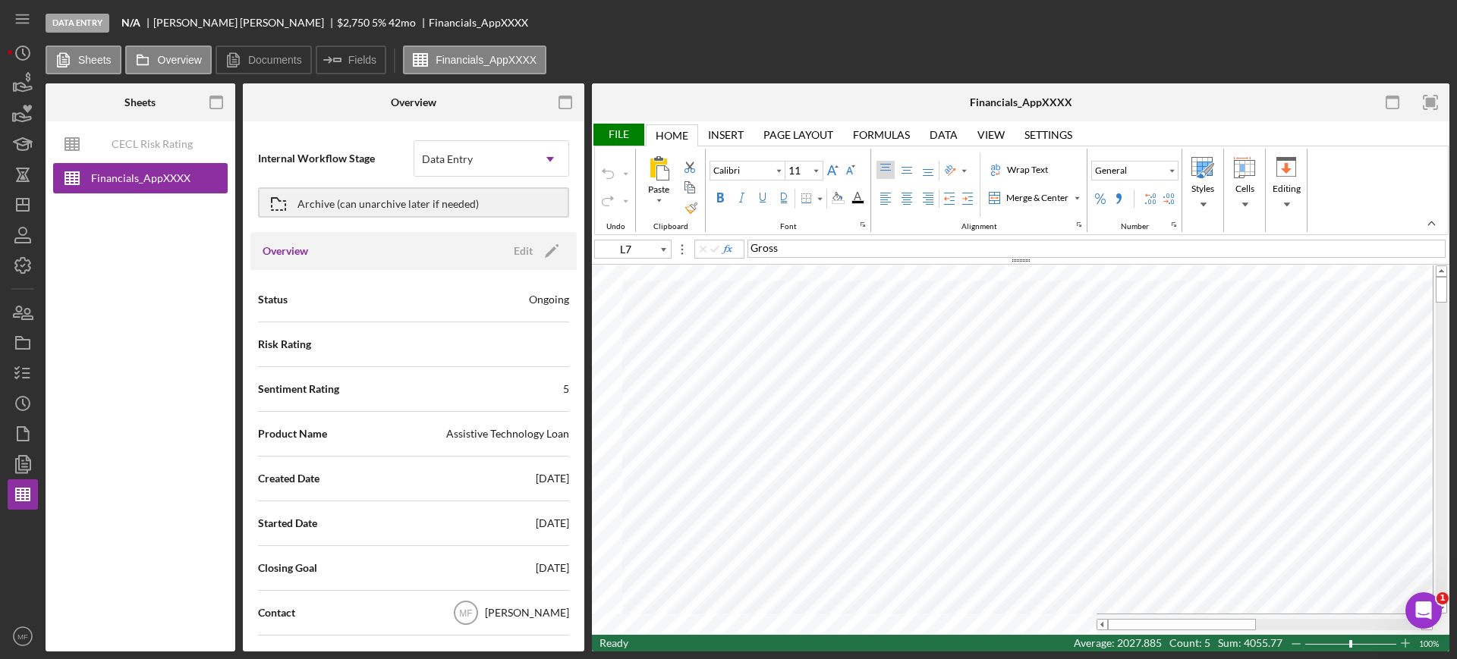
type input "M12"
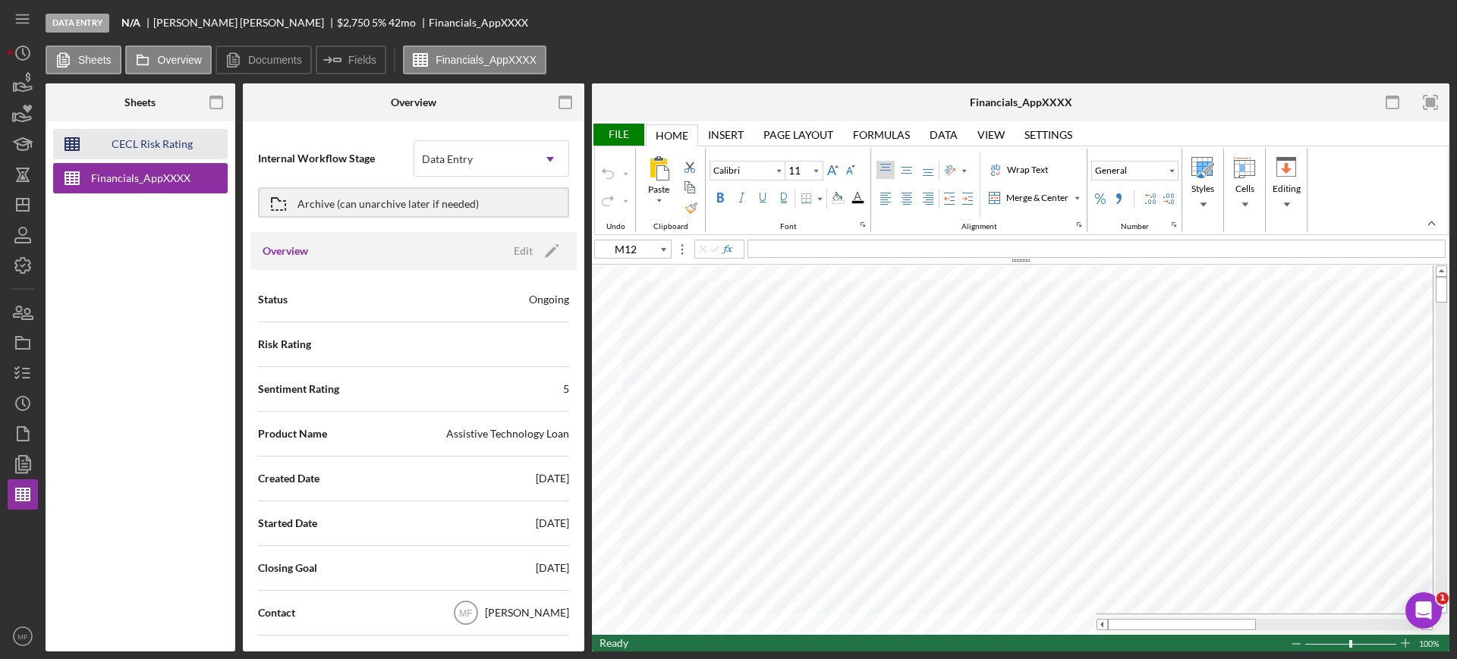
click at [165, 145] on div "CECL Risk Rating Template" at bounding box center [151, 144] width 121 height 30
type input "Aptos Narrow"
type input "12"
type input "C39"
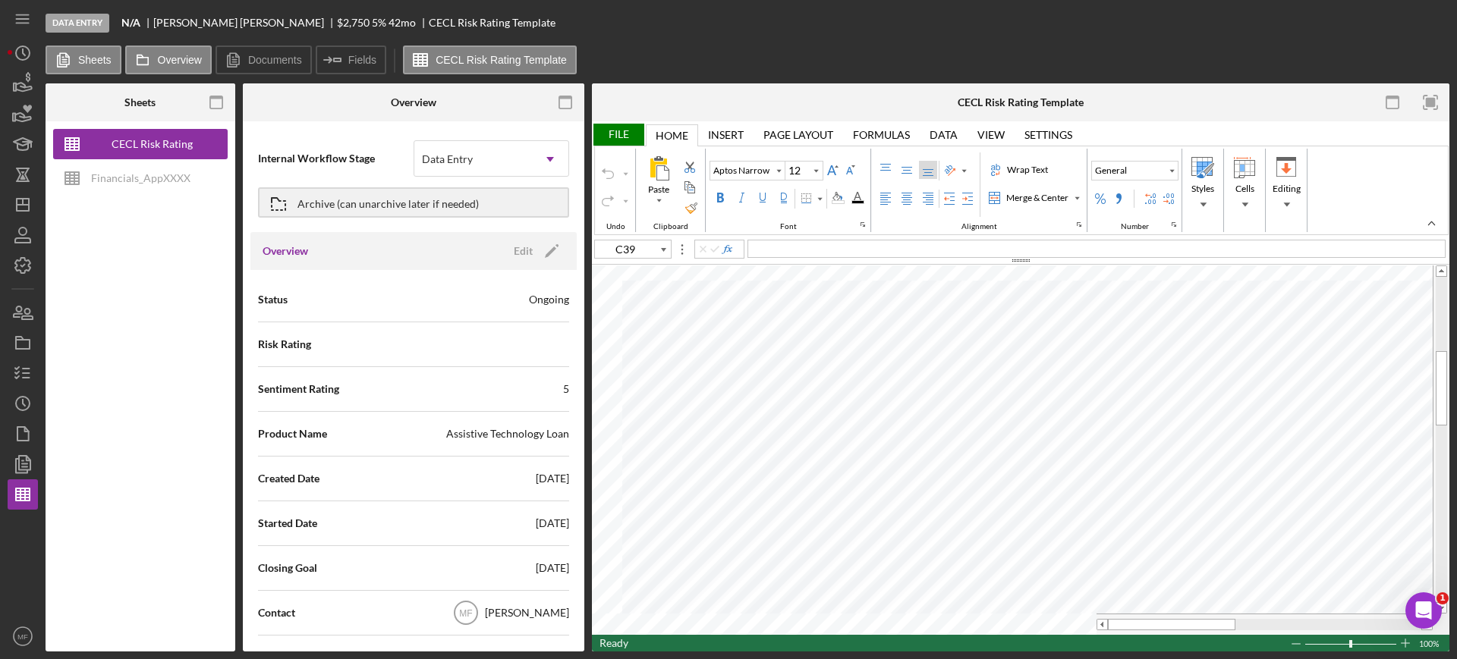
type input "D39"
click at [618, 129] on div "File" at bounding box center [618, 135] width 52 height 22
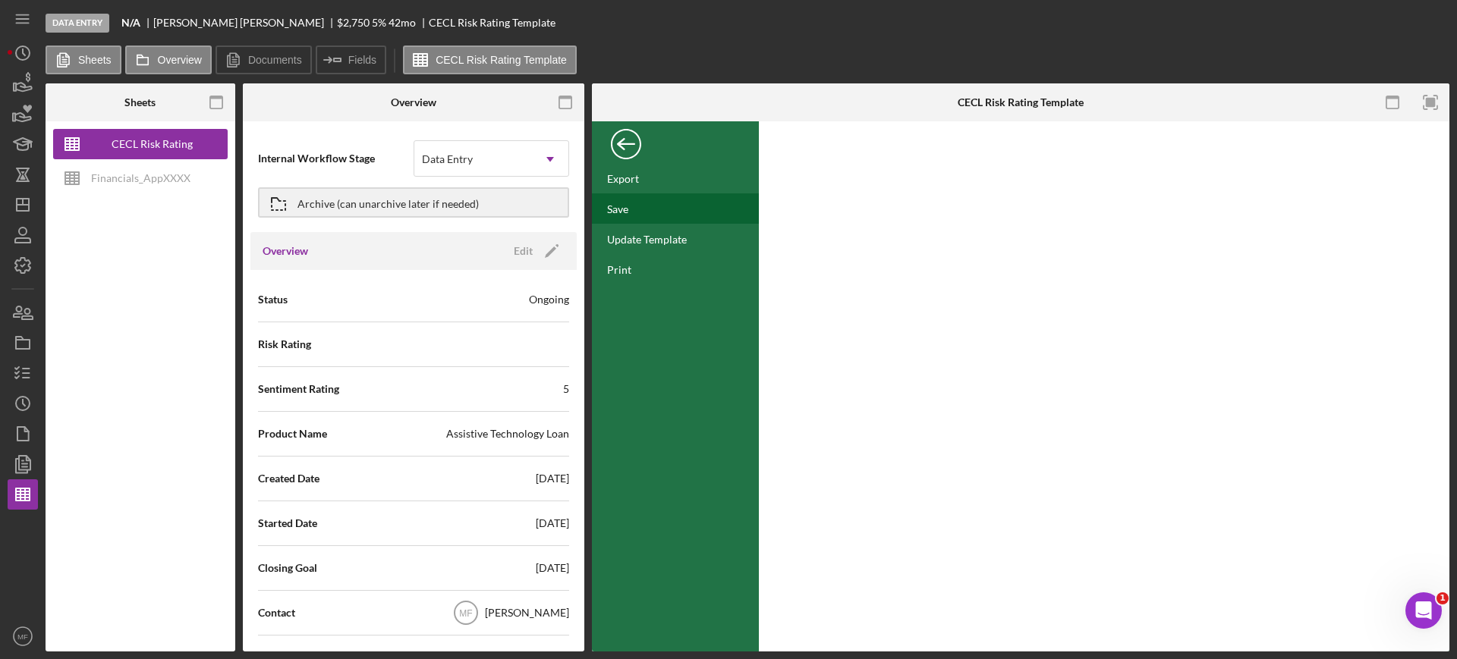
click at [620, 205] on div "Save" at bounding box center [617, 209] width 21 height 13
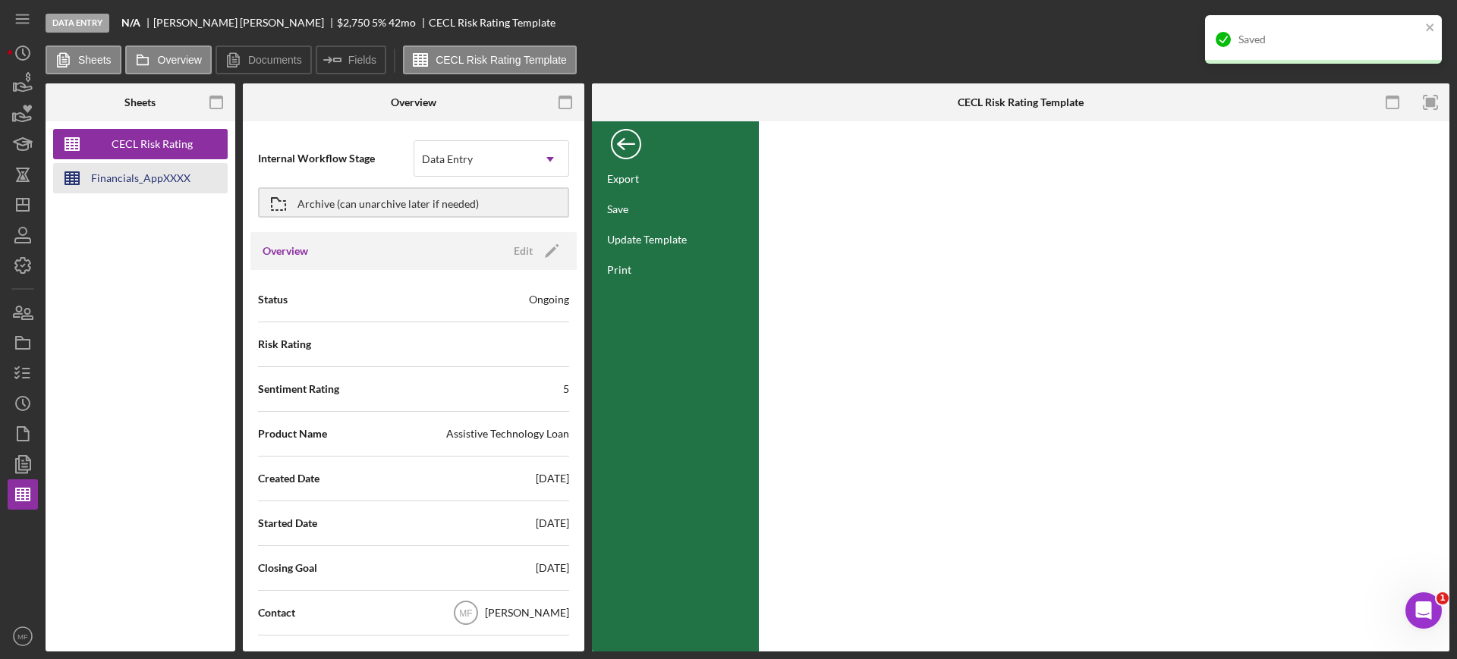
click at [160, 179] on div "Financials_AppXXXX" at bounding box center [140, 178] width 99 height 30
type input "Calibri"
type input "11"
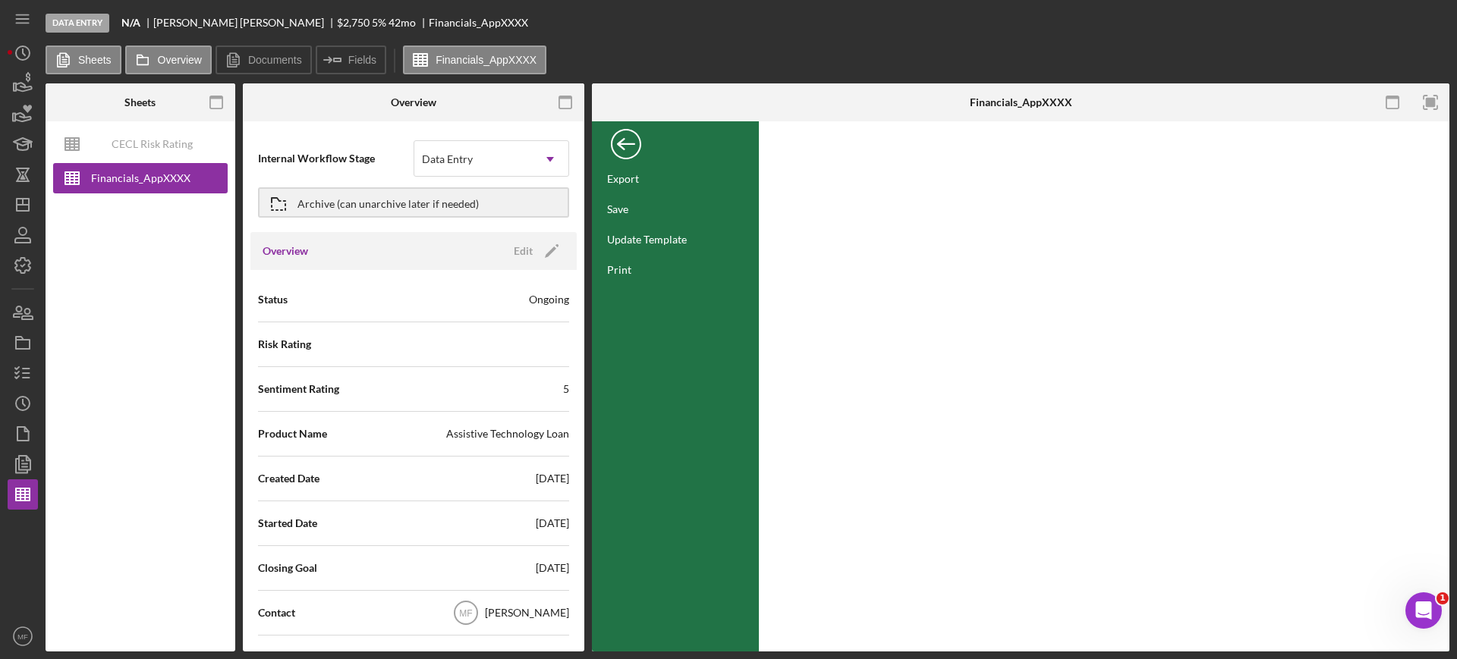
click at [620, 141] on div "Back" at bounding box center [626, 140] width 30 height 30
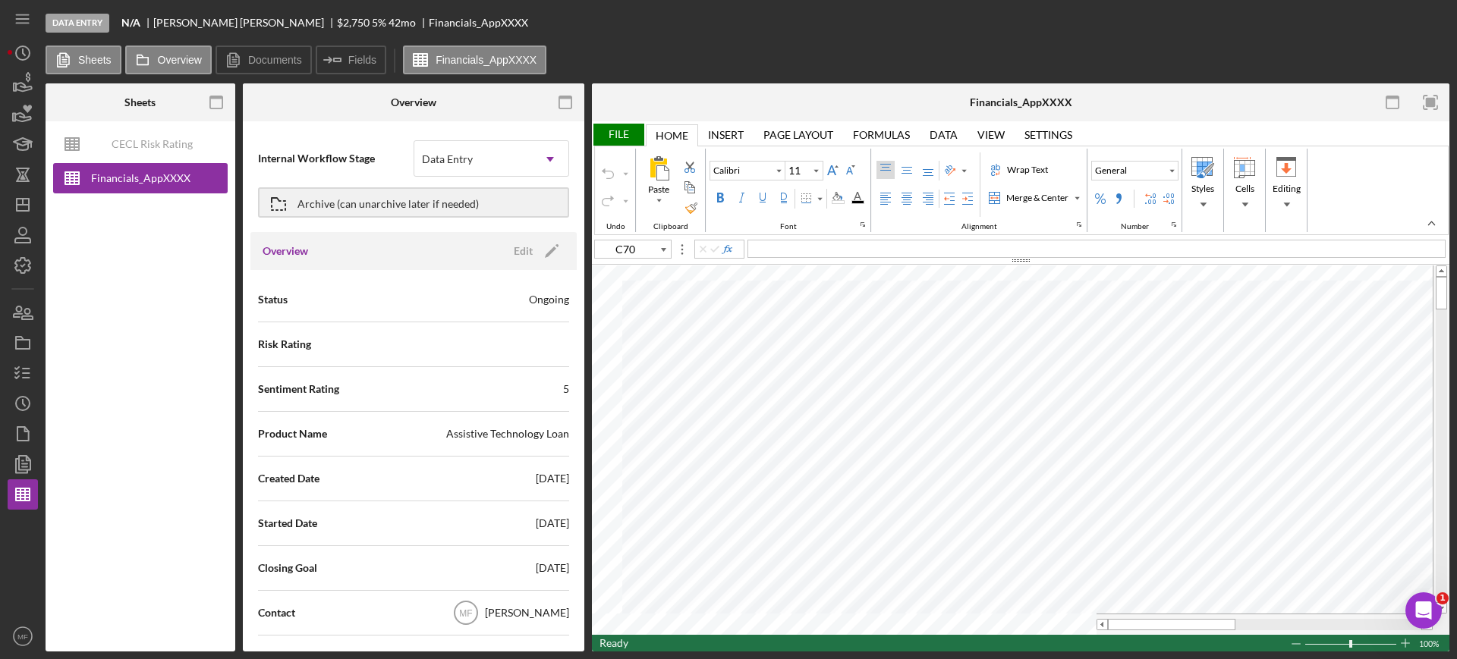
type input "E73"
type input "Arial"
type input "10"
click at [163, 147] on div "CECL Risk Rating Template" at bounding box center [151, 144] width 121 height 30
type input "Aptos Narrow"
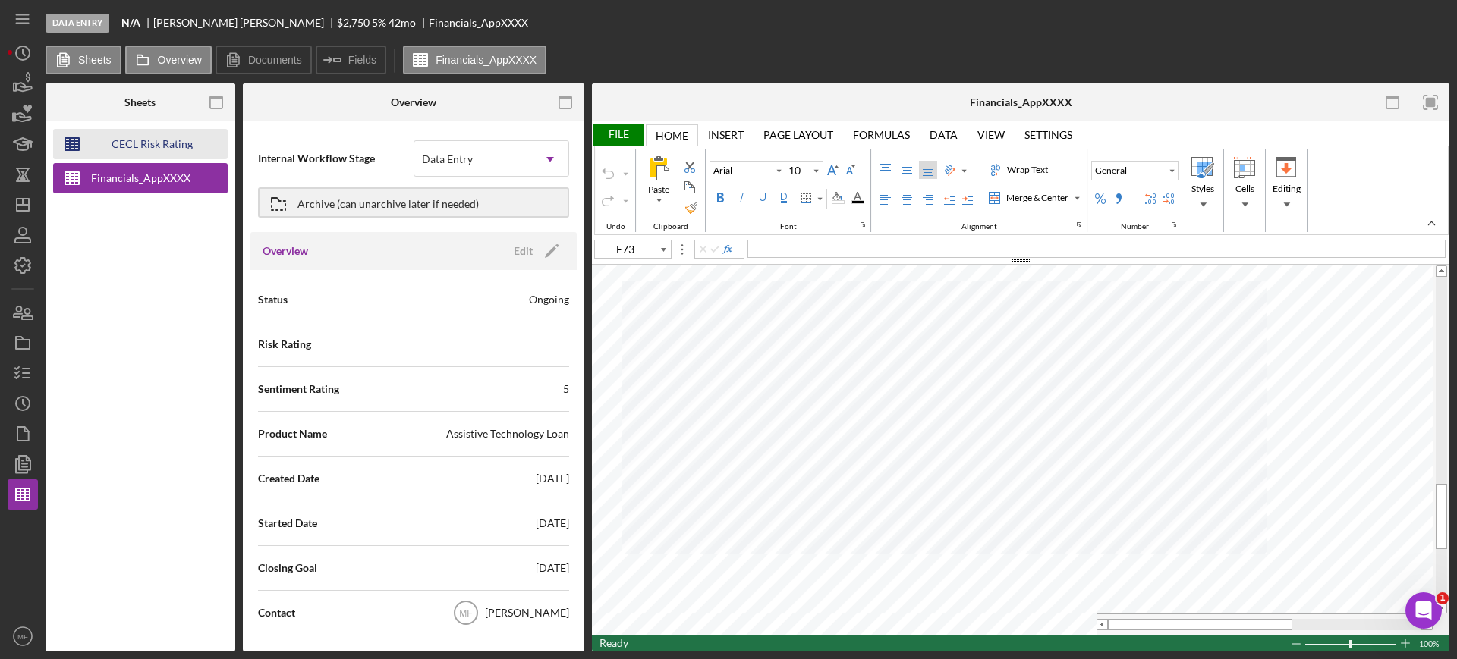
type input "12"
type input "D39"
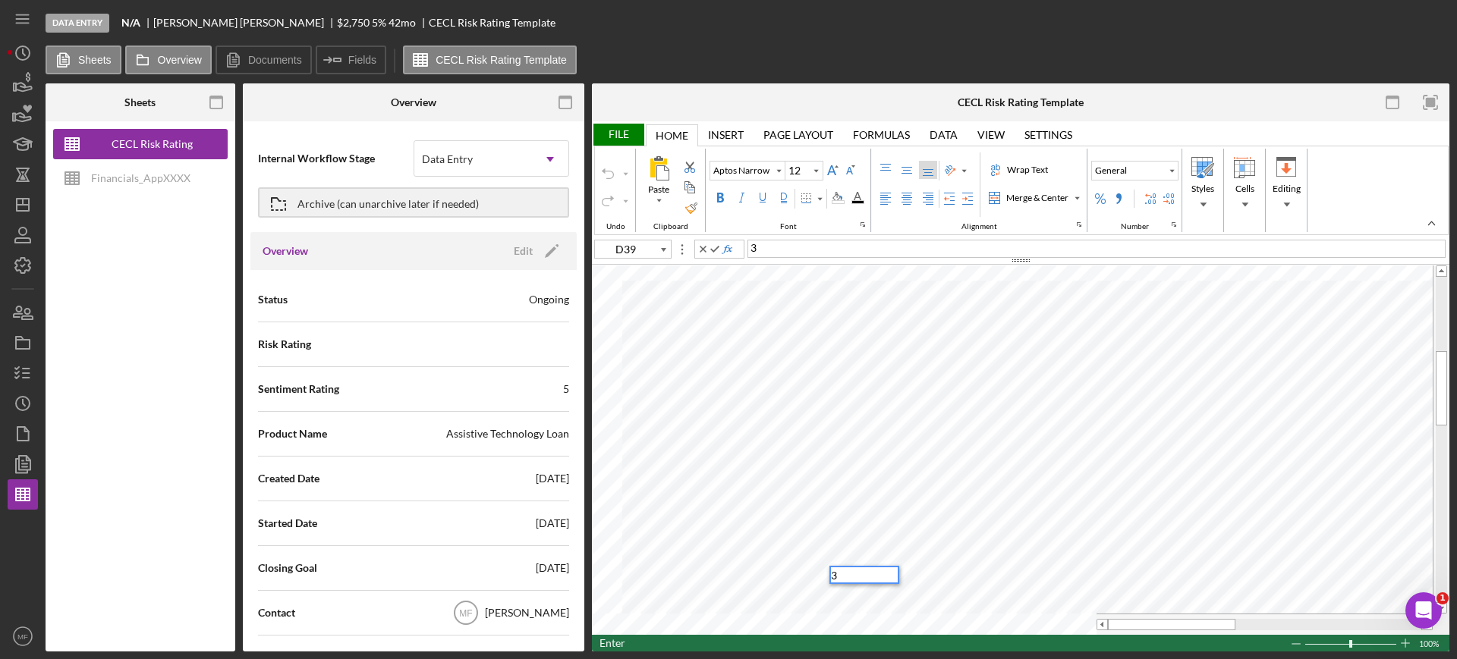
type input "E39"
type input "G39"
type input "H39"
click at [621, 134] on div "File" at bounding box center [618, 135] width 52 height 22
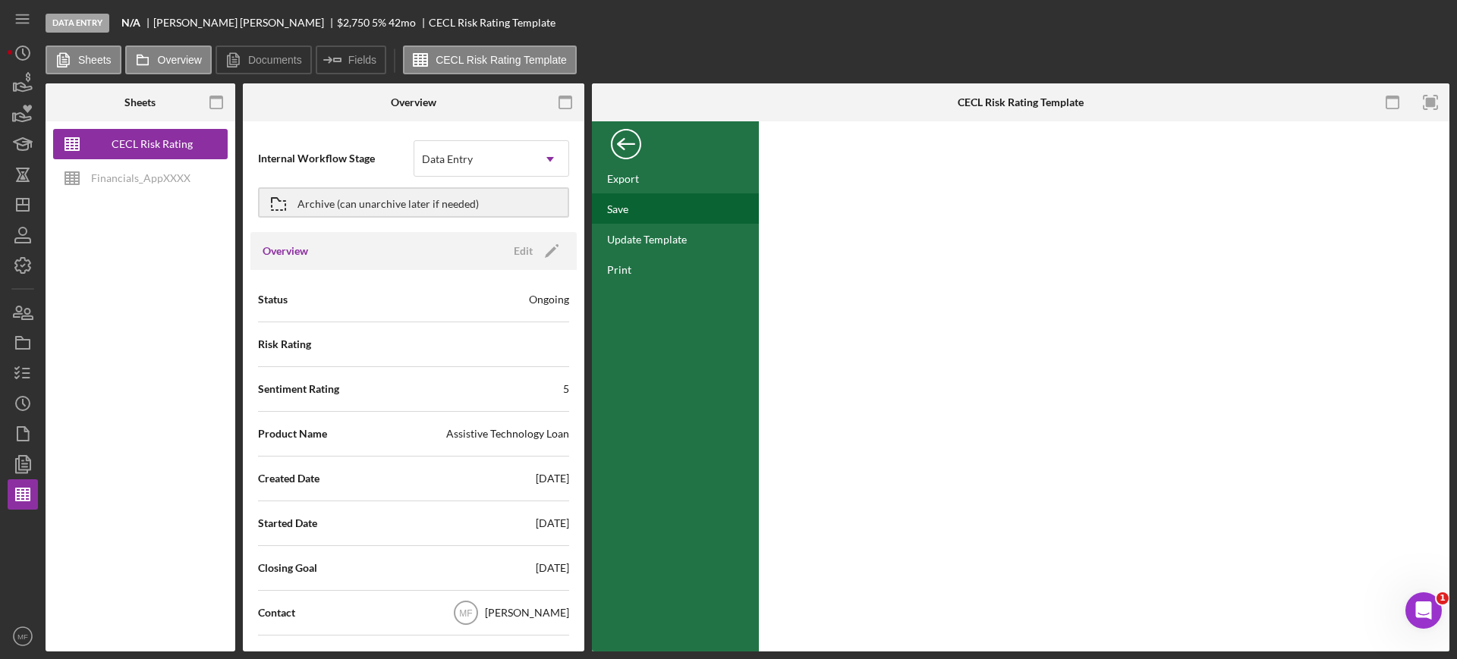
click at [621, 208] on div "Save" at bounding box center [617, 209] width 21 height 13
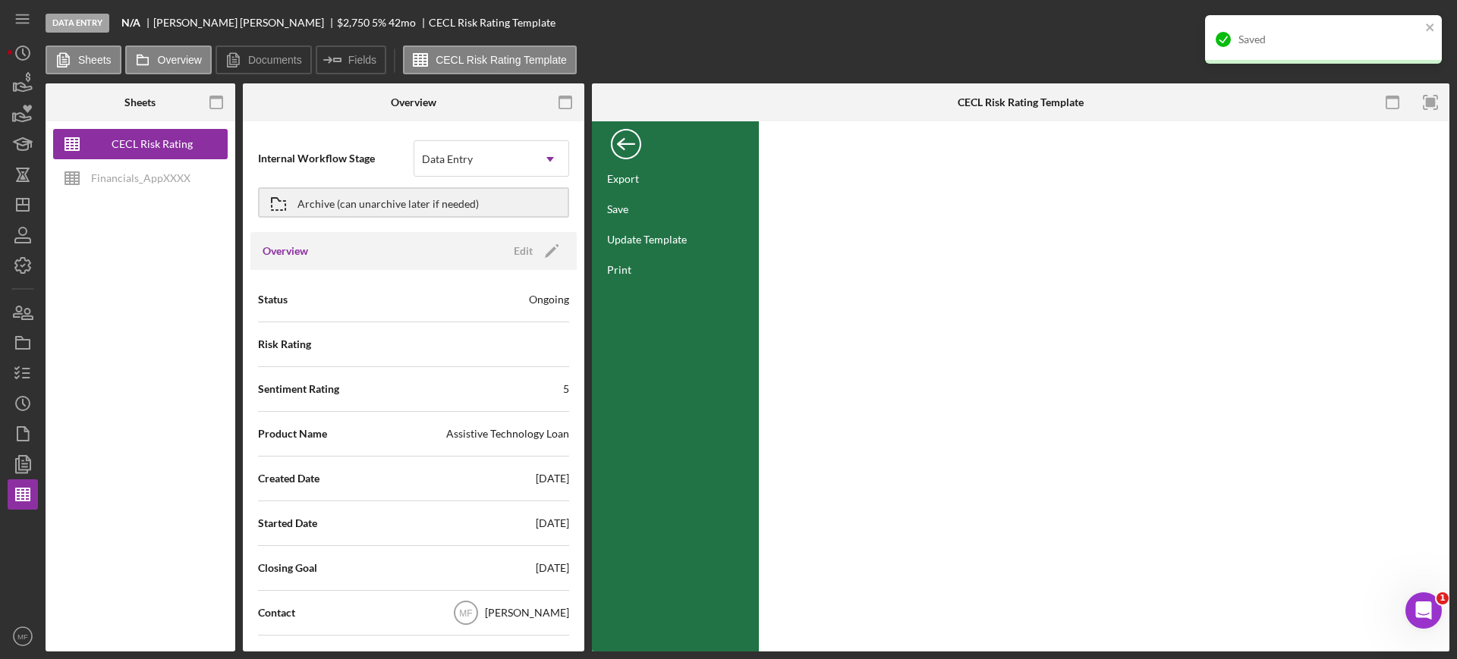
click at [627, 146] on div "Back" at bounding box center [626, 140] width 30 height 30
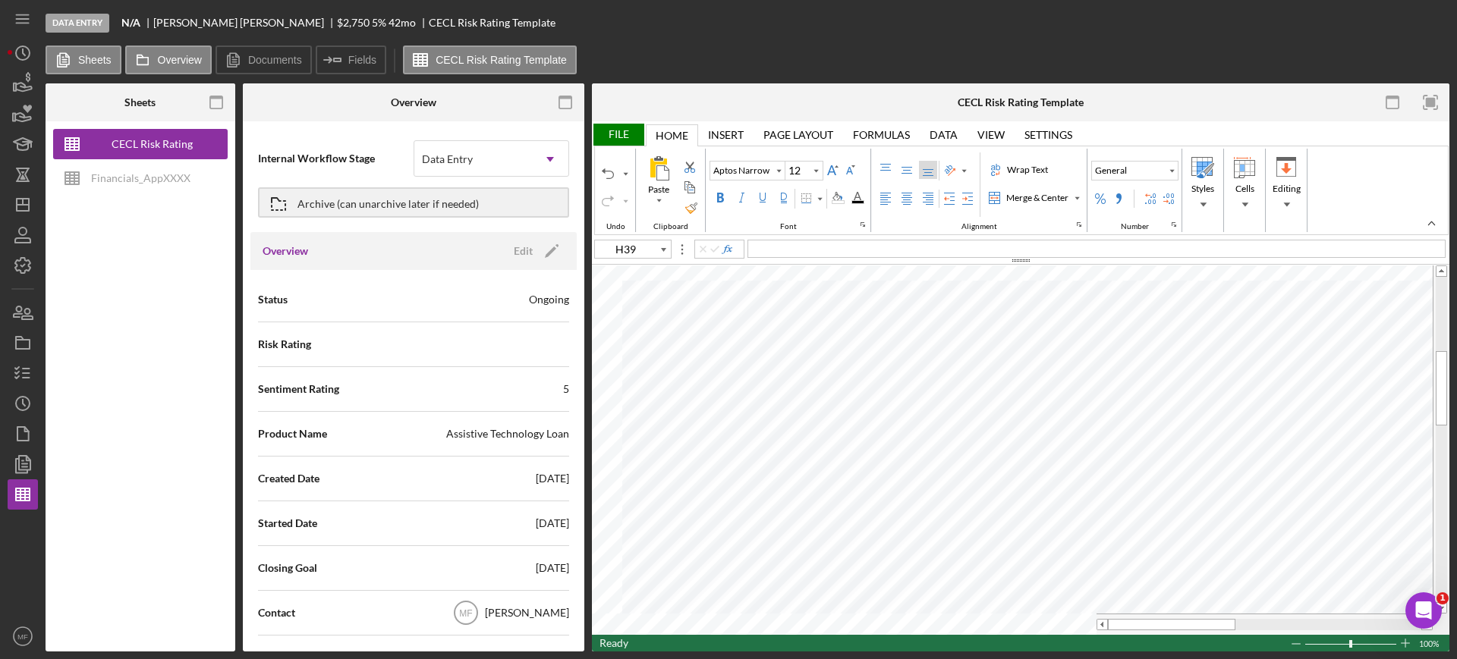
scroll to position [95, 0]
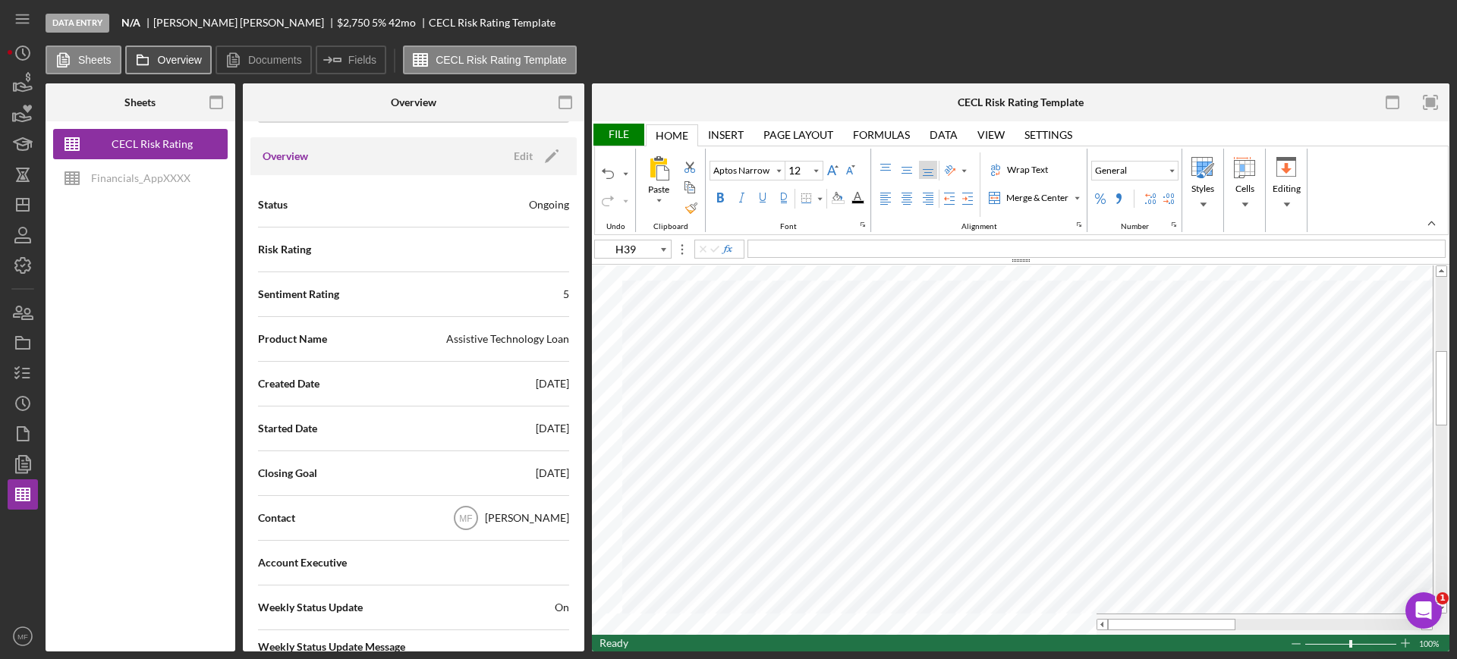
click at [159, 59] on label "Overview" at bounding box center [180, 60] width 44 height 12
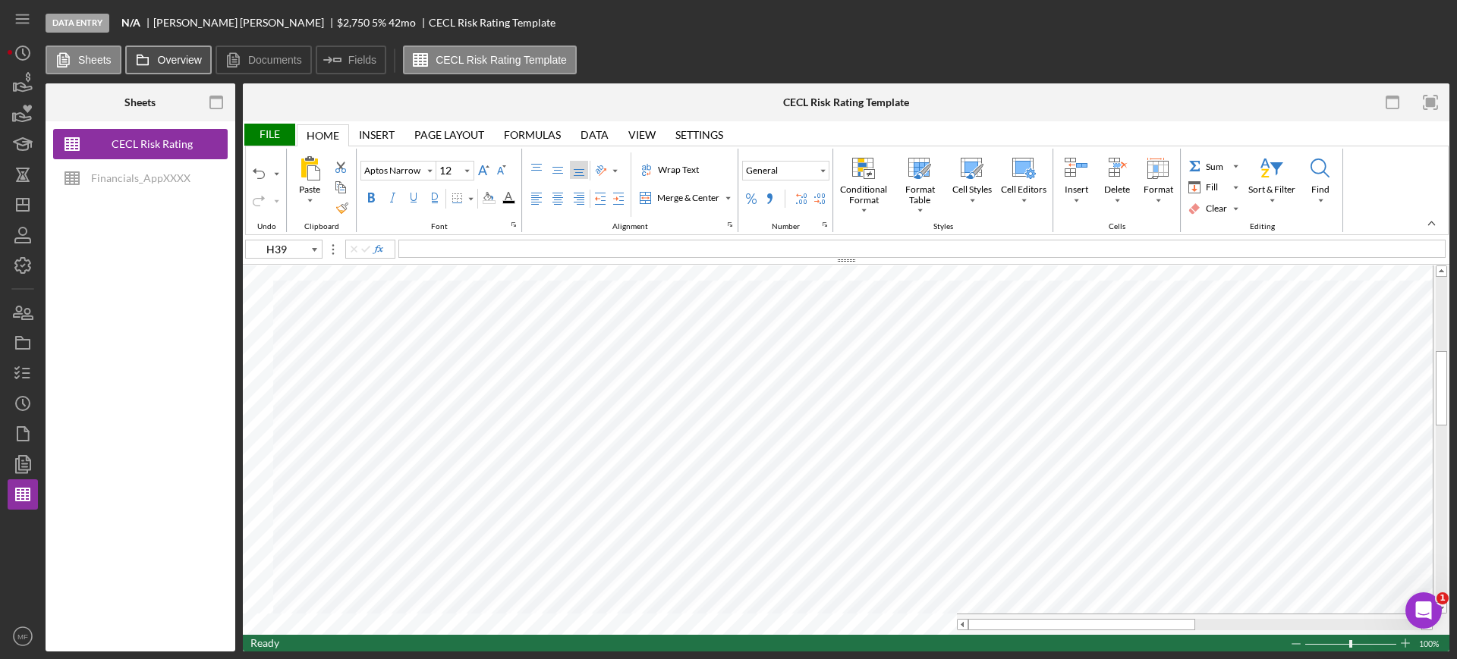
click at [164, 61] on label "Overview" at bounding box center [180, 60] width 44 height 12
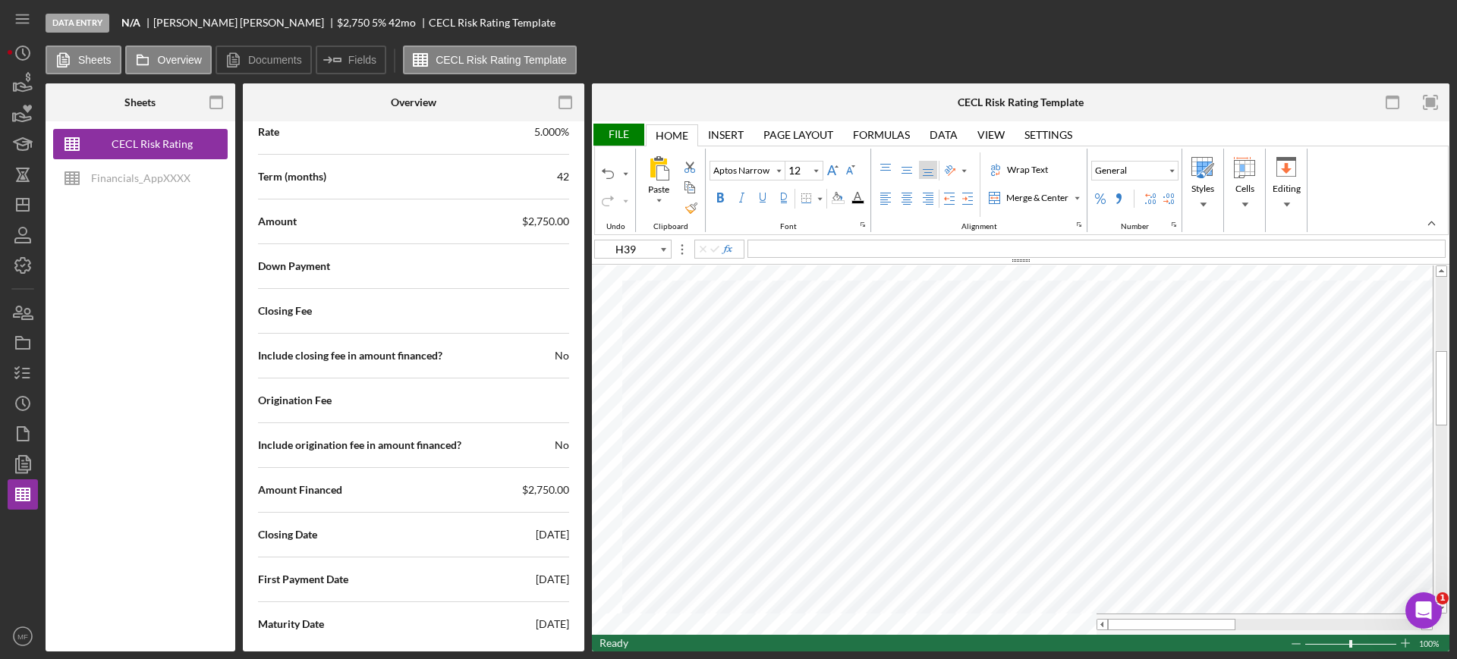
scroll to position [2307, 0]
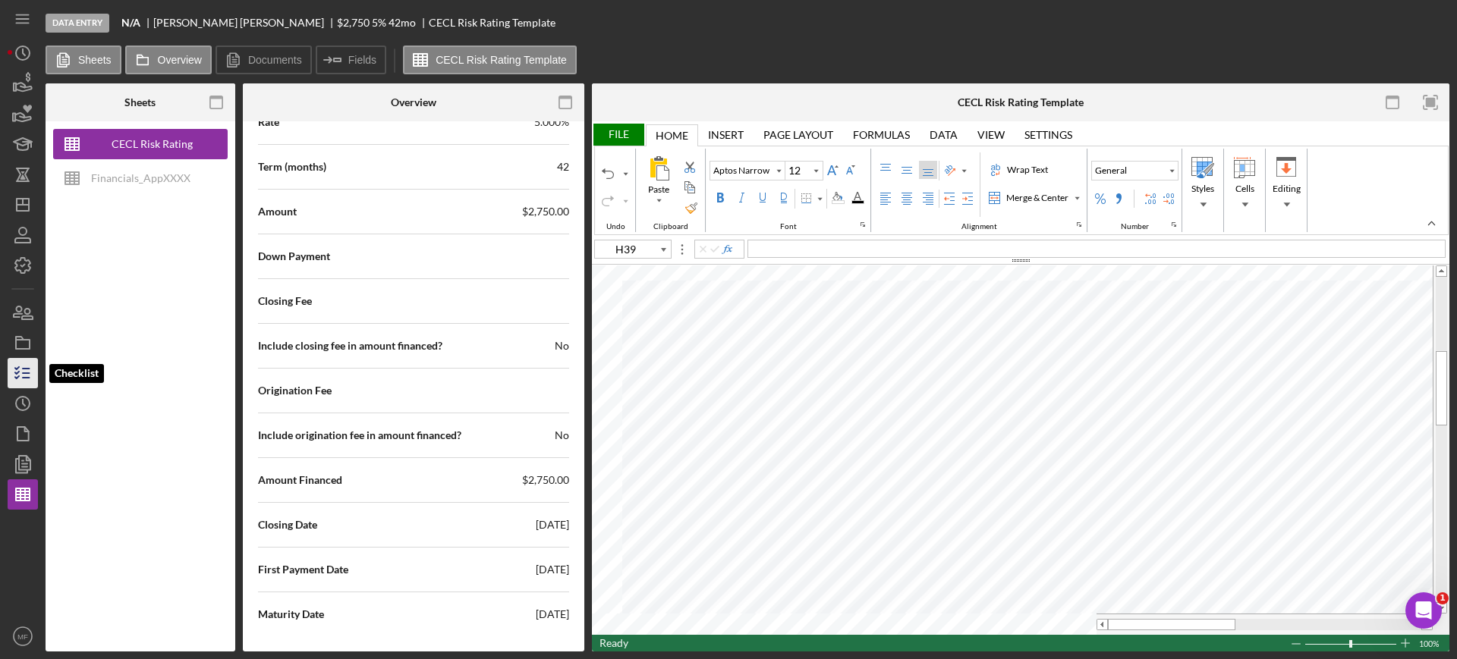
click at [26, 376] on icon "button" at bounding box center [23, 373] width 38 height 38
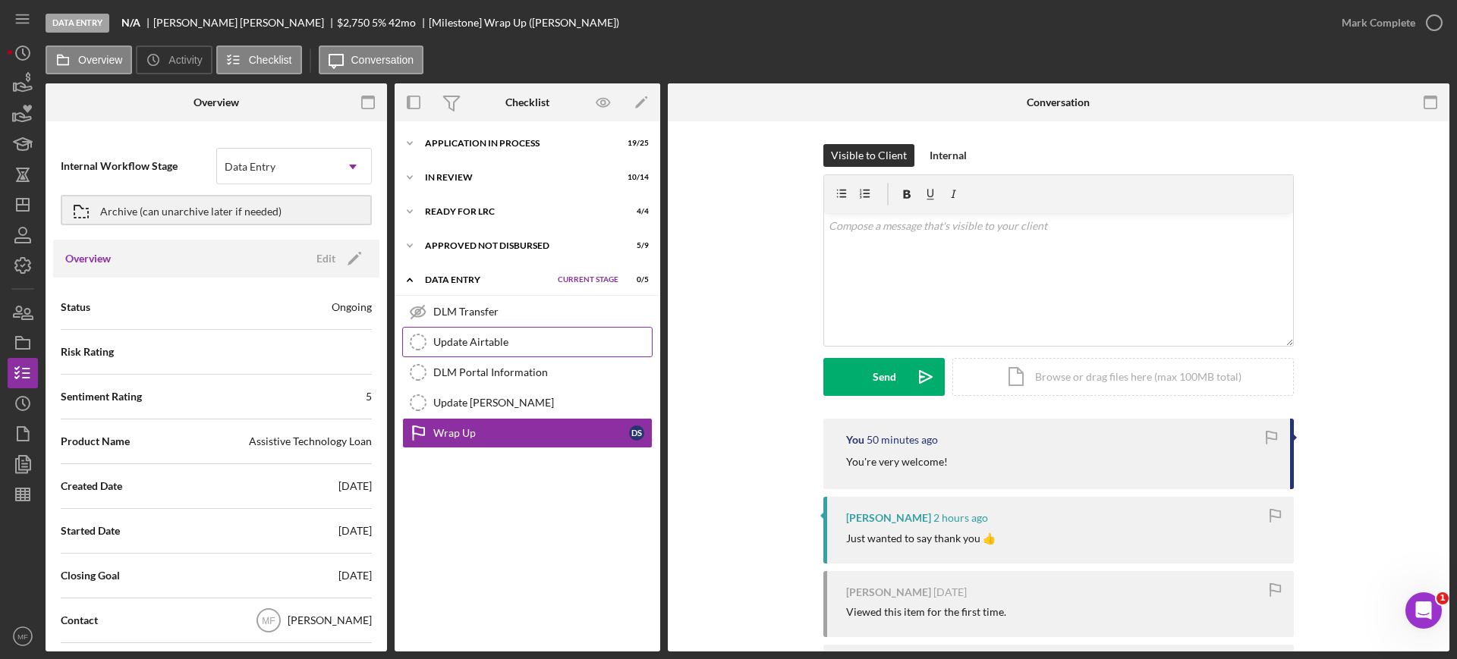
click at [500, 339] on div "Update Airtable" at bounding box center [542, 342] width 218 height 12
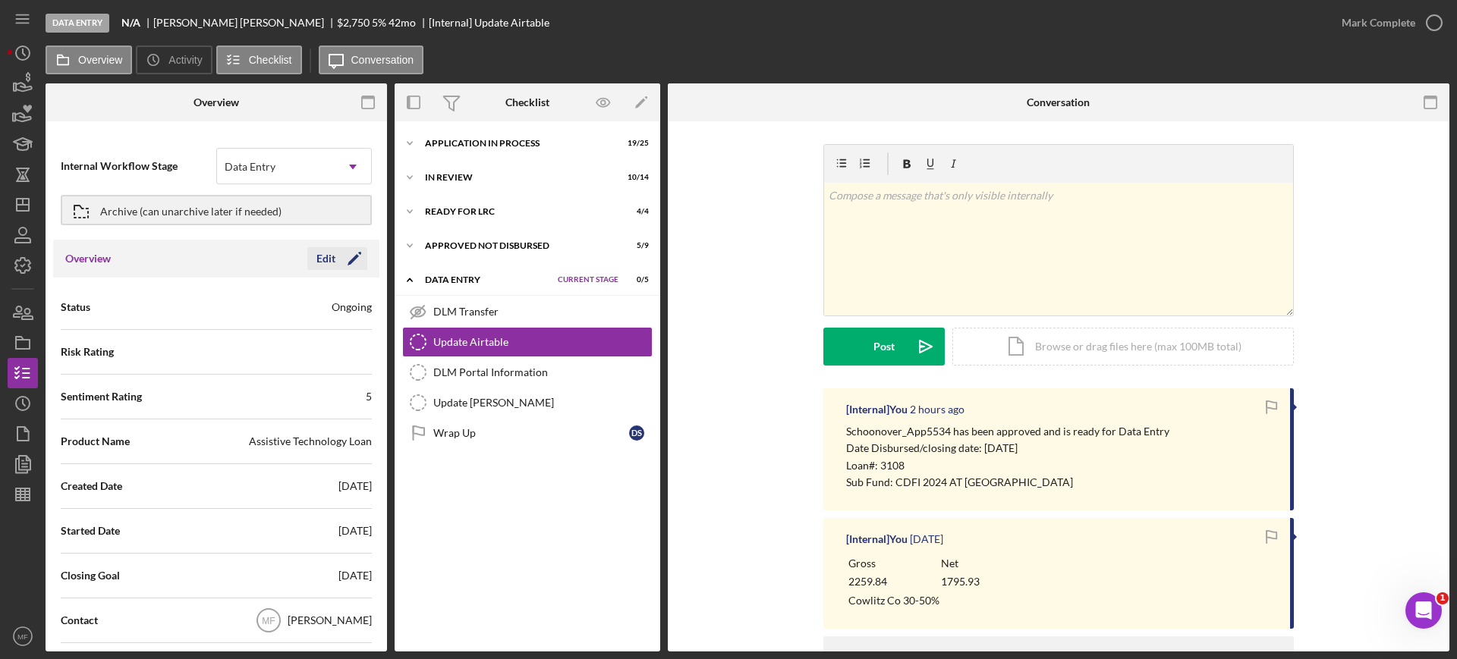
click at [323, 256] on div "Edit" at bounding box center [325, 258] width 19 height 23
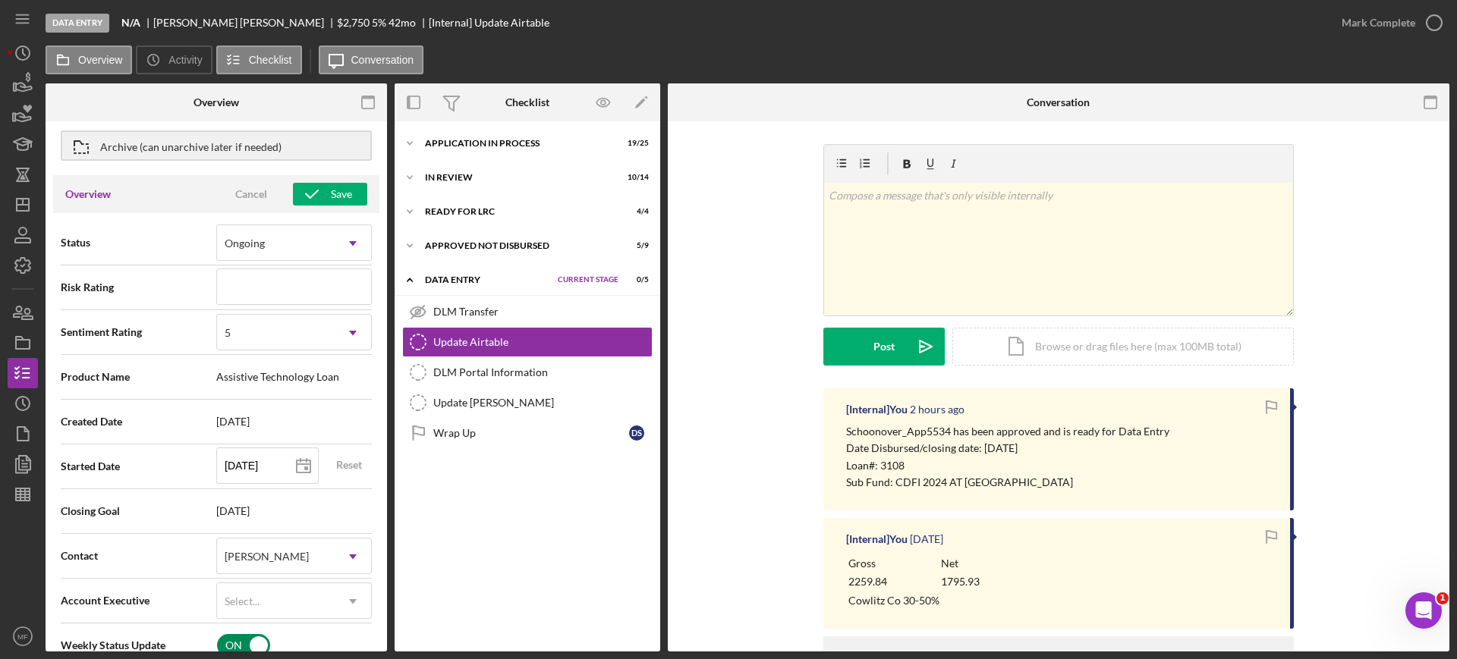
scroll to position [190, 0]
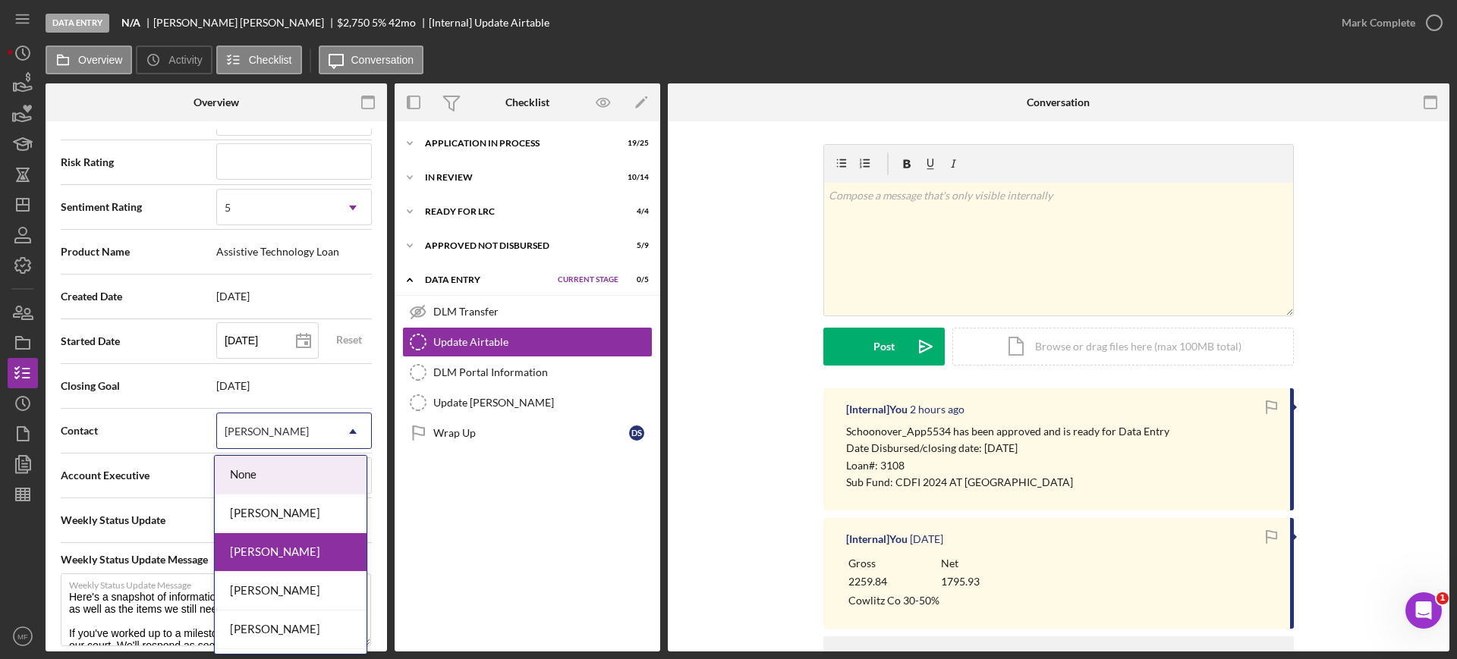
click at [311, 426] on div "[PERSON_NAME]" at bounding box center [276, 431] width 118 height 35
click at [291, 588] on div "[PERSON_NAME]" at bounding box center [291, 591] width 152 height 39
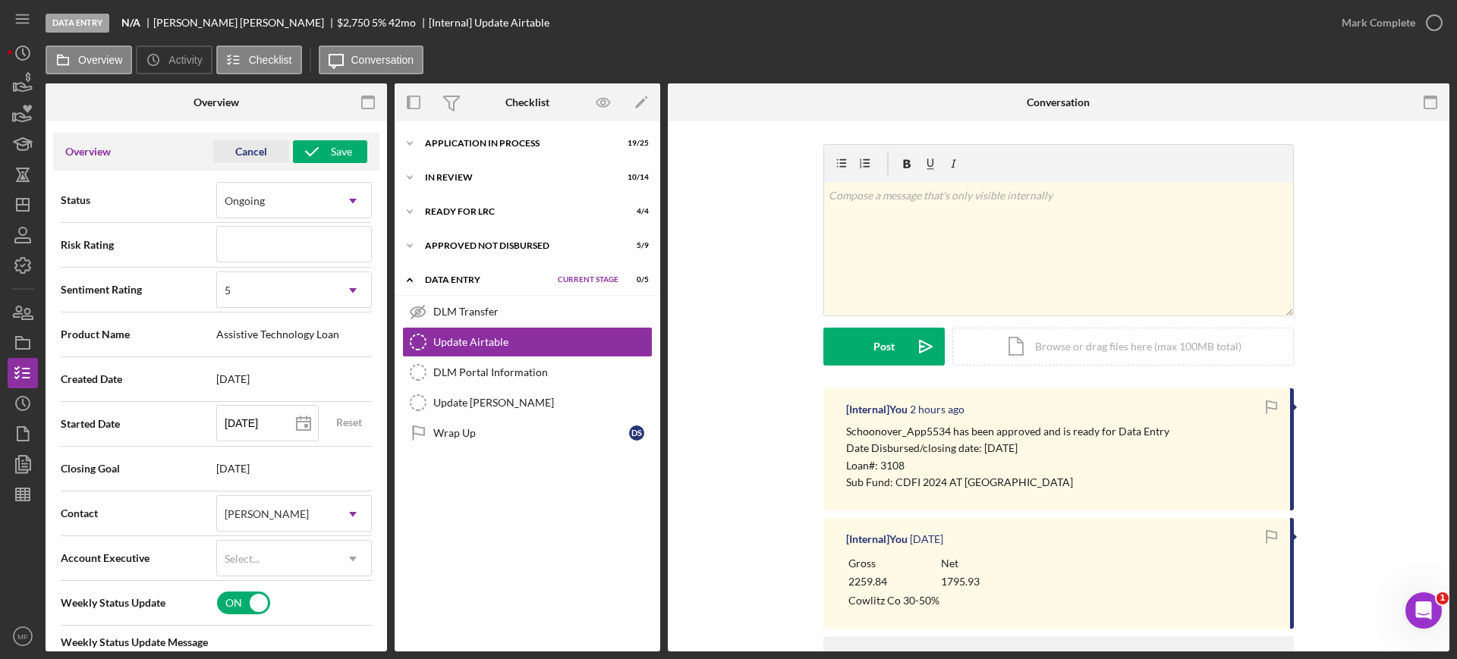
scroll to position [0, 0]
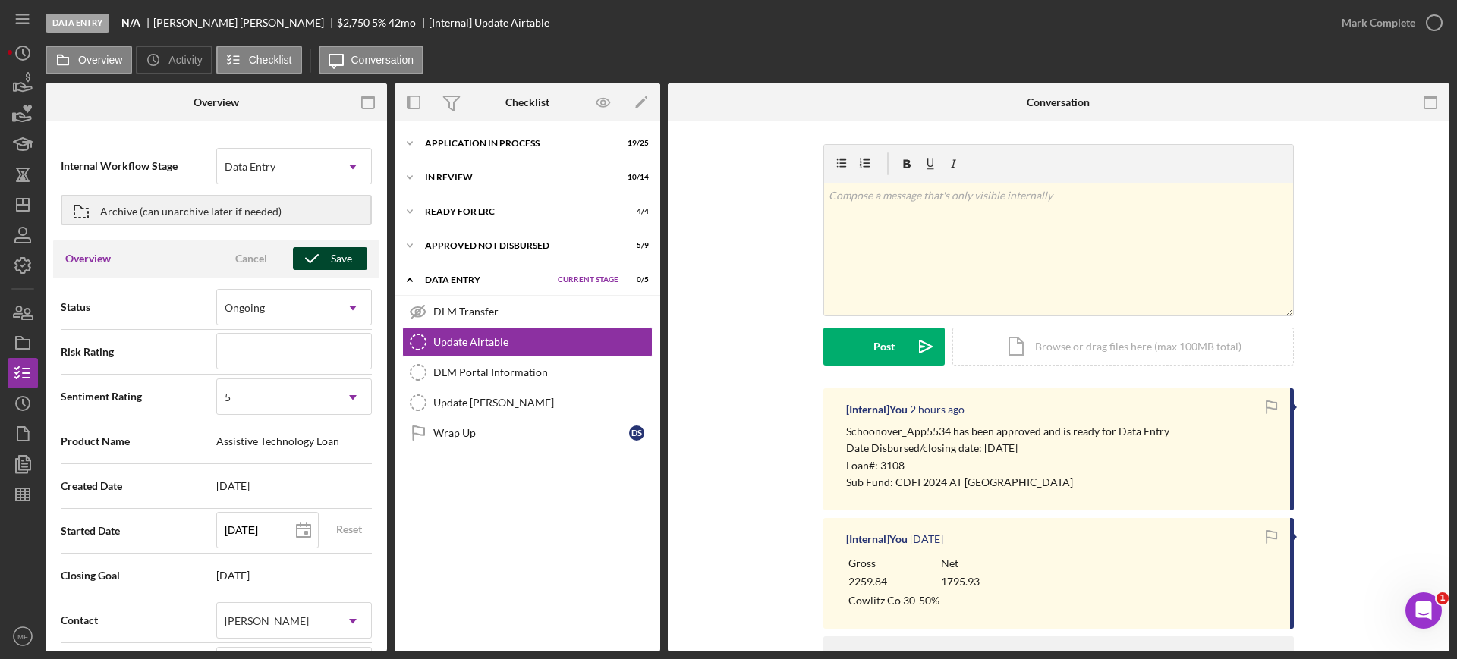
click at [331, 256] on div "Save" at bounding box center [341, 258] width 21 height 23
type textarea "Here's a snapshot of information that has been fully approved, as well as the i…"
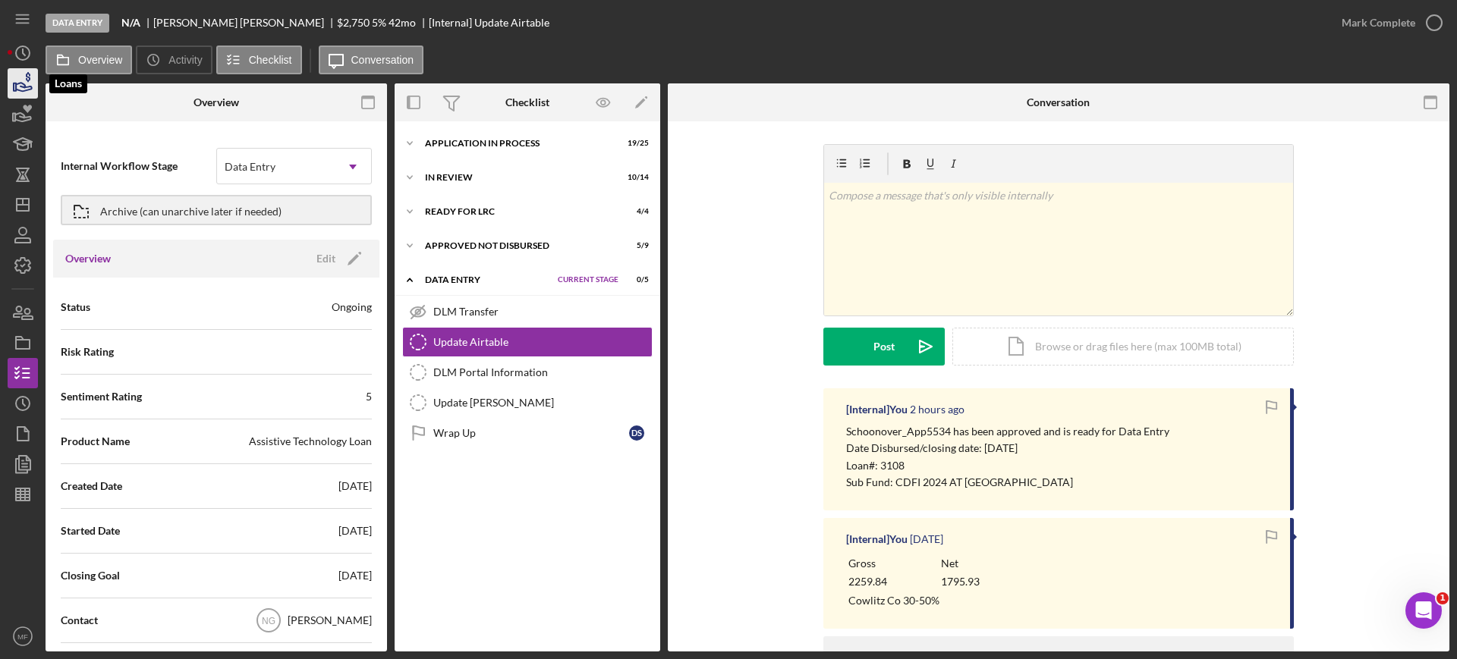
click at [22, 80] on icon "button" at bounding box center [23, 83] width 38 height 38
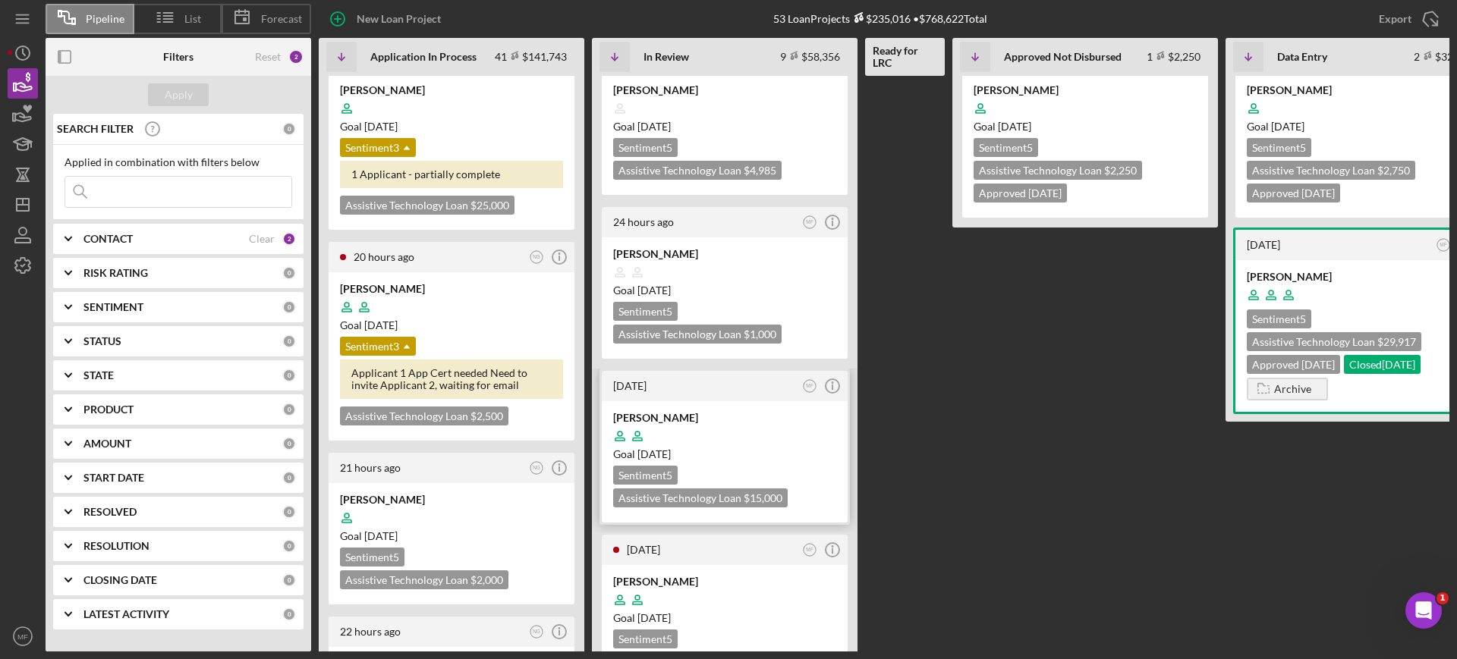
scroll to position [95, 0]
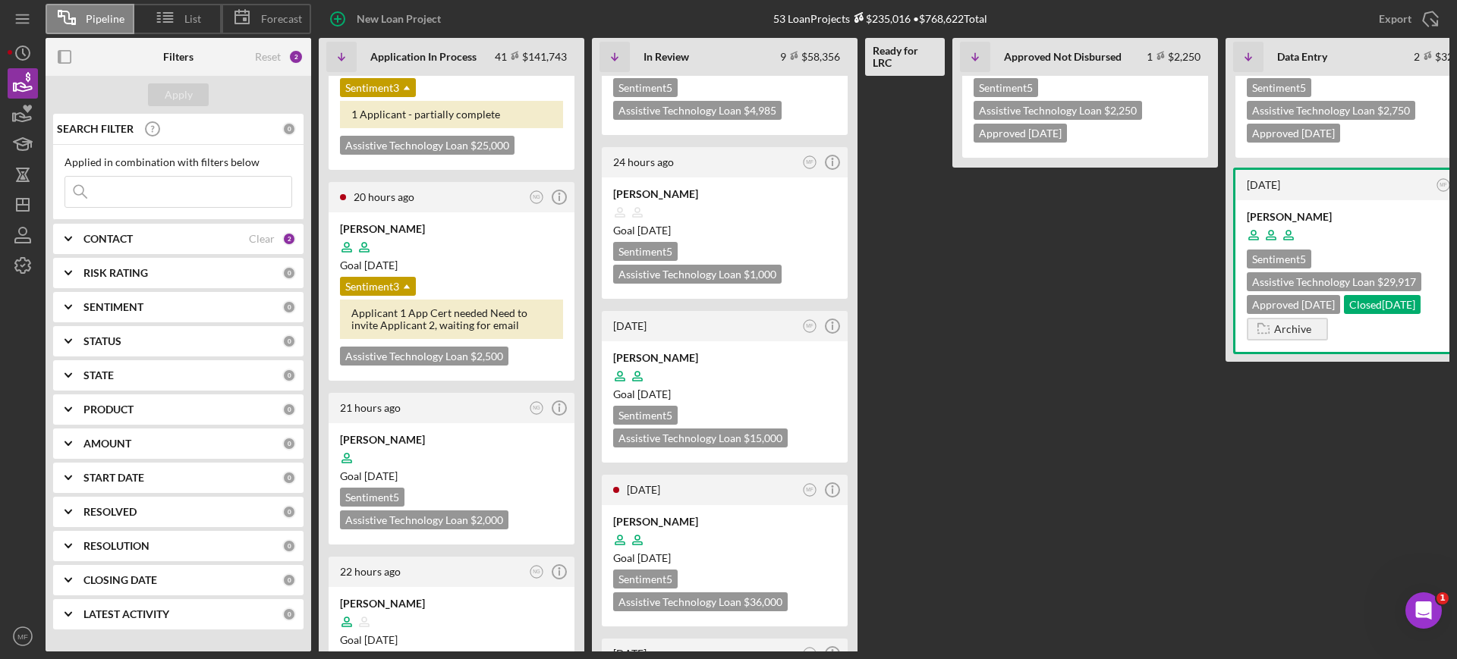
click at [247, 237] on div "CONTACT" at bounding box center [165, 239] width 165 height 12
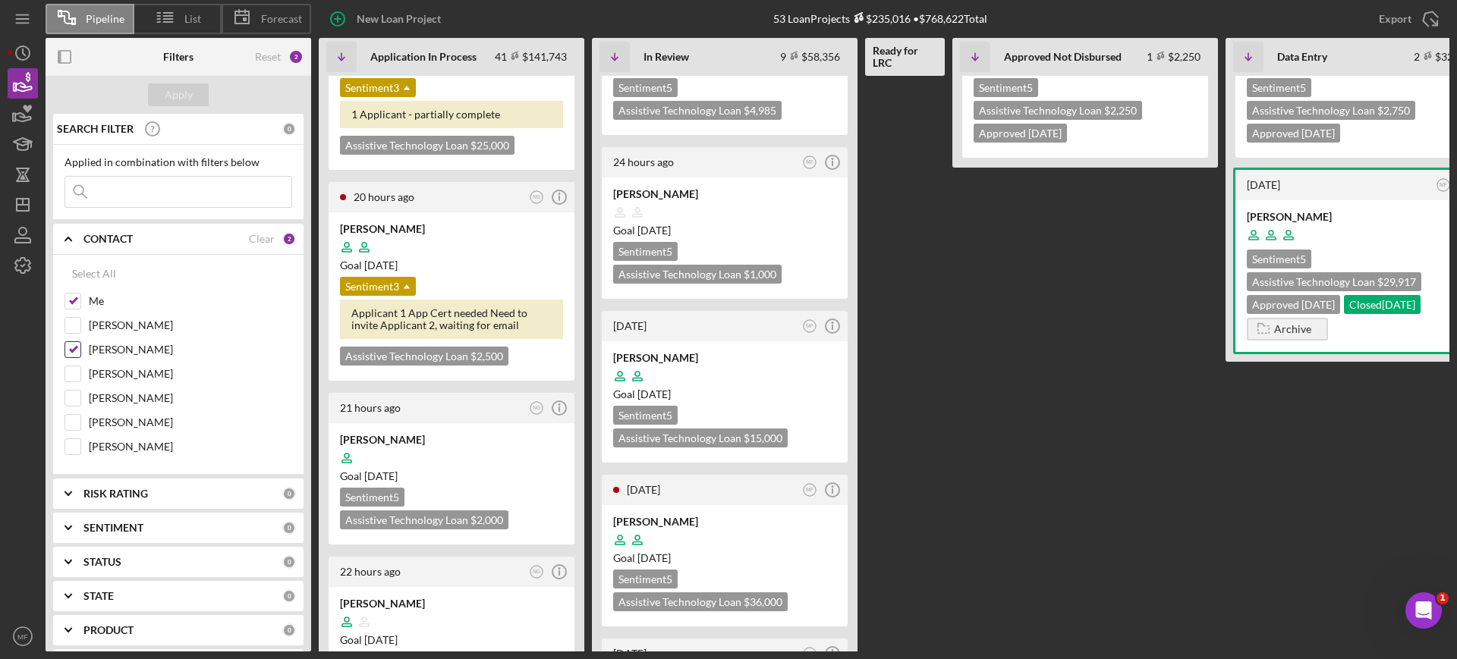
click at [79, 346] on input "[PERSON_NAME]" at bounding box center [72, 349] width 15 height 15
checkbox input "false"
click at [181, 95] on div "Apply" at bounding box center [179, 94] width 28 height 23
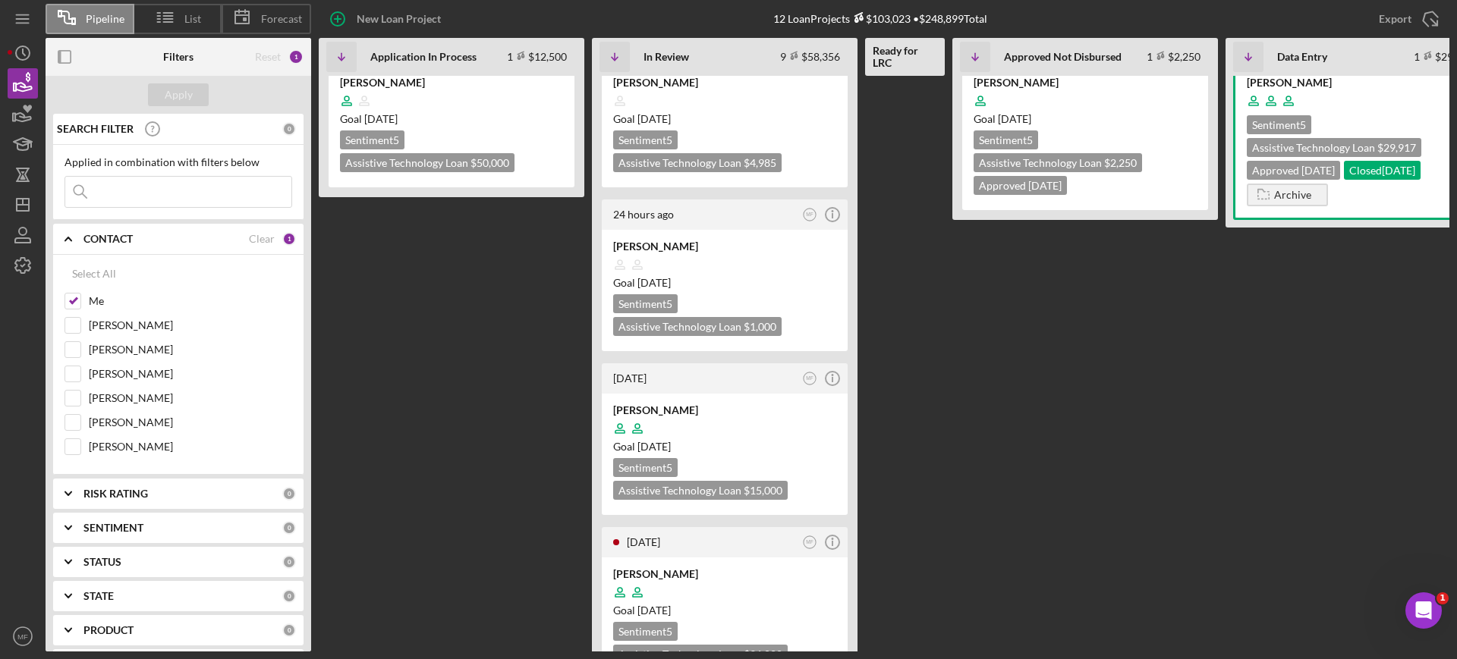
scroll to position [0, 0]
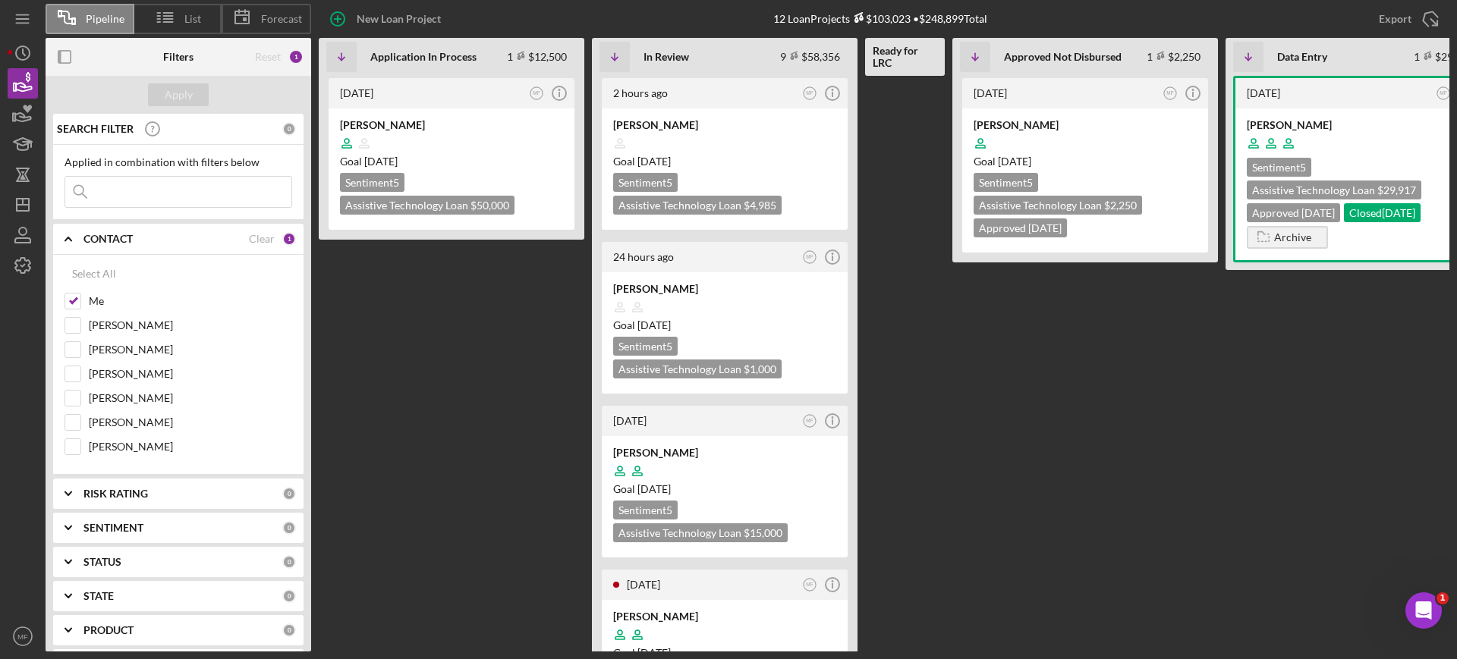
click at [1215, 426] on Disbursed "4 days ago MF Icon/Info Stephan Minnard Goal 3 days from now Sentiment 5 Assist…" at bounding box center [1085, 364] width 266 height 576
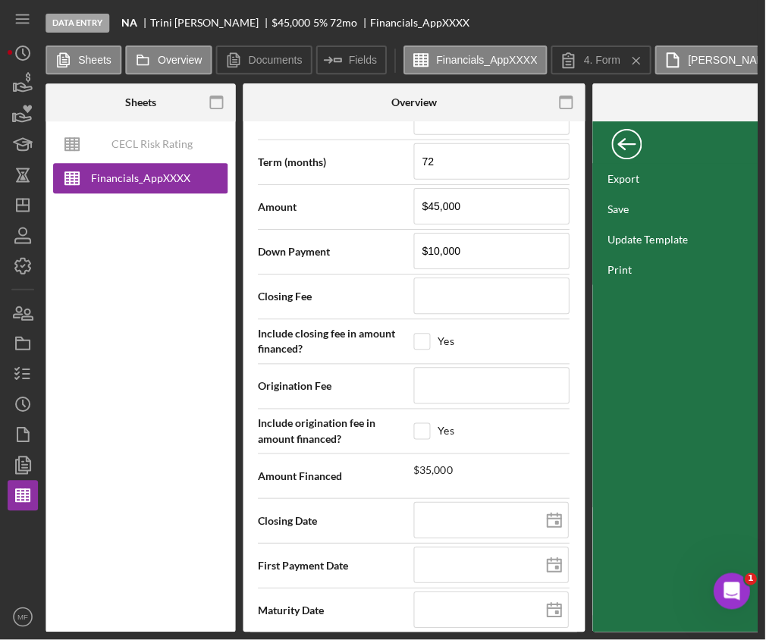
scroll to position [2312, 0]
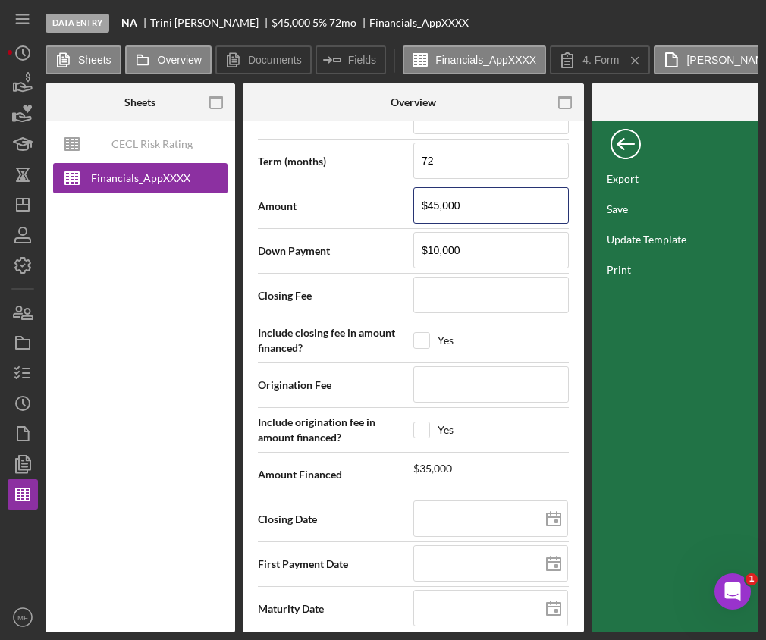
drag, startPoint x: 477, startPoint y: 208, endPoint x: 269, endPoint y: 206, distance: 208.6
click at [269, 206] on div "Amount $45,000" at bounding box center [413, 206] width 311 height 38
type input "$3"
type input "$39"
type input "$399"
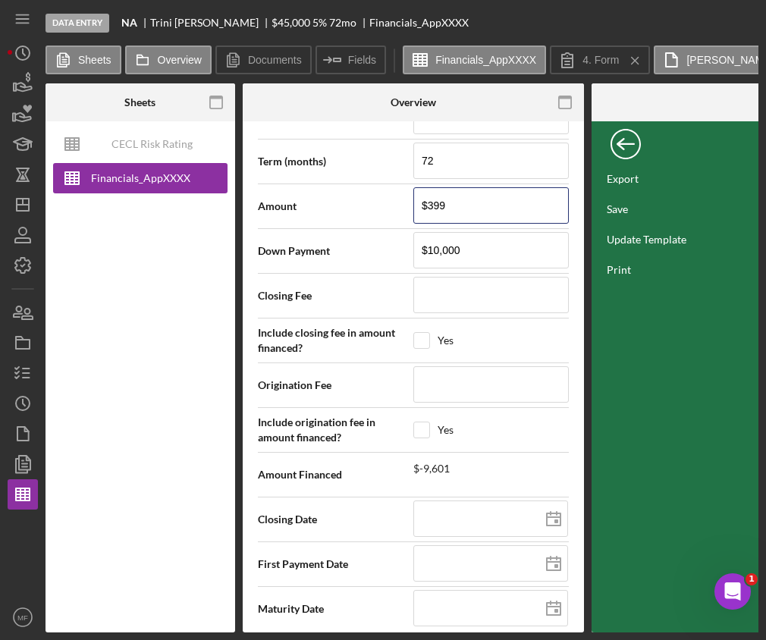
type input "$3,991"
type input "$39,917"
type input "$399,175"
type input "$3,991,759"
type input "$399,175"
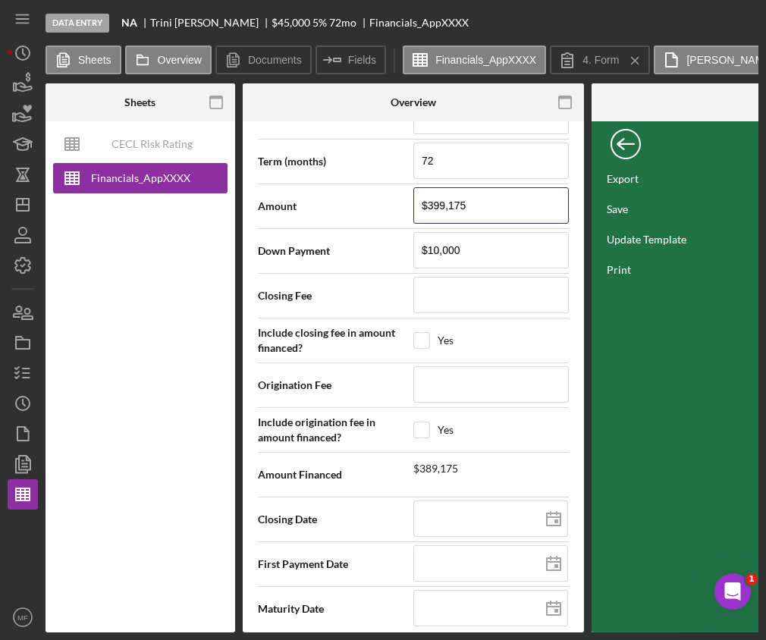
type input "$39,917"
click at [506, 344] on div "Yes" at bounding box center [491, 340] width 156 height 17
checkbox input "true"
click at [482, 474] on div "$29,917" at bounding box center [491, 467] width 156 height 16
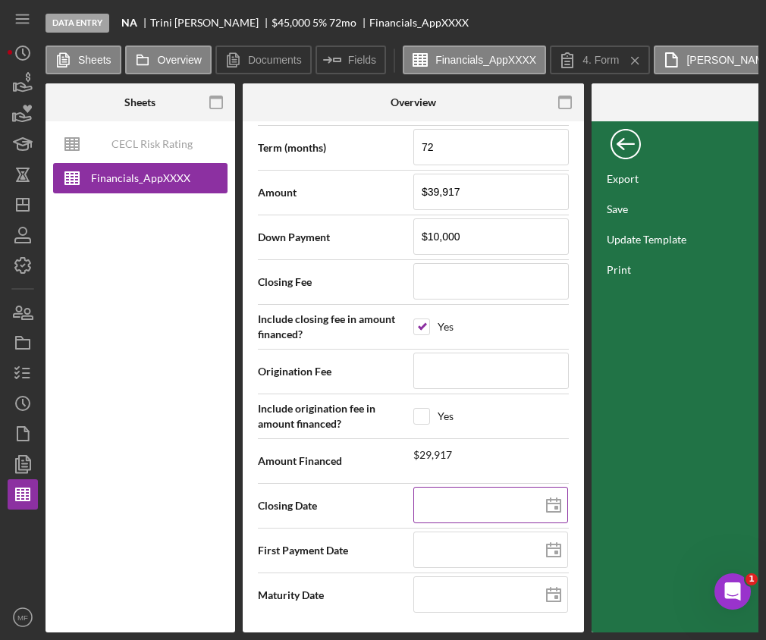
scroll to position [2330, 0]
click at [546, 500] on icon at bounding box center [554, 506] width 38 height 38
type input "2025-09-26"
type input "[DATE]"
click at [551, 539] on icon at bounding box center [554, 551] width 38 height 38
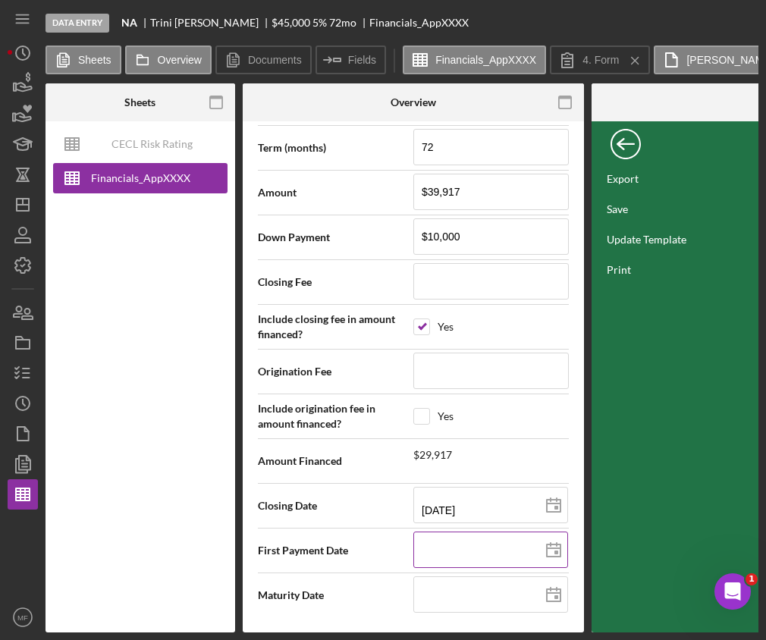
type input "10/30/2025"
type input "2025-10-30"
type input "2025-10-03"
type input "10/03/2025"
click at [547, 548] on line at bounding box center [554, 548] width 14 height 0
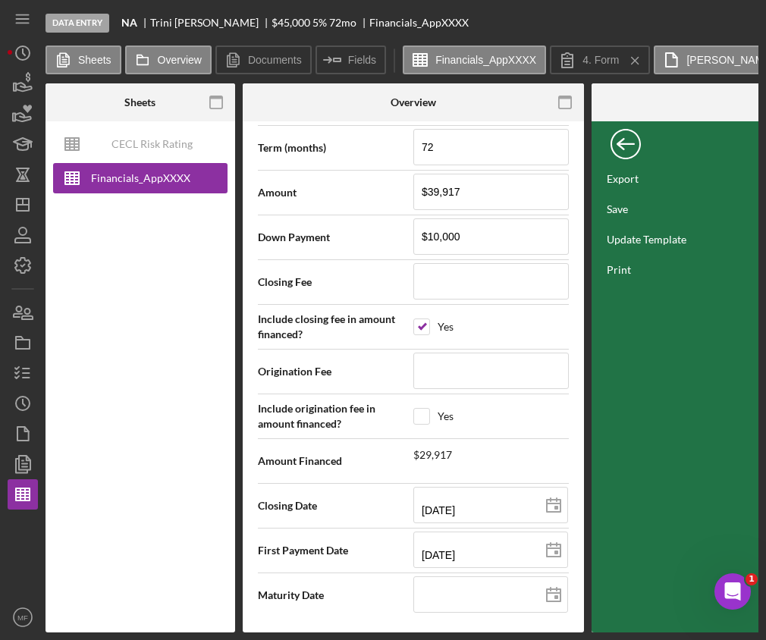
type input "10/22/2025"
type input "2025-10-22"
click at [548, 548] on line at bounding box center [554, 548] width 14 height 0
type input "[DATE]"
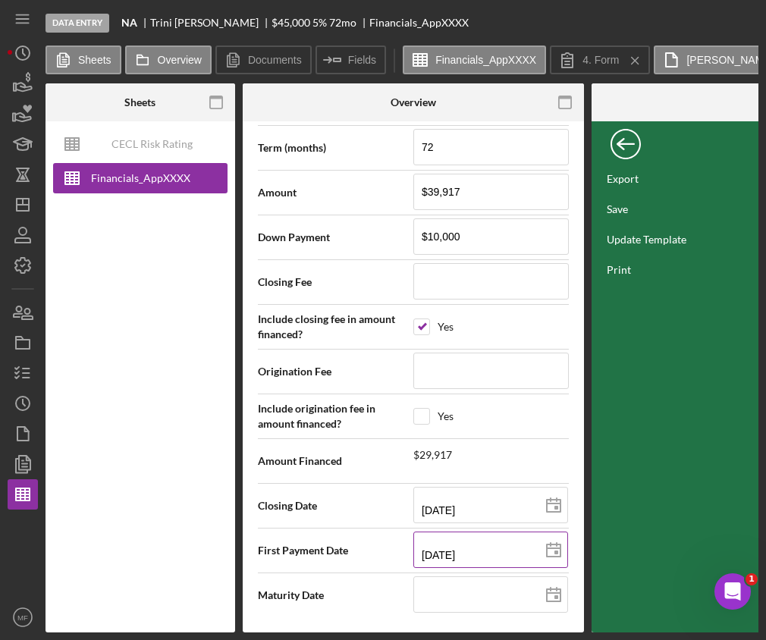
type input "2025-10-16"
click at [547, 589] on icon at bounding box center [554, 596] width 38 height 38
type input "09/30/2030"
type input "2030-09-30"
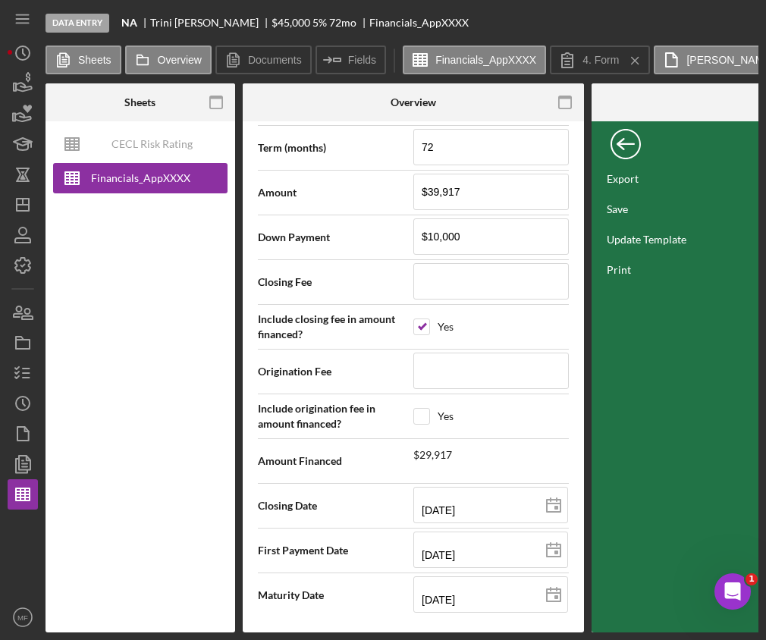
type input "[DATE]"
type input "2030-09-16"
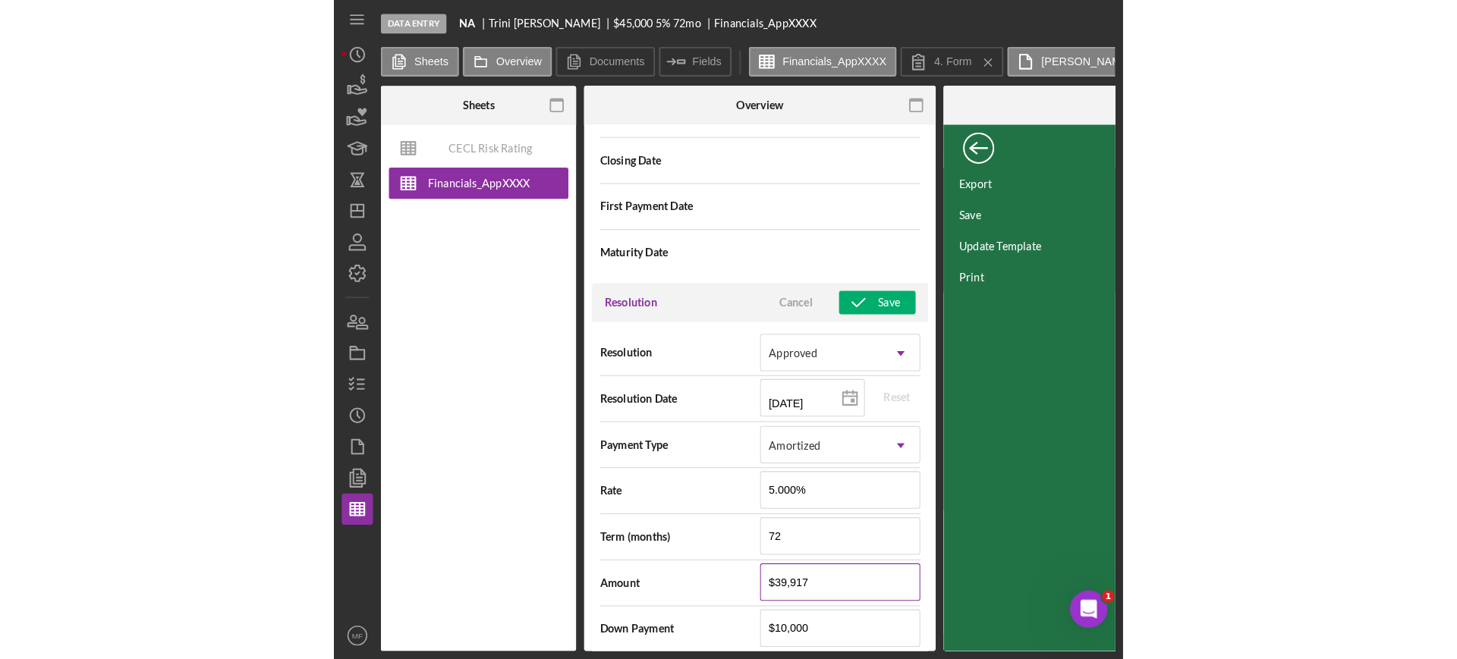
scroll to position [1951, 0]
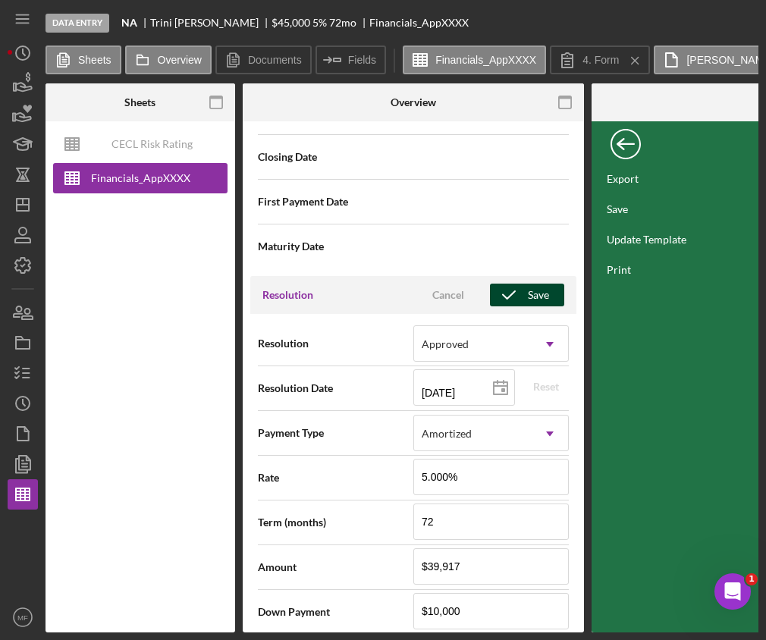
click at [528, 291] on div "Save" at bounding box center [538, 295] width 21 height 23
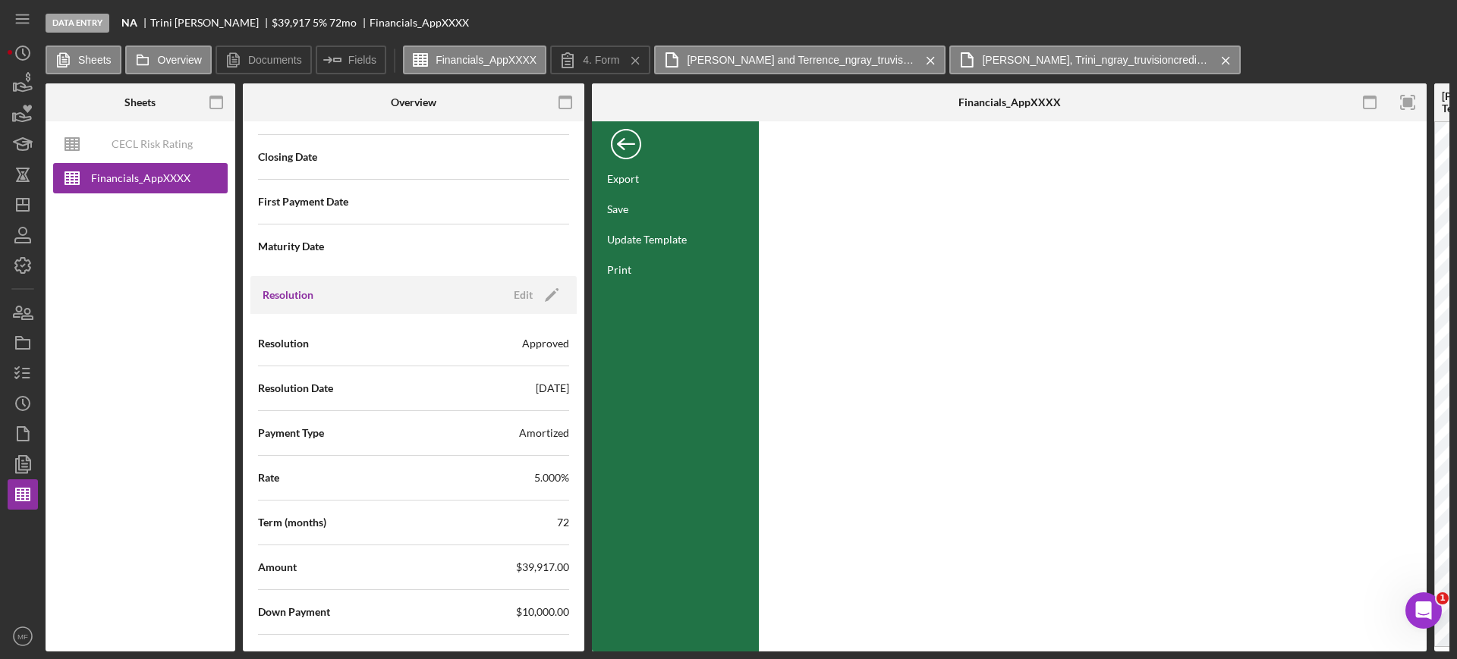
click at [627, 137] on div "Back" at bounding box center [626, 140] width 30 height 30
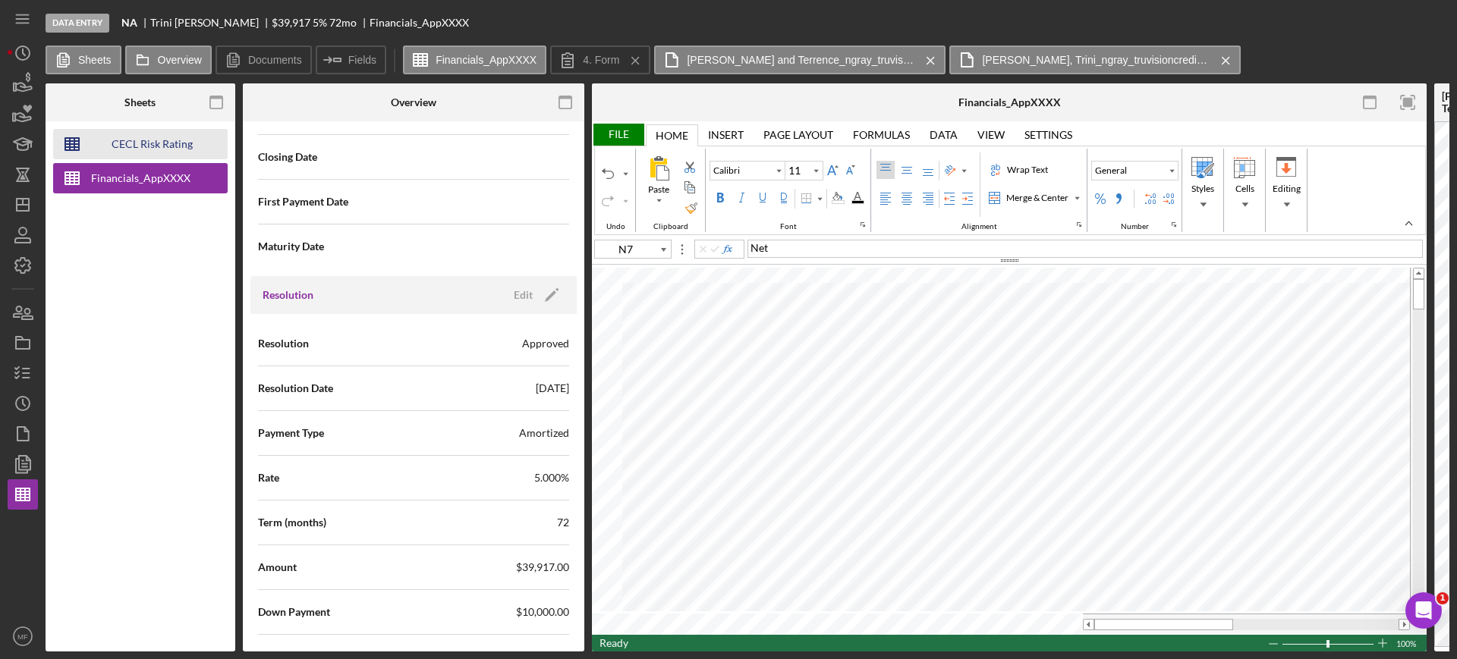
click at [149, 138] on div "CECL Risk Rating Template" at bounding box center [151, 144] width 121 height 30
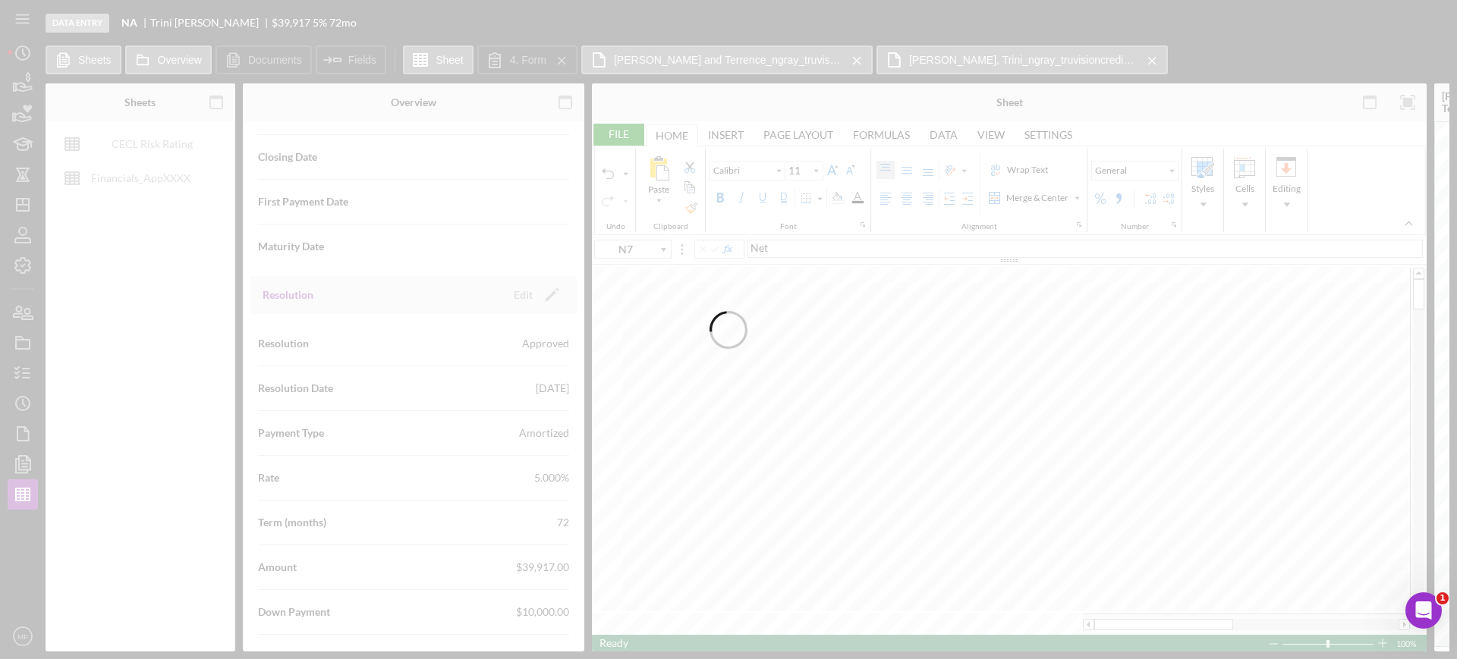
type input "Aptos Narrow"
type input "12"
type input "I20"
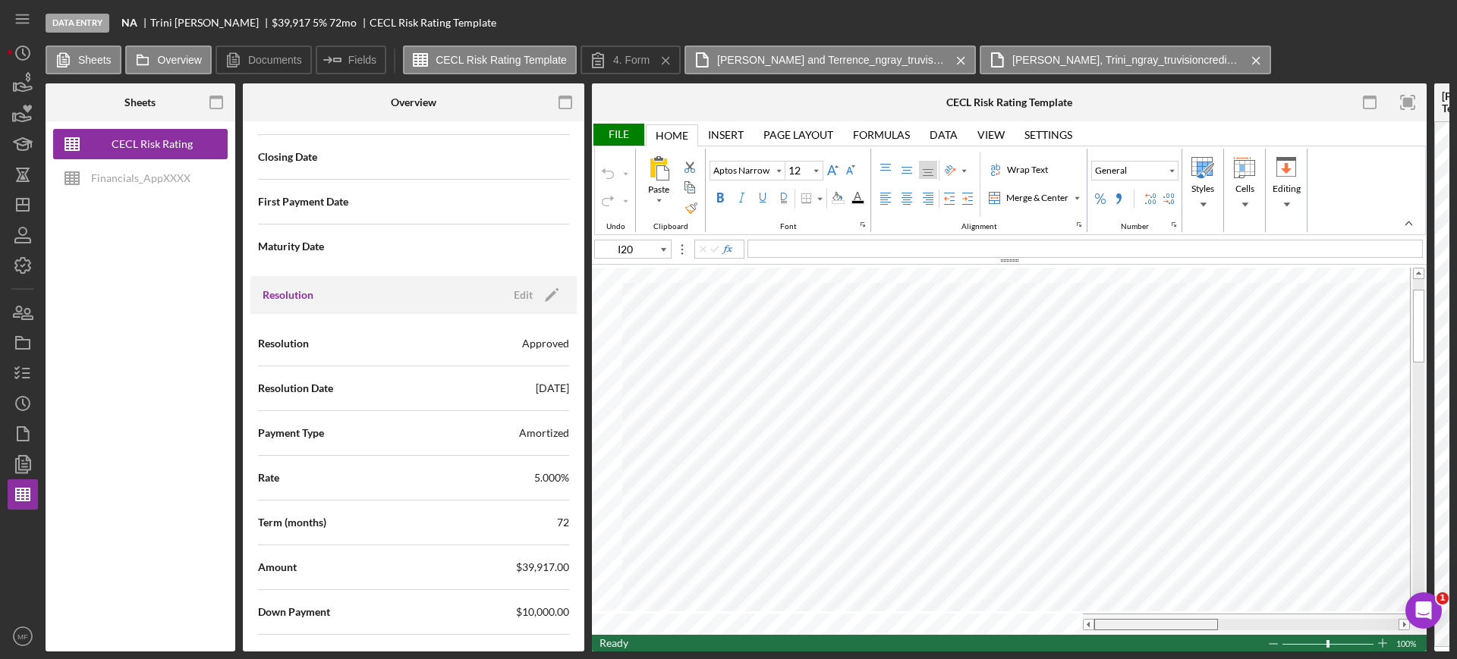
drag, startPoint x: 1157, startPoint y: 621, endPoint x: 1058, endPoint y: 630, distance: 99.0
click at [763, 630] on div "File Home Home Insert Insert Page Layout Page Layout Formulas Formulas Data Dat…" at bounding box center [1009, 386] width 834 height 530
click at [763, 106] on rect "button" at bounding box center [1408, 103] width 10 height 10
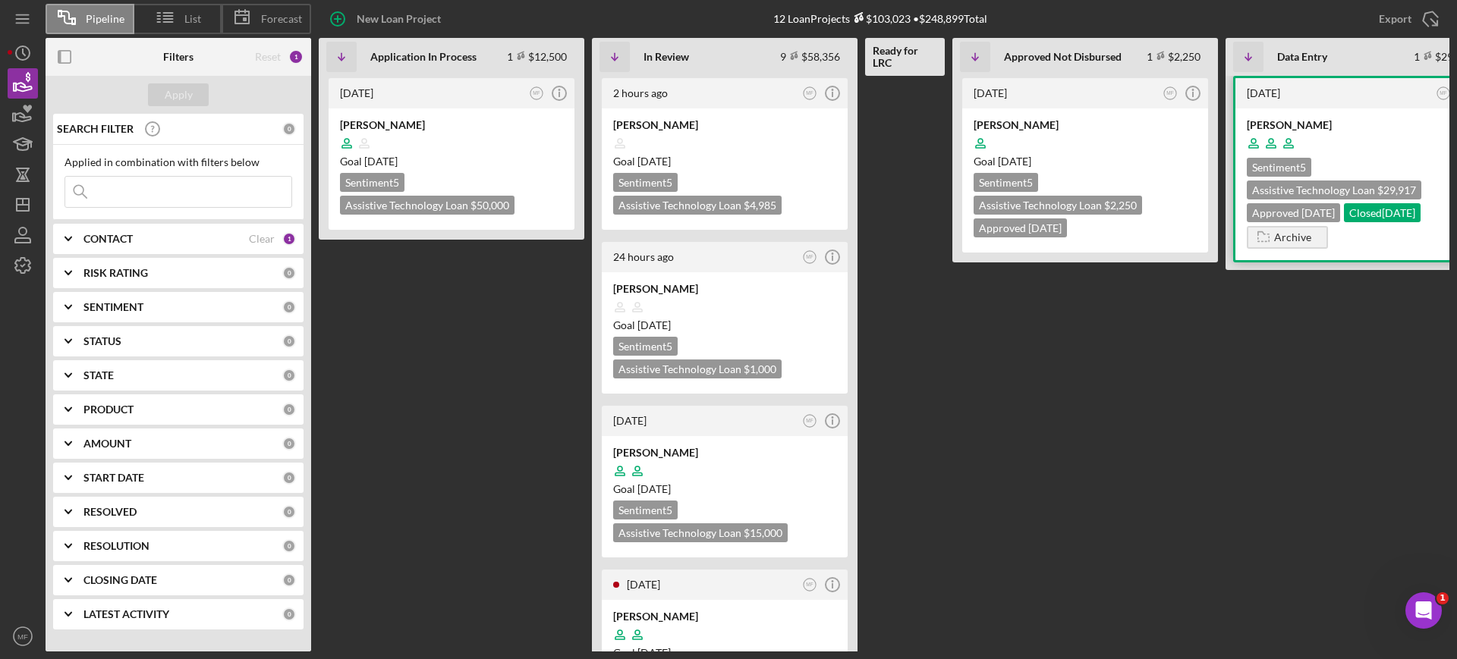
click at [1340, 99] on div "[DATE]" at bounding box center [1338, 93] width 185 height 12
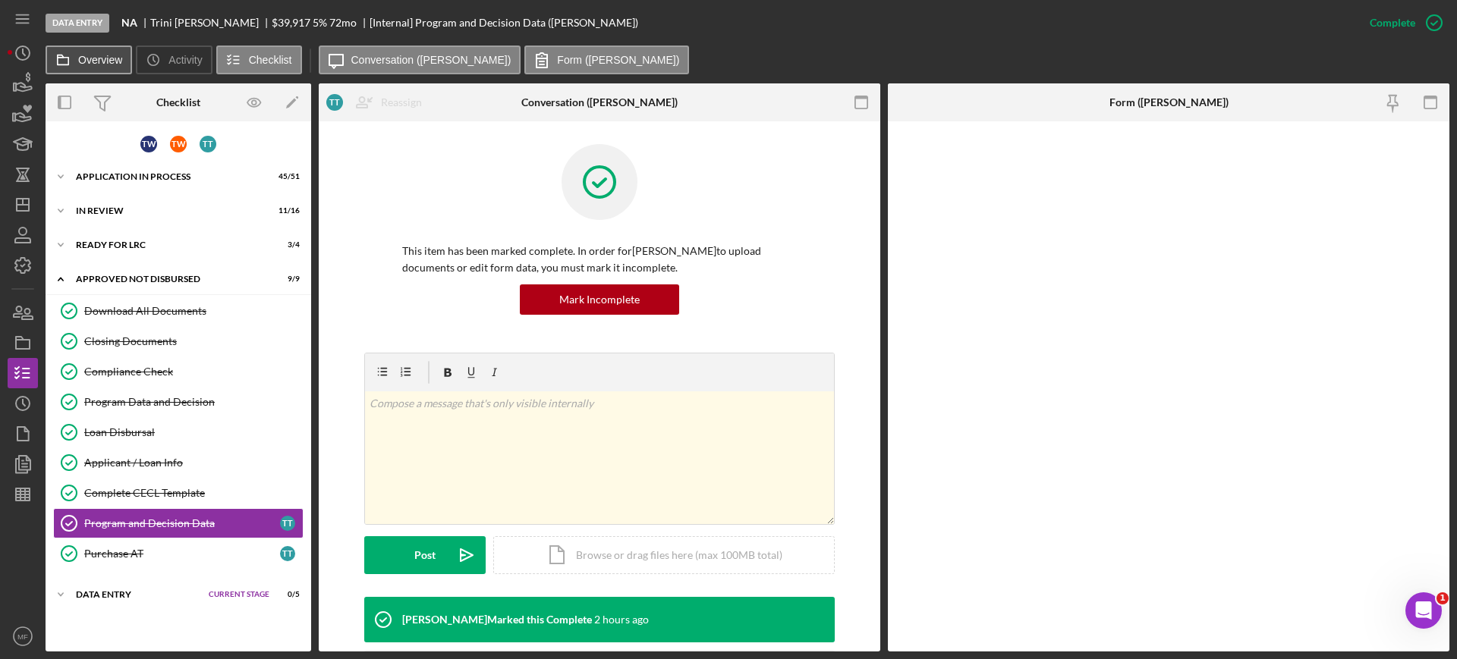
click at [95, 57] on label "Overview" at bounding box center [100, 60] width 44 height 12
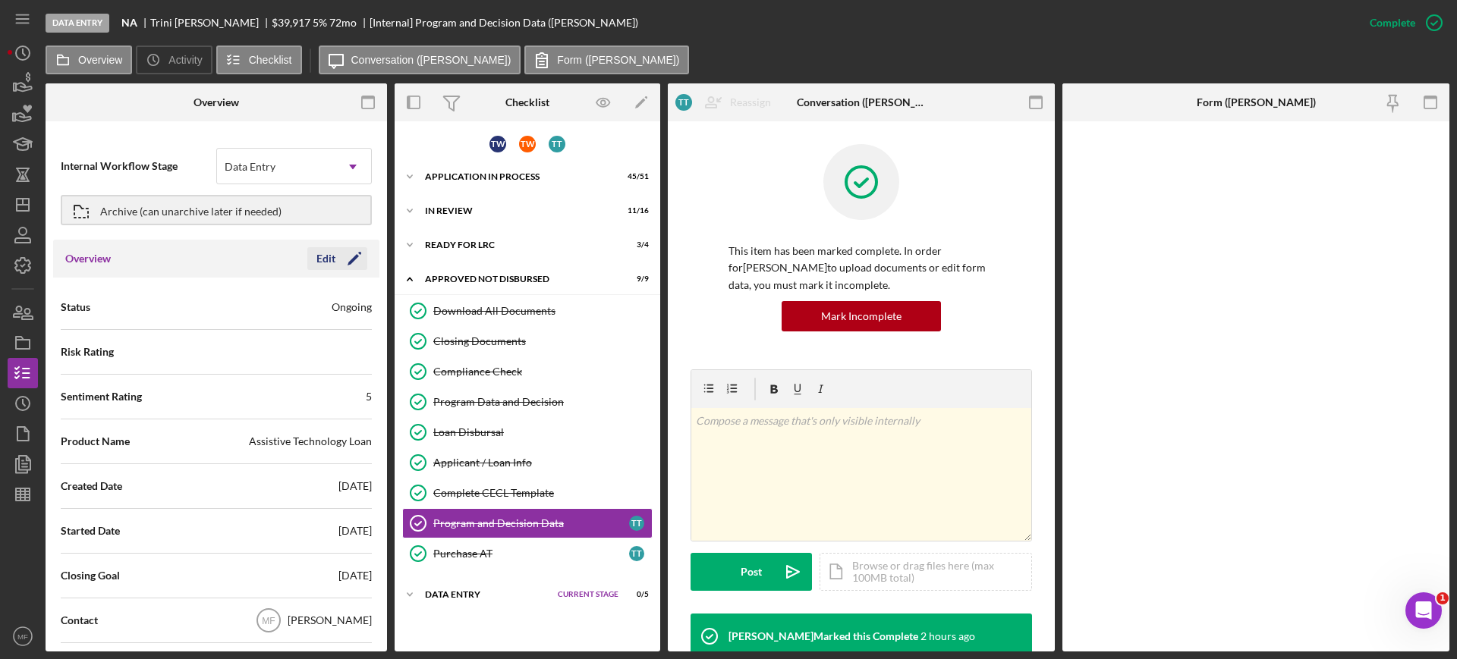
click at [325, 258] on div "Edit" at bounding box center [325, 258] width 19 height 23
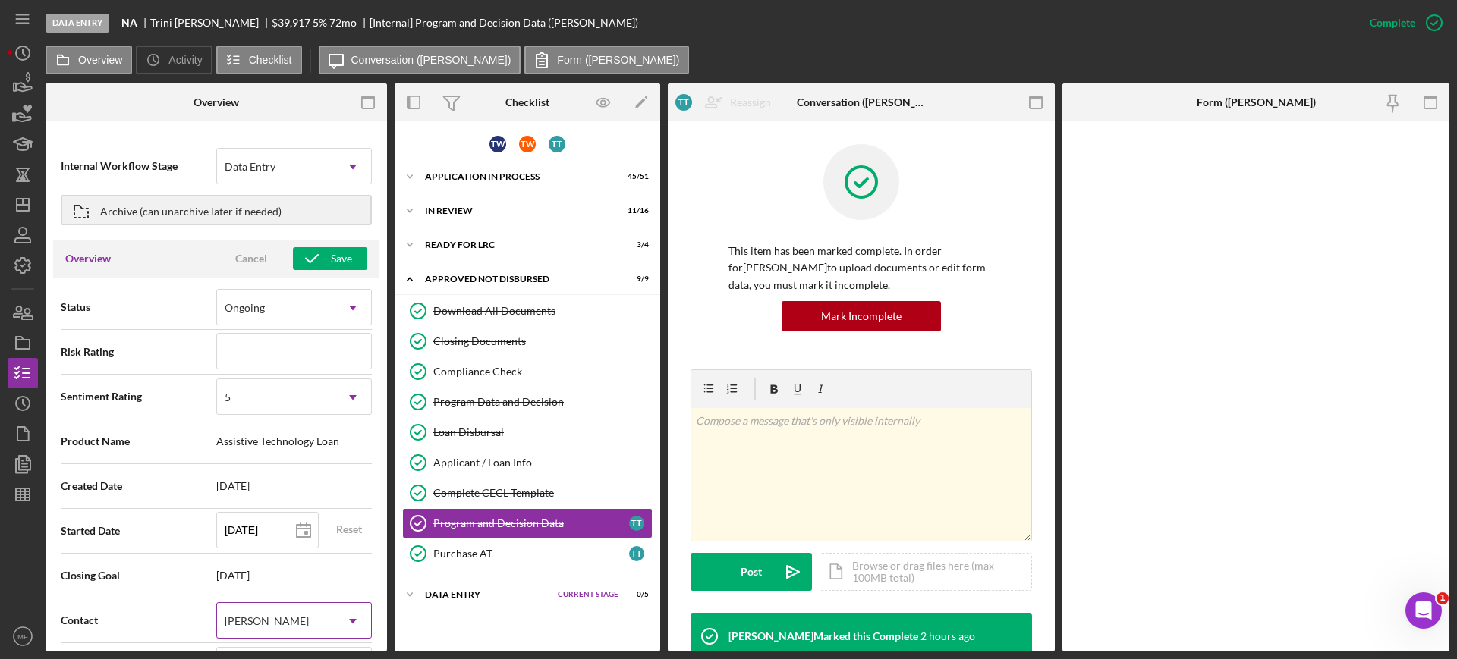
click at [291, 620] on div "[PERSON_NAME]" at bounding box center [276, 621] width 118 height 35
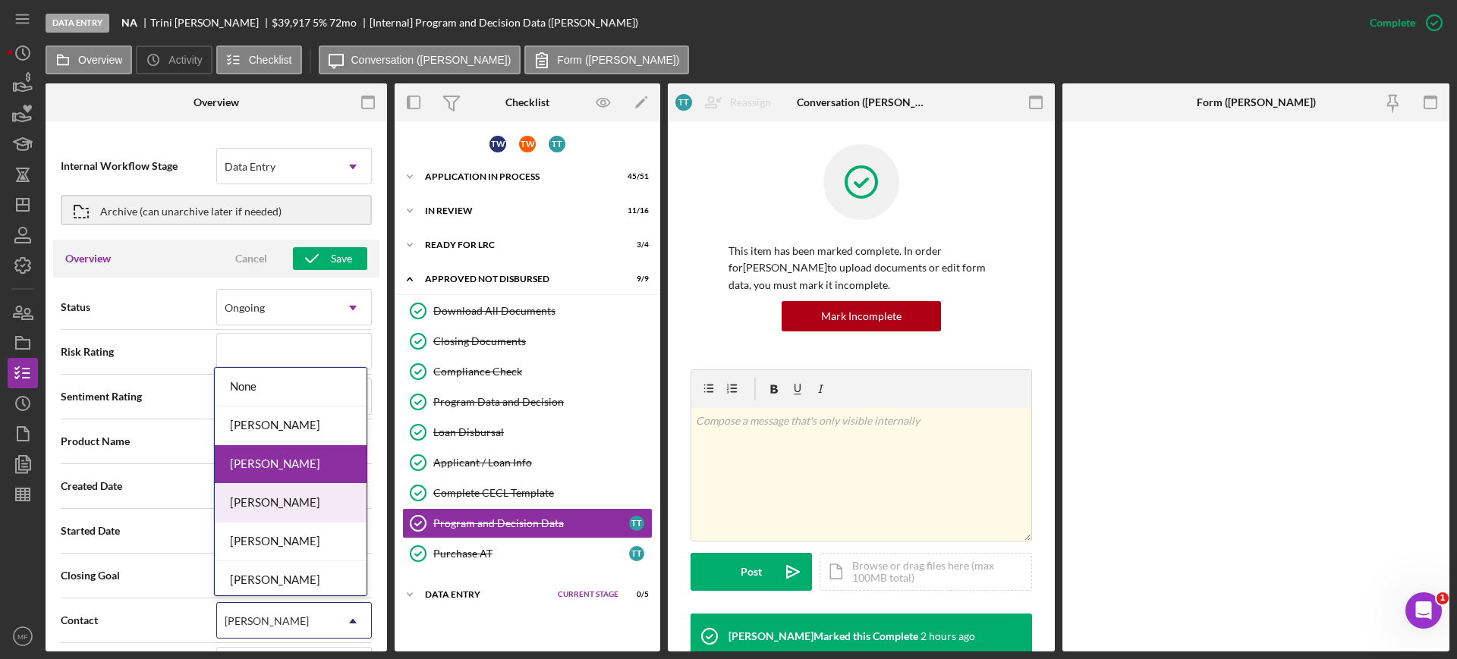
click at [279, 505] on div "[PERSON_NAME]" at bounding box center [291, 503] width 152 height 39
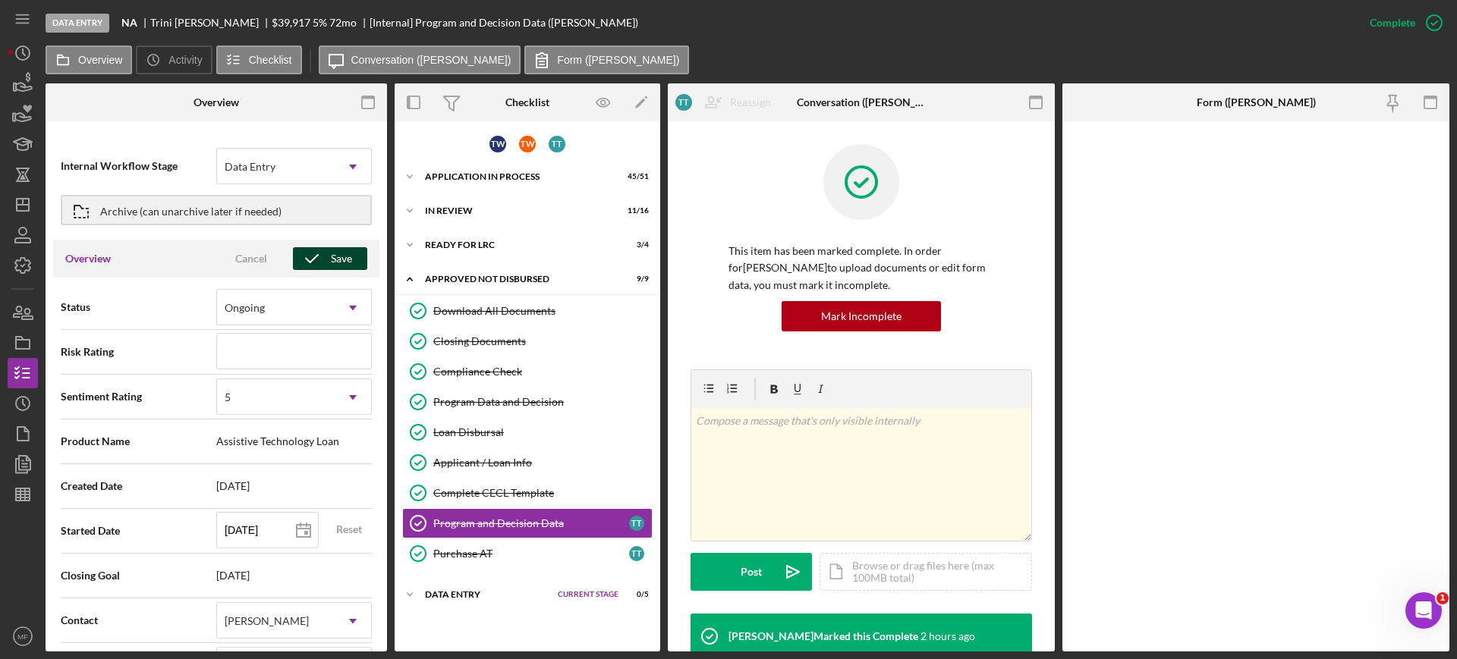
click at [335, 259] on div "Save" at bounding box center [341, 258] width 21 height 23
type textarea "Here's a snapshot of information that has been fully approved, as well as the i…"
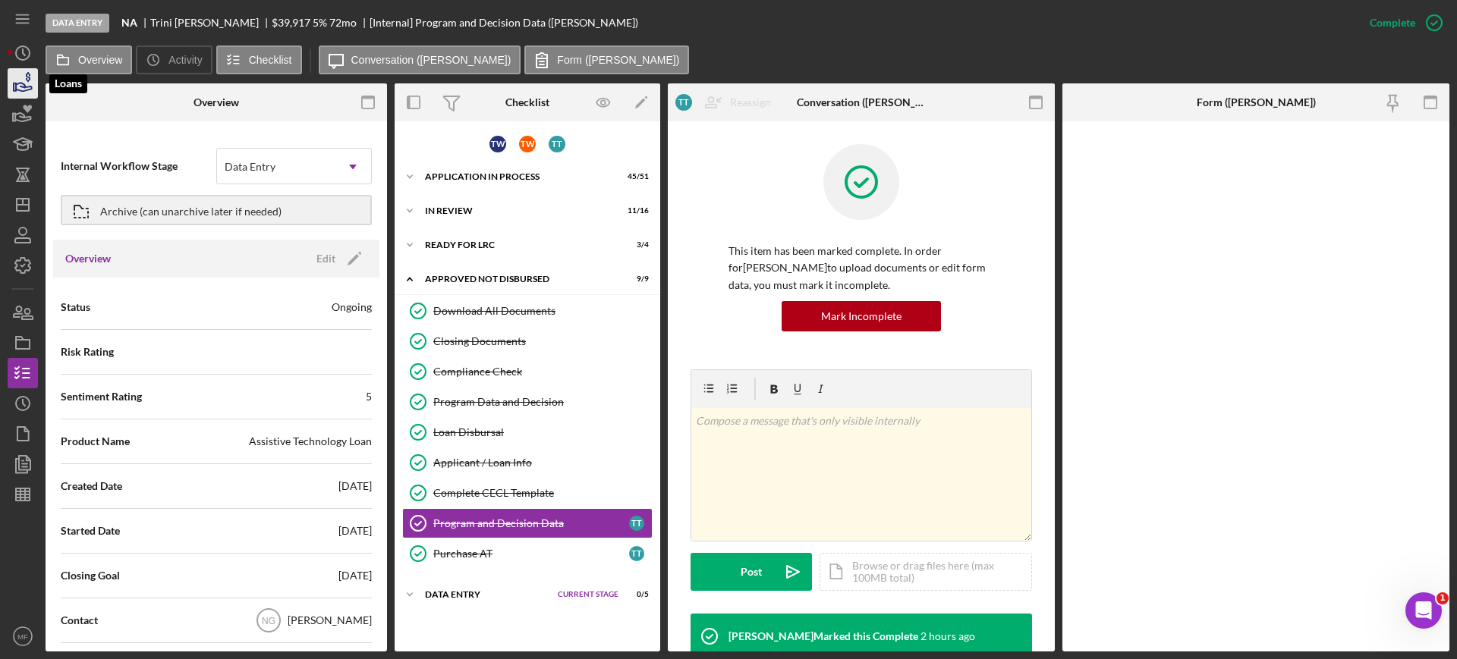
click at [22, 91] on icon "button" at bounding box center [24, 87] width 16 height 8
